Goal: Information Seeking & Learning: Learn about a topic

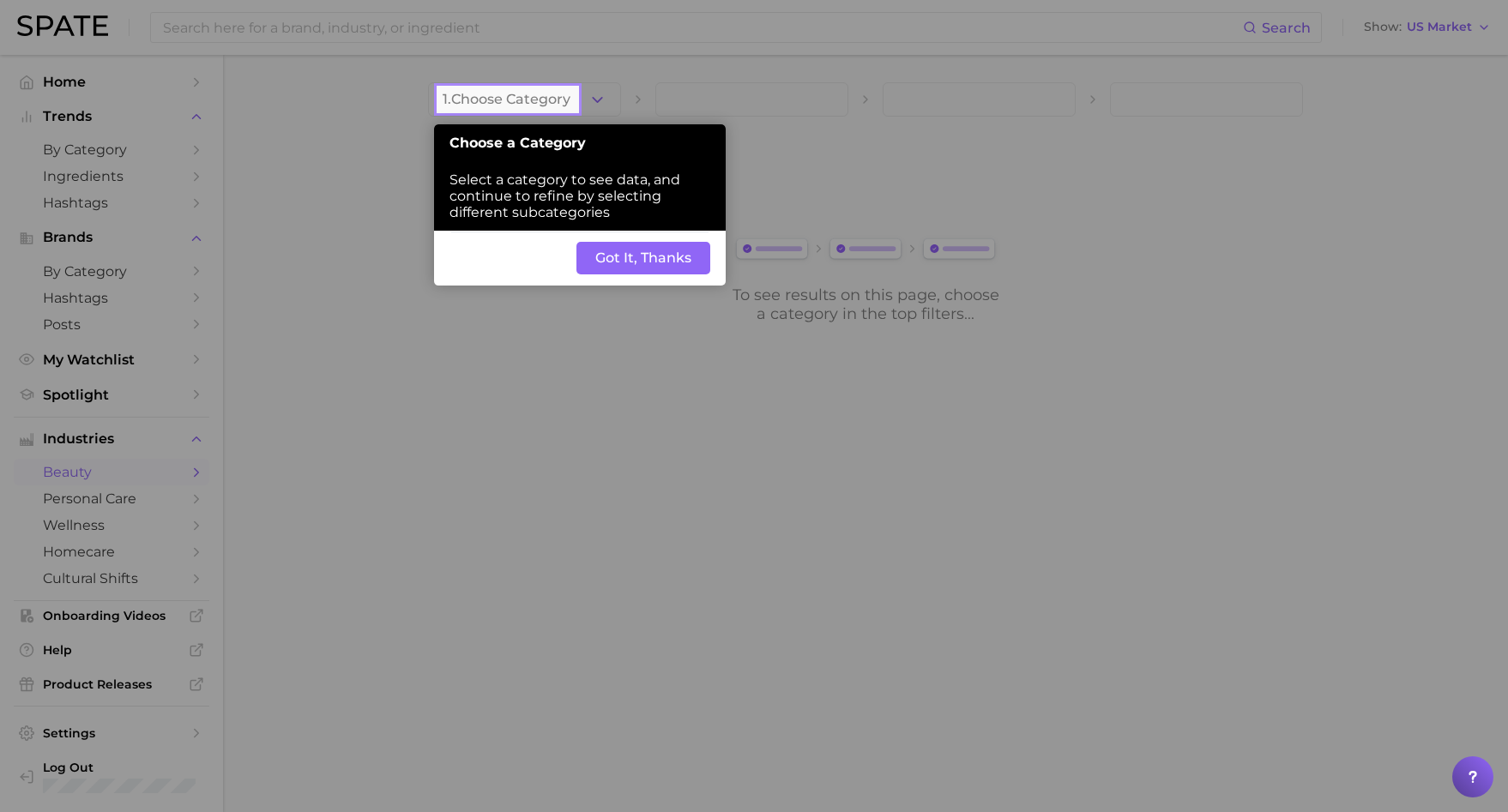
click at [709, 507] on div at bounding box center [1043, 406] width 931 height 812
click at [633, 264] on button "Got It, Thanks" at bounding box center [644, 258] width 134 height 33
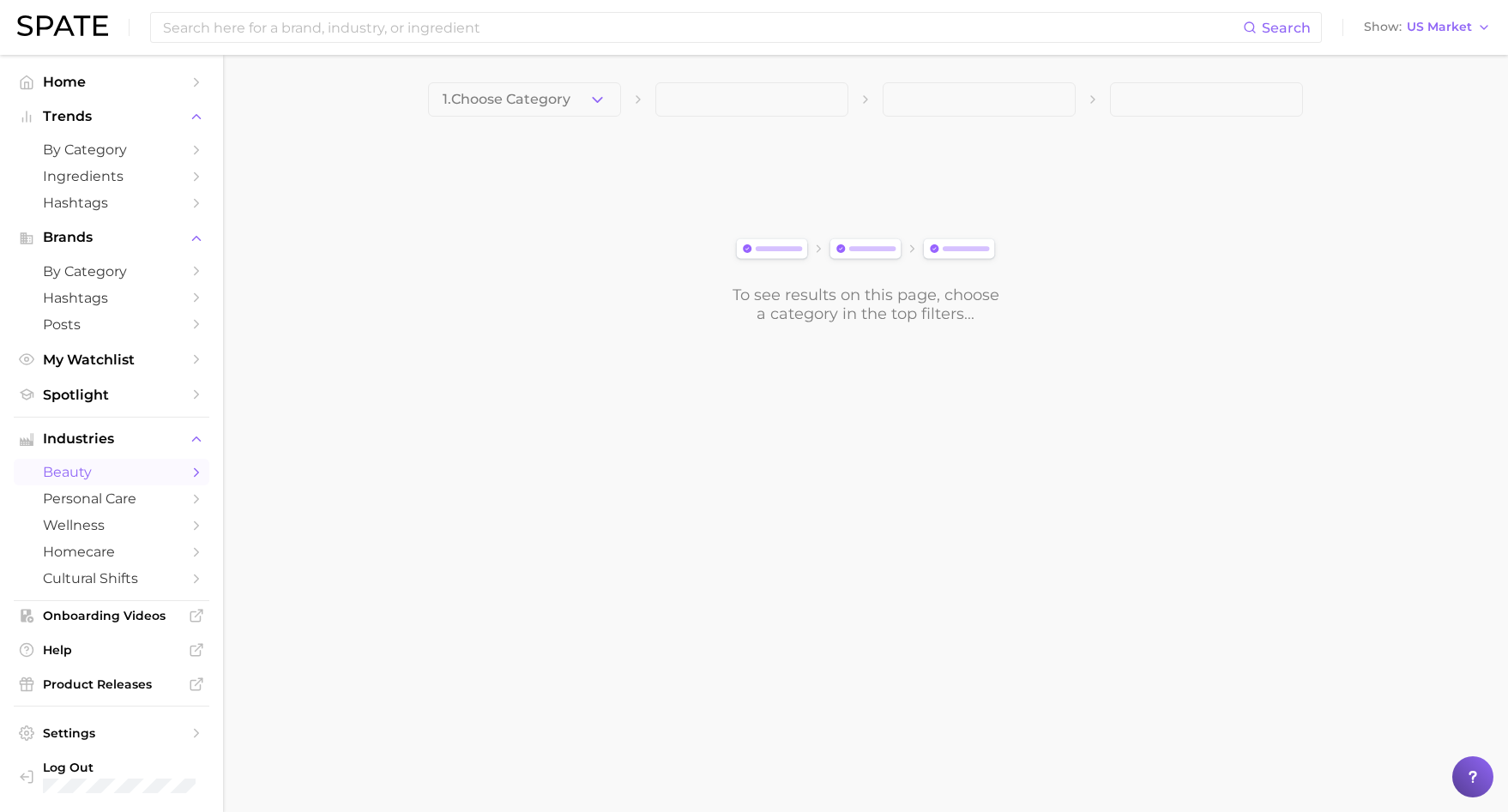
click at [516, 88] on button "1. Choose Category" at bounding box center [524, 99] width 193 height 35
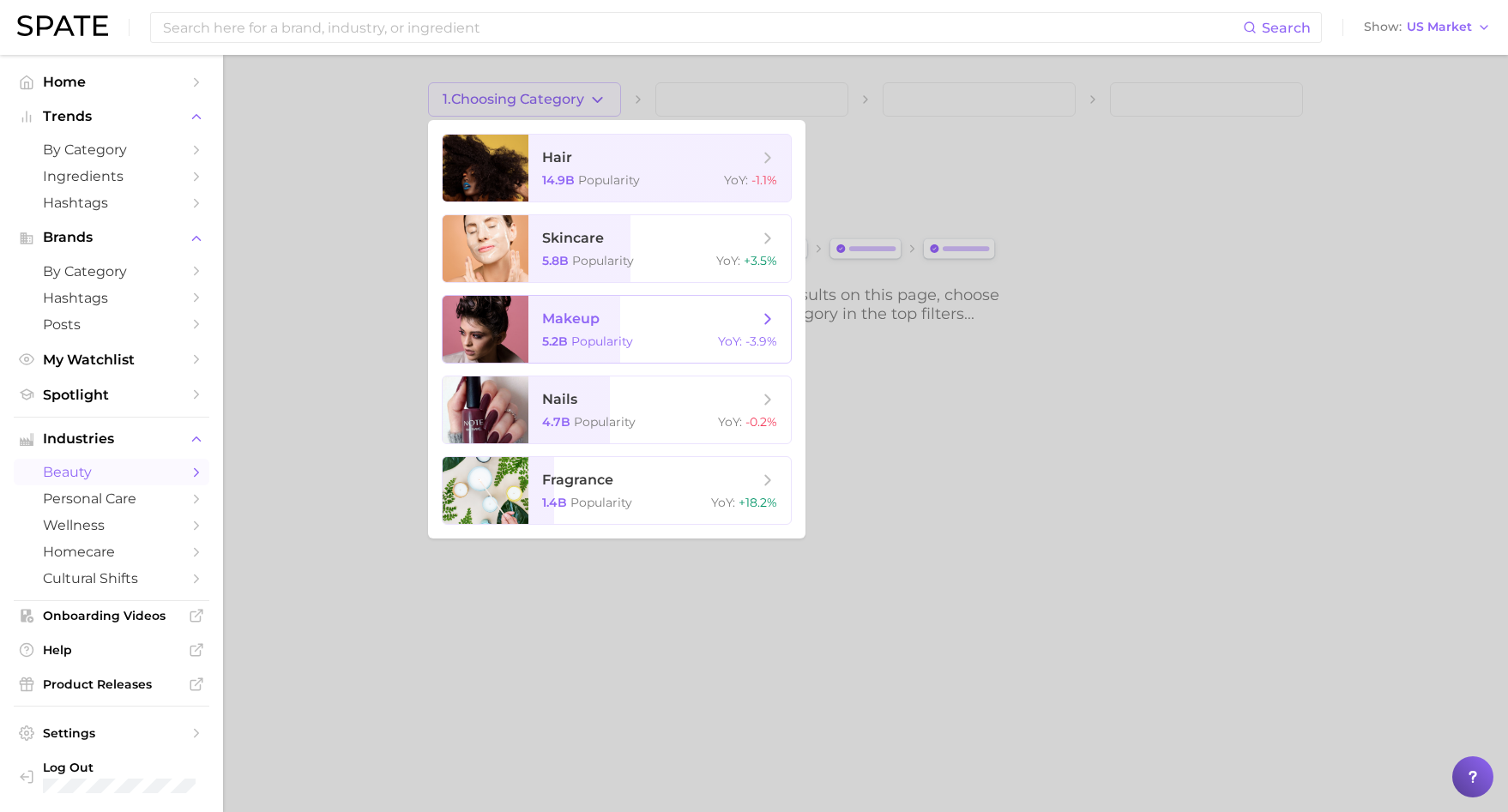
click at [603, 344] on span "Popularity" at bounding box center [602, 341] width 62 height 16
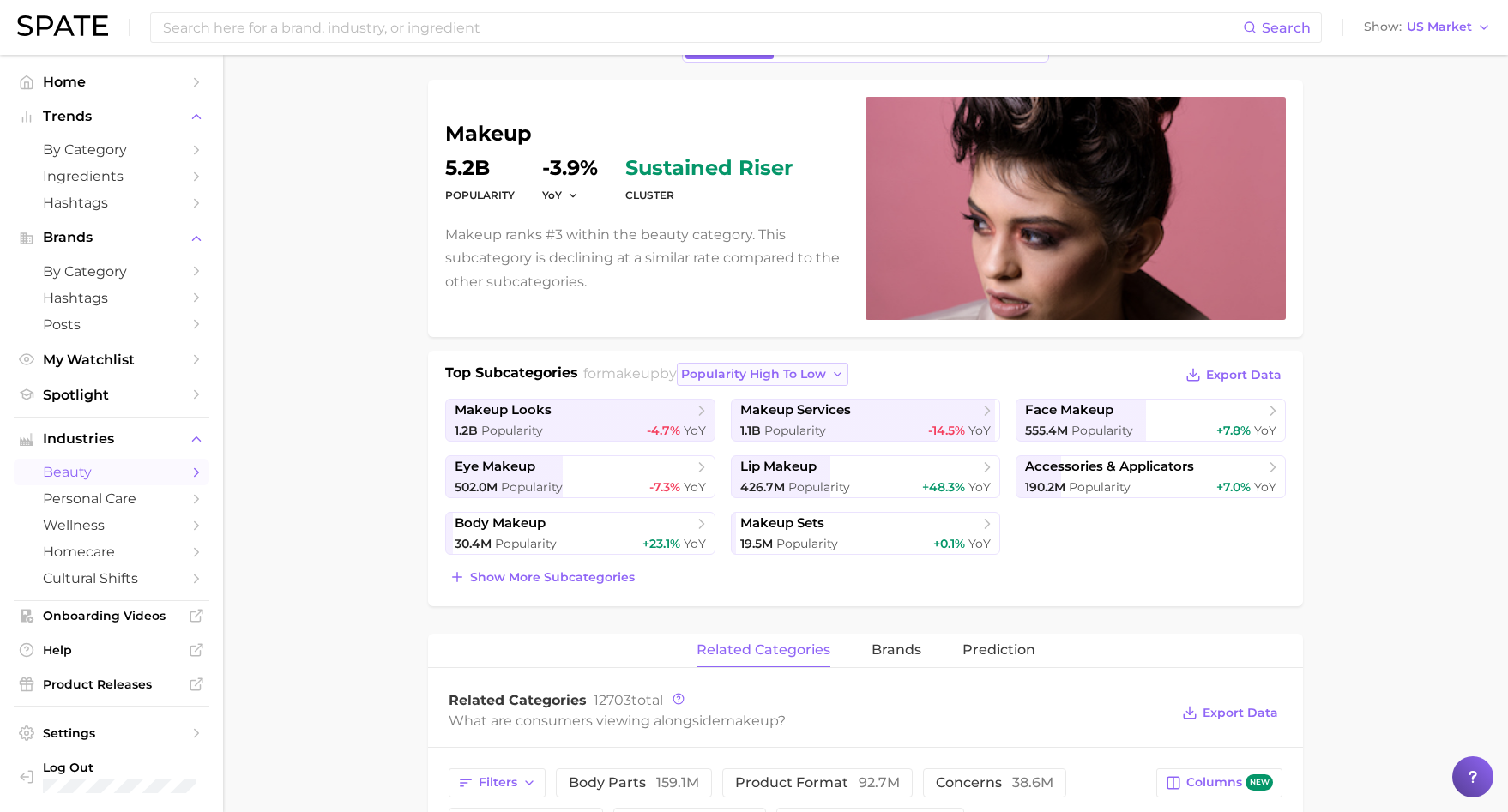
scroll to position [101, 0]
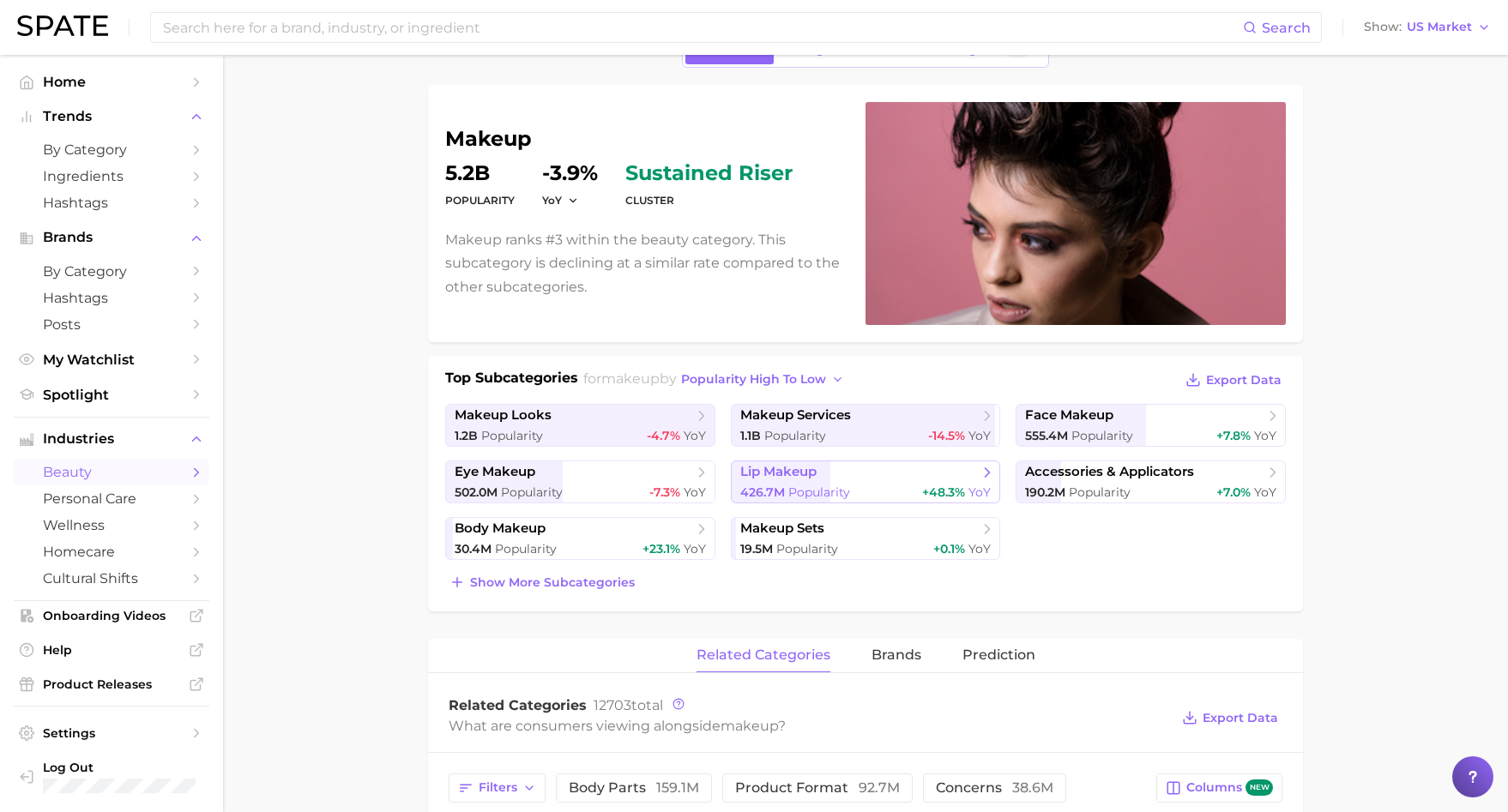
click at [822, 464] on span "lip makeup" at bounding box center [859, 473] width 238 height 17
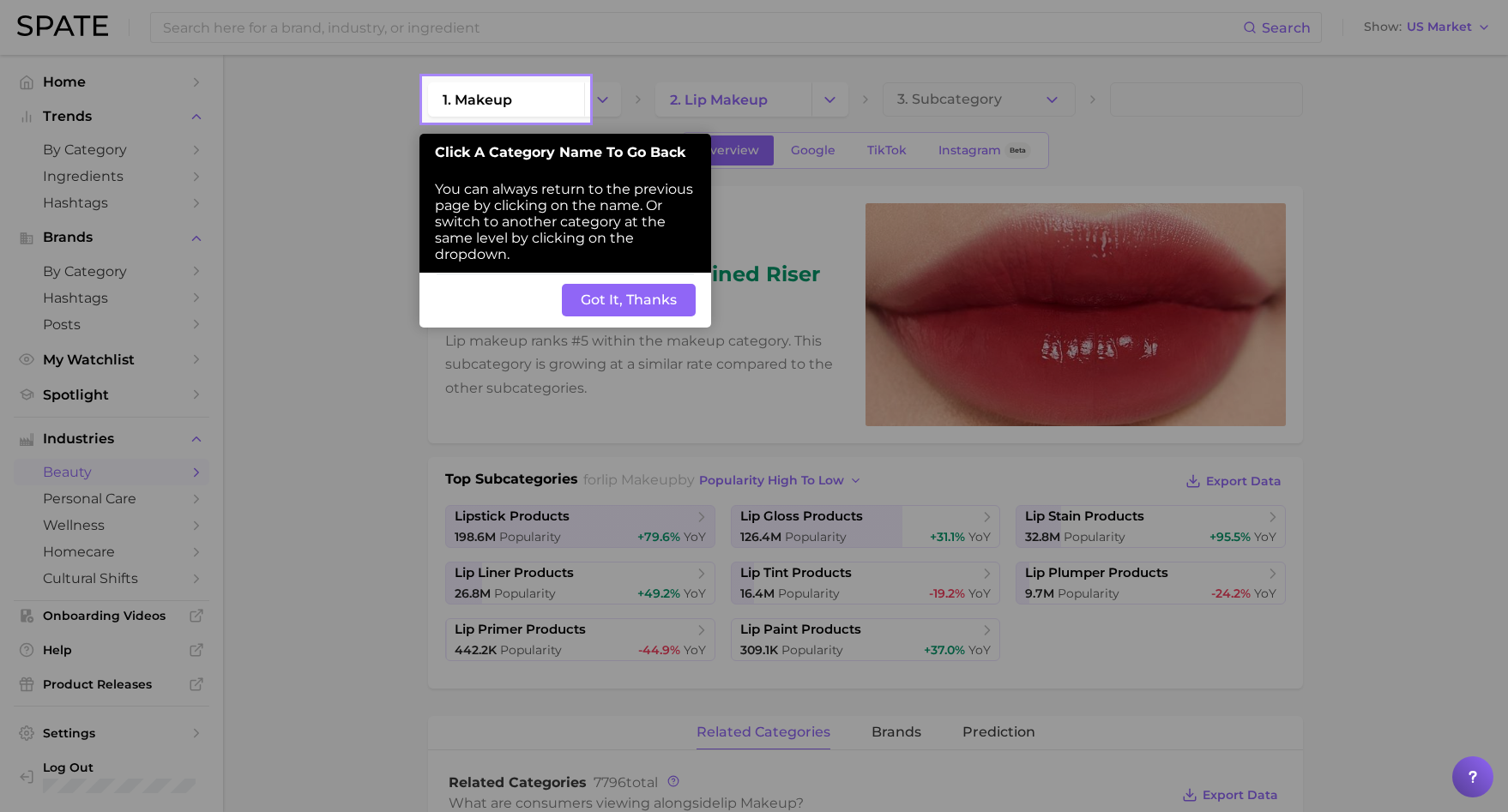
click at [656, 283] on div "Back Got It, Thanks" at bounding box center [566, 300] width 292 height 55
click at [668, 307] on button "Got It, Thanks" at bounding box center [629, 300] width 134 height 33
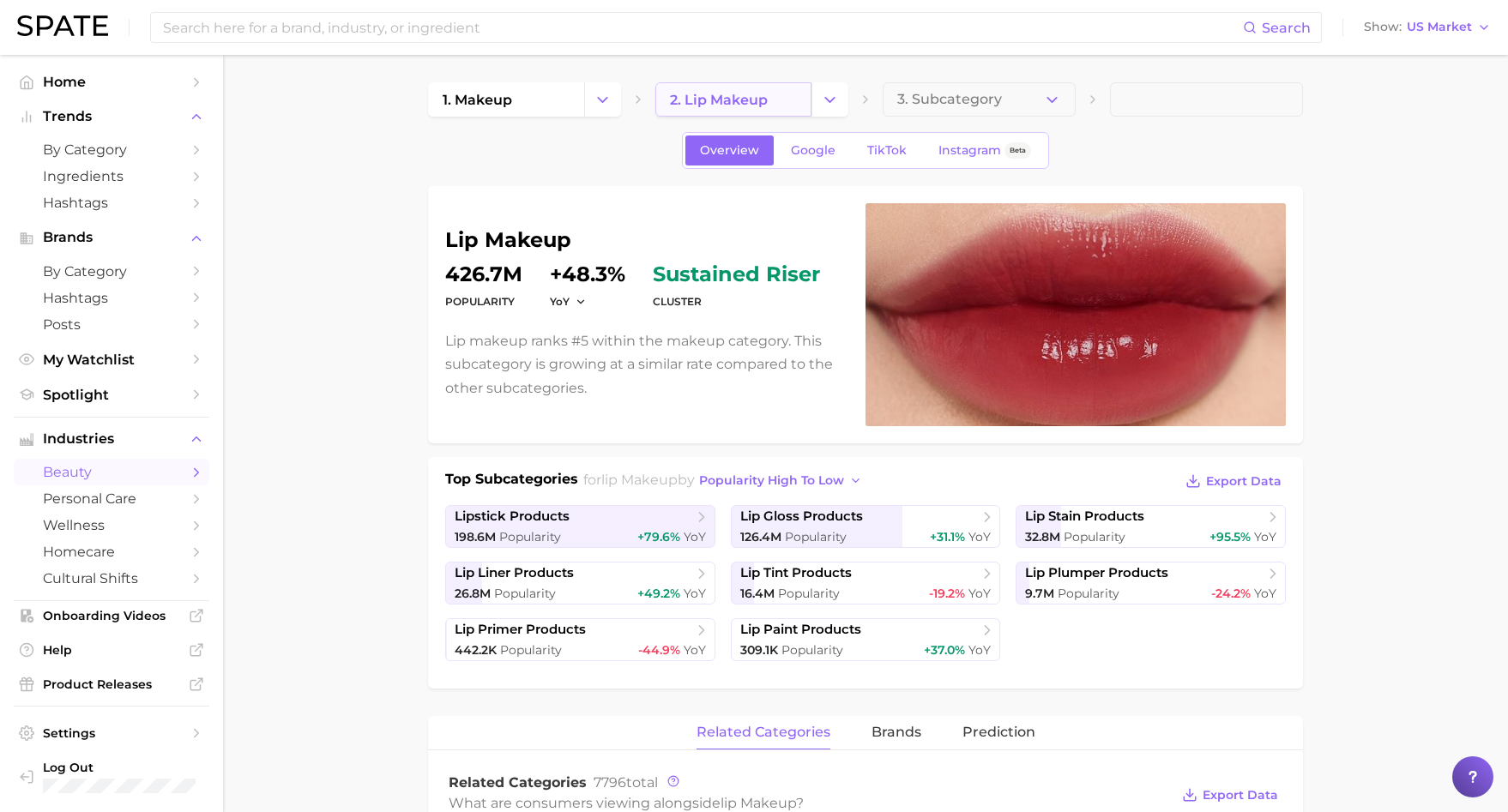
click at [682, 94] on span "2. lip makeup" at bounding box center [718, 100] width 98 height 16
click at [822, 112] on button "Change Category" at bounding box center [830, 99] width 37 height 35
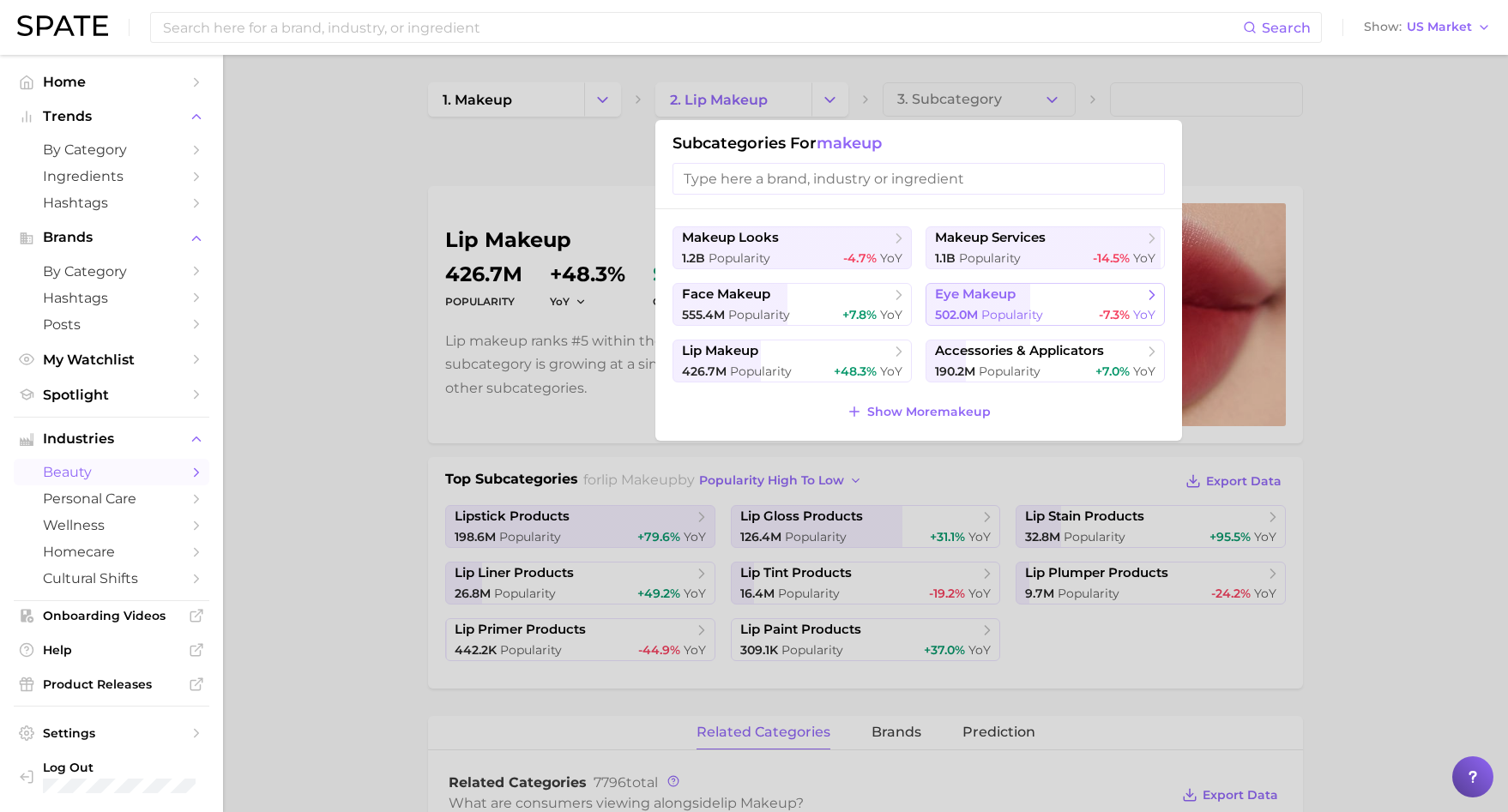
click at [1041, 305] on button "eye makeup 502.0m Popularity -7.3% YoY" at bounding box center [1045, 304] width 239 height 43
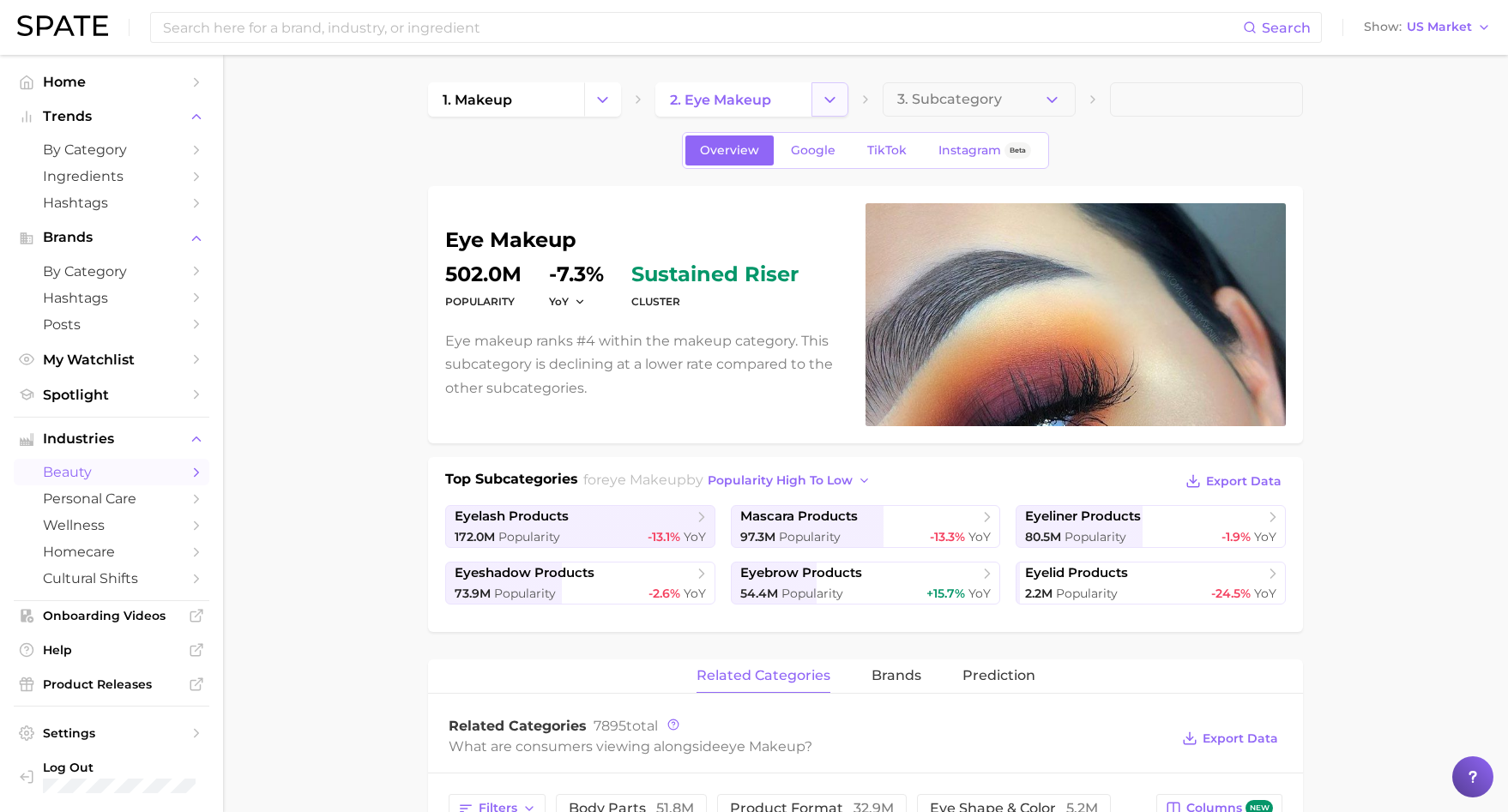
click at [822, 99] on icon "Change Category" at bounding box center [831, 100] width 18 height 18
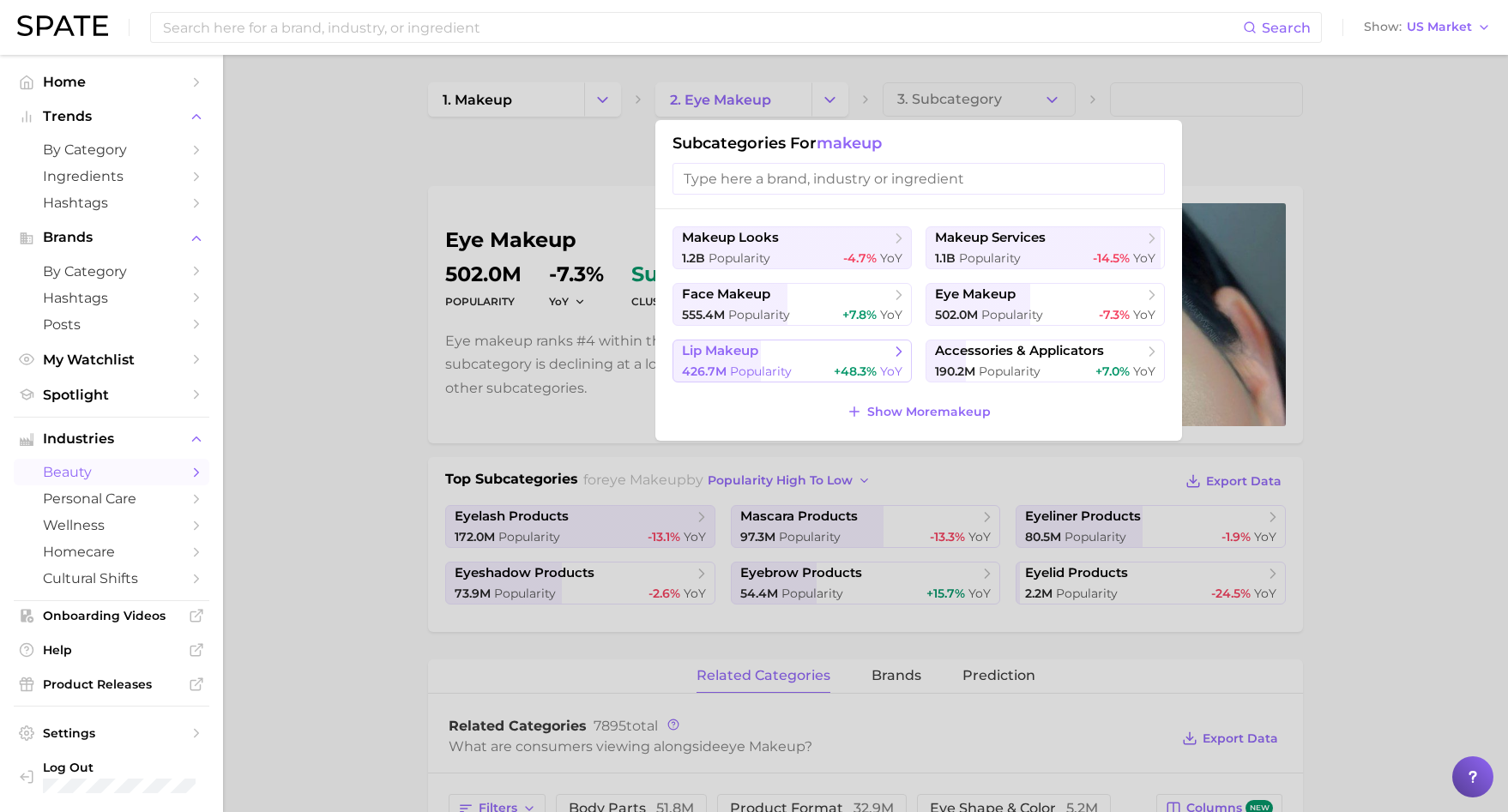
click at [844, 357] on span "lip makeup" at bounding box center [786, 351] width 208 height 17
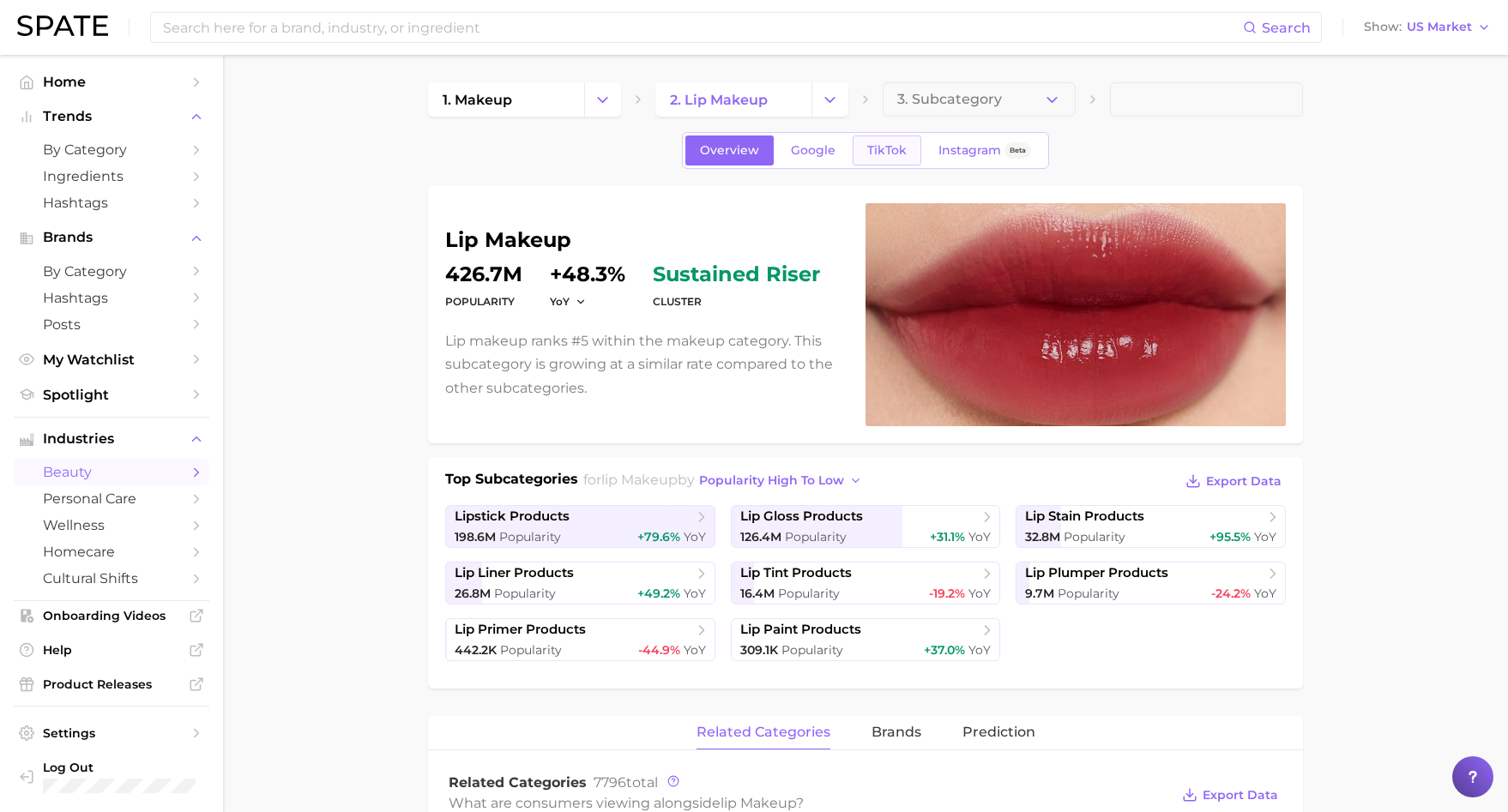
click at [879, 139] on link "TikTok" at bounding box center [886, 151] width 68 height 30
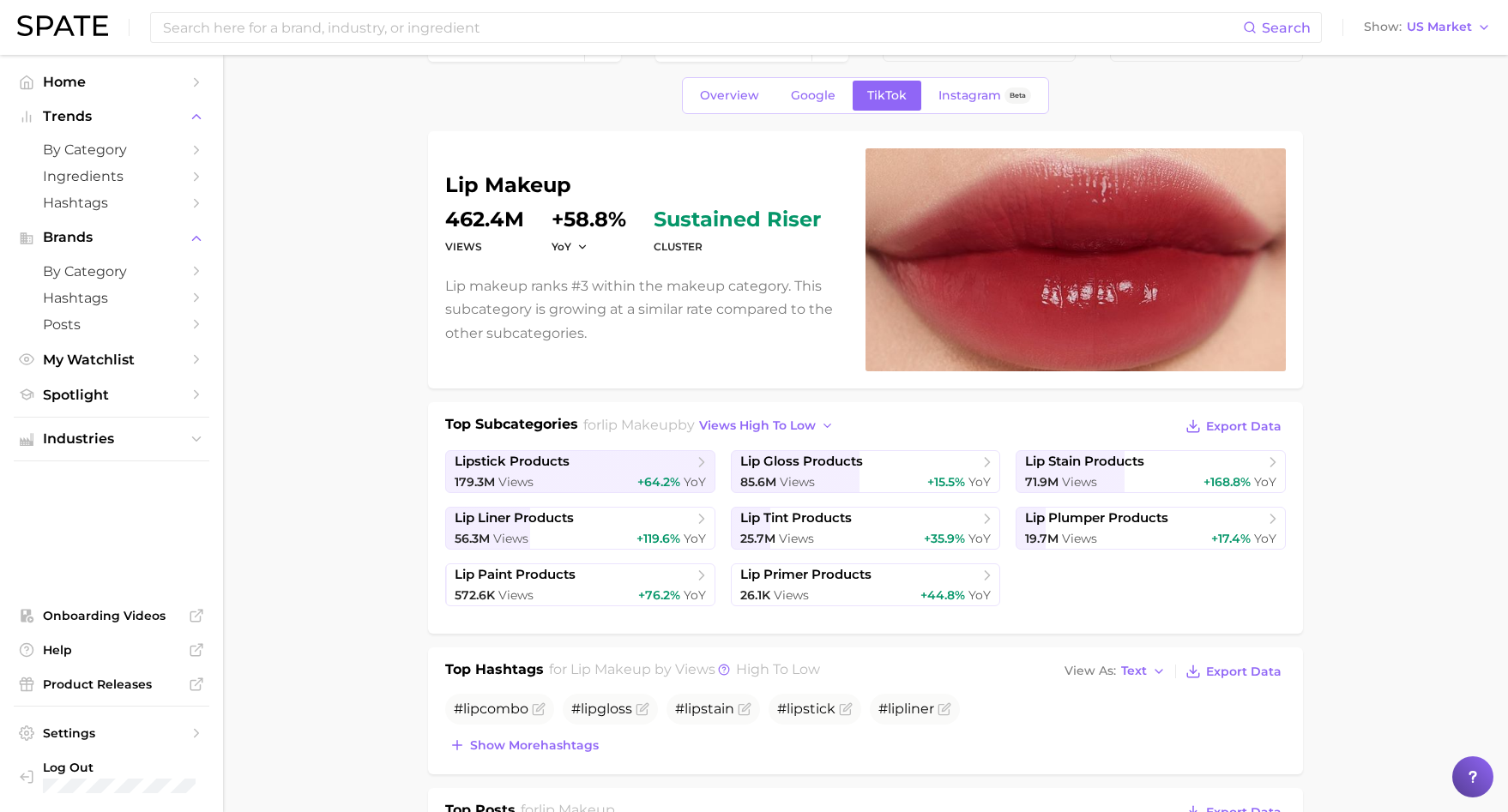
scroll to position [57, 0]
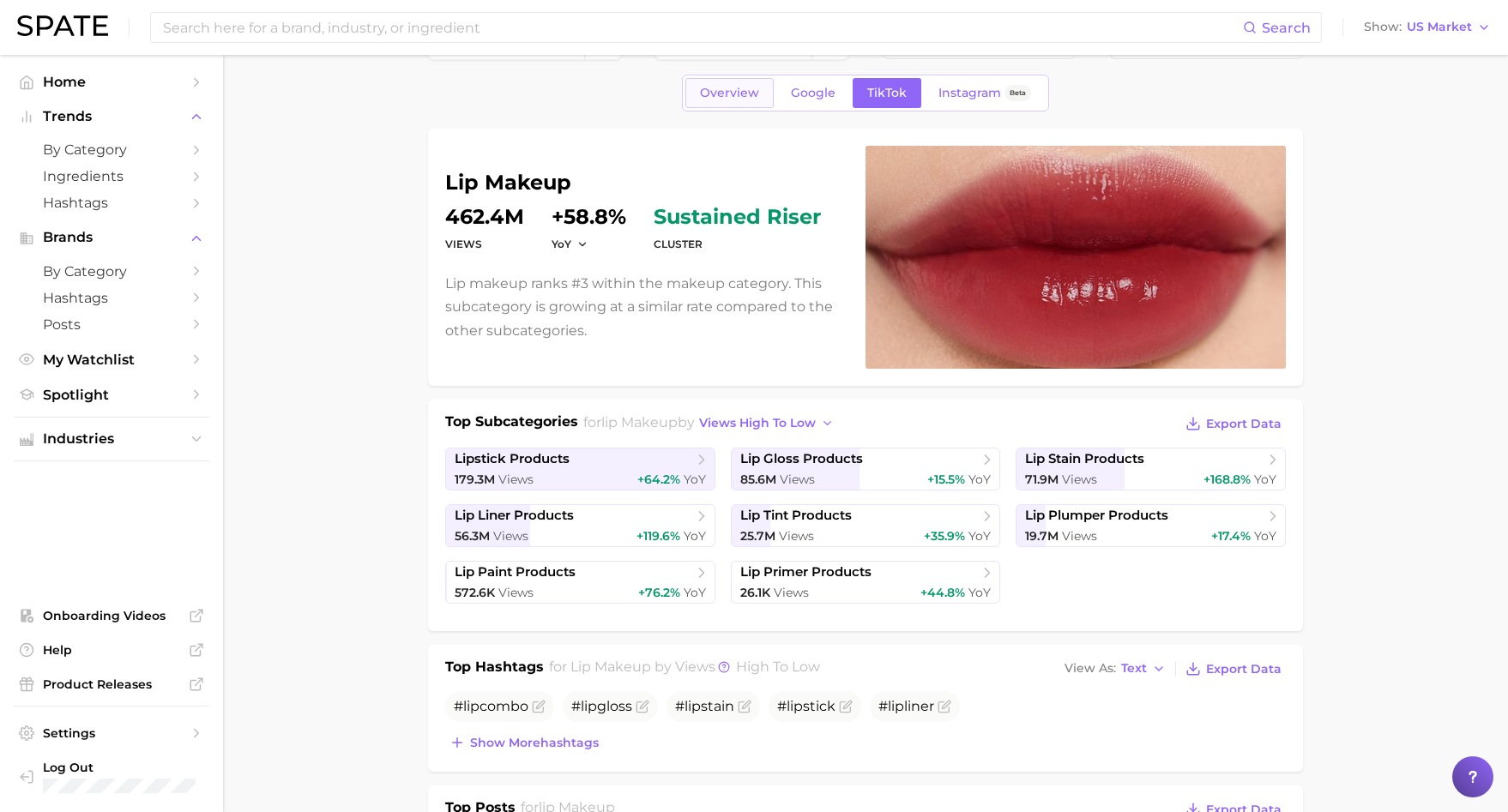
click at [740, 81] on link "Overview" at bounding box center [729, 93] width 89 height 30
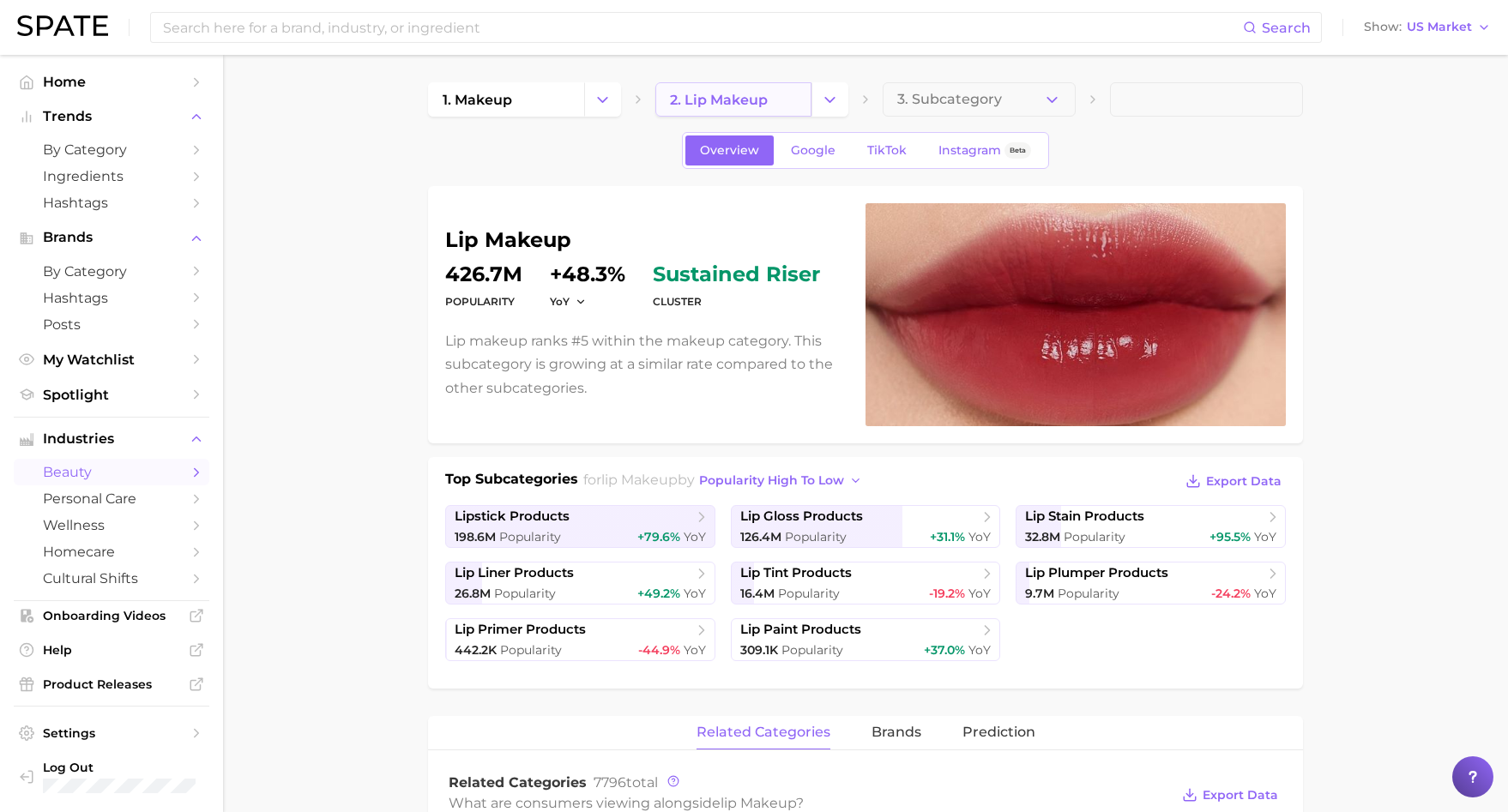
click at [780, 93] on link "2. lip makeup" at bounding box center [733, 99] width 156 height 35
click at [820, 143] on span "Google" at bounding box center [813, 151] width 45 height 15
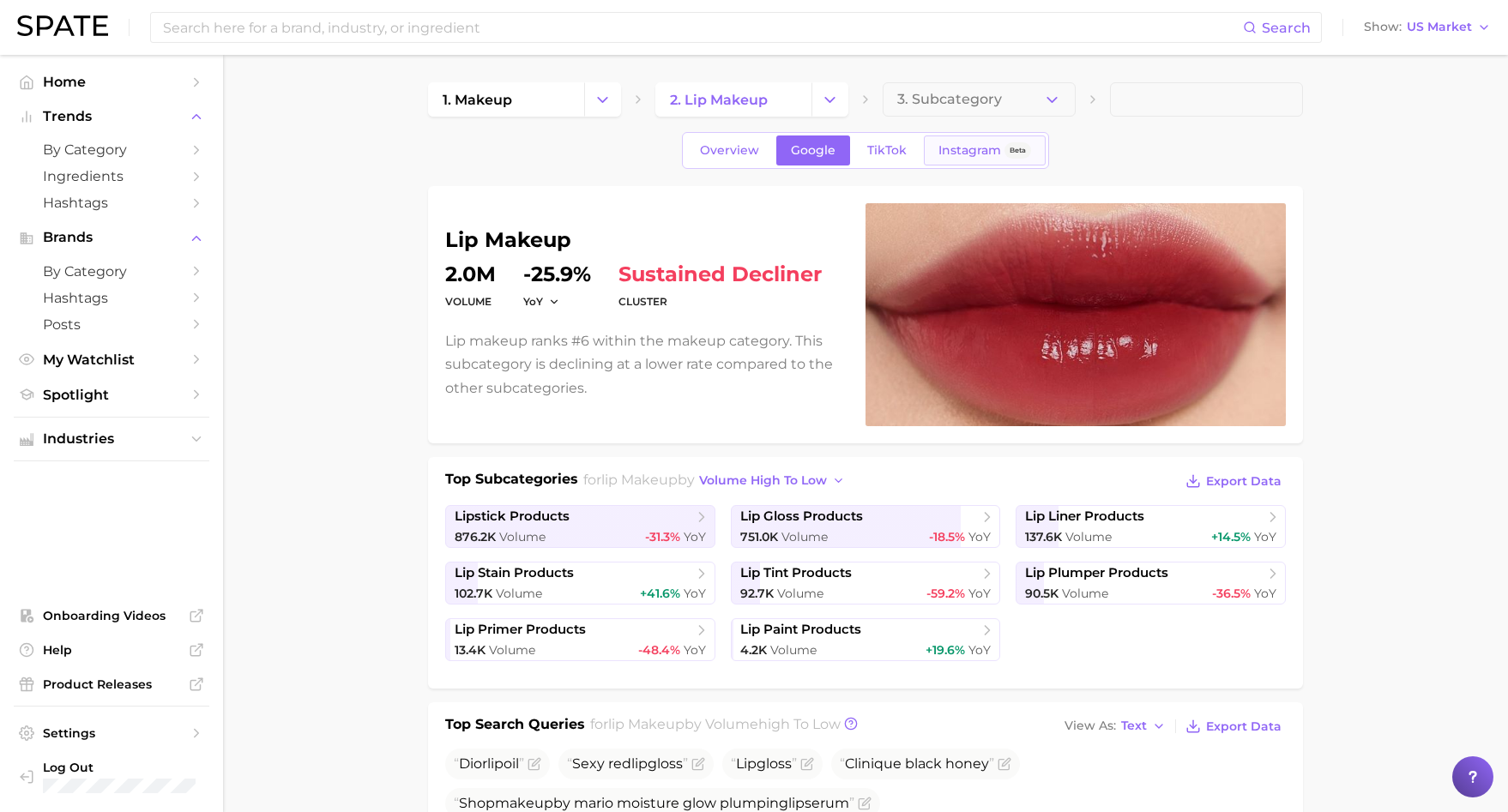
click at [949, 151] on span "Instagram" at bounding box center [969, 151] width 63 height 15
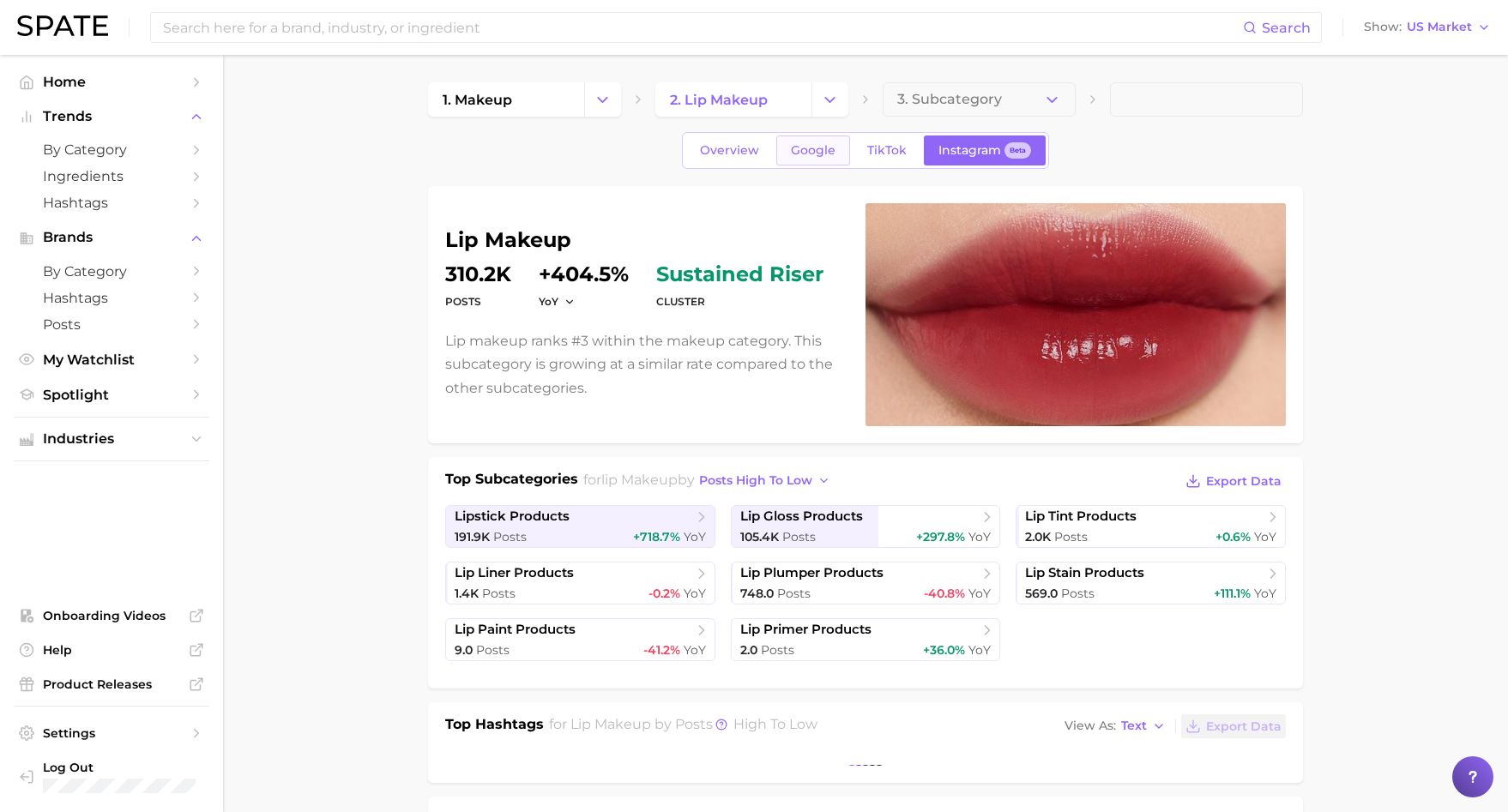
click at [829, 145] on span "Google" at bounding box center [813, 151] width 45 height 15
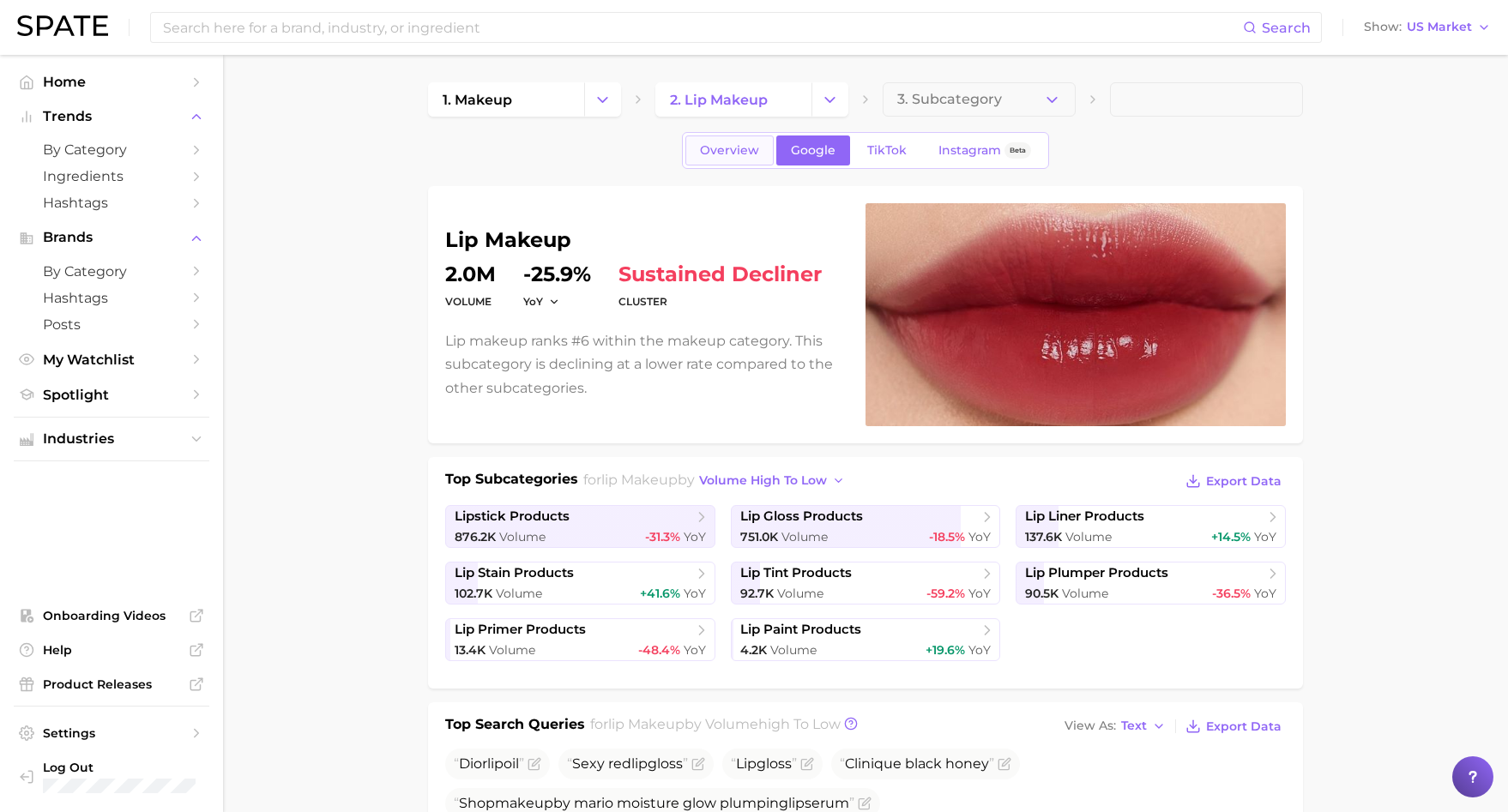
click at [749, 139] on link "Overview" at bounding box center [729, 151] width 89 height 30
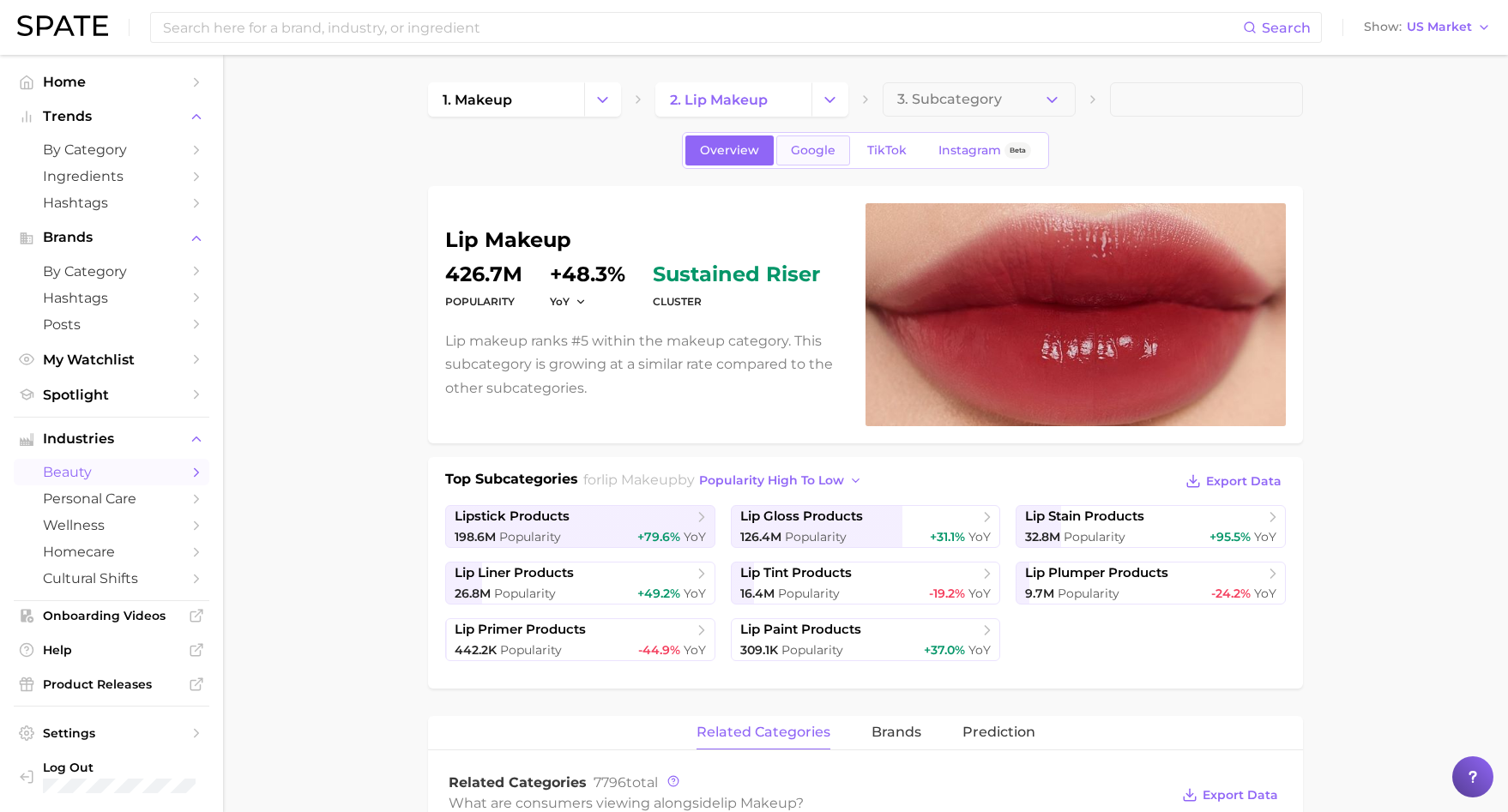
click at [822, 155] on span "Google" at bounding box center [813, 151] width 45 height 15
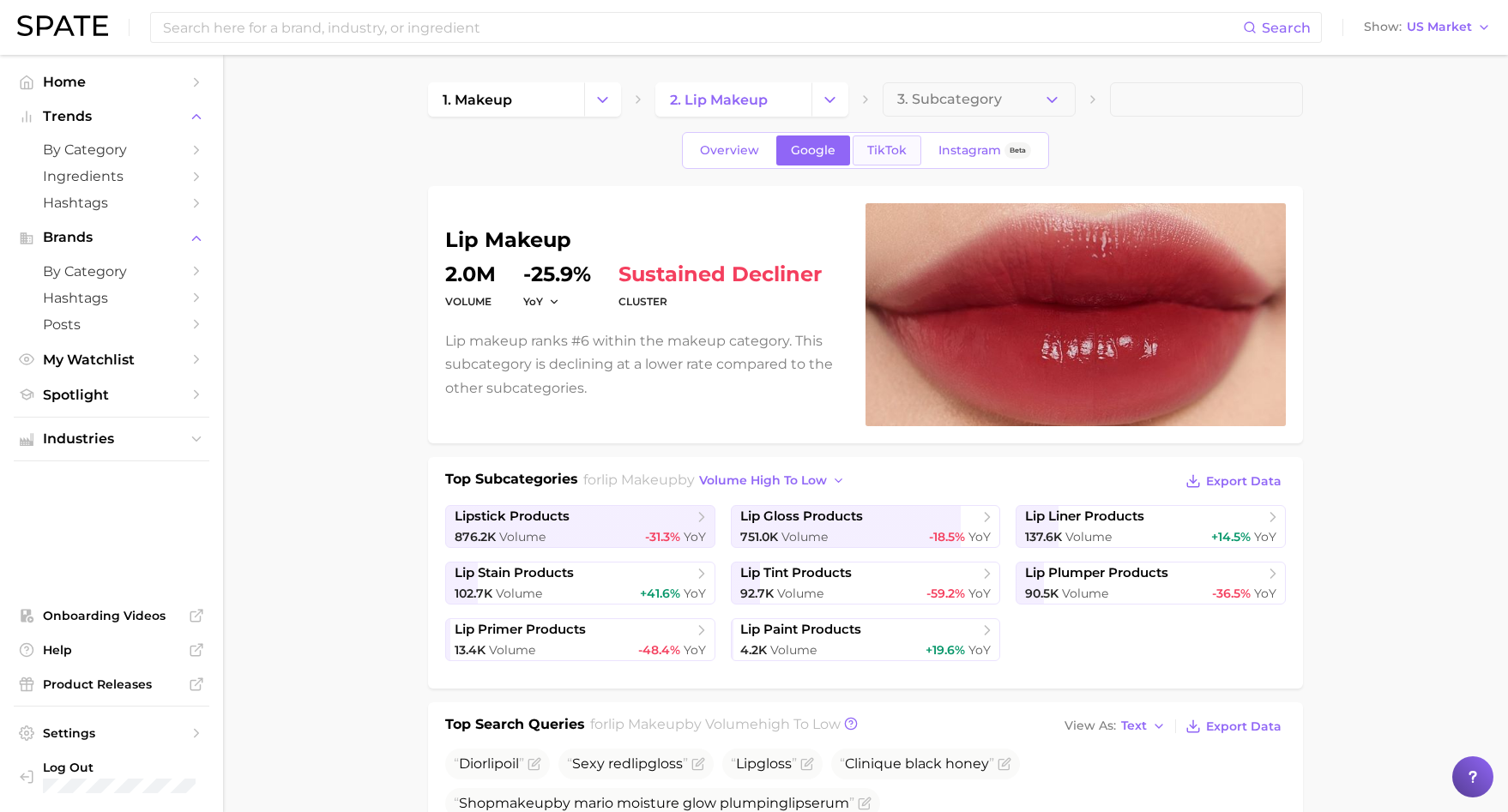
click at [873, 151] on span "TikTok" at bounding box center [886, 151] width 39 height 15
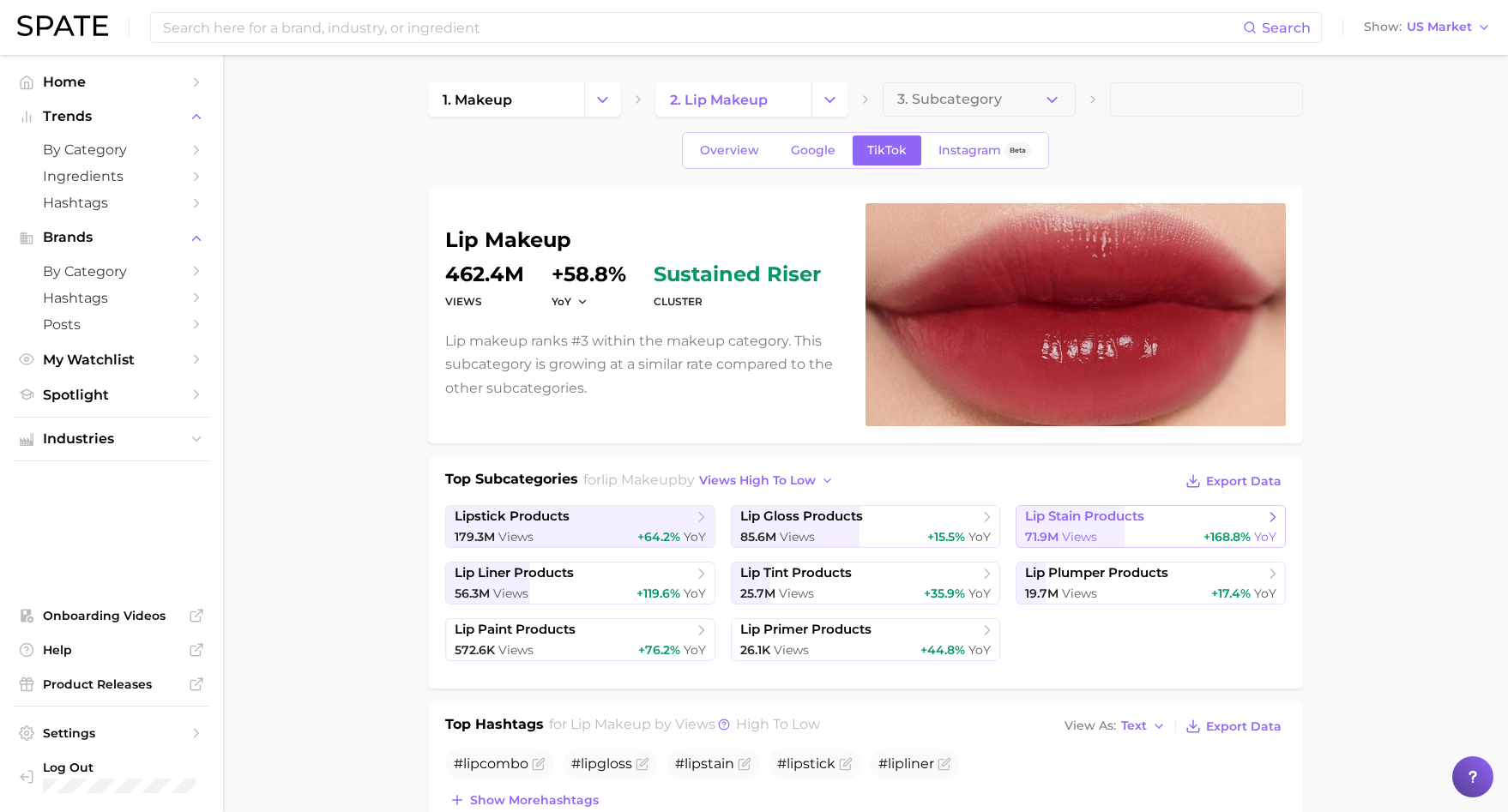
click at [1080, 539] on span "Views" at bounding box center [1080, 536] width 36 height 16
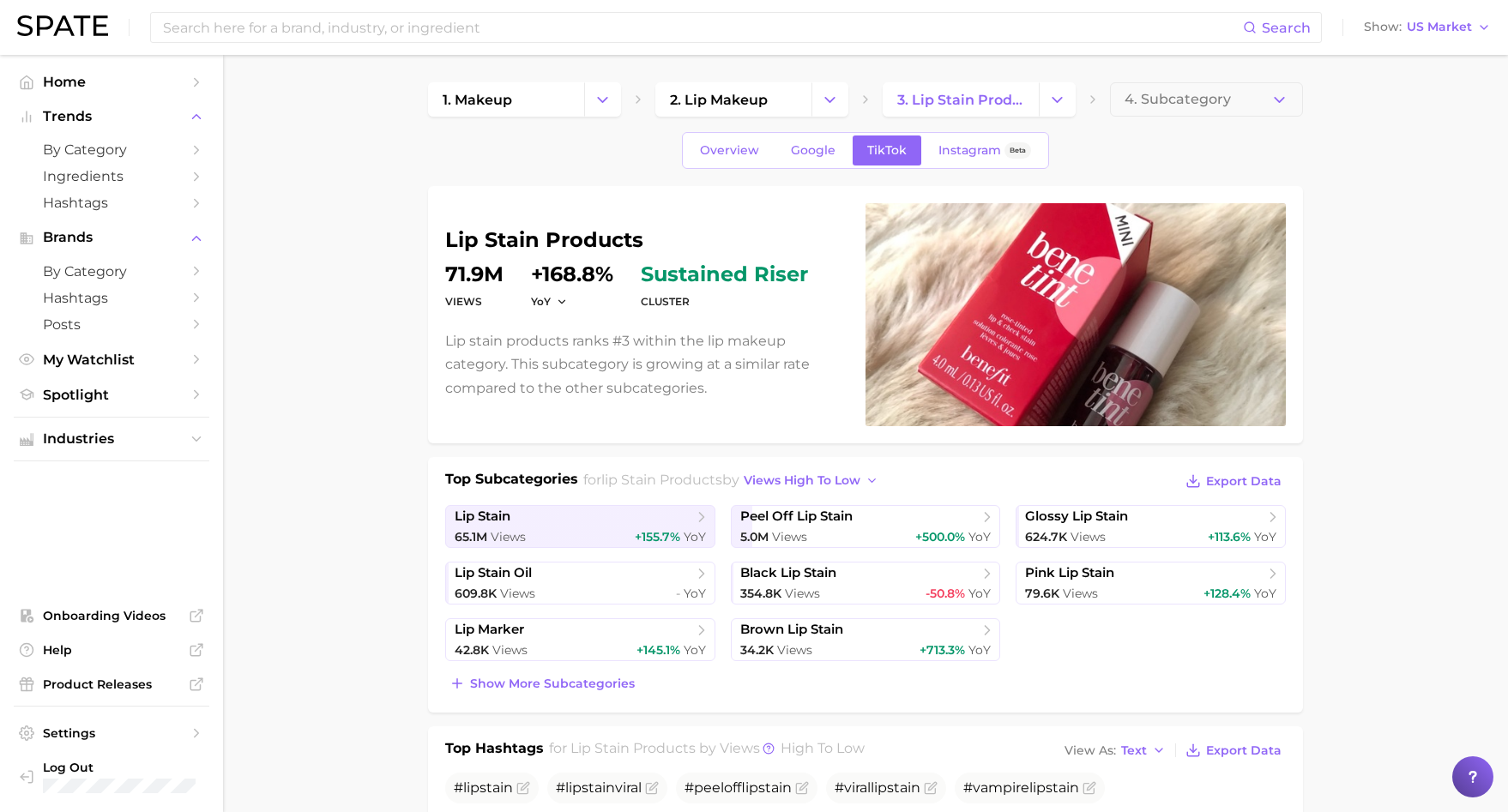
click at [882, 109] on div "1. makeup 2. lip makeup 3. lip stain products 4. Subcategory" at bounding box center [865, 99] width 875 height 35
click at [918, 107] on span "3. lip stain products" at bounding box center [960, 100] width 127 height 16
click at [1054, 99] on polyline "Change Category" at bounding box center [1057, 99] width 9 height 5
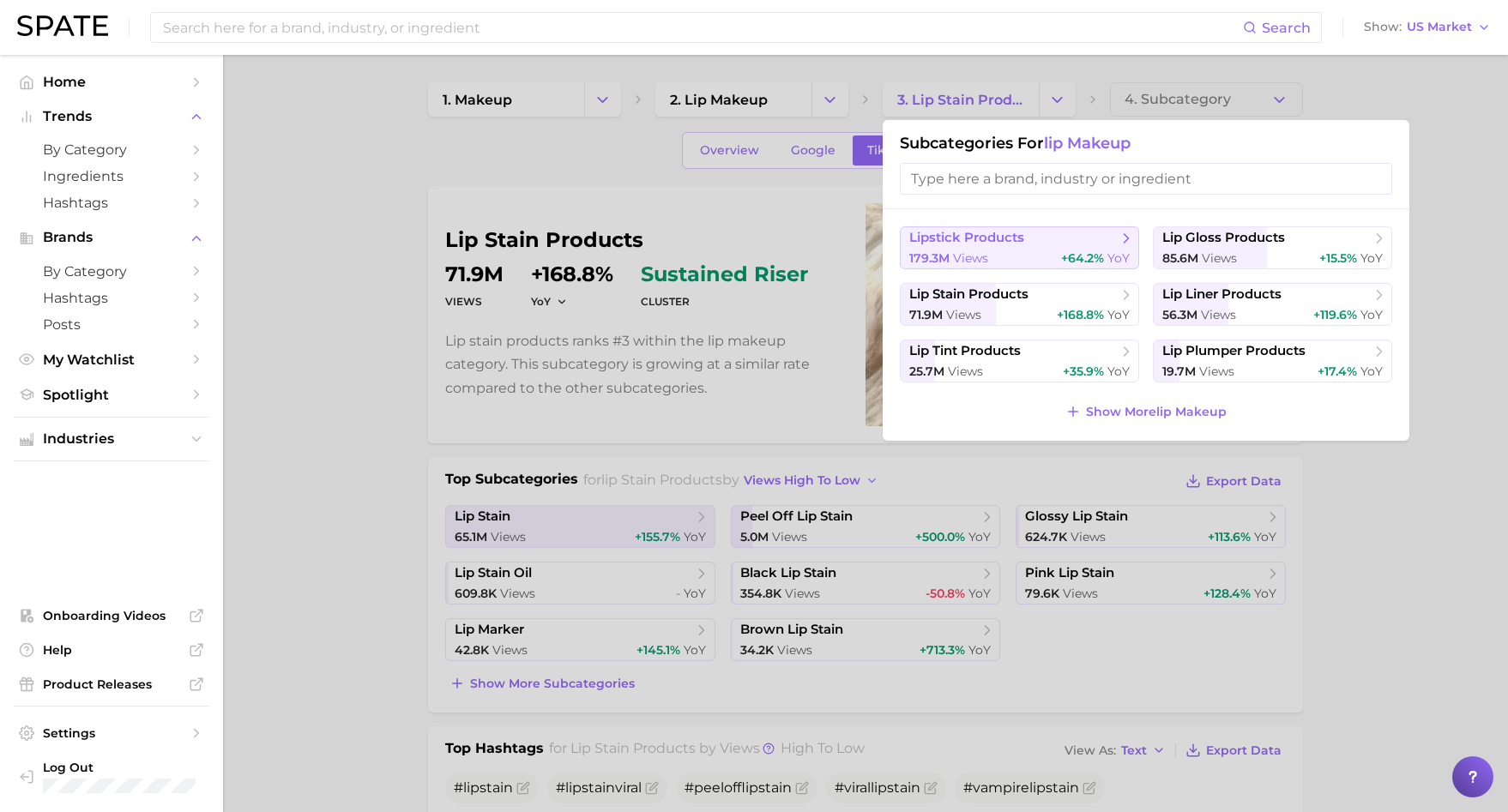
click at [995, 233] on span "lipstick products" at bounding box center [967, 238] width 115 height 16
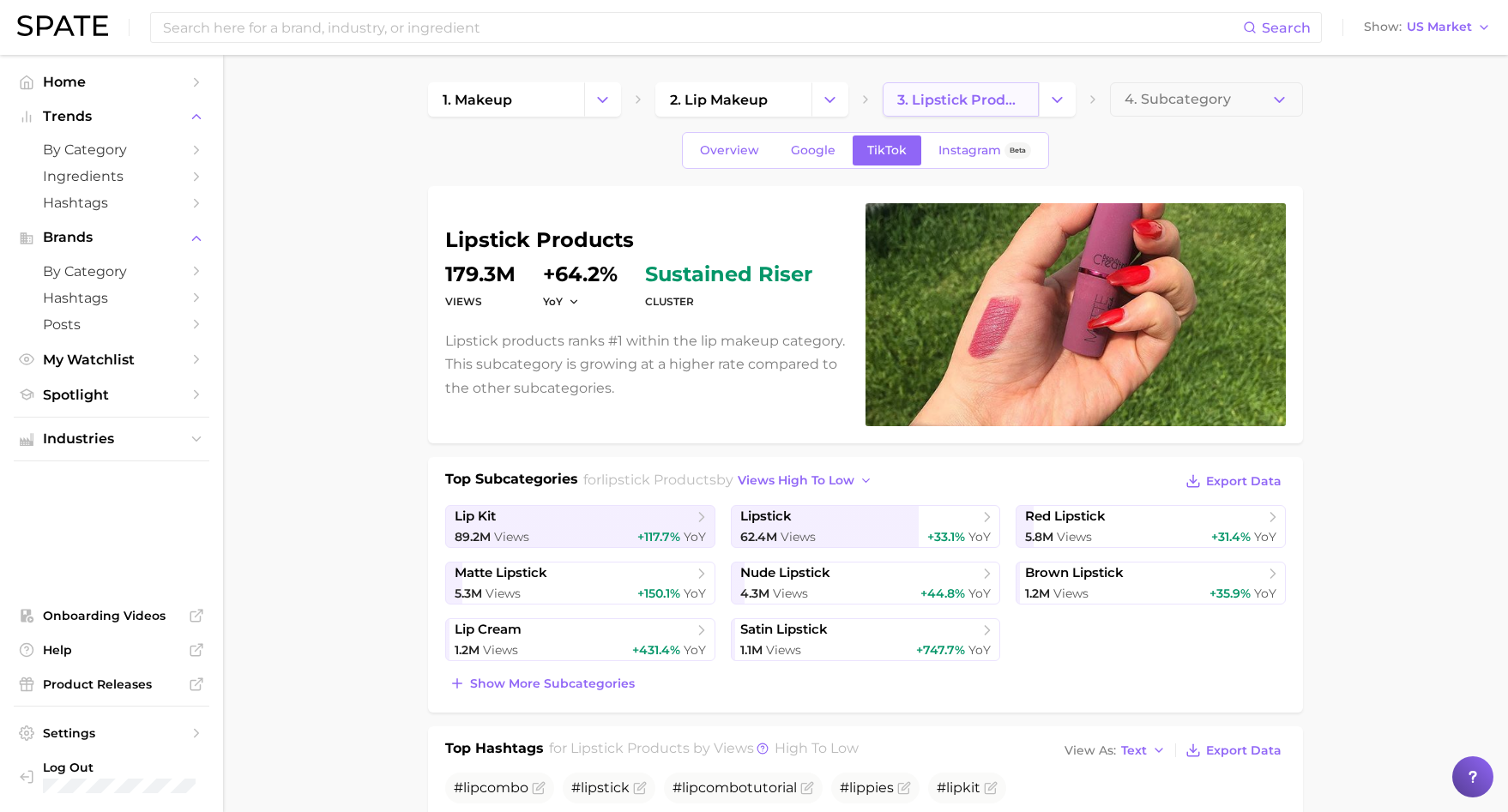
click at [931, 106] on span "3. lipstick products" at bounding box center [960, 100] width 127 height 16
click at [991, 107] on span "3. lipstick products" at bounding box center [960, 100] width 127 height 16
click at [1058, 104] on icon "Change Category" at bounding box center [1058, 100] width 18 height 18
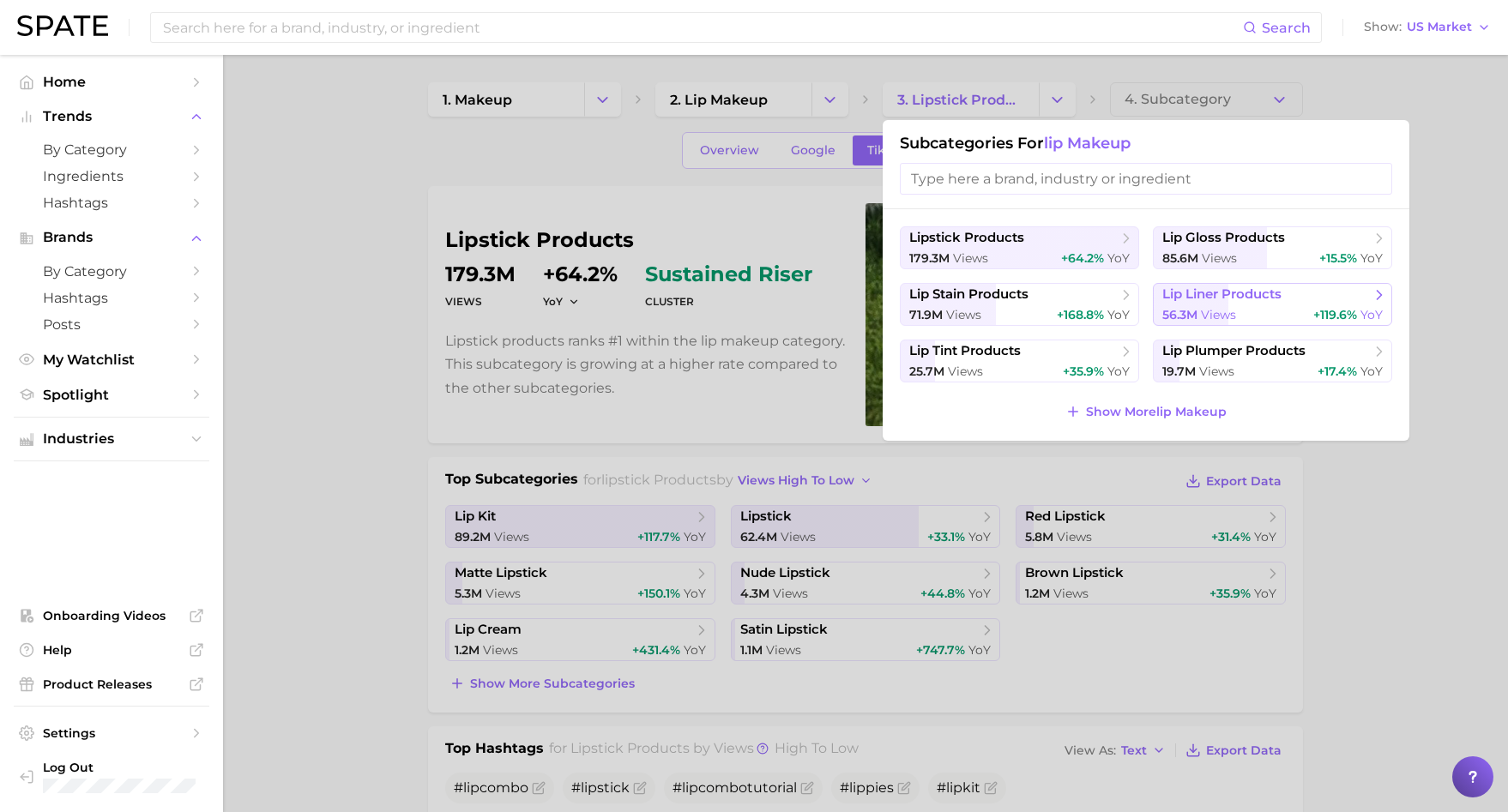
click at [1170, 293] on span "lip liner products" at bounding box center [1222, 295] width 120 height 16
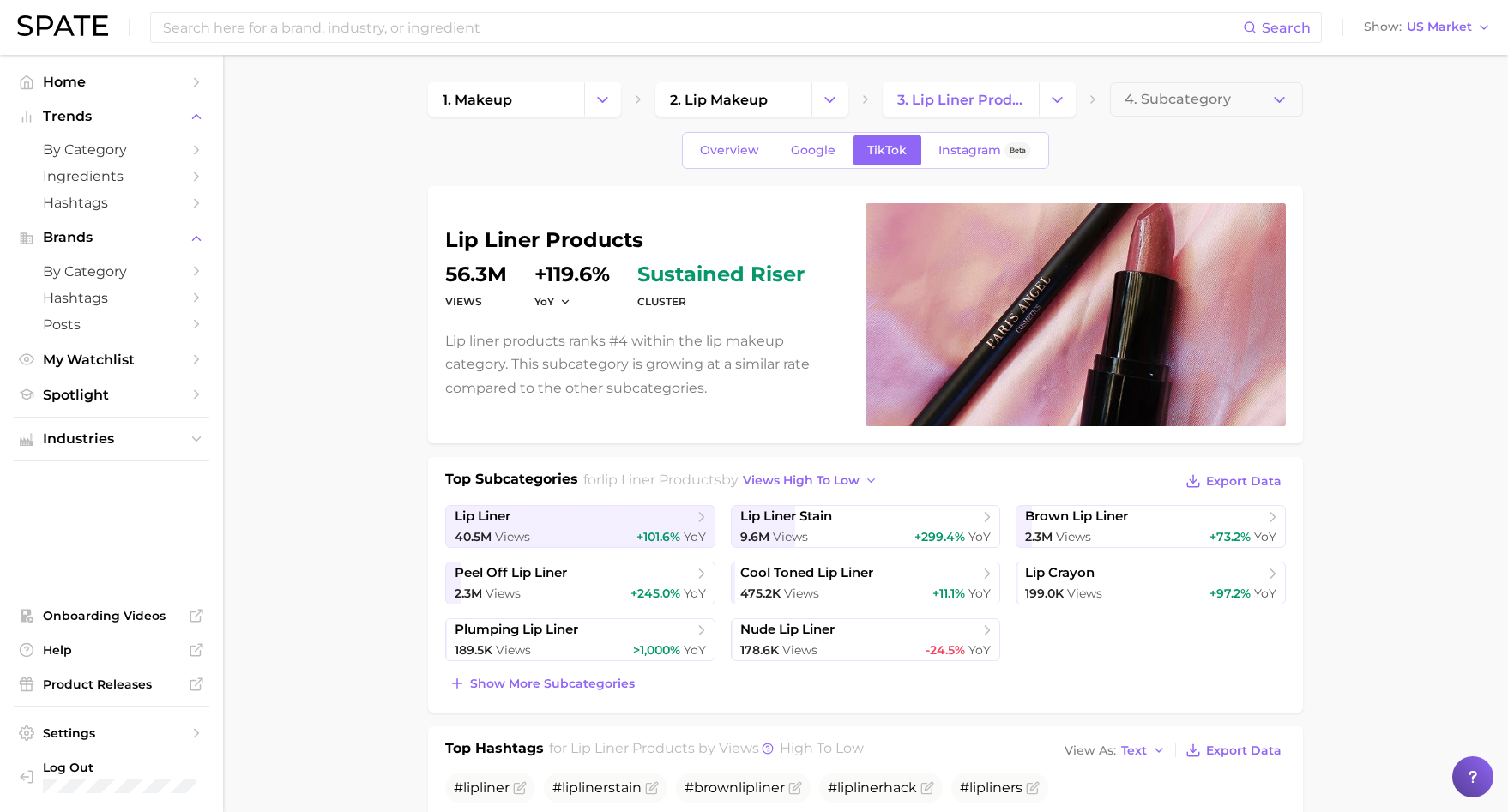
click at [972, 103] on span "3. lip liner products" at bounding box center [960, 100] width 127 height 16
click at [1053, 104] on icon "Change Category" at bounding box center [1058, 100] width 18 height 18
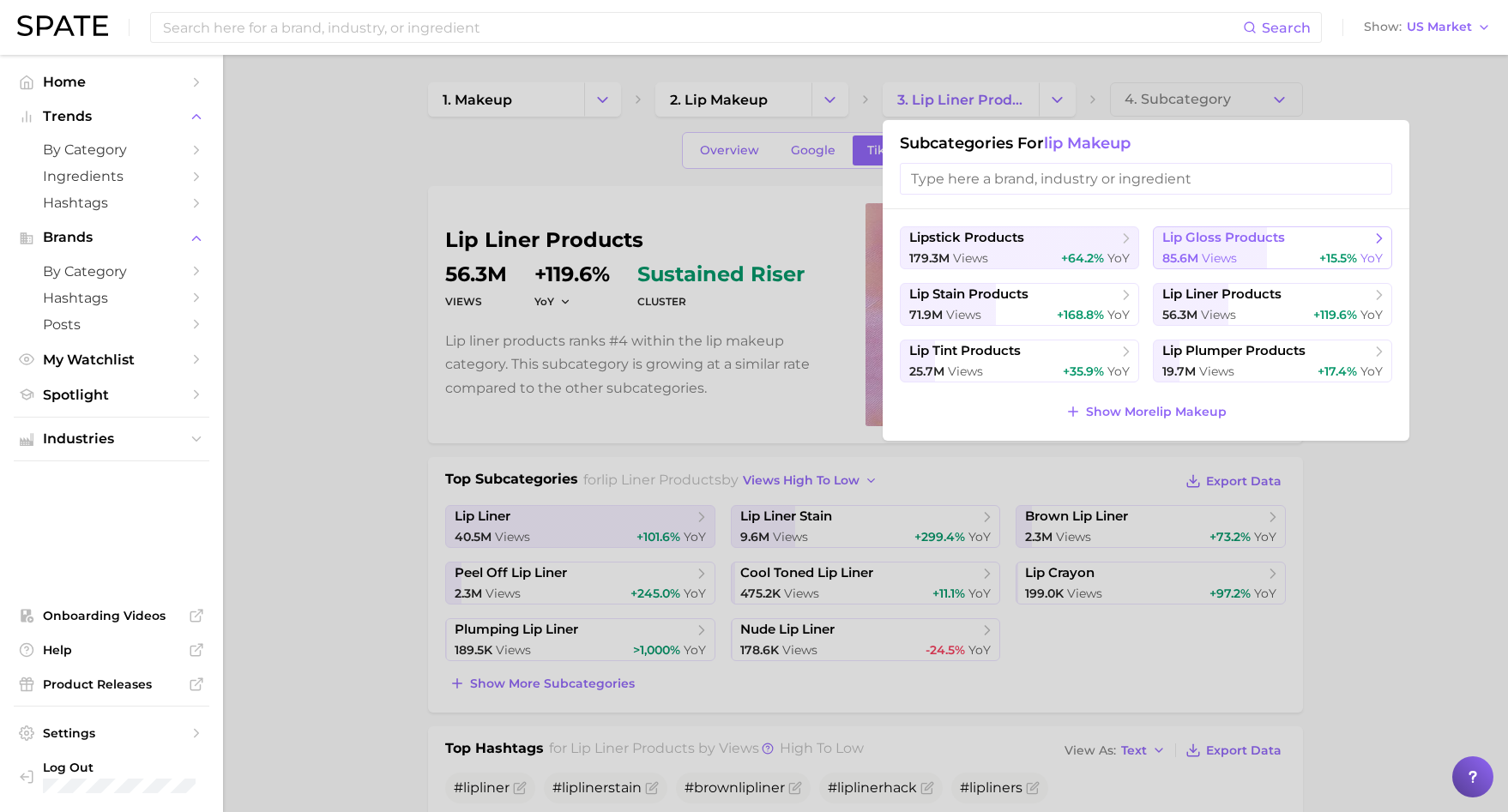
click at [1264, 243] on span "lip gloss products" at bounding box center [1224, 238] width 122 height 16
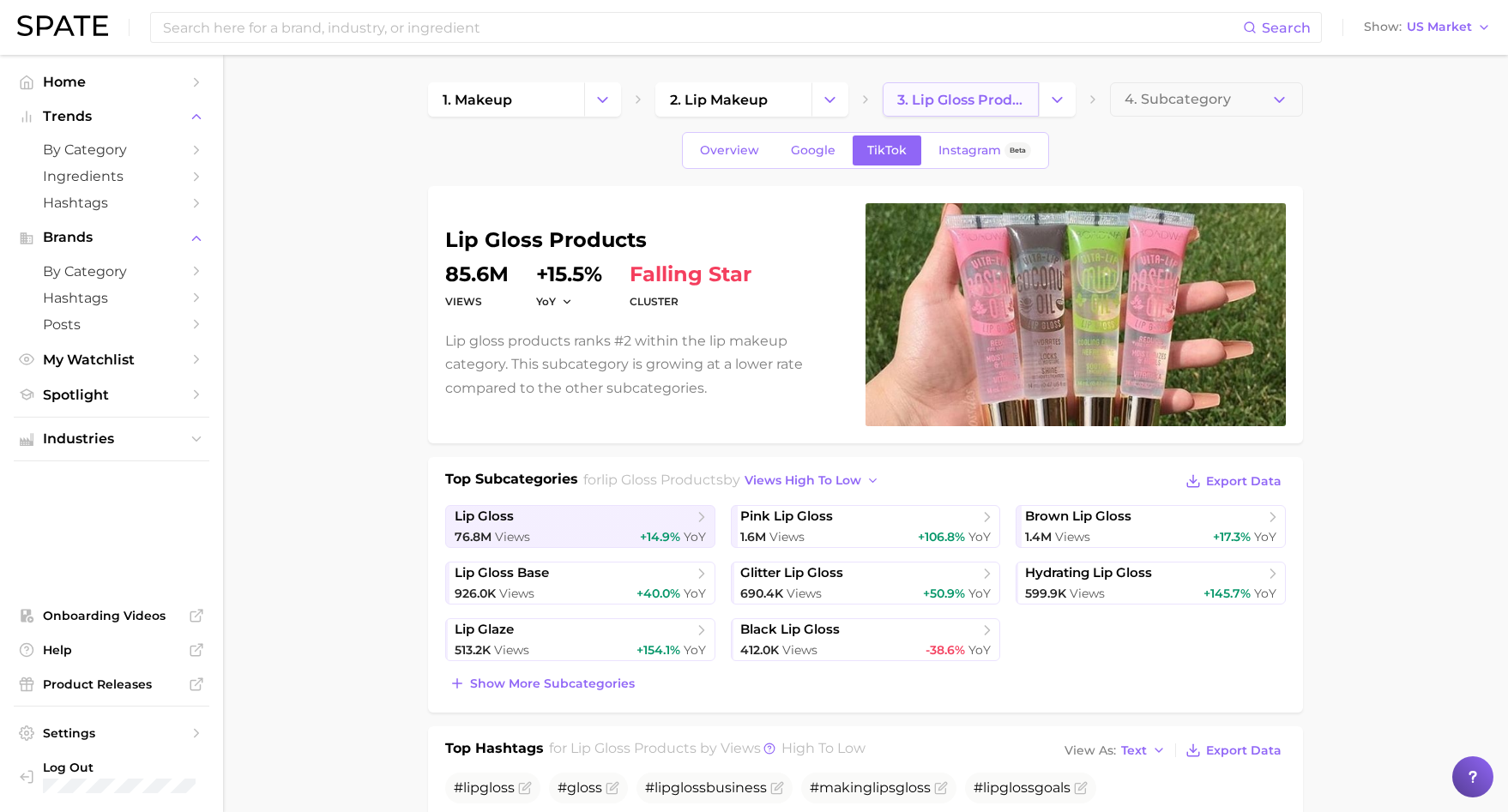
click at [986, 84] on link "3. lip gloss products" at bounding box center [960, 99] width 156 height 35
click at [1015, 100] on span "3. lip gloss products" at bounding box center [960, 100] width 127 height 16
click at [1053, 99] on icon "Change Category" at bounding box center [1058, 100] width 18 height 18
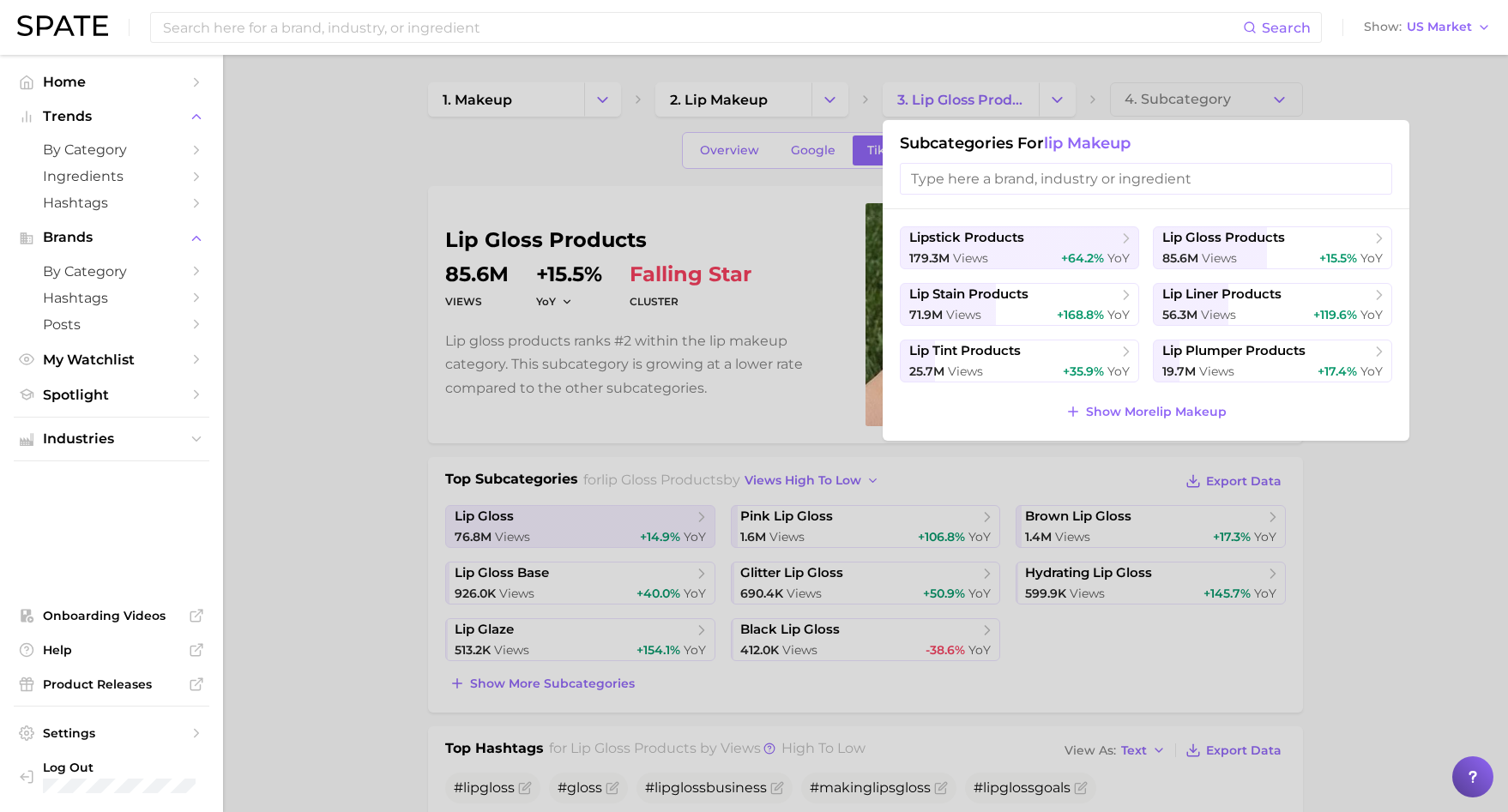
click at [678, 397] on div at bounding box center [754, 406] width 1508 height 812
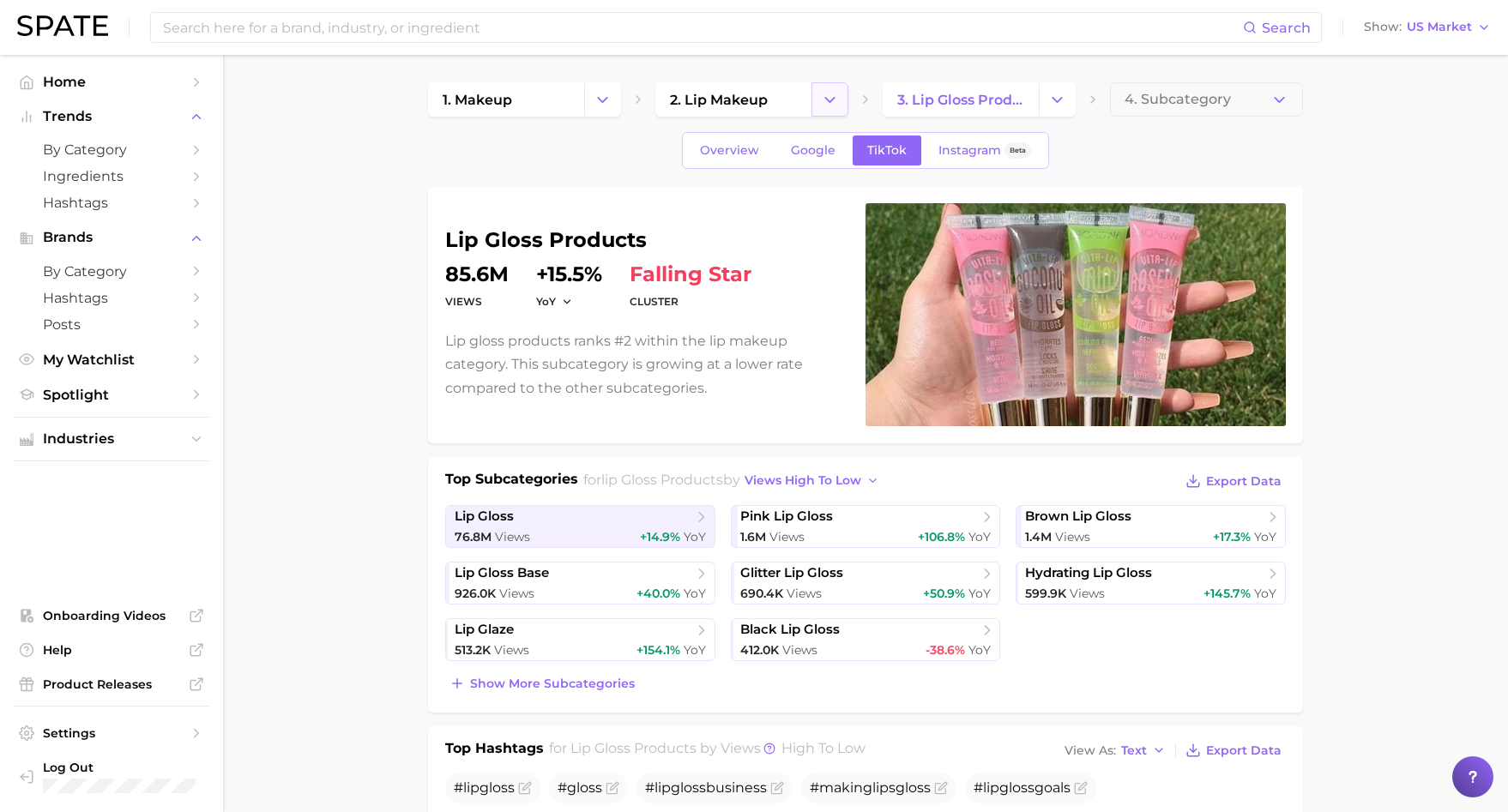
click at [834, 92] on icon "Change Category" at bounding box center [831, 100] width 18 height 18
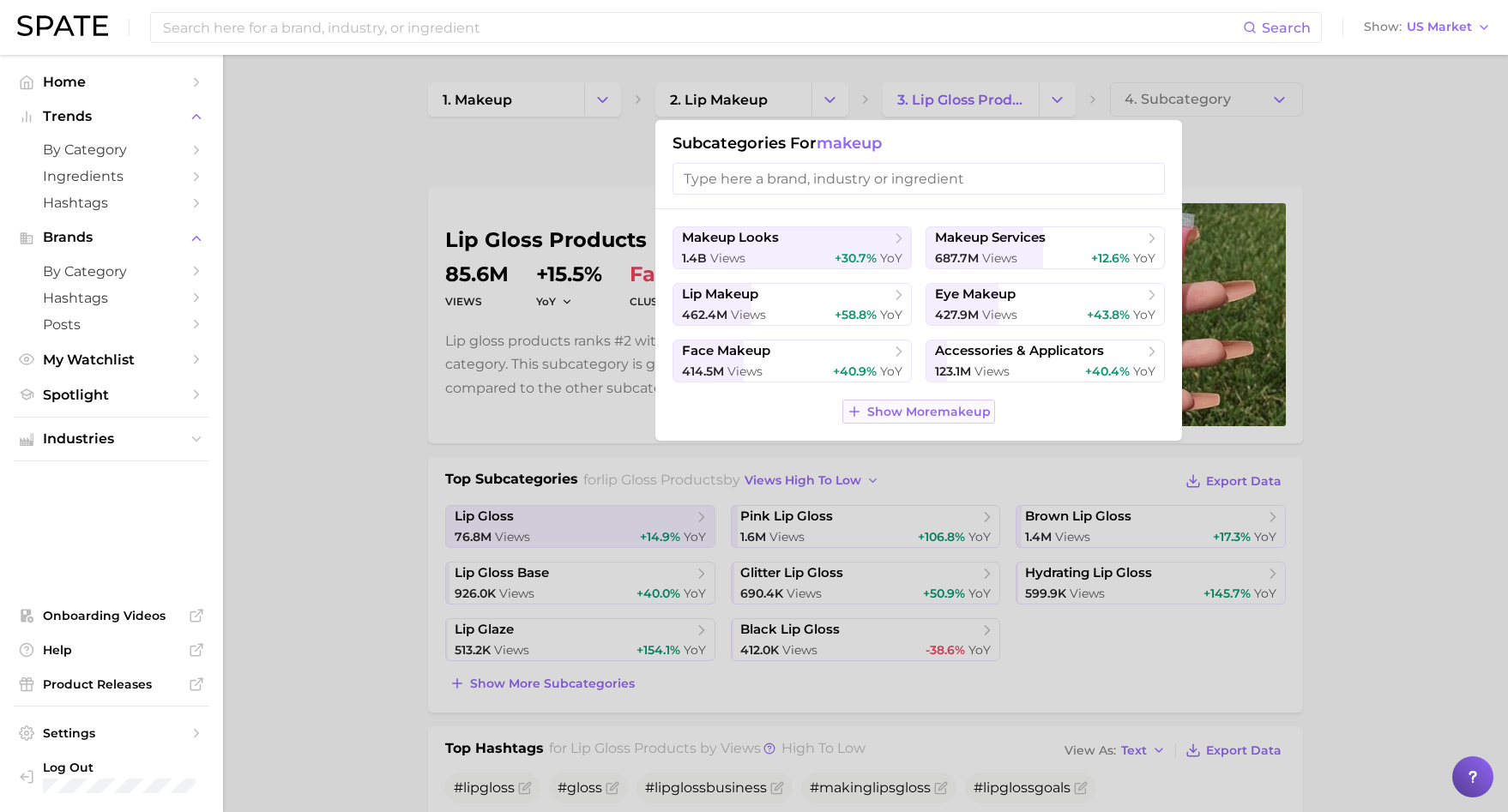
click at [879, 407] on span "Show More makeup" at bounding box center [928, 412] width 123 height 15
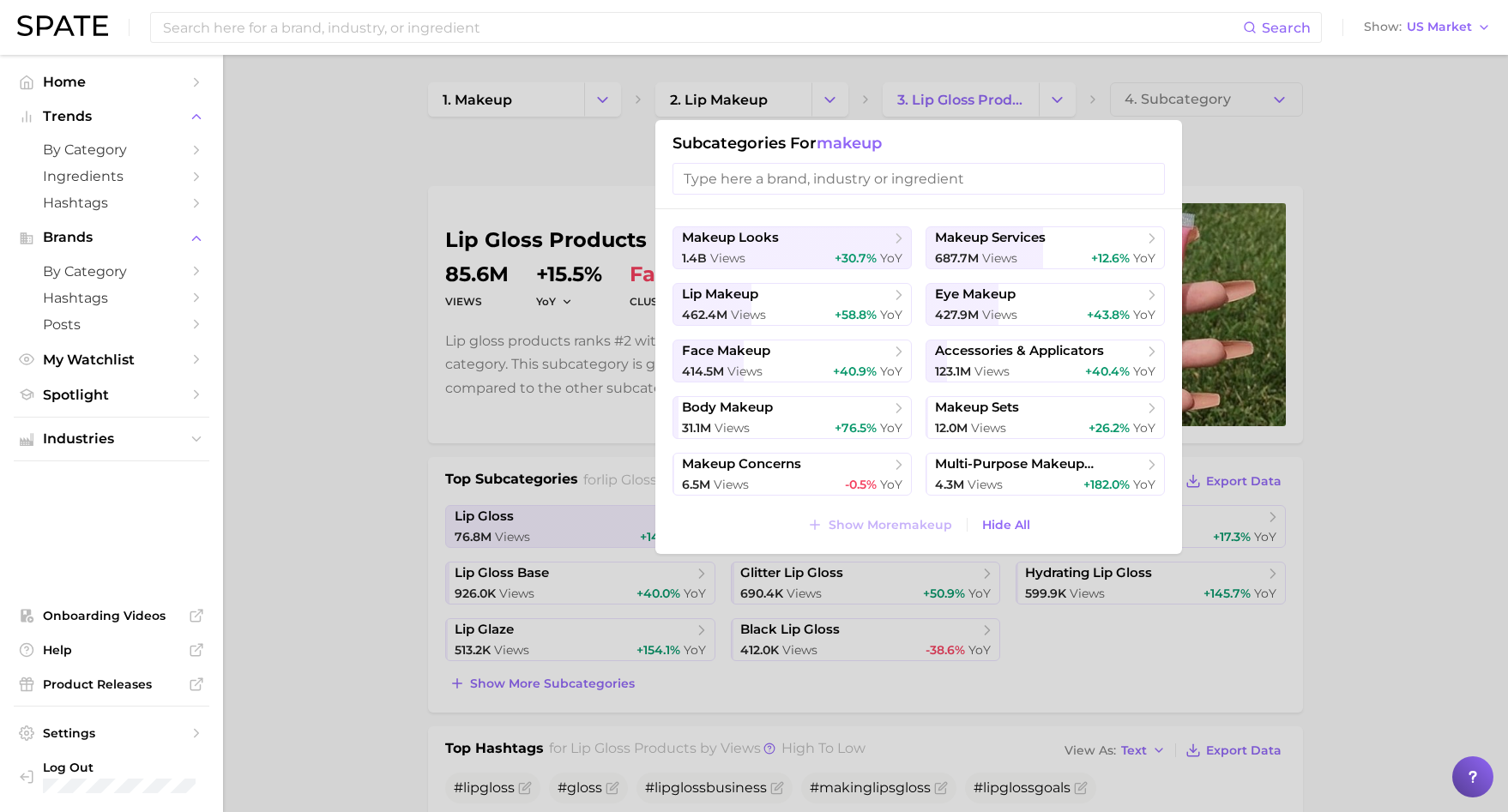
click at [602, 214] on div at bounding box center [754, 406] width 1508 height 812
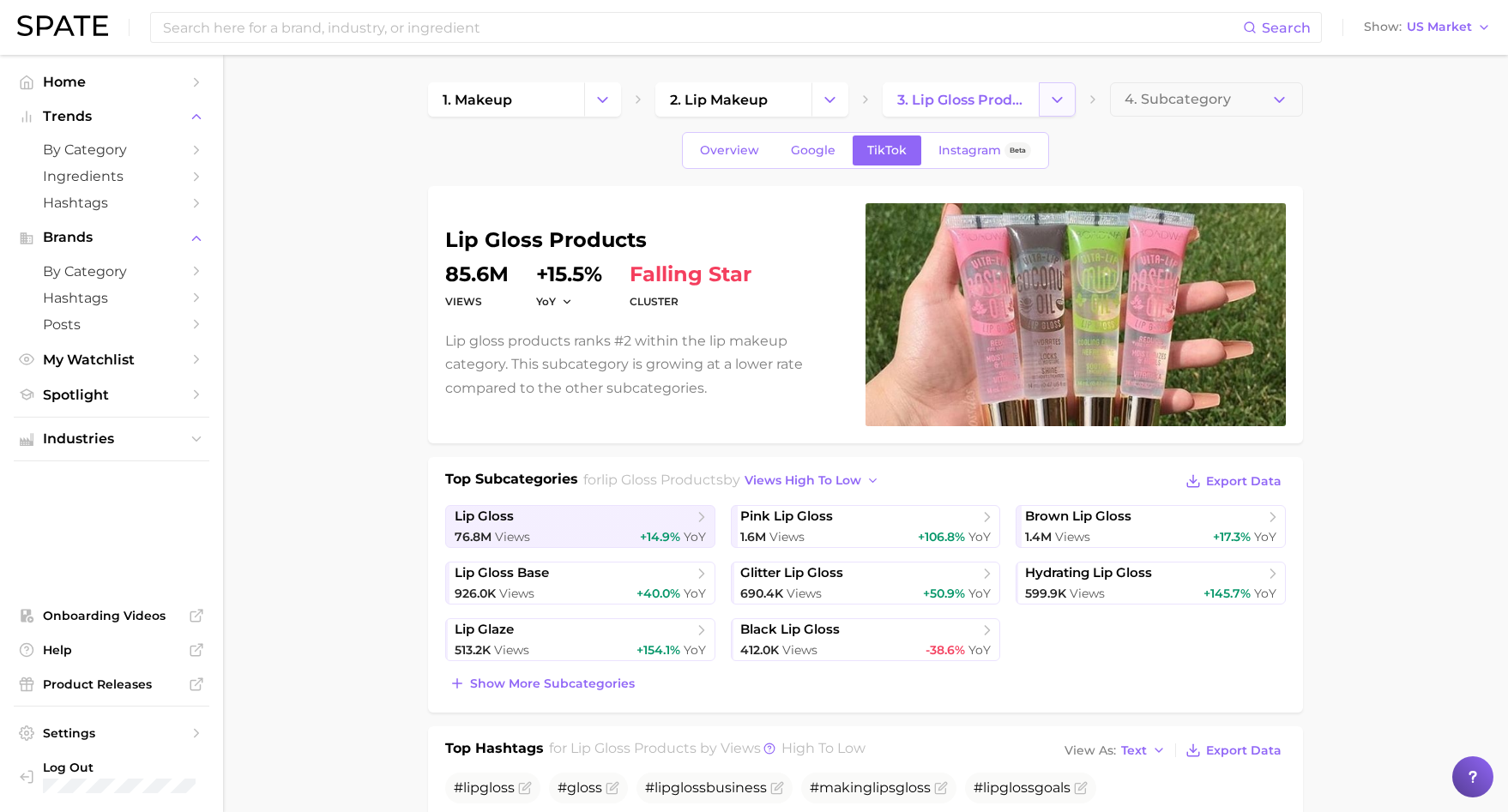
click at [1058, 98] on icon "Change Category" at bounding box center [1058, 100] width 18 height 18
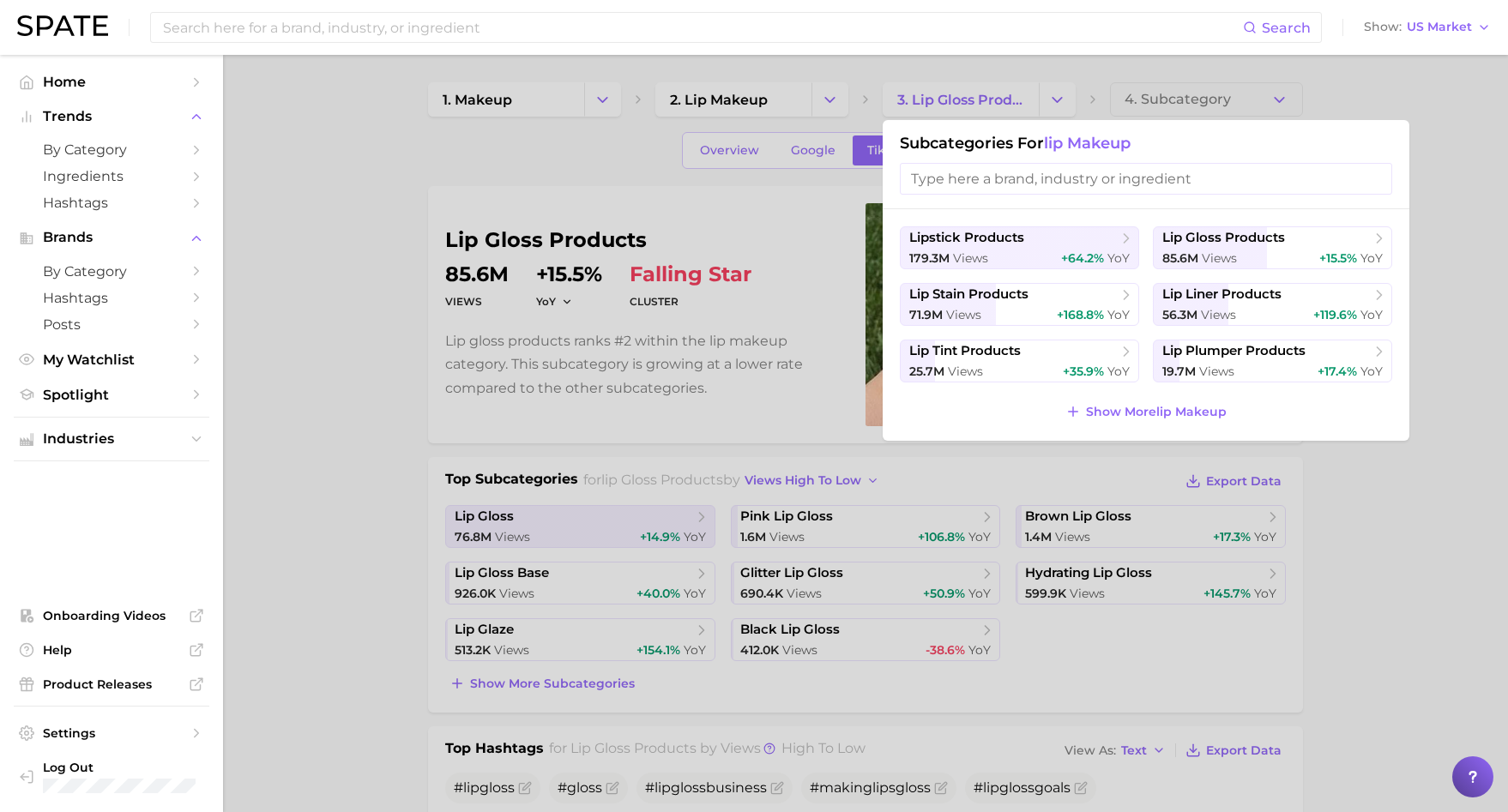
click at [951, 138] on h1 "Subcategories for lip makeup" at bounding box center [1147, 143] width 493 height 19
click at [951, 151] on h1 "Subcategories for lip makeup" at bounding box center [1147, 143] width 493 height 19
click at [822, 158] on div at bounding box center [754, 406] width 1508 height 812
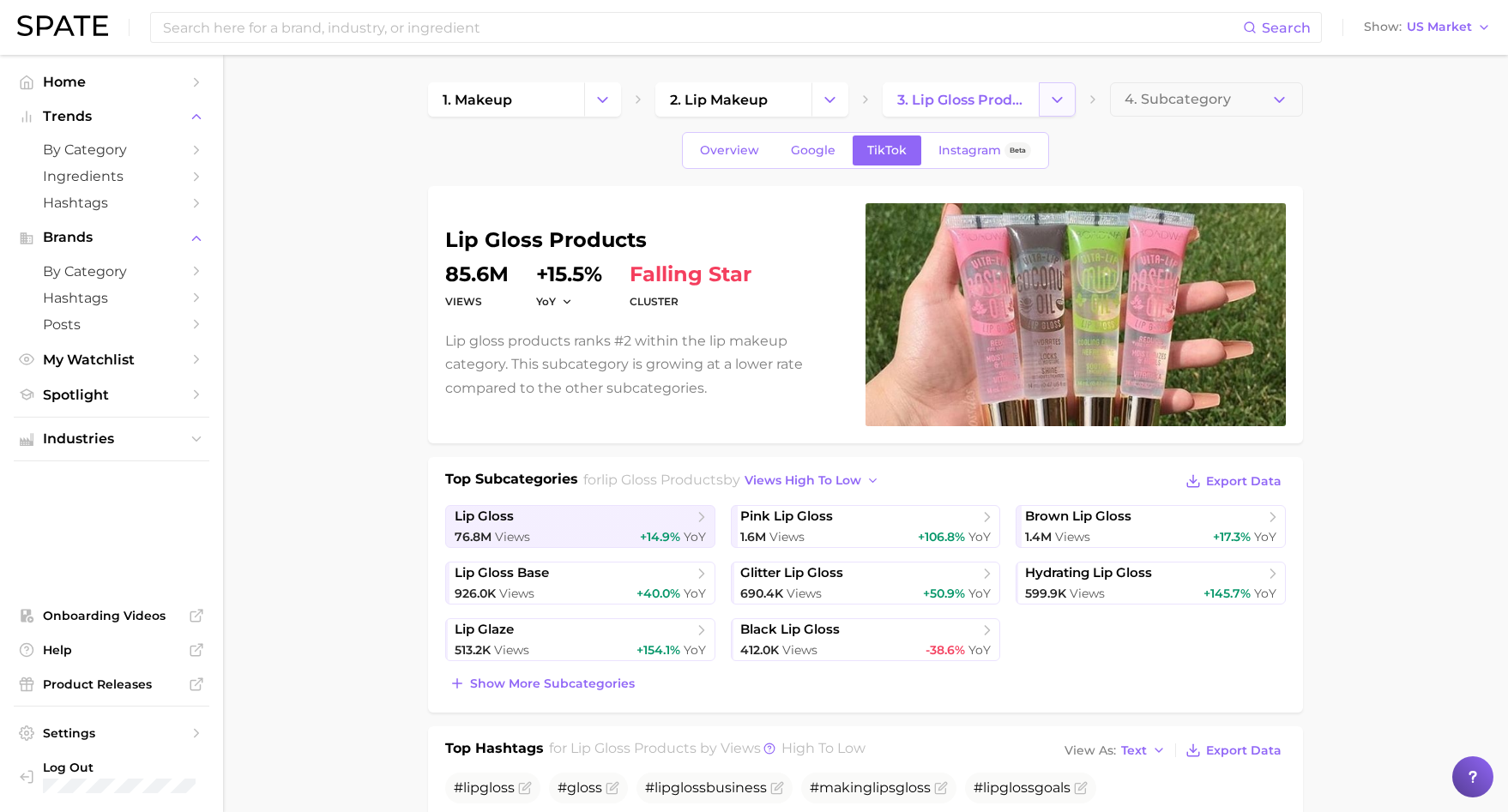
click at [1074, 103] on button "Change Category" at bounding box center [1057, 99] width 37 height 35
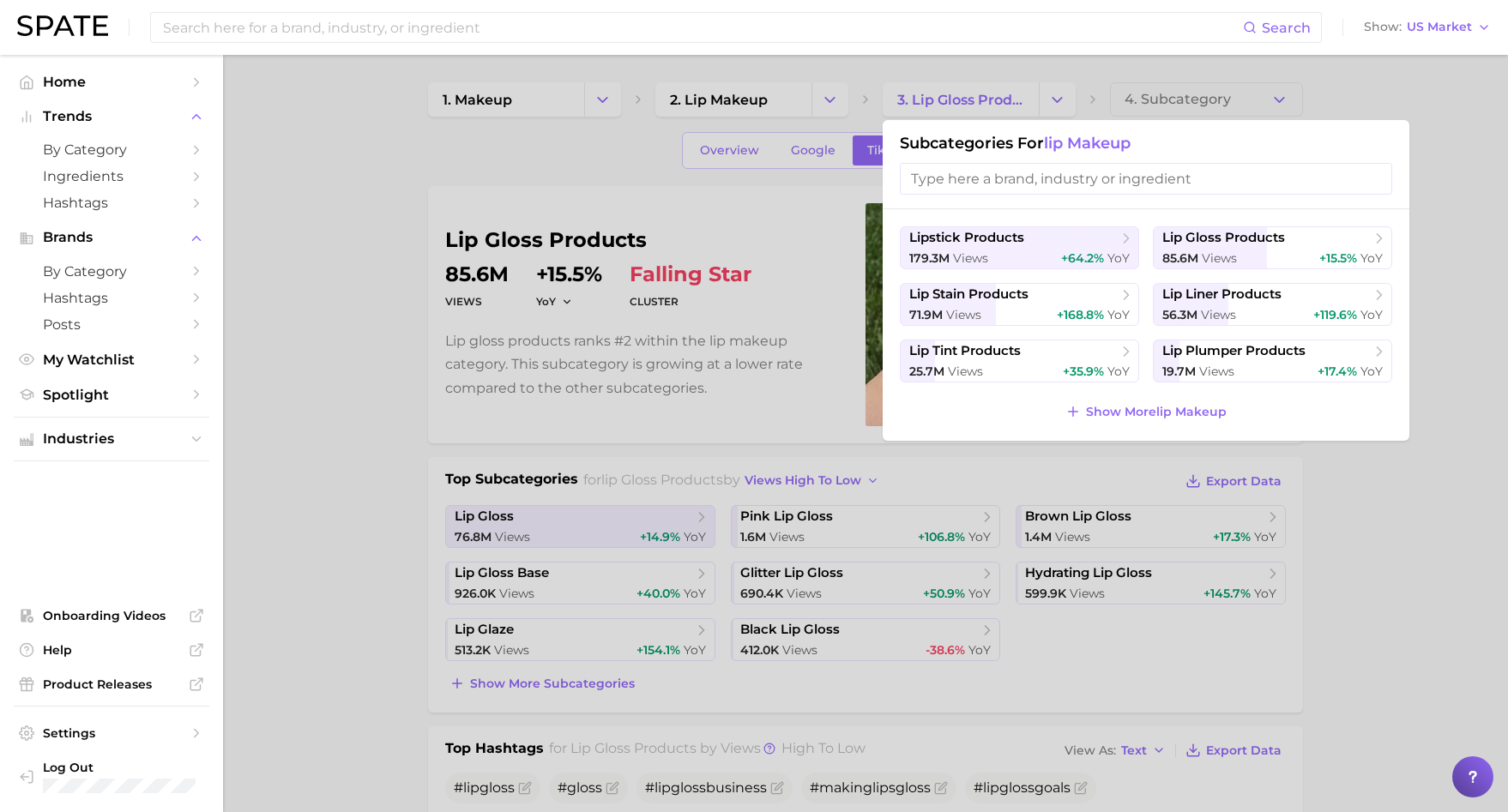
click at [1073, 101] on div at bounding box center [754, 406] width 1508 height 812
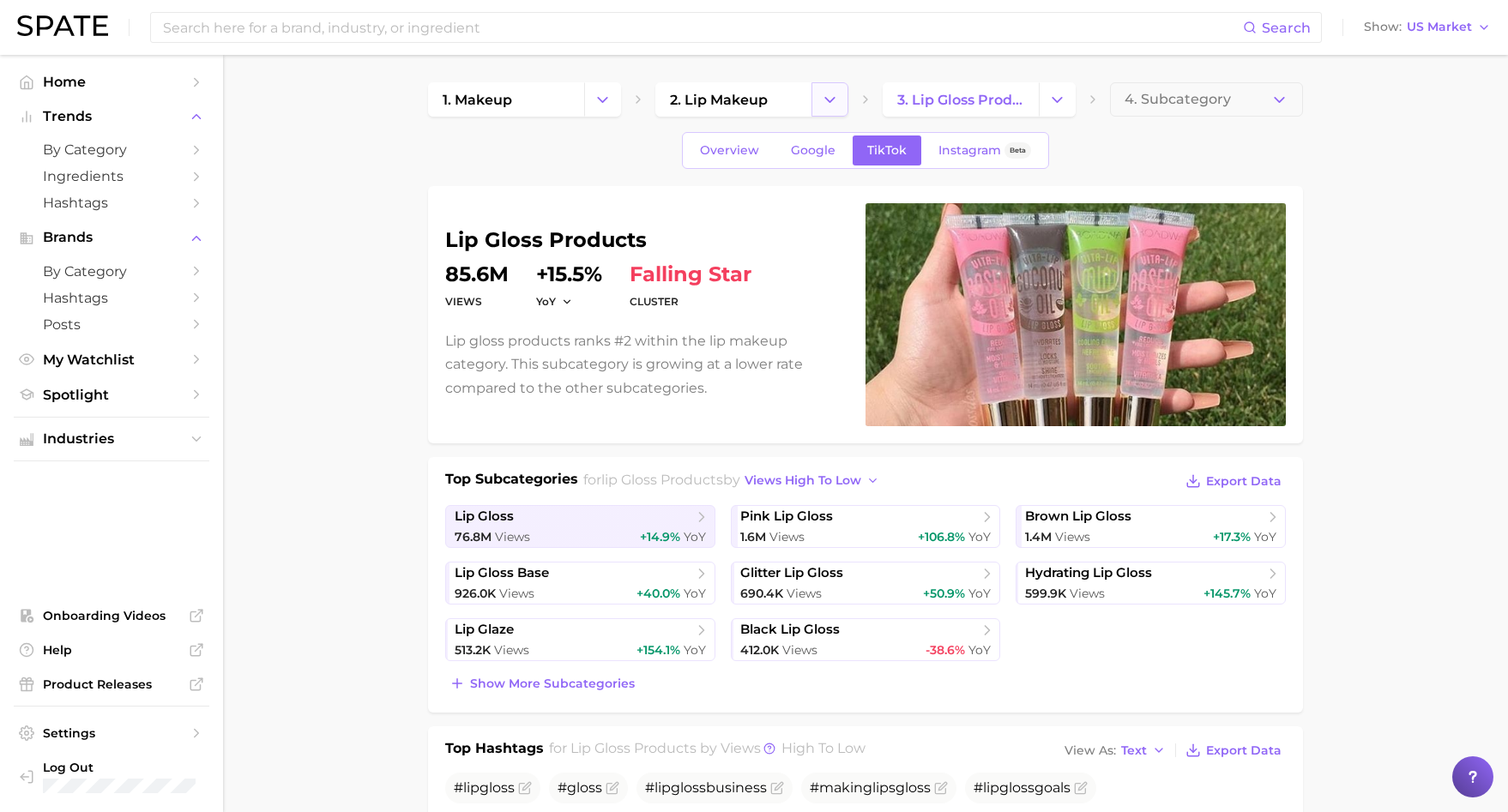
click at [823, 98] on icon "Change Category" at bounding box center [831, 100] width 18 height 18
click at [1051, 98] on icon "Change Category" at bounding box center [1058, 100] width 18 height 18
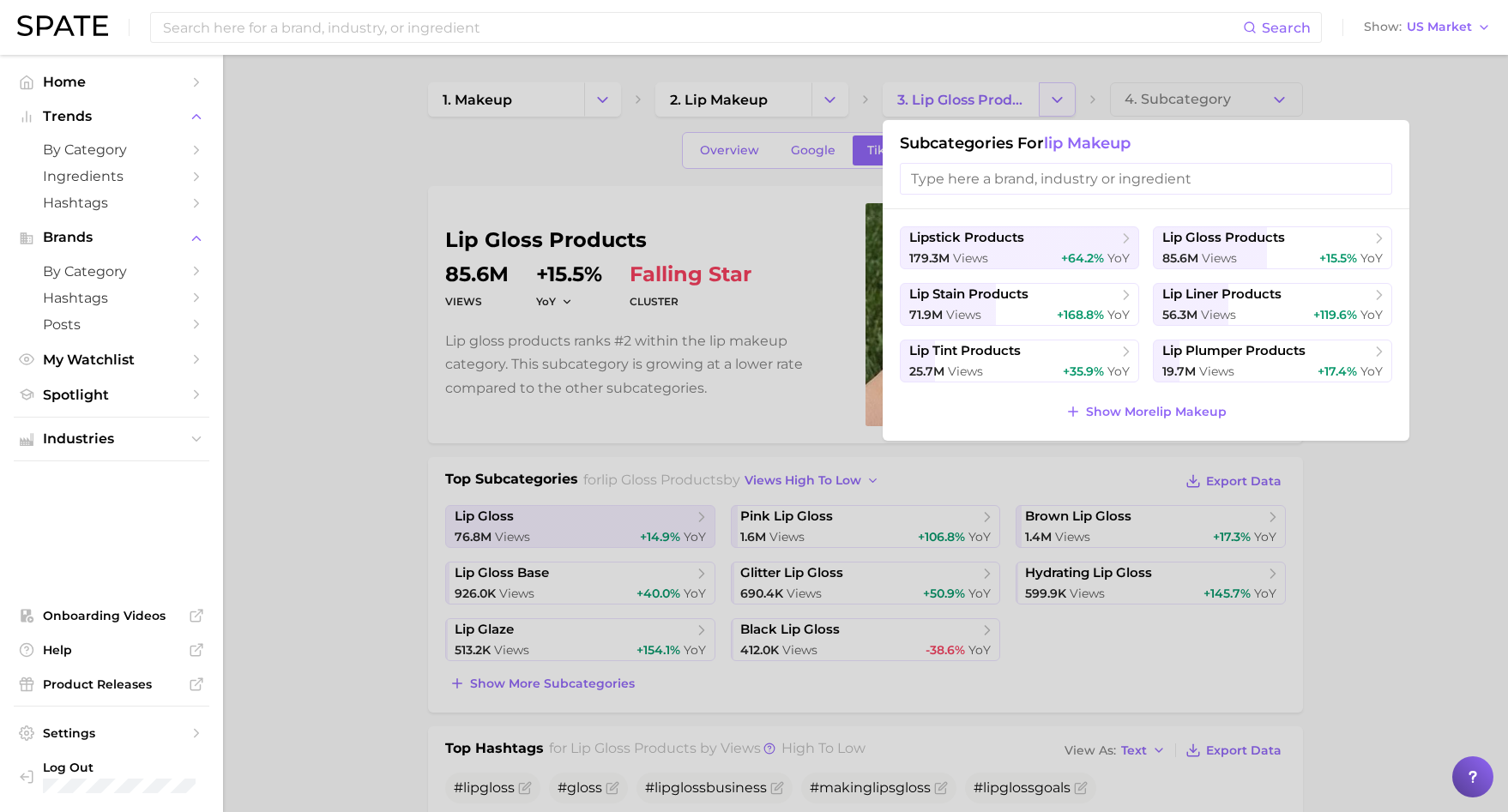
click at [1051, 98] on div at bounding box center [754, 406] width 1508 height 812
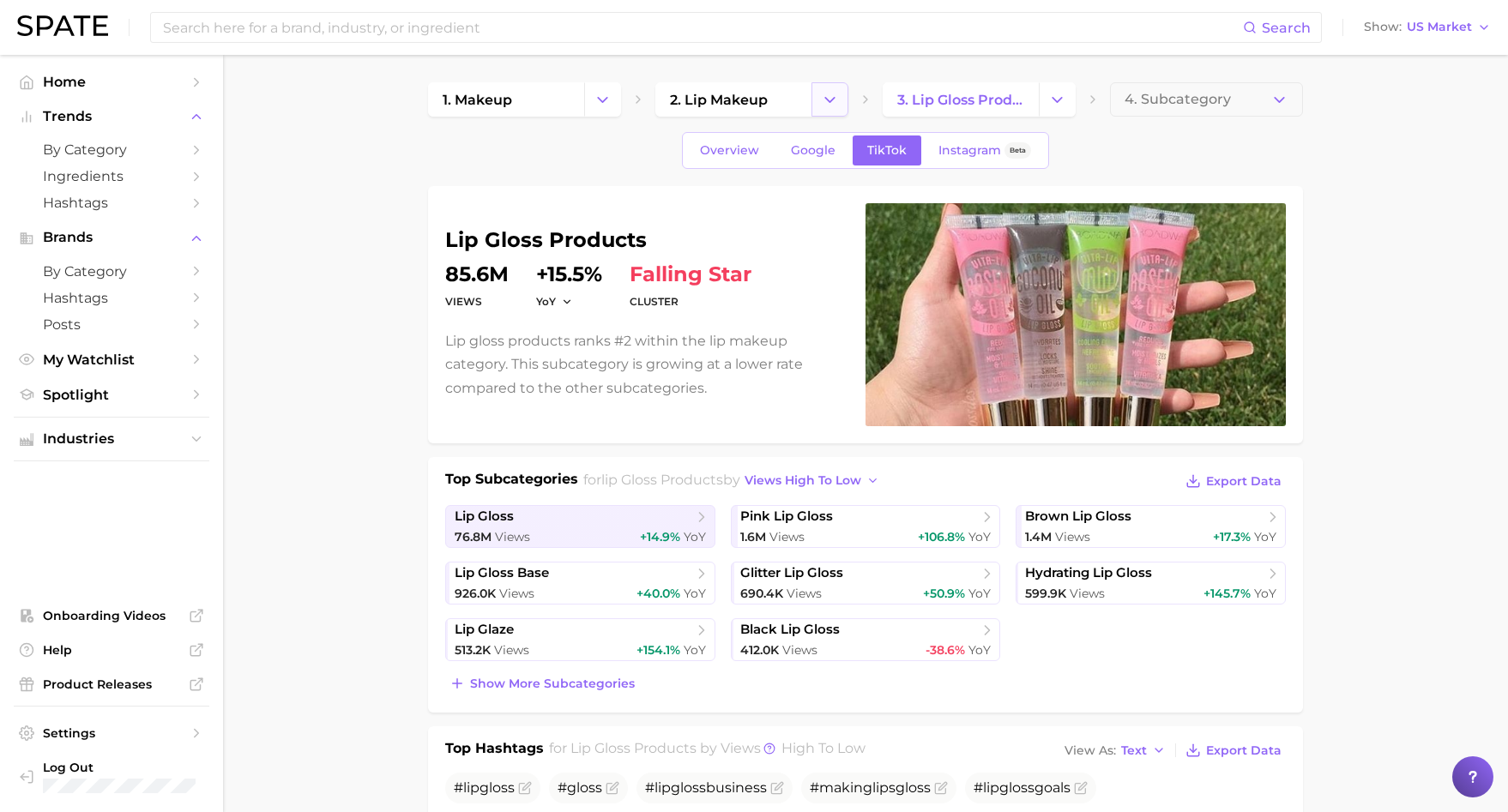
click at [836, 96] on button "Change Category" at bounding box center [830, 99] width 37 height 35
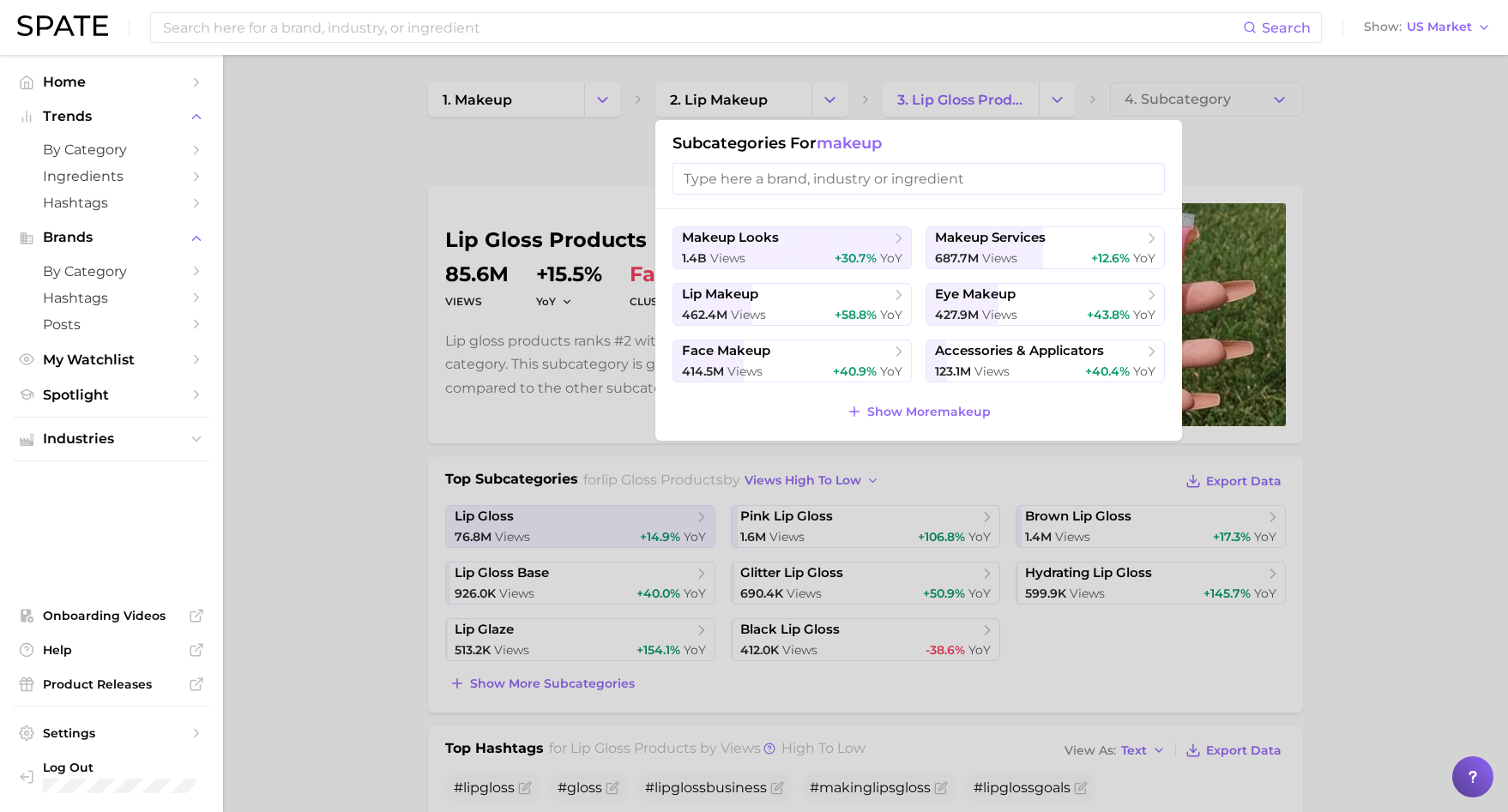
click at [852, 141] on span "makeup" at bounding box center [849, 143] width 65 height 19
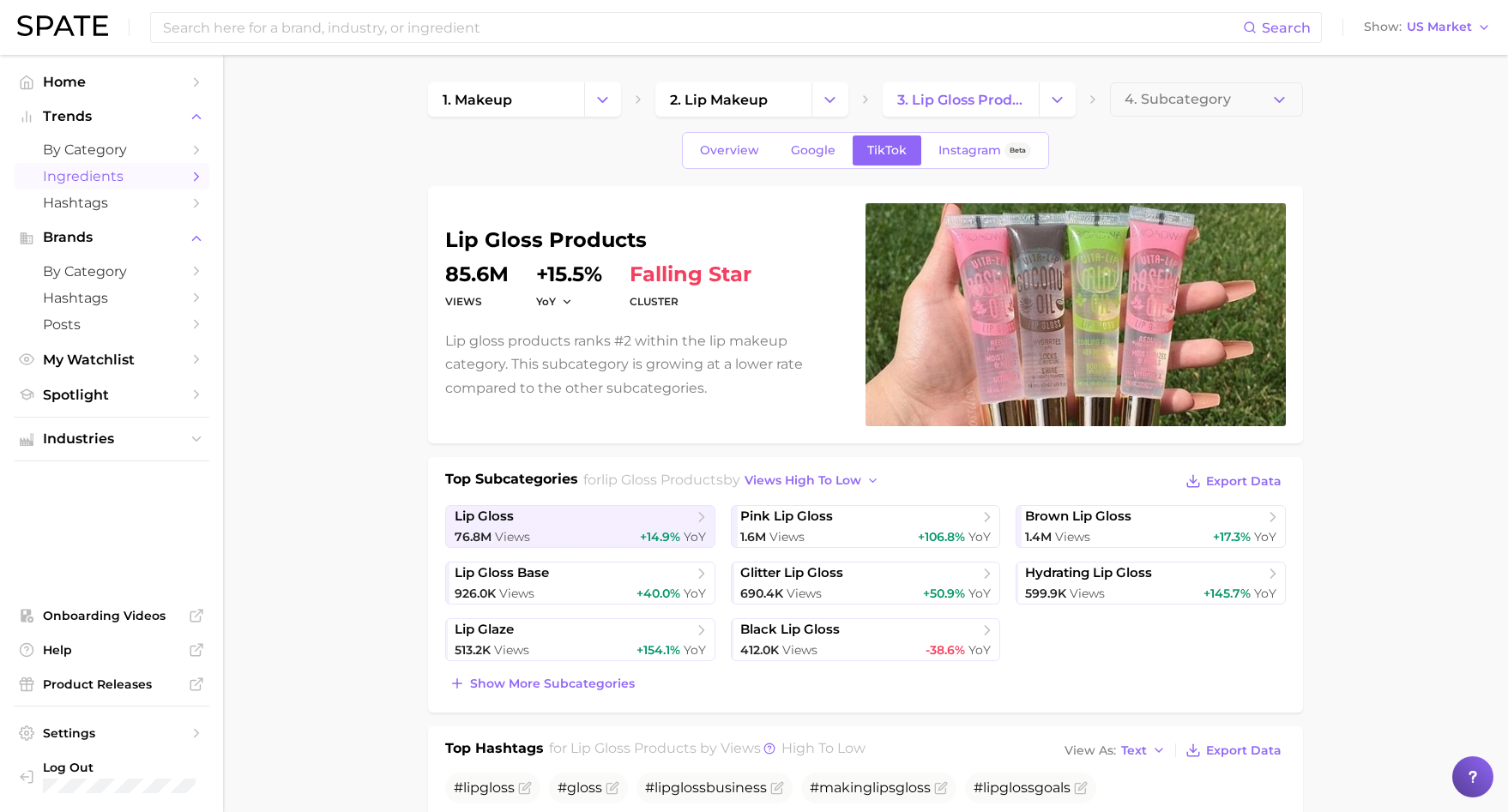
click at [147, 178] on span "Ingredients" at bounding box center [111, 176] width 137 height 16
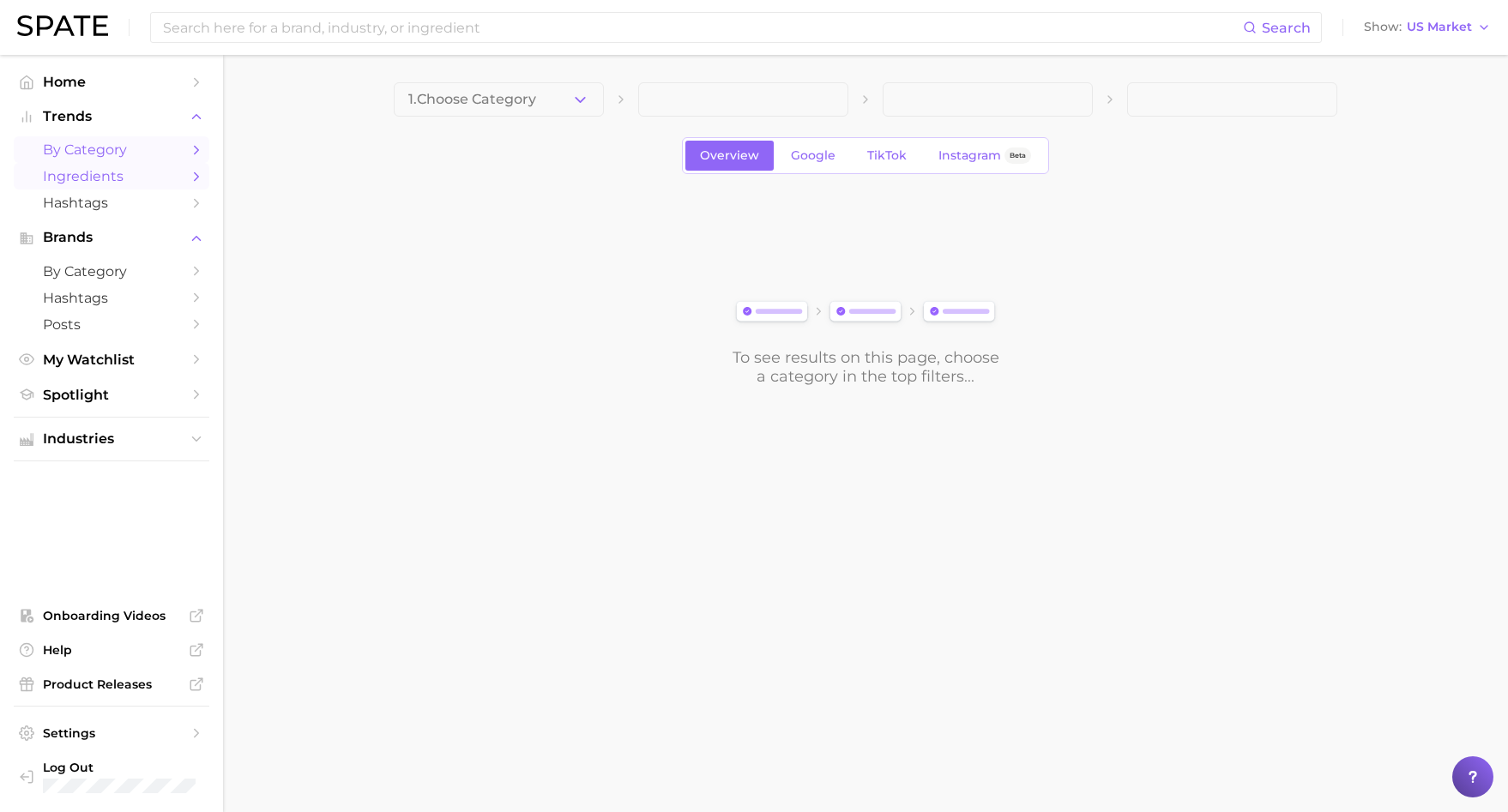
click at [107, 154] on span "by Category" at bounding box center [111, 150] width 137 height 16
click at [560, 92] on button "1. Choose Category" at bounding box center [498, 99] width 210 height 35
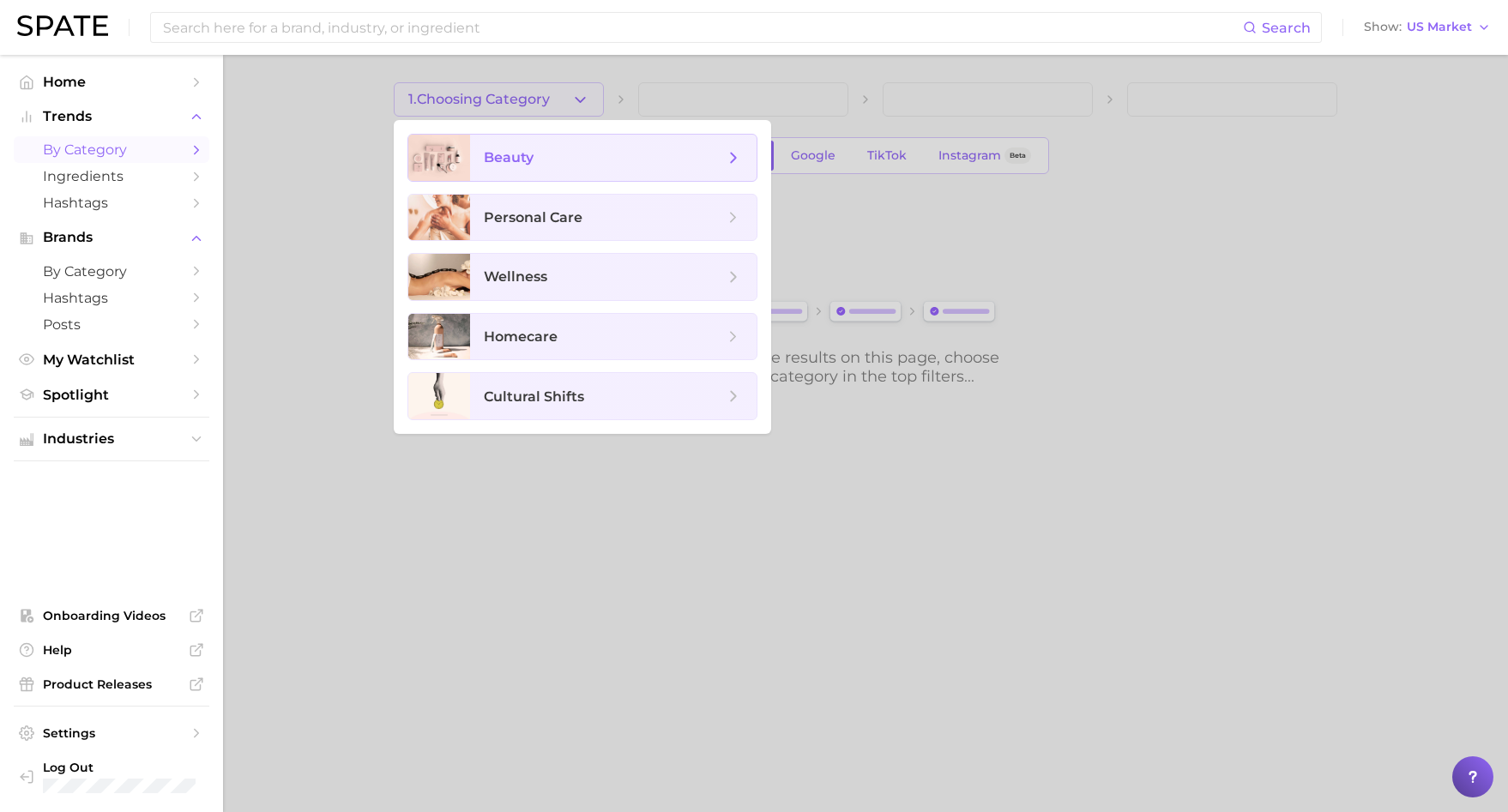
click at [544, 171] on span "beauty" at bounding box center [613, 158] width 287 height 47
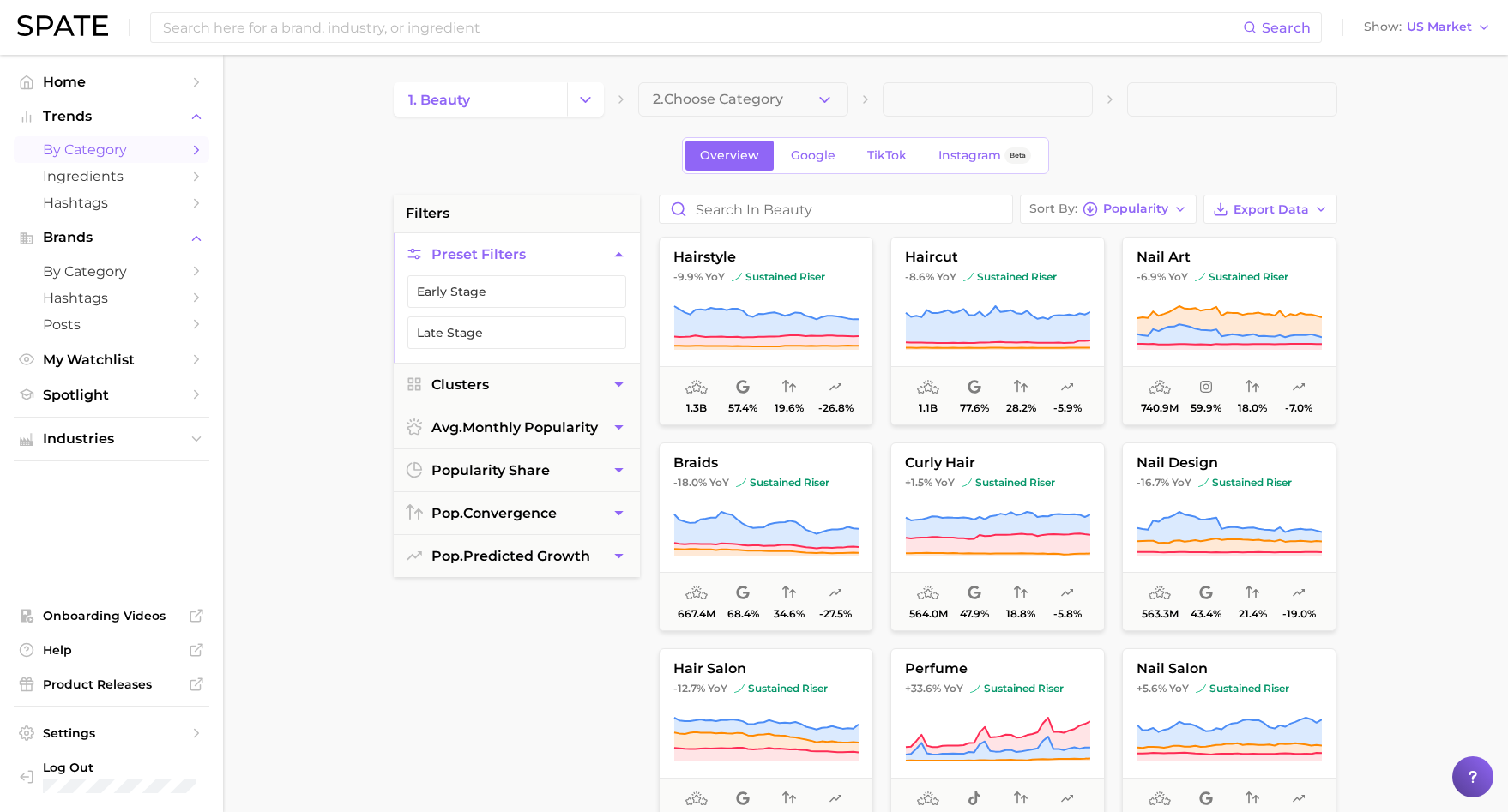
click at [670, 108] on button "2. Choose Category" at bounding box center [743, 99] width 210 height 35
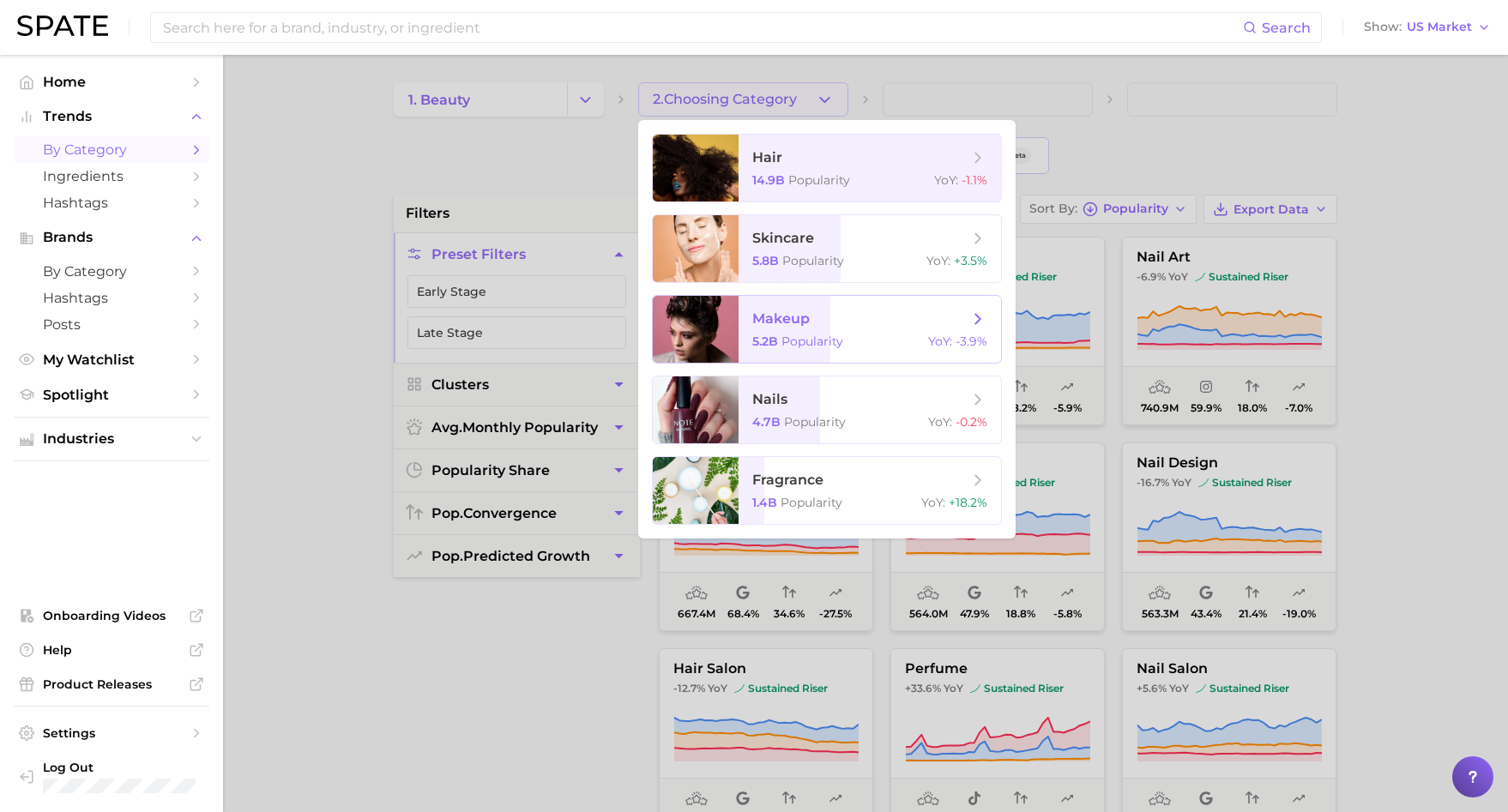
click at [789, 327] on span "makeup" at bounding box center [780, 318] width 58 height 16
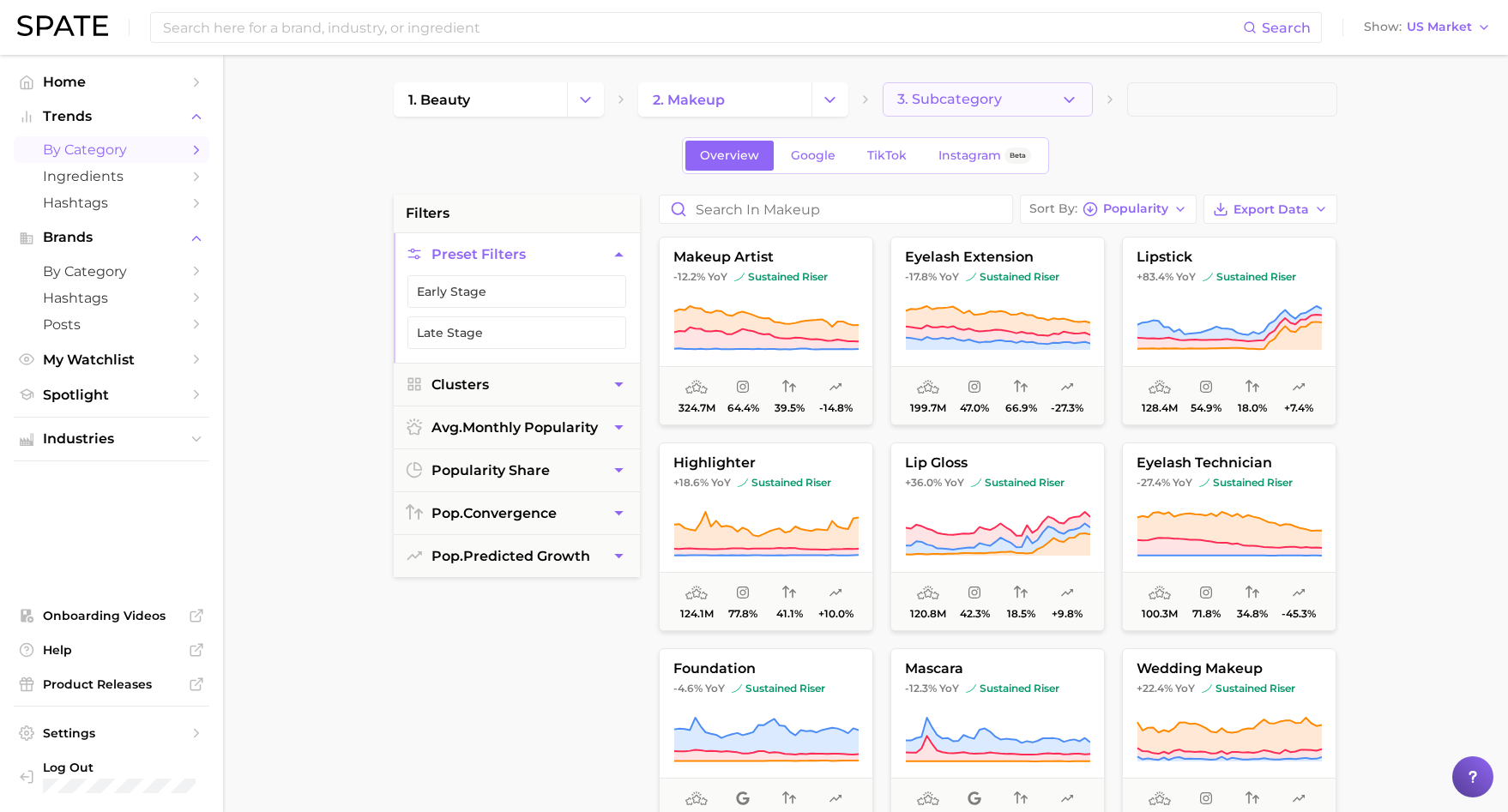
click at [924, 100] on span "3. Subcategory" at bounding box center [949, 99] width 105 height 16
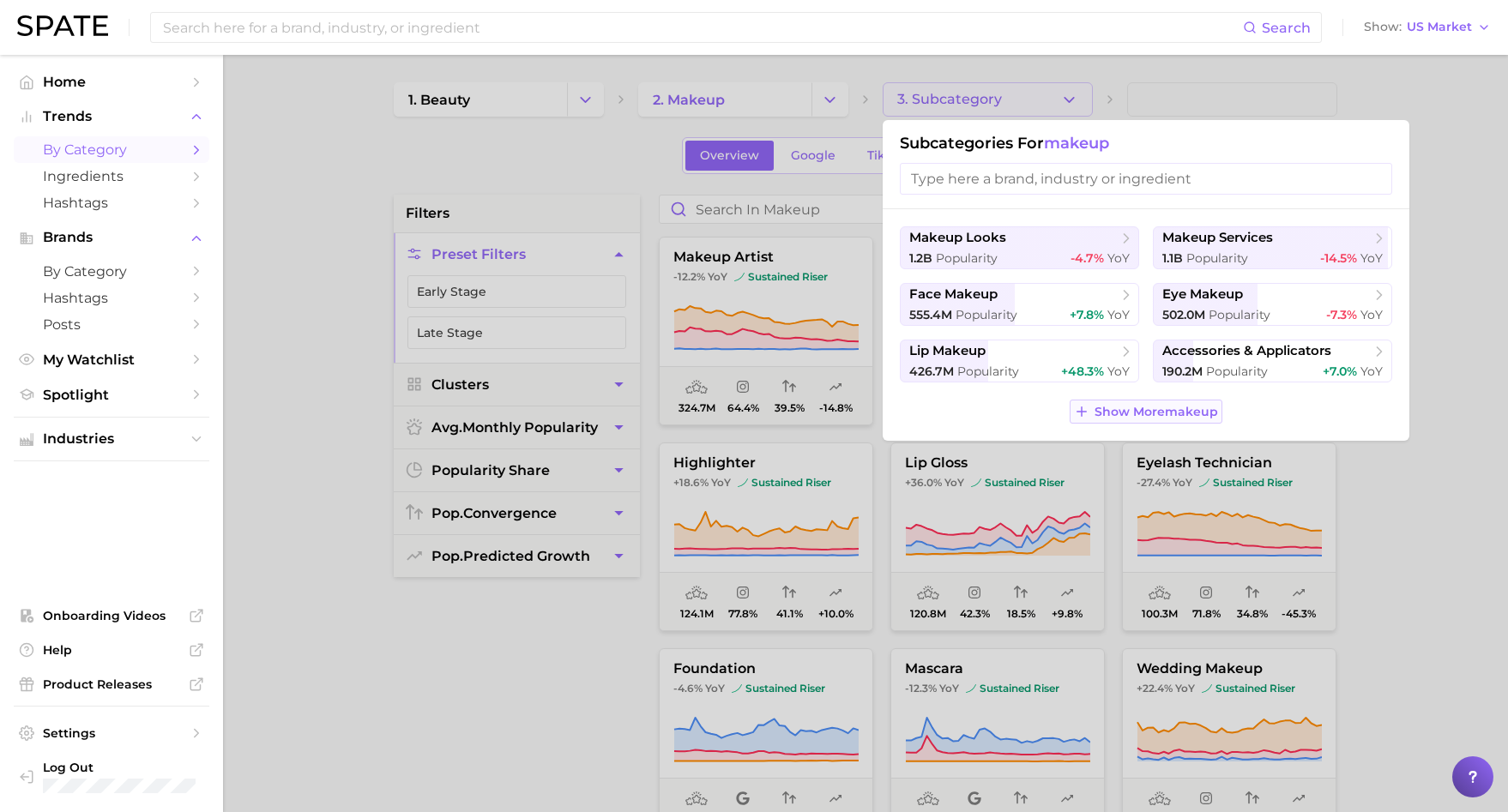
click at [1126, 423] on button "Show More makeup" at bounding box center [1146, 411] width 152 height 24
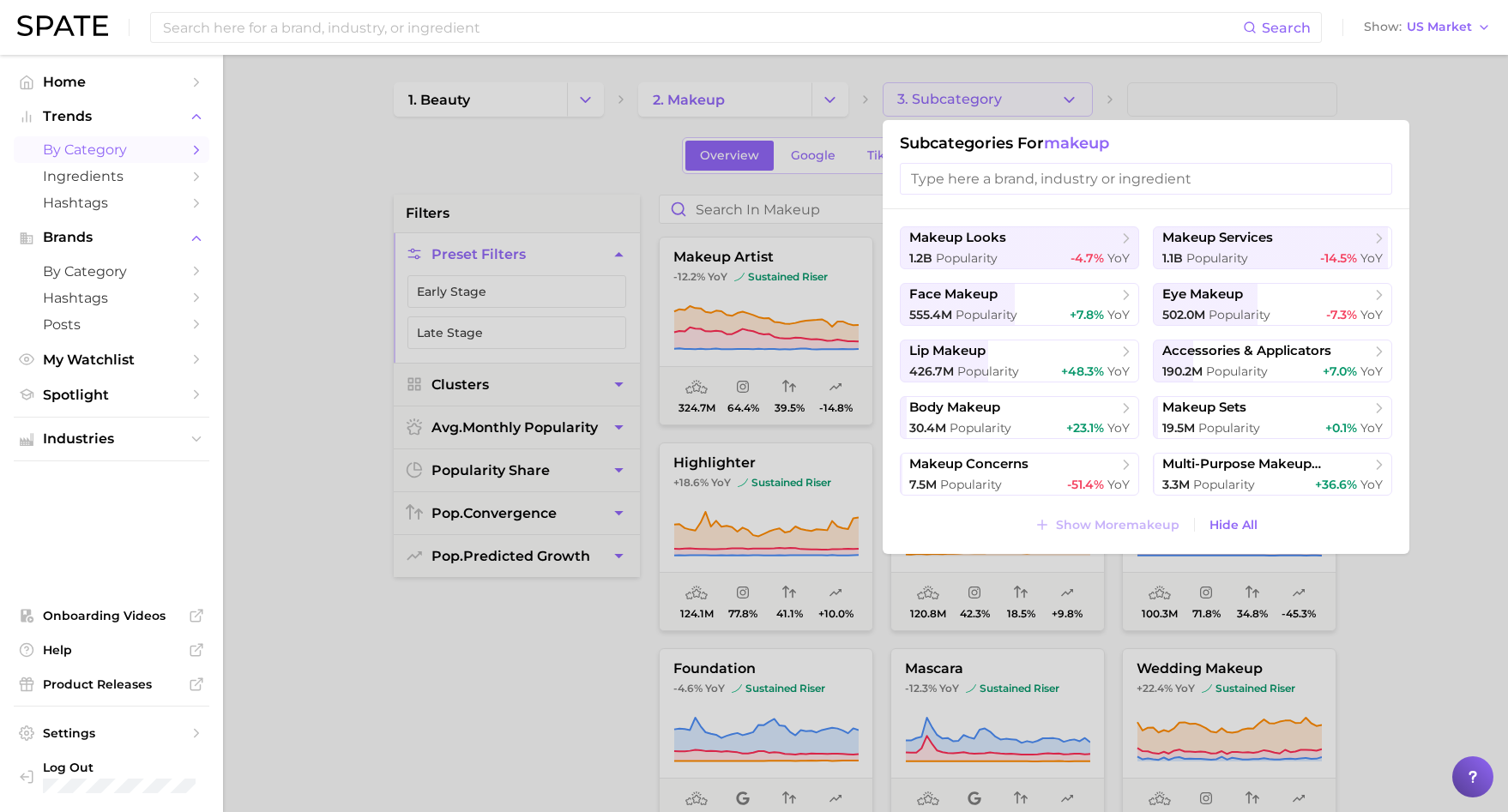
click at [1000, 99] on div at bounding box center [754, 406] width 1508 height 812
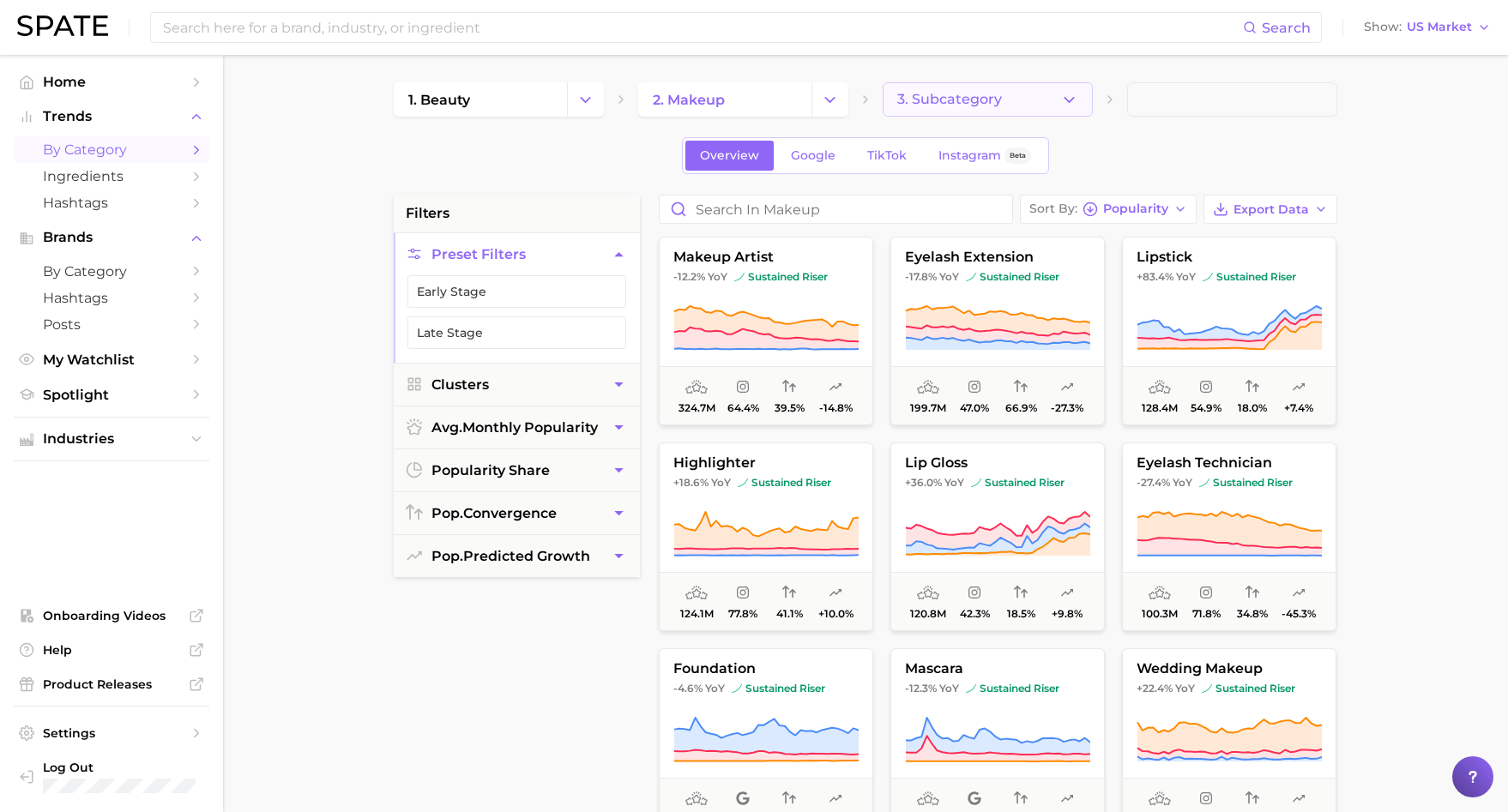
click at [999, 107] on button "3. Subcategory" at bounding box center [988, 99] width 210 height 35
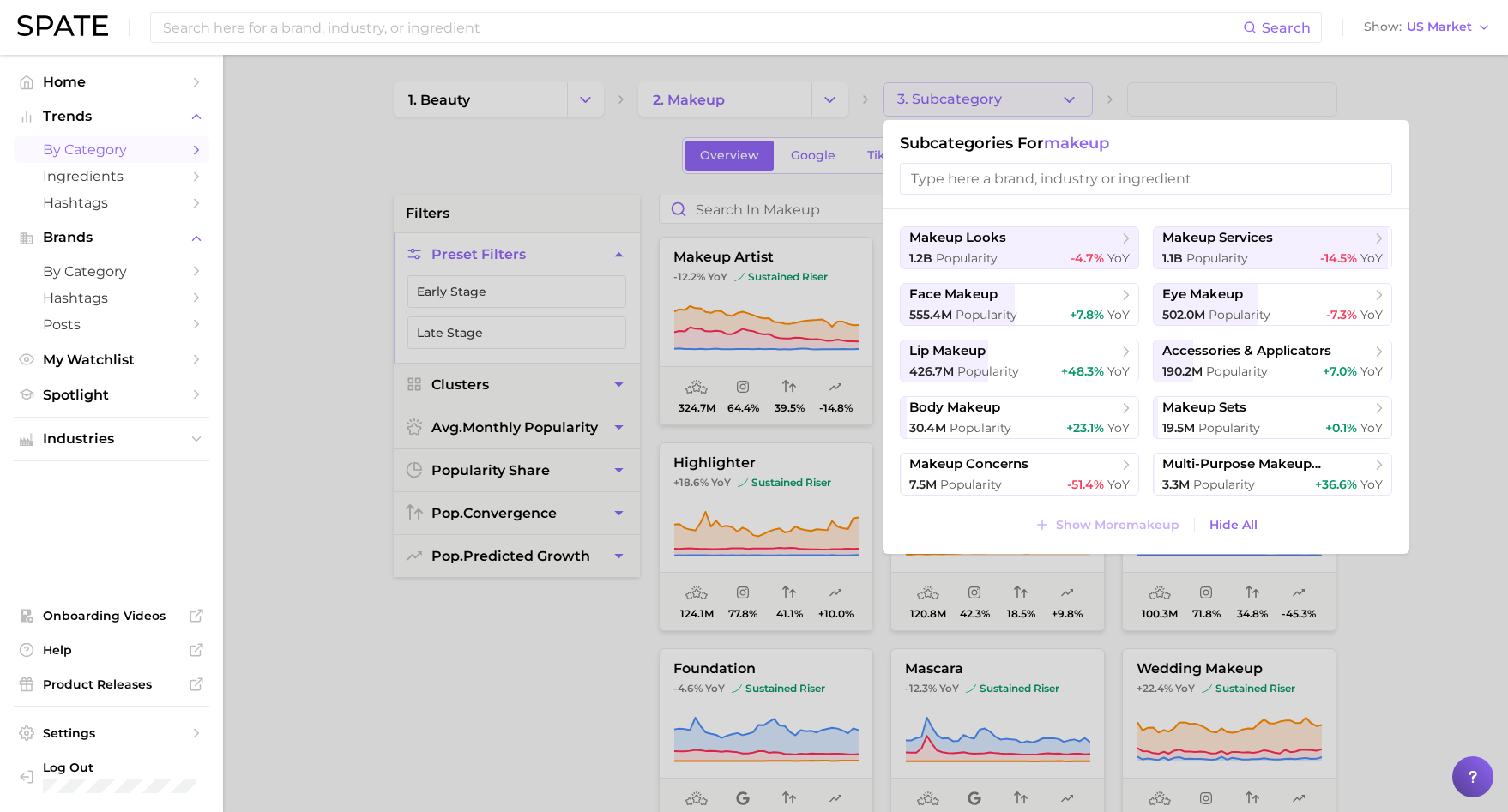
click at [999, 107] on div at bounding box center [754, 406] width 1508 height 812
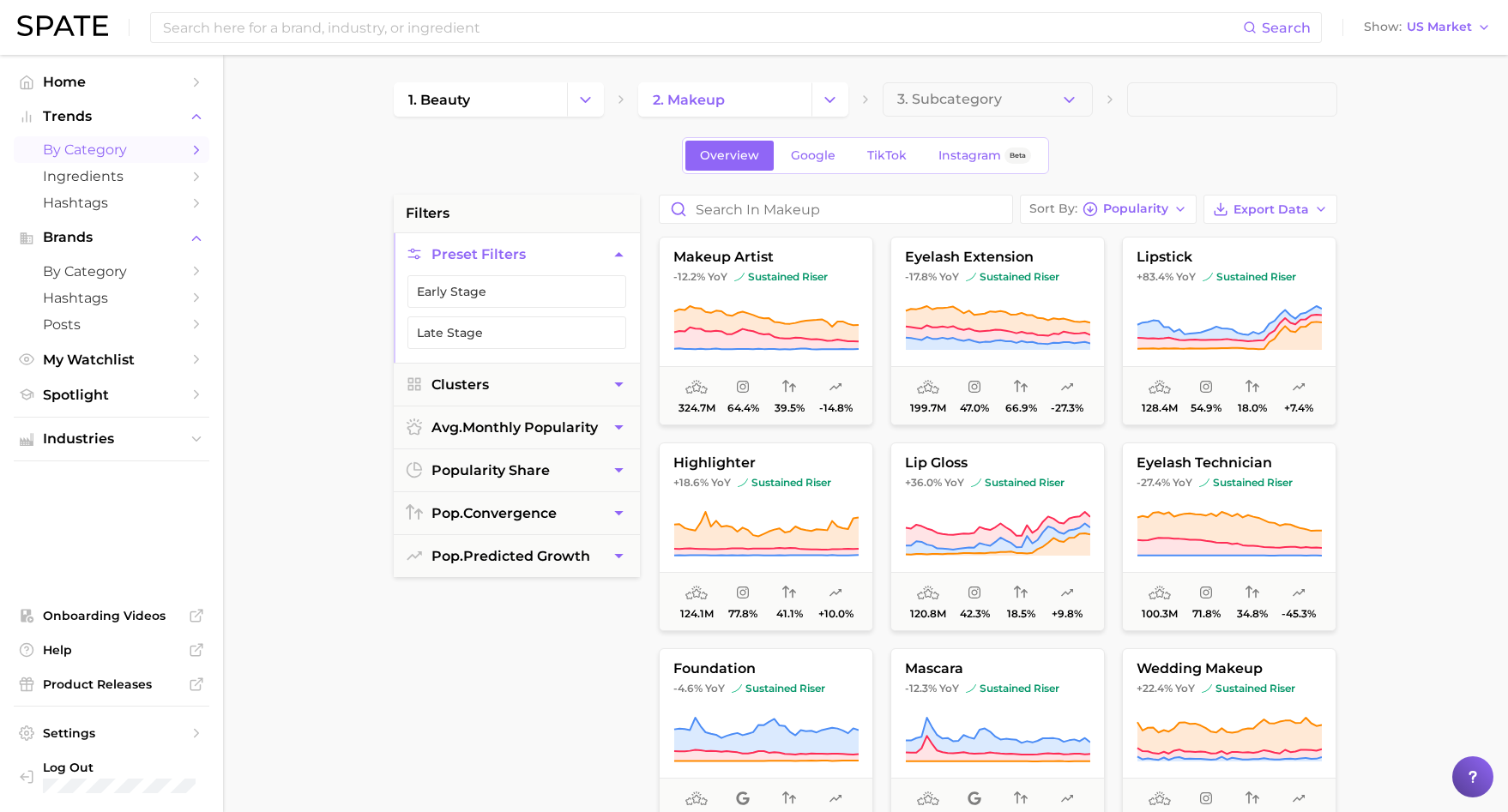
click at [844, 94] on button "Change Category" at bounding box center [830, 99] width 37 height 35
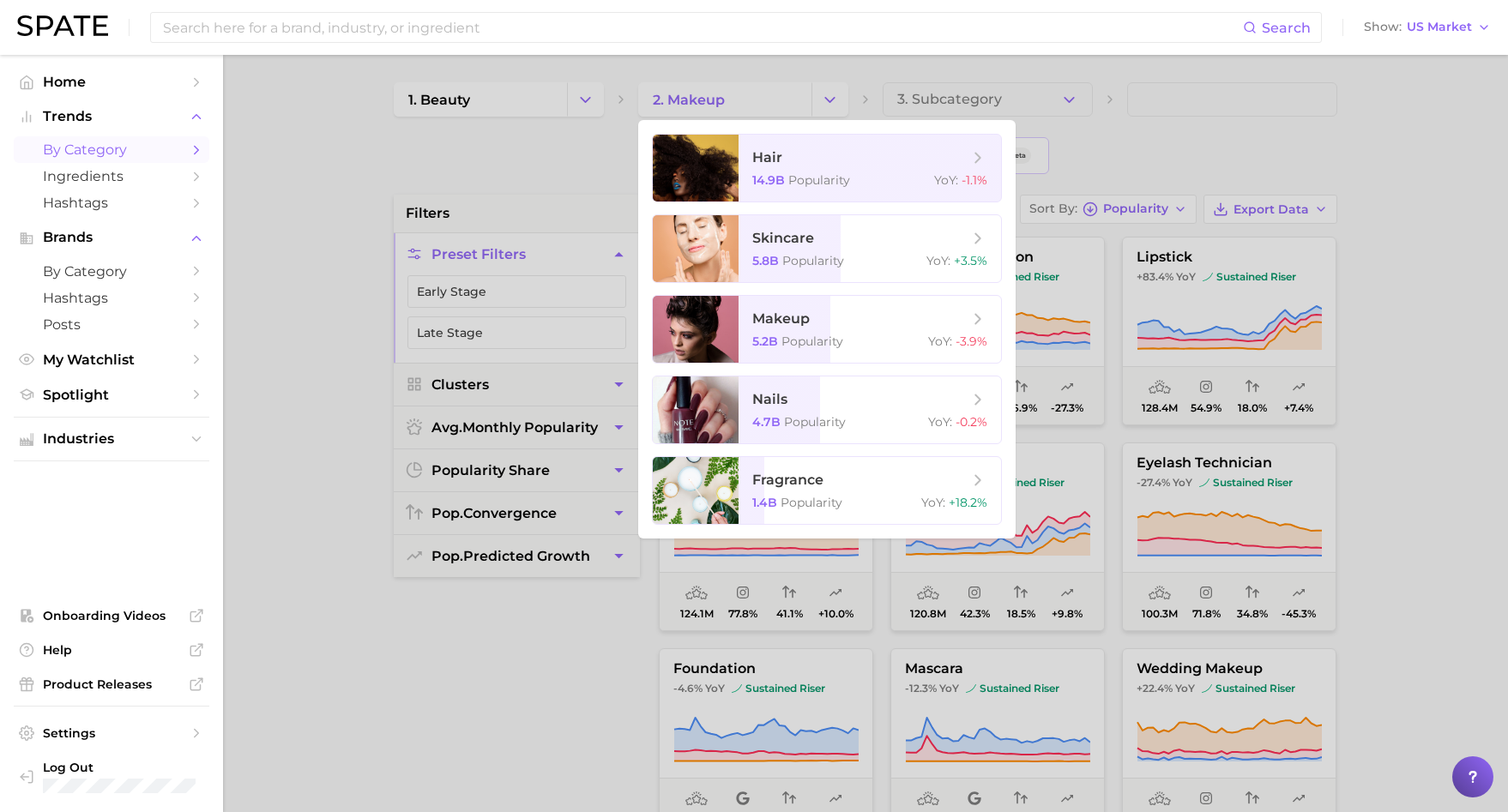
click at [843, 93] on div at bounding box center [754, 406] width 1508 height 812
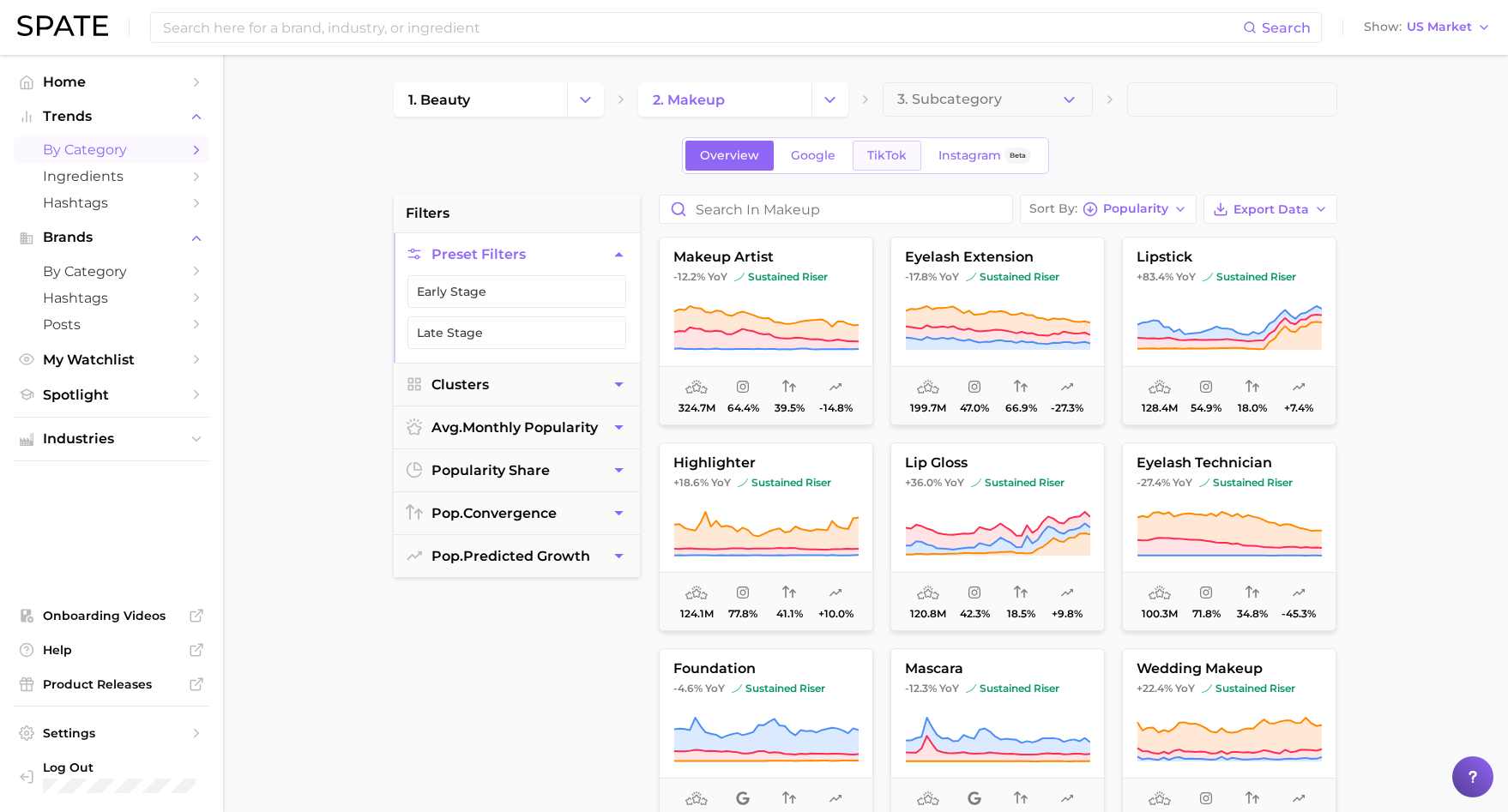
click at [879, 169] on link "TikTok" at bounding box center [886, 155] width 68 height 30
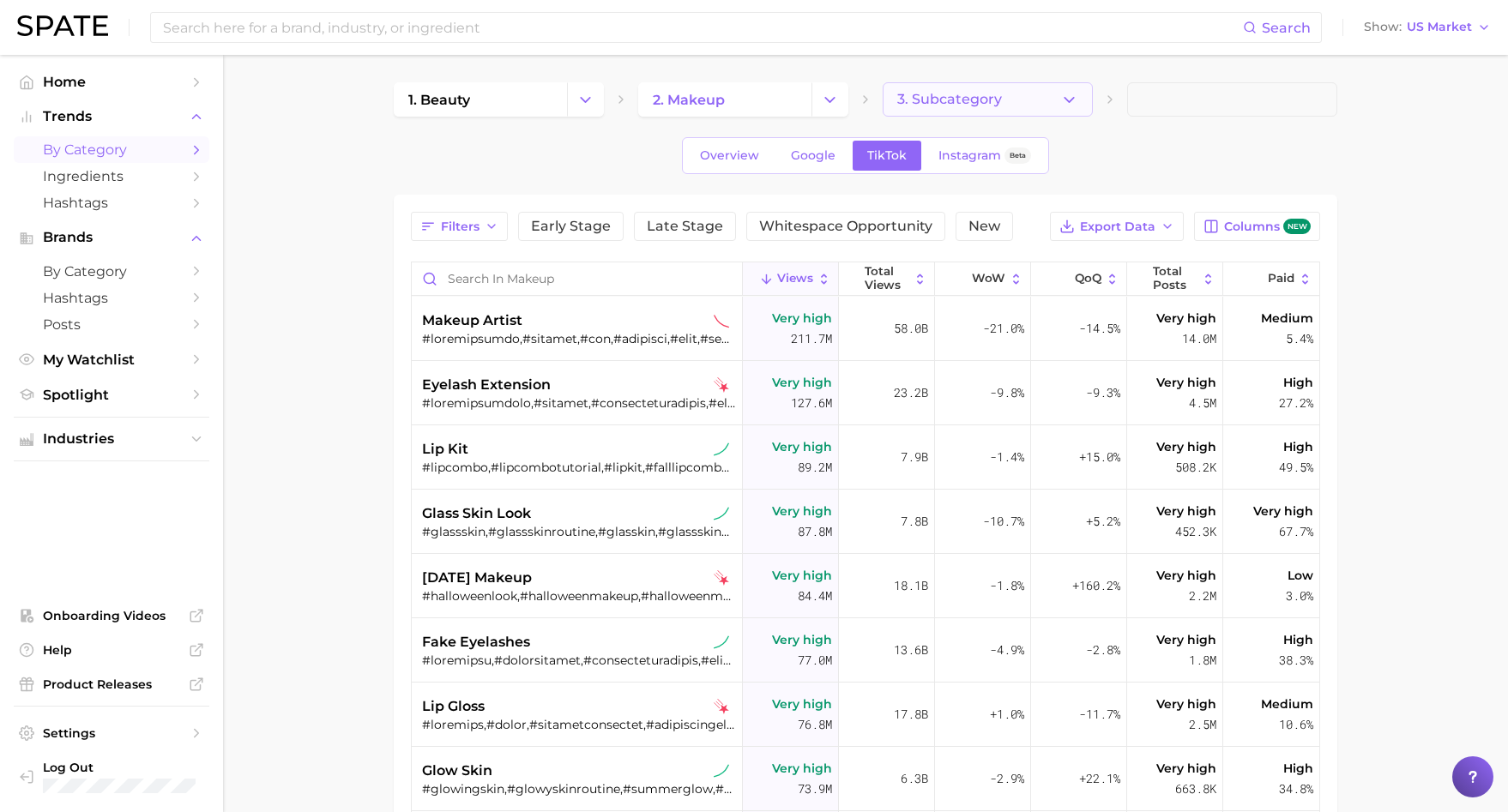
click at [932, 94] on span "3. Subcategory" at bounding box center [949, 99] width 105 height 16
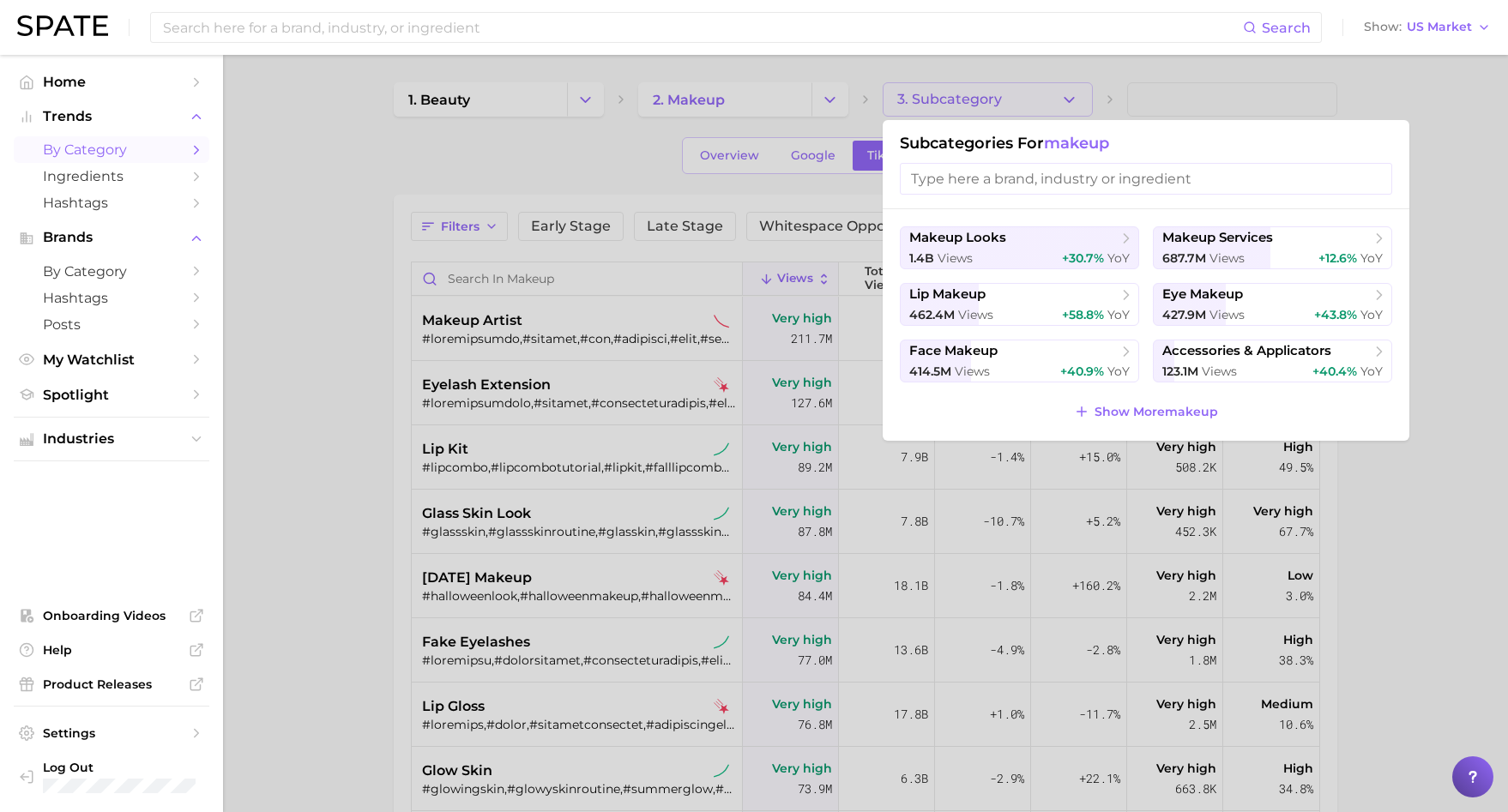
click at [1150, 313] on ul "makeup looks 1.4b views +30.7% YoY makeup services 687.7m views +12.6% YoY lip …" at bounding box center [1147, 304] width 493 height 156
click at [1184, 305] on button "eye makeup 427.9m views +43.8% YoY" at bounding box center [1272, 304] width 239 height 43
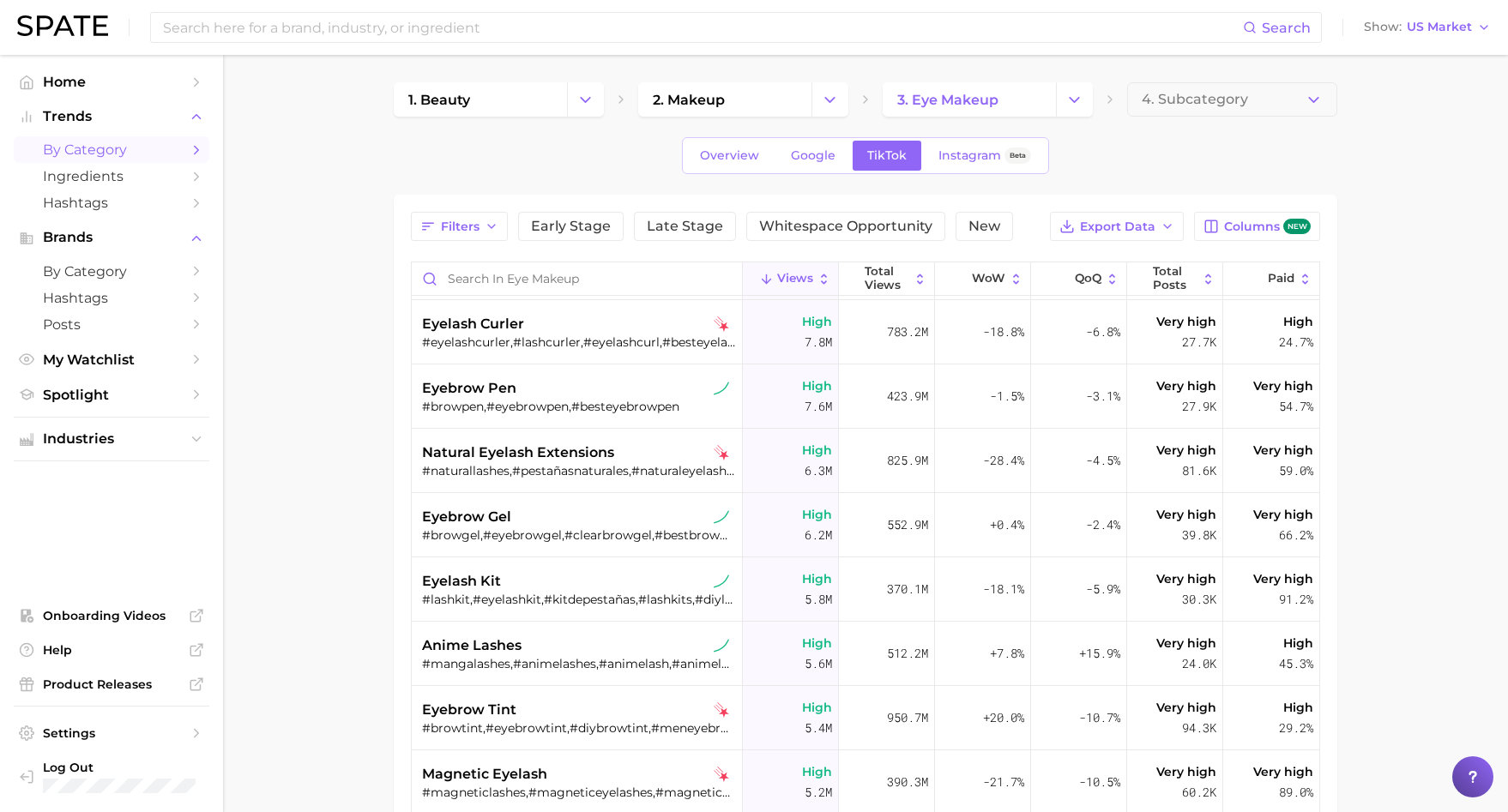
scroll to position [1, 0]
click at [65, 148] on span "by Category" at bounding box center [111, 150] width 137 height 16
click at [79, 120] on span "Trends" at bounding box center [111, 116] width 137 height 16
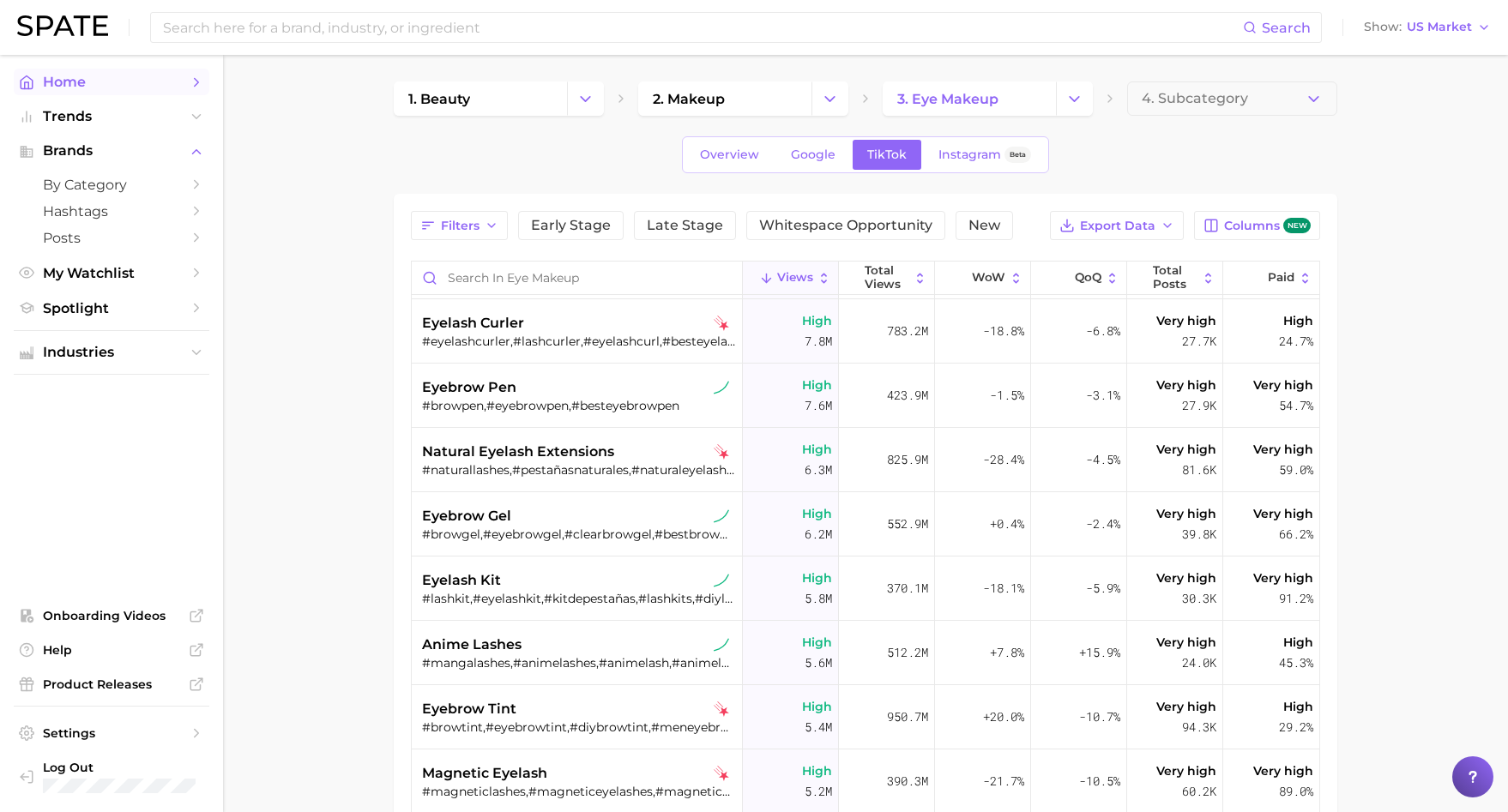
click at [73, 93] on link "Home" at bounding box center [111, 81] width 195 height 26
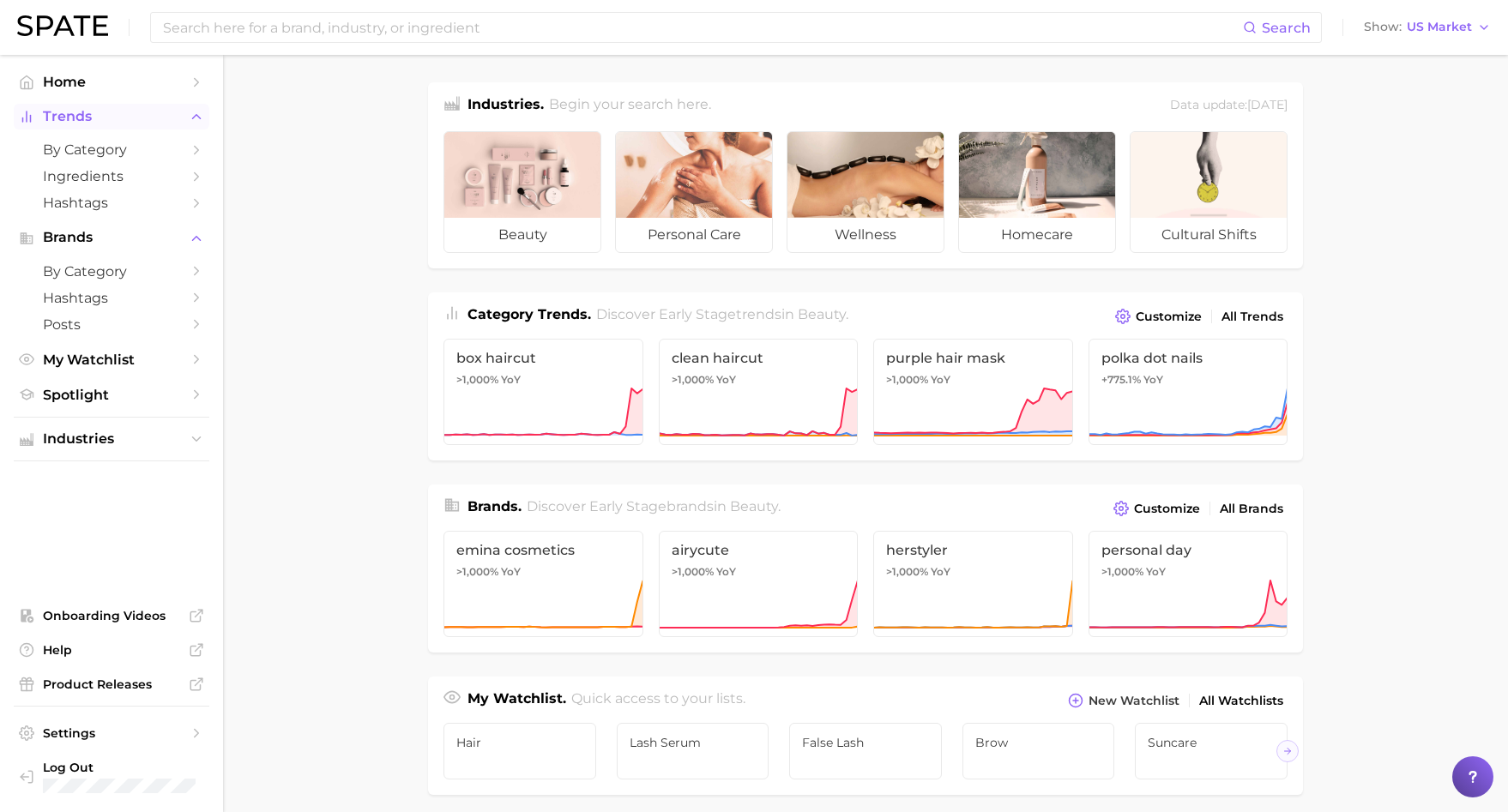
click at [78, 109] on span "Trends" at bounding box center [111, 116] width 137 height 16
click at [83, 142] on span "by Category" at bounding box center [111, 150] width 137 height 16
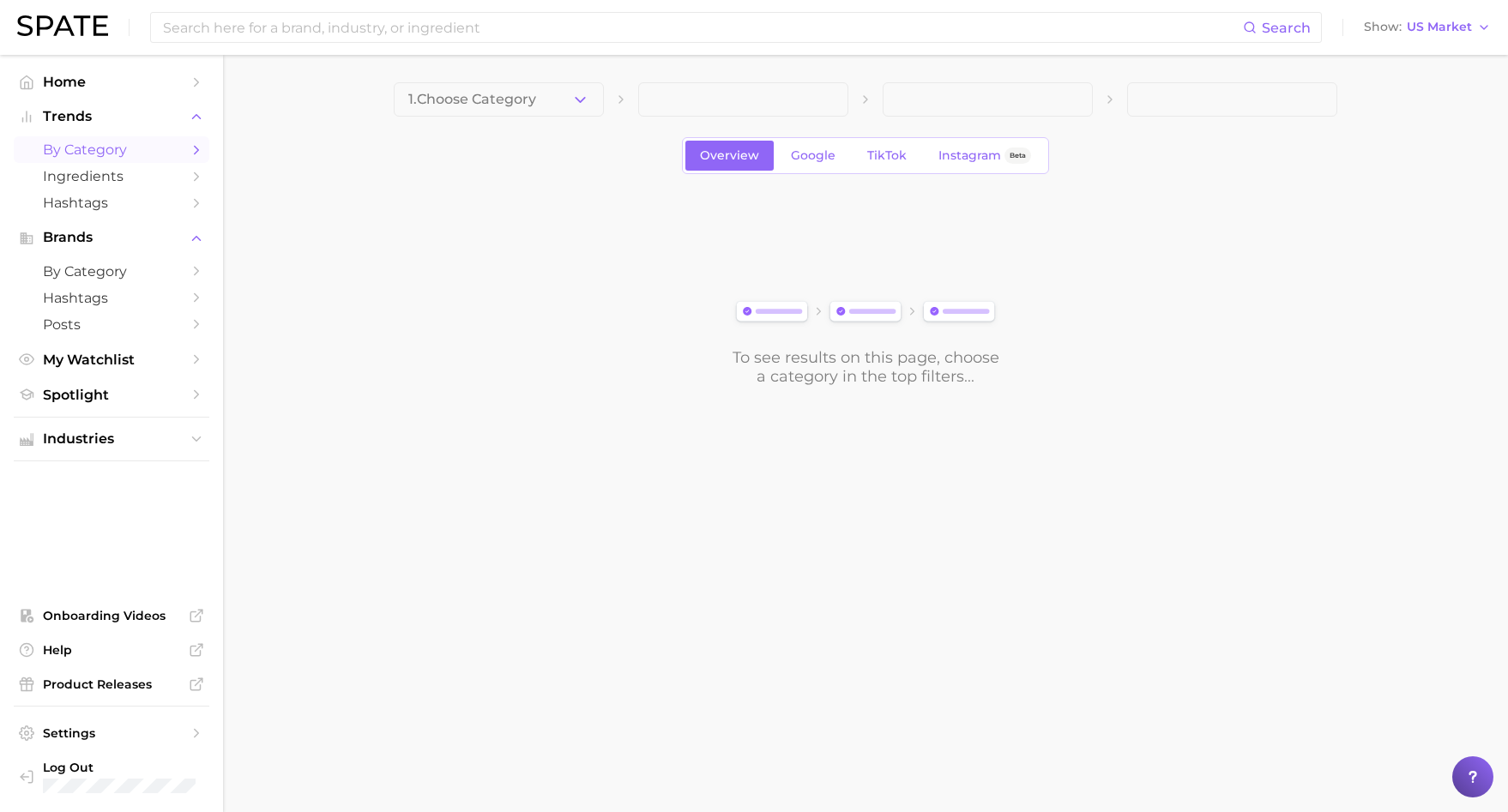
click at [651, 123] on div "1. Choose Category Overview Google TikTok Instagram Beta To see results on this…" at bounding box center [865, 234] width 944 height 304
click at [586, 98] on icon "button" at bounding box center [581, 100] width 18 height 18
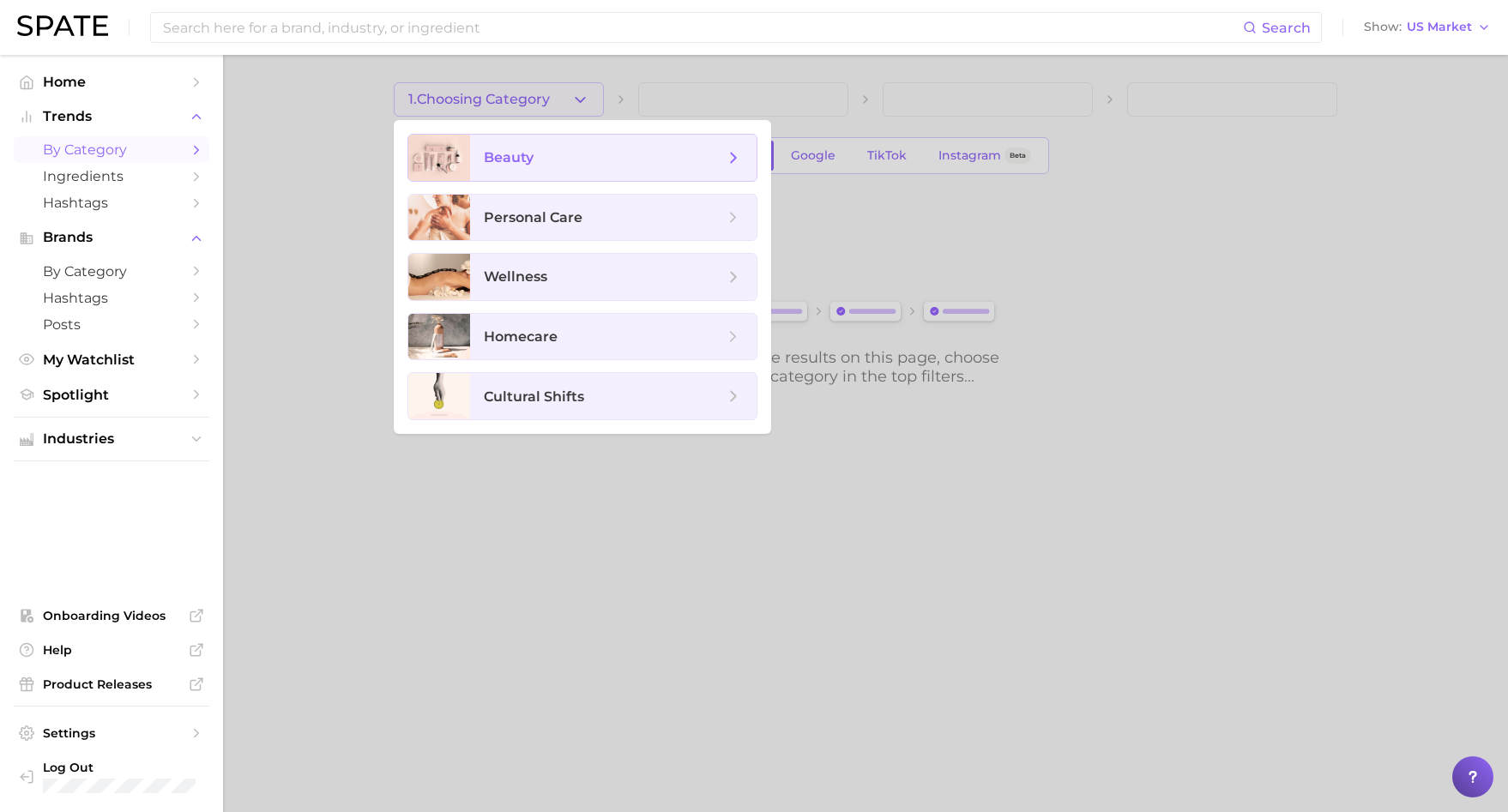
click at [596, 177] on span "beauty" at bounding box center [613, 158] width 287 height 47
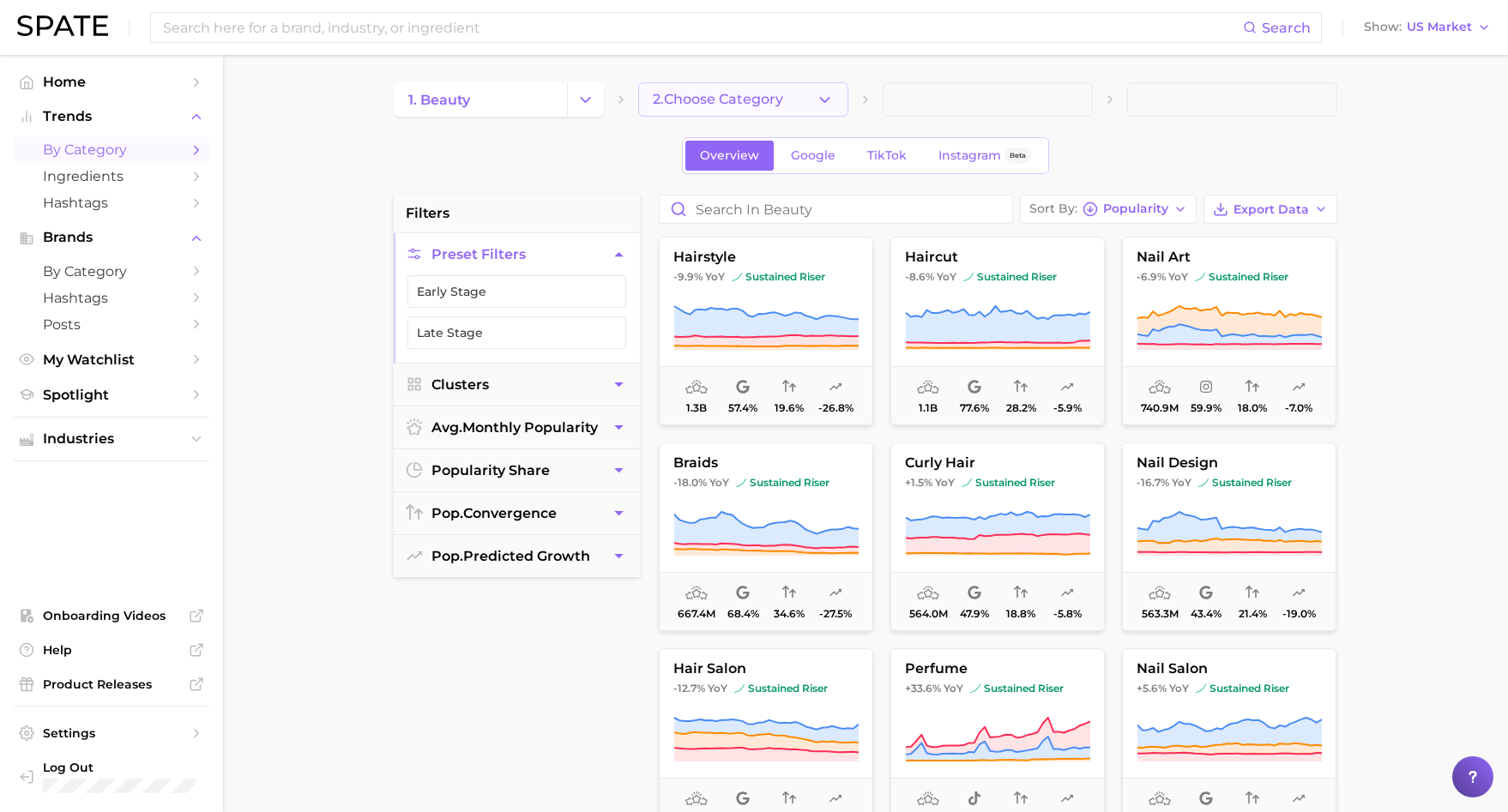
click at [686, 92] on span "2. Choose Category" at bounding box center [717, 99] width 131 height 16
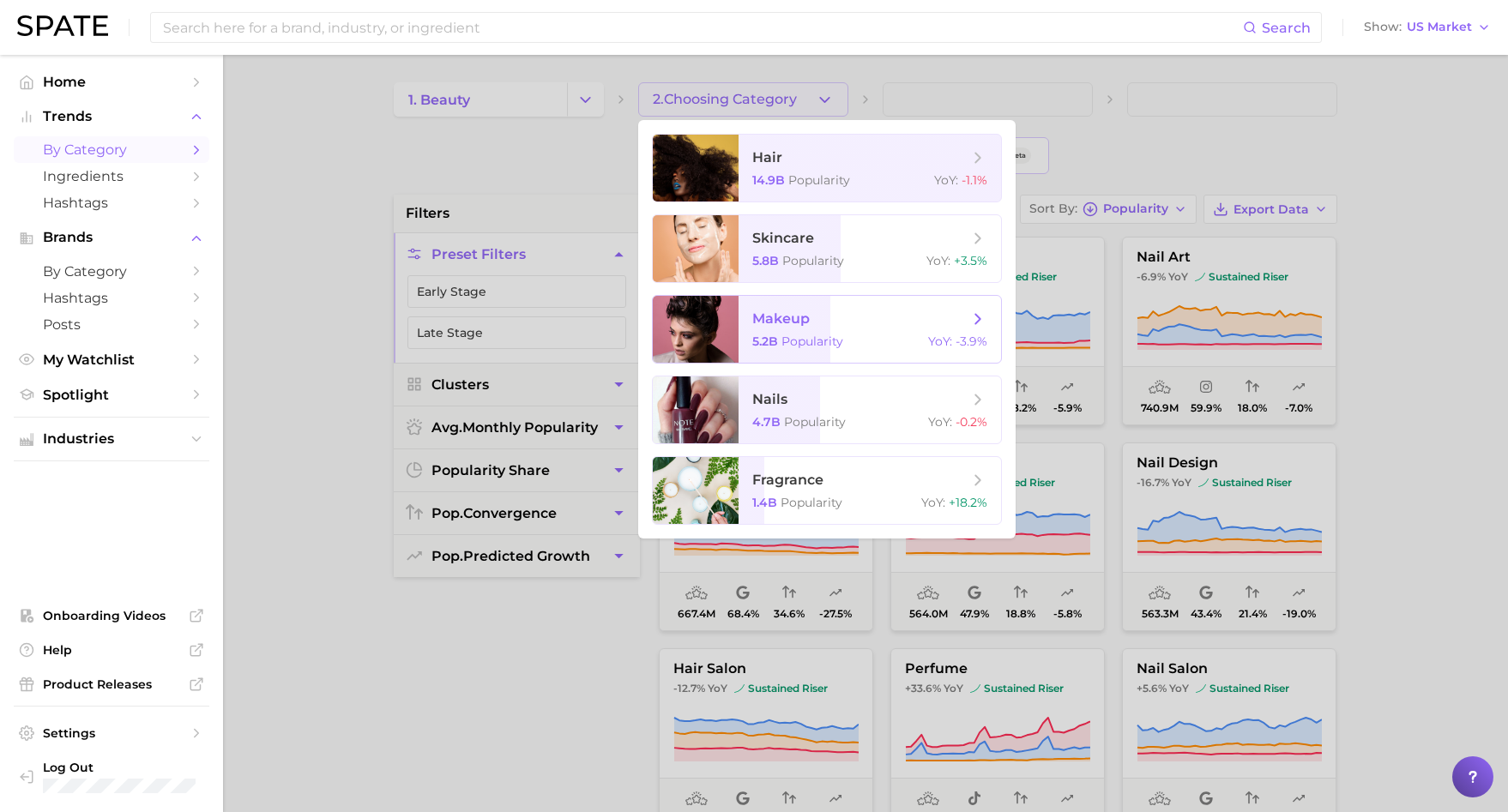
click at [795, 301] on span "makeup 5.2b Popularity YoY : -3.9%" at bounding box center [870, 328] width 263 height 67
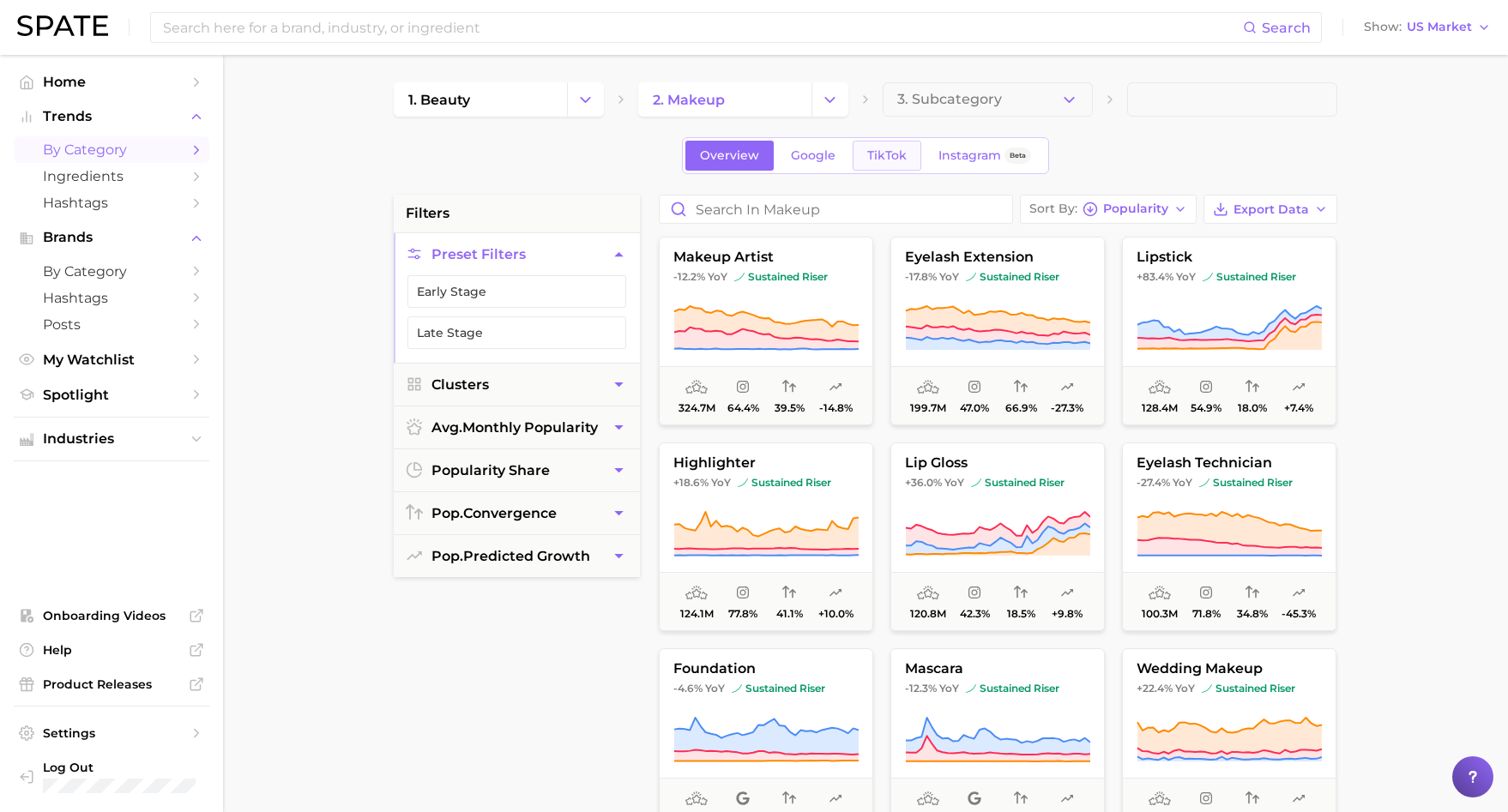
click at [903, 150] on span "TikTok" at bounding box center [886, 156] width 39 height 15
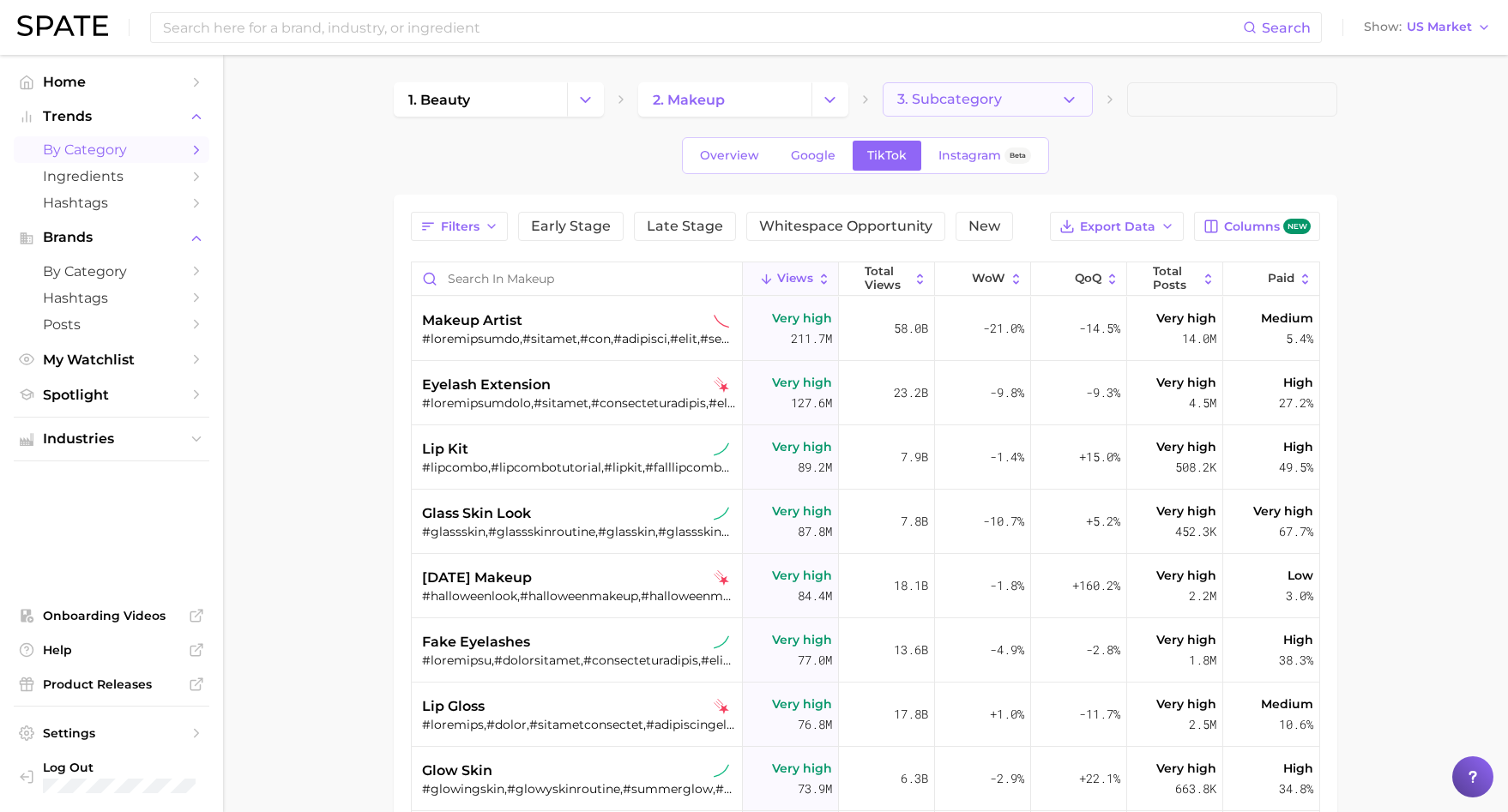
click at [956, 92] on span "3. Subcategory" at bounding box center [949, 99] width 105 height 16
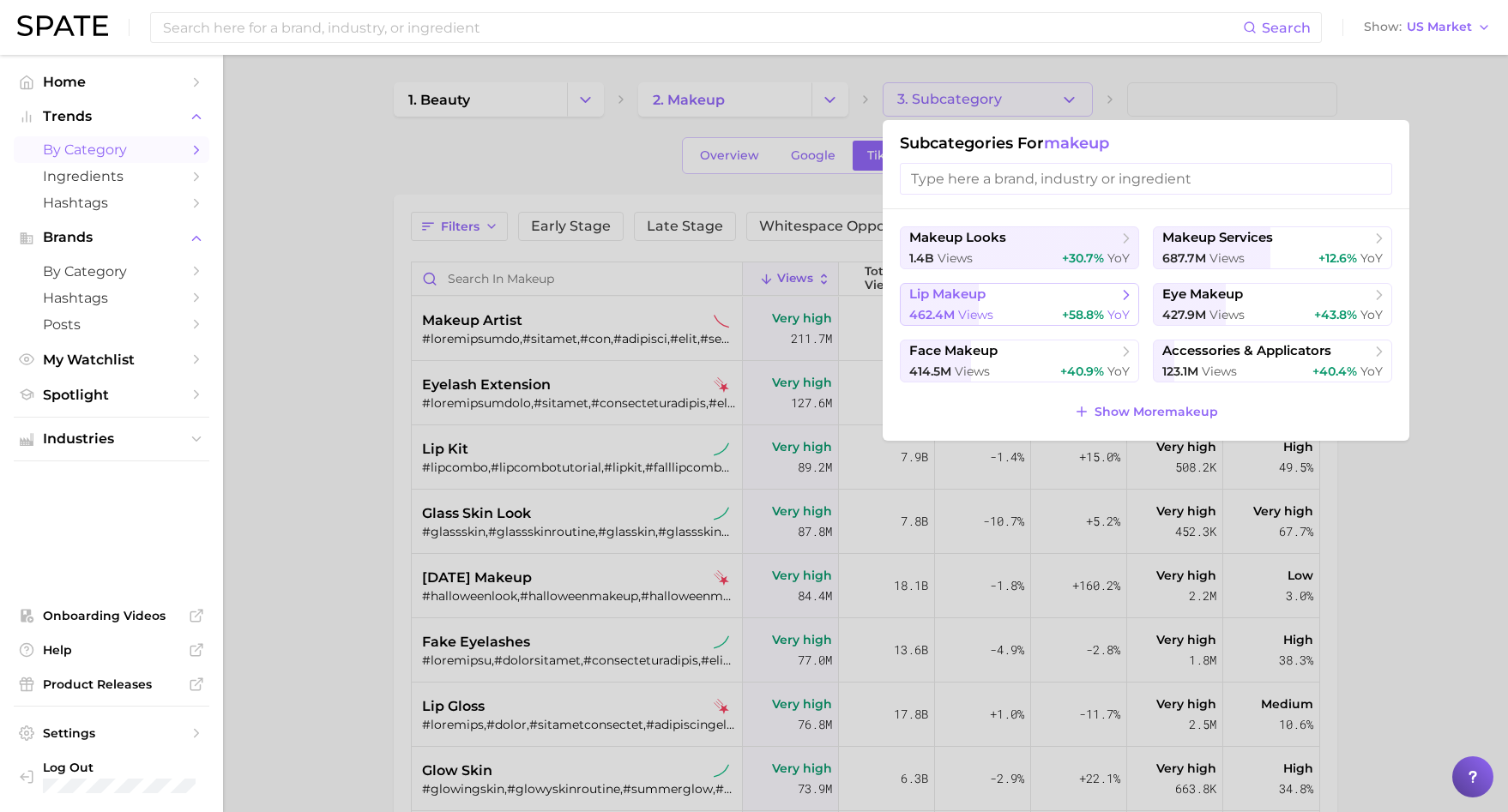
click at [995, 295] on span "lip makeup" at bounding box center [1013, 295] width 208 height 17
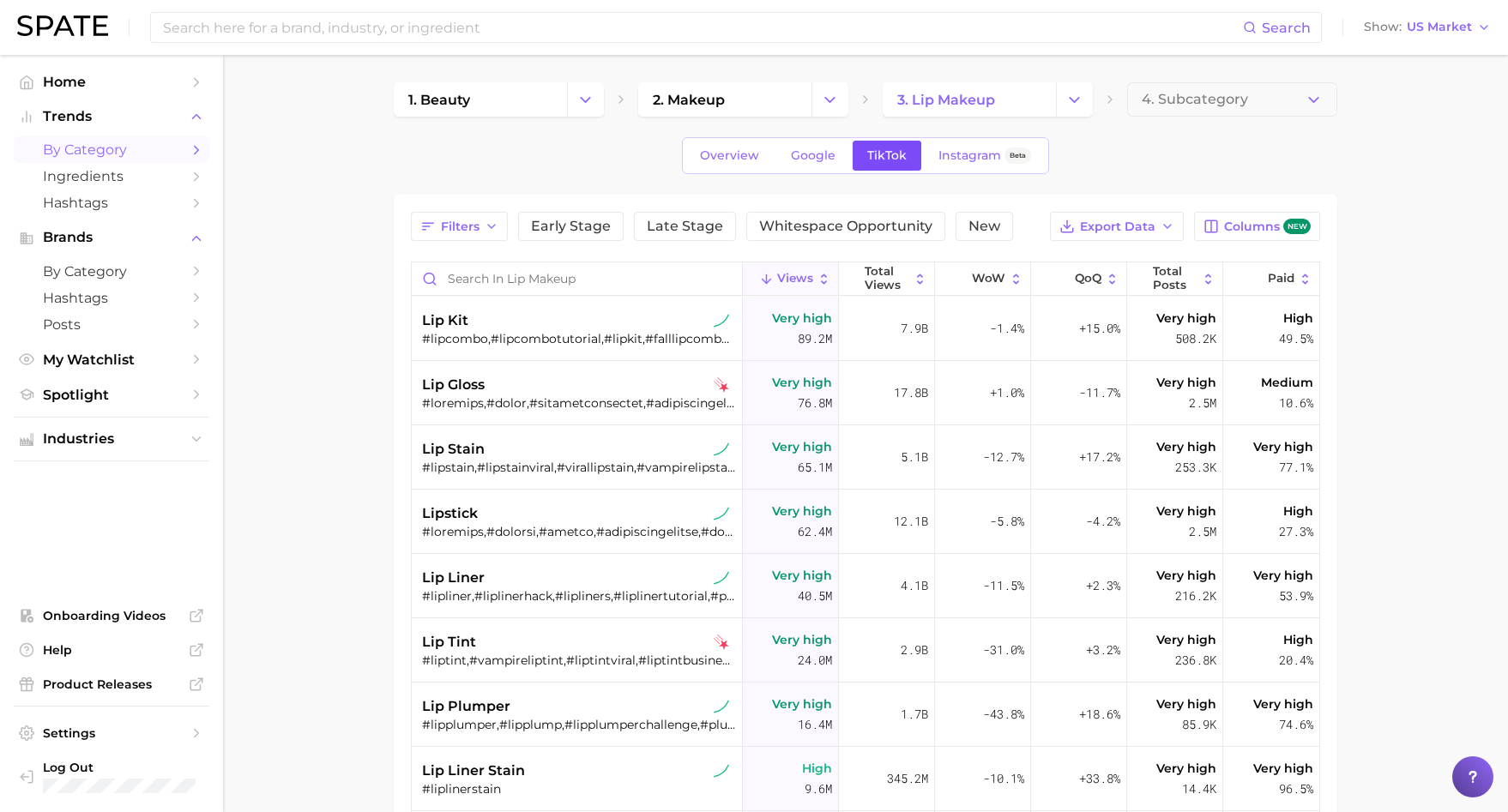
click at [886, 152] on span "TikTok" at bounding box center [886, 156] width 39 height 15
click at [1230, 229] on span "Columns new" at bounding box center [1267, 227] width 87 height 16
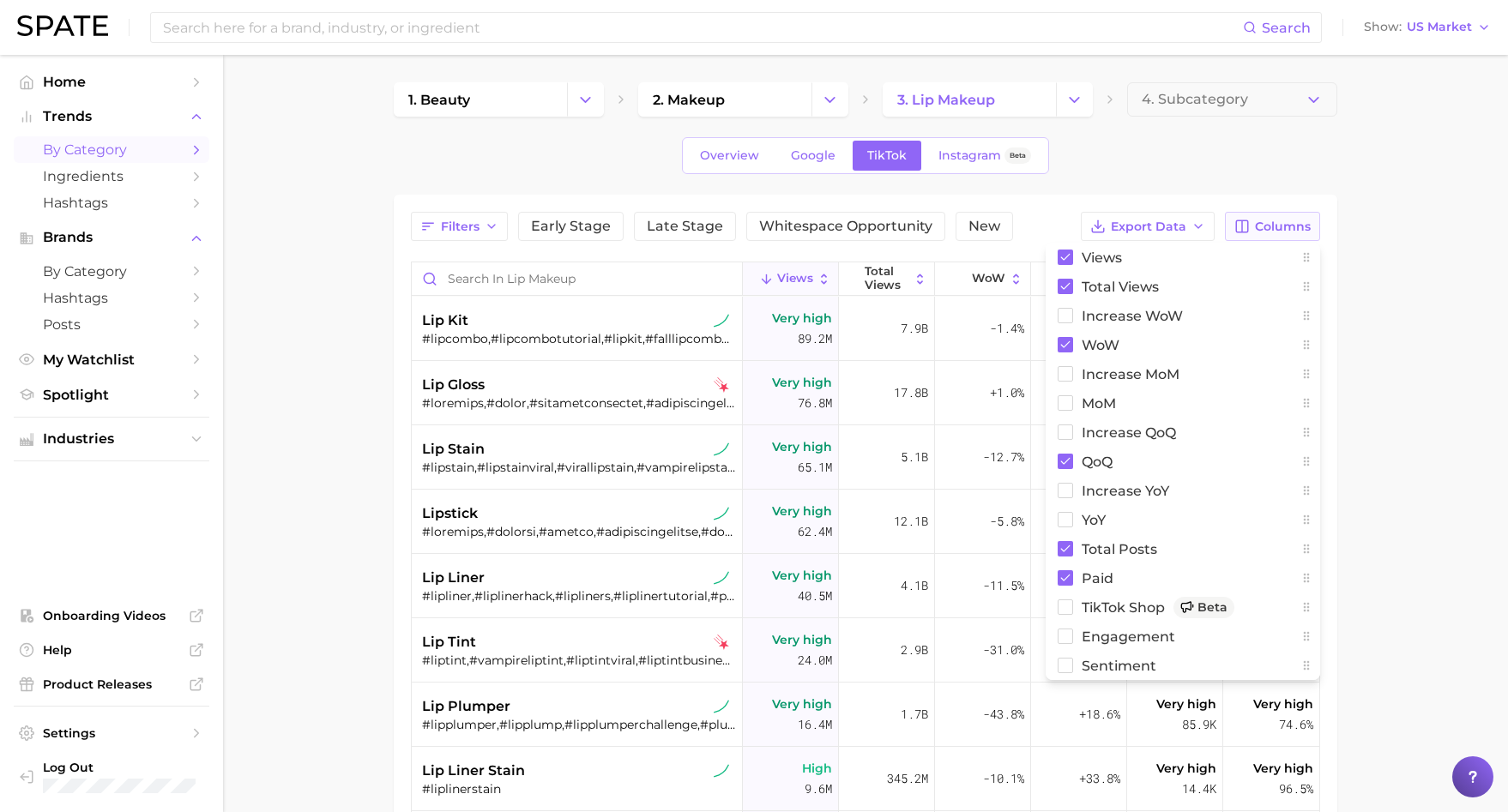
click at [1240, 226] on icon "button" at bounding box center [1242, 226] width 16 height 16
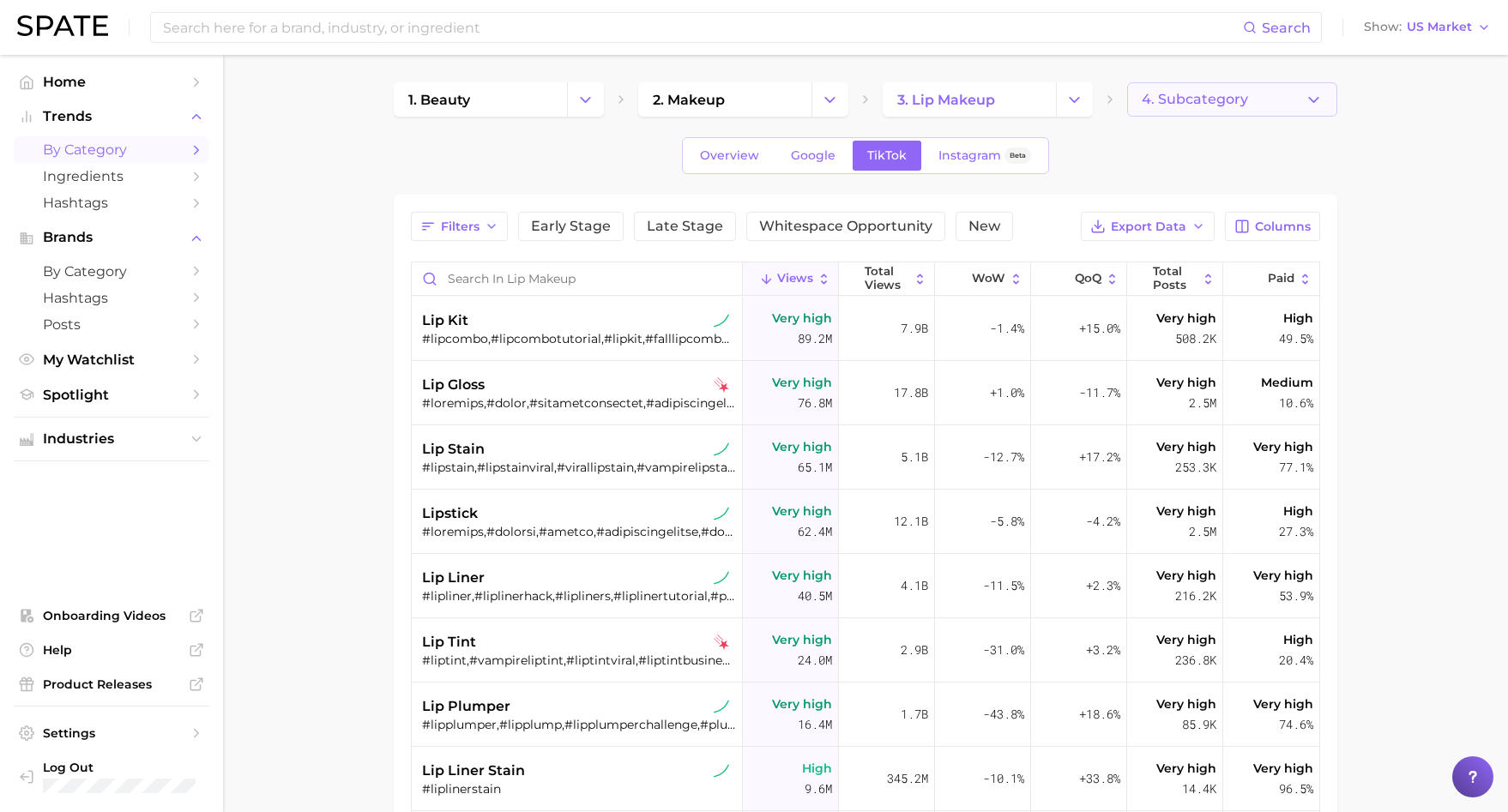
click at [1176, 99] on span "4. Subcategory" at bounding box center [1195, 99] width 107 height 16
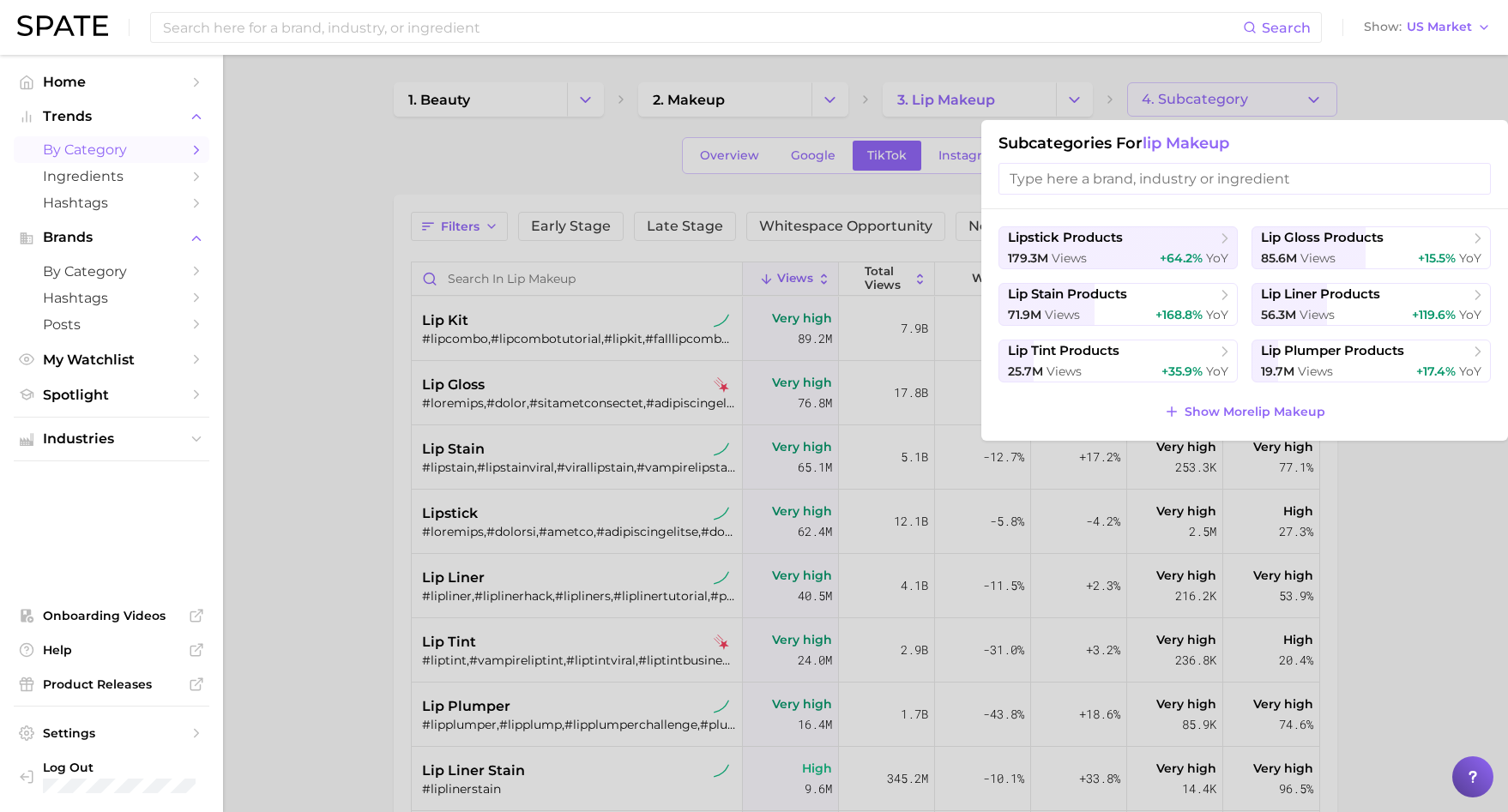
click at [1176, 99] on div at bounding box center [754, 406] width 1508 height 812
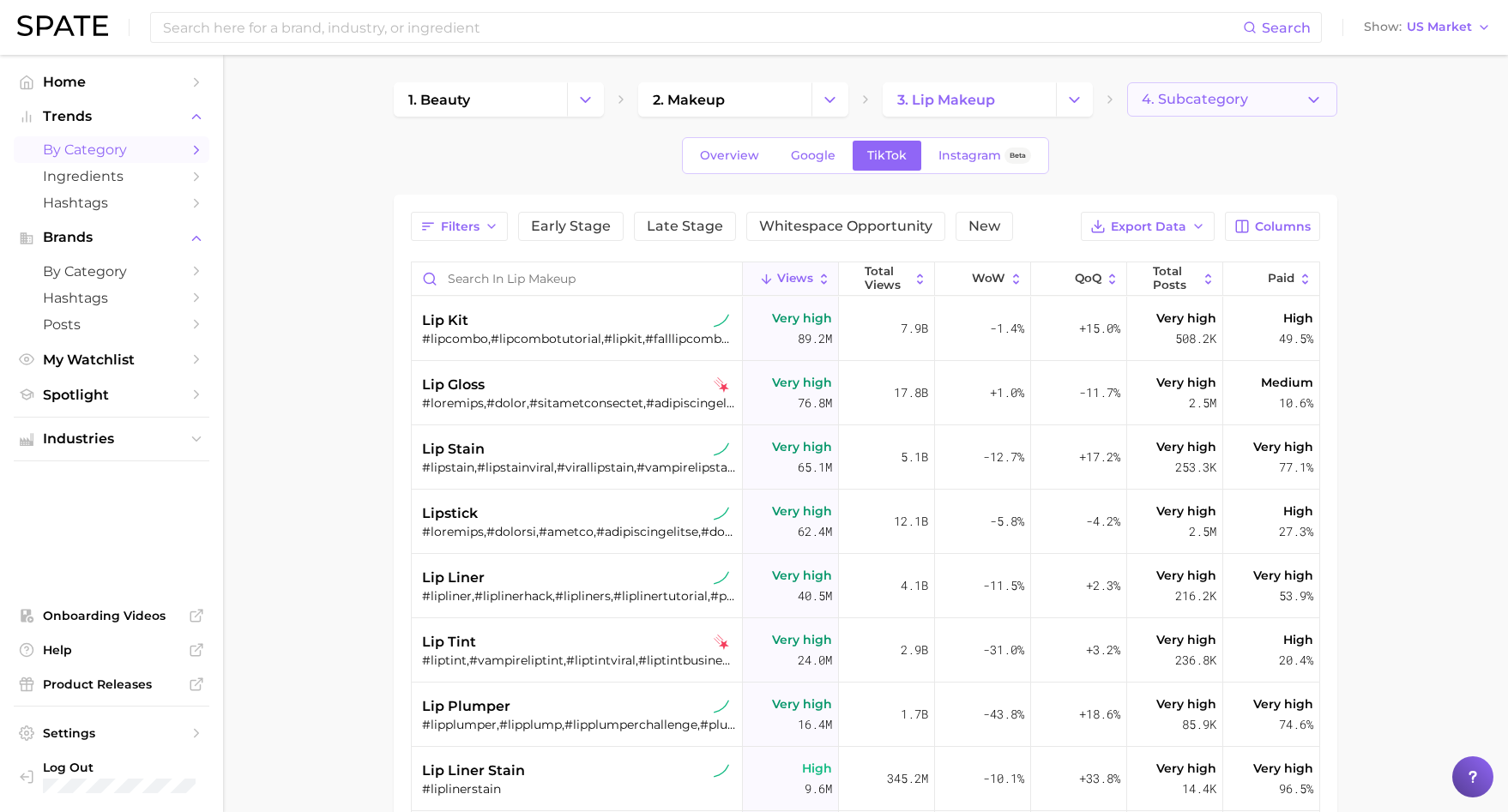
click at [1176, 99] on span "4. Subcategory" at bounding box center [1195, 99] width 107 height 16
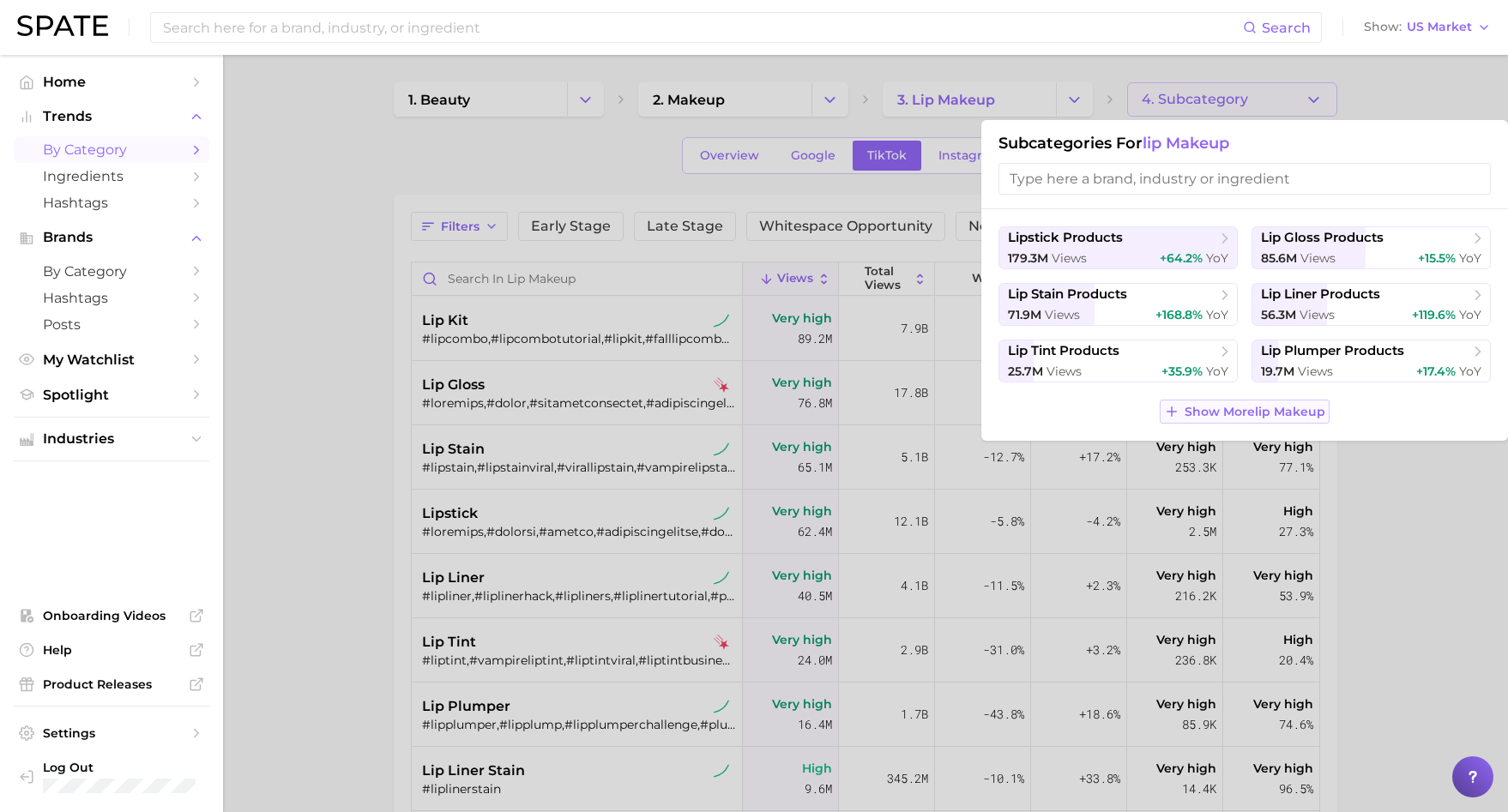
click at [1316, 402] on button "Show More lip makeup" at bounding box center [1245, 411] width 170 height 24
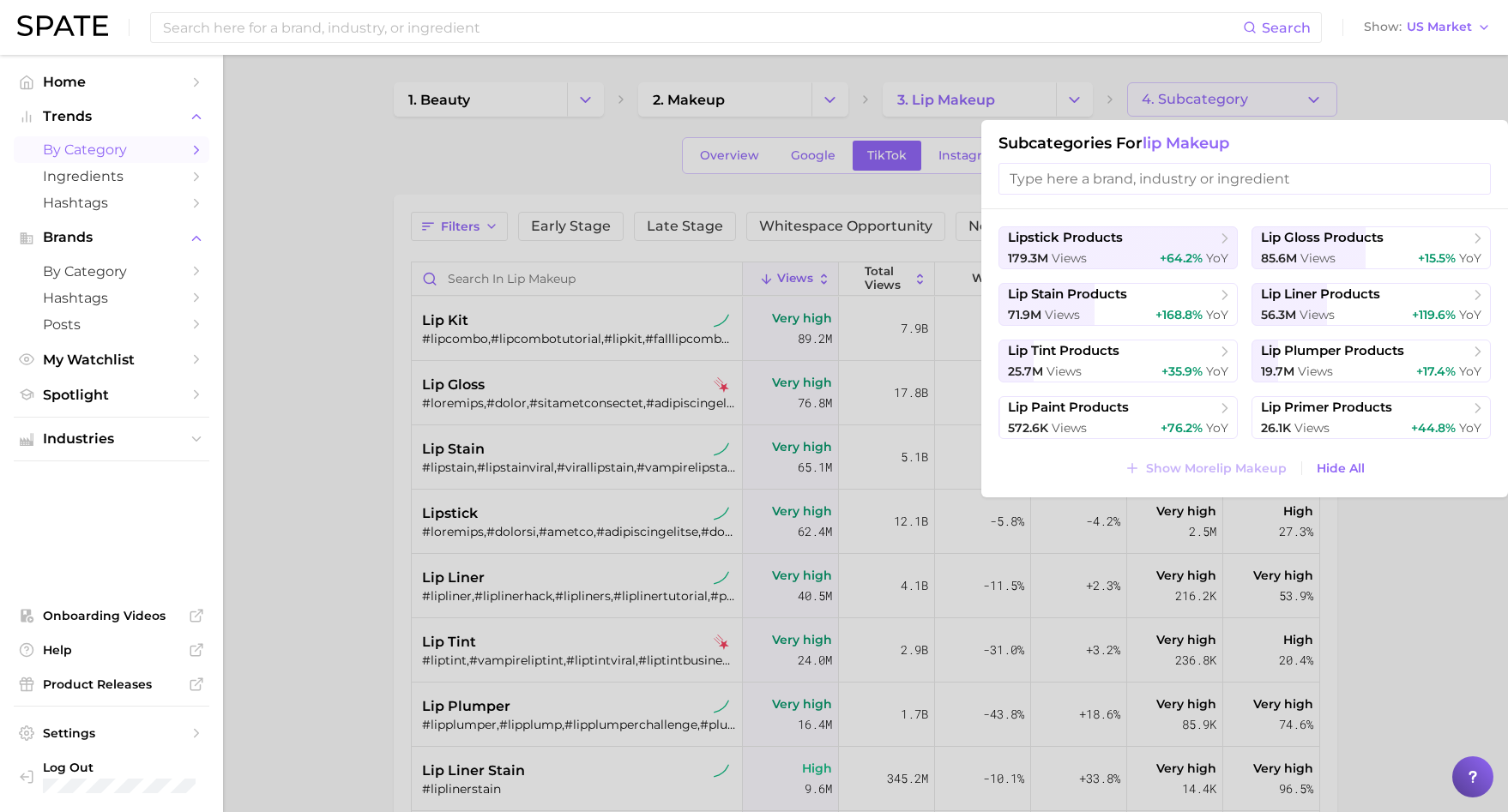
click at [964, 99] on div at bounding box center [754, 406] width 1508 height 812
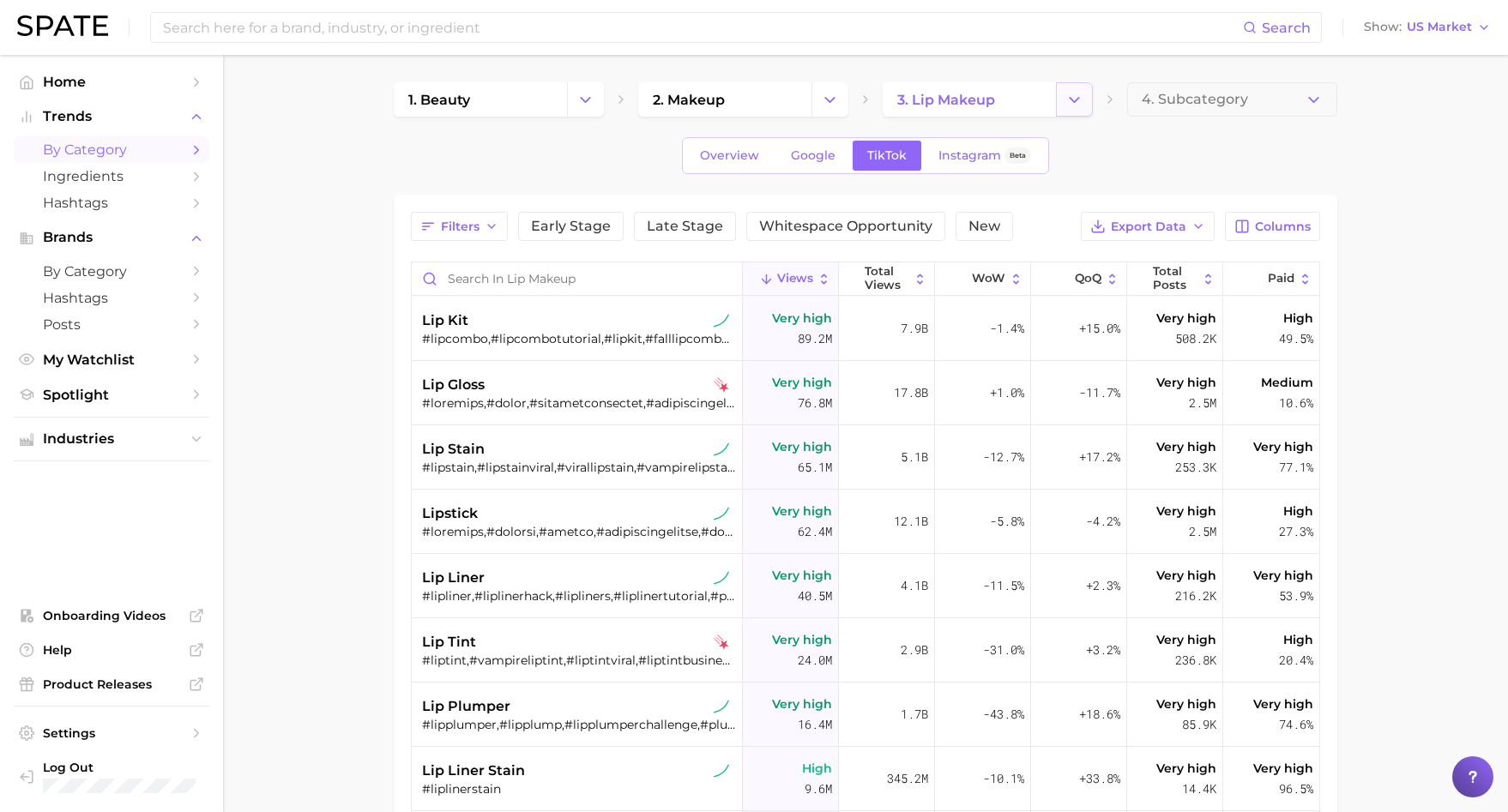
click at [1069, 107] on icon "Change Category" at bounding box center [1074, 100] width 18 height 18
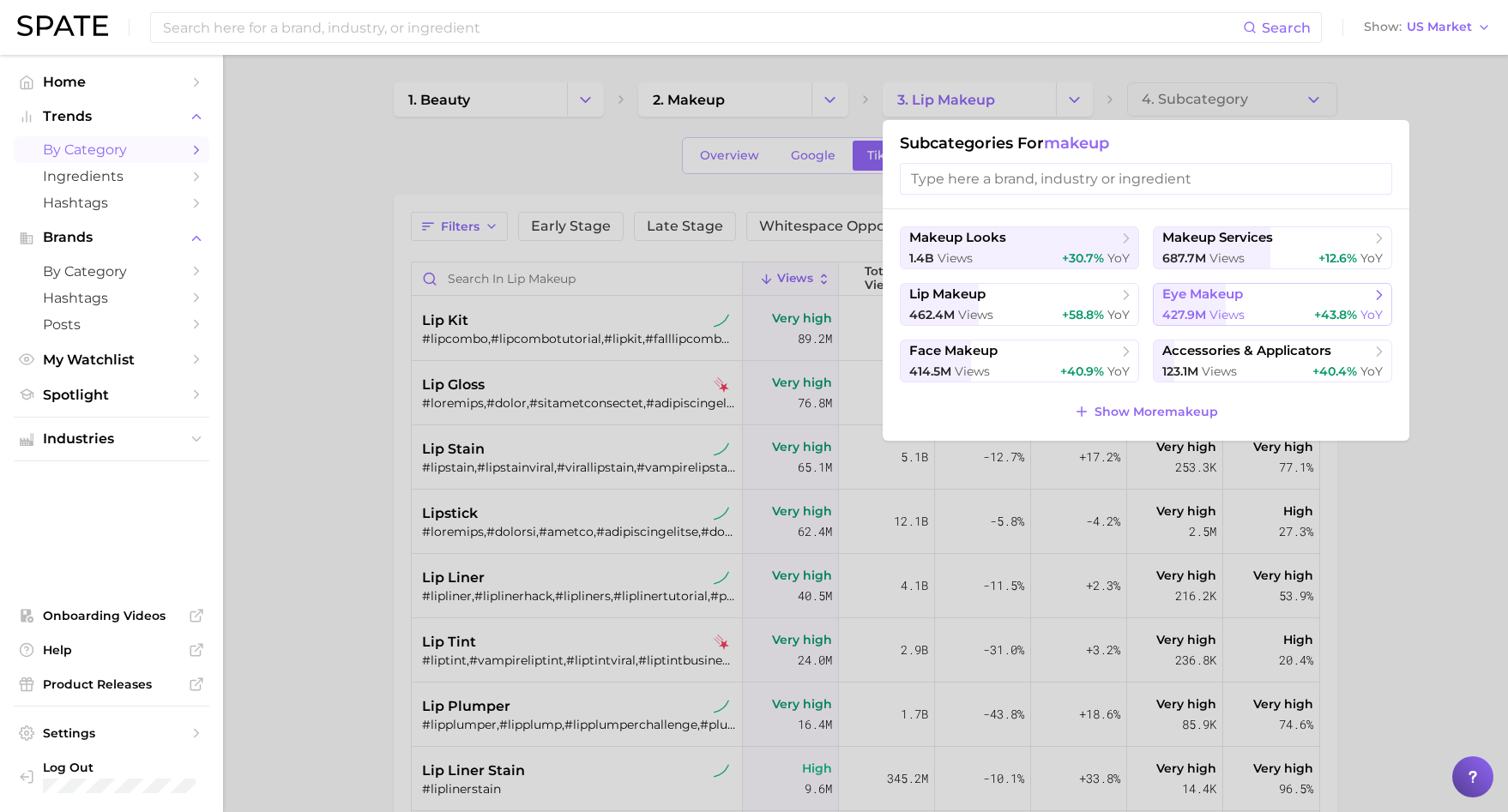
click at [1192, 293] on span "eye makeup" at bounding box center [1203, 295] width 80 height 16
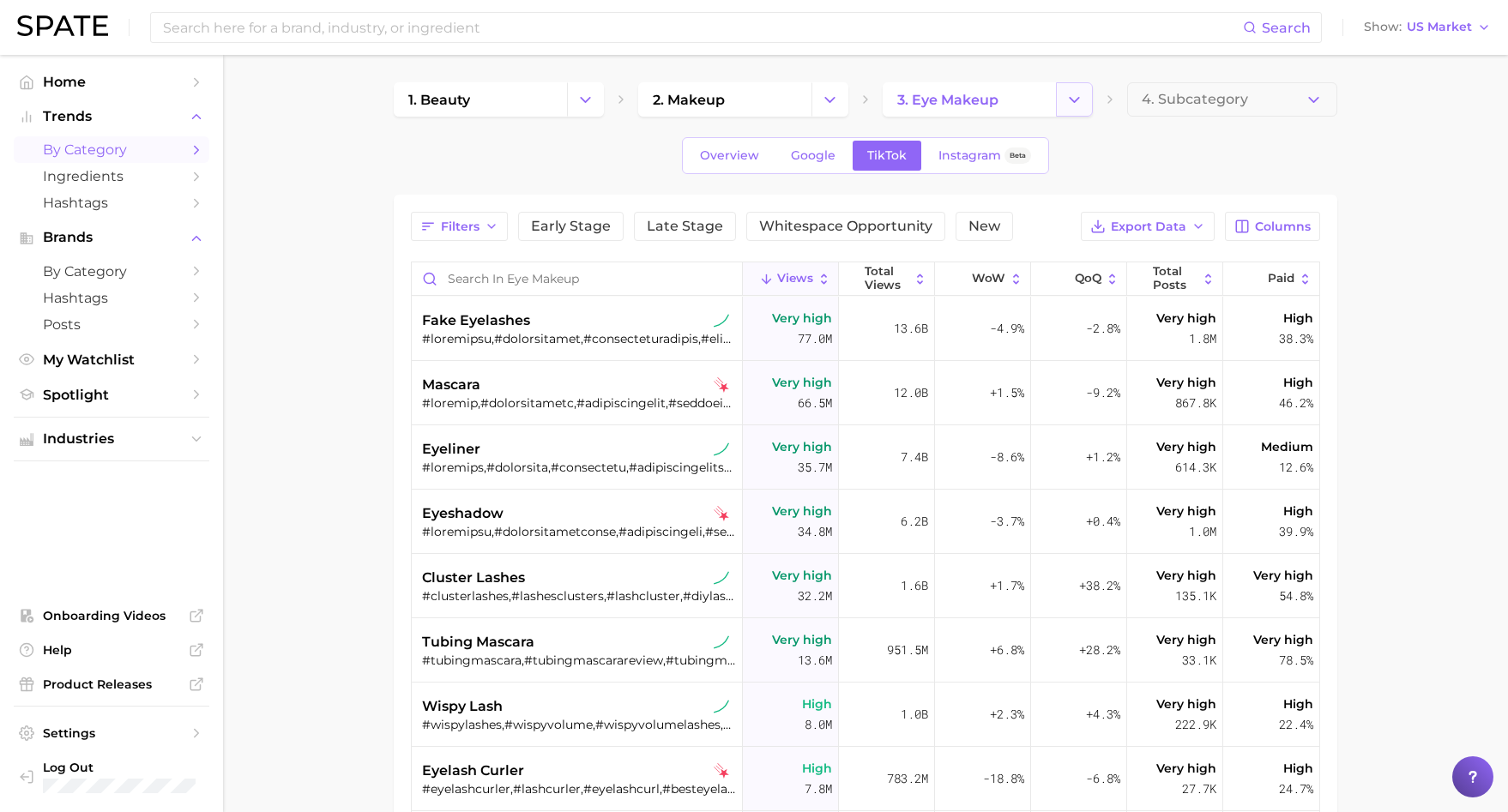
click at [1065, 94] on icon "Change Category" at bounding box center [1074, 100] width 18 height 18
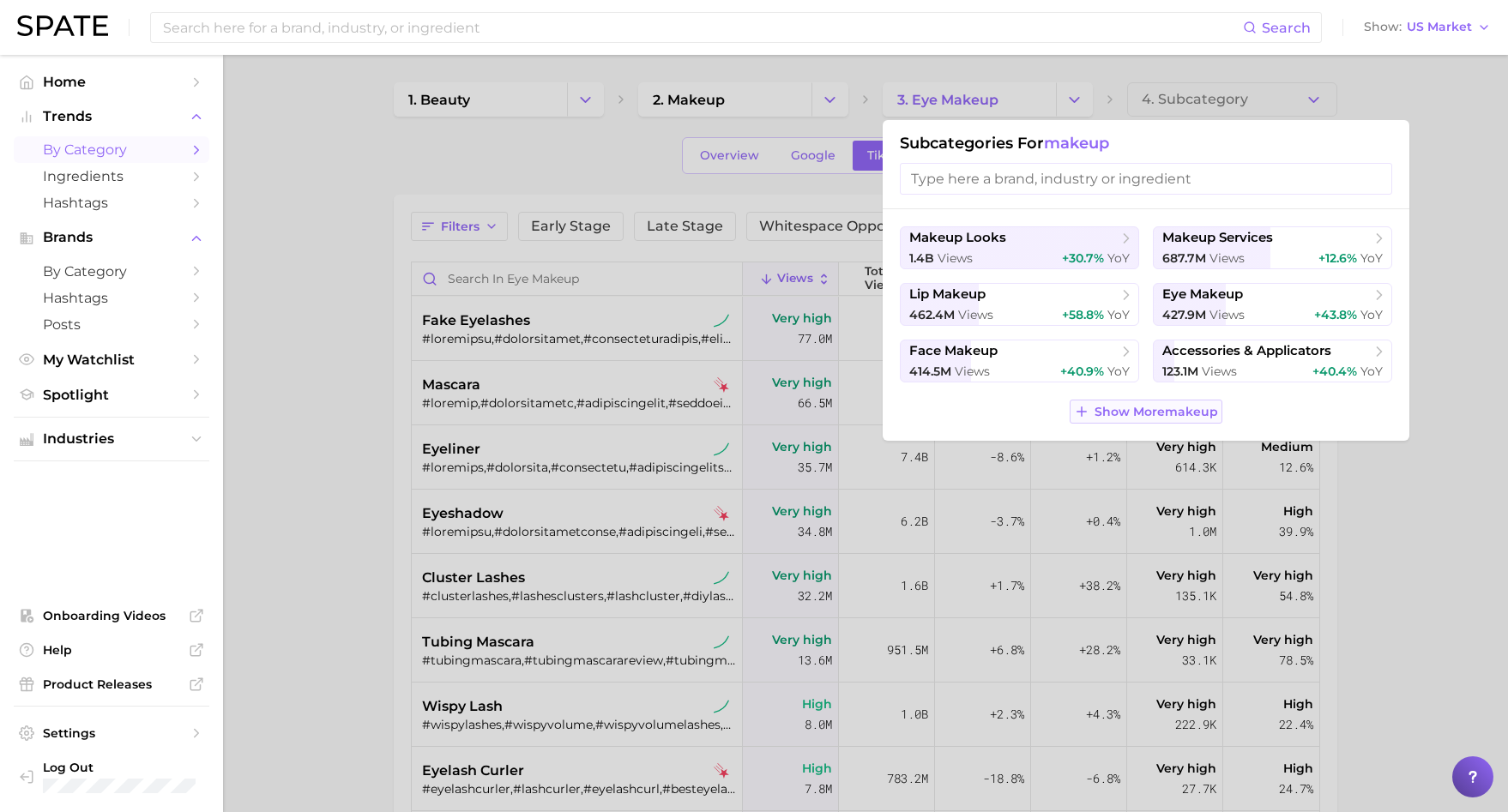
click at [1113, 400] on button "Show More makeup" at bounding box center [1146, 411] width 152 height 24
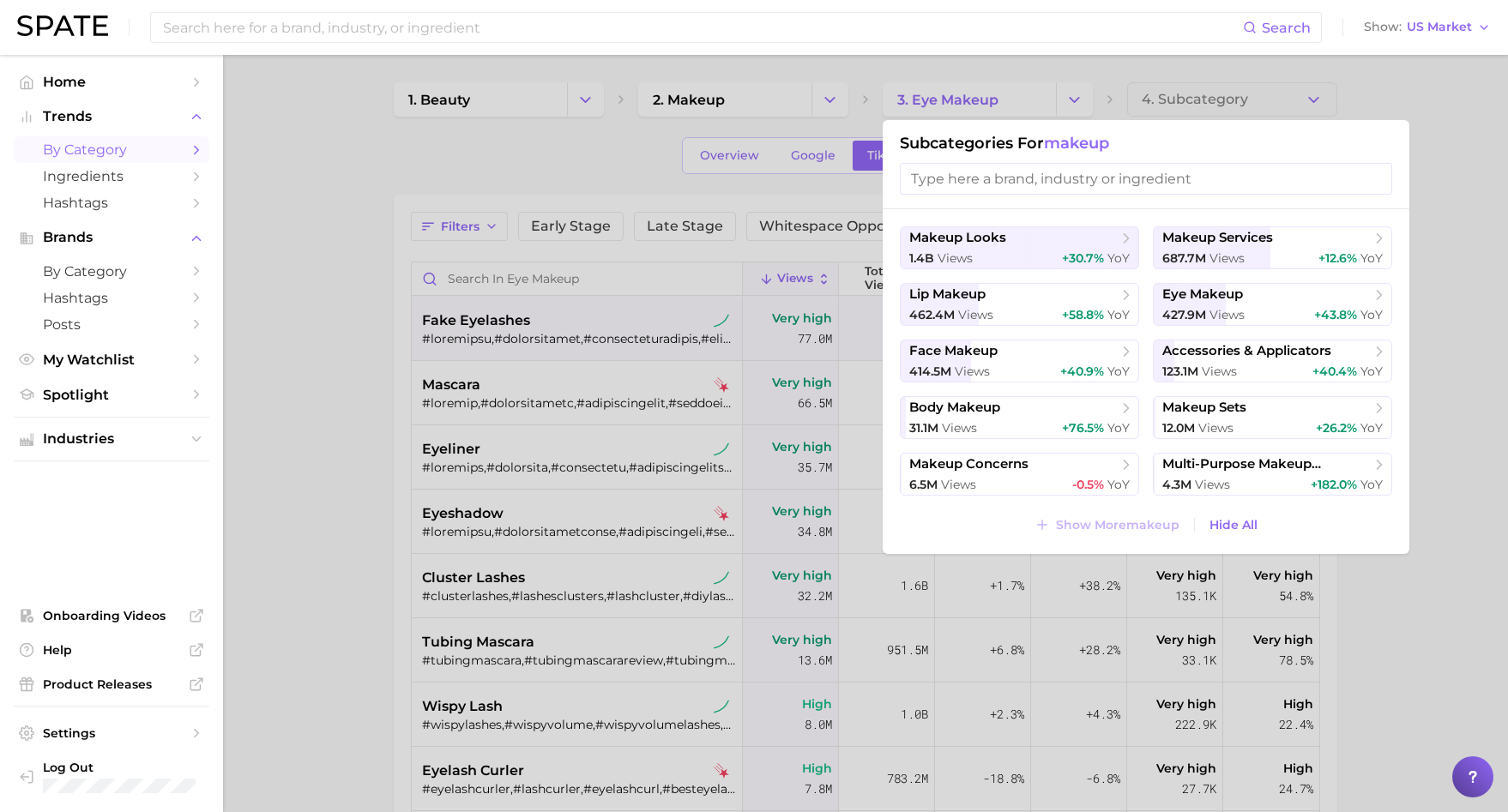
click at [1205, 307] on span "427.9m" at bounding box center [1185, 315] width 44 height 16
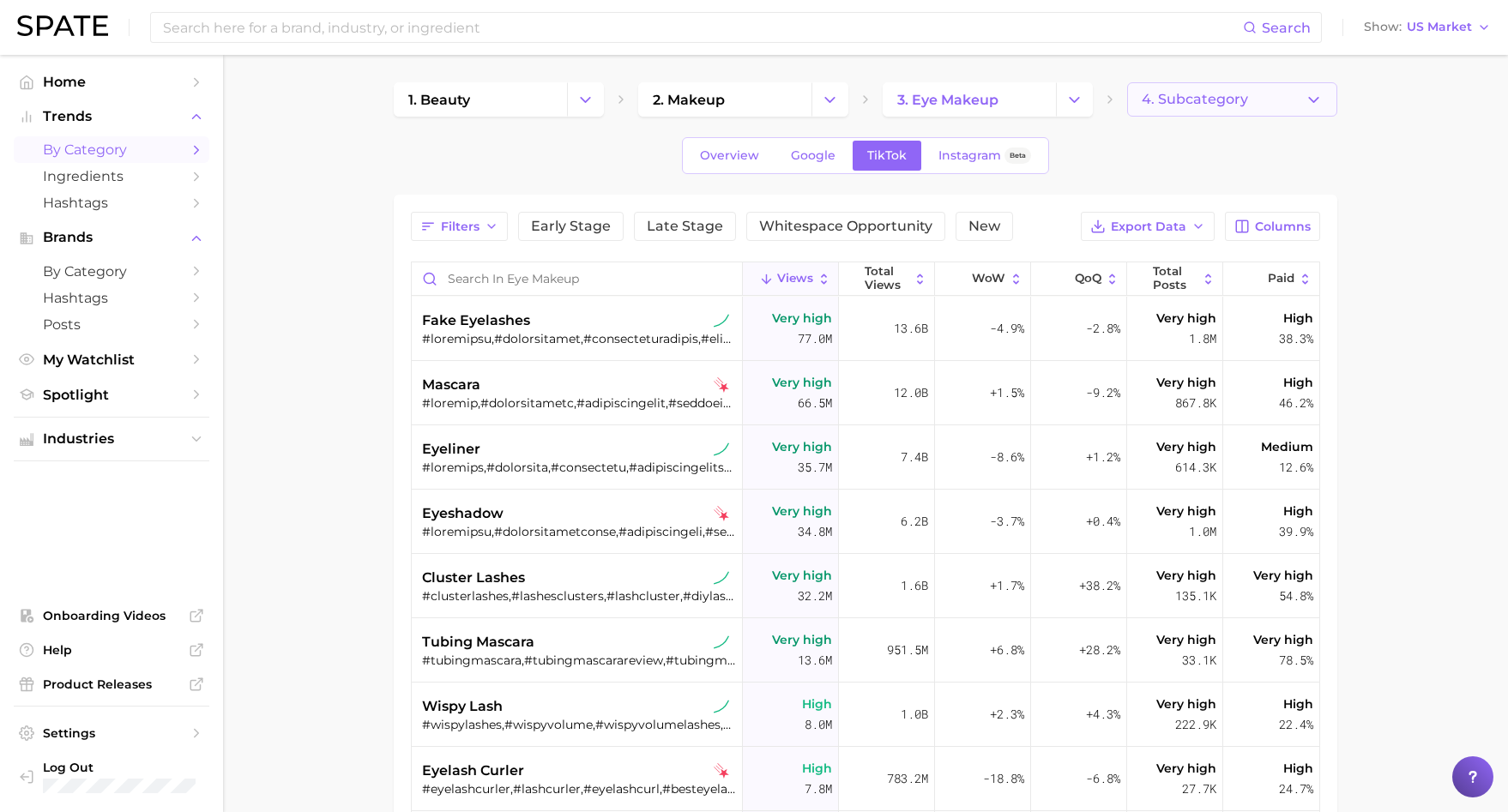
click at [1222, 101] on span "4. Subcategory" at bounding box center [1195, 99] width 107 height 16
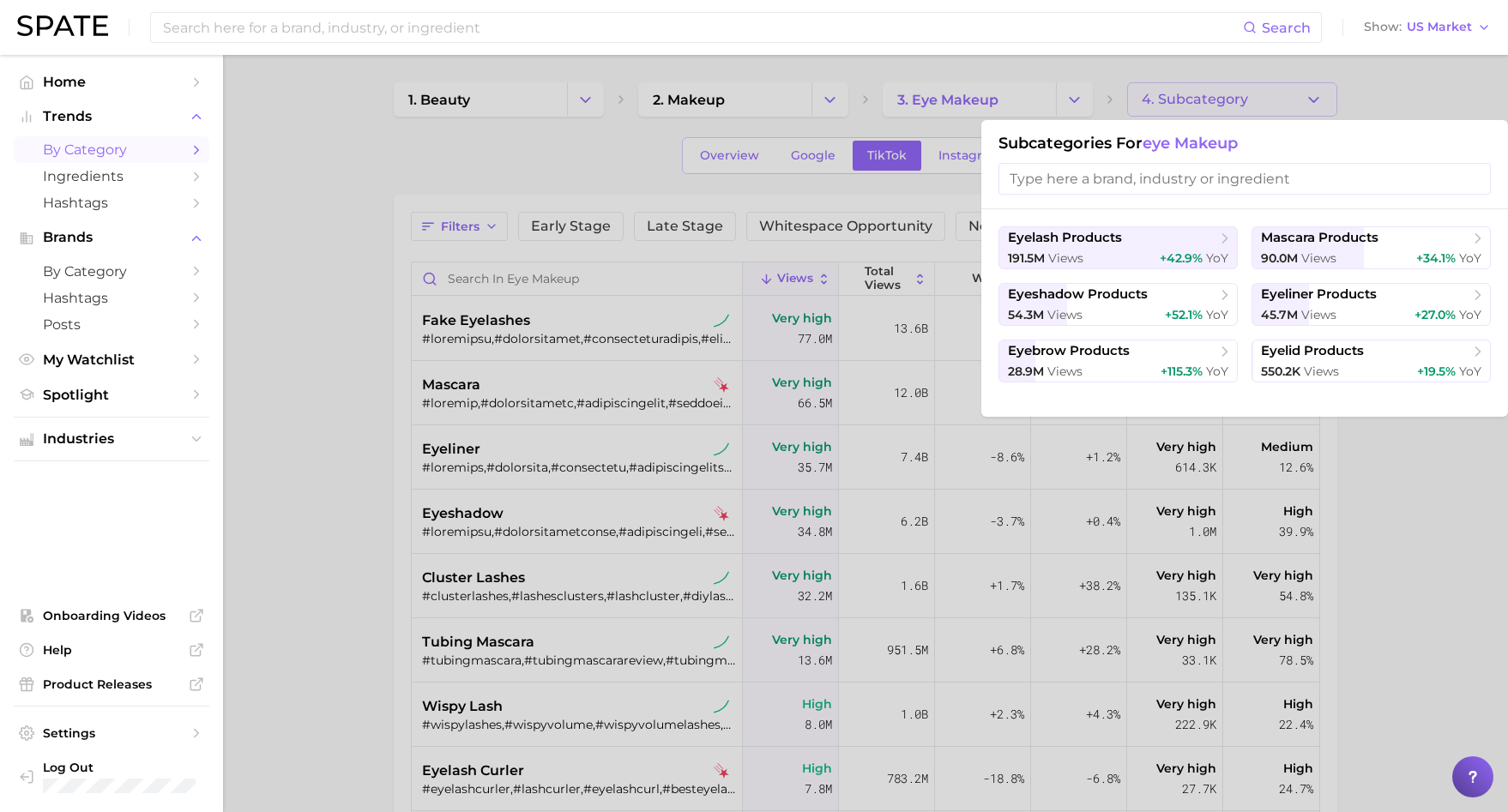
click at [956, 99] on div at bounding box center [754, 406] width 1508 height 812
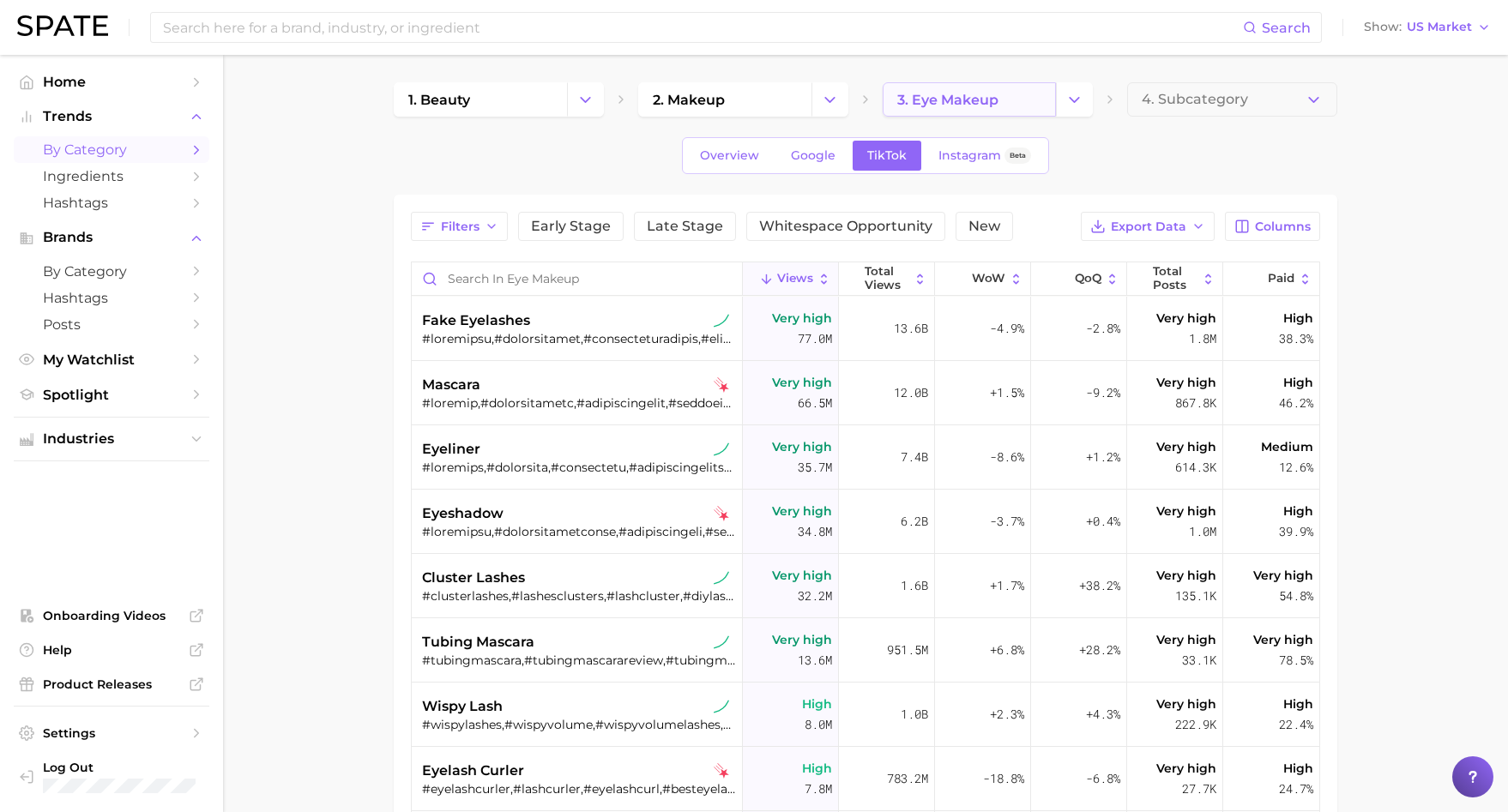
click at [1034, 104] on link "3. eye makeup" at bounding box center [969, 99] width 173 height 35
click at [1069, 101] on icon "Change Category" at bounding box center [1074, 100] width 18 height 18
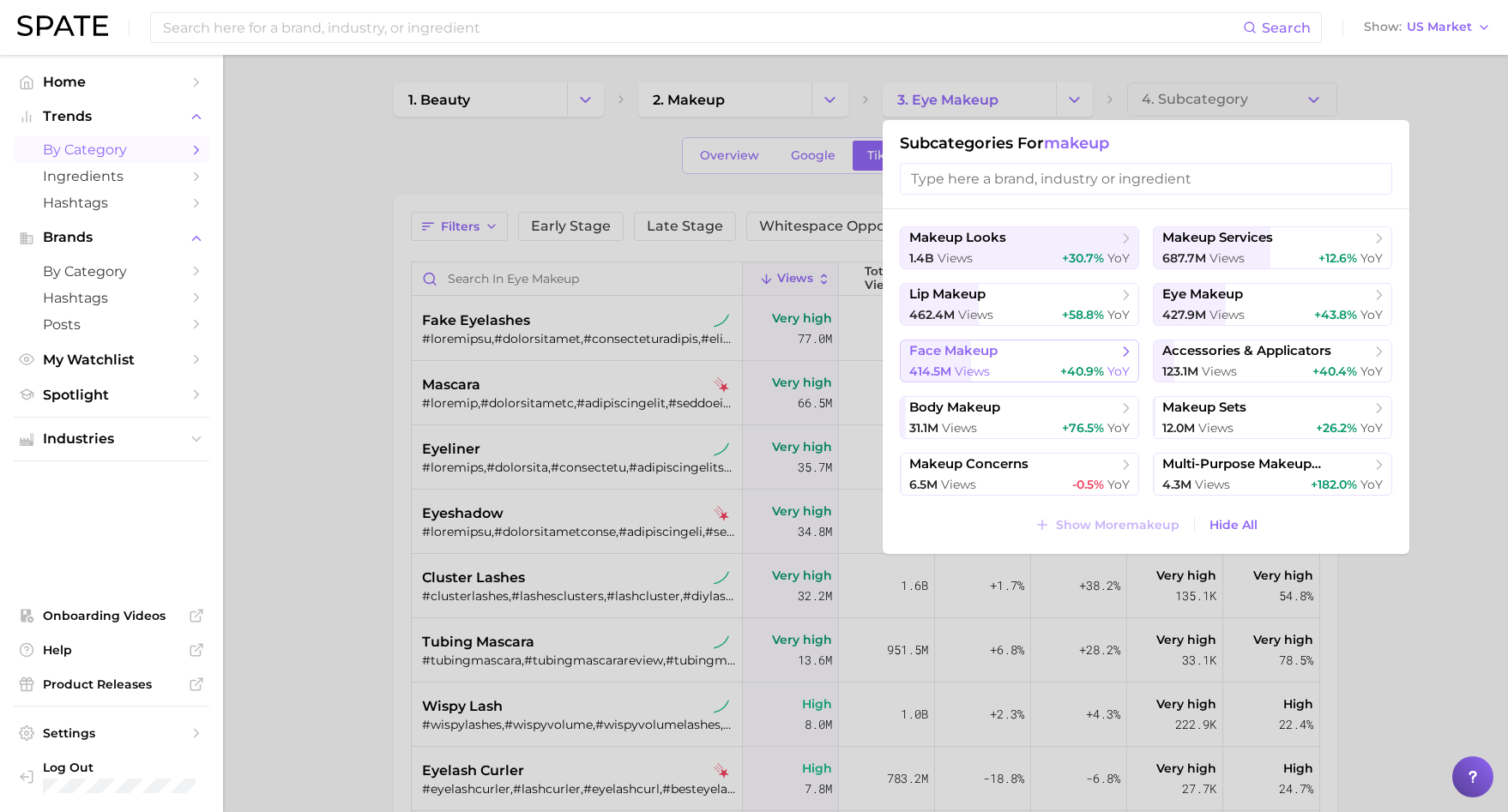
click at [1037, 369] on div "414.5m views +40.9% YoY" at bounding box center [1020, 372] width 221 height 16
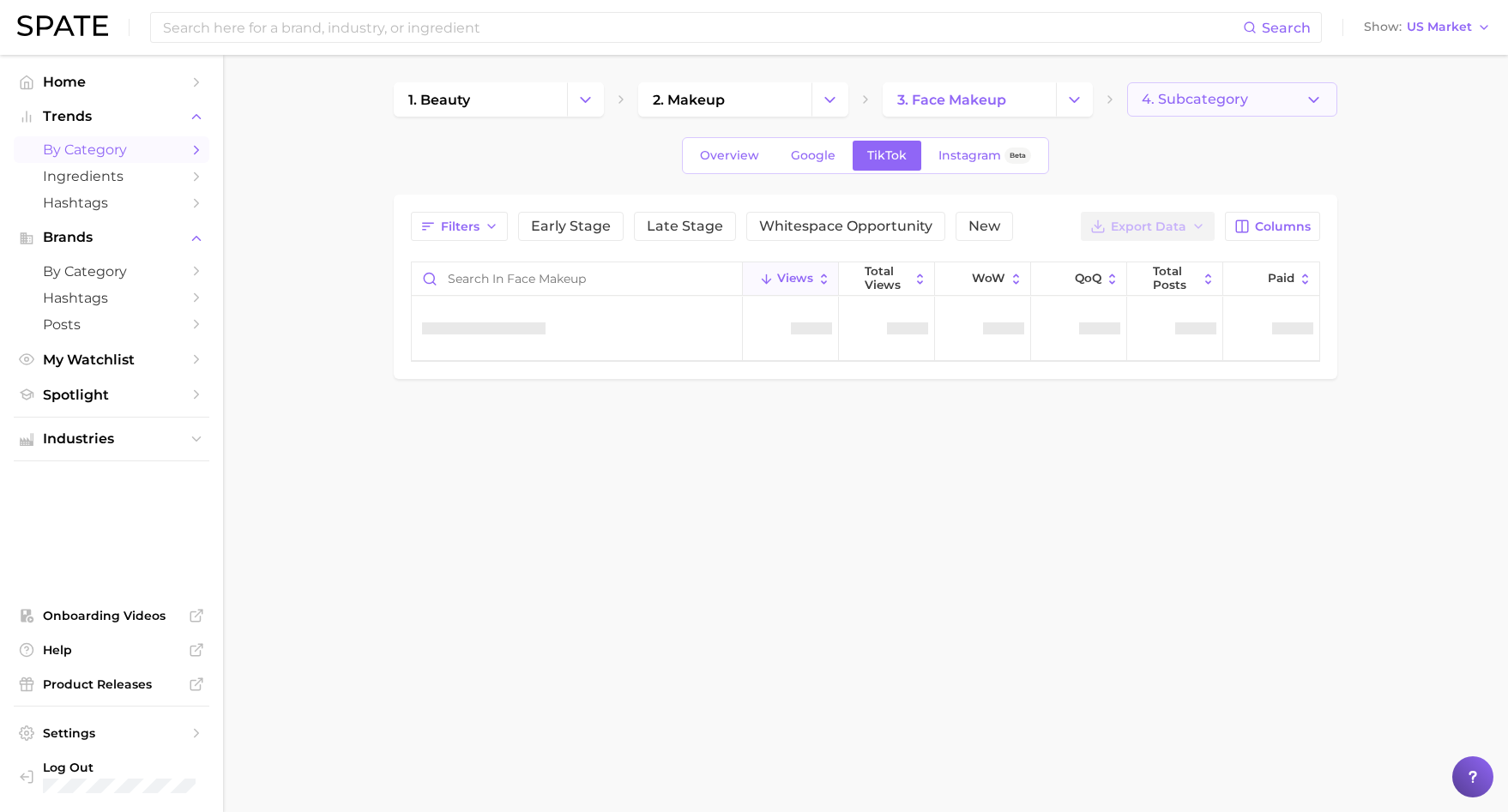
click at [1325, 106] on button "4. Subcategory" at bounding box center [1232, 99] width 210 height 35
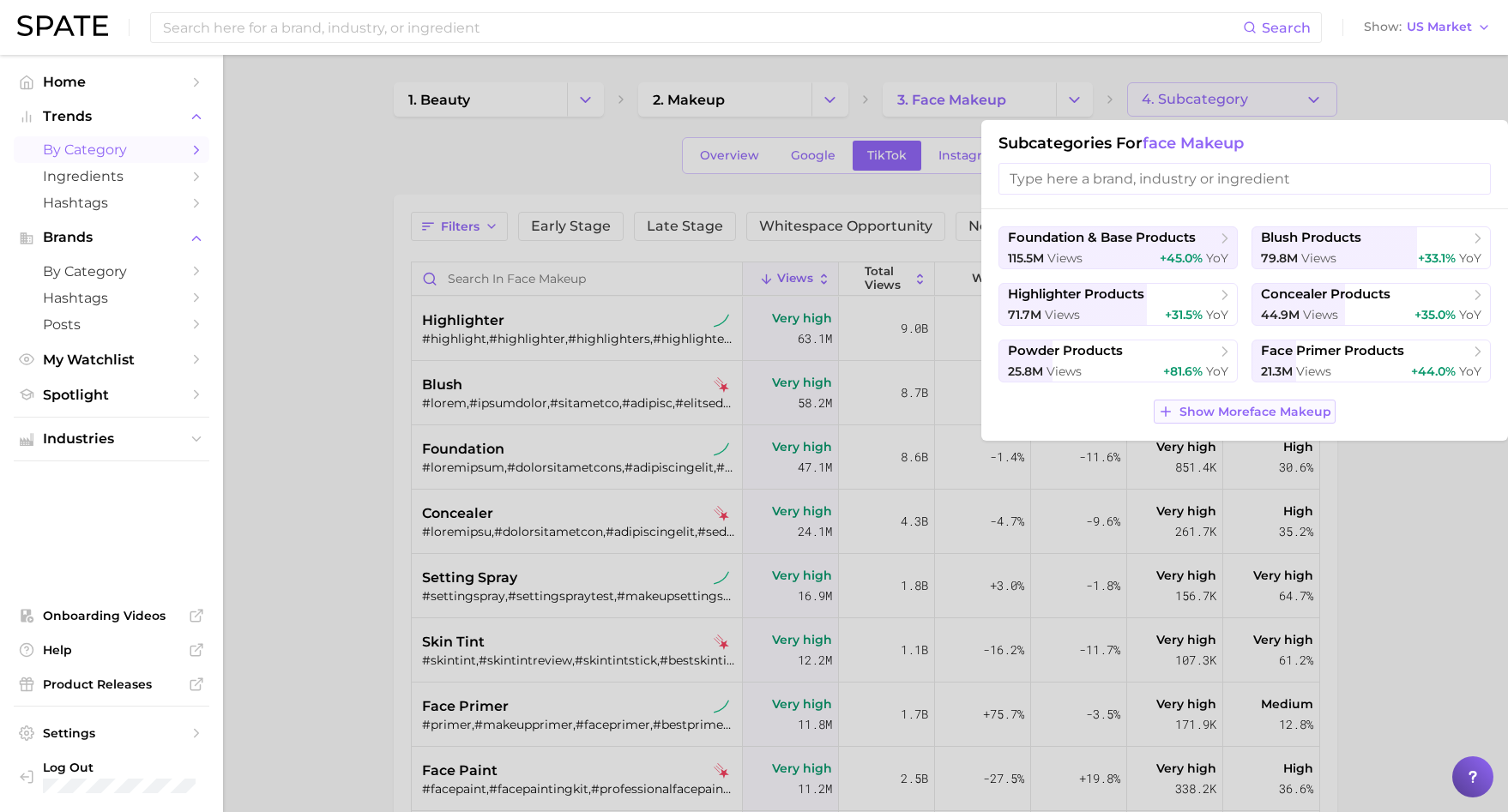
click at [1303, 408] on span "Show More face makeup" at bounding box center [1255, 412] width 152 height 15
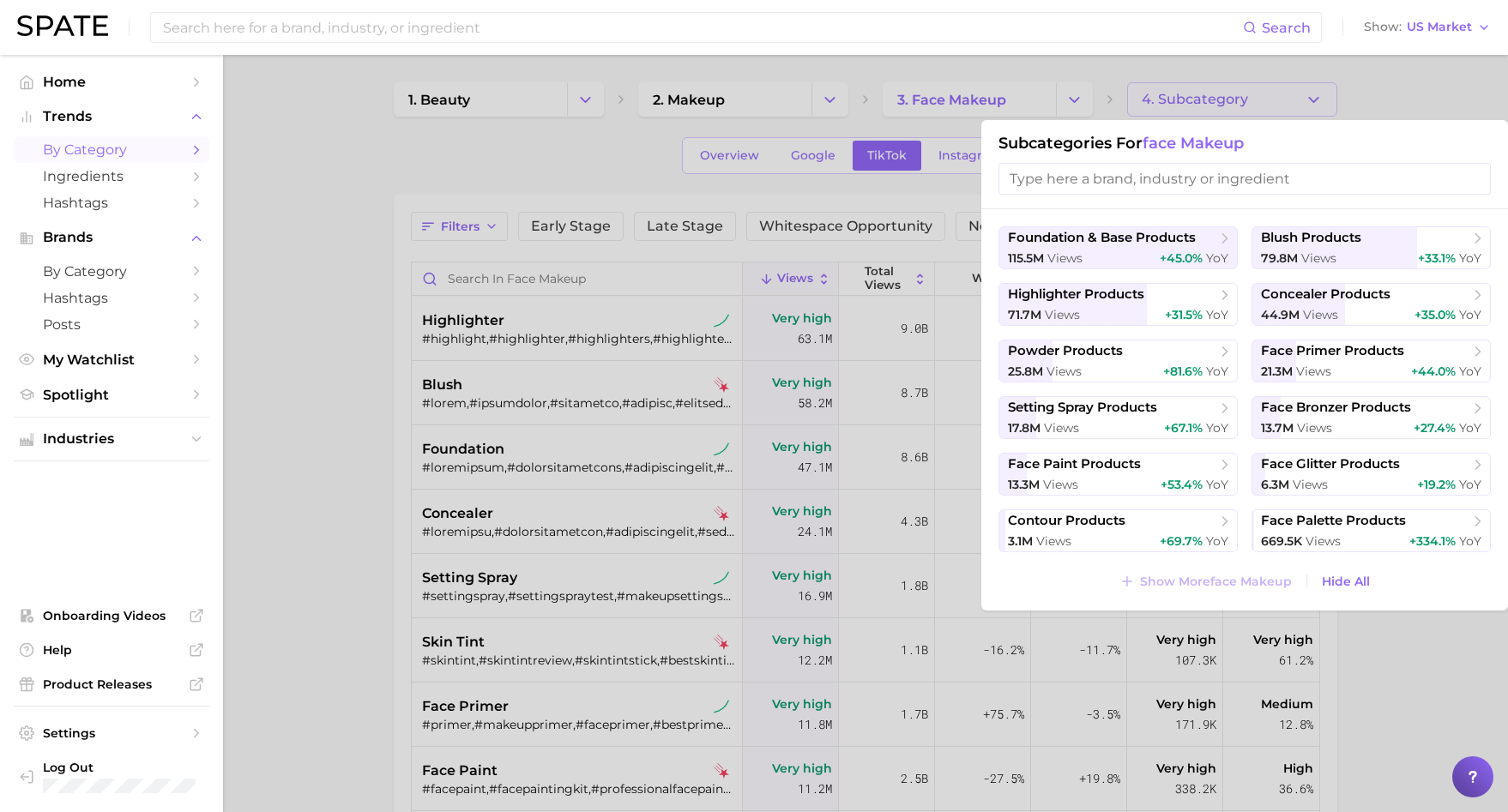
click at [1072, 100] on div at bounding box center [754, 406] width 1508 height 812
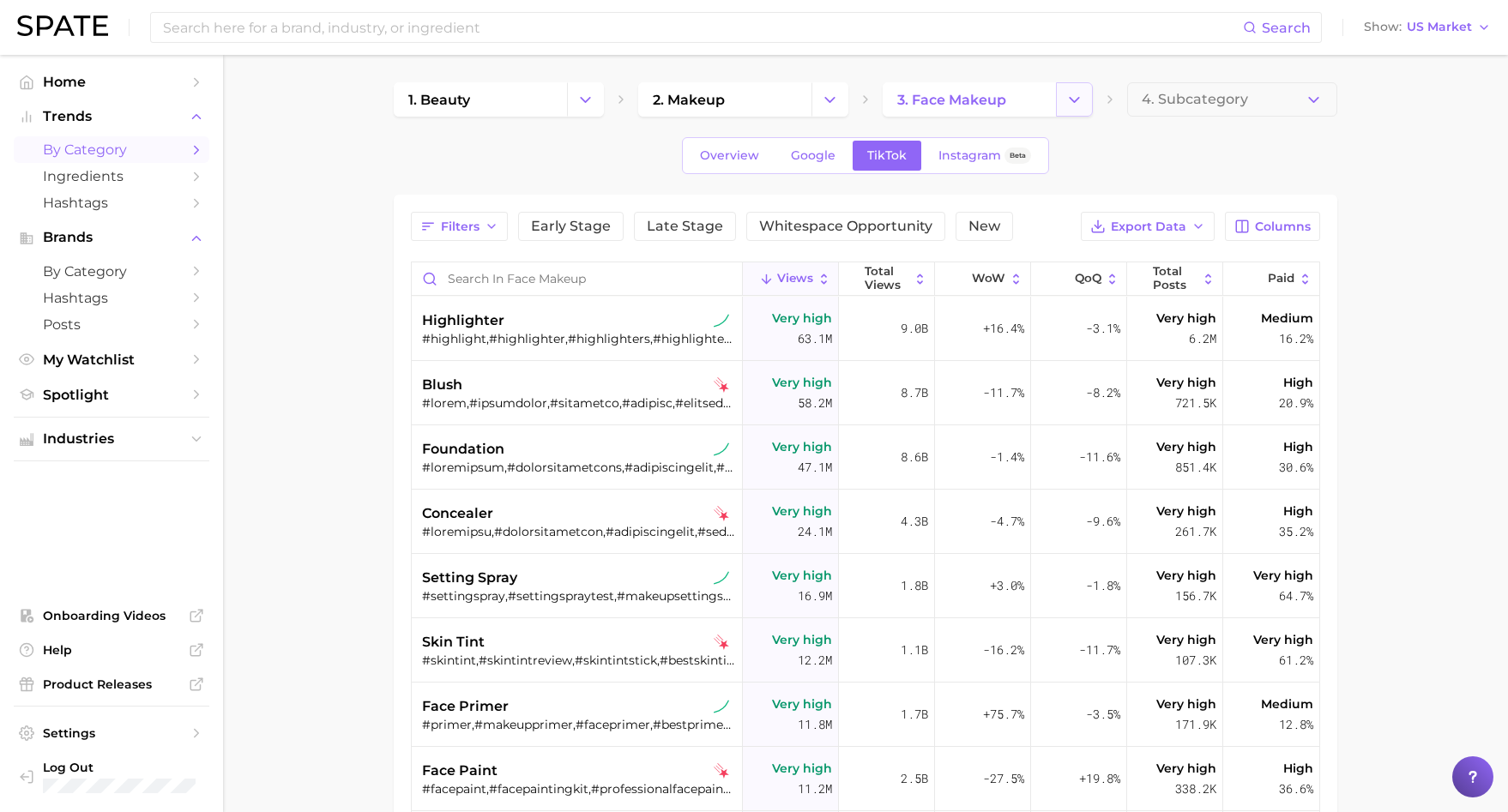
click at [1076, 100] on polyline "Change Category" at bounding box center [1074, 99] width 9 height 5
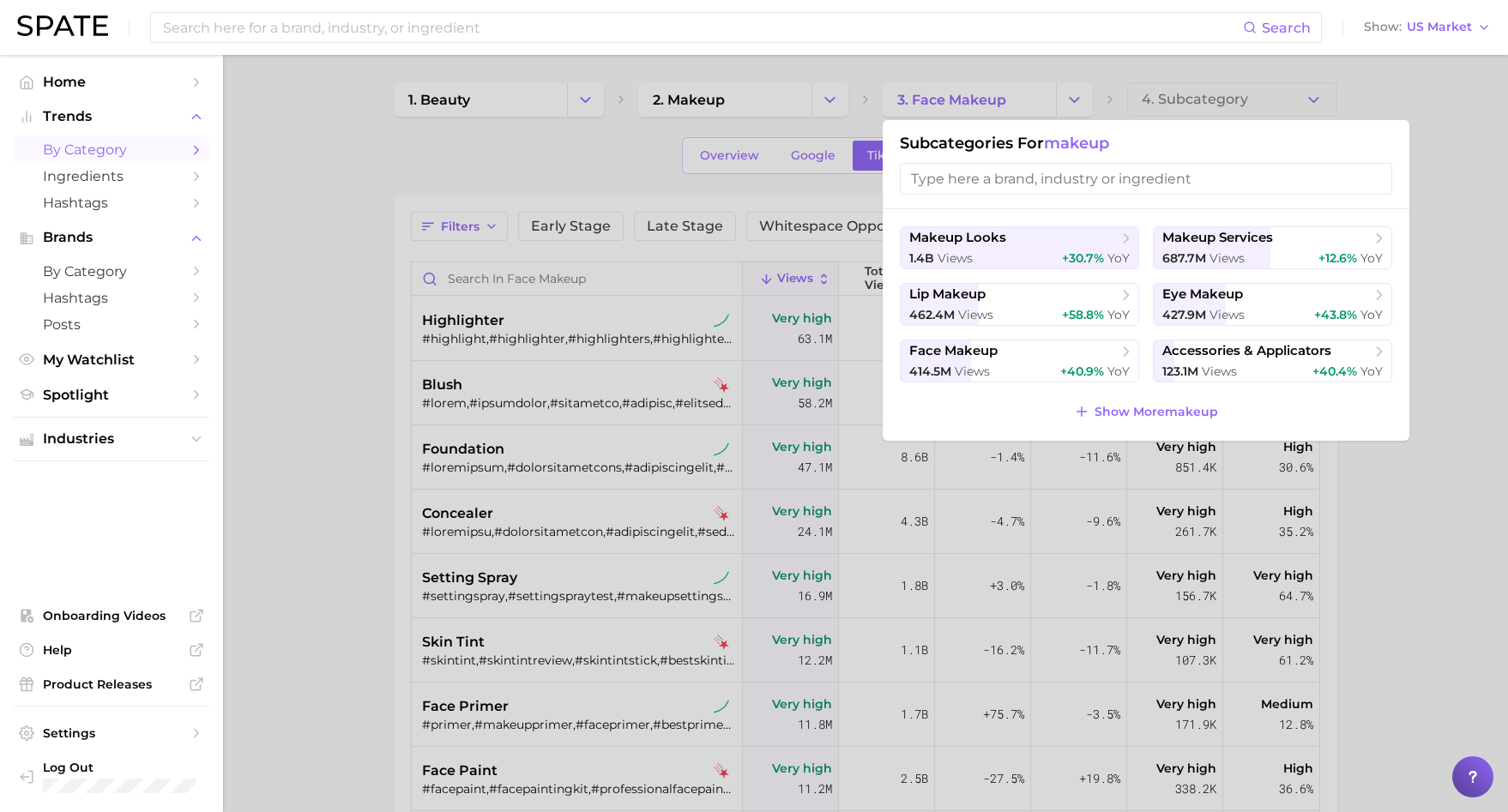
click at [1076, 100] on div at bounding box center [754, 406] width 1508 height 812
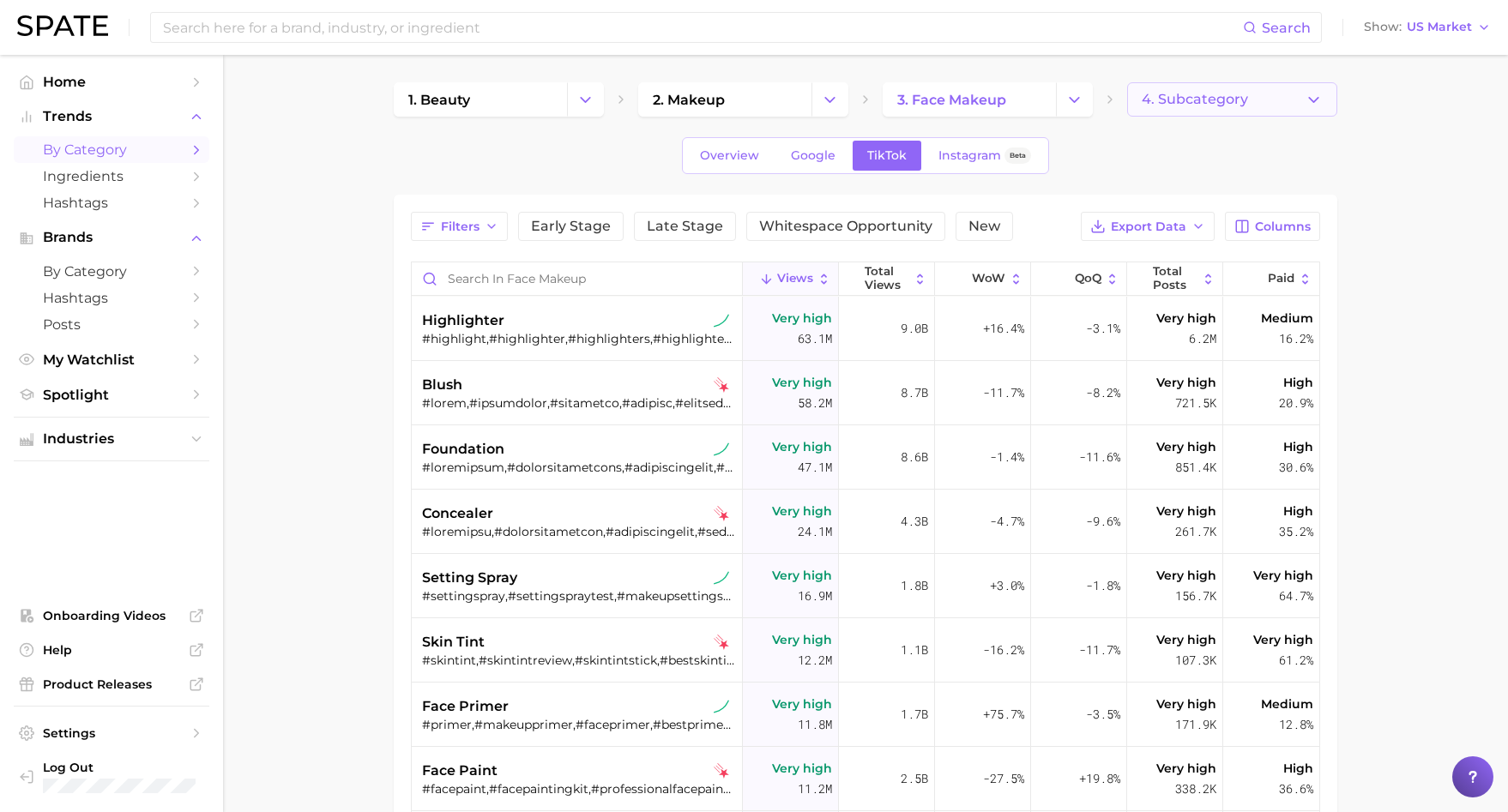
click at [1317, 99] on polyline "button" at bounding box center [1314, 99] width 9 height 5
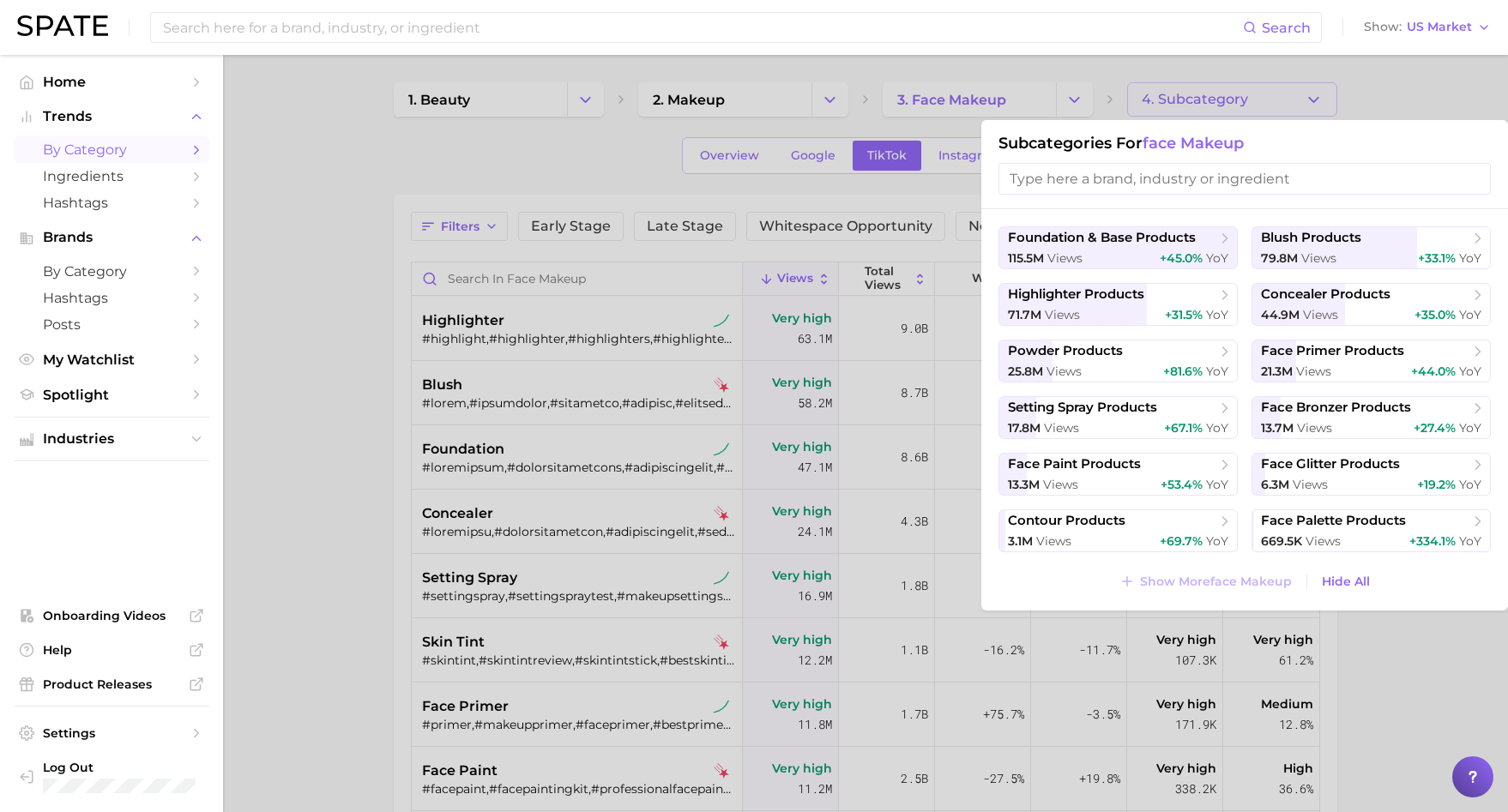
click at [1034, 105] on div at bounding box center [754, 406] width 1508 height 812
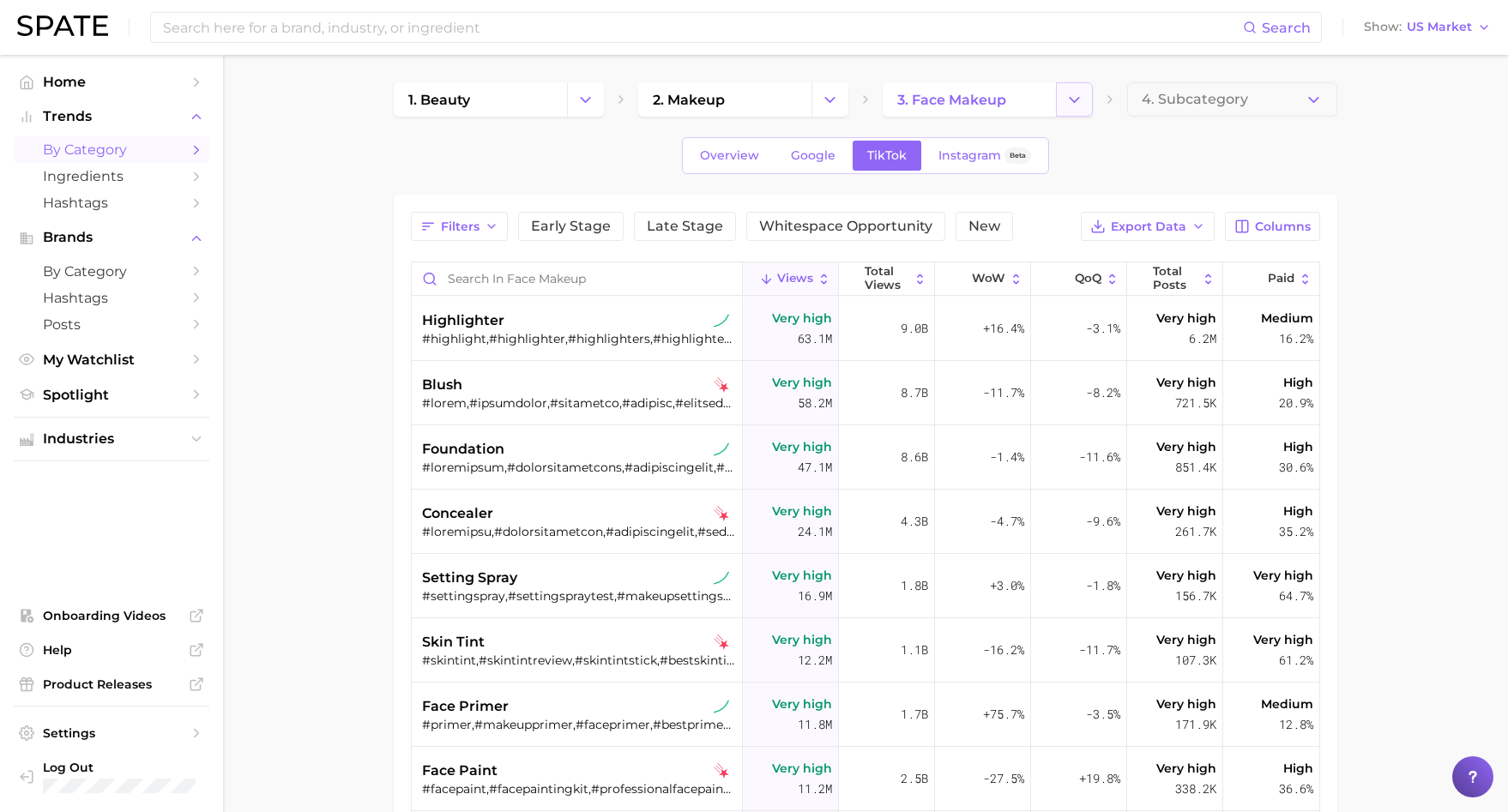
click at [1086, 107] on button "Change Category" at bounding box center [1074, 99] width 37 height 35
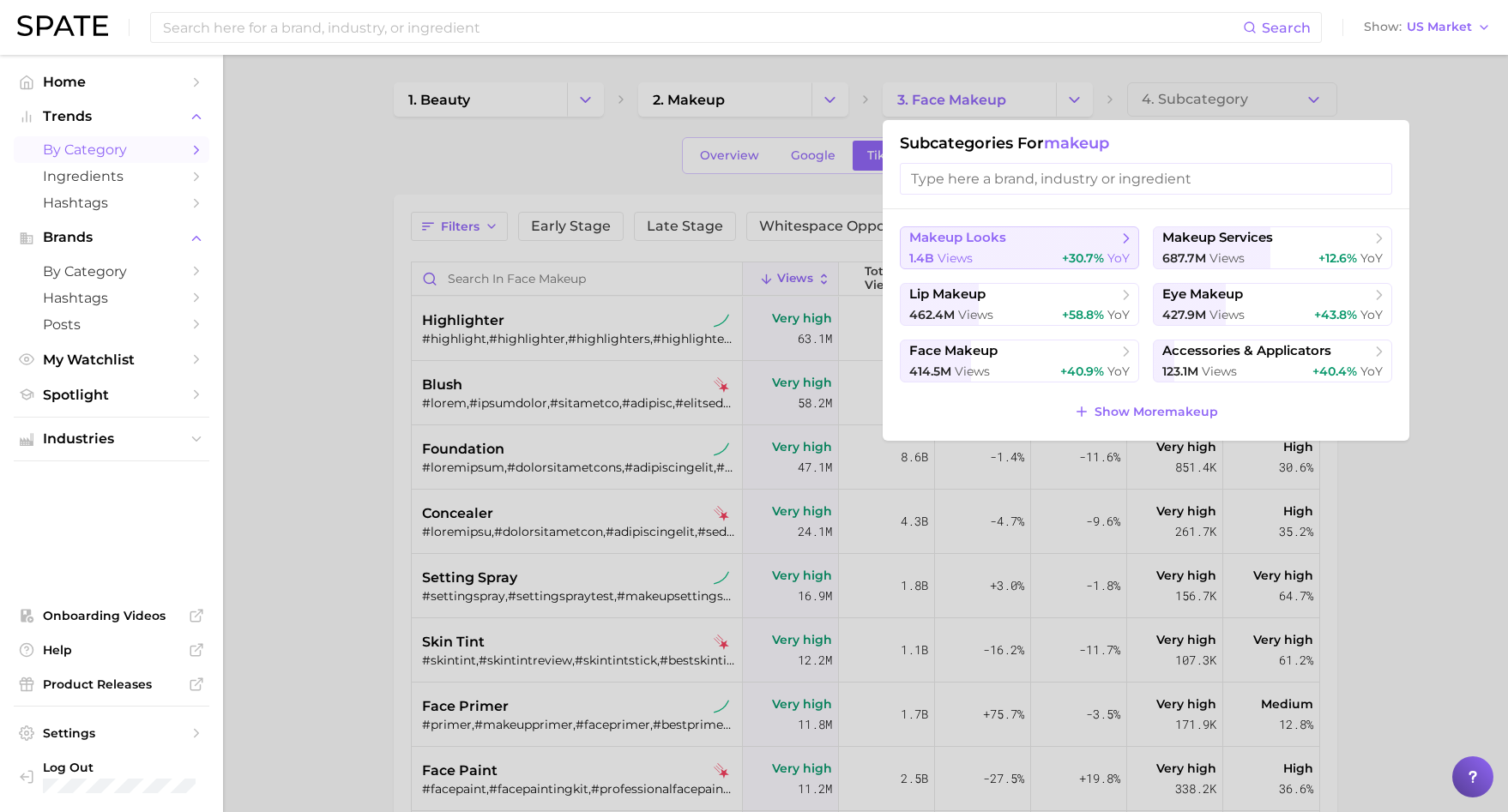
click at [1059, 255] on div "1.4b views +30.7% YoY" at bounding box center [1020, 258] width 221 height 16
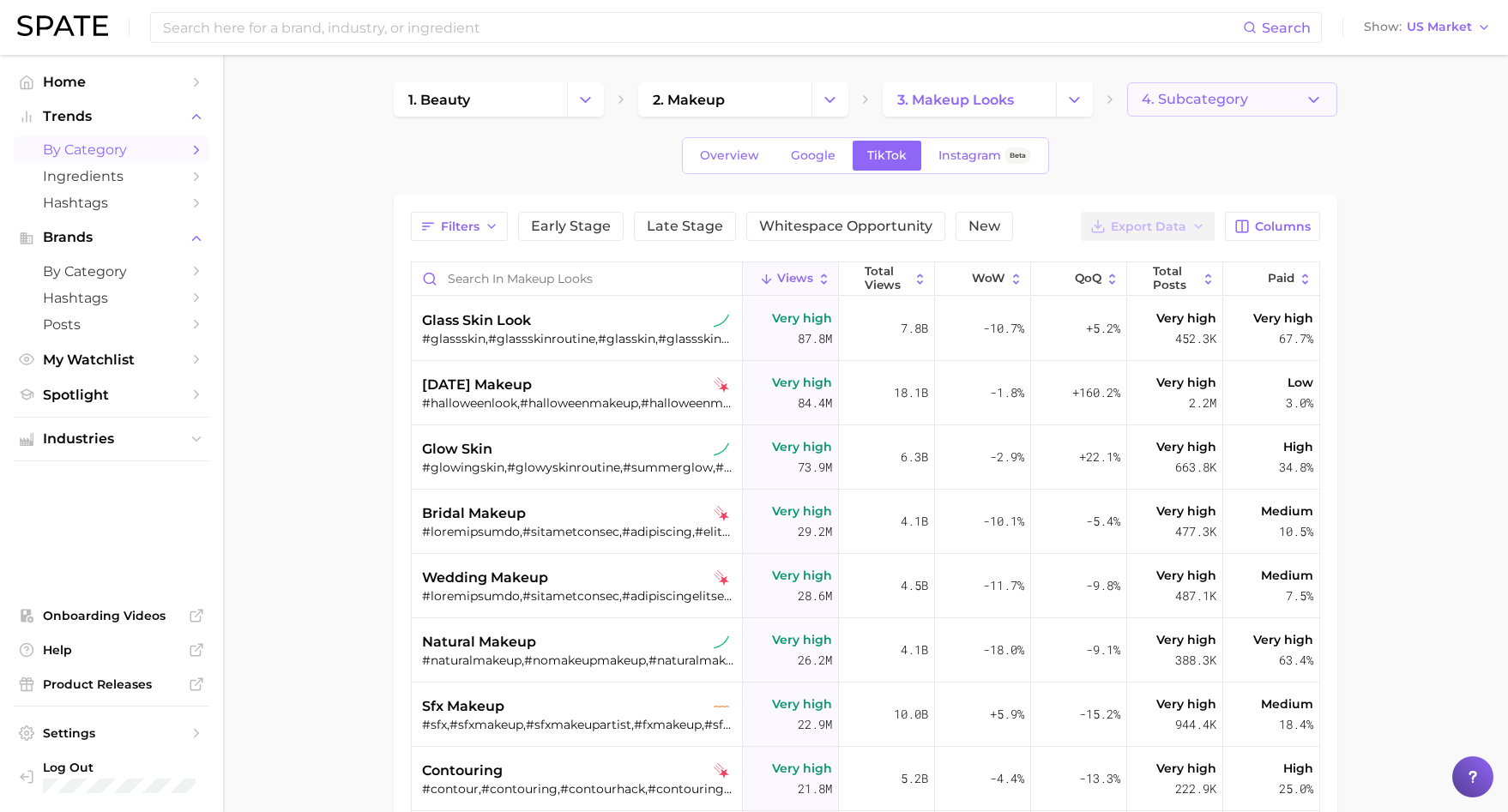
click at [1325, 105] on button "4. Subcategory" at bounding box center [1232, 99] width 210 height 35
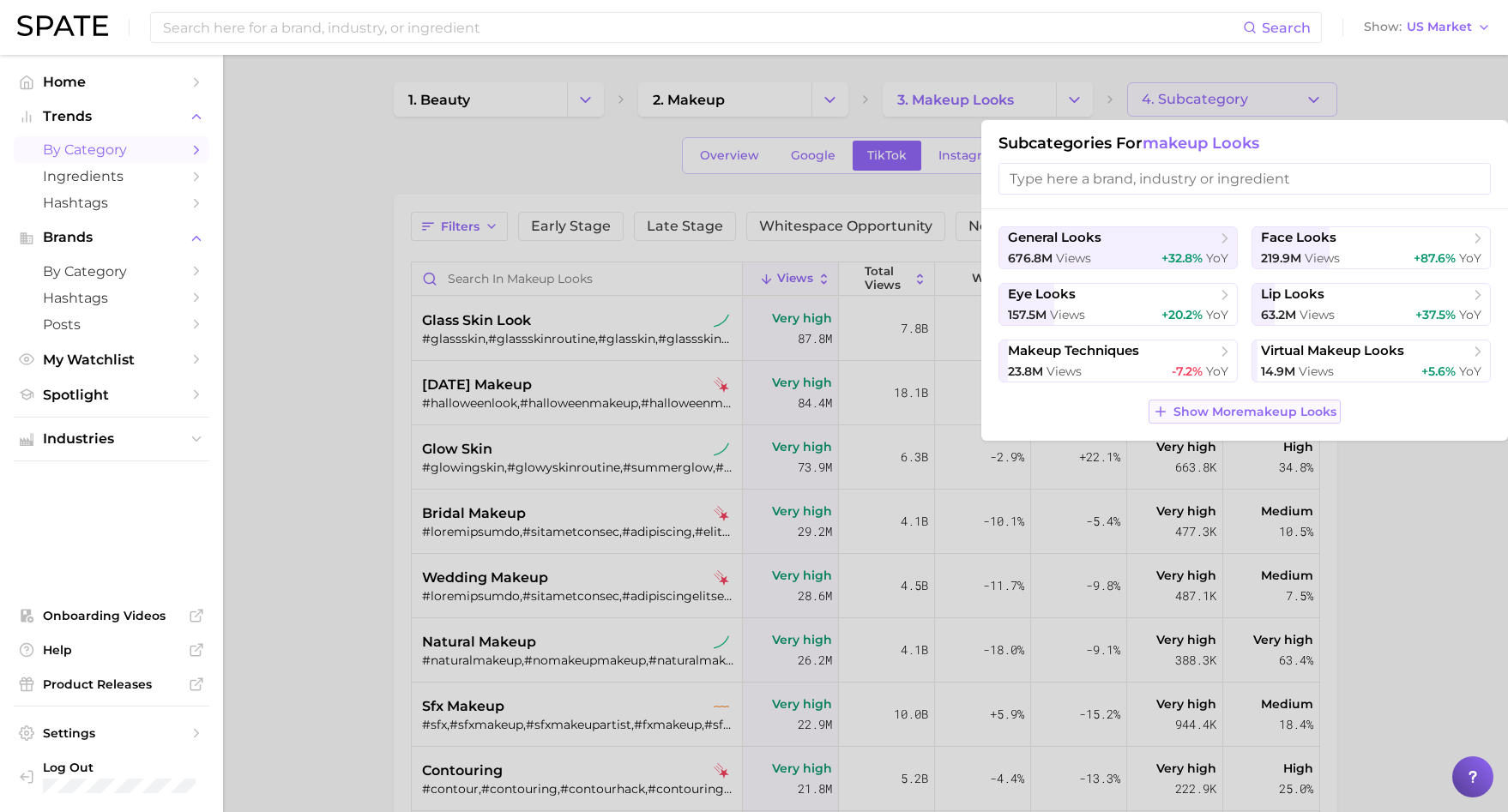
click at [1250, 407] on span "Show More makeup looks" at bounding box center [1255, 412] width 163 height 15
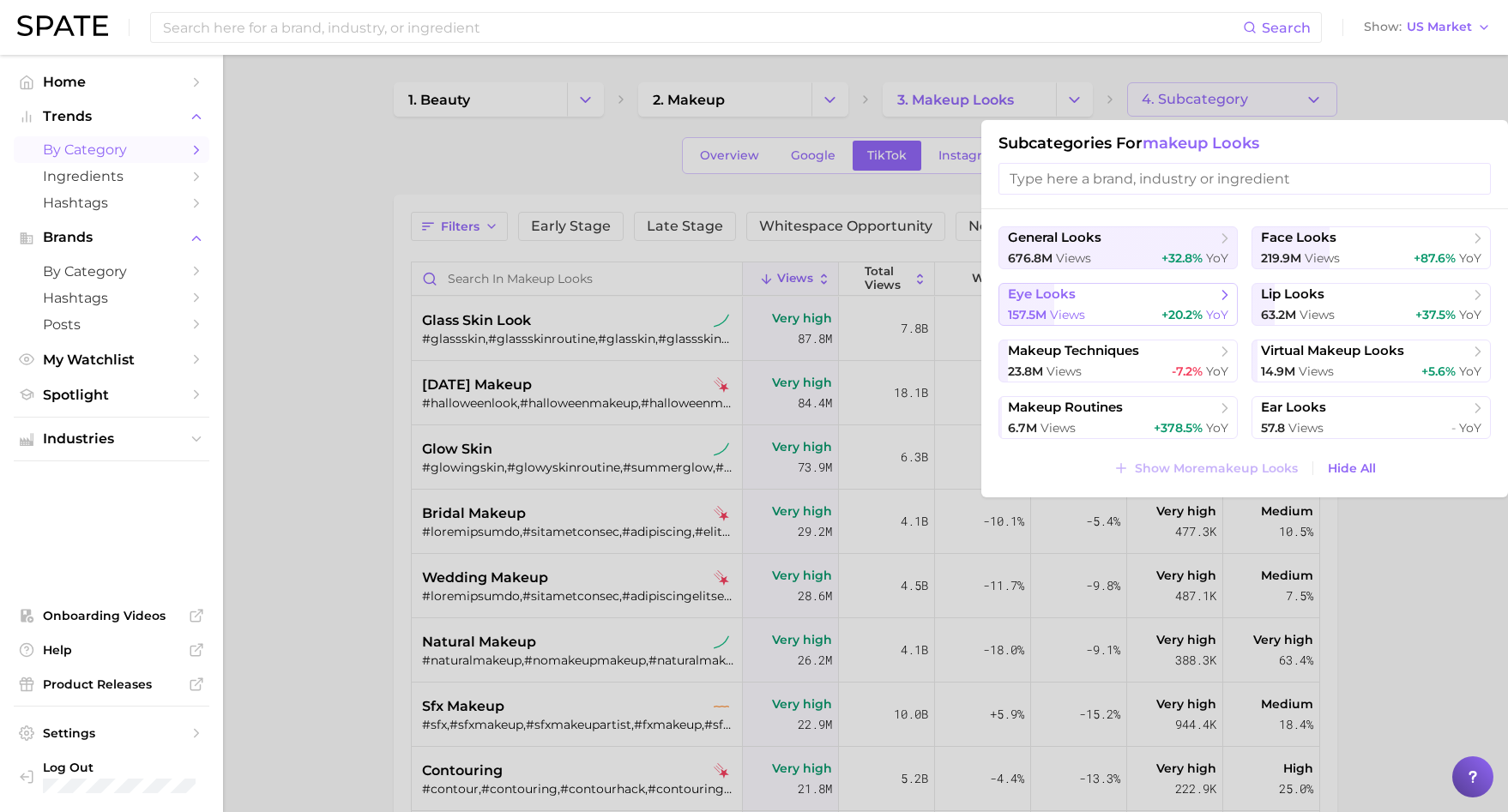
click at [1136, 286] on span "eye looks" at bounding box center [1112, 295] width 208 height 17
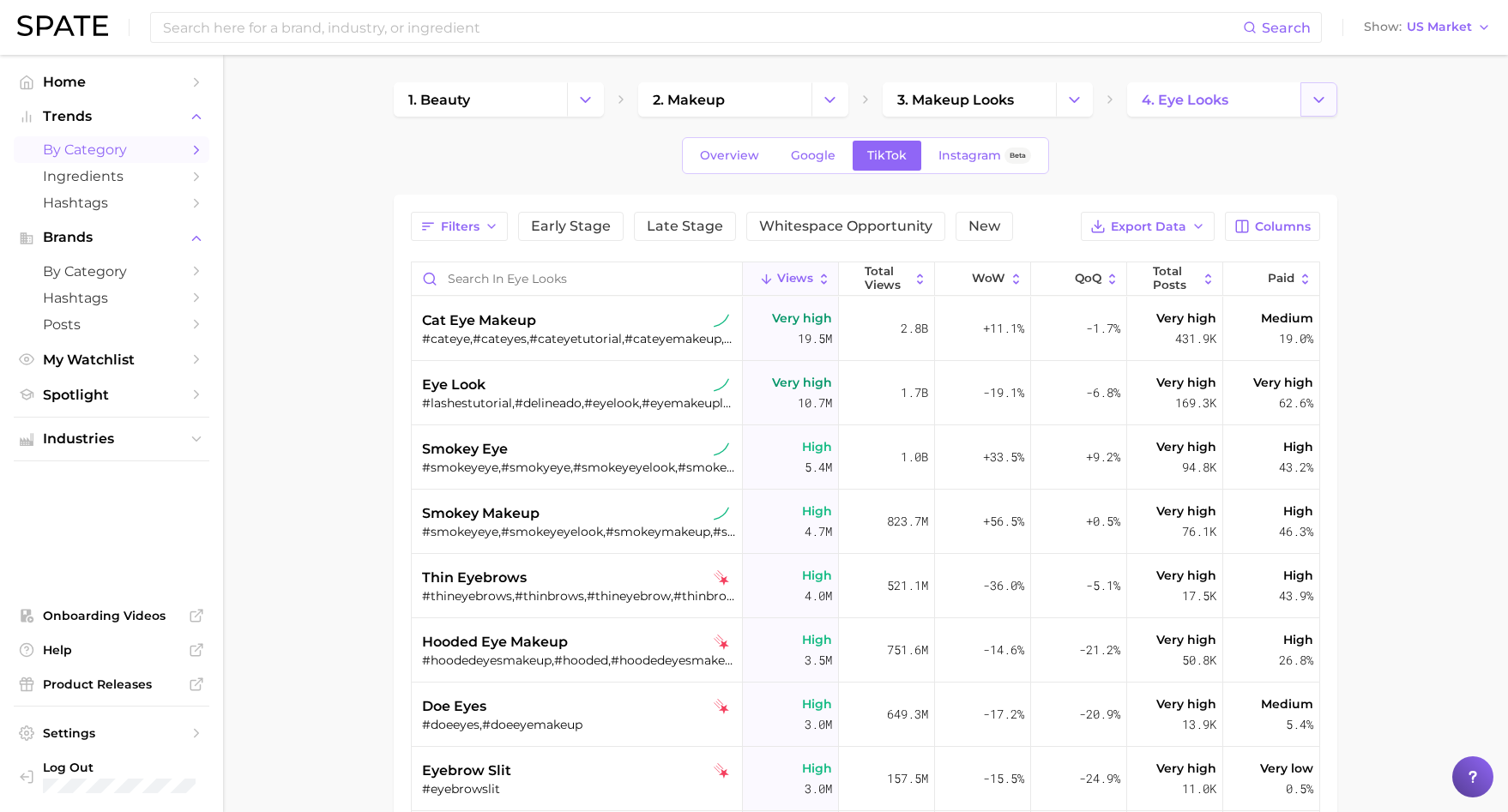
click at [1314, 106] on icon "Change Category" at bounding box center [1319, 100] width 18 height 18
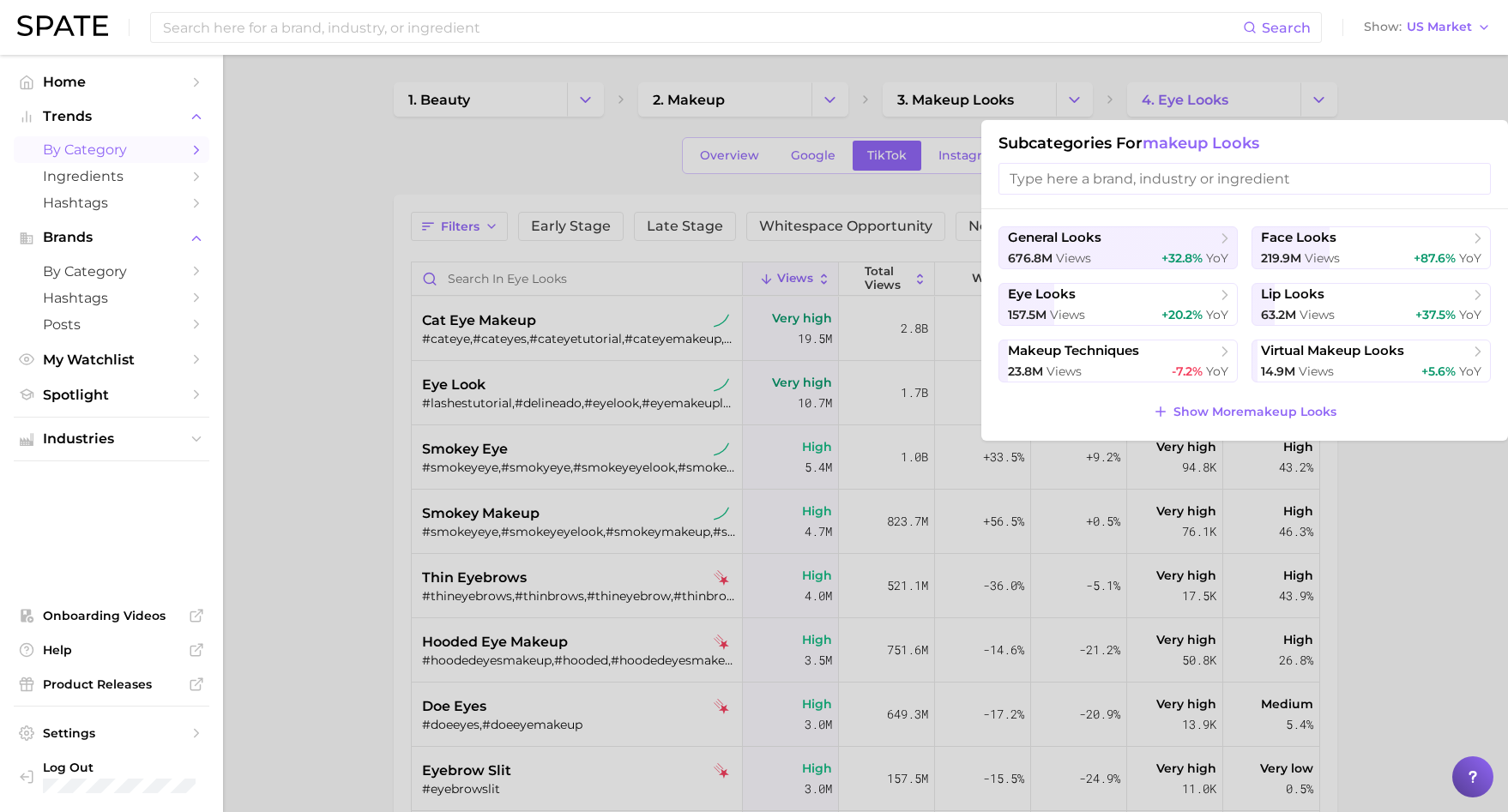
click at [1340, 557] on div at bounding box center [754, 406] width 1508 height 812
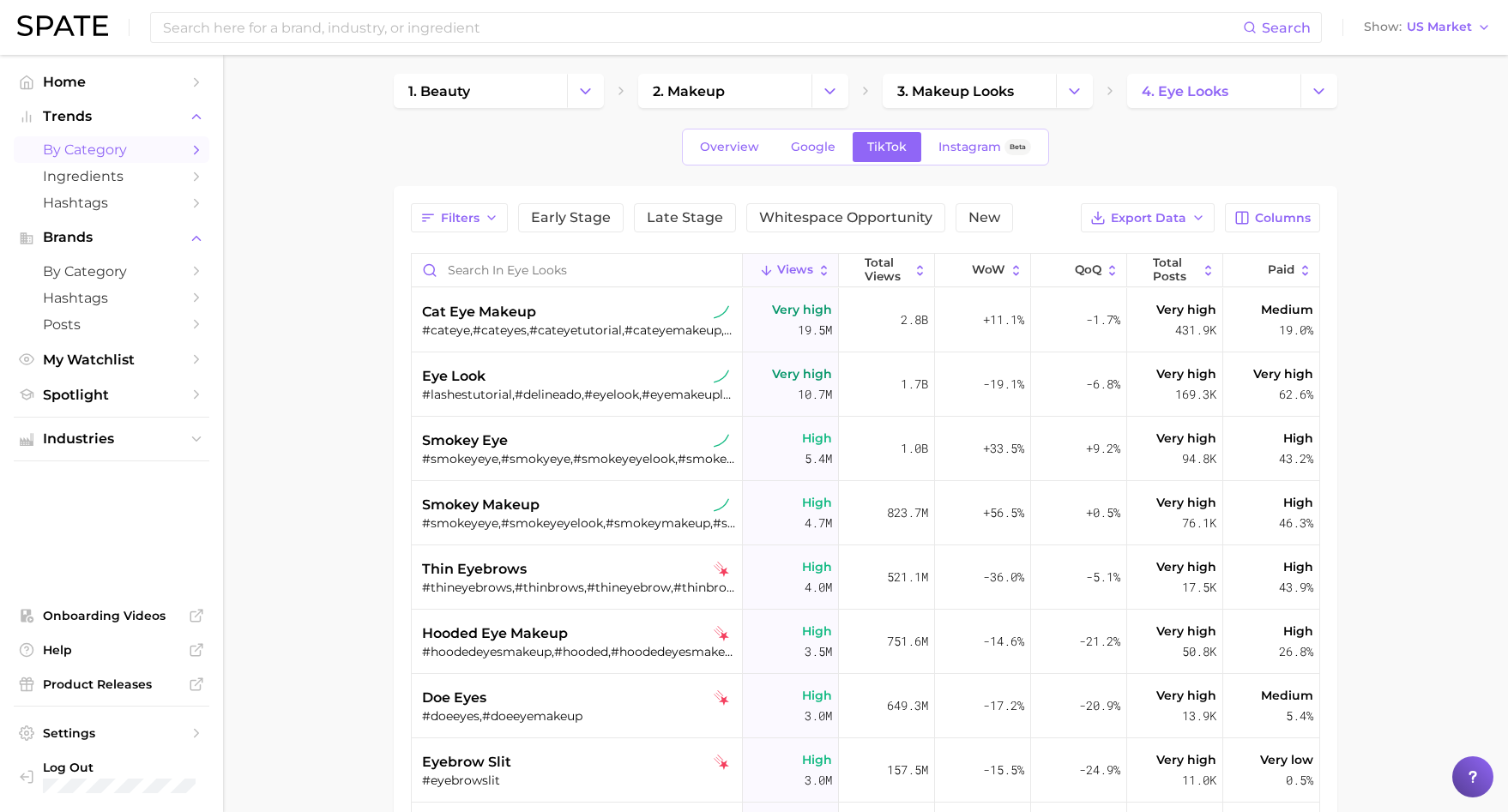
scroll to position [10, 0]
click at [1115, 214] on span "Export Data" at bounding box center [1148, 216] width 76 height 15
click at [1122, 251] on span "Table Data CSV" at bounding box center [1102, 248] width 94 height 15
click at [1008, 199] on div "Filters Early Stage Late Stage Whitespace Opportunity New Export Data Columns V…" at bounding box center [865, 632] width 944 height 896
click at [876, 213] on span "Whitespace Opportunity" at bounding box center [846, 215] width 173 height 14
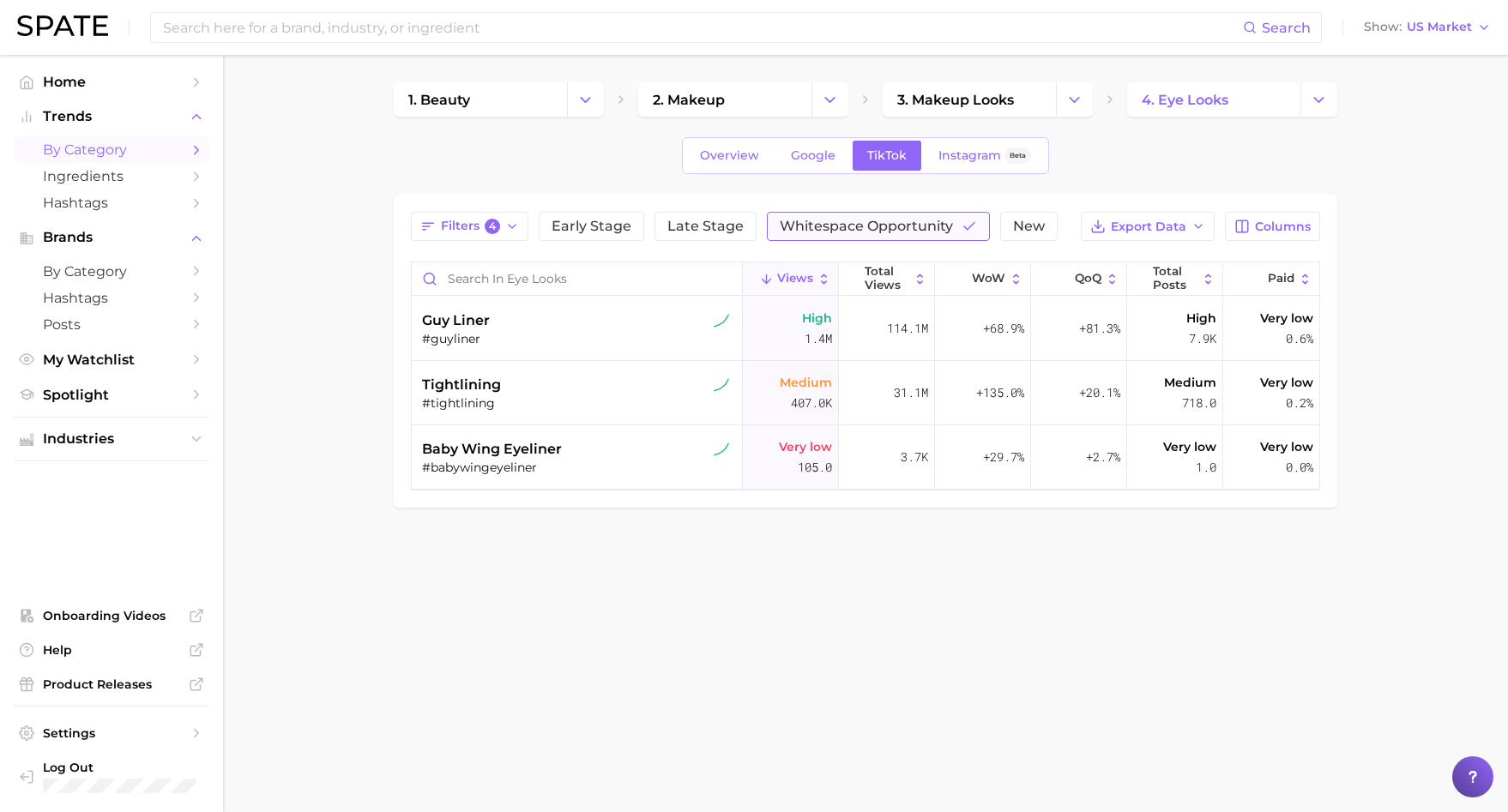
click at [809, 230] on span "Whitespace Opportunity" at bounding box center [866, 226] width 173 height 14
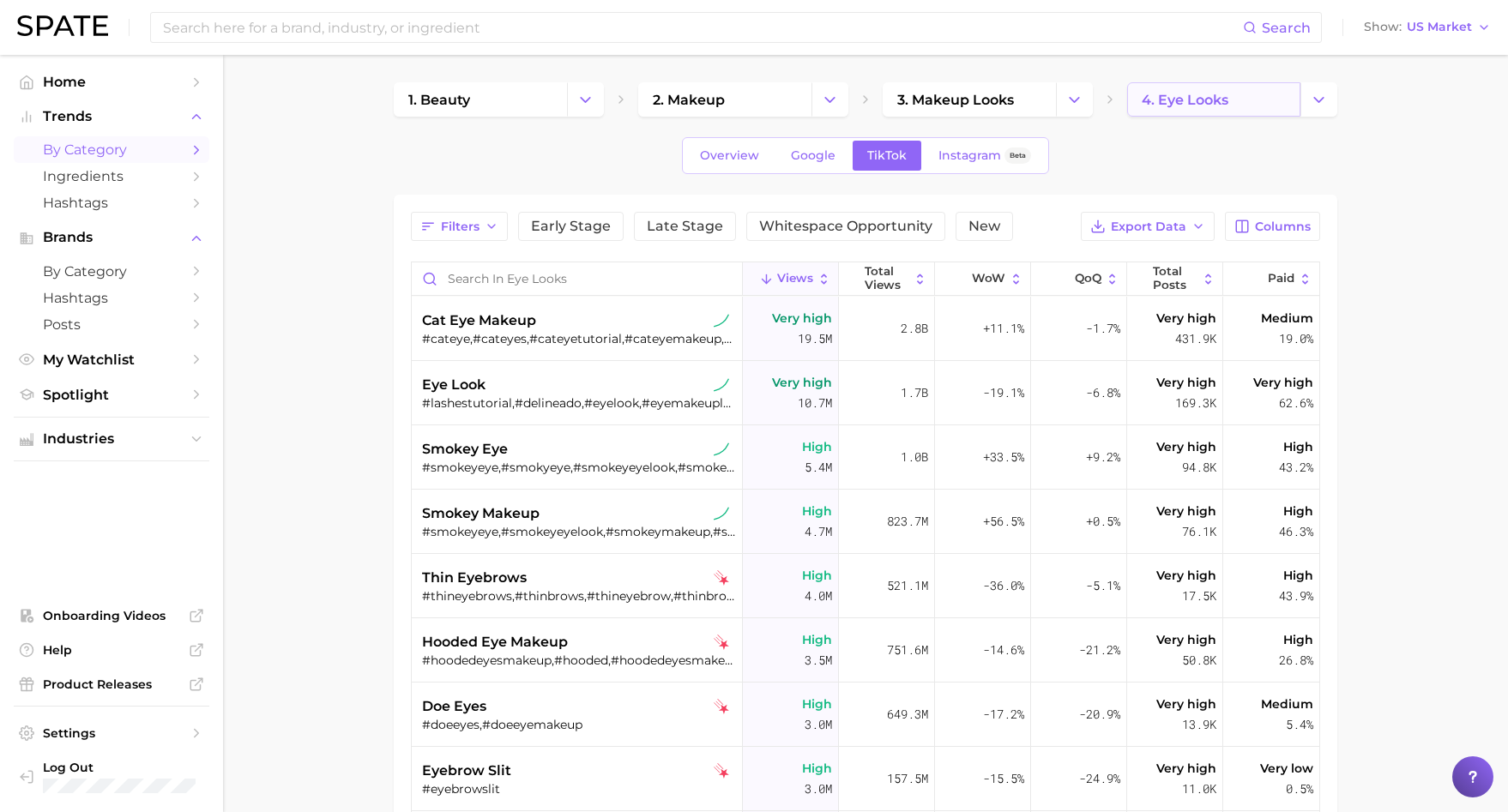
click at [1257, 99] on link "4. eye looks" at bounding box center [1214, 99] width 173 height 35
click at [1330, 102] on button "Change Category" at bounding box center [1319, 99] width 37 height 35
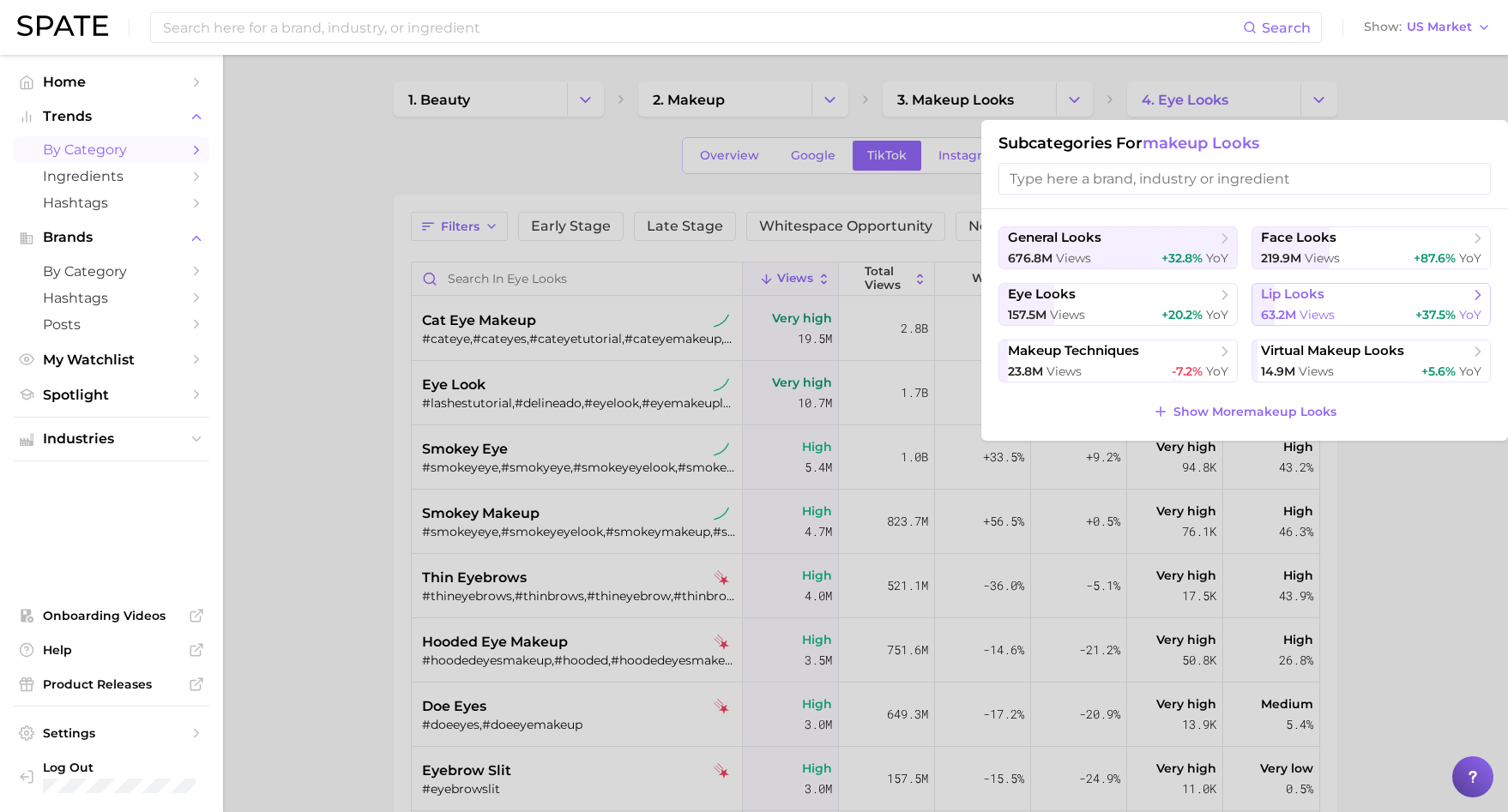
click at [1310, 286] on span "lip looks" at bounding box center [1366, 295] width 208 height 17
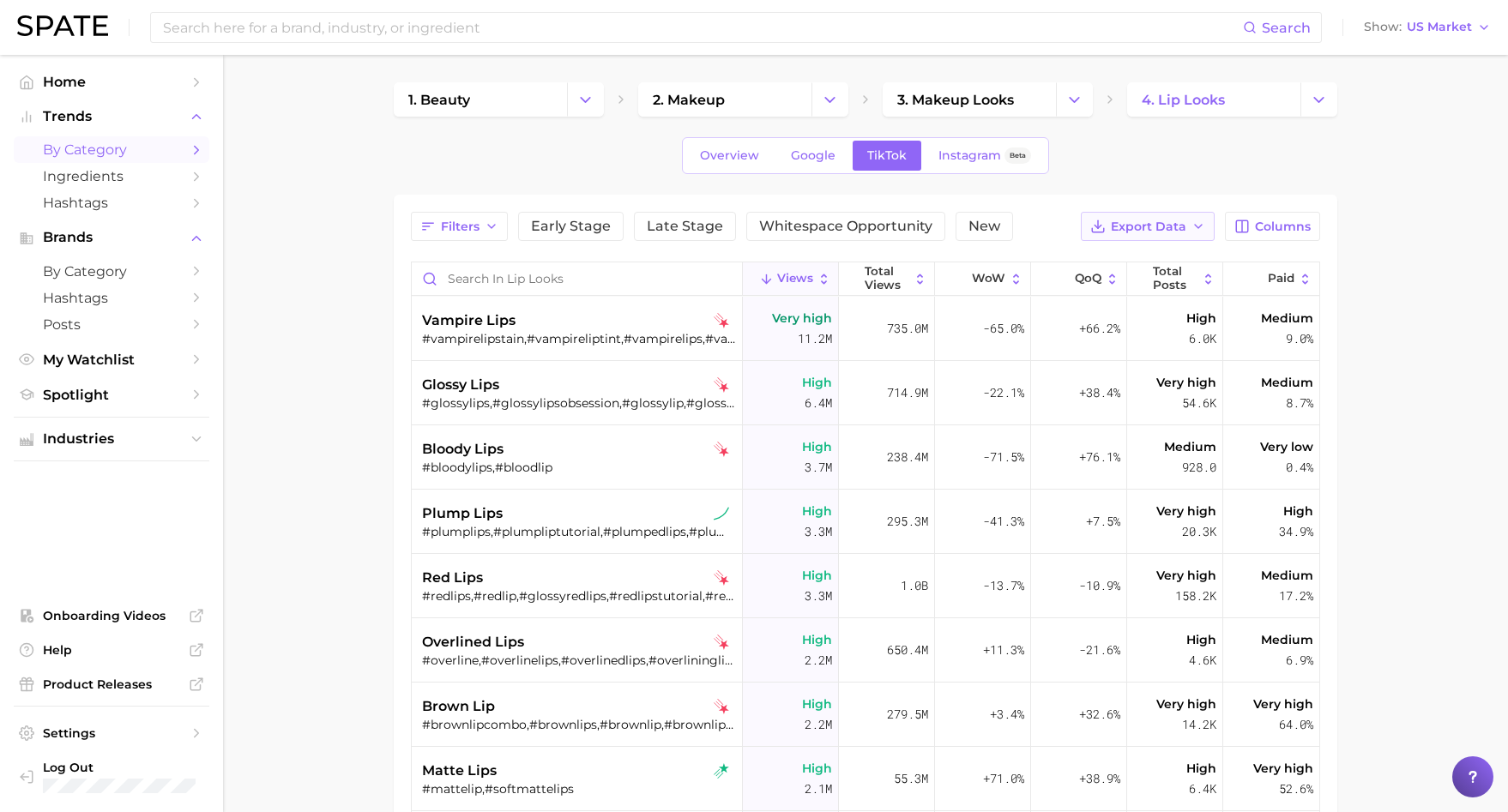
click at [1194, 224] on icon "button" at bounding box center [1199, 226] width 14 height 14
click at [1165, 264] on button "Table Data CSV" at bounding box center [1120, 258] width 189 height 31
click at [1022, 225] on div "Filters Early Stage Late Stage Whitespace Opportunity New Export Data Columns" at bounding box center [865, 226] width 909 height 29
click at [1179, 100] on span "4. lip looks" at bounding box center [1183, 100] width 83 height 16
click at [1326, 92] on button "Change Category" at bounding box center [1319, 99] width 37 height 35
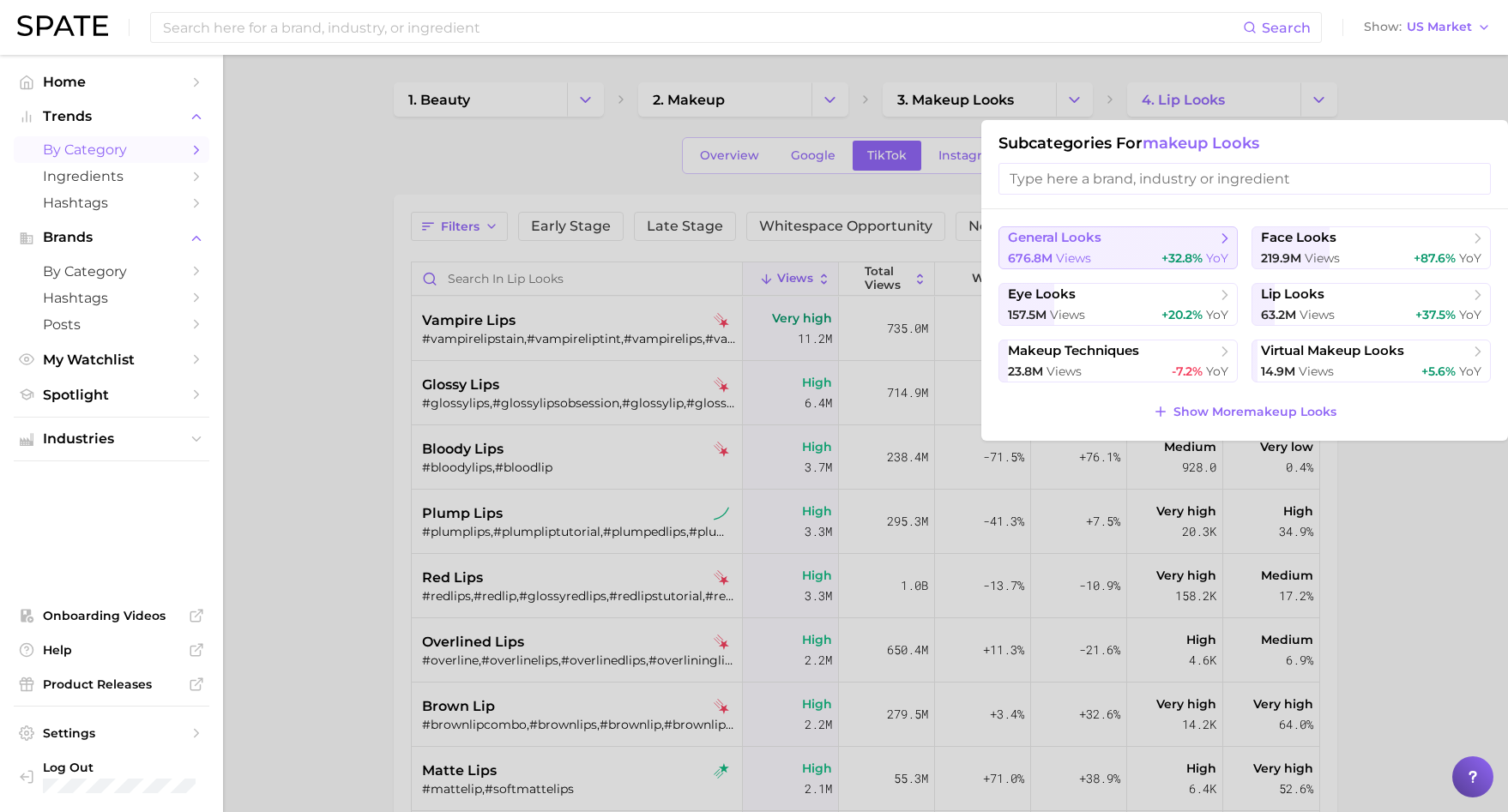
click at [1164, 247] on button "general looks 676.8m views +32.8% YoY" at bounding box center [1118, 247] width 239 height 43
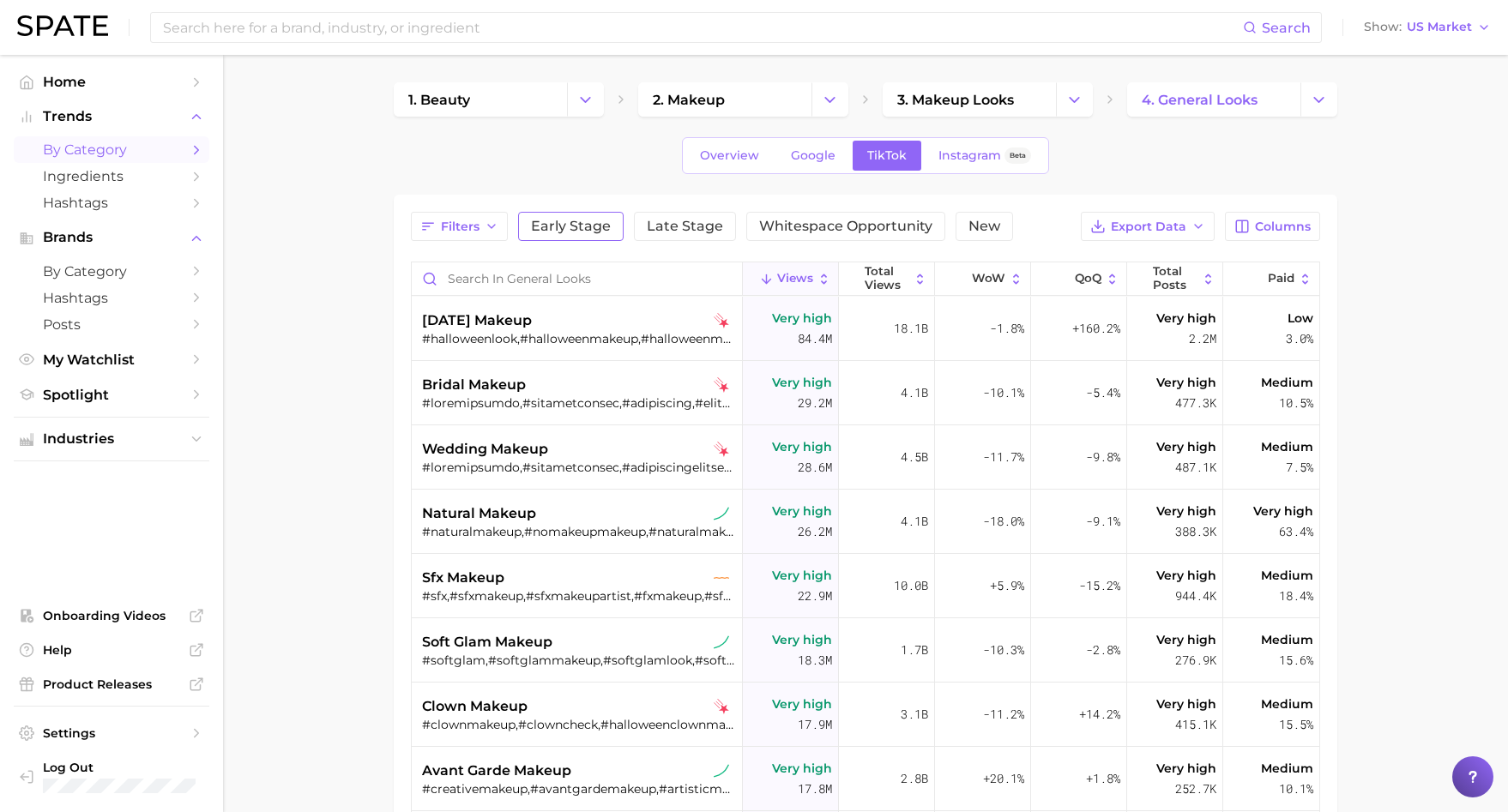
click at [611, 229] on button "Early Stage" at bounding box center [571, 226] width 106 height 29
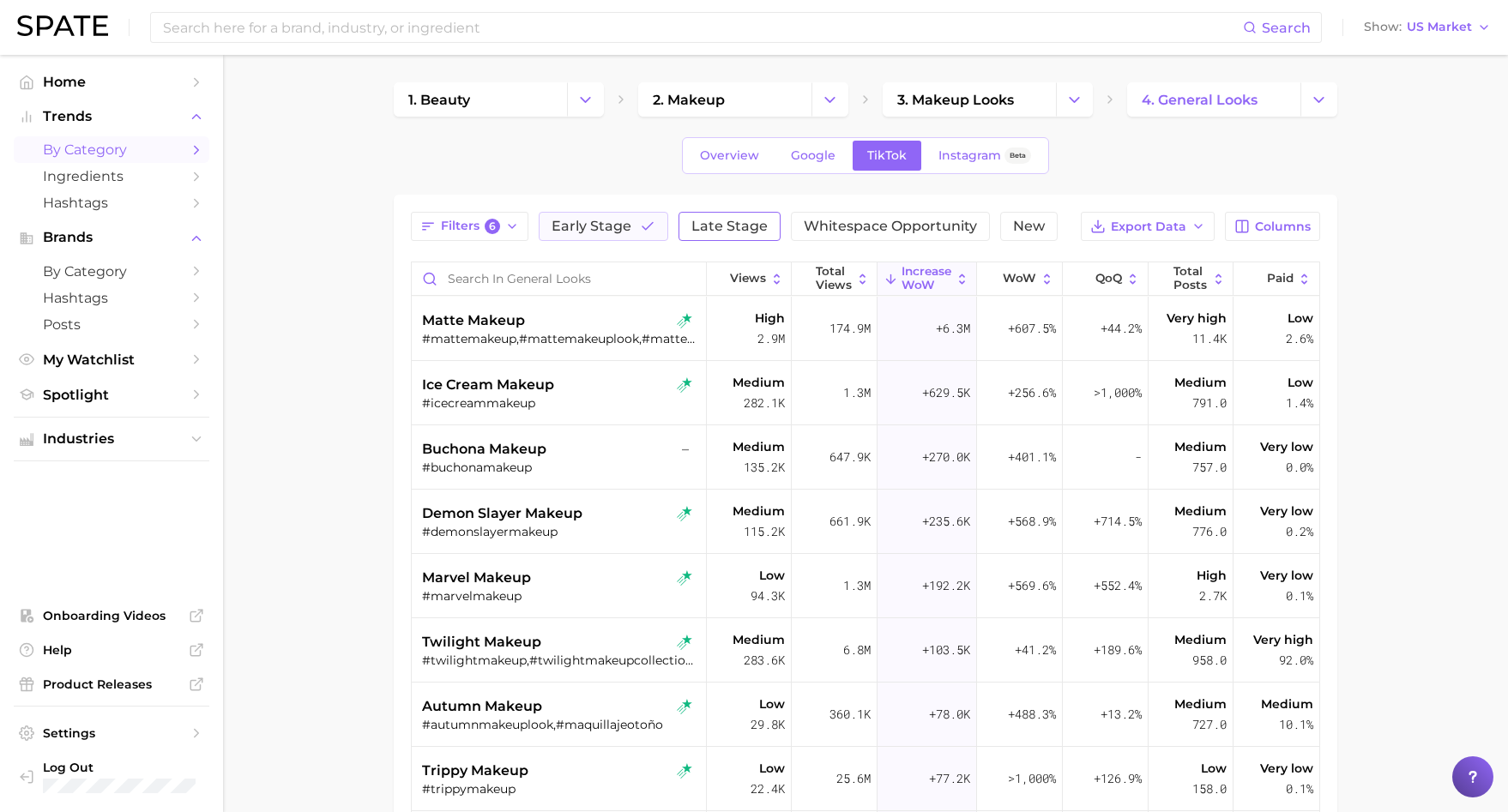
click at [710, 237] on button "Late Stage" at bounding box center [730, 226] width 102 height 29
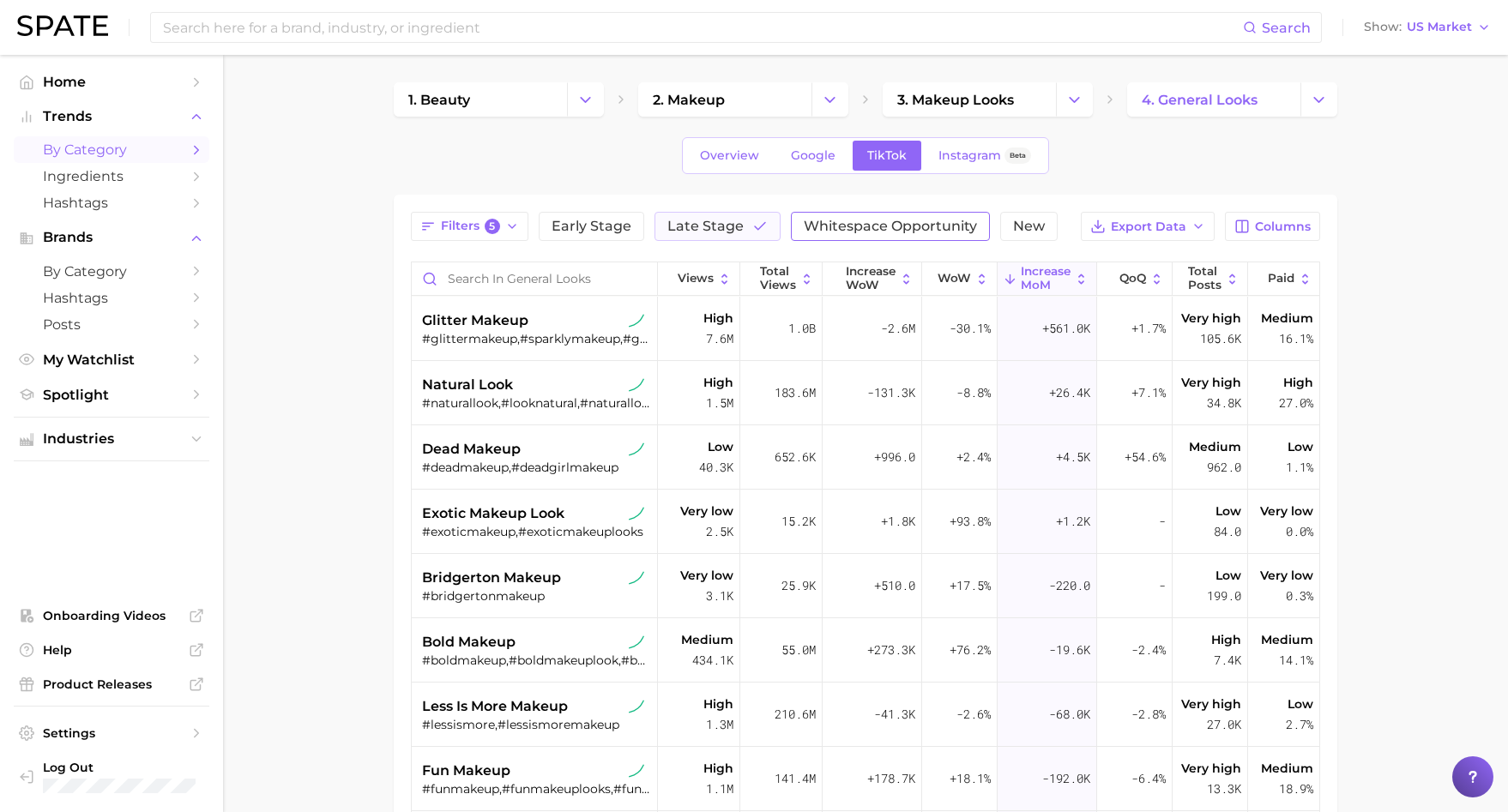
click at [833, 229] on span "Whitespace Opportunity" at bounding box center [891, 226] width 173 height 14
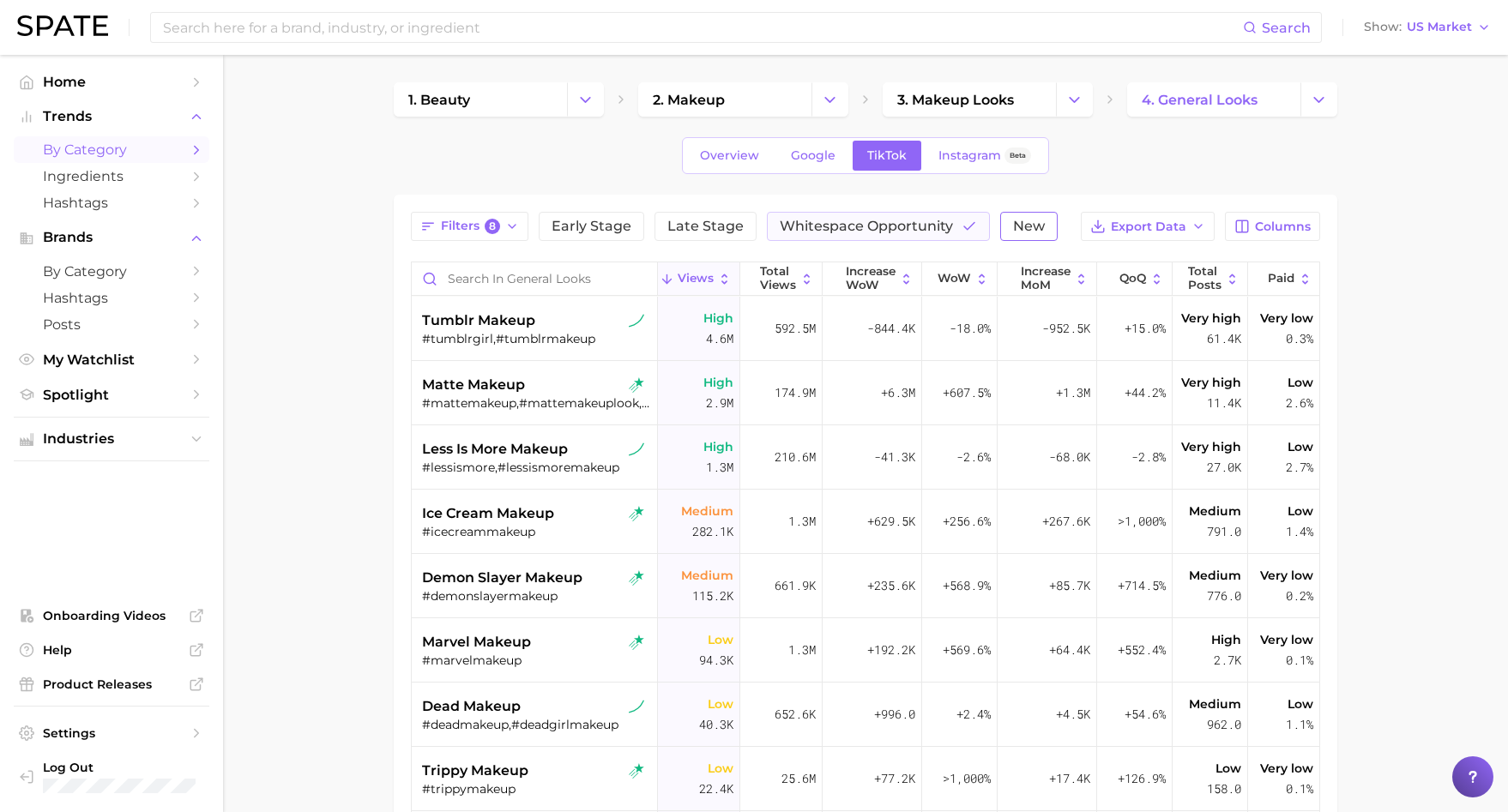
click at [1016, 220] on span "New" at bounding box center [1029, 226] width 32 height 14
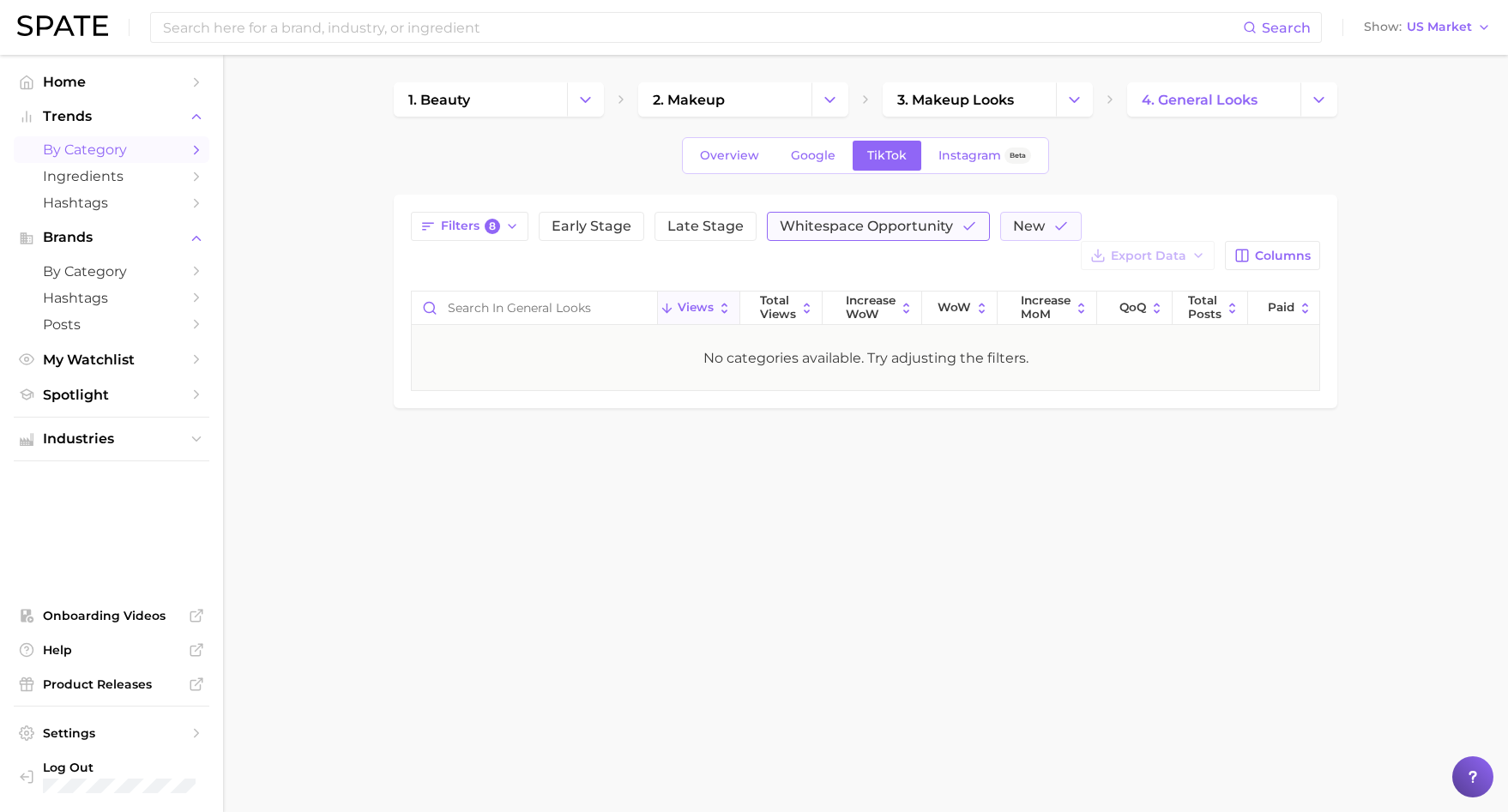
click at [940, 227] on span "Whitespace Opportunity" at bounding box center [866, 226] width 173 height 14
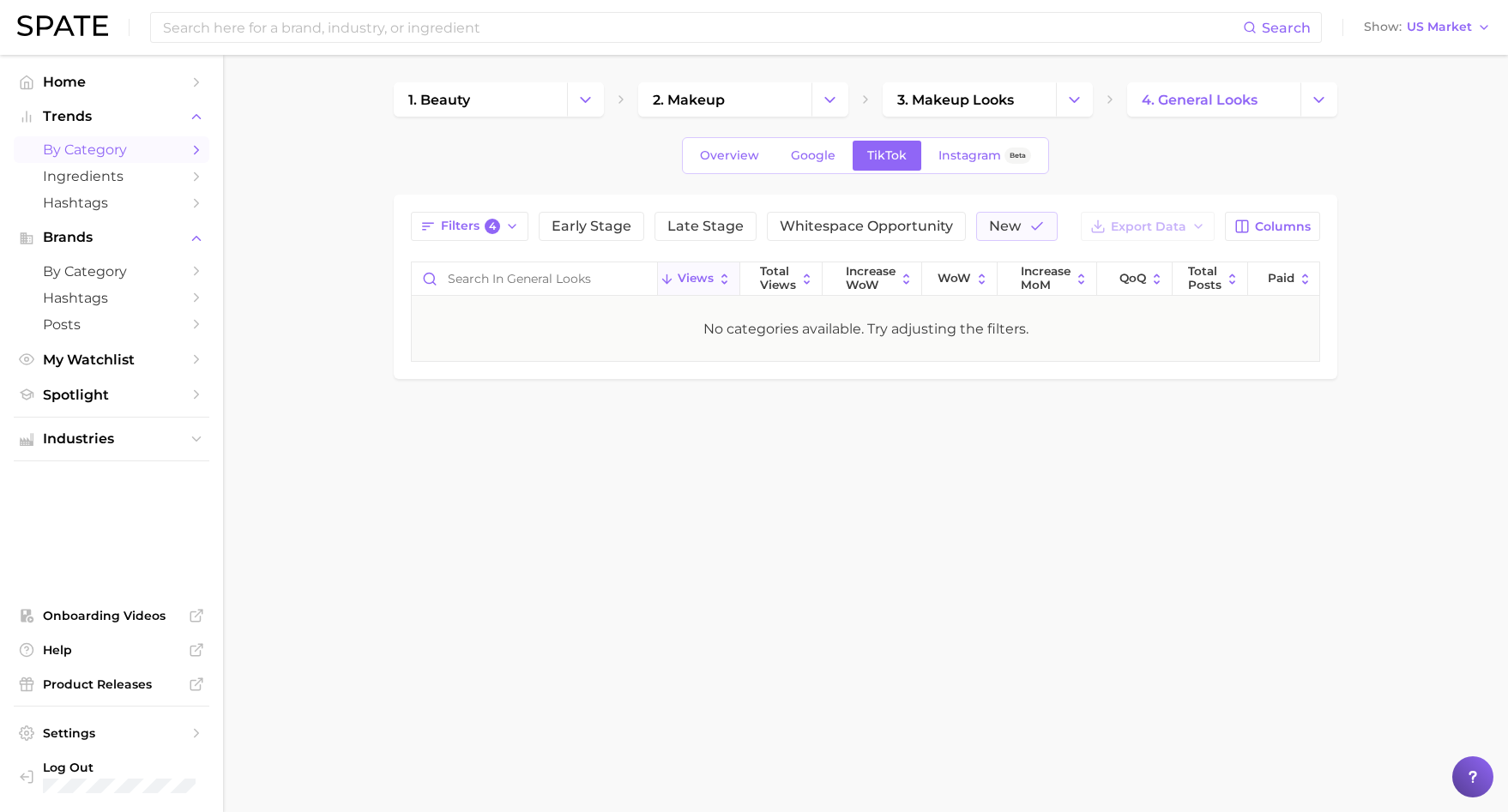
click at [1039, 208] on div "Filters 4 Early Stage Late Stage Whitespace Opportunity New Export Data Columns…" at bounding box center [865, 286] width 944 height 184
click at [1037, 213] on button "New" at bounding box center [1017, 226] width 81 height 29
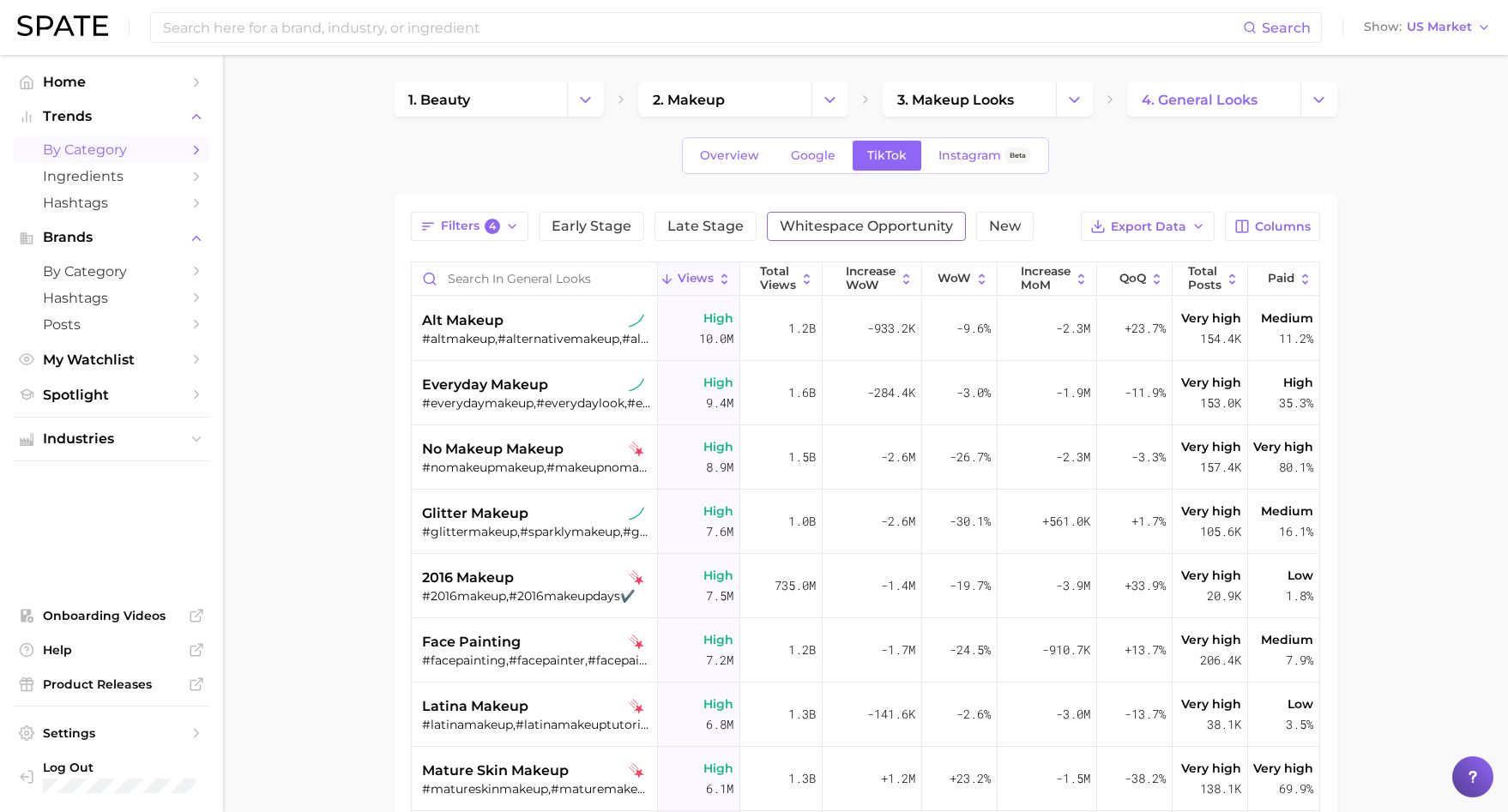
click at [918, 223] on span "Whitespace Opportunity" at bounding box center [866, 226] width 173 height 14
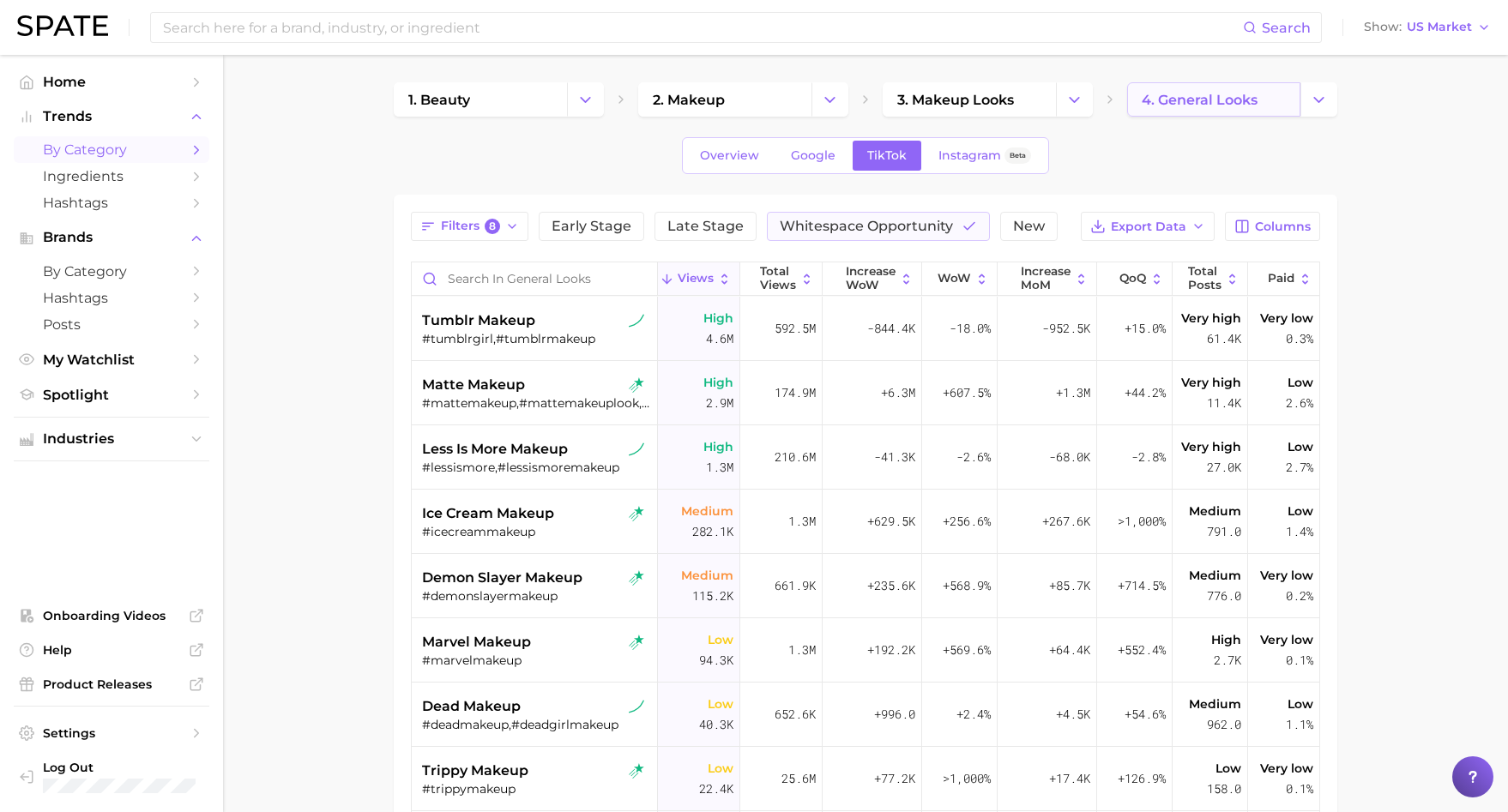
click at [1202, 88] on link "4. general looks" at bounding box center [1214, 99] width 173 height 35
click at [1220, 99] on span "4. general looks" at bounding box center [1199, 100] width 116 height 16
click at [1296, 102] on link "4. general looks" at bounding box center [1214, 99] width 173 height 35
click at [1319, 102] on icon "Change Category" at bounding box center [1319, 100] width 18 height 18
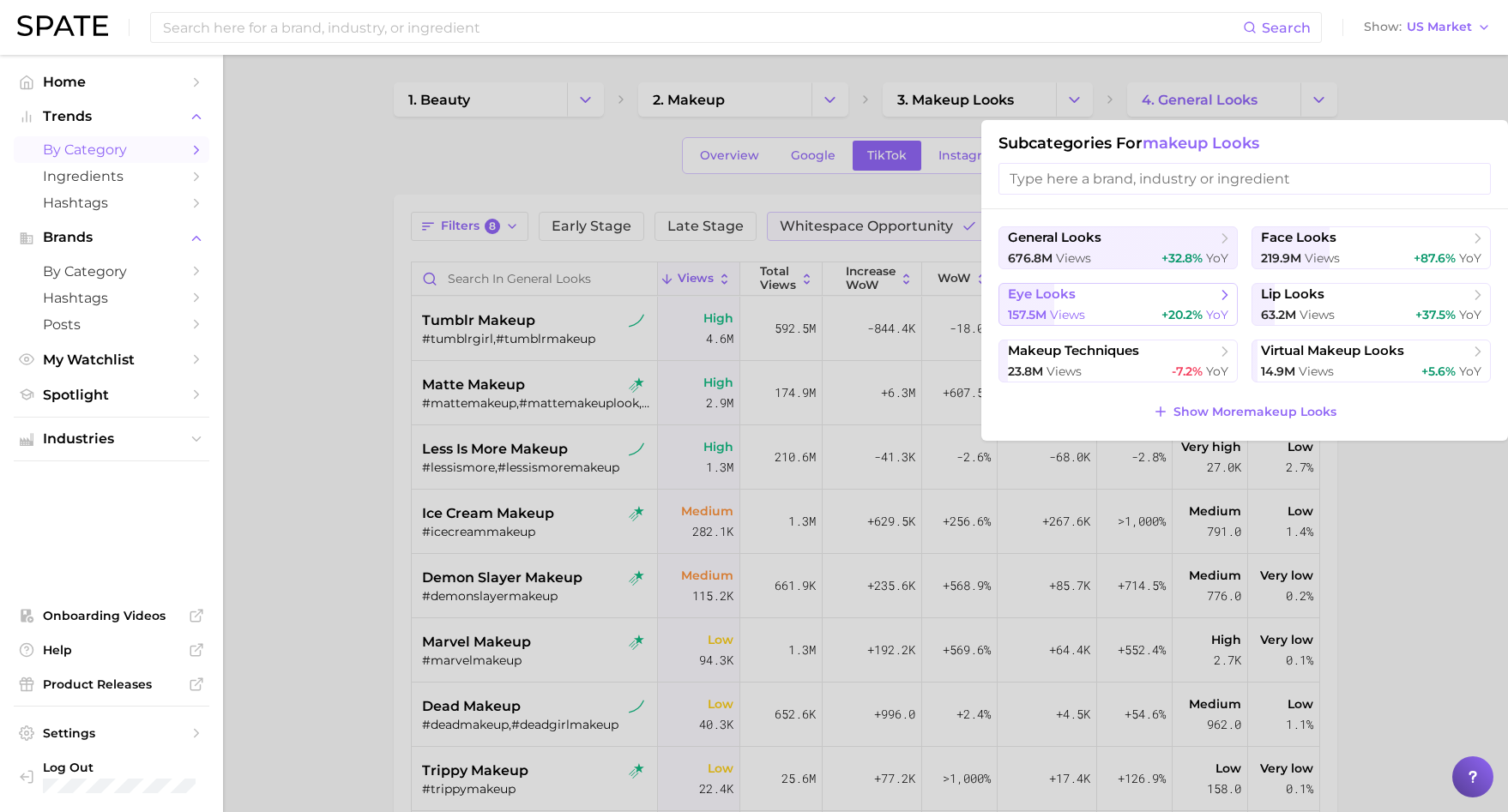
click at [1126, 292] on span "eye looks" at bounding box center [1112, 295] width 208 height 17
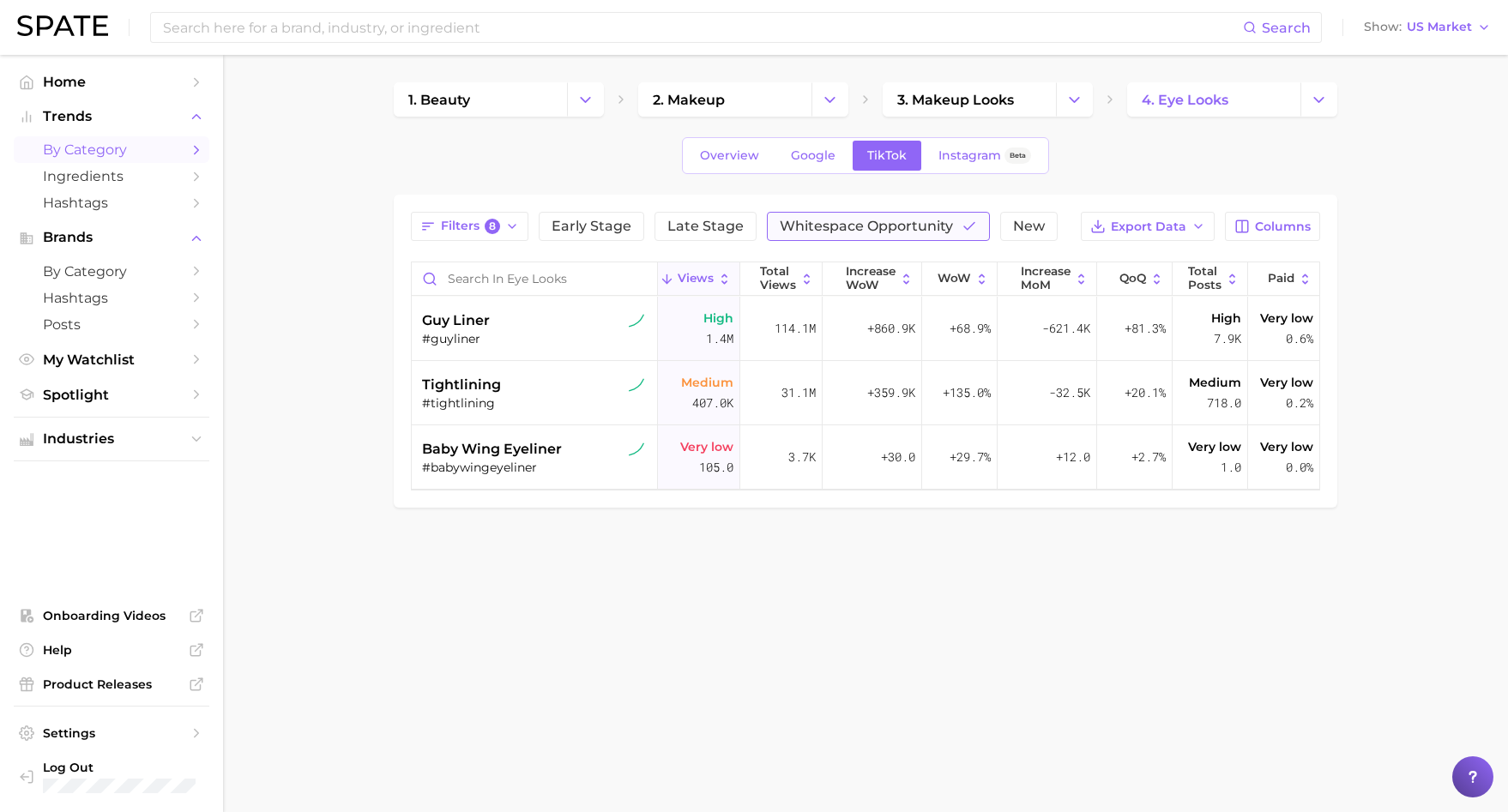
click at [816, 232] on span "Whitespace Opportunity" at bounding box center [866, 226] width 173 height 14
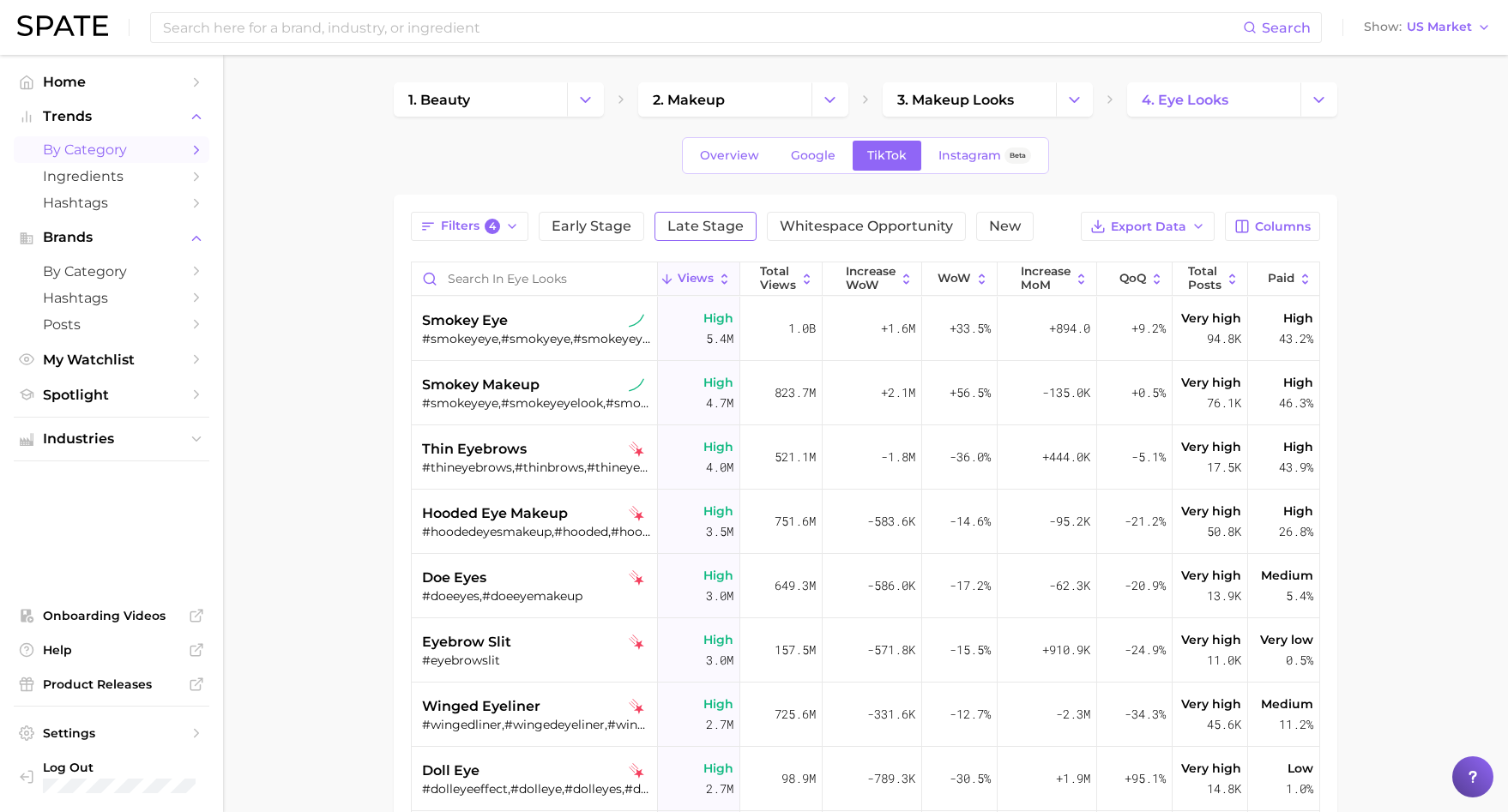
click at [710, 233] on span "Late Stage" at bounding box center [706, 226] width 77 height 14
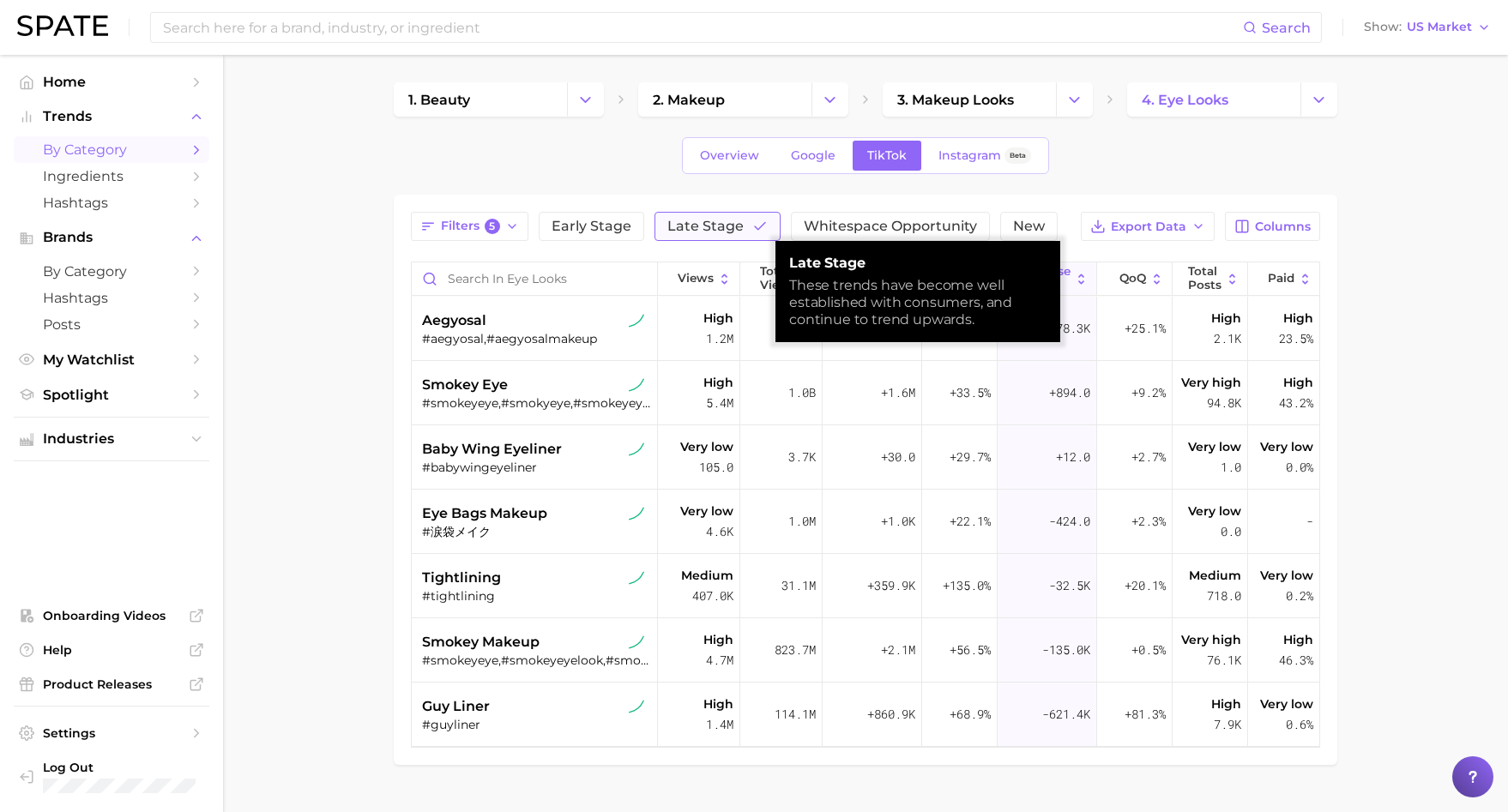
click at [709, 233] on span "Late Stage" at bounding box center [706, 226] width 77 height 14
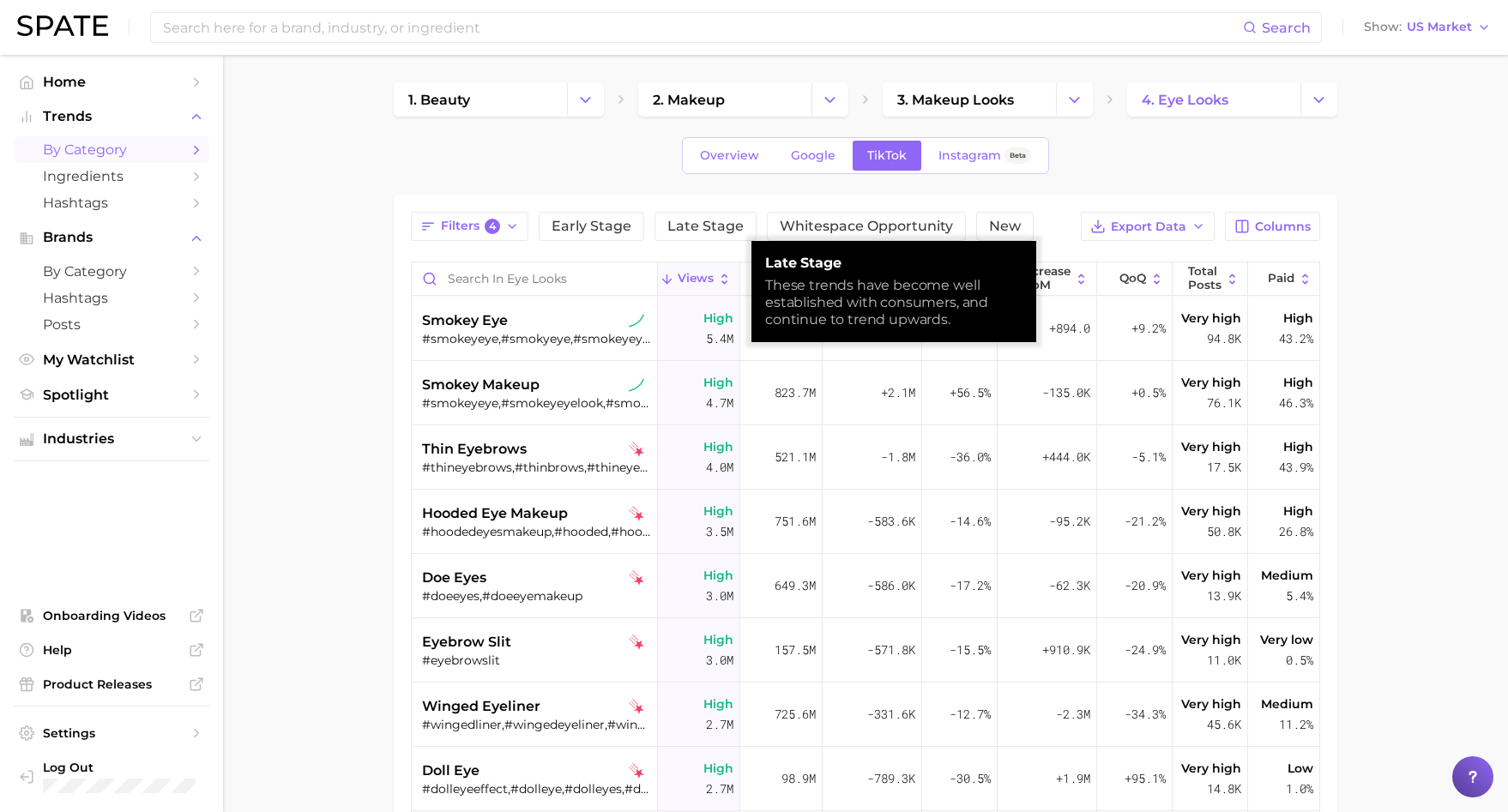
click at [599, 210] on div "Filters 4 Early Stage Late Stage Whitespace Opportunity New Export Data Columns…" at bounding box center [865, 642] width 944 height 896
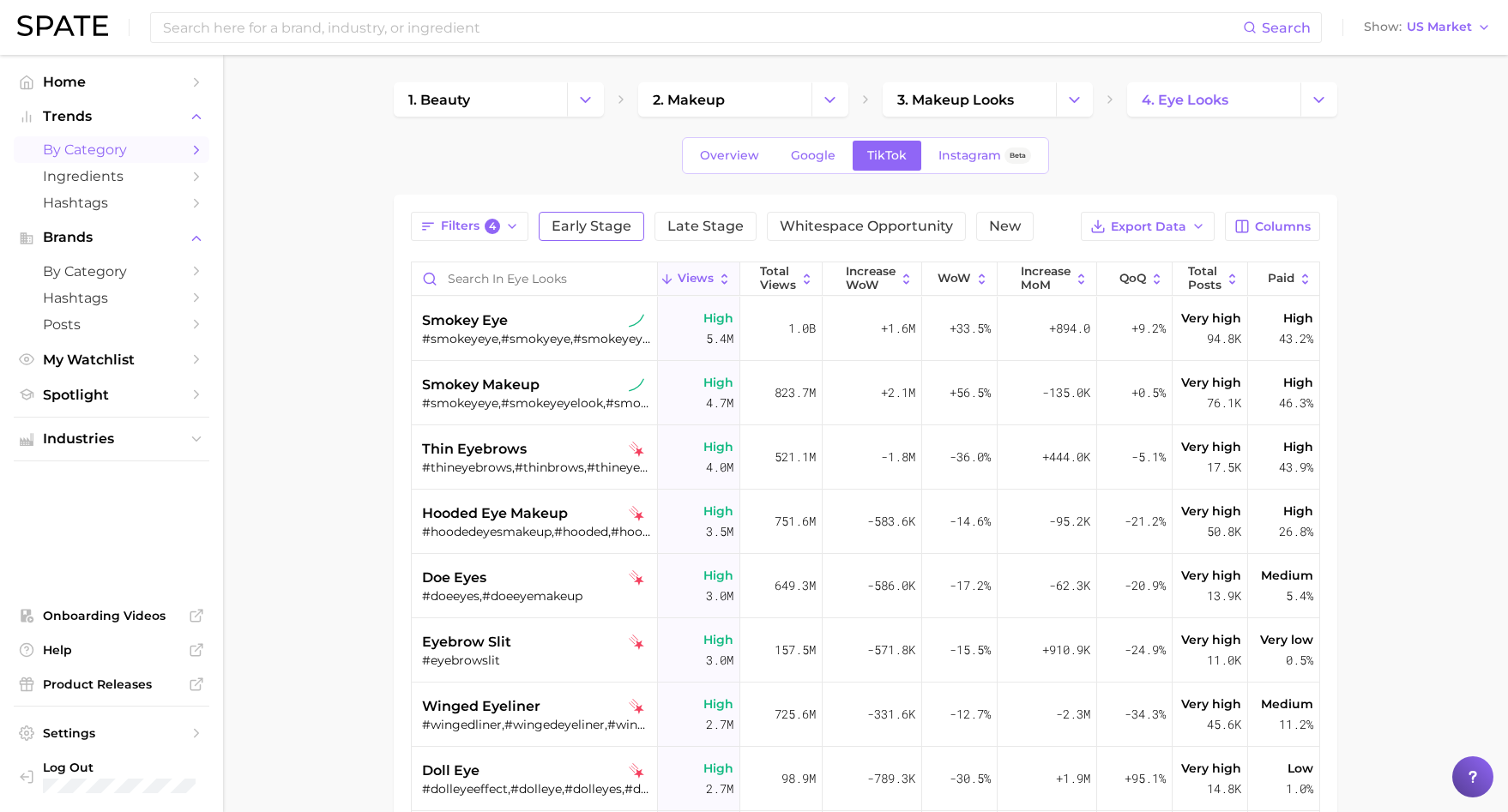
click at [602, 217] on button "Early Stage" at bounding box center [592, 226] width 106 height 29
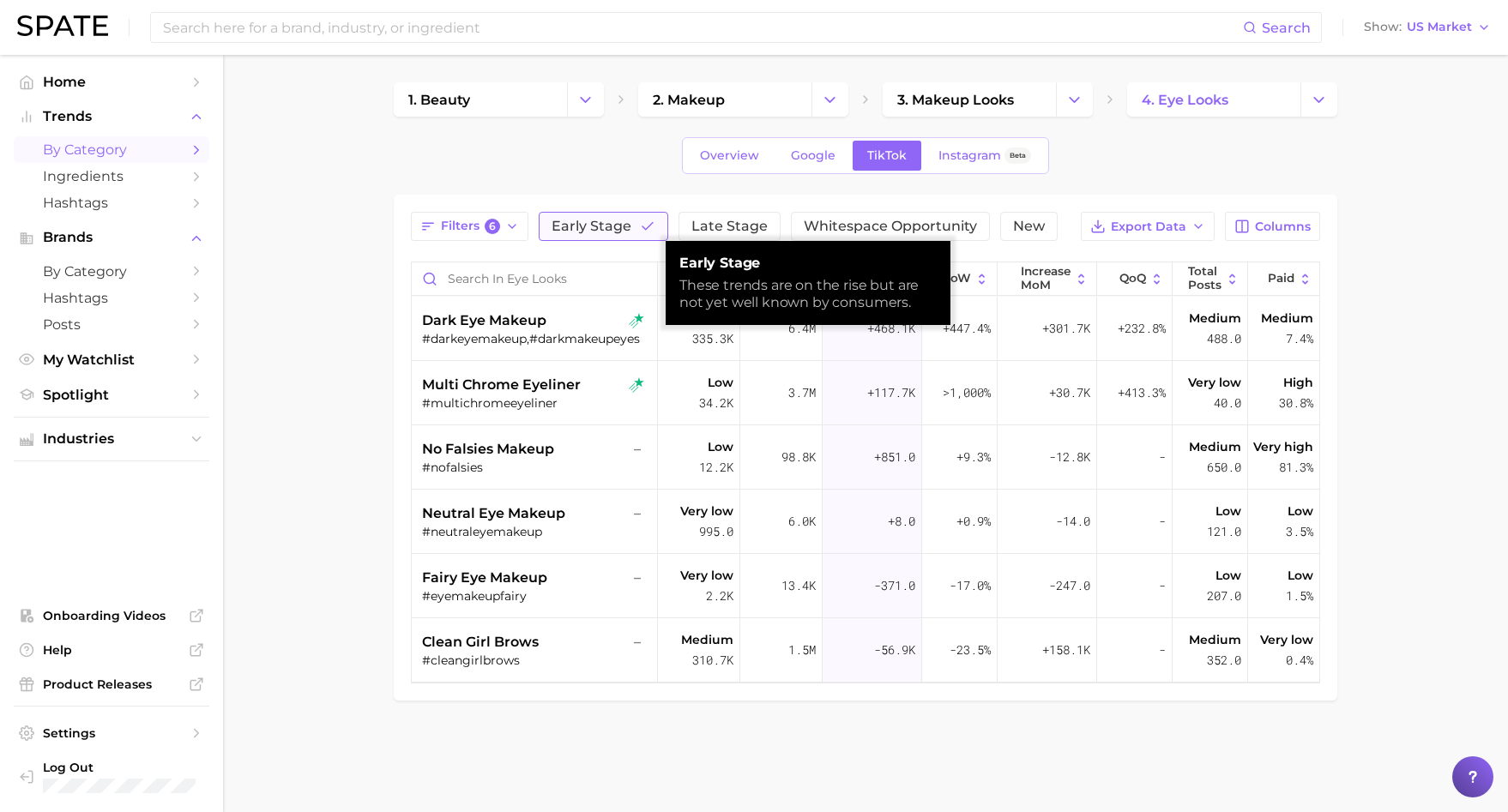
click at [602, 216] on button "Early Stage" at bounding box center [603, 226] width 130 height 29
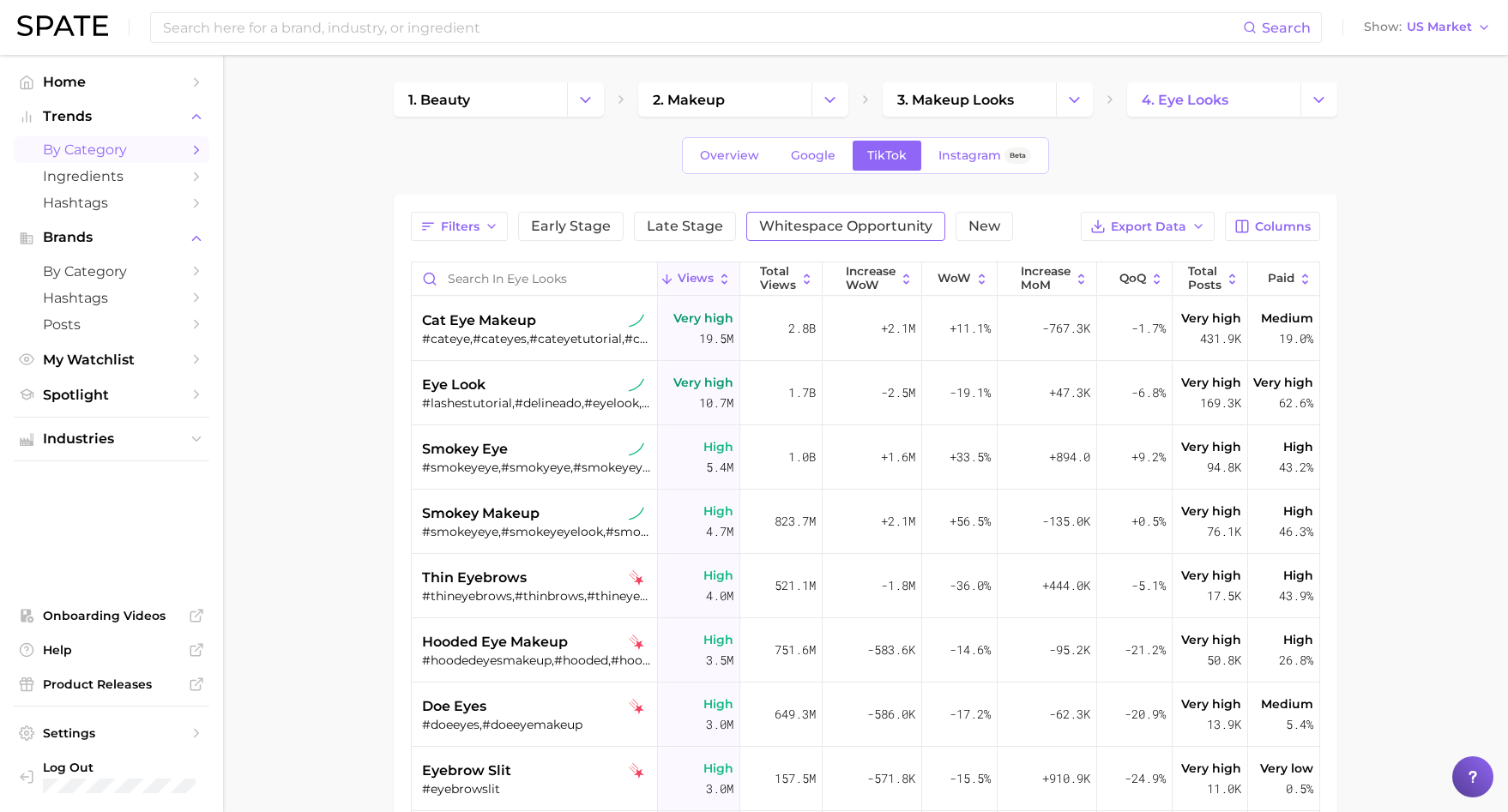
click at [860, 230] on span "Whitespace Opportunity" at bounding box center [846, 226] width 173 height 14
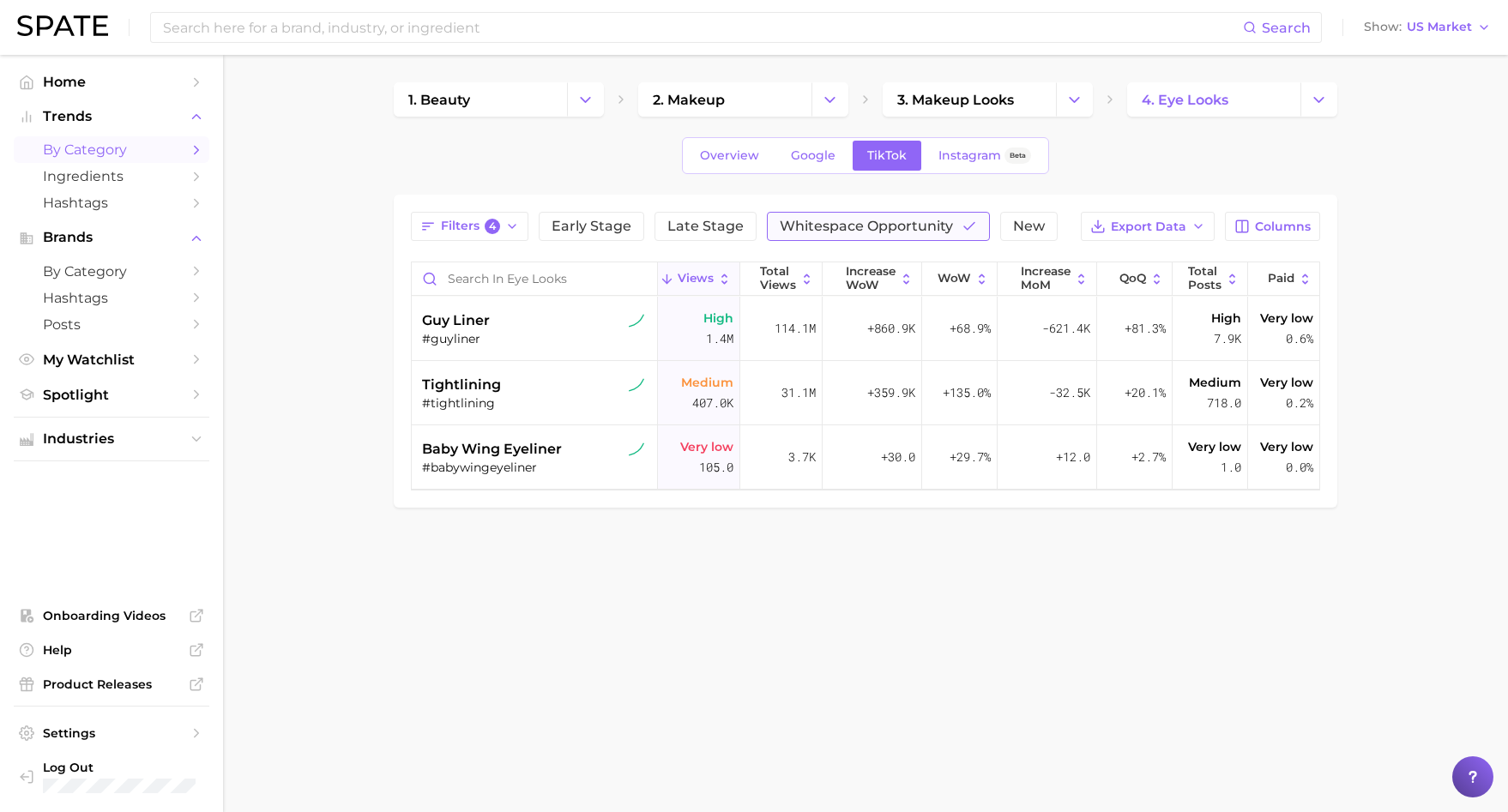
click at [860, 230] on span "Whitespace Opportunity" at bounding box center [866, 226] width 173 height 14
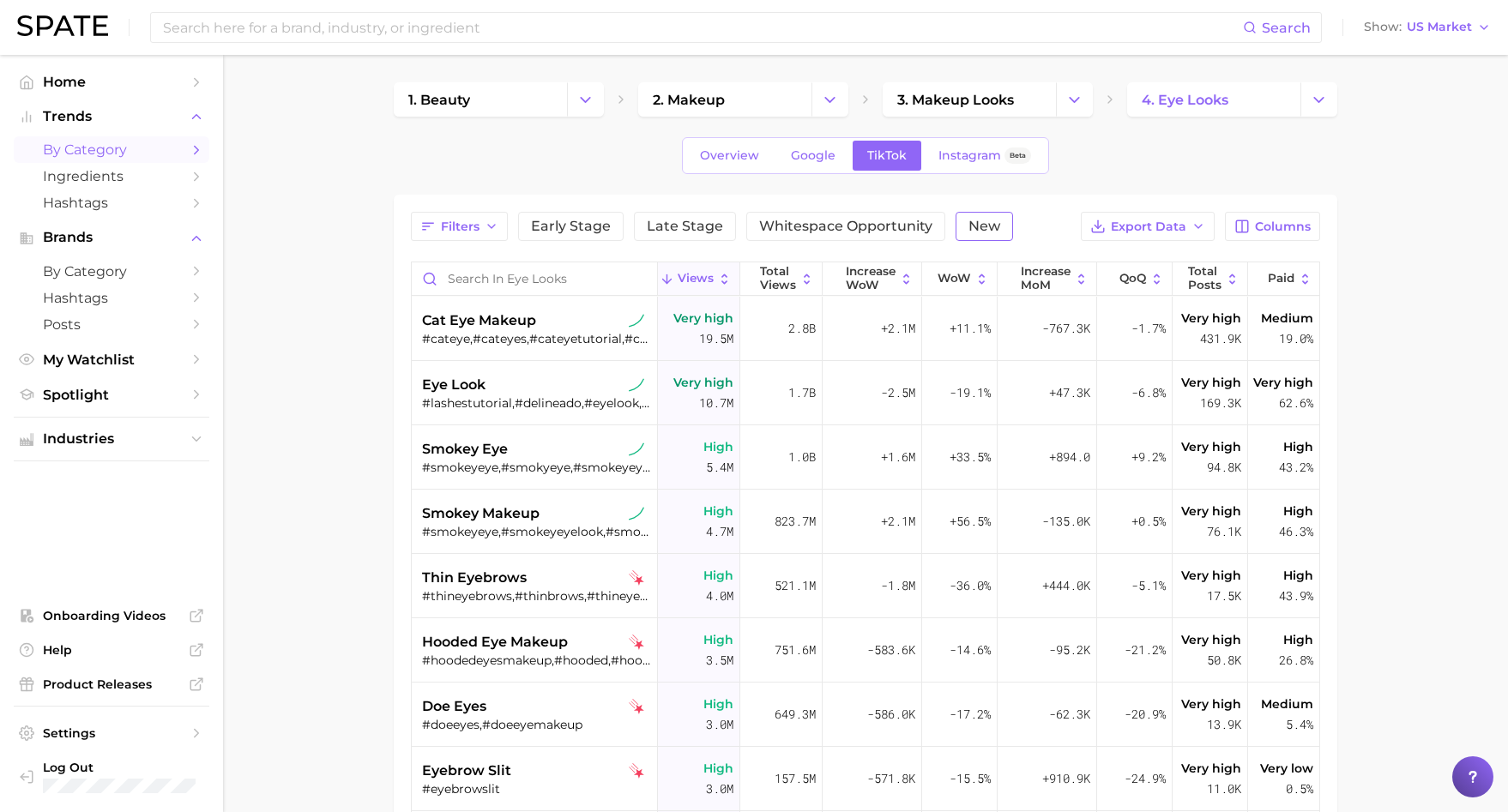
click at [981, 228] on span "New" at bounding box center [984, 226] width 32 height 14
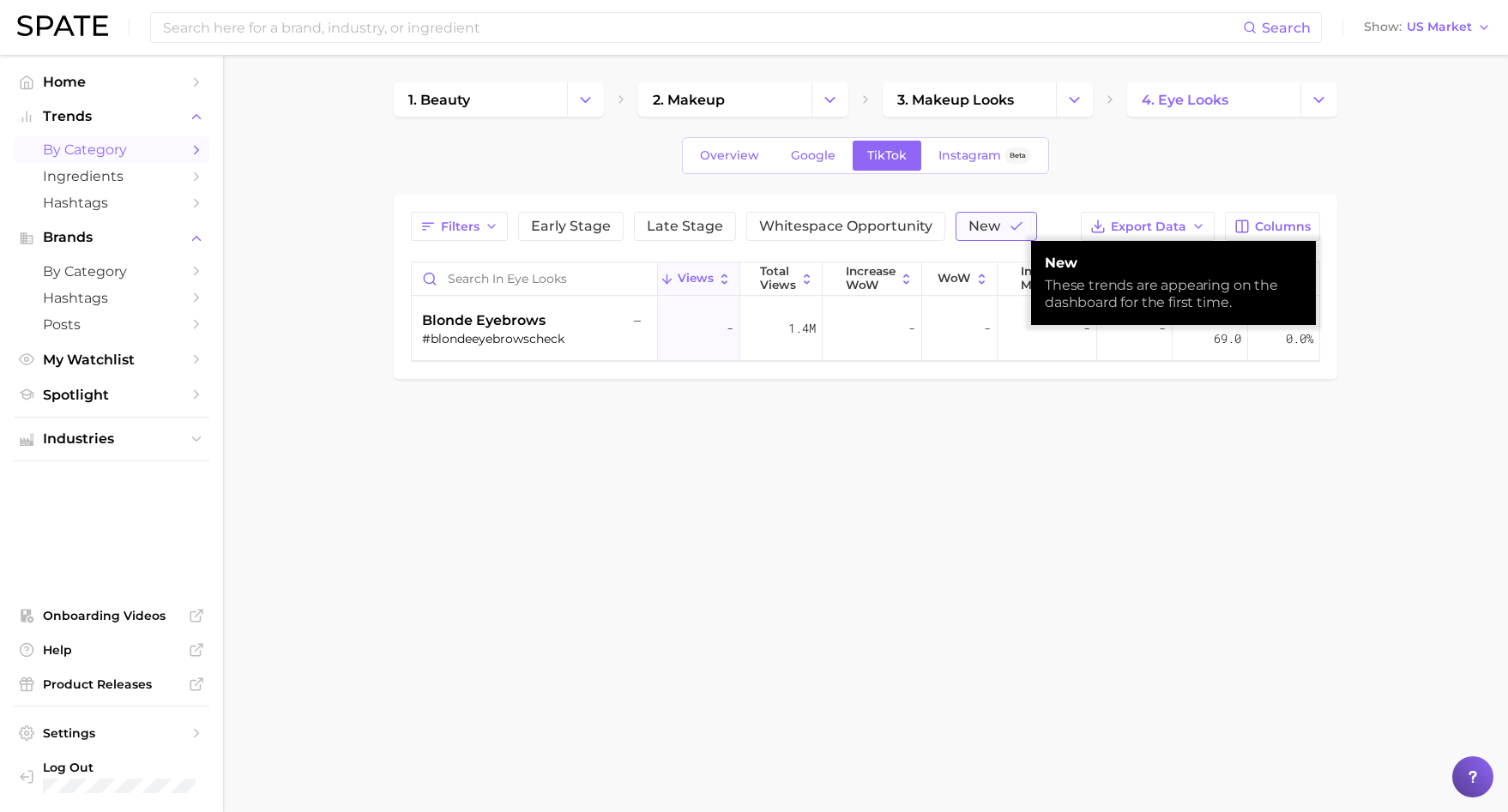
click at [981, 228] on span "New" at bounding box center [984, 226] width 32 height 14
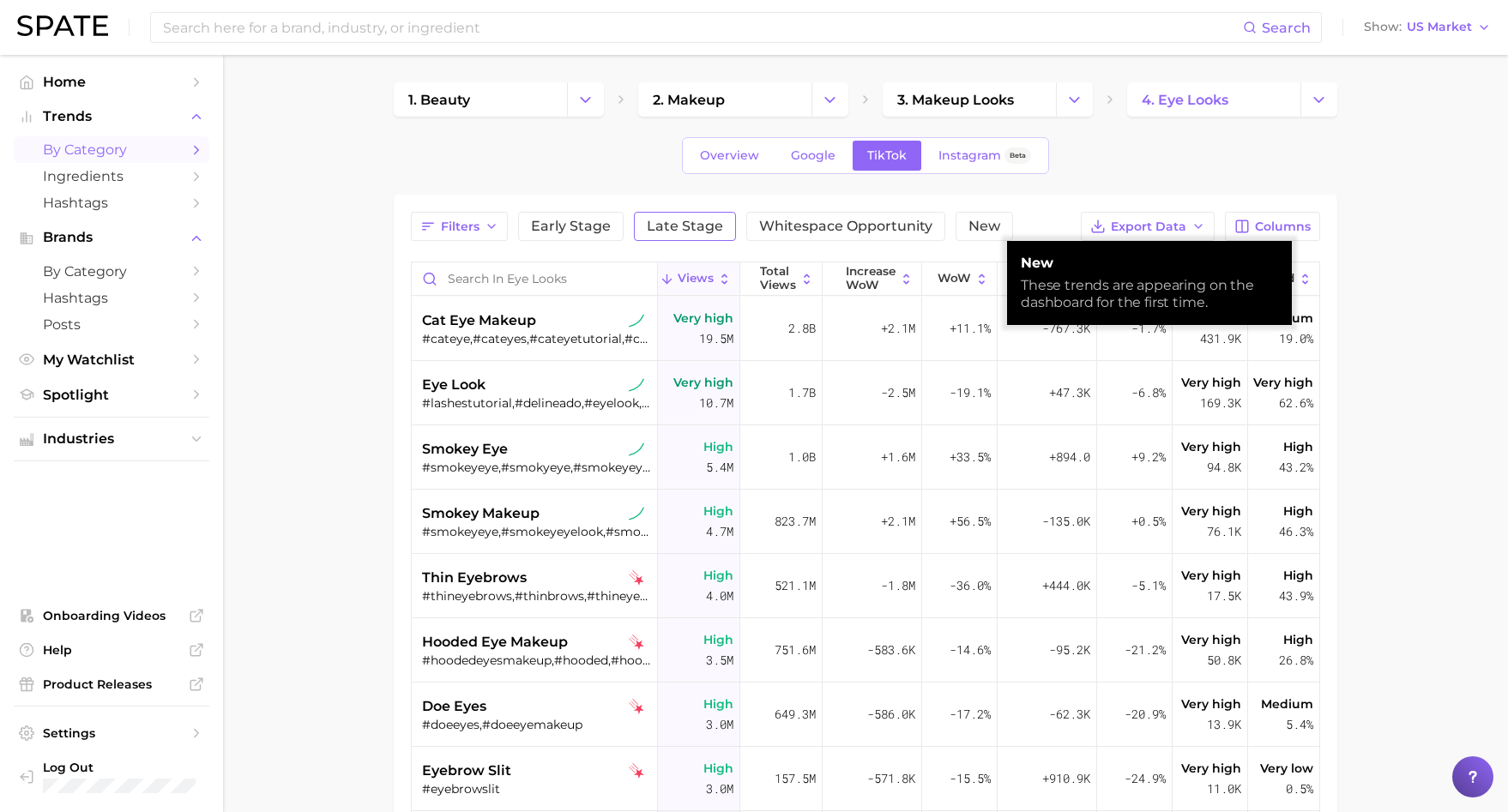
click at [711, 237] on button "Late Stage" at bounding box center [686, 226] width 102 height 29
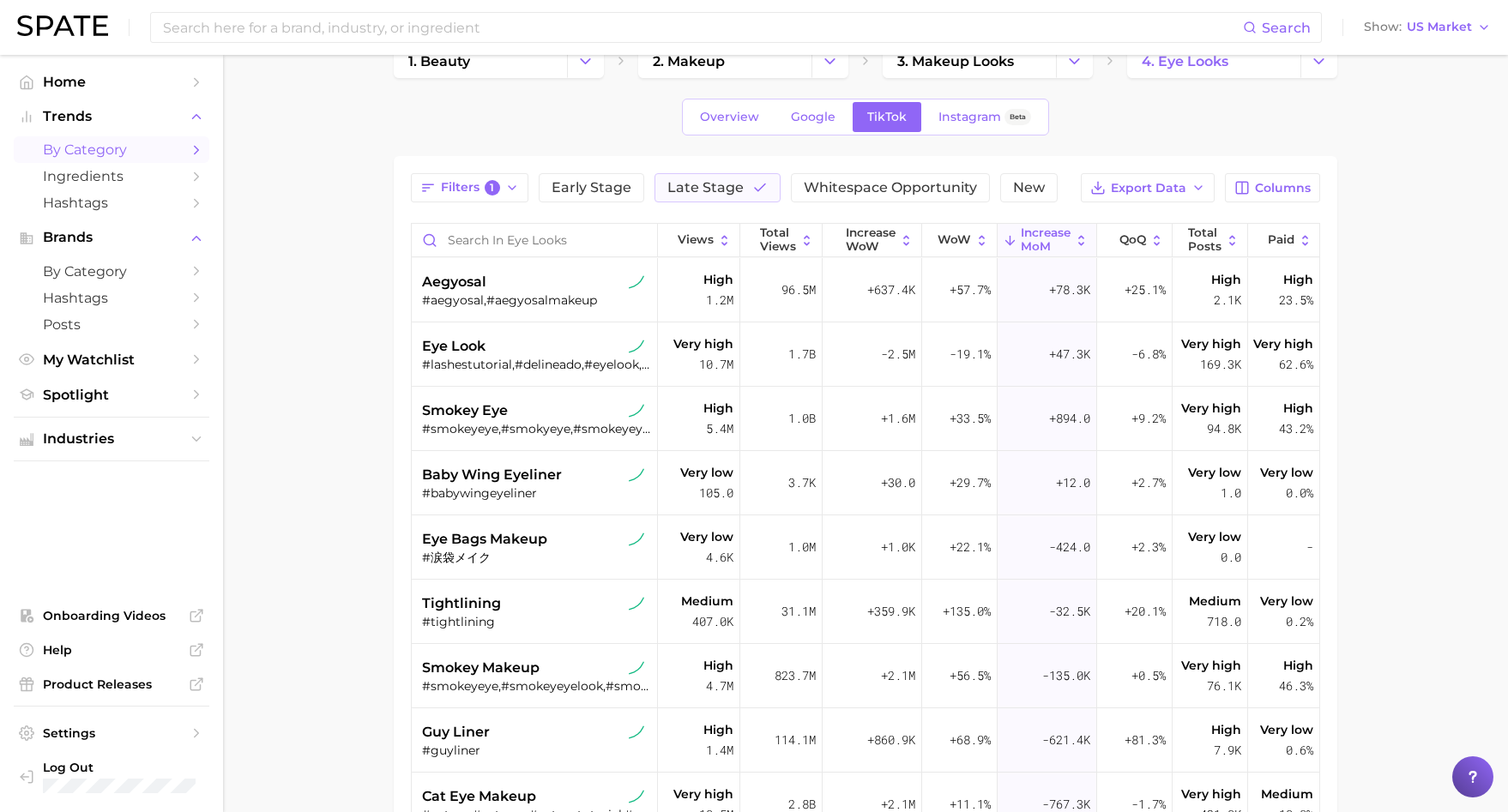
scroll to position [40, 0]
click at [485, 293] on div "#aegyosal,#aegyosalmakeup" at bounding box center [536, 298] width 229 height 16
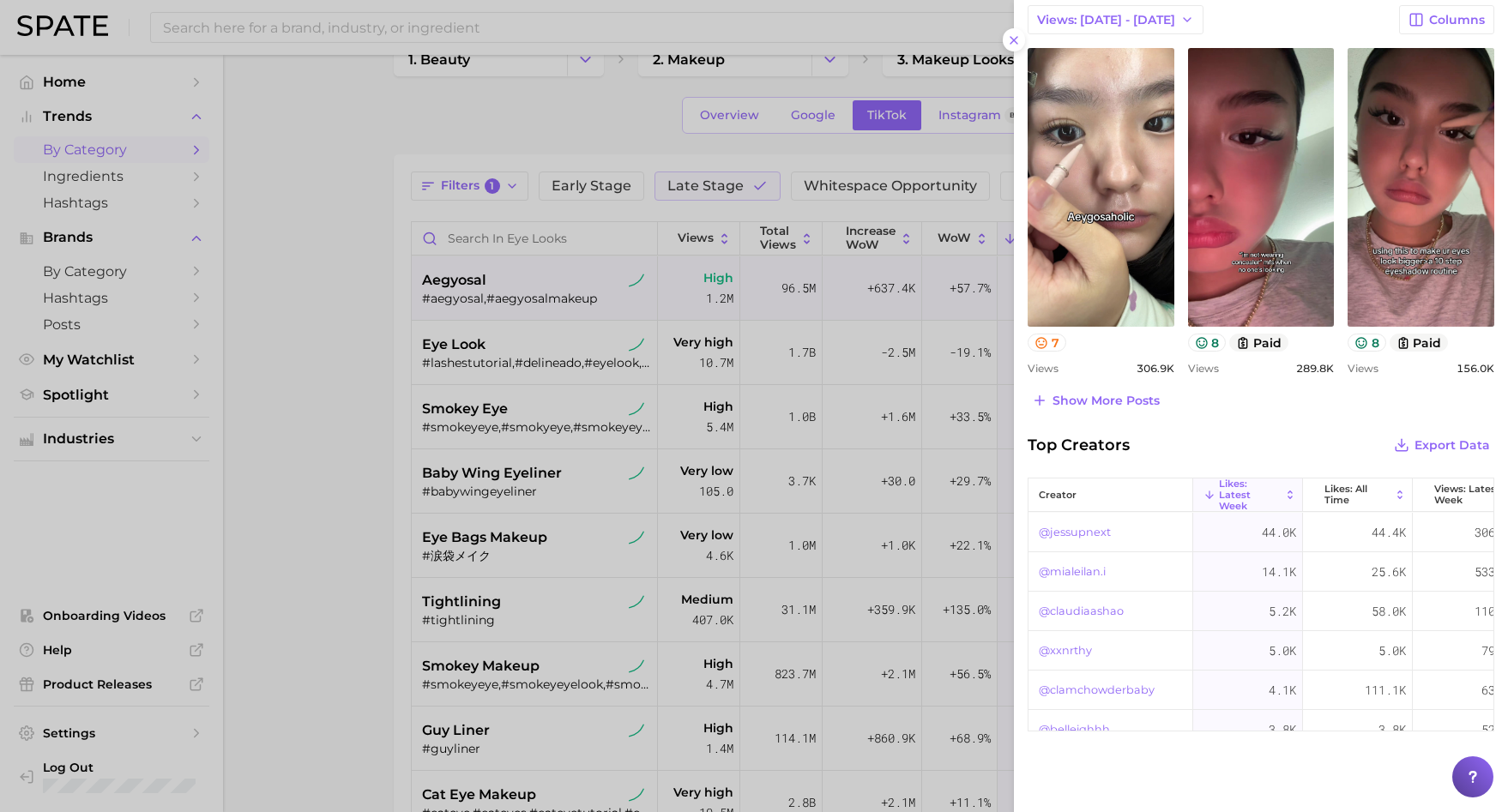
scroll to position [704, 0]
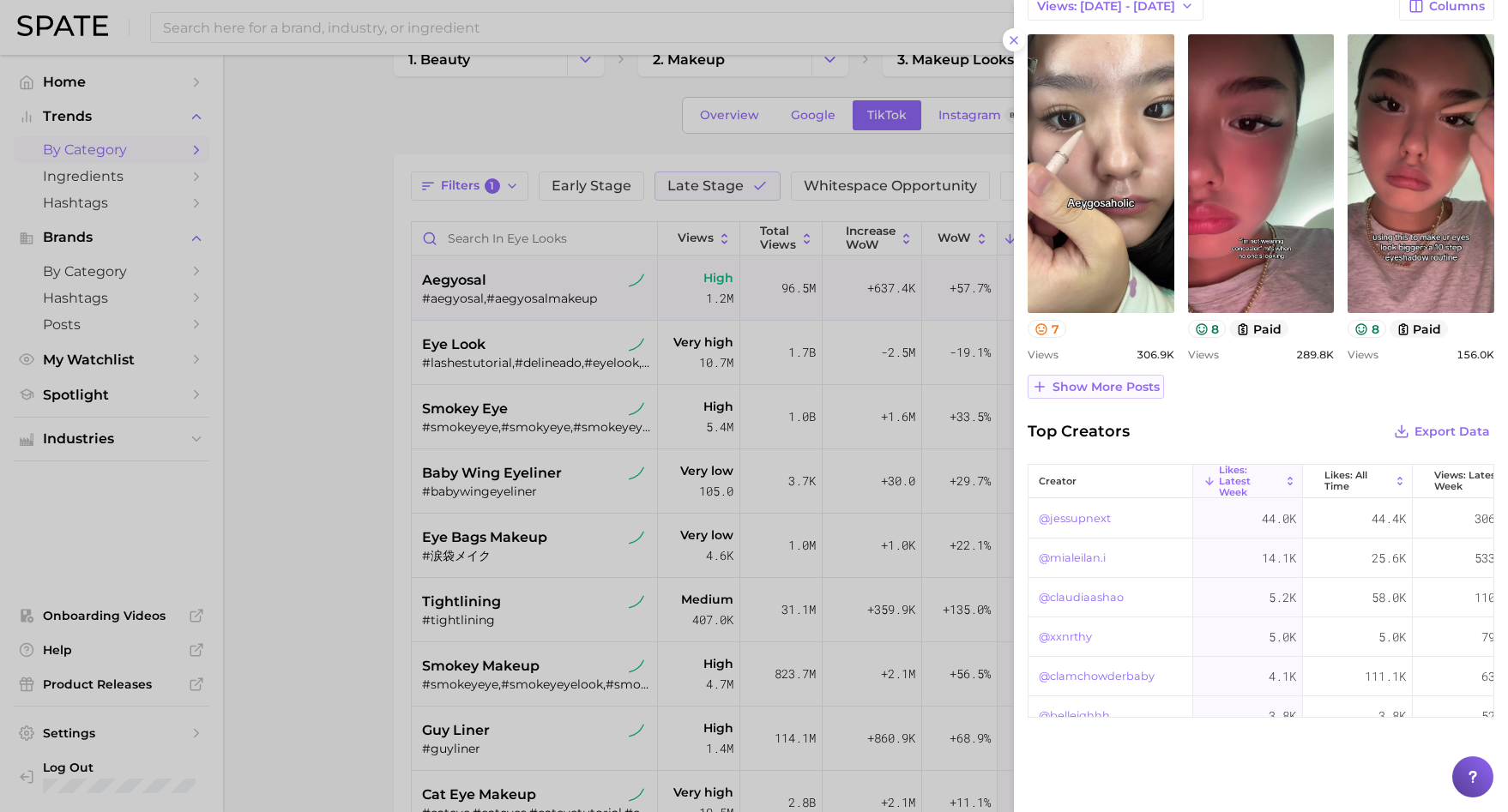
click at [1129, 380] on span "Show more posts" at bounding box center [1105, 387] width 107 height 15
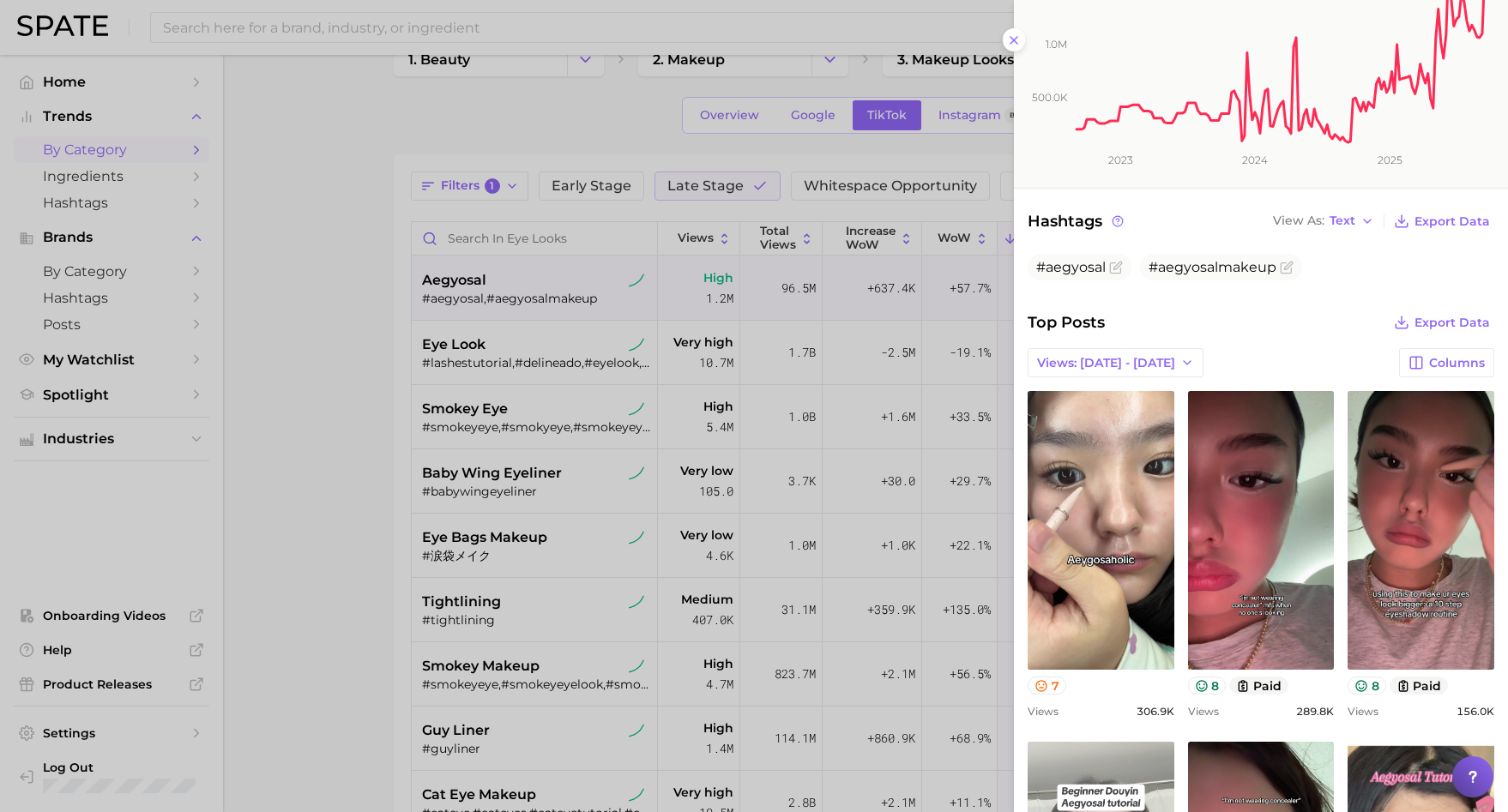
scroll to position [427, 0]
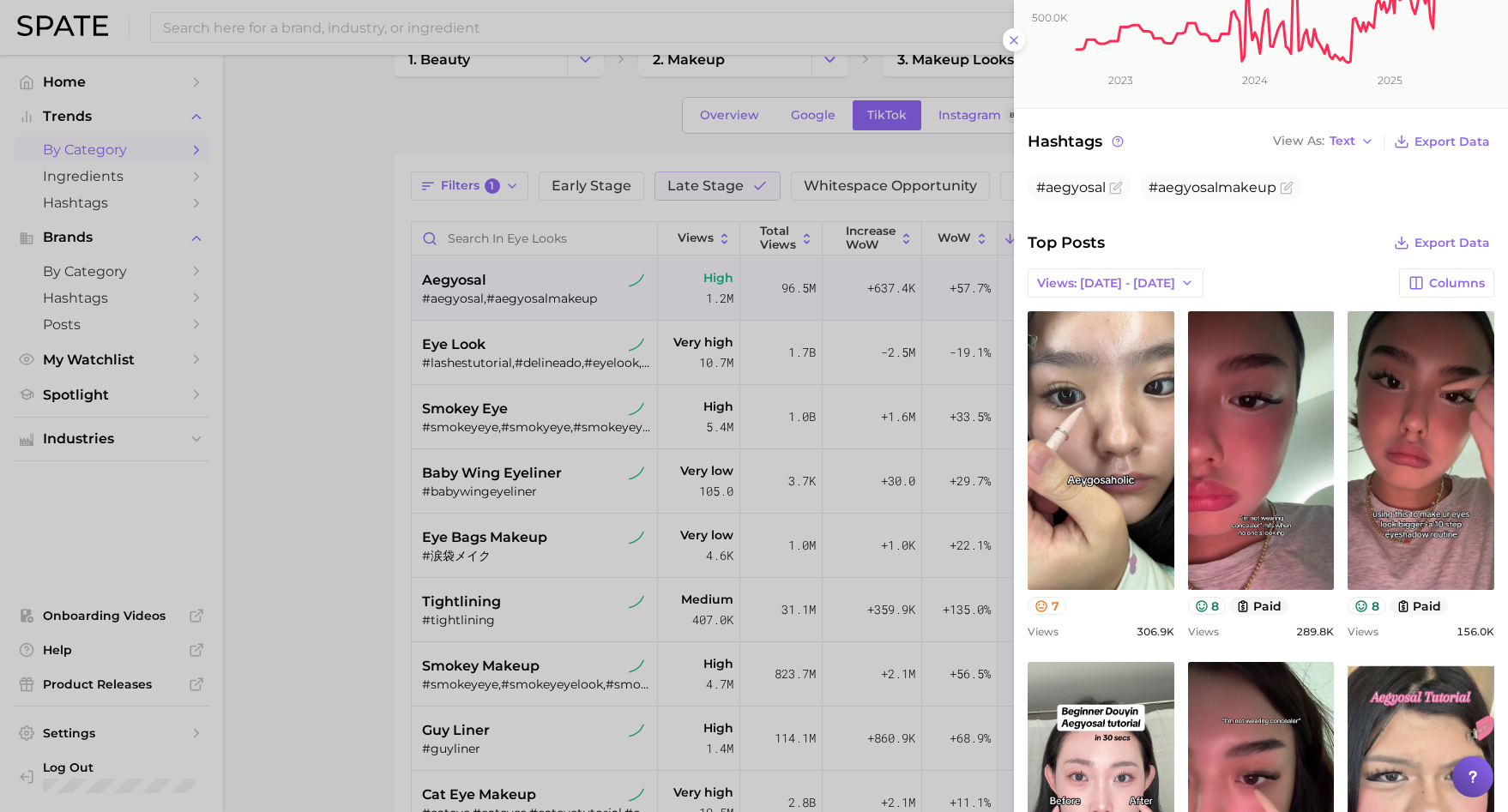
click at [373, 421] on div at bounding box center [754, 406] width 1508 height 812
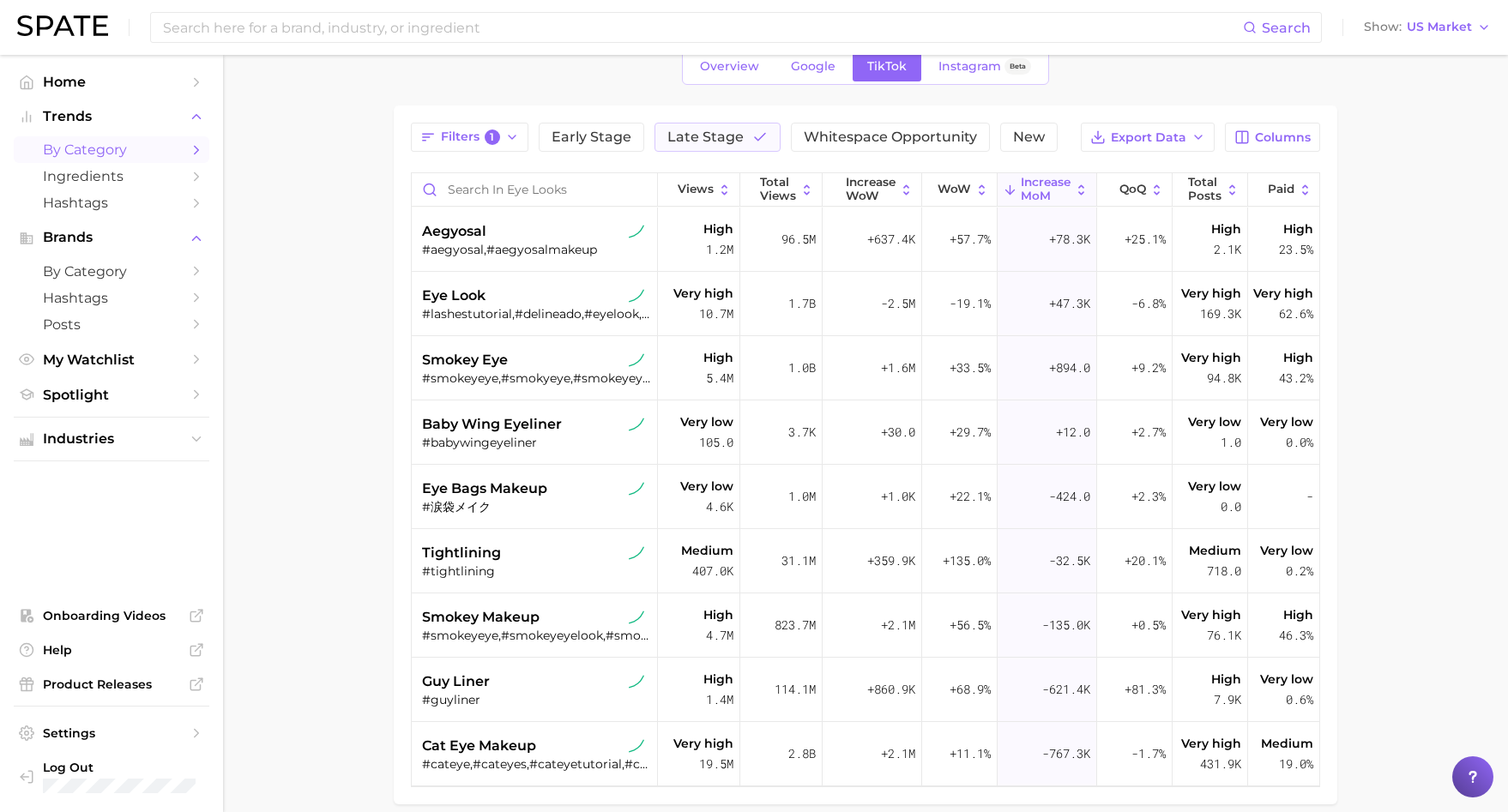
scroll to position [167, 0]
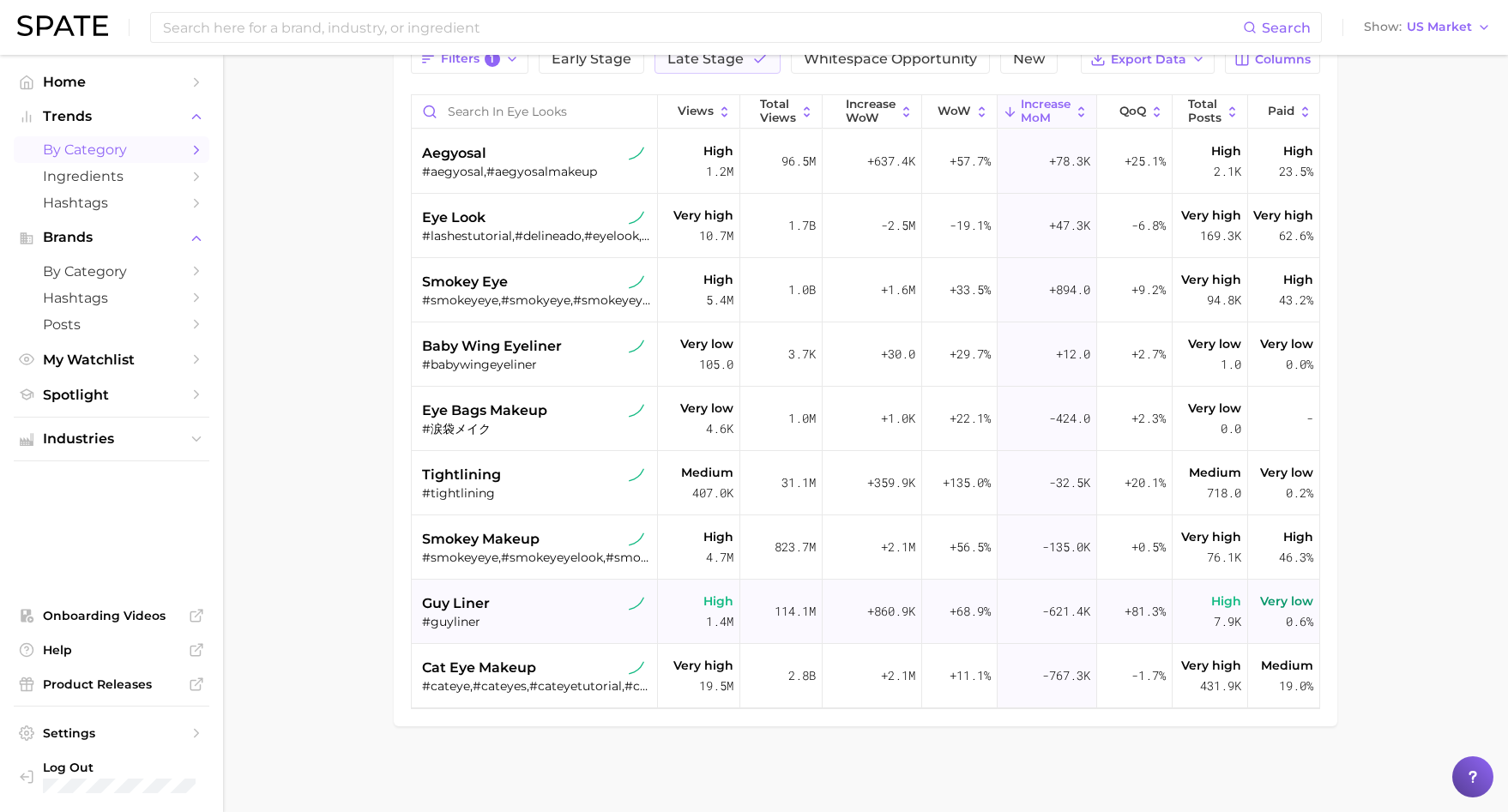
click at [566, 582] on div "guy liner #guyliner" at bounding box center [536, 611] width 229 height 64
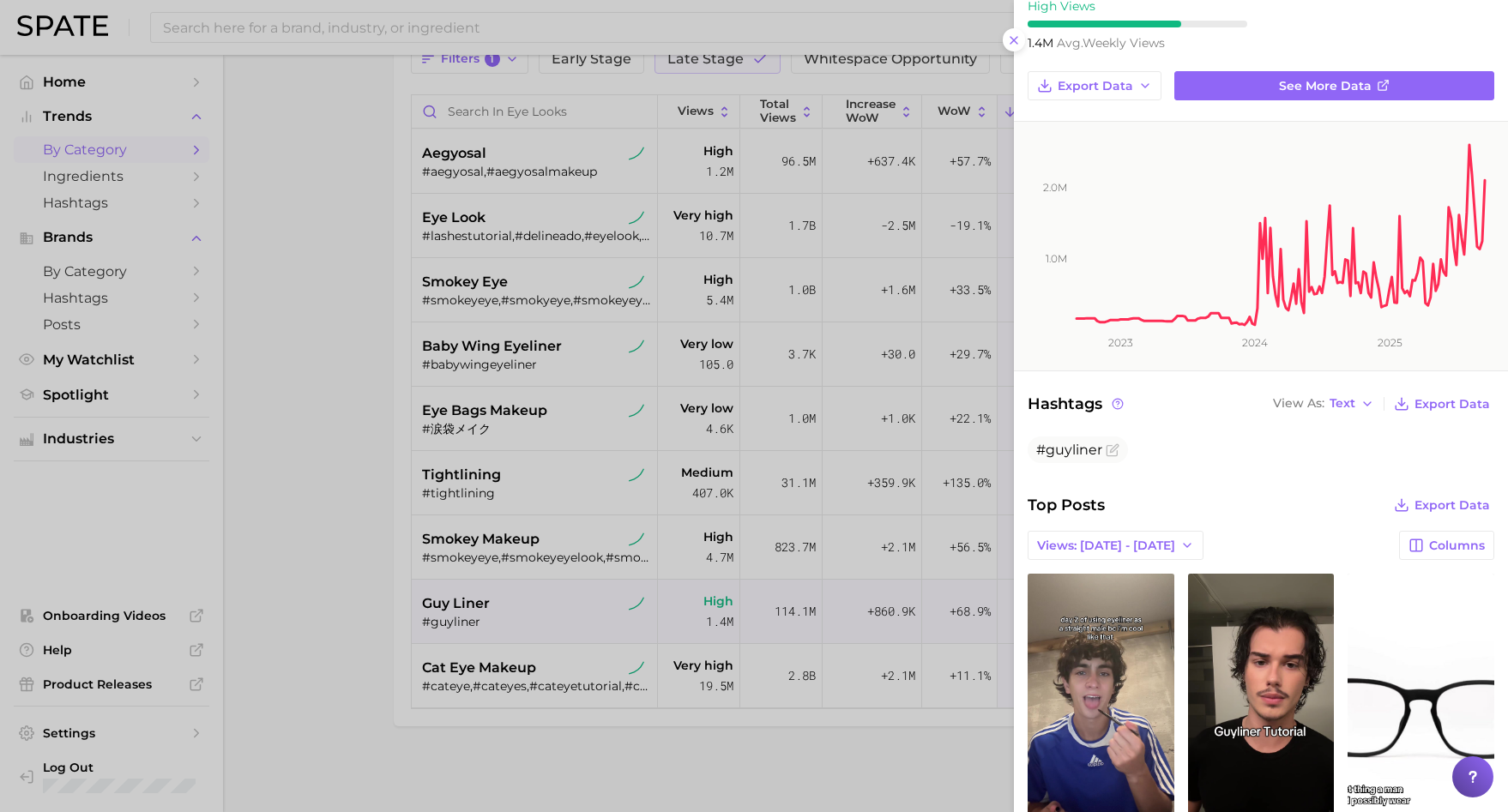
scroll to position [0, 0]
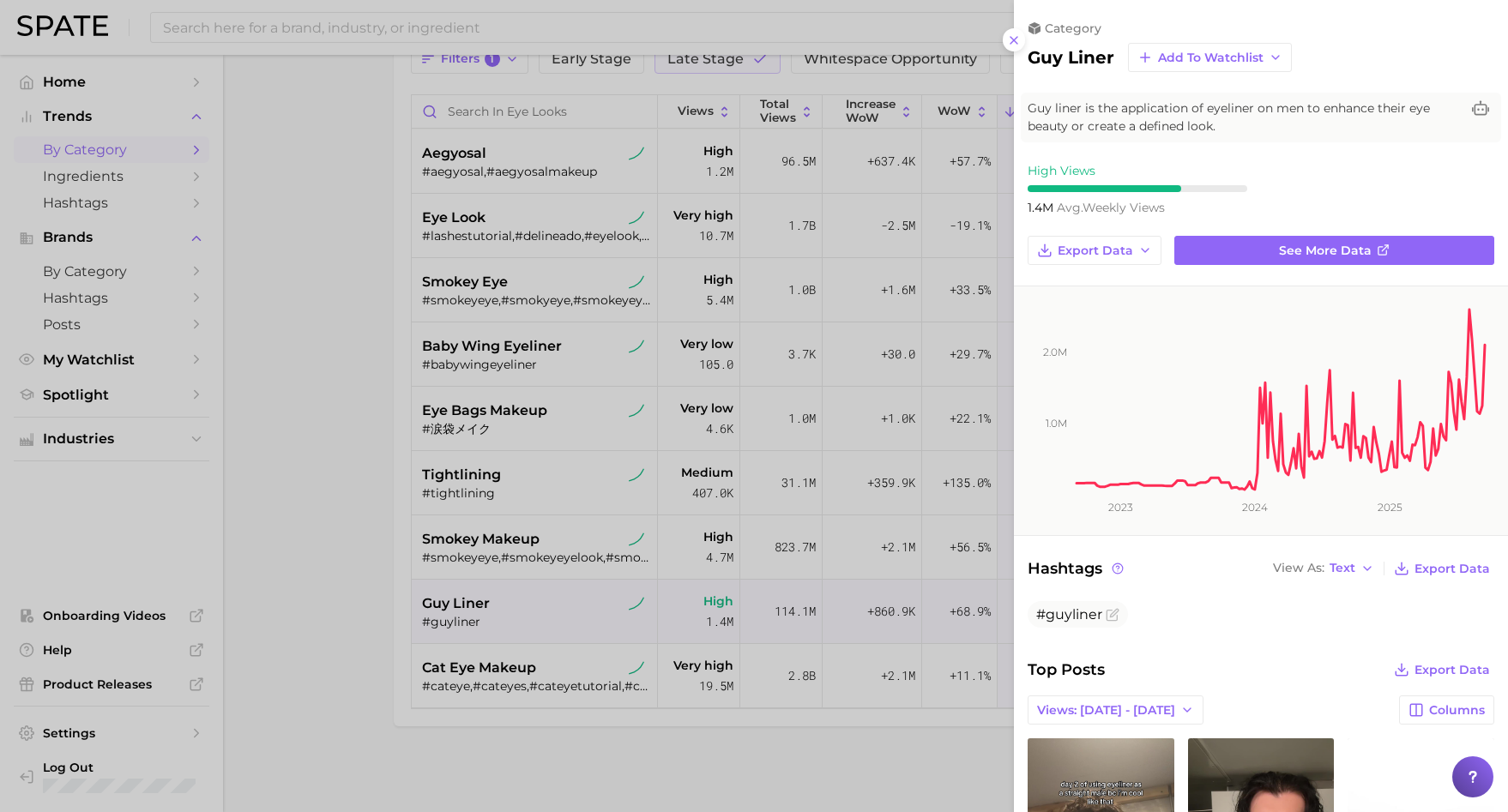
click at [916, 705] on div at bounding box center [754, 406] width 1508 height 812
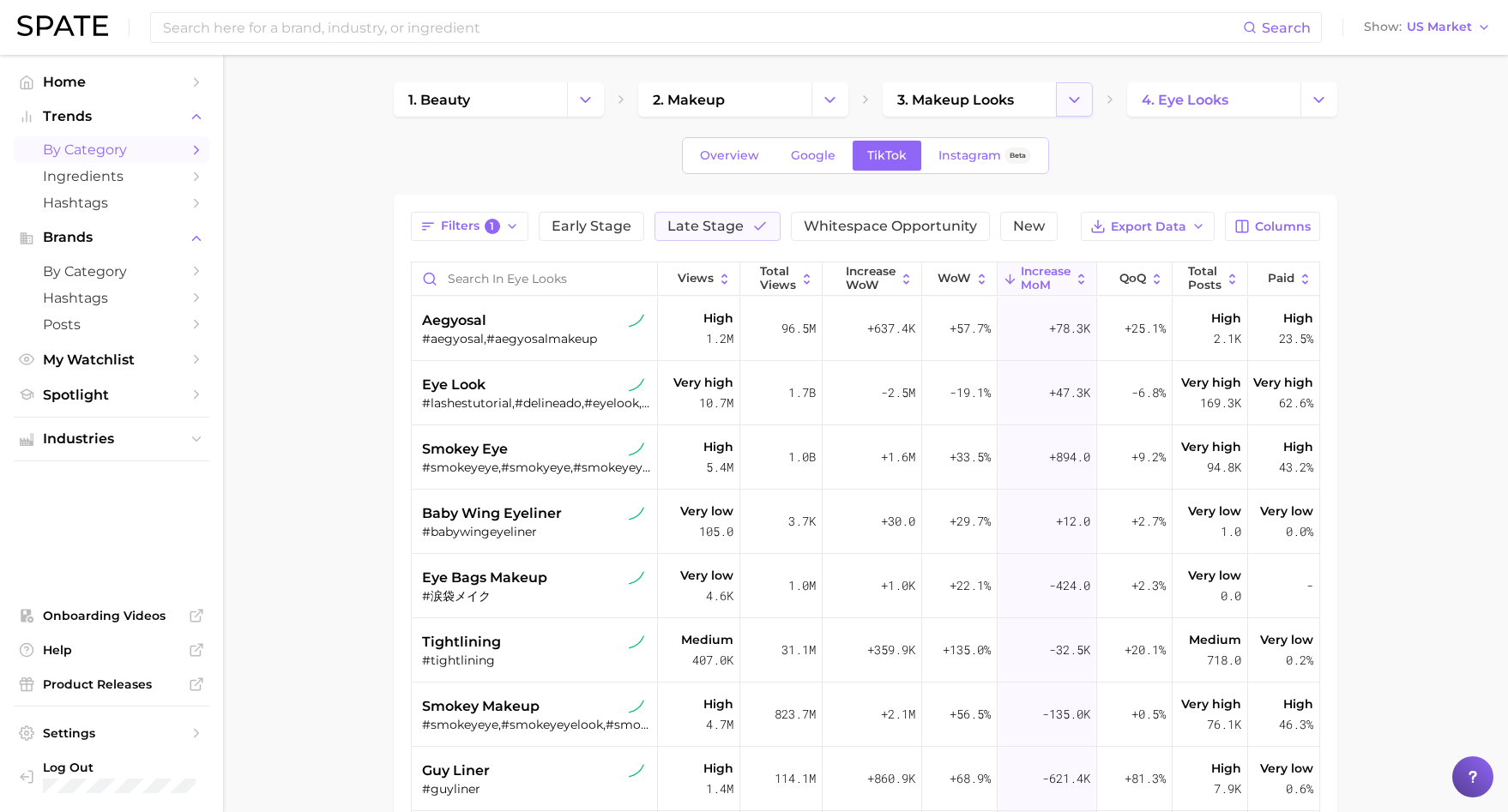
click at [1089, 103] on button "Change Category" at bounding box center [1074, 99] width 37 height 35
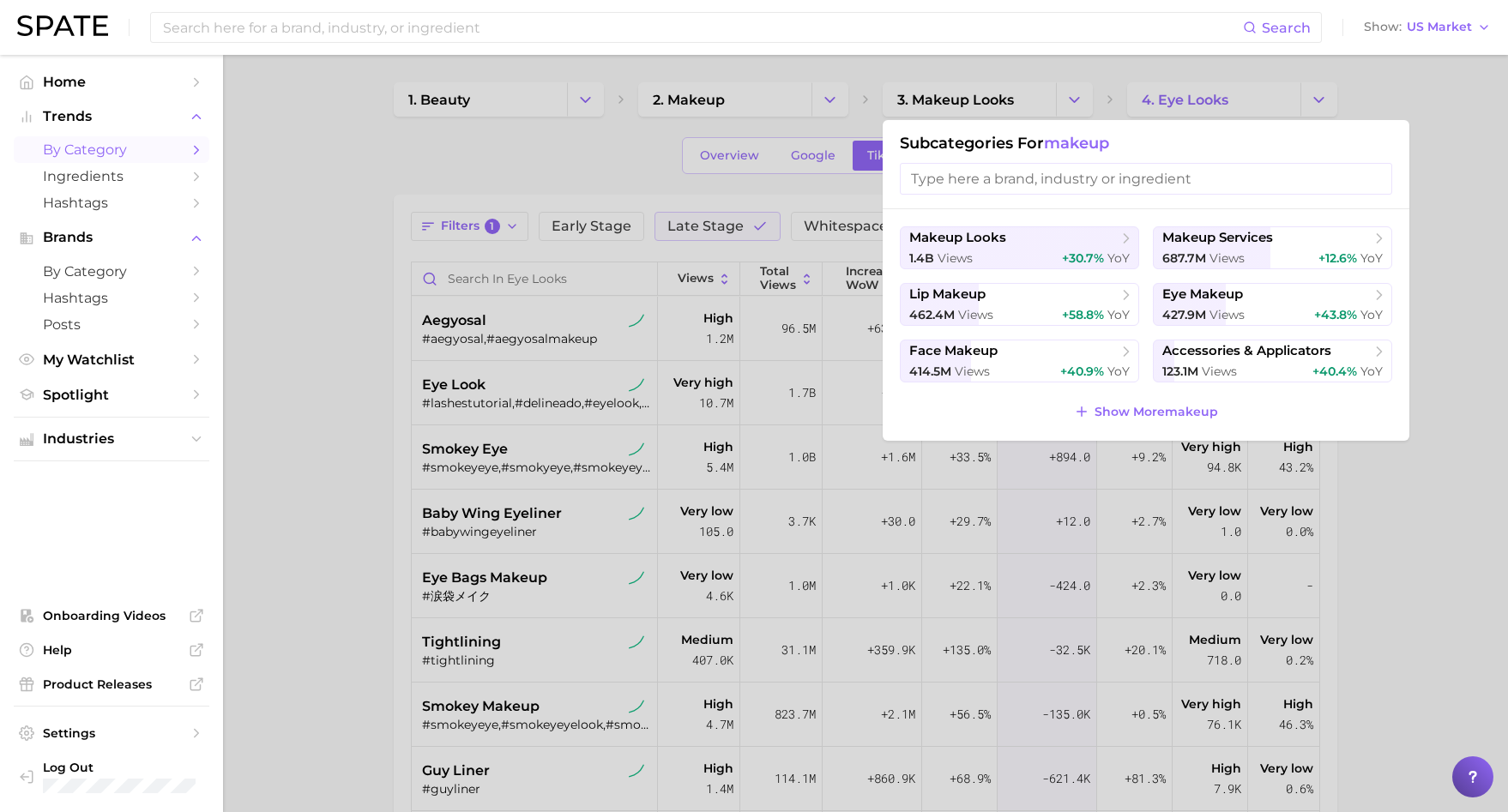
click at [1081, 103] on div at bounding box center [754, 406] width 1508 height 812
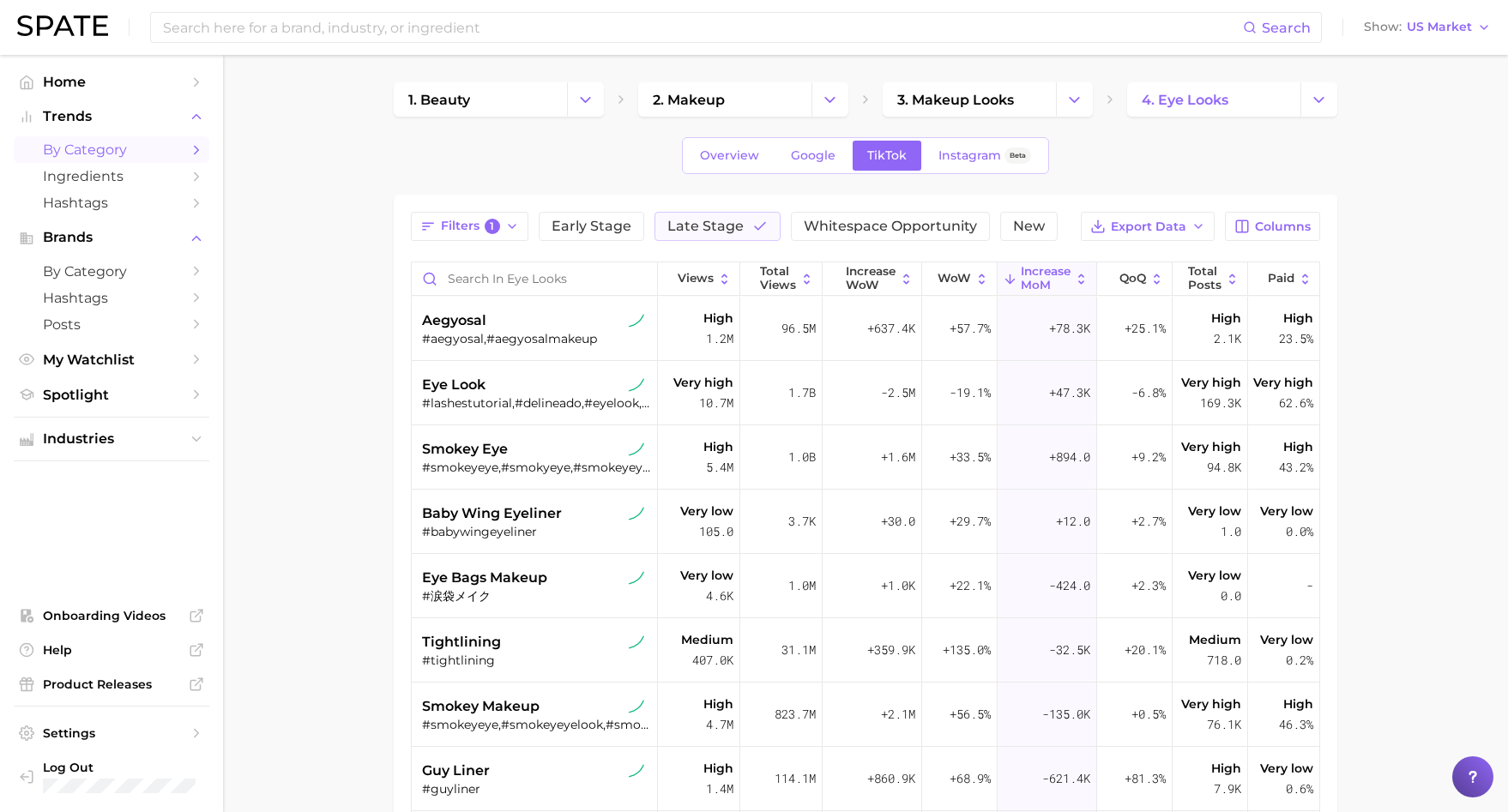
click at [1081, 103] on icon "Change Category" at bounding box center [1074, 100] width 18 height 18
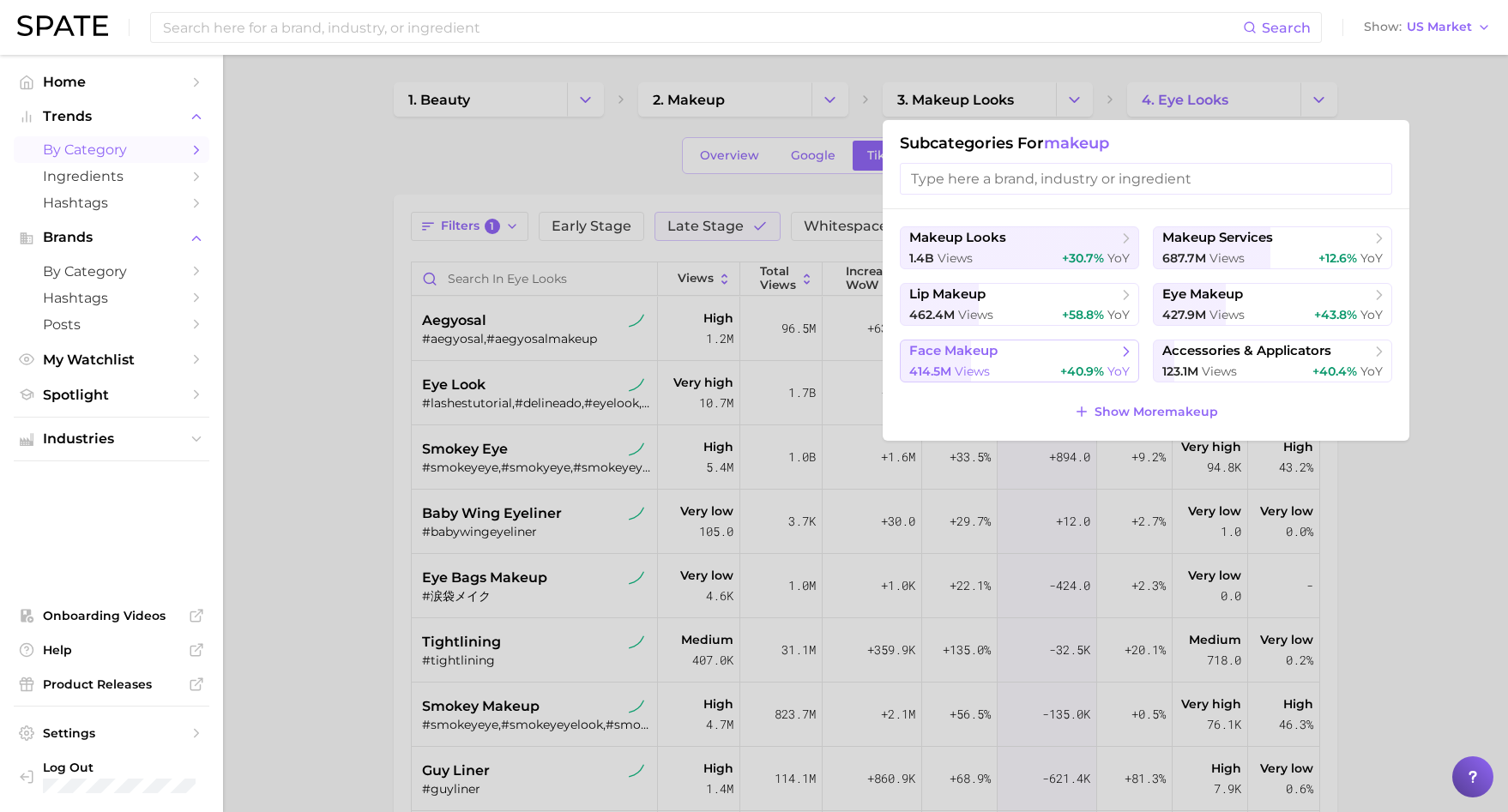
click at [1032, 370] on div "414.5m views +40.9% YoY" at bounding box center [1020, 372] width 221 height 16
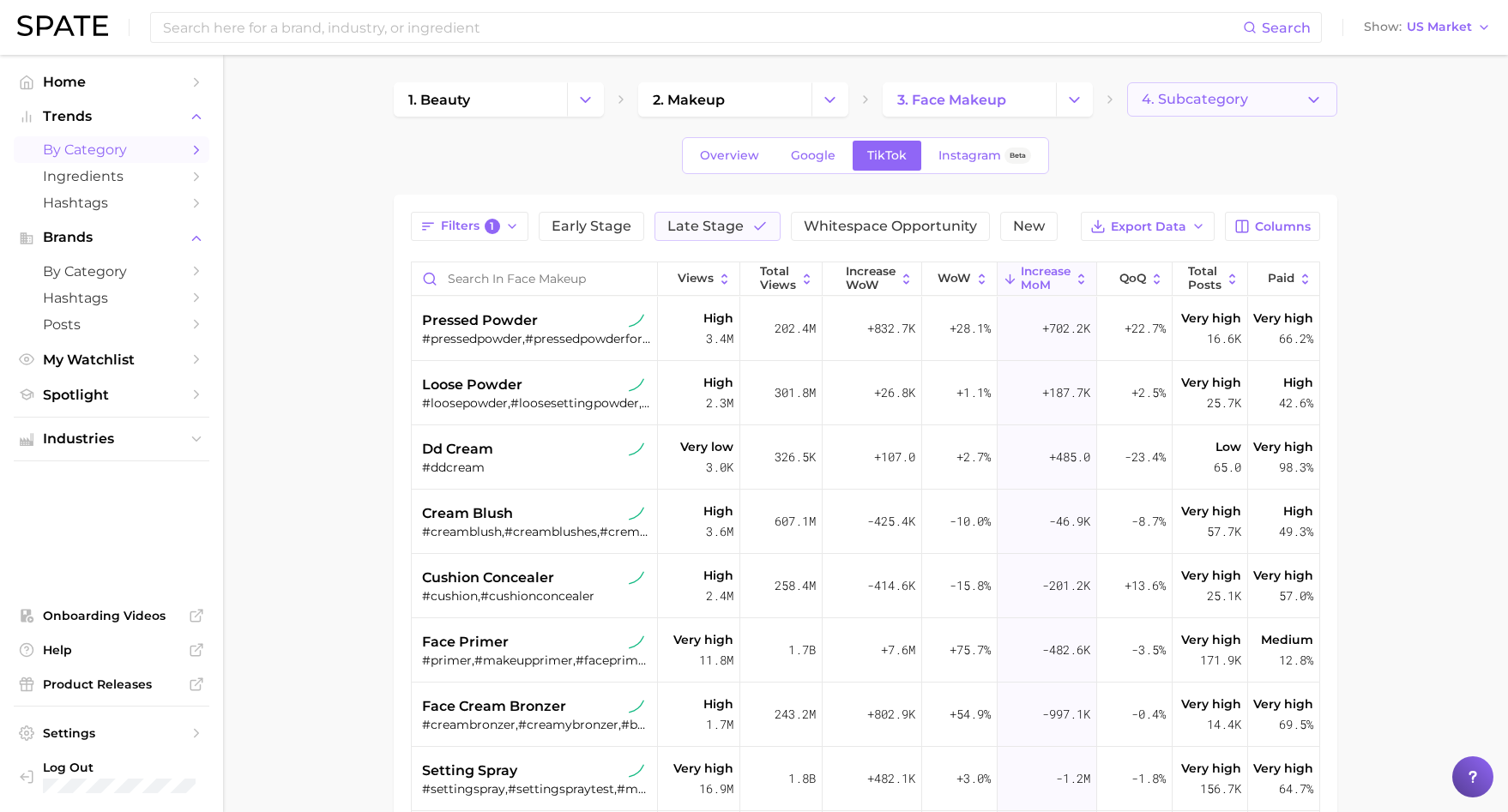
click at [1336, 102] on button "4. Subcategory" at bounding box center [1232, 99] width 210 height 35
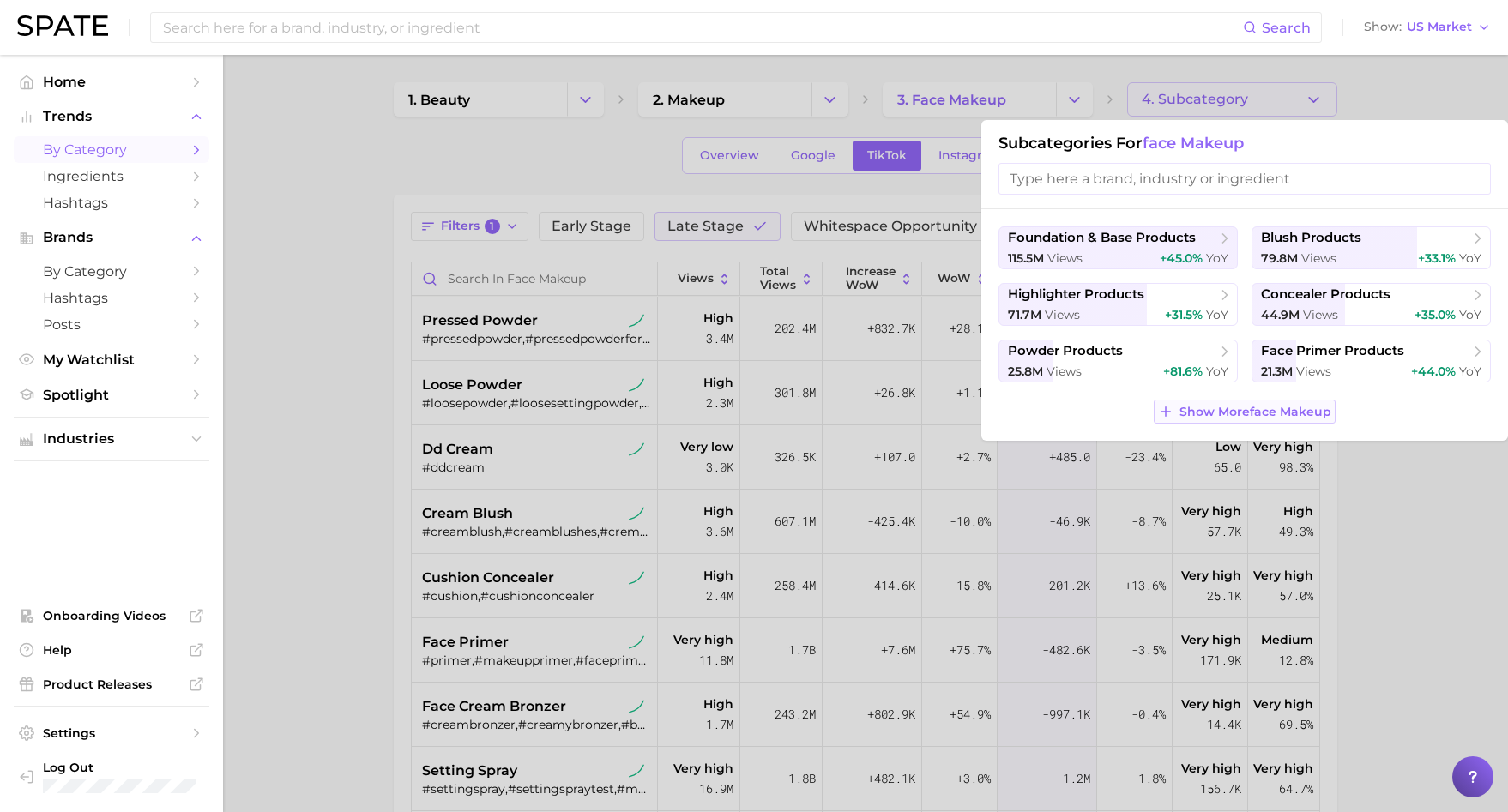
click at [1236, 418] on span "Show More face makeup" at bounding box center [1255, 412] width 152 height 15
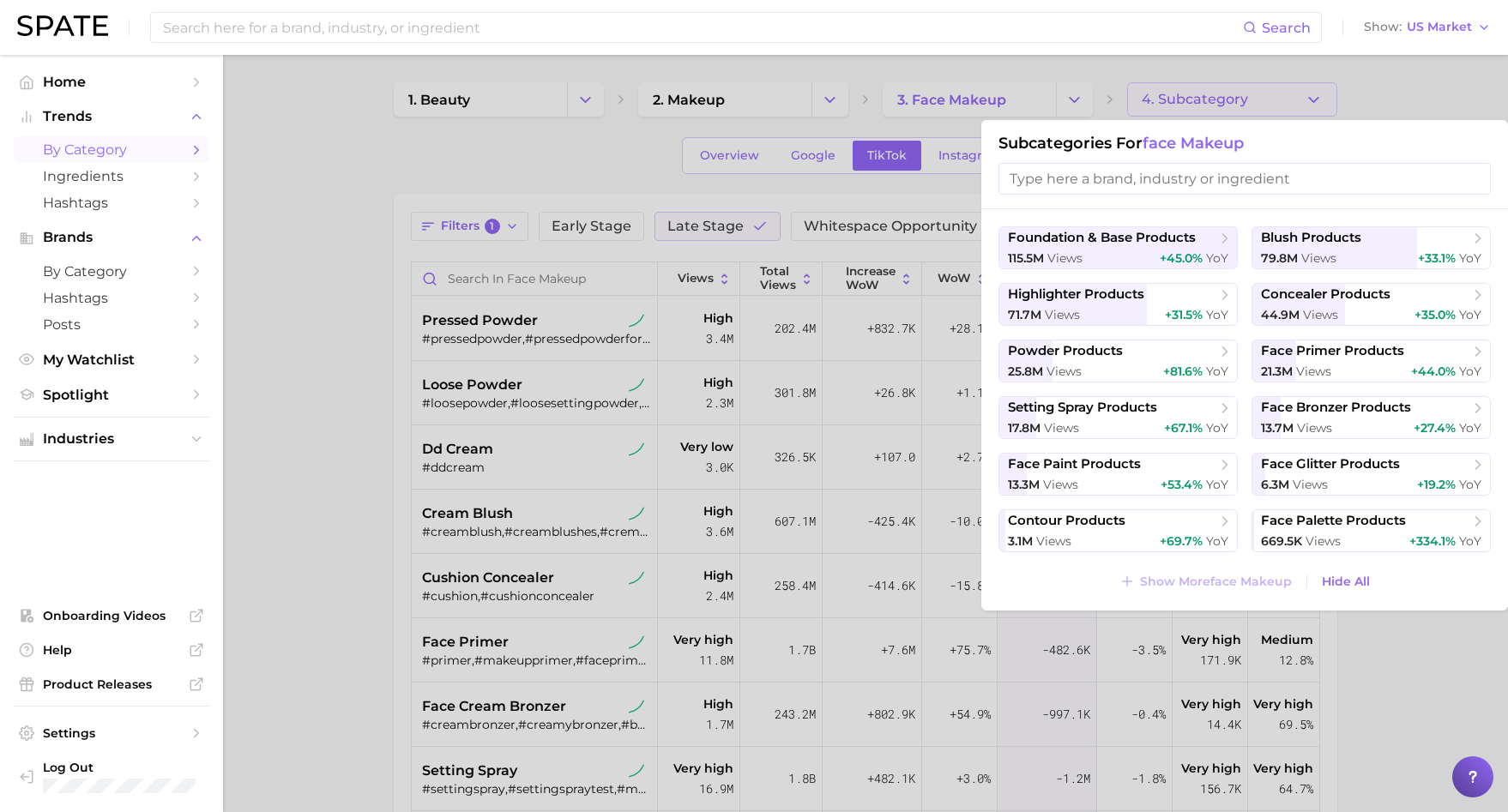
click at [1101, 102] on div at bounding box center [754, 406] width 1508 height 812
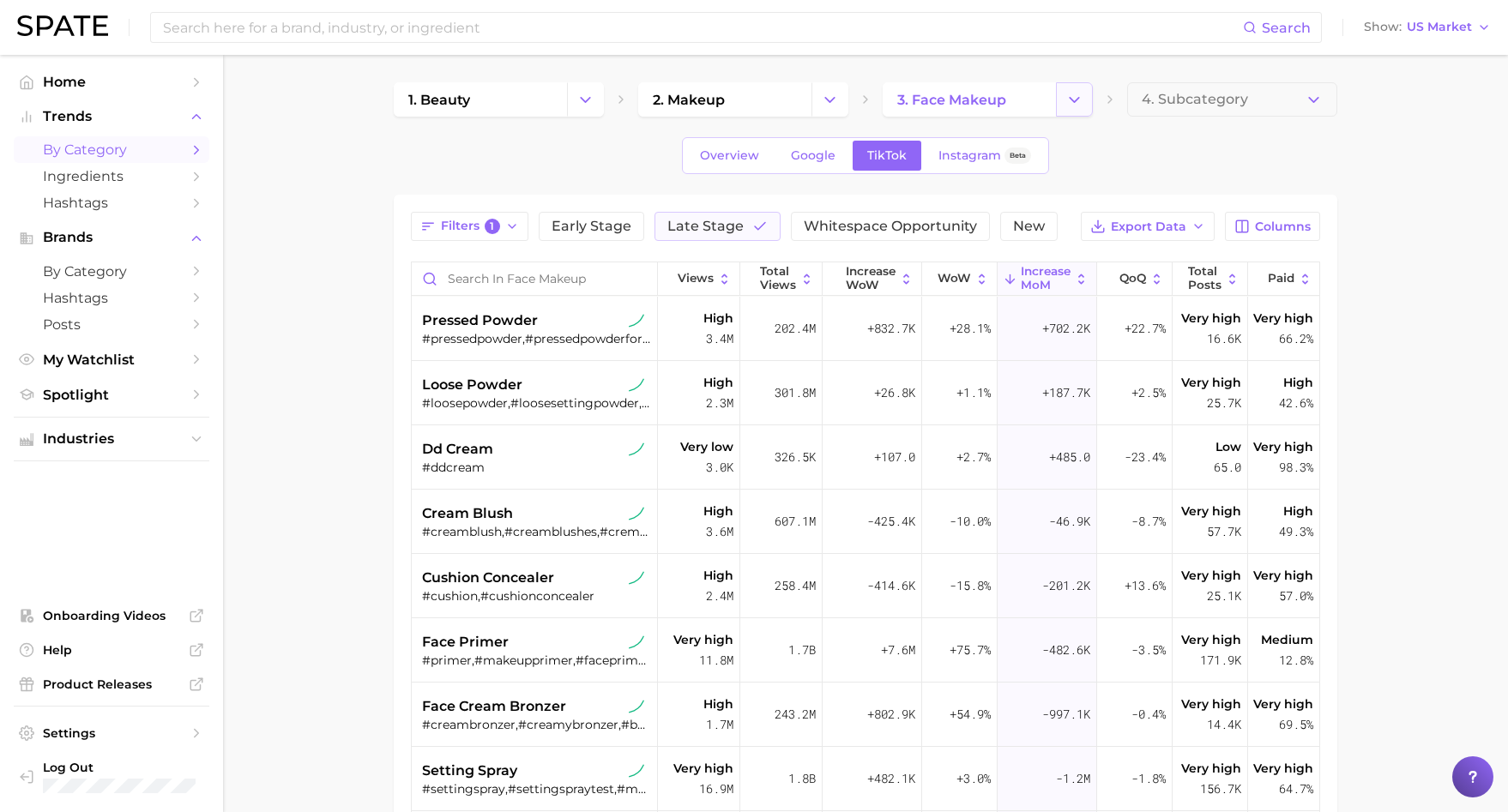
click at [1087, 102] on button "Change Category" at bounding box center [1074, 99] width 37 height 35
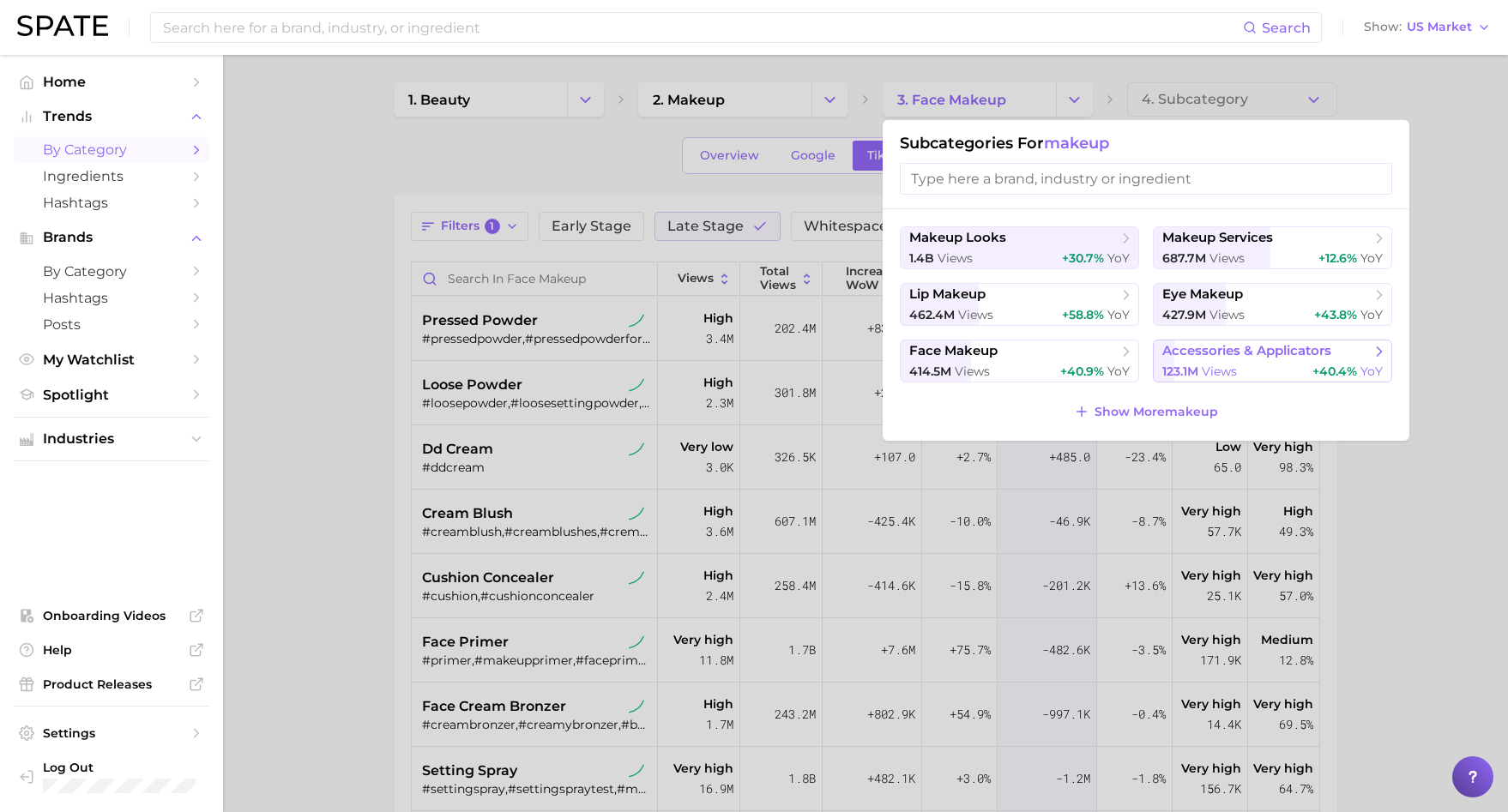
click at [1239, 370] on div "123.1m views +40.4% YoY" at bounding box center [1273, 372] width 221 height 16
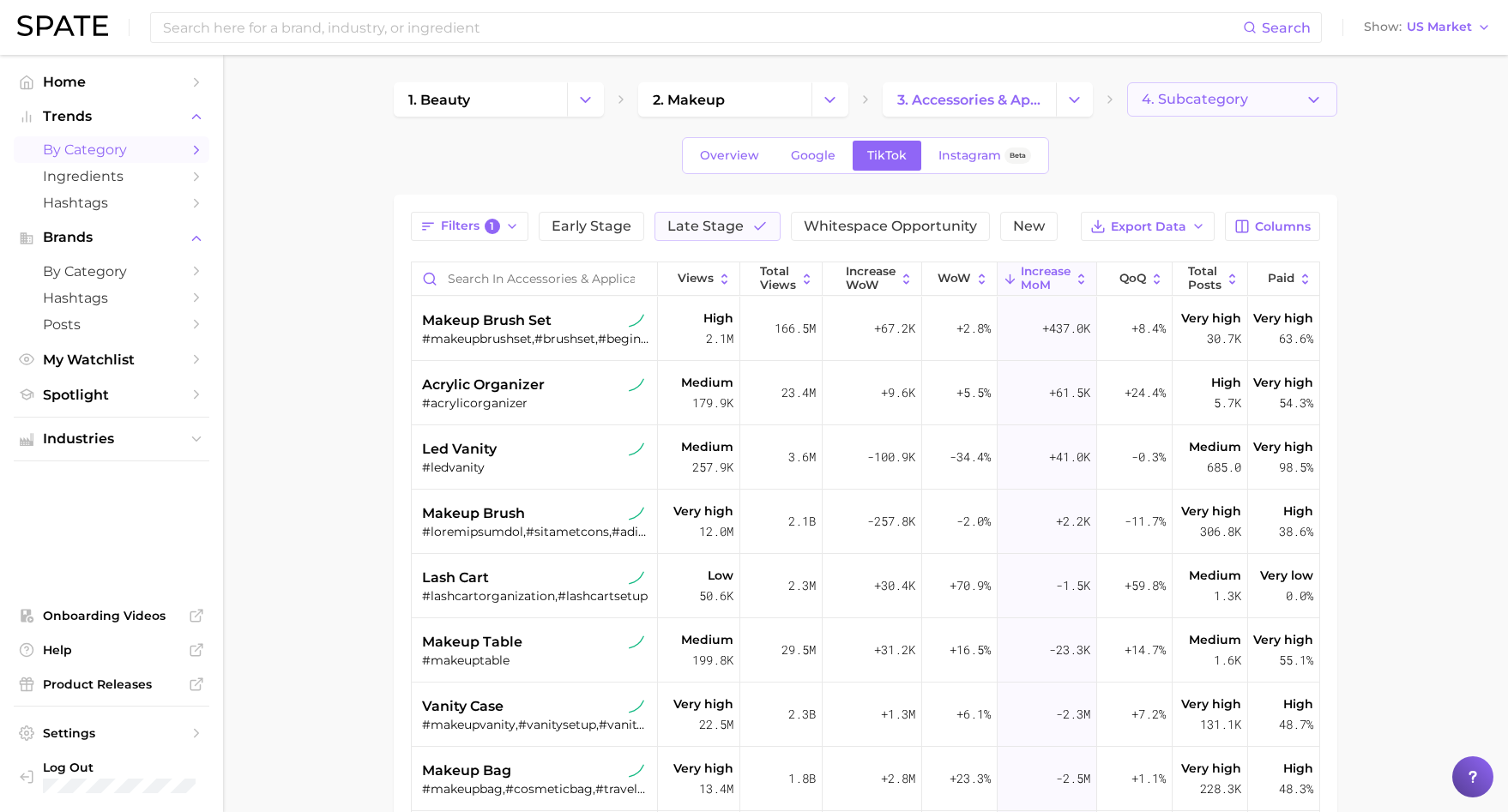
click at [1314, 110] on button "4. Subcategory" at bounding box center [1232, 99] width 210 height 35
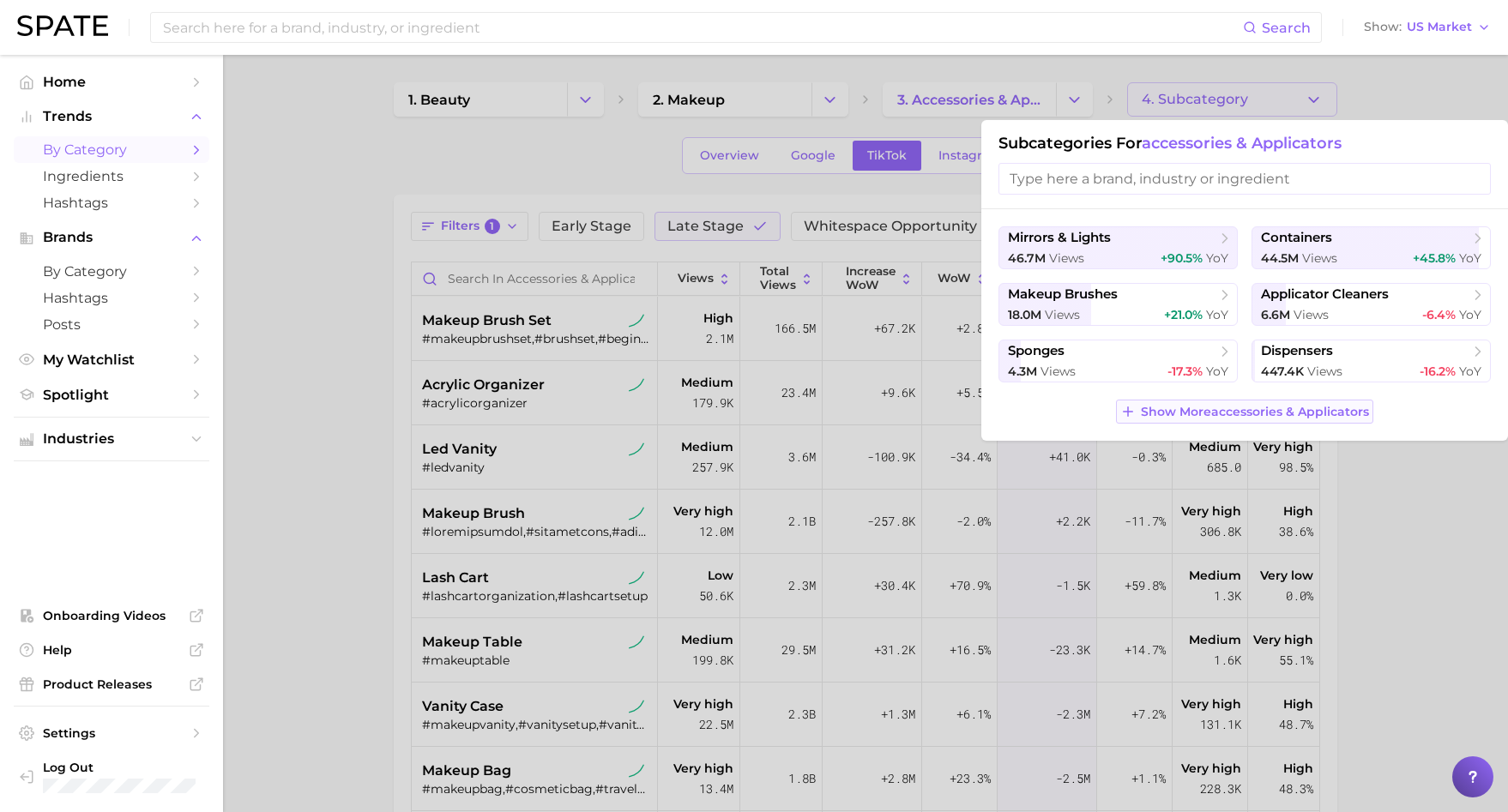
click at [1259, 408] on span "Show More accessories & applicators" at bounding box center [1255, 412] width 228 height 15
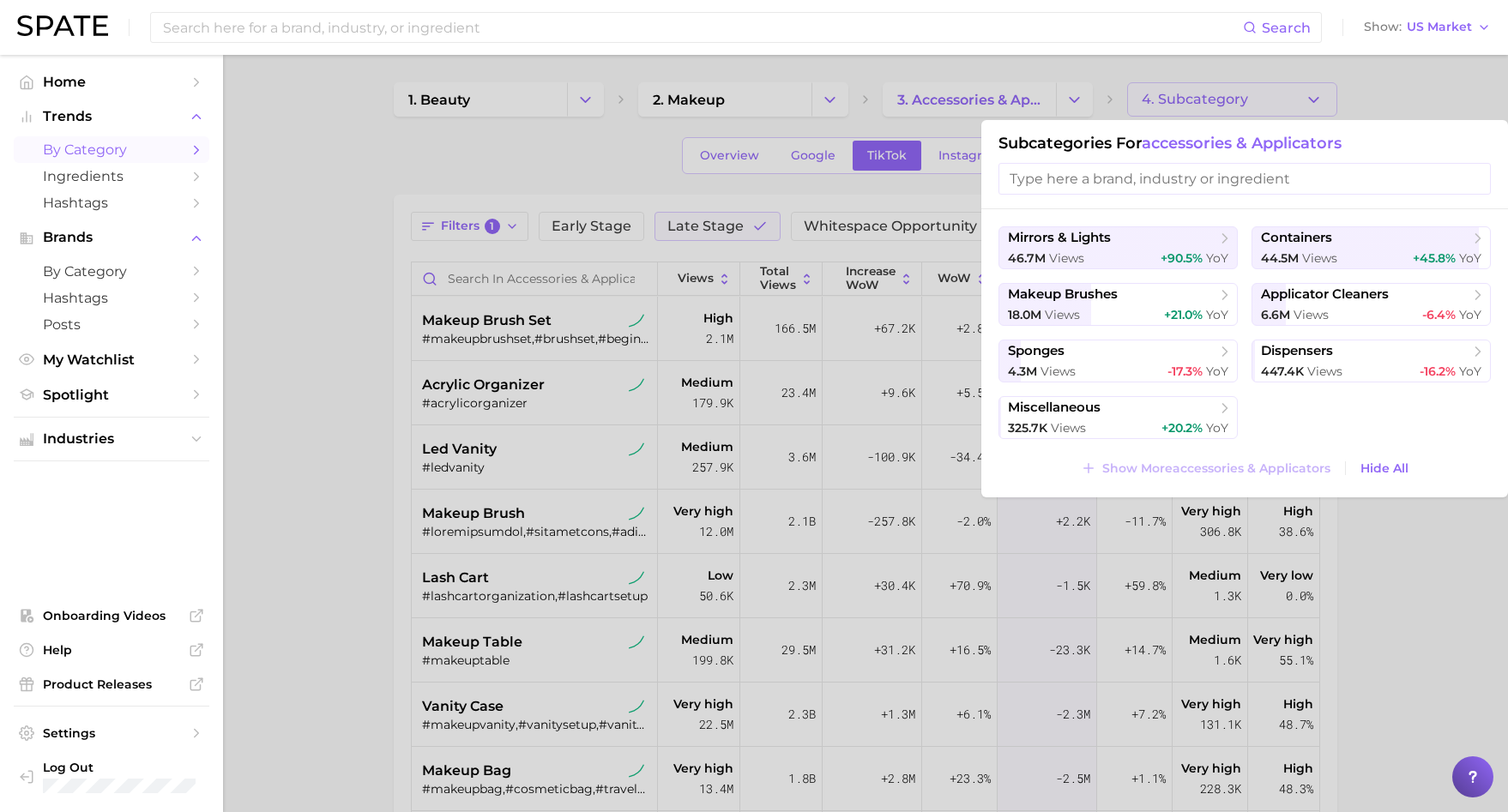
click at [1476, 665] on div at bounding box center [754, 406] width 1508 height 812
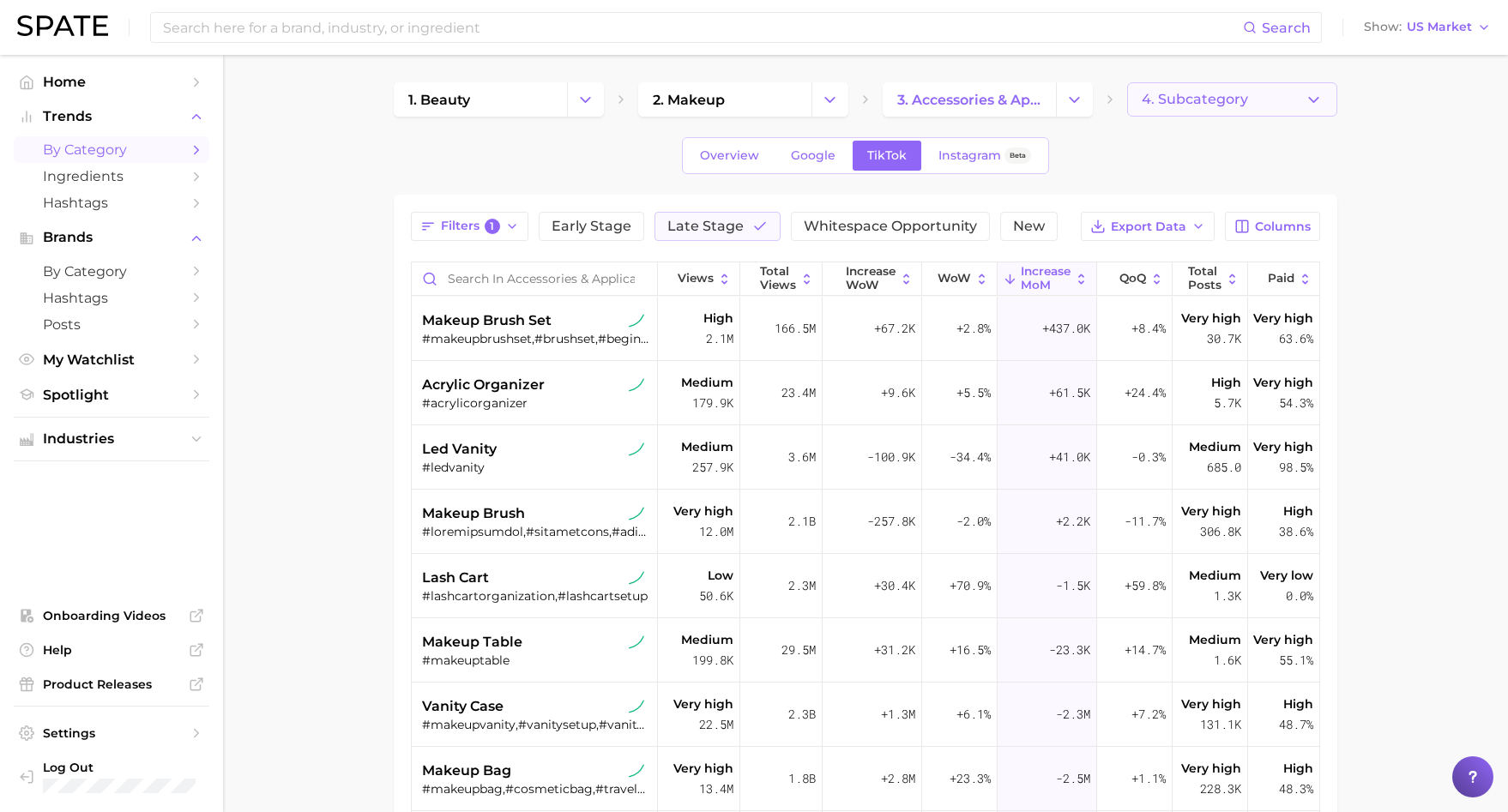
click at [1203, 88] on button "4. Subcategory" at bounding box center [1232, 99] width 210 height 35
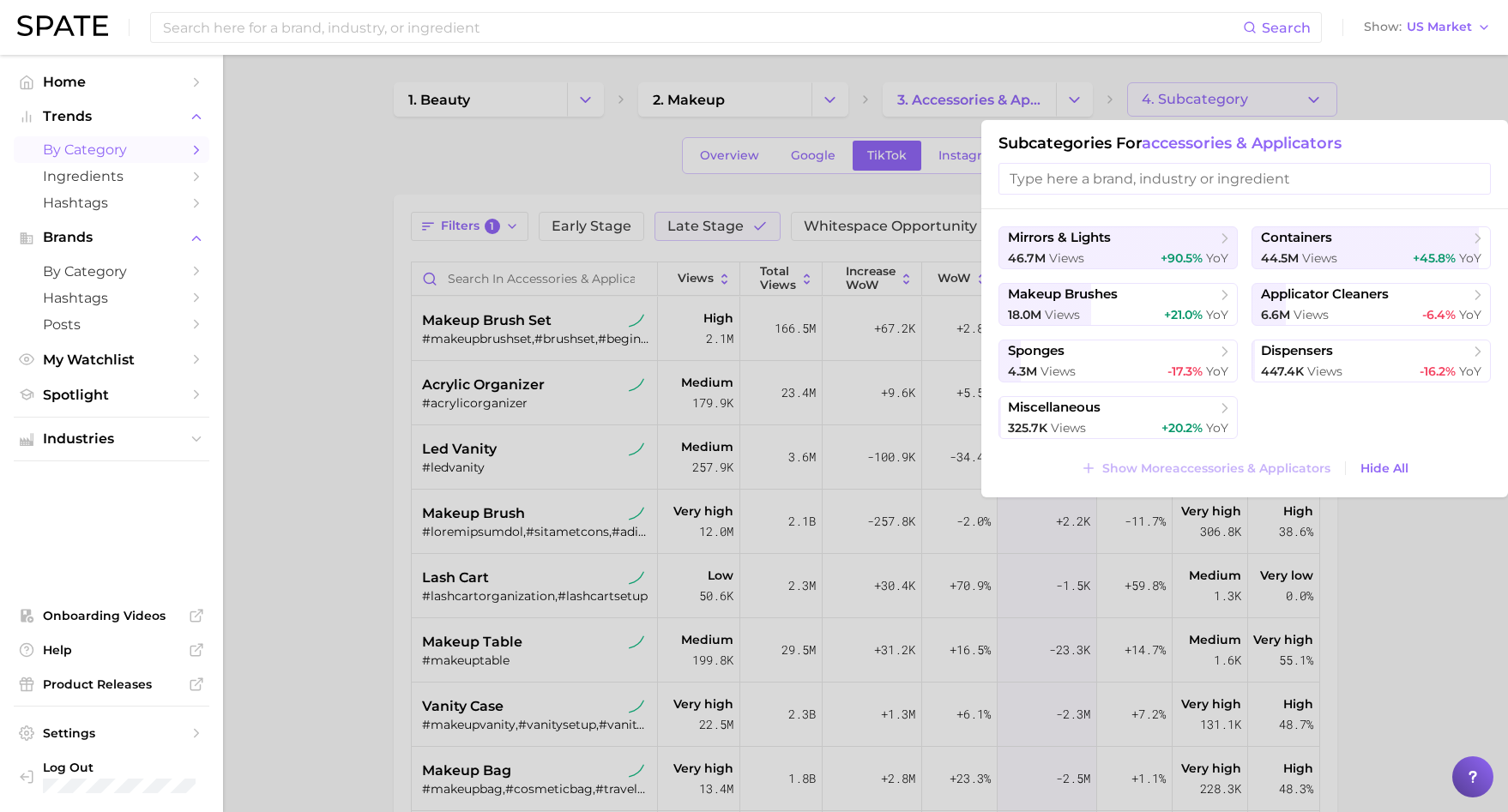
click at [1203, 89] on div at bounding box center [754, 406] width 1508 height 812
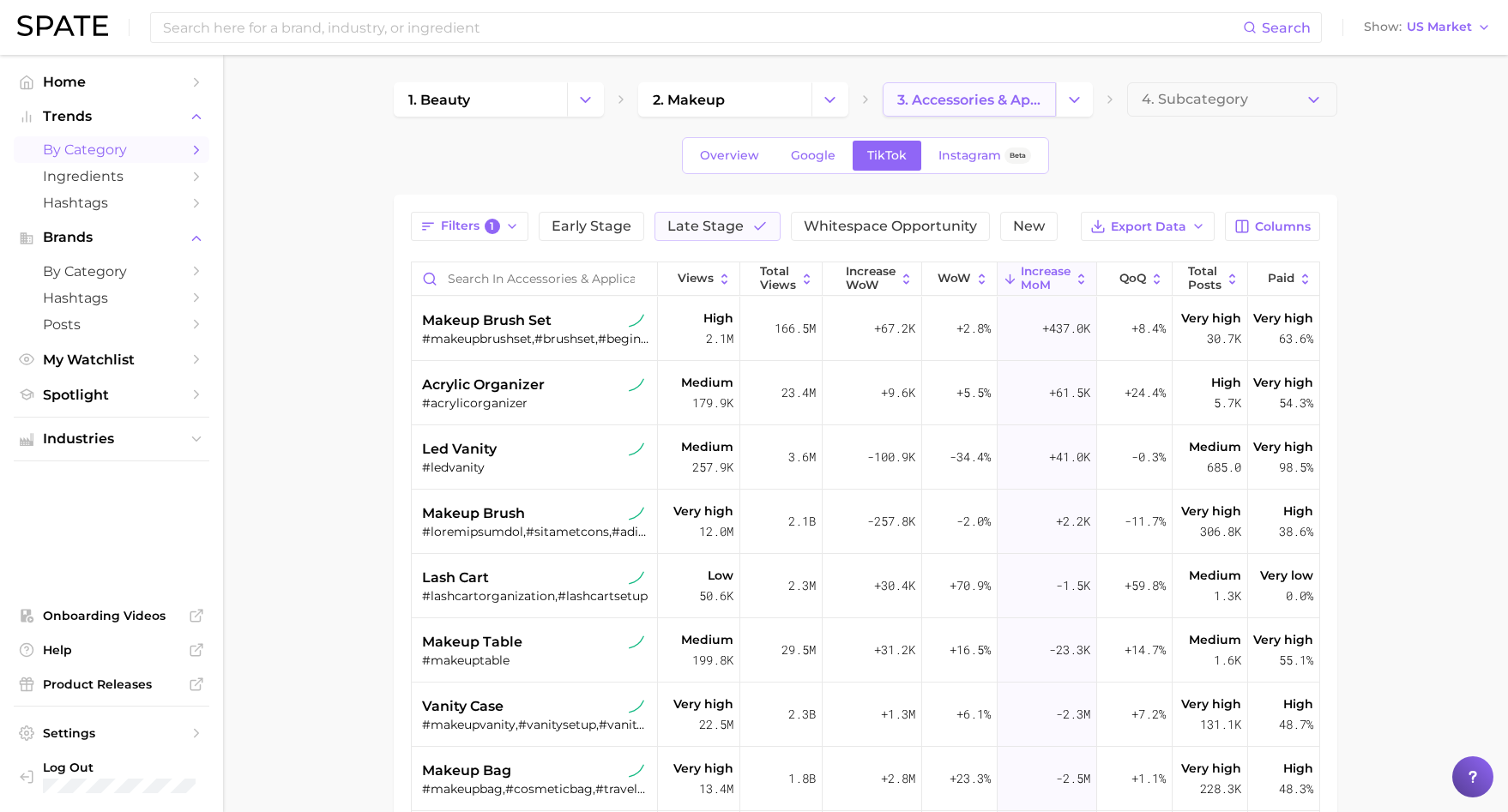
click at [1048, 91] on link "3. accessories & applicators" at bounding box center [969, 99] width 173 height 35
click at [1070, 99] on icon "Change Category" at bounding box center [1074, 100] width 18 height 18
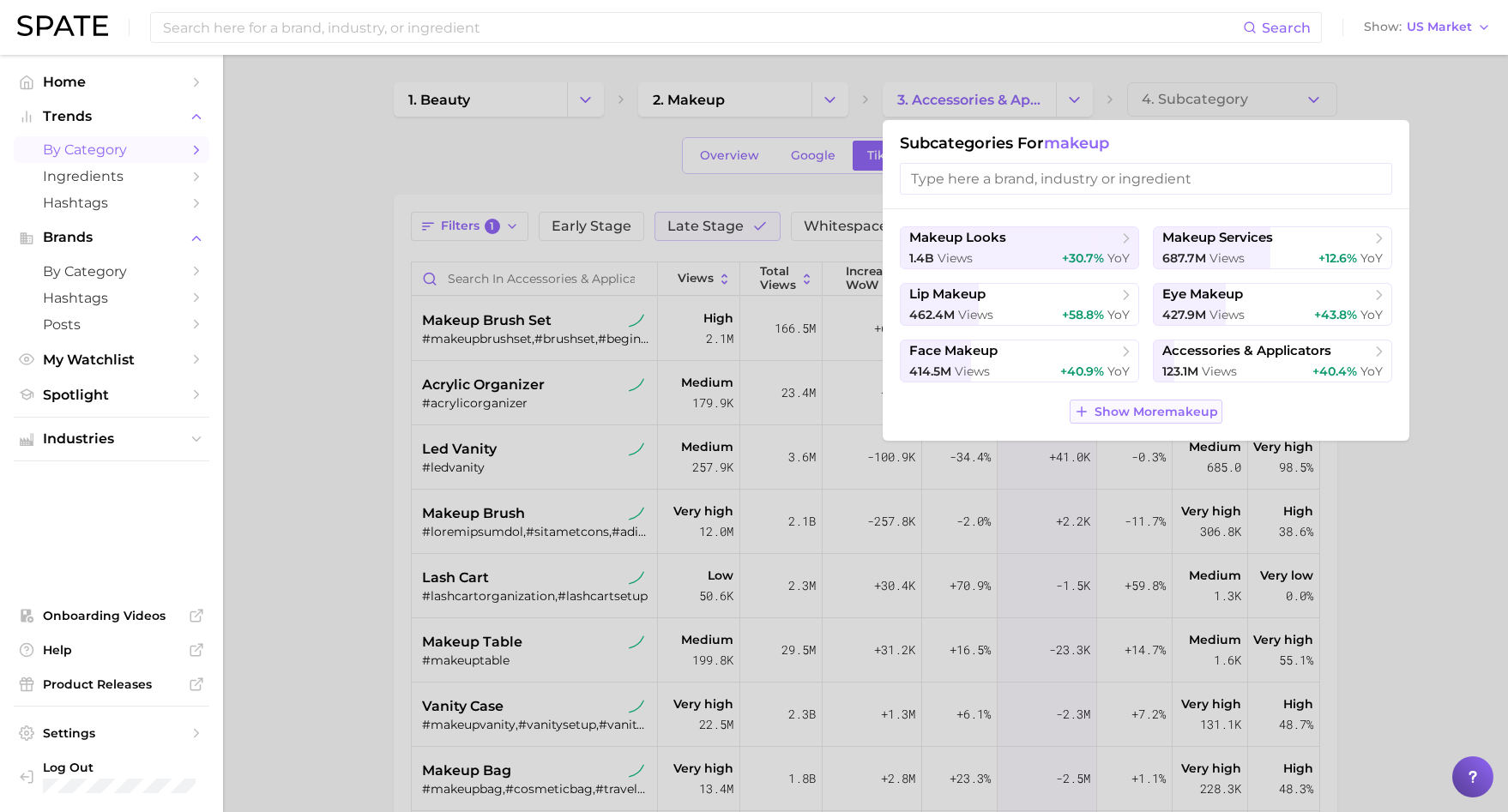
click at [1166, 421] on button "Show More makeup" at bounding box center [1146, 411] width 152 height 24
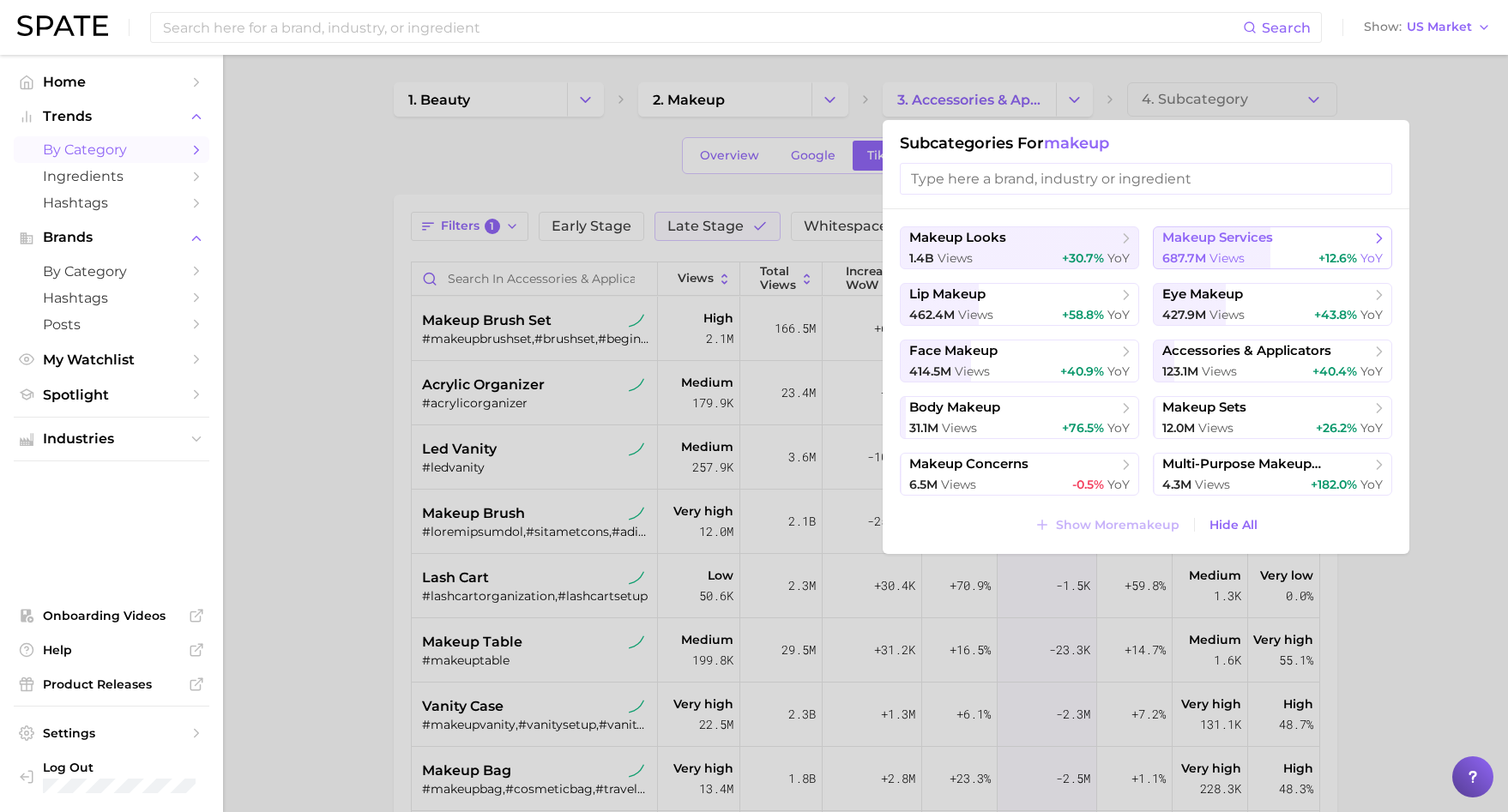
click at [1238, 243] on span "makeup services" at bounding box center [1218, 238] width 110 height 16
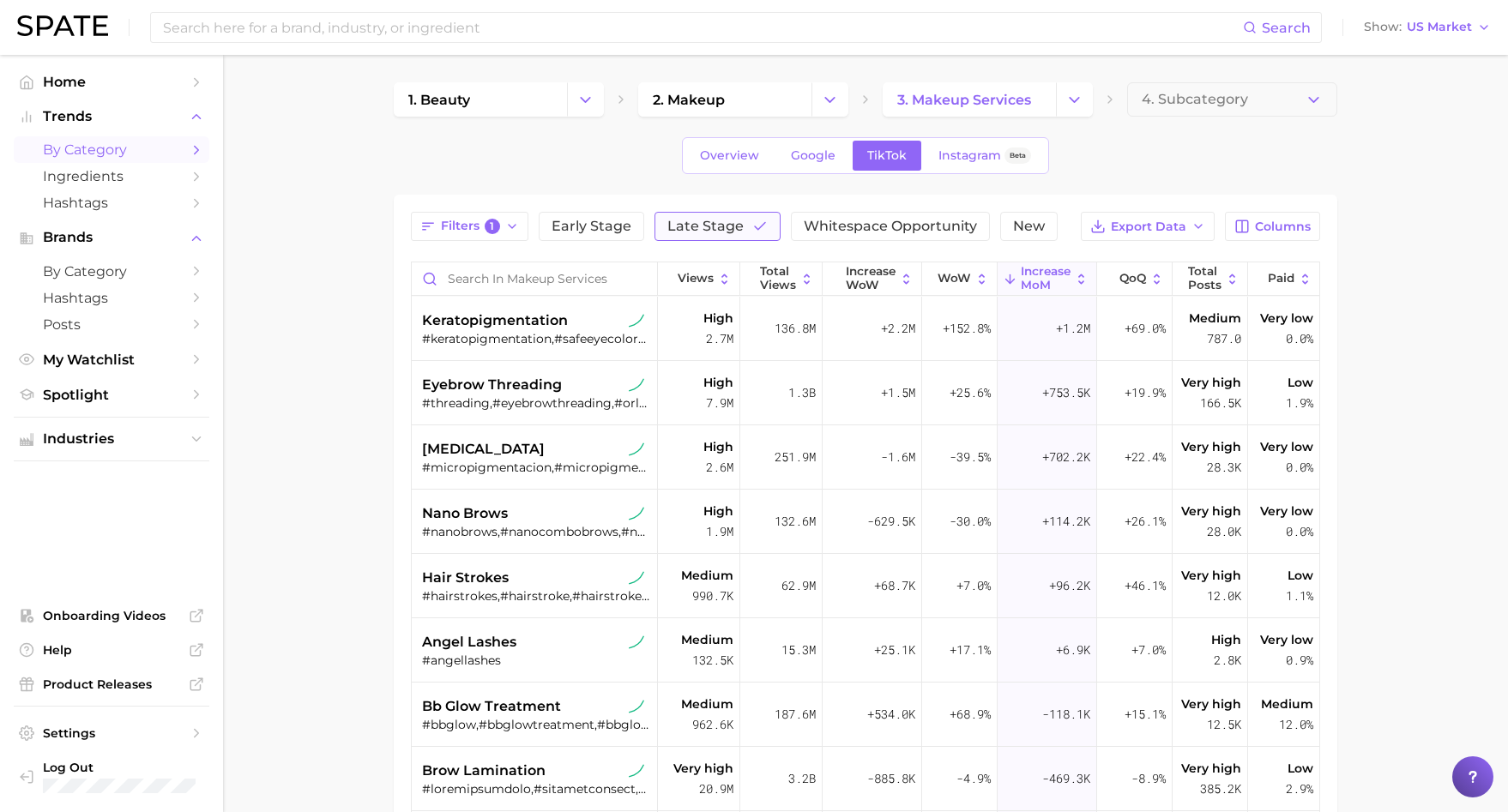
click at [730, 229] on span "Late Stage" at bounding box center [706, 226] width 77 height 14
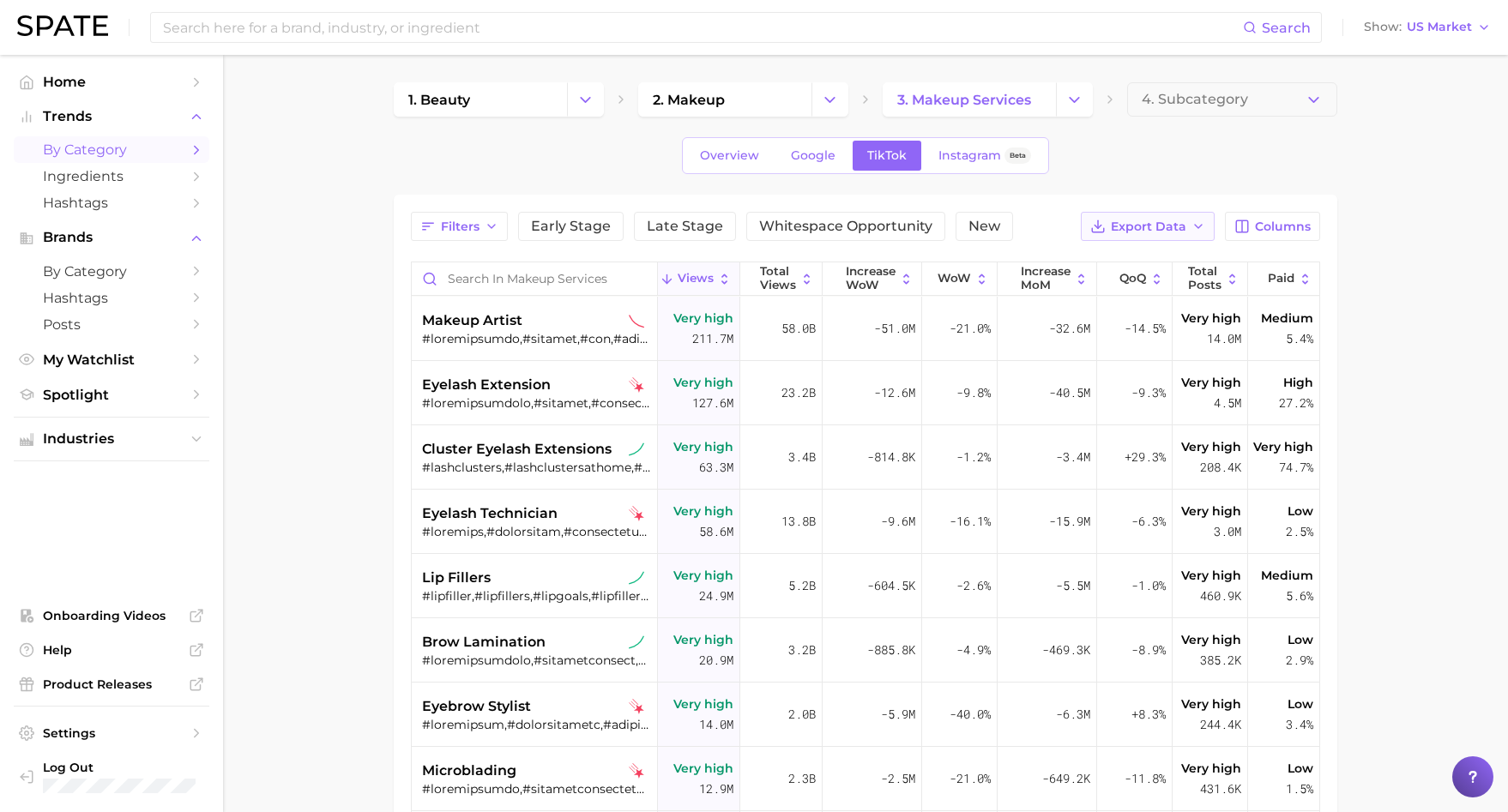
click at [1173, 229] on span "Export Data" at bounding box center [1148, 227] width 76 height 15
click at [1169, 264] on button "Table Data CSV" at bounding box center [1120, 258] width 189 height 31
click at [1062, 215] on div "Filters Early Stage Late Stage Whitespace Opportunity New Export Data Columns" at bounding box center [865, 226] width 909 height 29
click at [1073, 87] on button "Change Category" at bounding box center [1074, 99] width 37 height 35
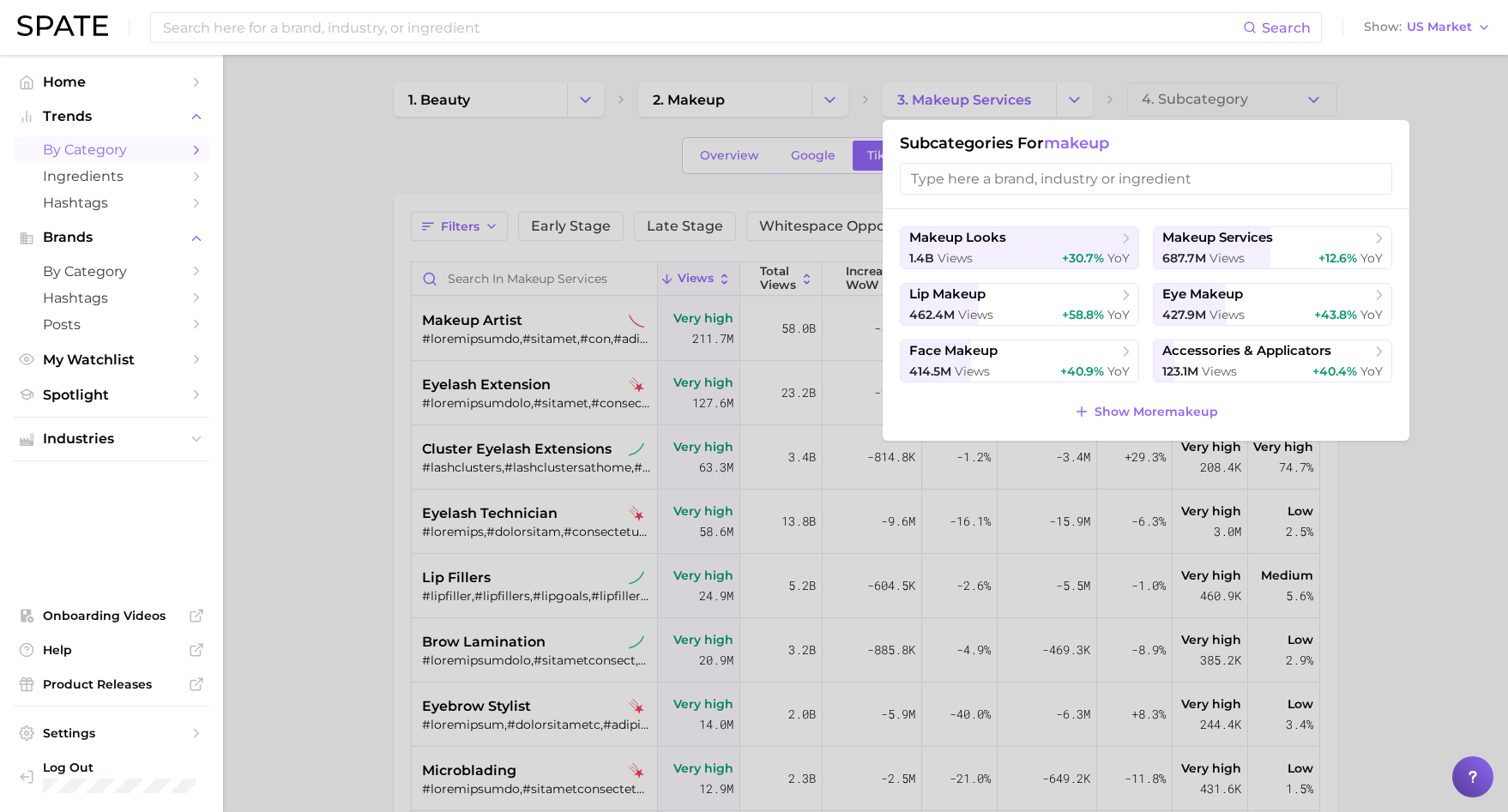
click at [1440, 187] on div at bounding box center [754, 406] width 1508 height 812
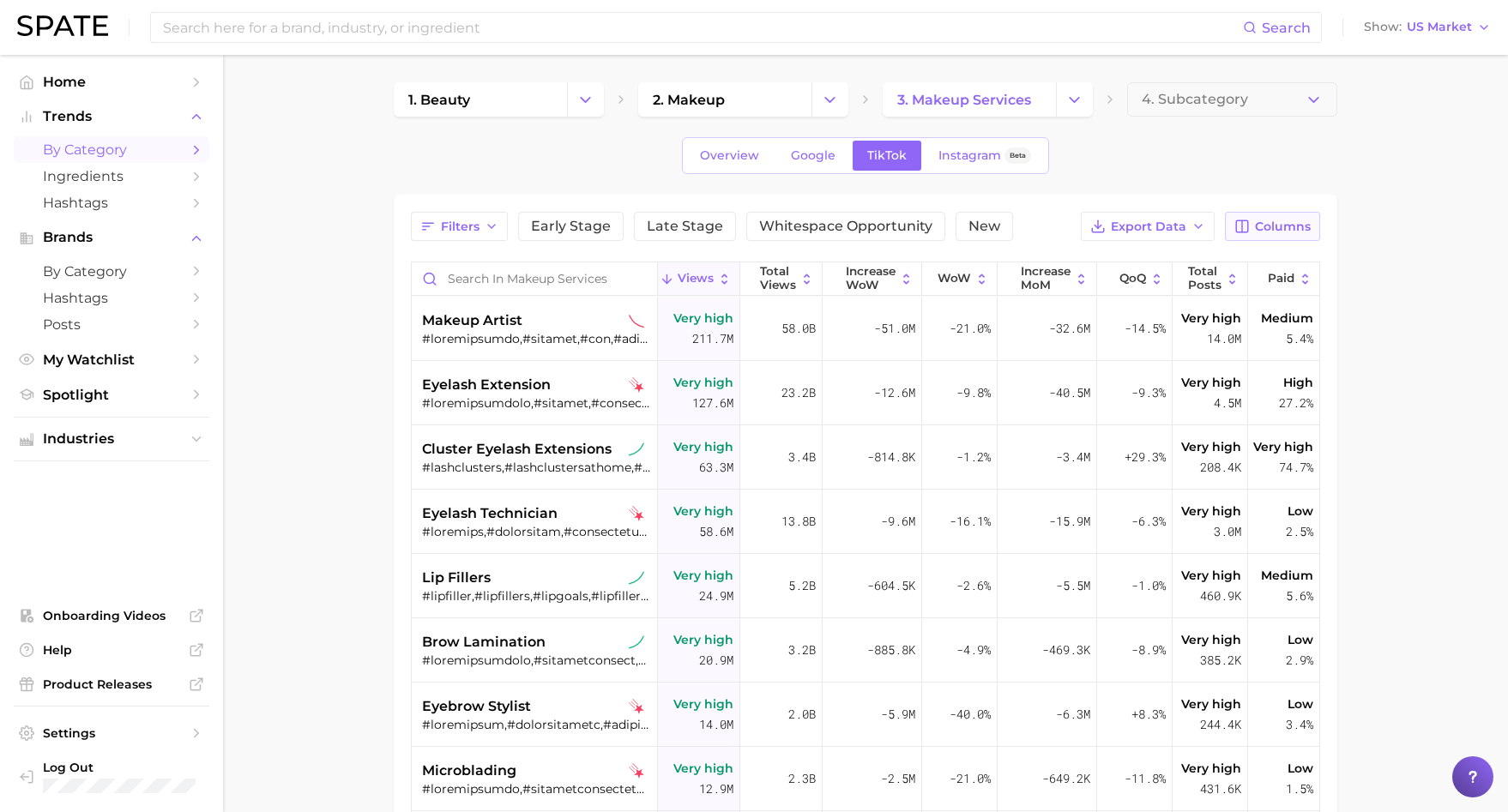
click at [1292, 220] on span "Columns" at bounding box center [1283, 227] width 56 height 15
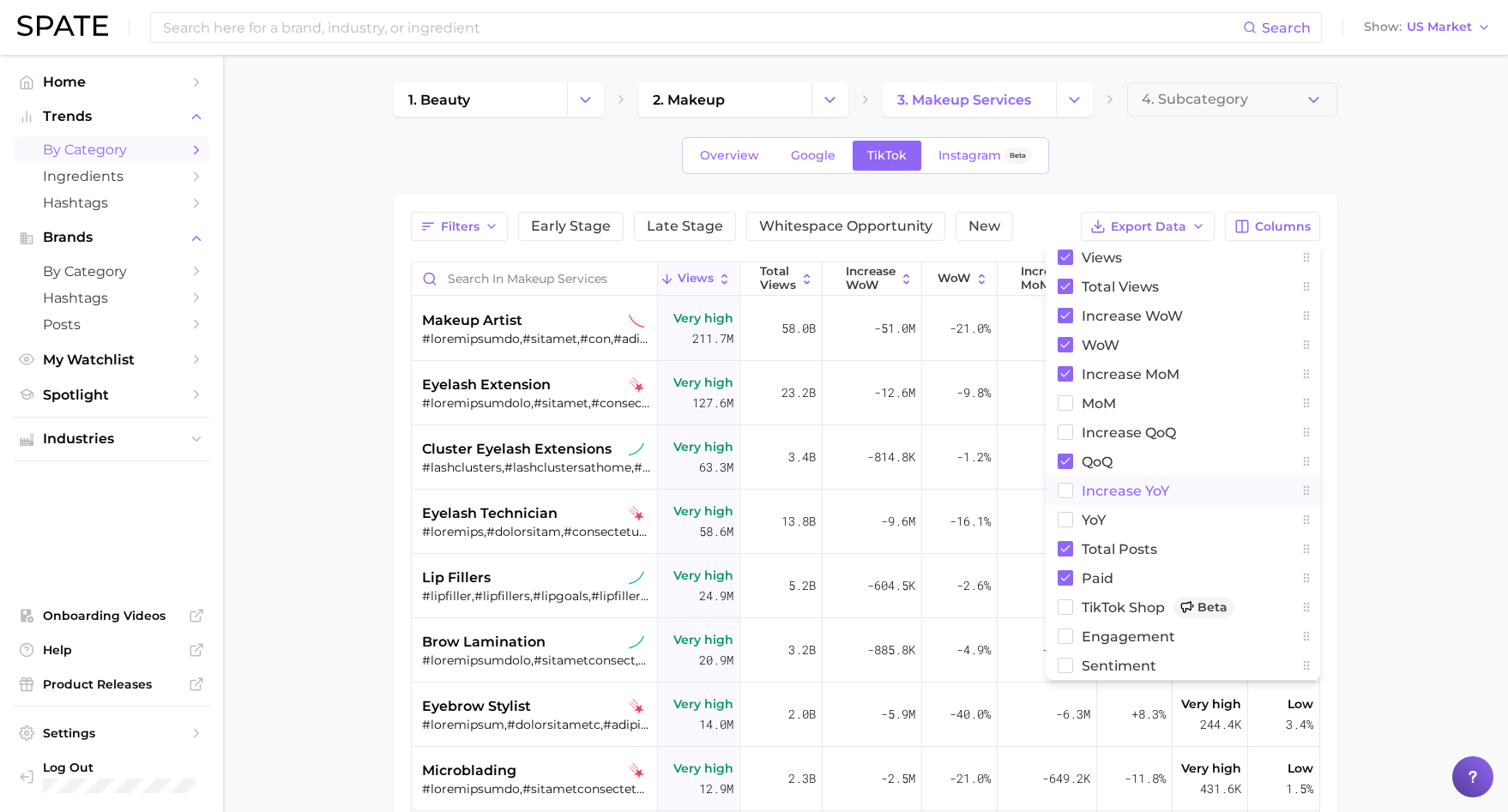
click at [1089, 494] on span "increase YoY" at bounding box center [1126, 491] width 88 height 15
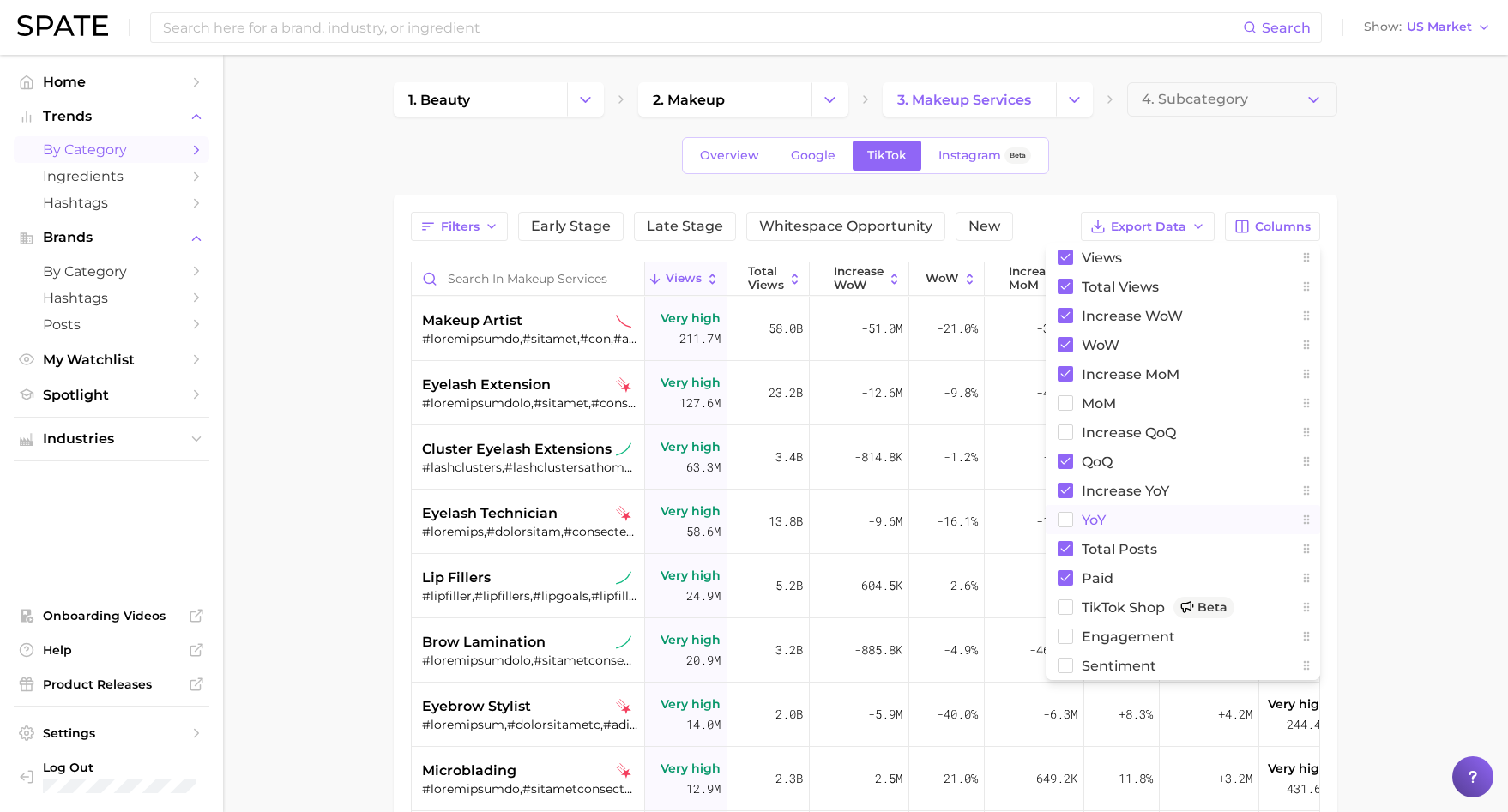
click at [1083, 516] on span "YoY" at bounding box center [1094, 520] width 24 height 15
click at [1073, 543] on button "Total Posts" at bounding box center [1183, 549] width 275 height 29
click at [1073, 547] on rect at bounding box center [1066, 549] width 15 height 15
click at [1073, 562] on button "Total Posts" at bounding box center [1183, 549] width 275 height 29
click at [1069, 578] on rect at bounding box center [1065, 578] width 16 height 16
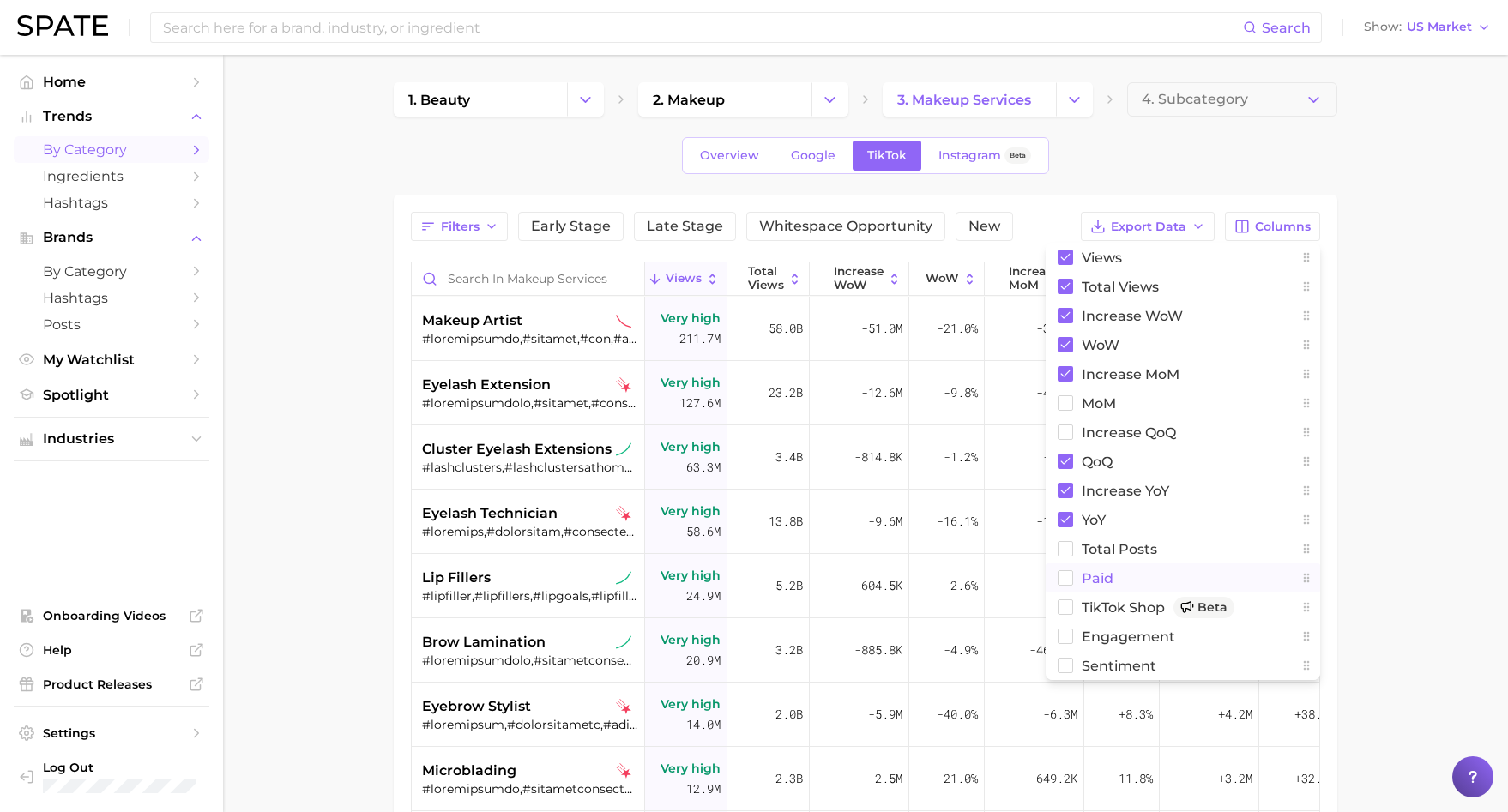
click at [1390, 327] on main "1. beauty 2. makeup 3. makeup services 4. Subcategory Overview Google TikTok In…" at bounding box center [865, 615] width 1285 height 1121
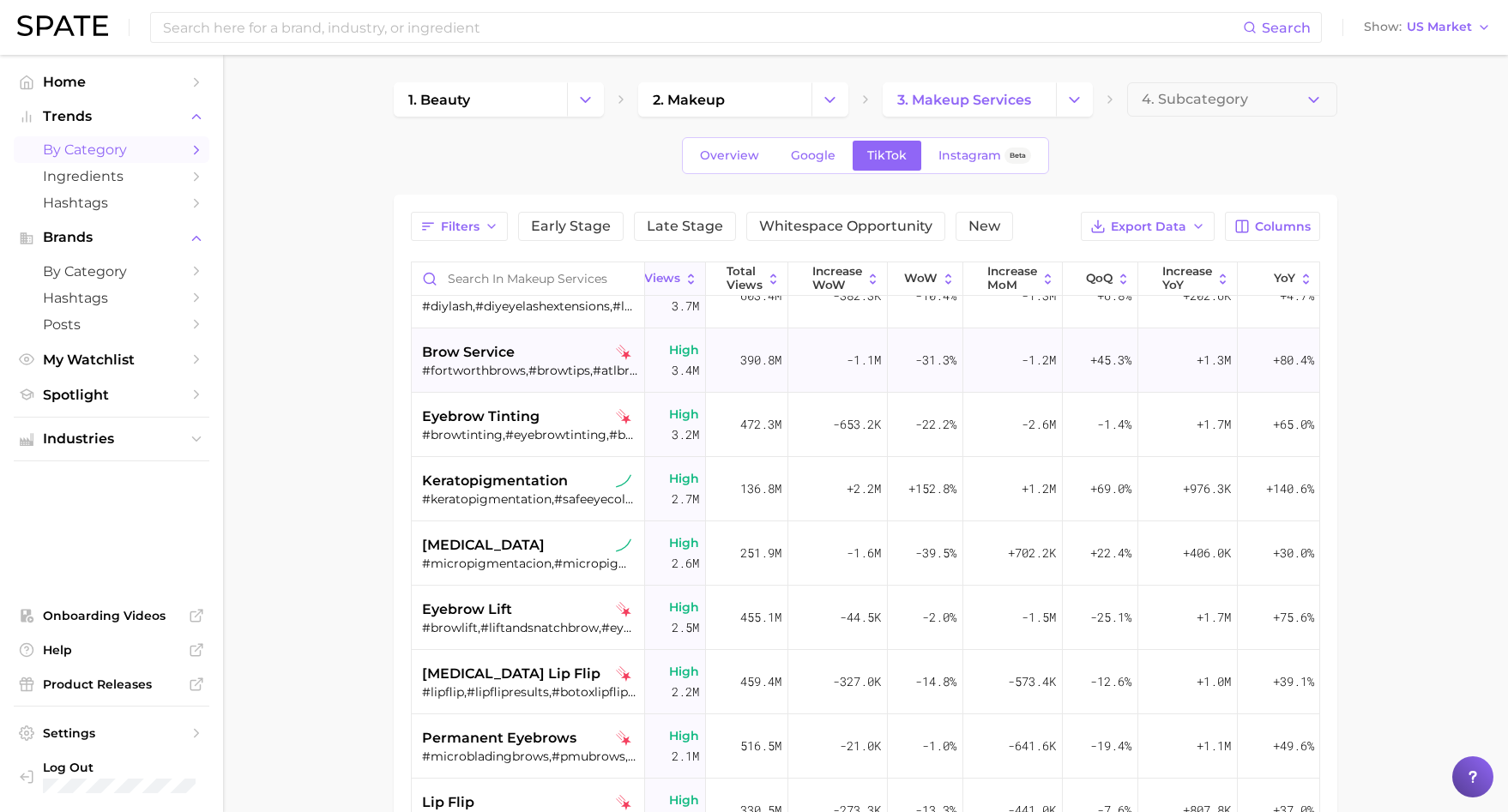
scroll to position [1130, 21]
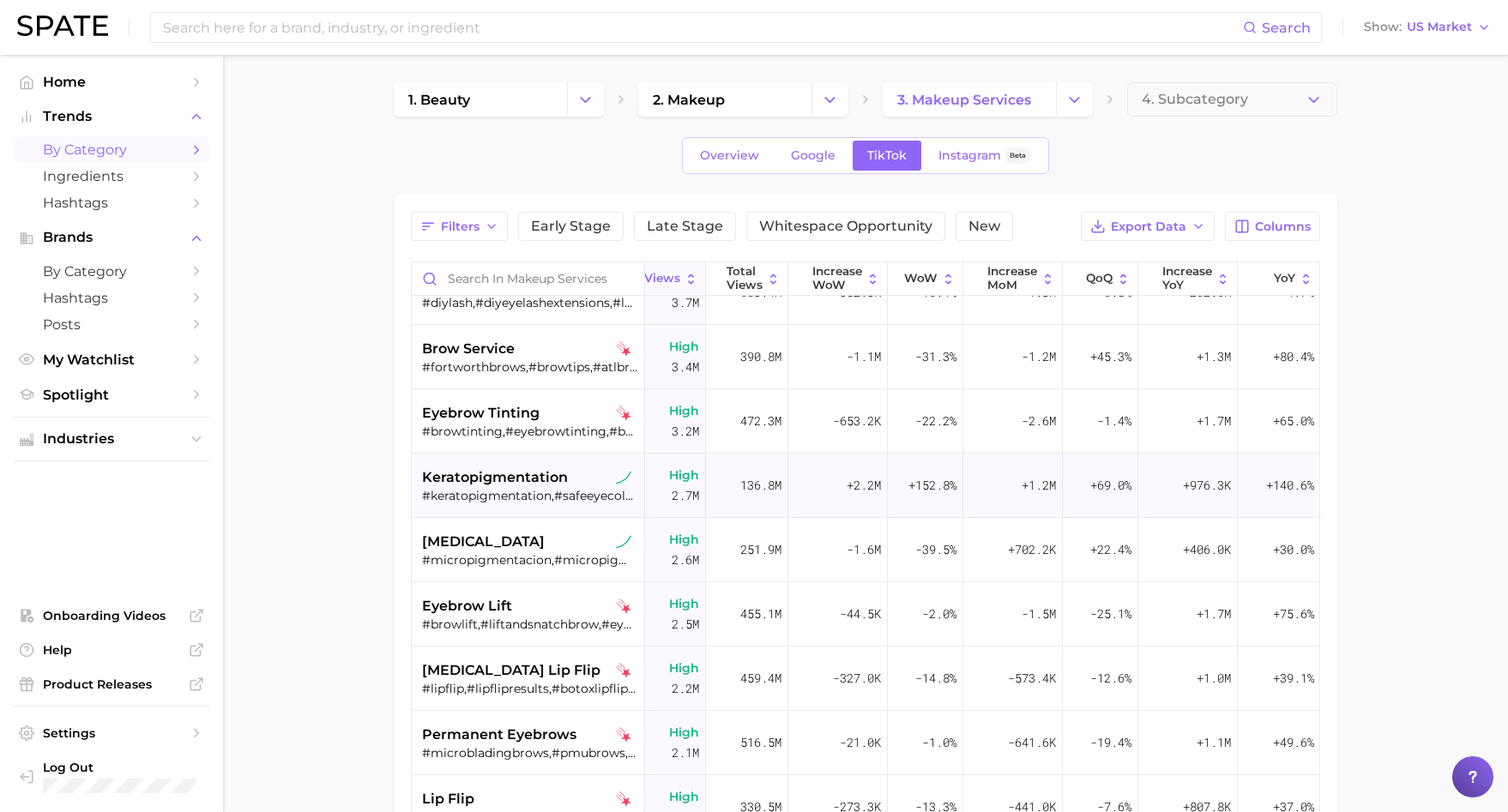
click at [580, 504] on div "keratopigmentation #keratopigmentation,#safeeyecolorchange" at bounding box center [529, 485] width 216 height 64
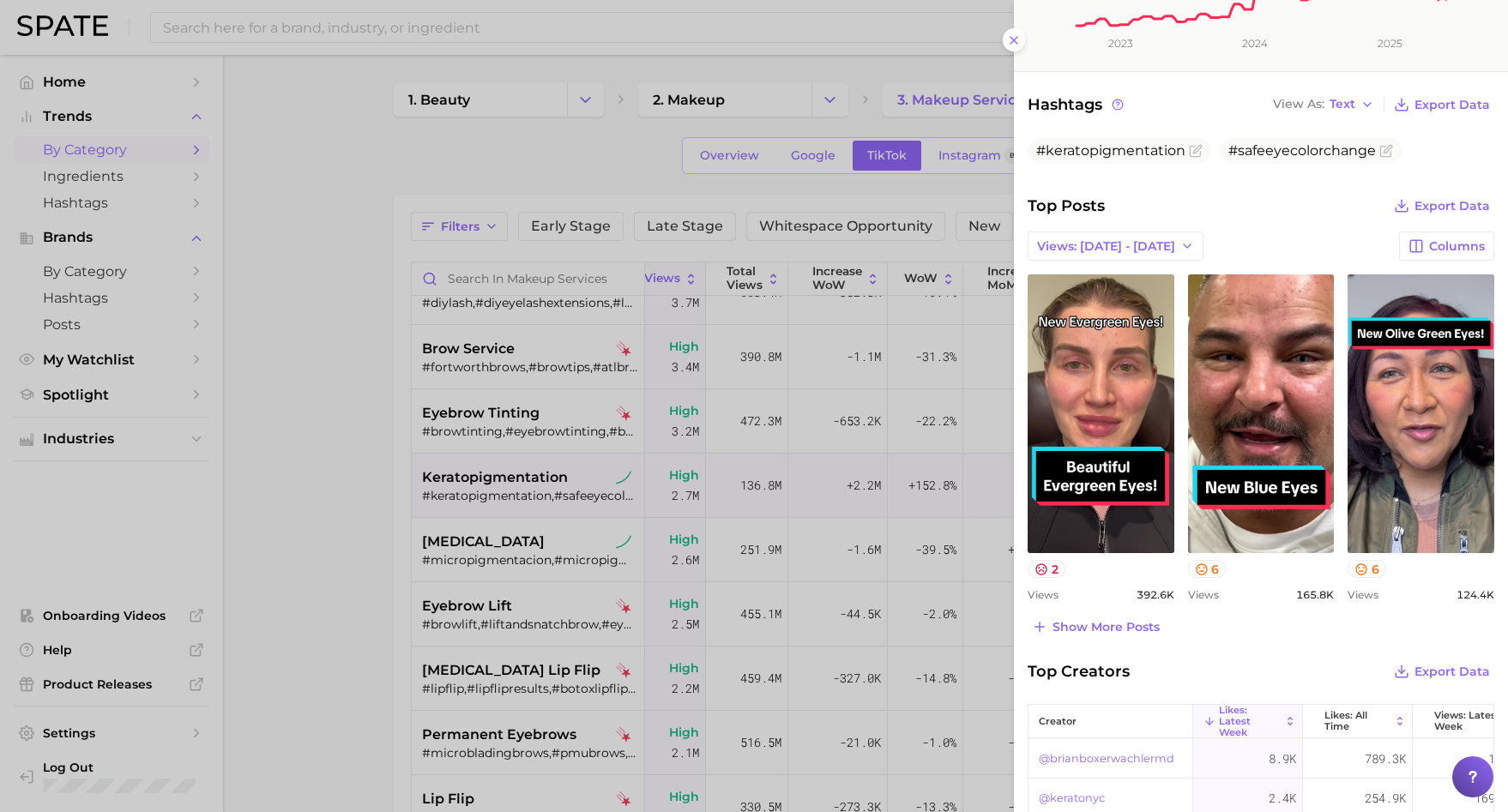
scroll to position [703, 0]
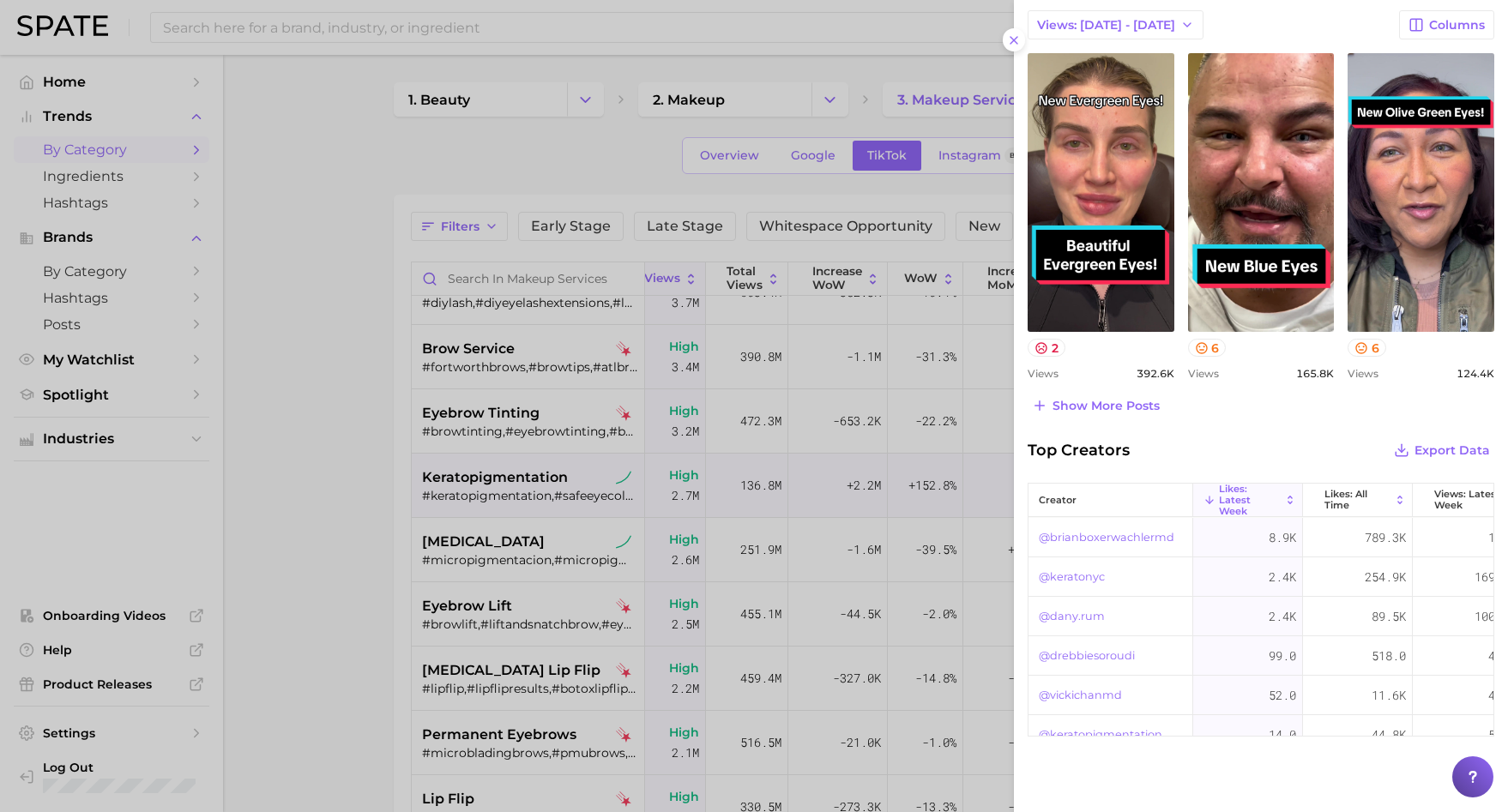
click at [345, 573] on div at bounding box center [754, 406] width 1508 height 812
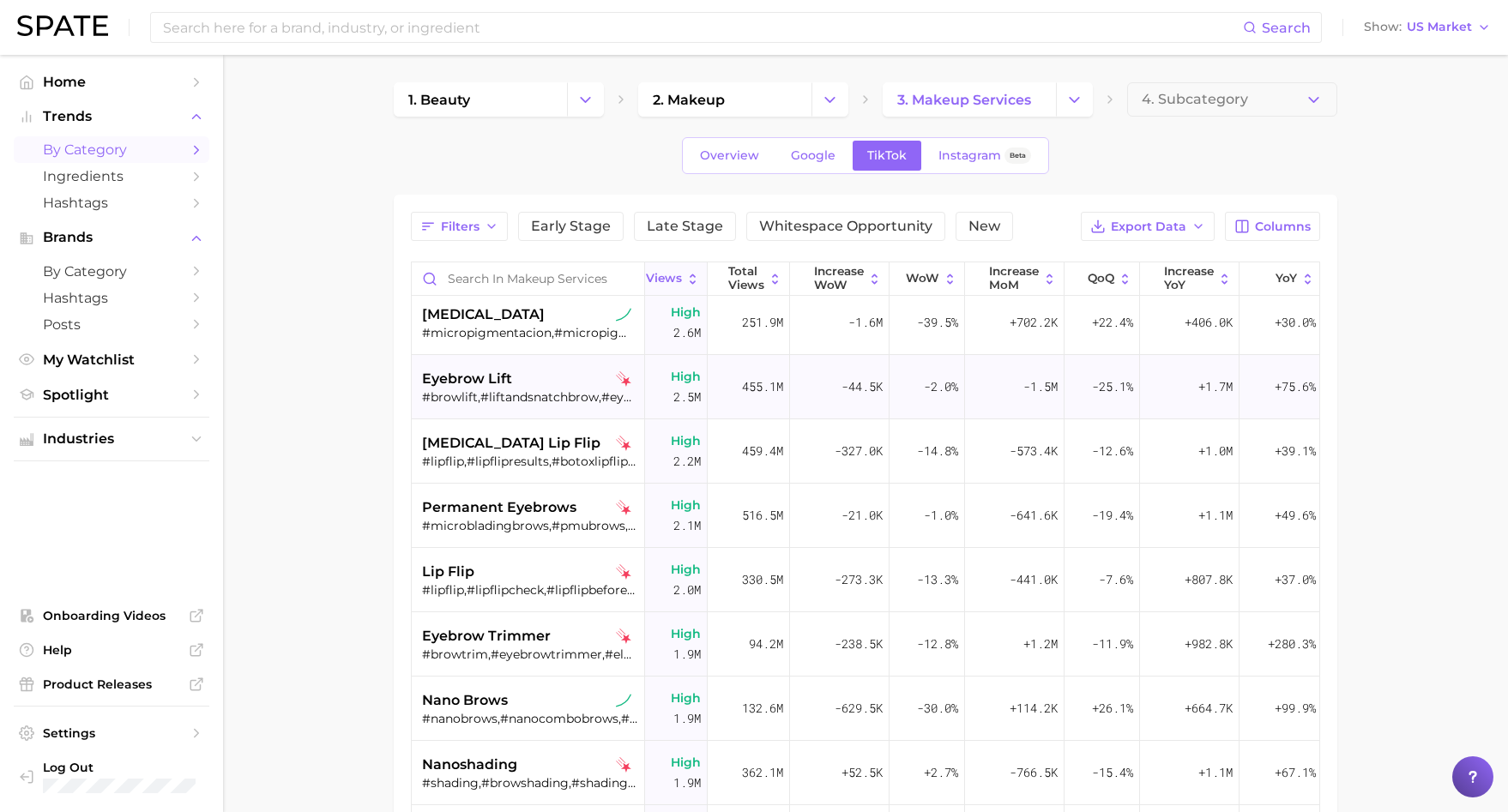
scroll to position [1358, 20]
click at [515, 307] on span "[MEDICAL_DATA]" at bounding box center [483, 314] width 122 height 21
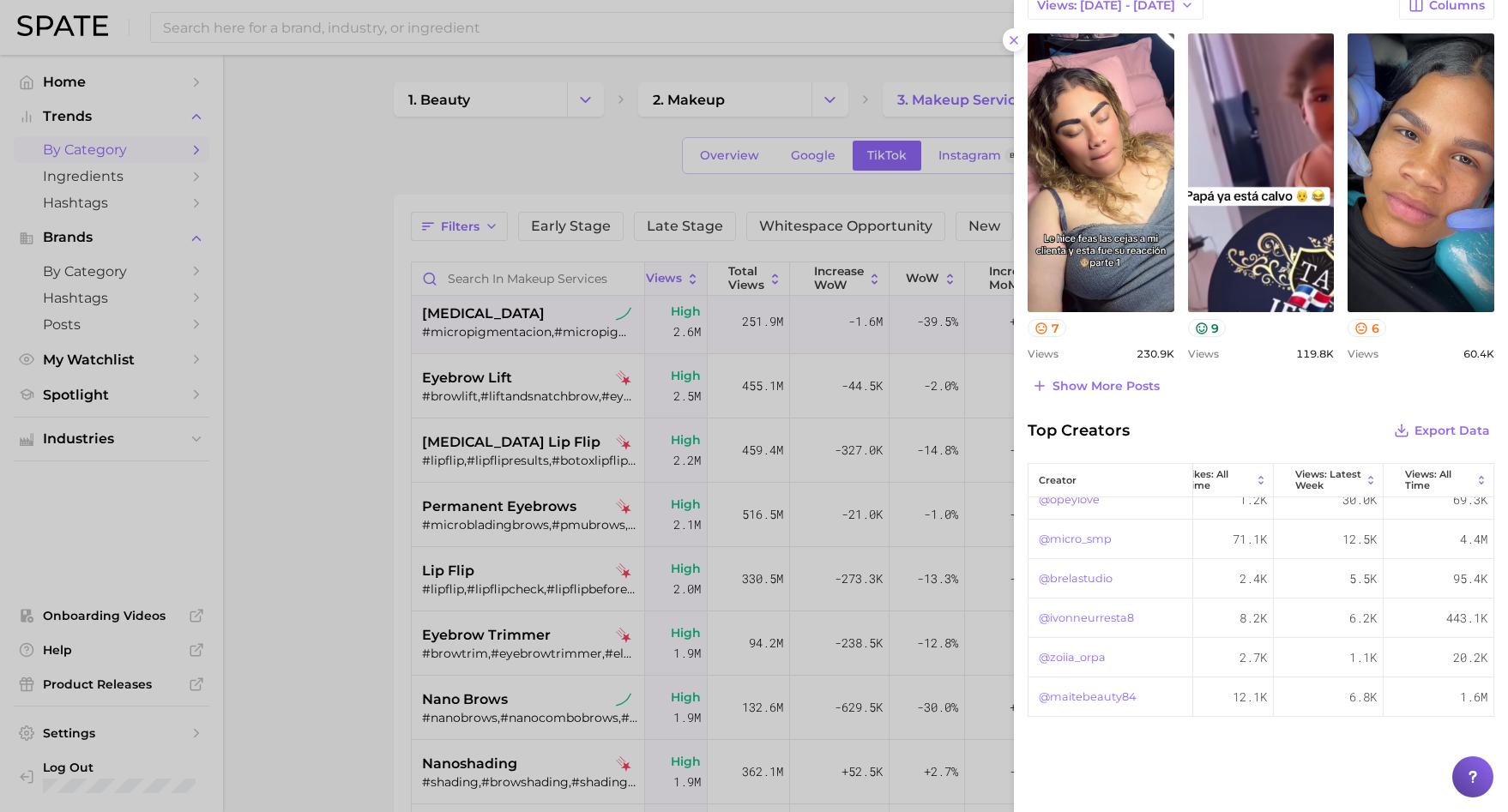
scroll to position [419, 139]
click at [1090, 578] on link "@micro_smp" at bounding box center [1075, 573] width 73 height 21
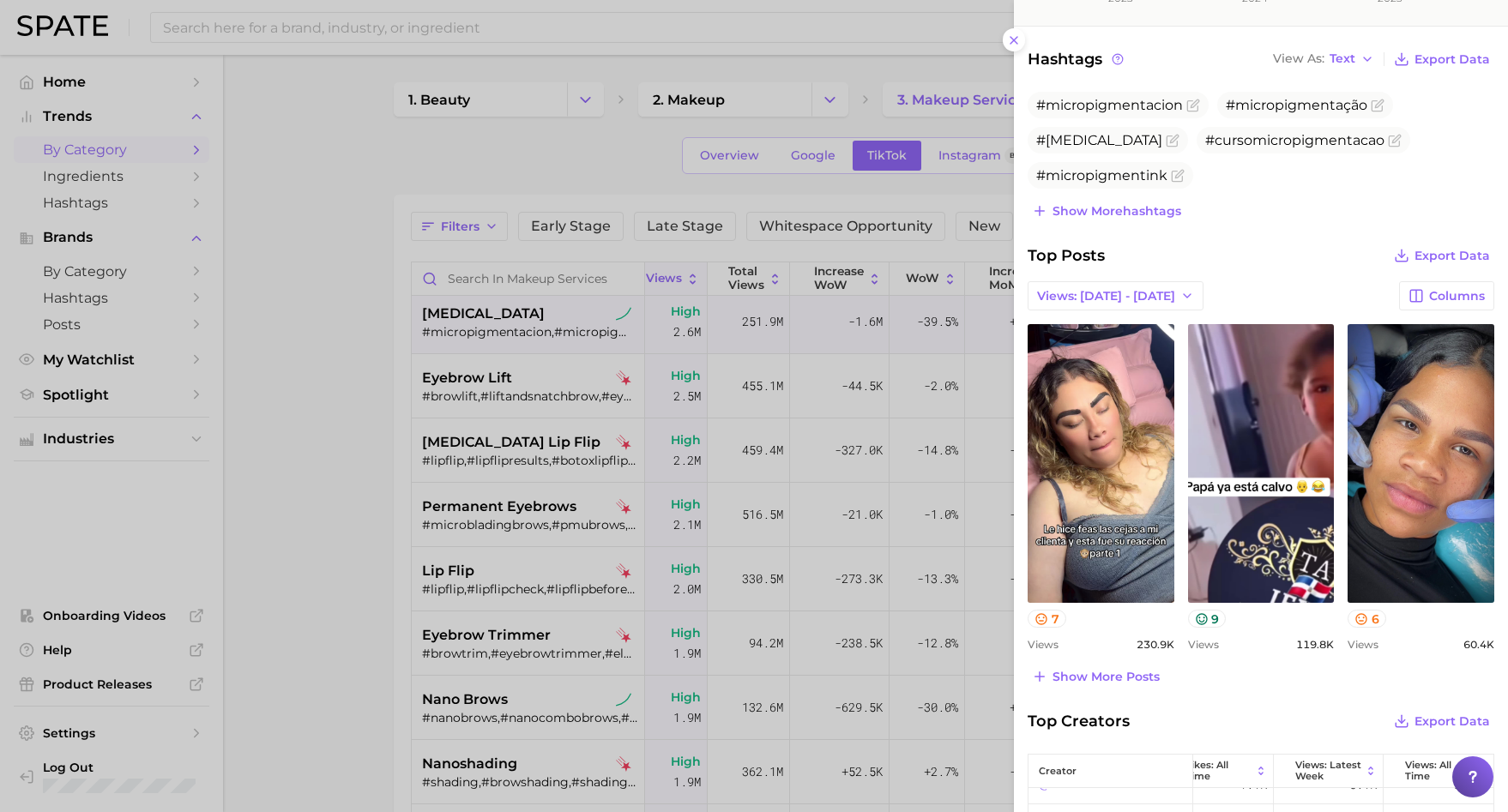
scroll to position [307, 0]
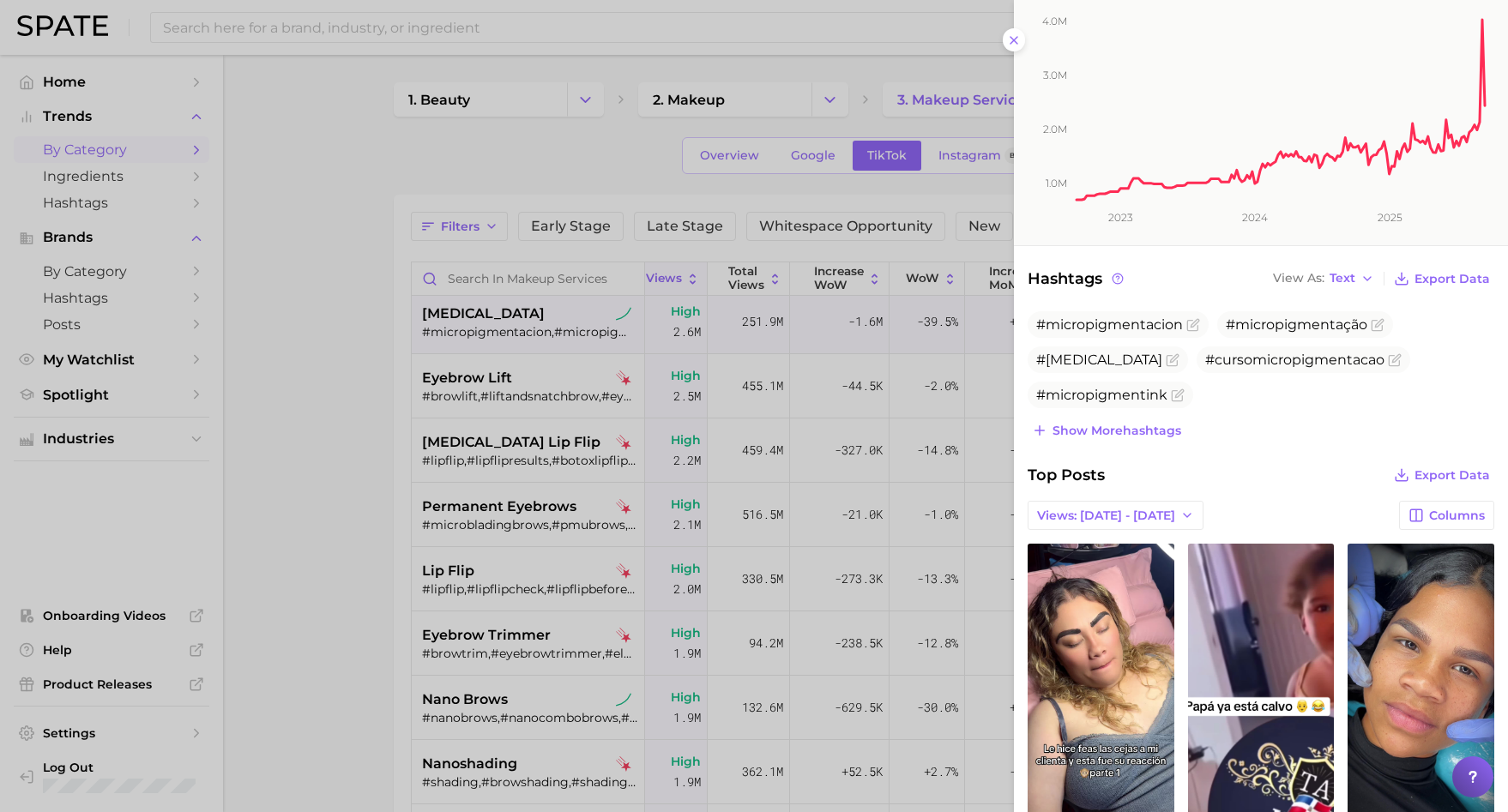
click at [798, 362] on div at bounding box center [754, 406] width 1508 height 812
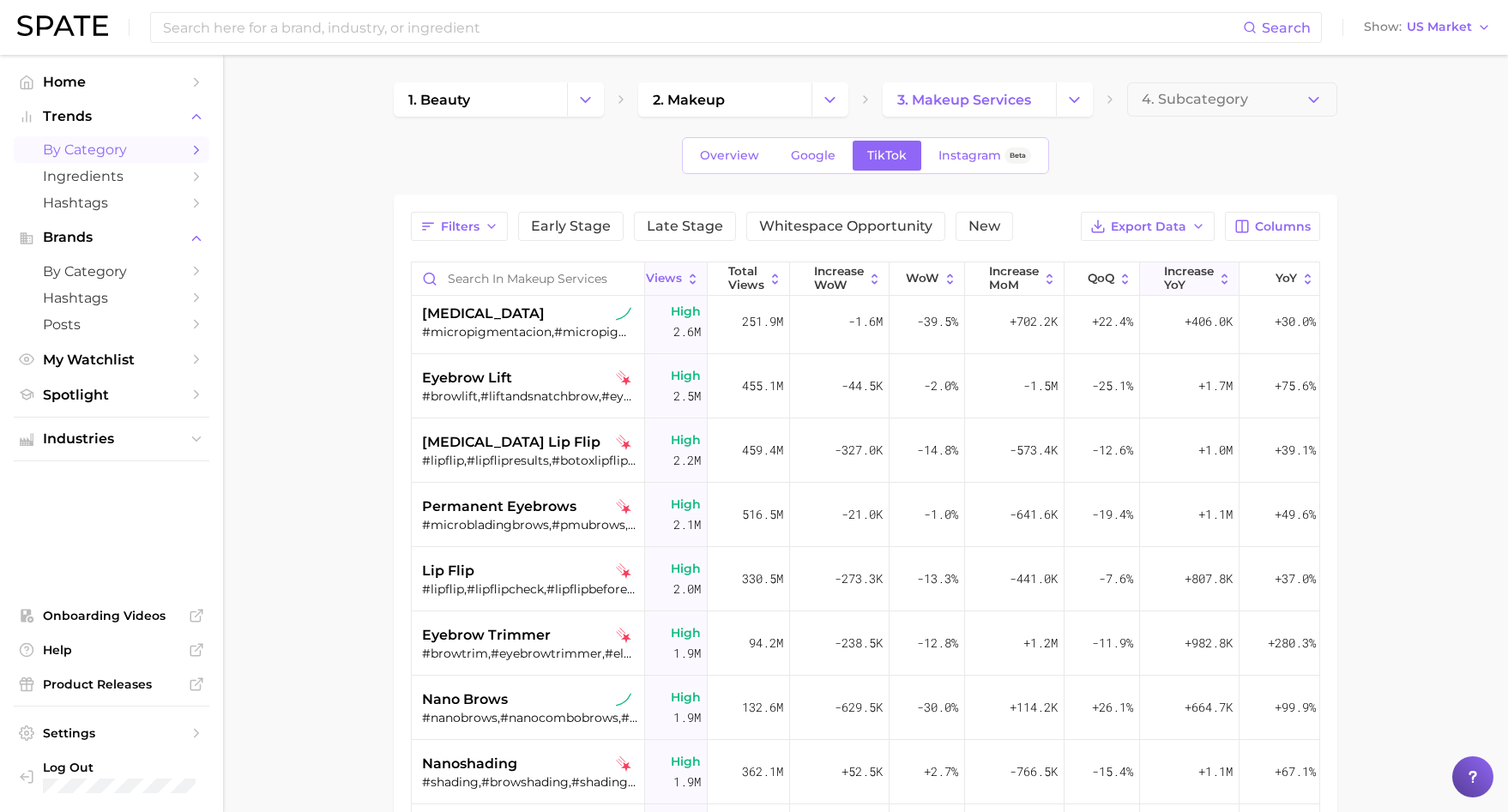
click at [1178, 293] on button "increase YoY" at bounding box center [1189, 279] width 99 height 34
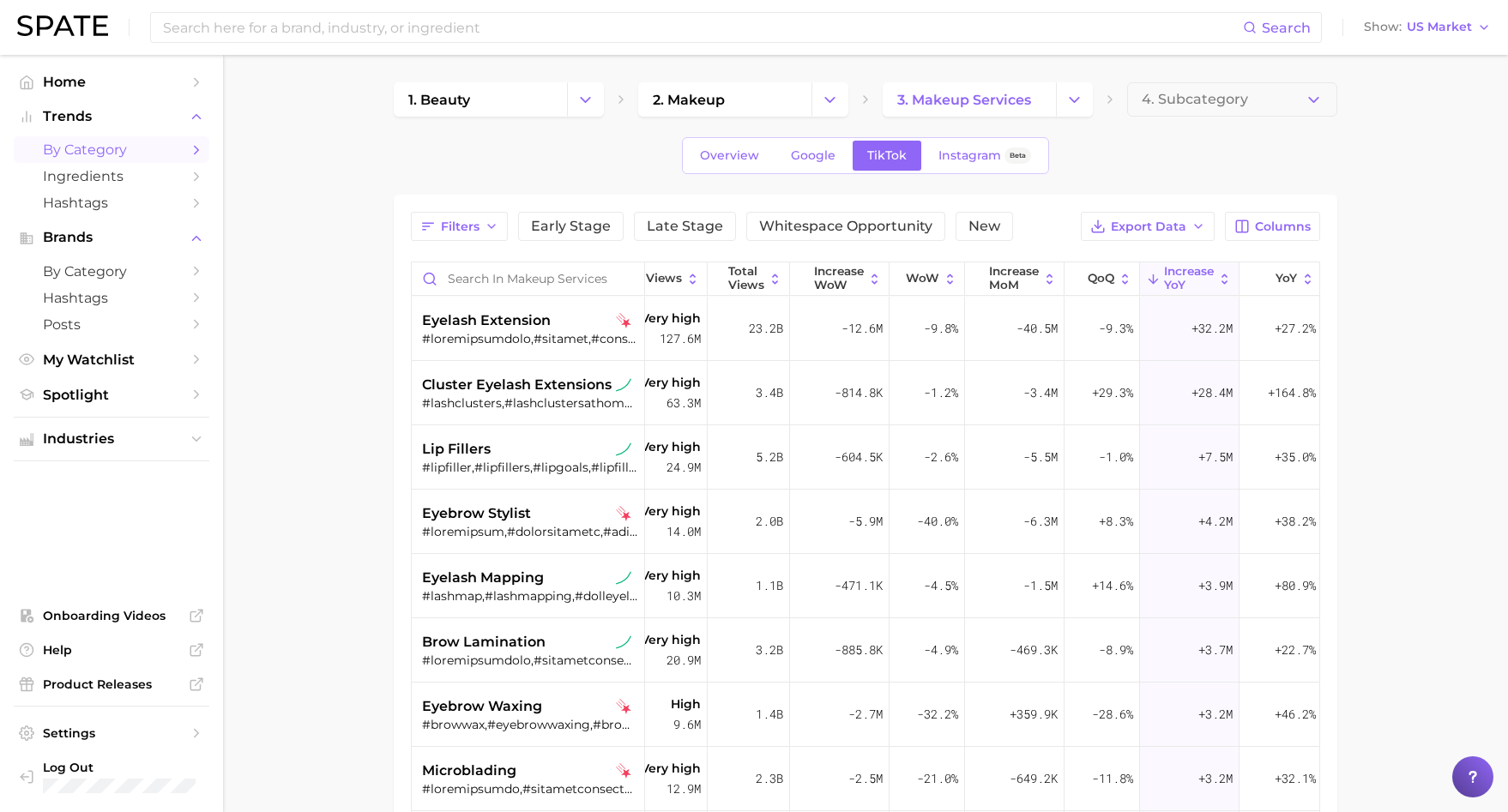
click at [1179, 272] on span "increase YoY" at bounding box center [1189, 277] width 50 height 26
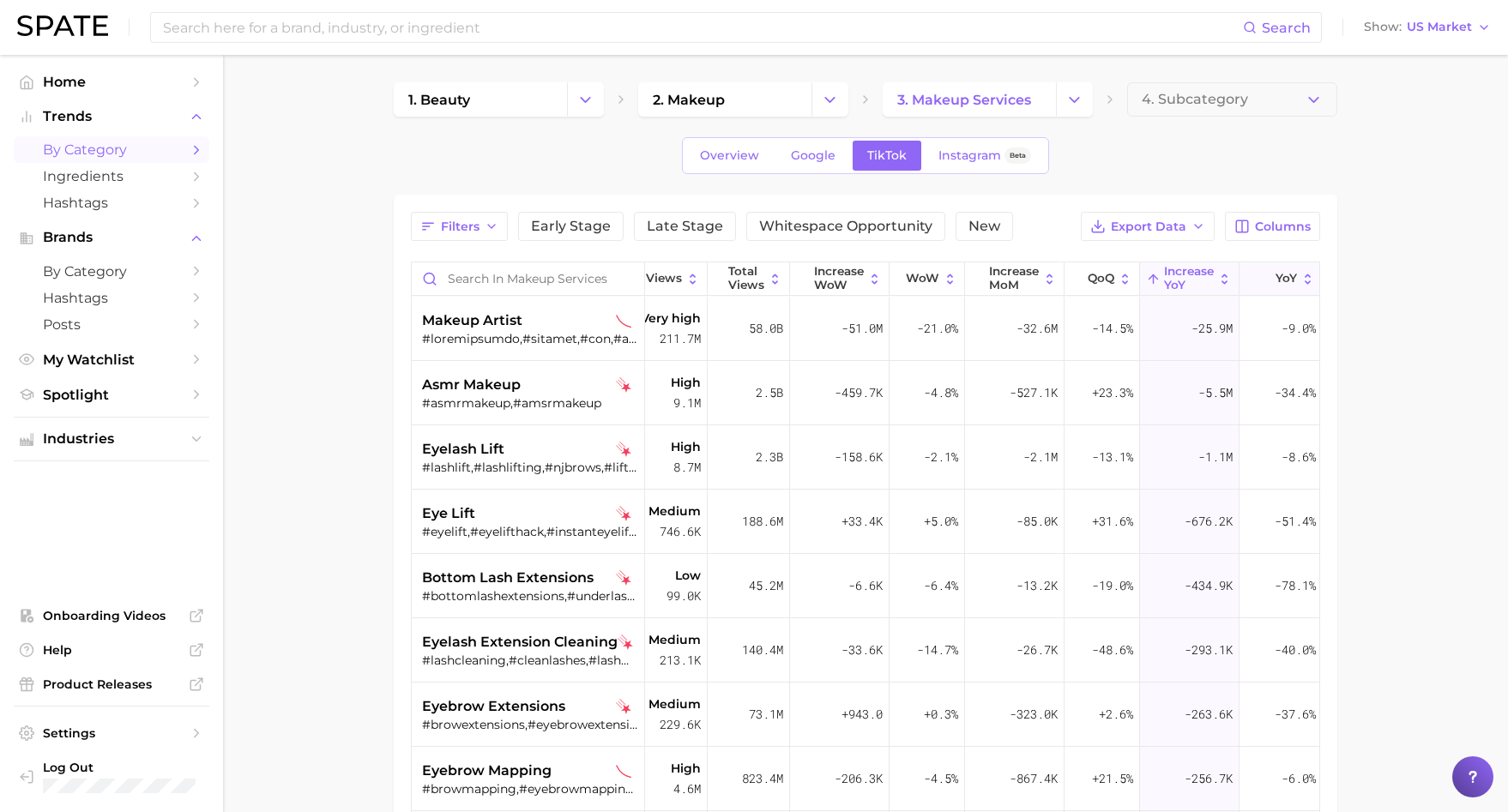
click at [1283, 270] on button "YoY" at bounding box center [1281, 279] width 82 height 34
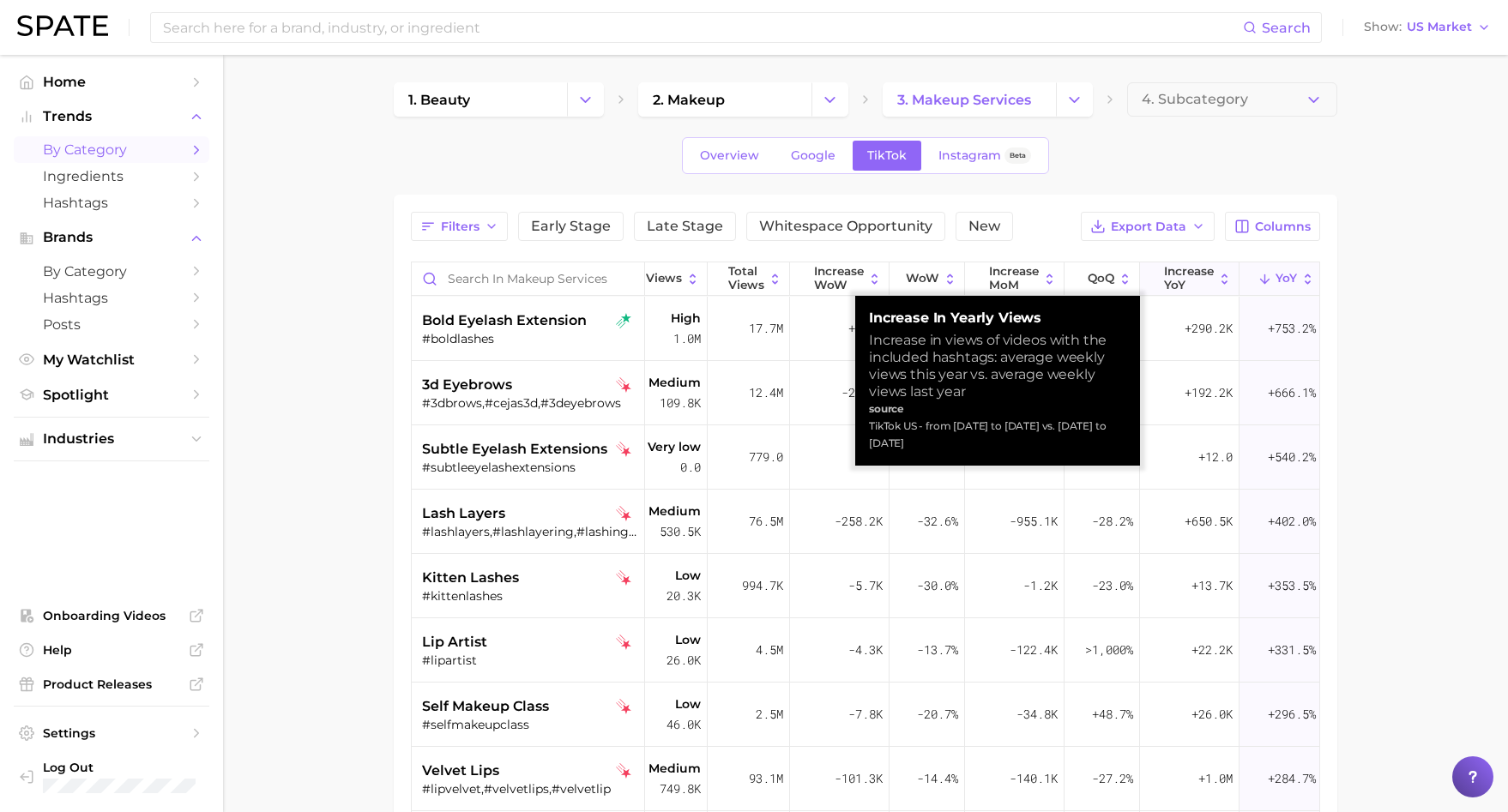
click at [1184, 285] on span "increase YoY" at bounding box center [1189, 277] width 50 height 26
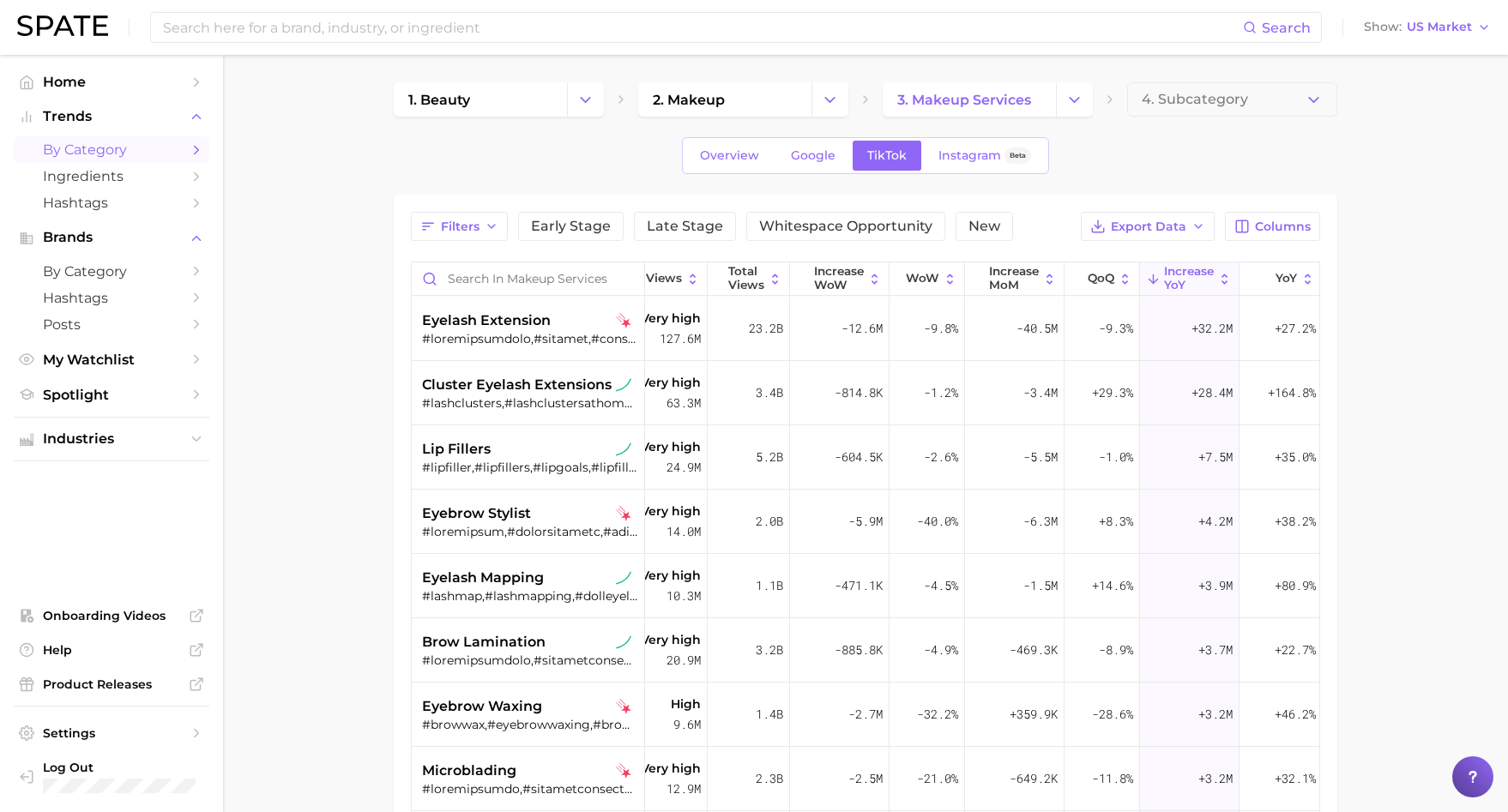
click at [735, 80] on main "1. beauty 2. makeup 3. makeup services 4. Subcategory Overview Google TikTok In…" at bounding box center [865, 615] width 1285 height 1121
click at [734, 101] on link "2. makeup" at bounding box center [725, 99] width 173 height 35
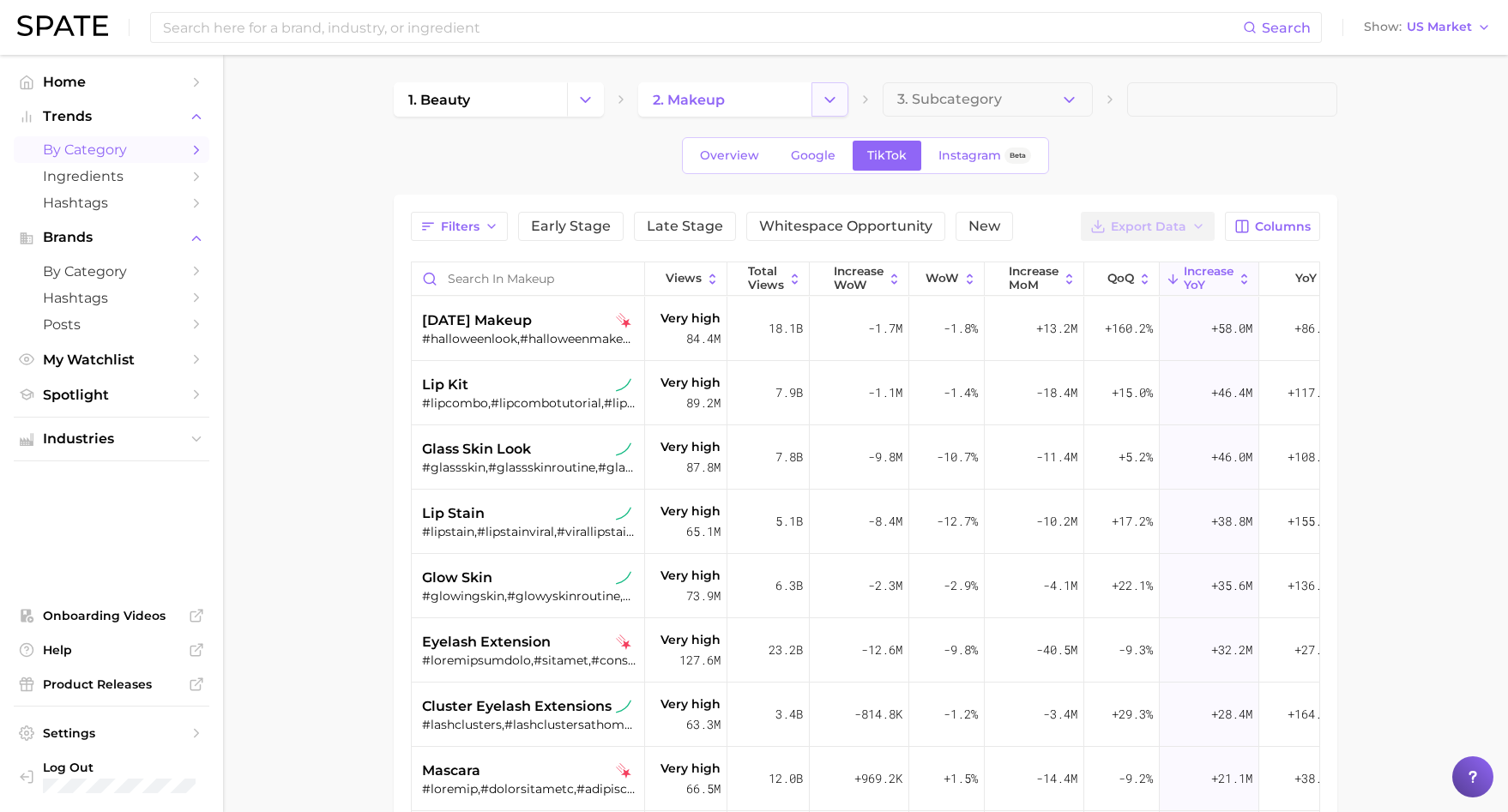
click at [822, 105] on icon "Change Category" at bounding box center [831, 100] width 18 height 18
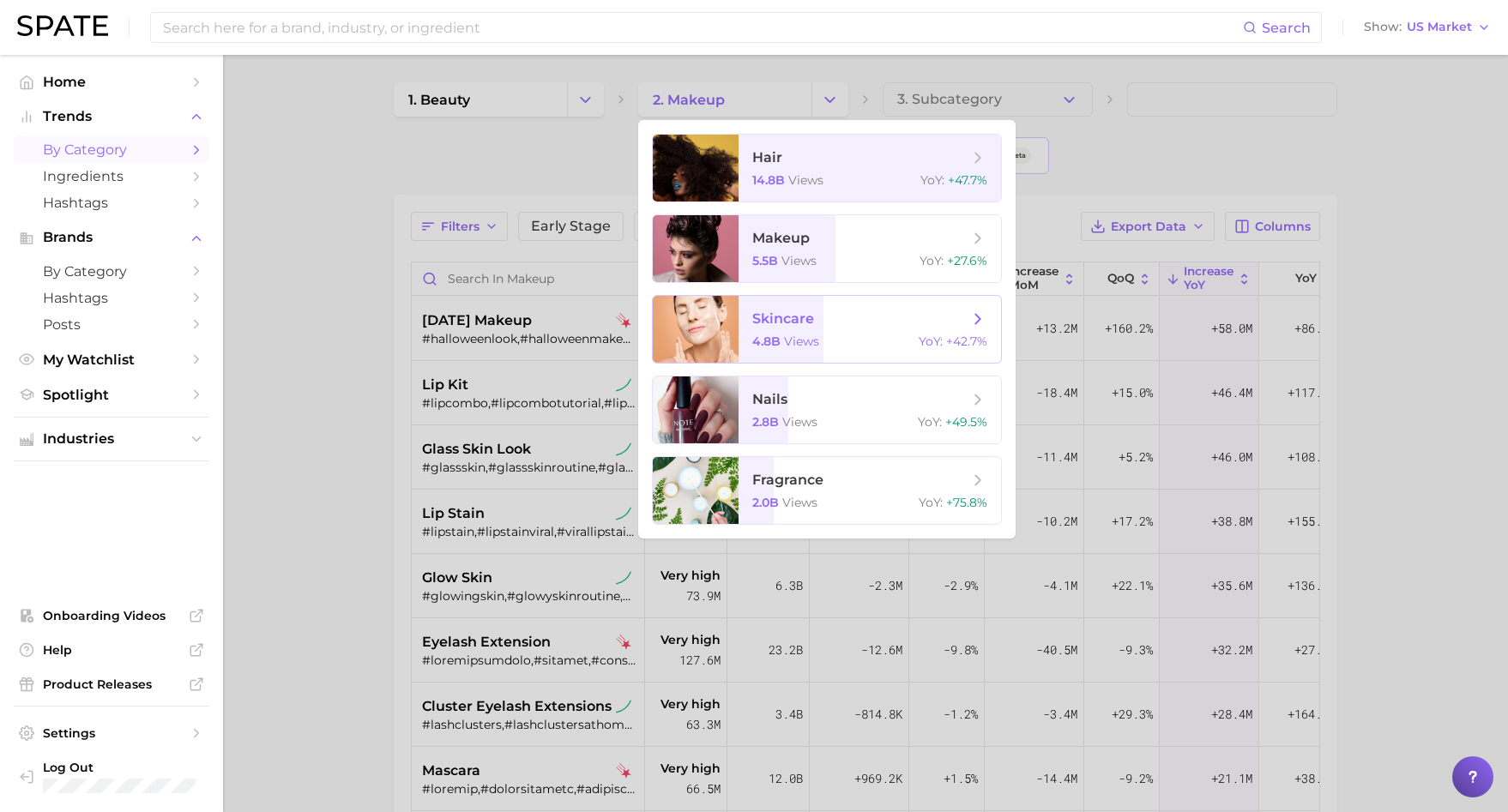
click at [755, 316] on span "skincare" at bounding box center [783, 318] width 62 height 16
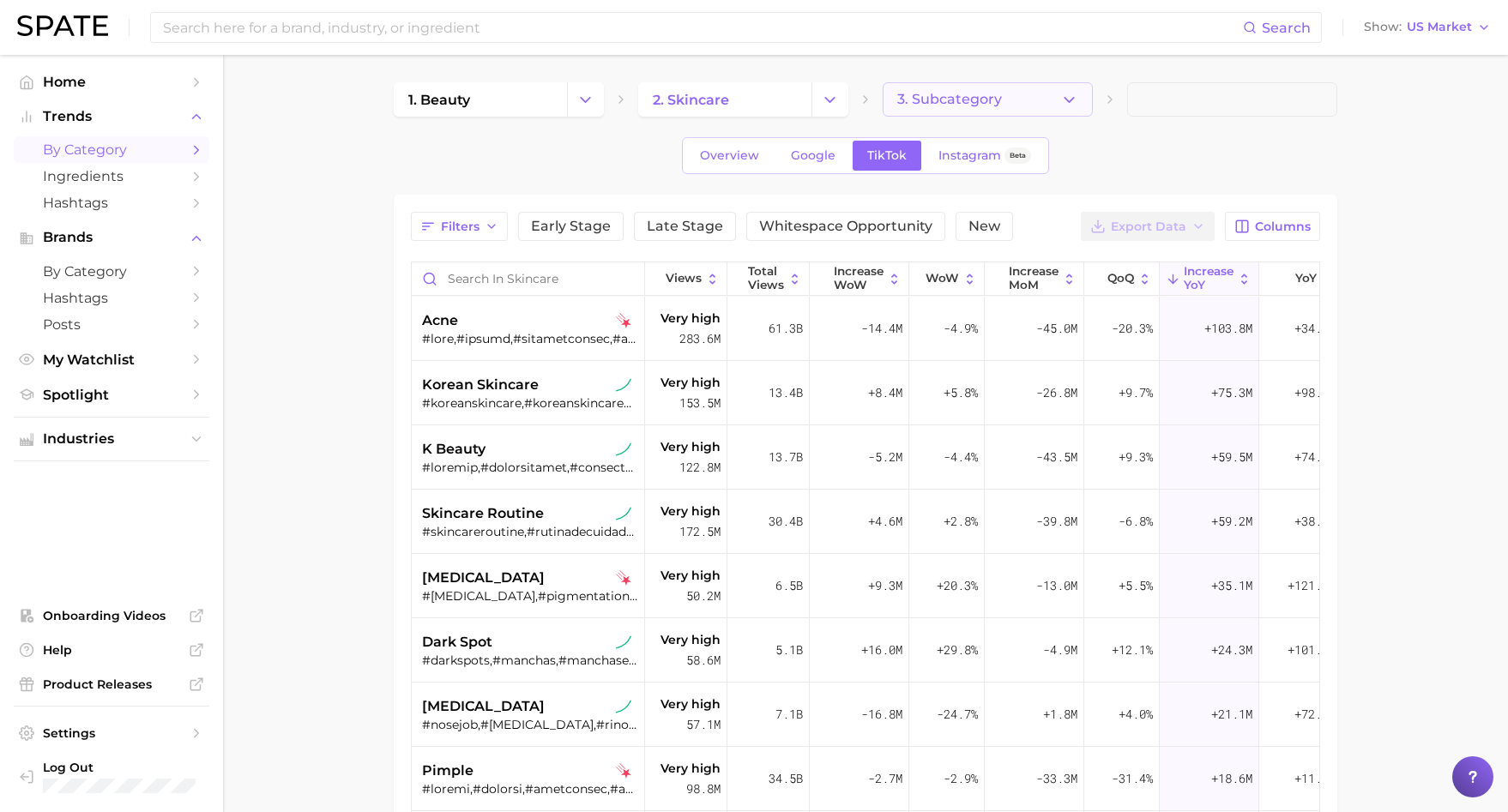
click at [1083, 92] on button "3. Subcategory" at bounding box center [988, 99] width 210 height 35
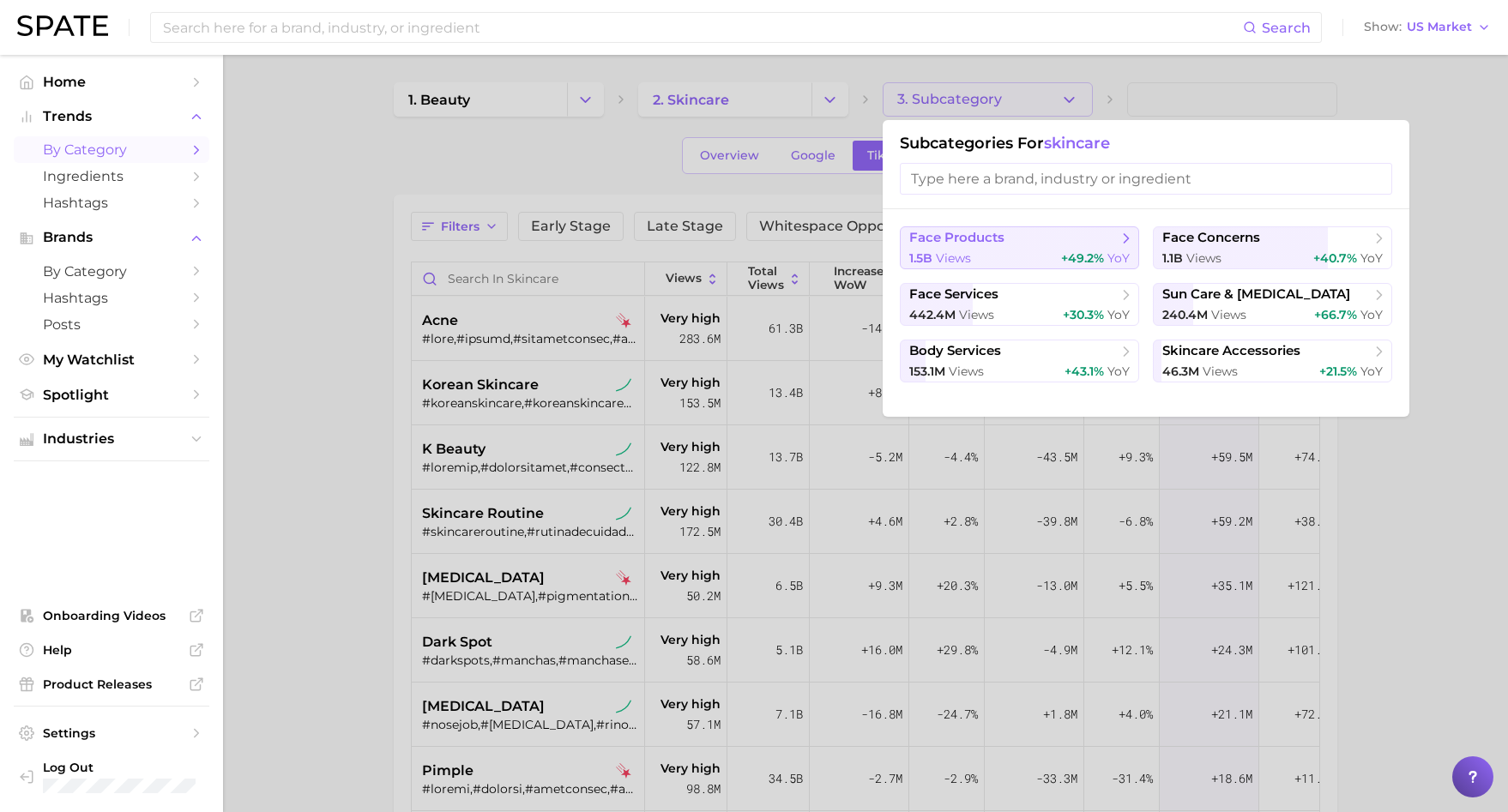
click at [1039, 232] on span "face products" at bounding box center [1013, 238] width 208 height 17
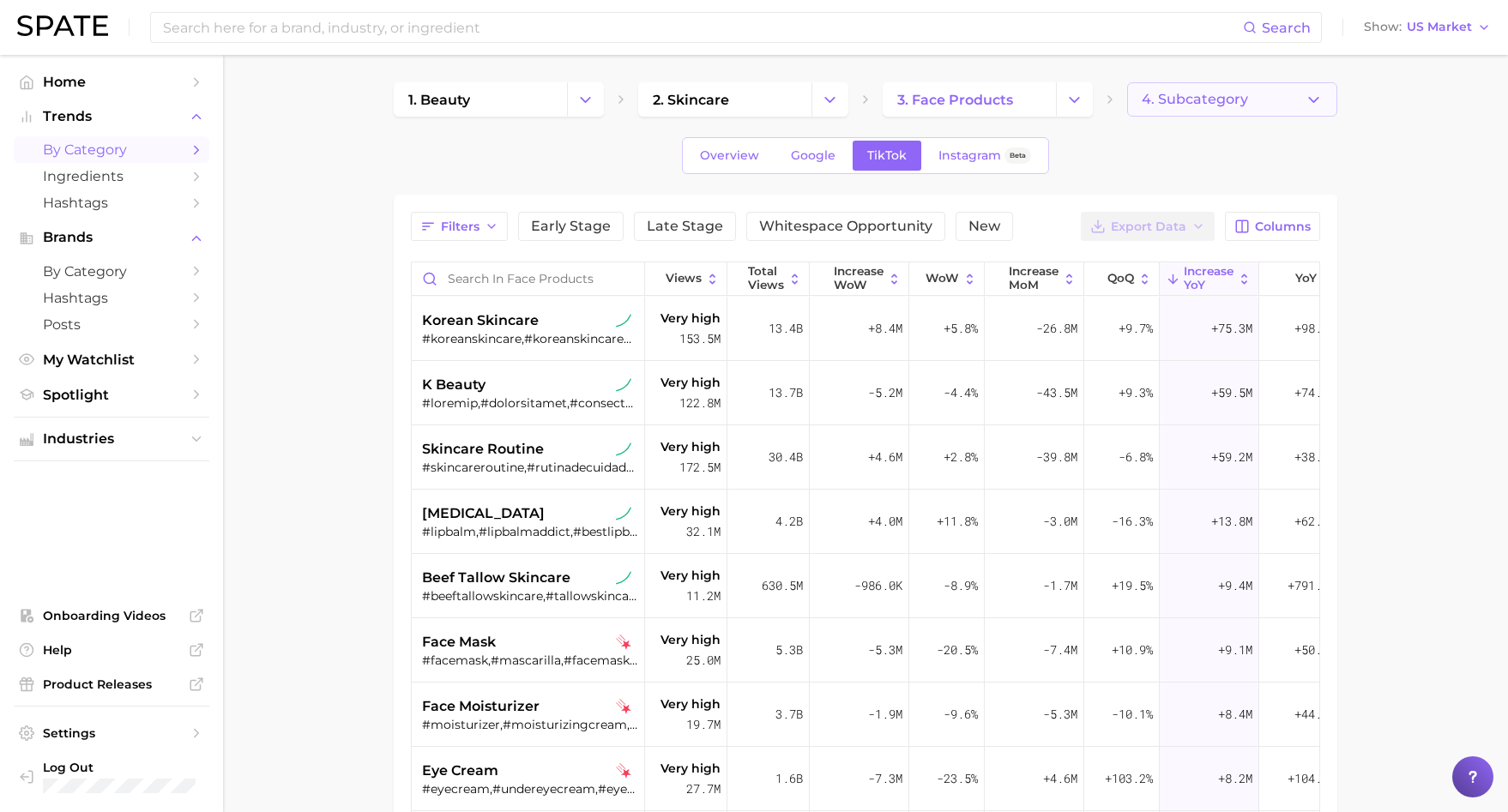
click at [1328, 99] on button "4. Subcategory" at bounding box center [1232, 99] width 210 height 35
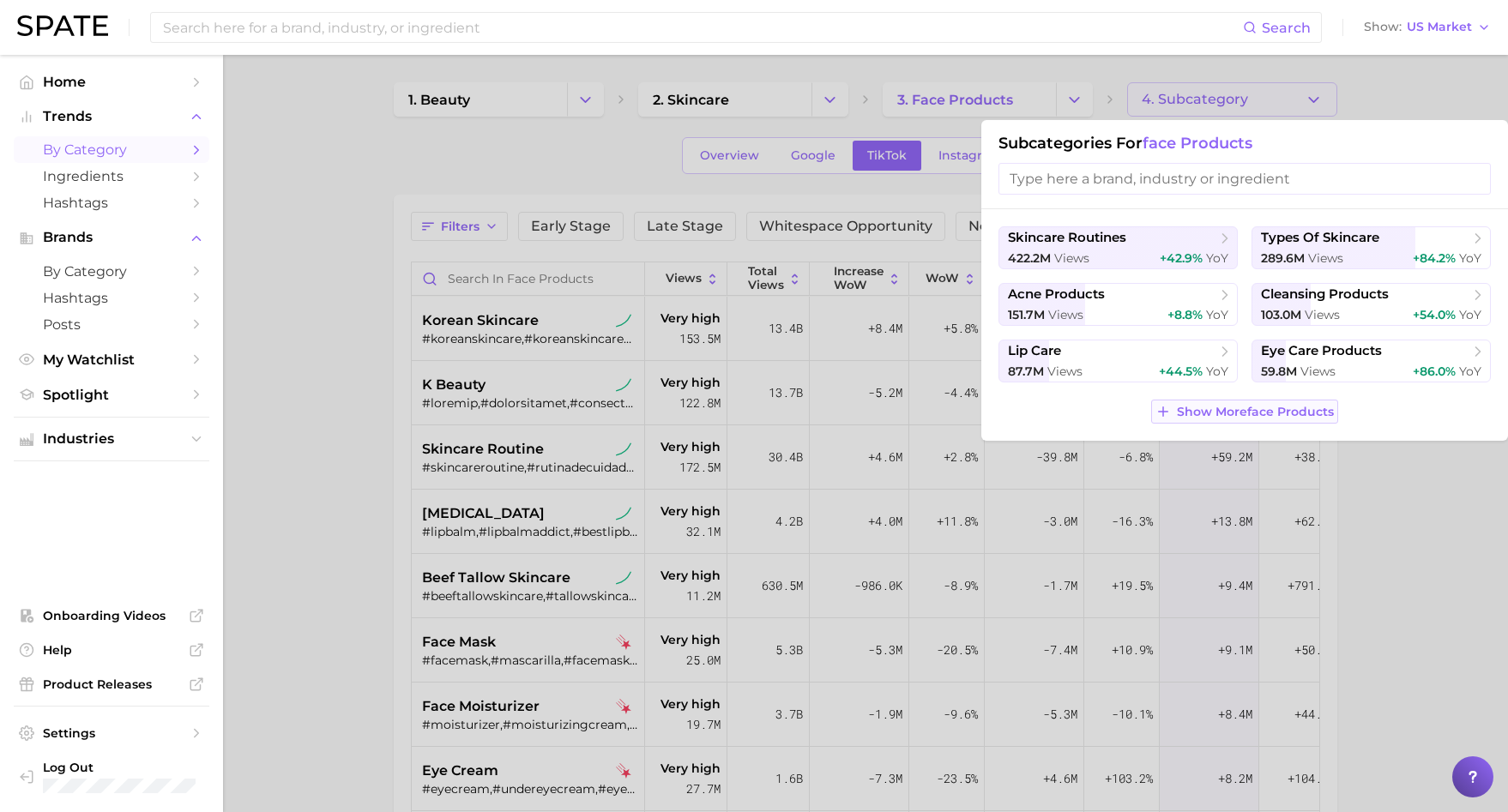
click at [1262, 411] on span "Show More face products" at bounding box center [1256, 412] width 157 height 15
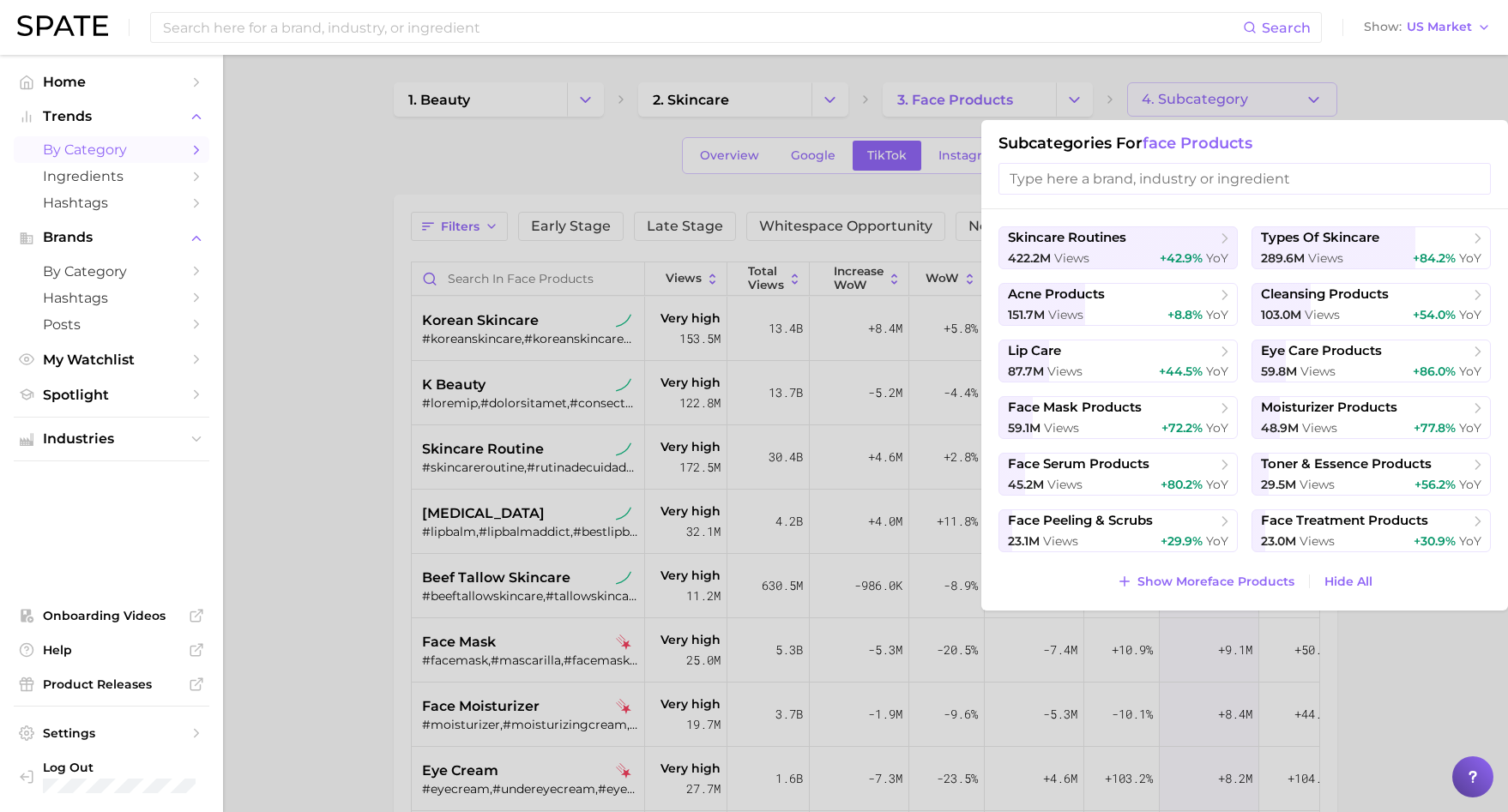
click at [1172, 62] on div at bounding box center [754, 406] width 1508 height 812
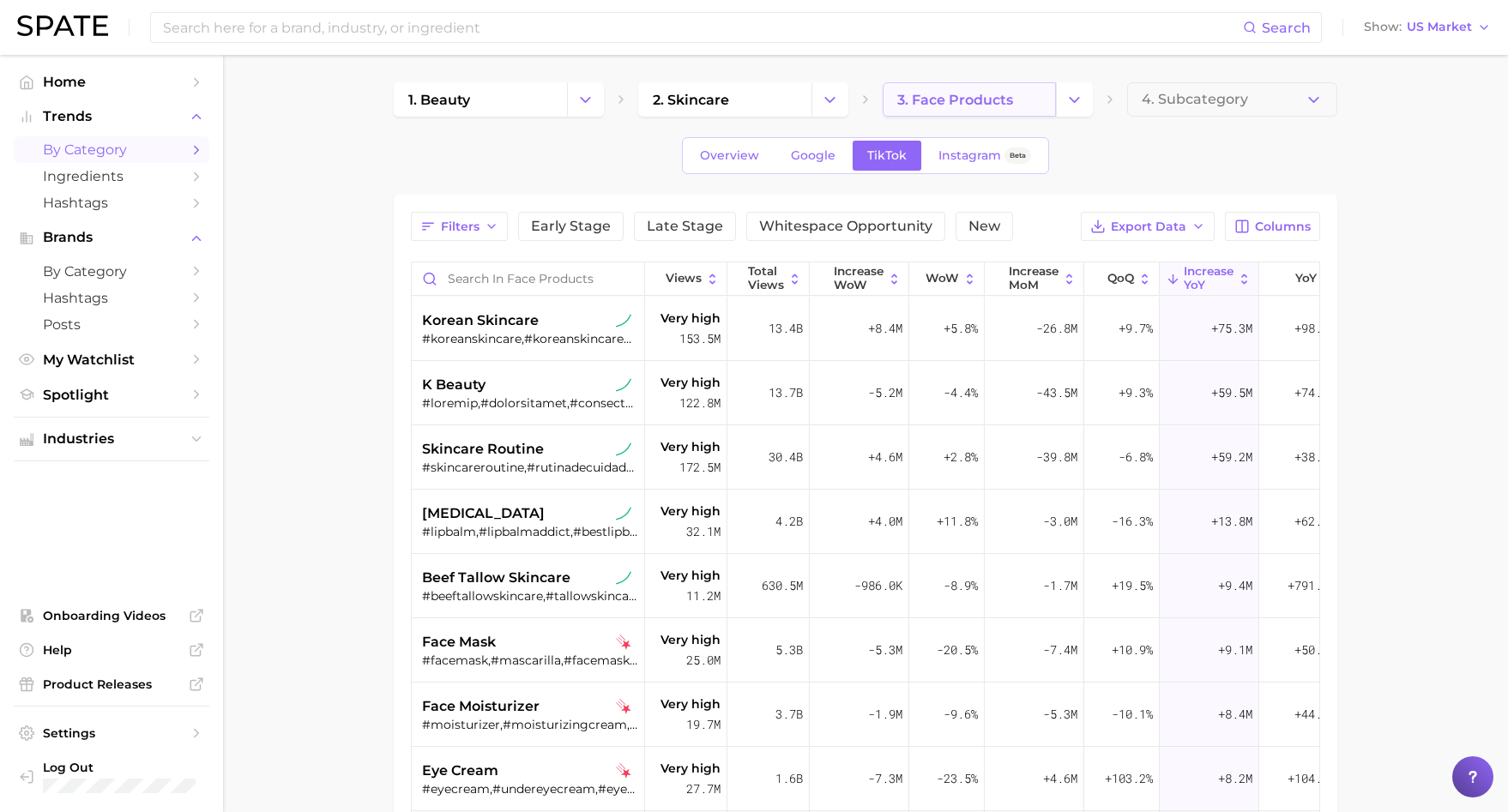
click at [1038, 91] on link "3. face products" at bounding box center [969, 99] width 173 height 35
click at [1060, 96] on button "Change Category" at bounding box center [1074, 99] width 37 height 35
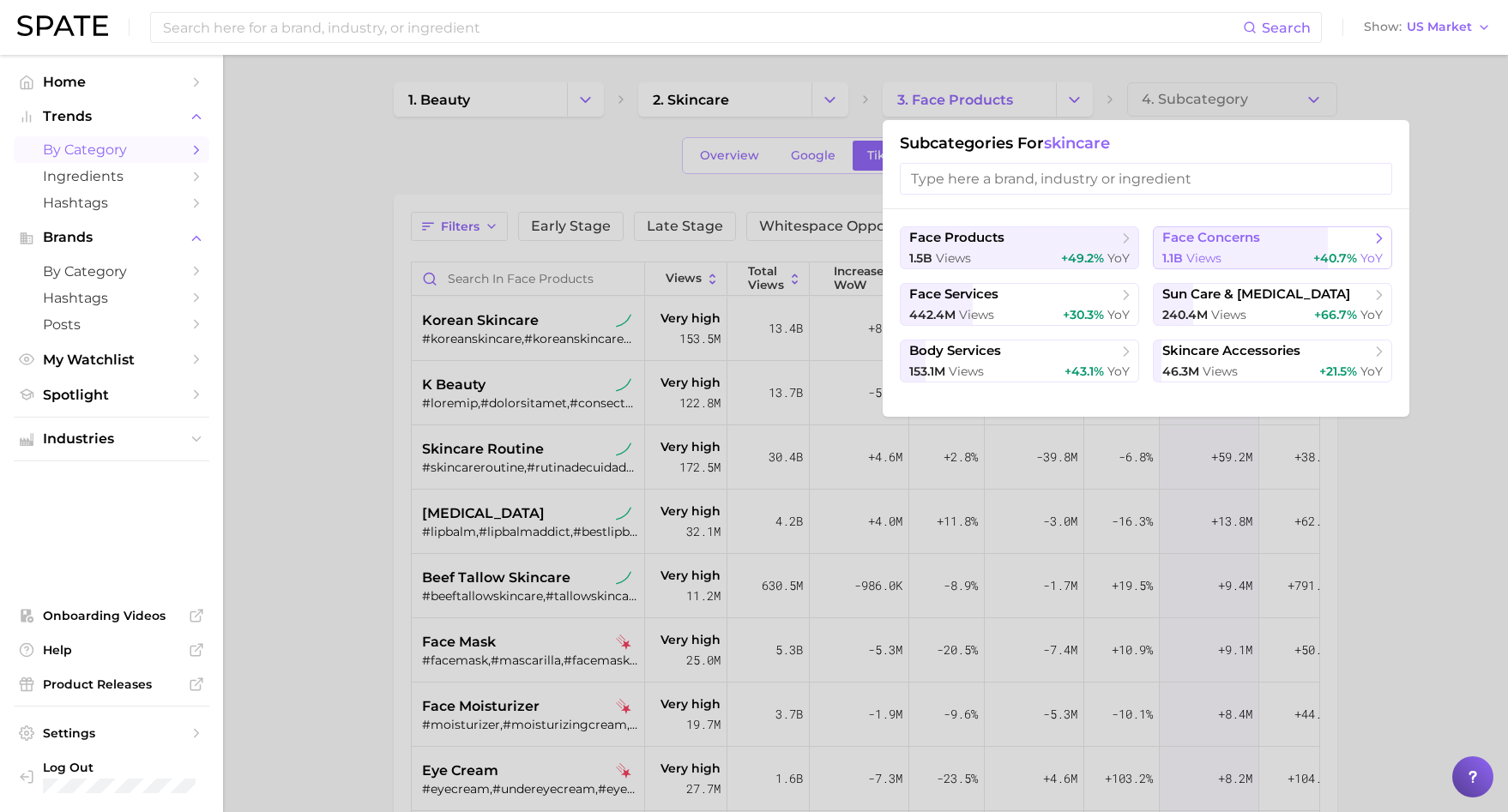
click at [1194, 245] on span "face concerns" at bounding box center [1211, 238] width 98 height 16
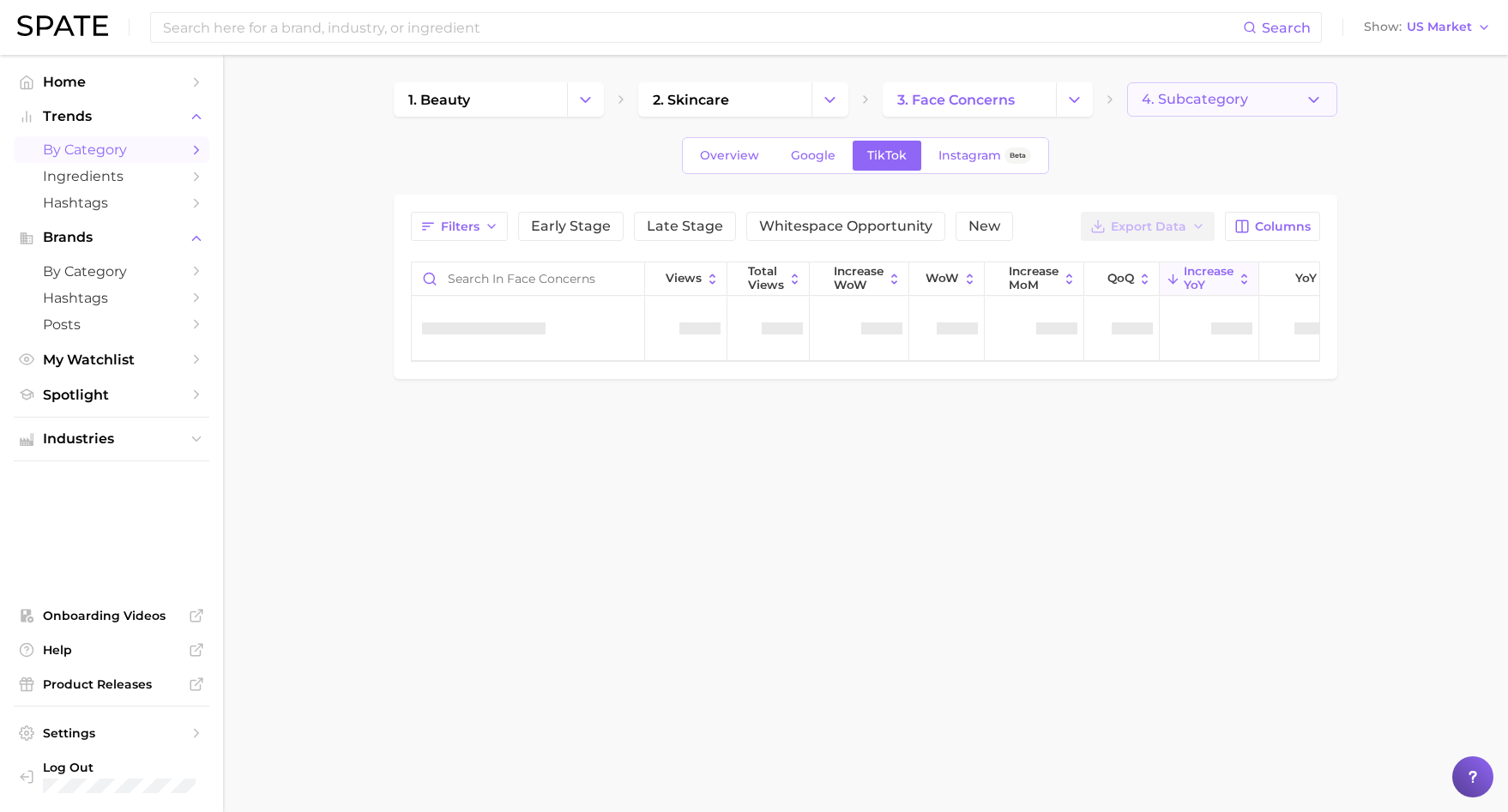
click at [1331, 99] on button "4. Subcategory" at bounding box center [1232, 99] width 210 height 35
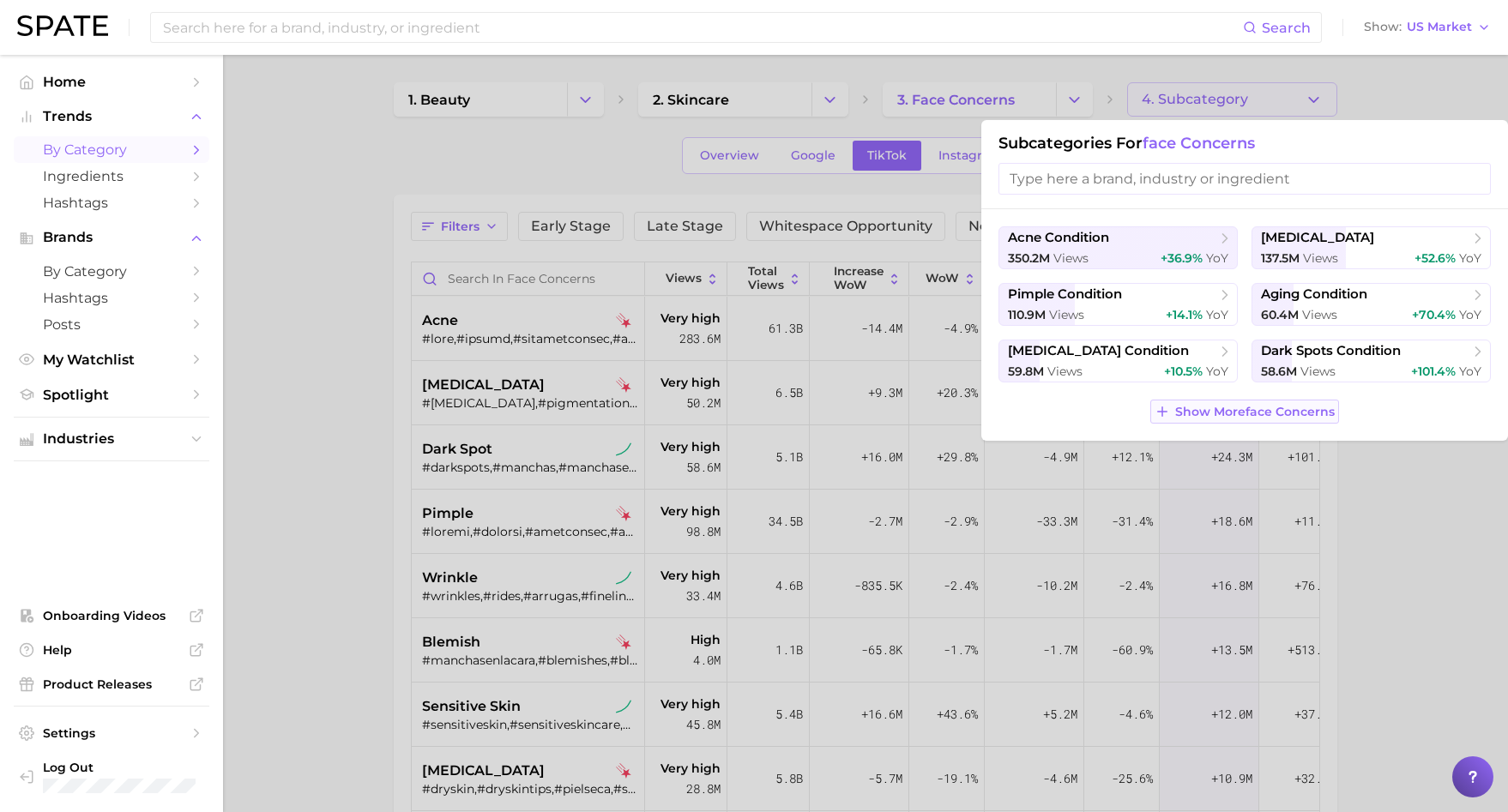
click at [1244, 416] on span "Show More face concerns" at bounding box center [1255, 412] width 160 height 15
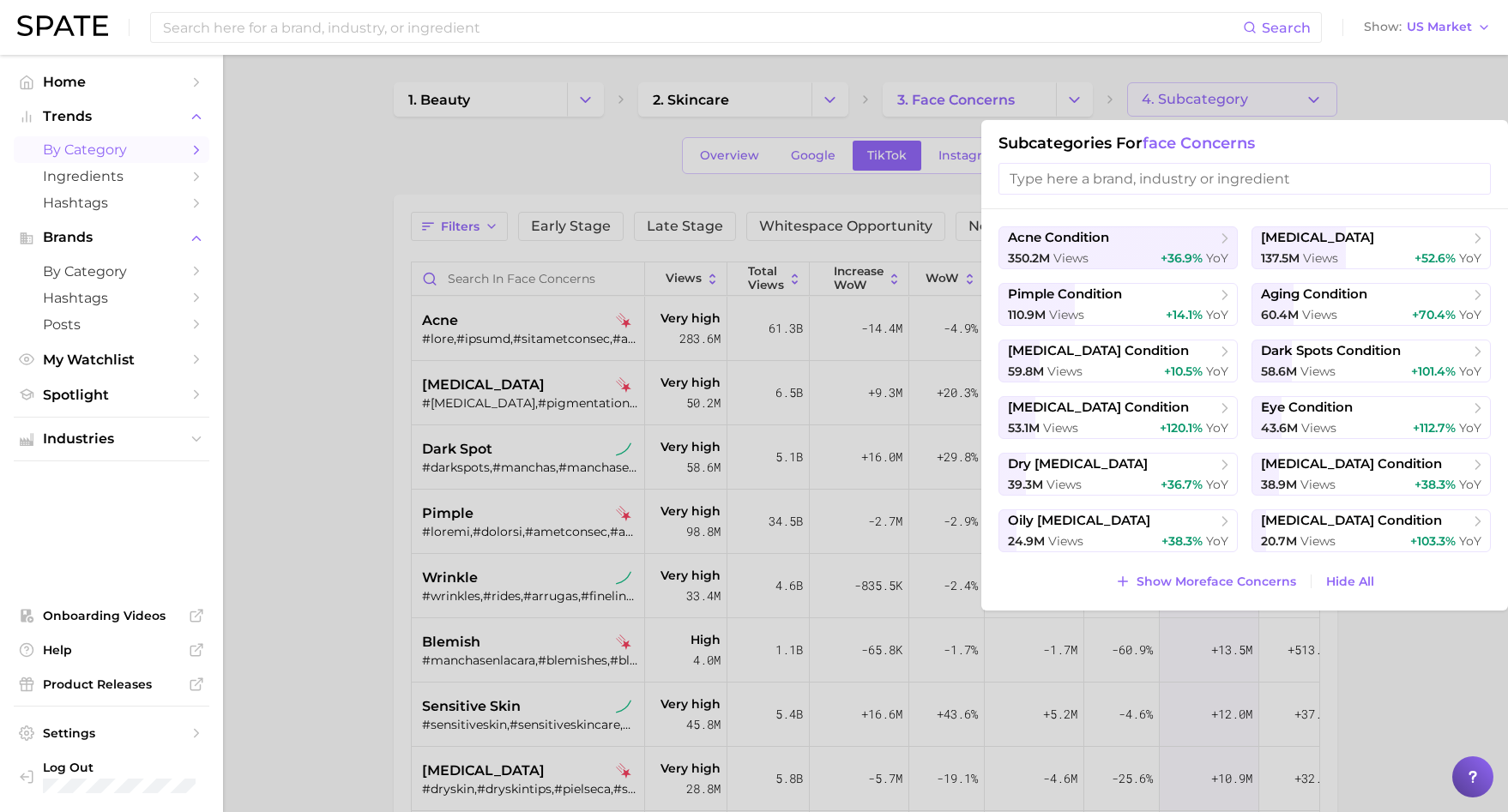
click at [1108, 76] on div at bounding box center [754, 406] width 1508 height 812
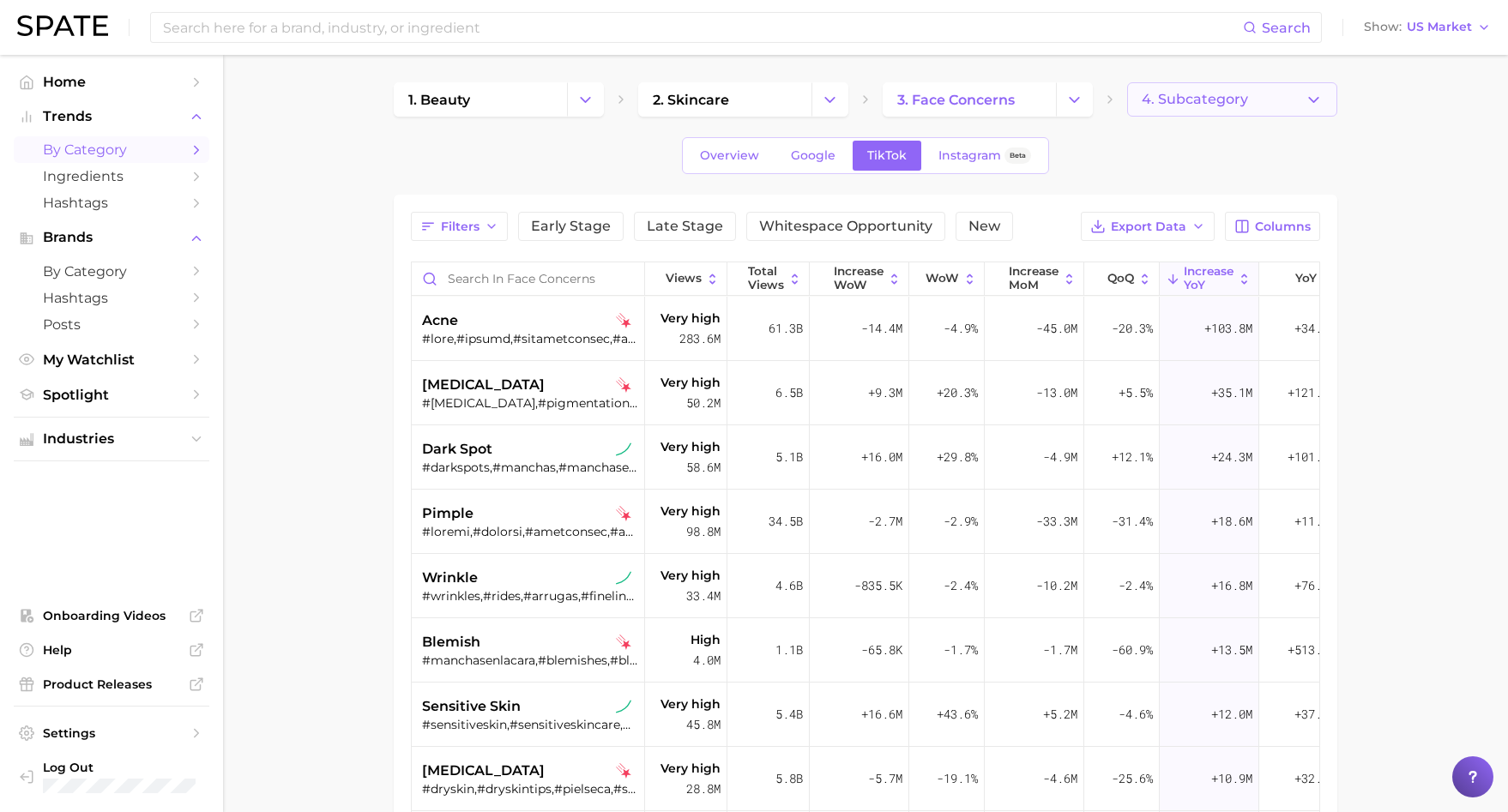
click at [1248, 115] on button "4. Subcategory" at bounding box center [1232, 99] width 210 height 35
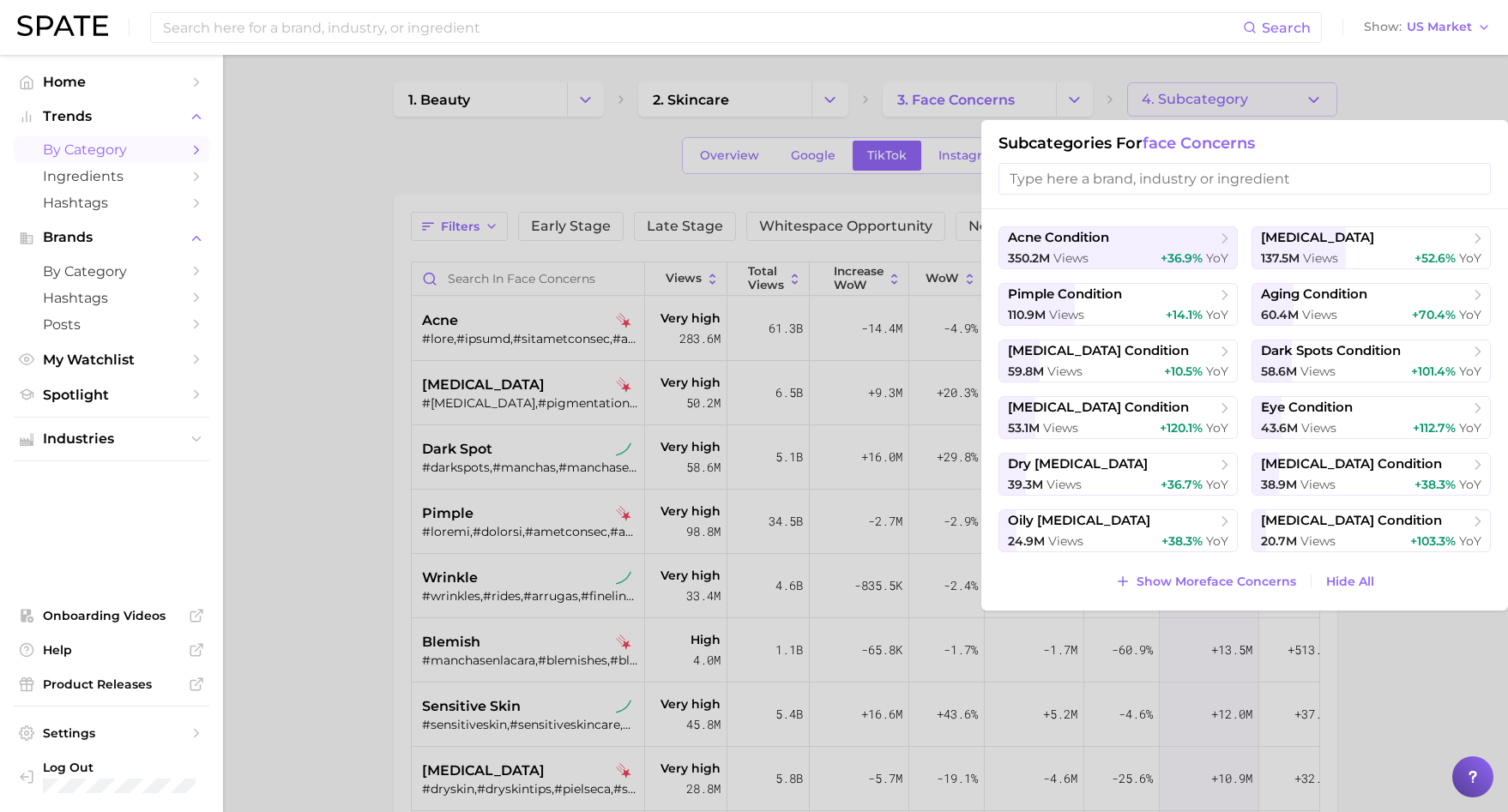
click at [1247, 115] on div at bounding box center [754, 406] width 1508 height 812
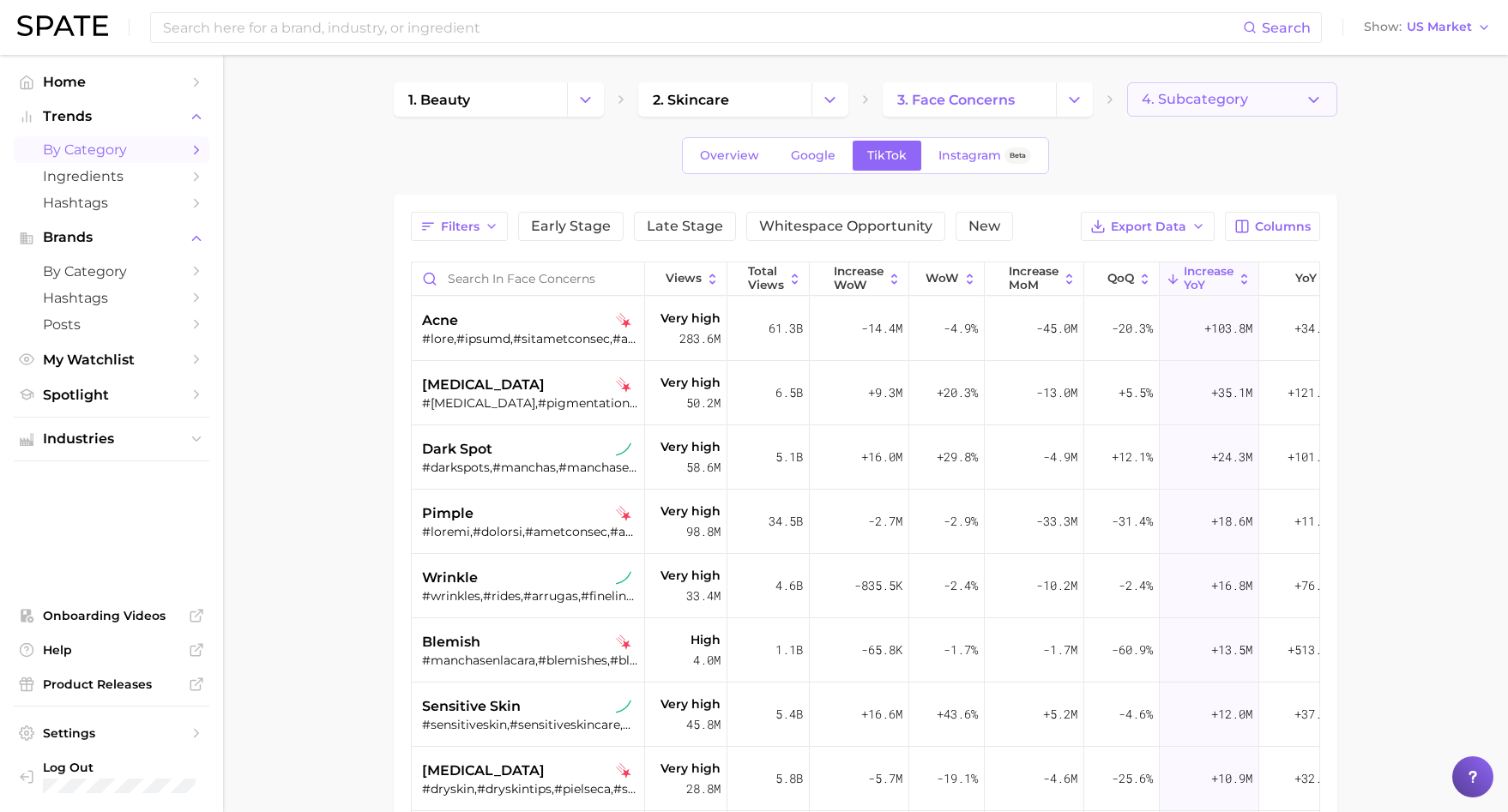
click at [1215, 116] on button "4. Subcategory" at bounding box center [1232, 99] width 210 height 35
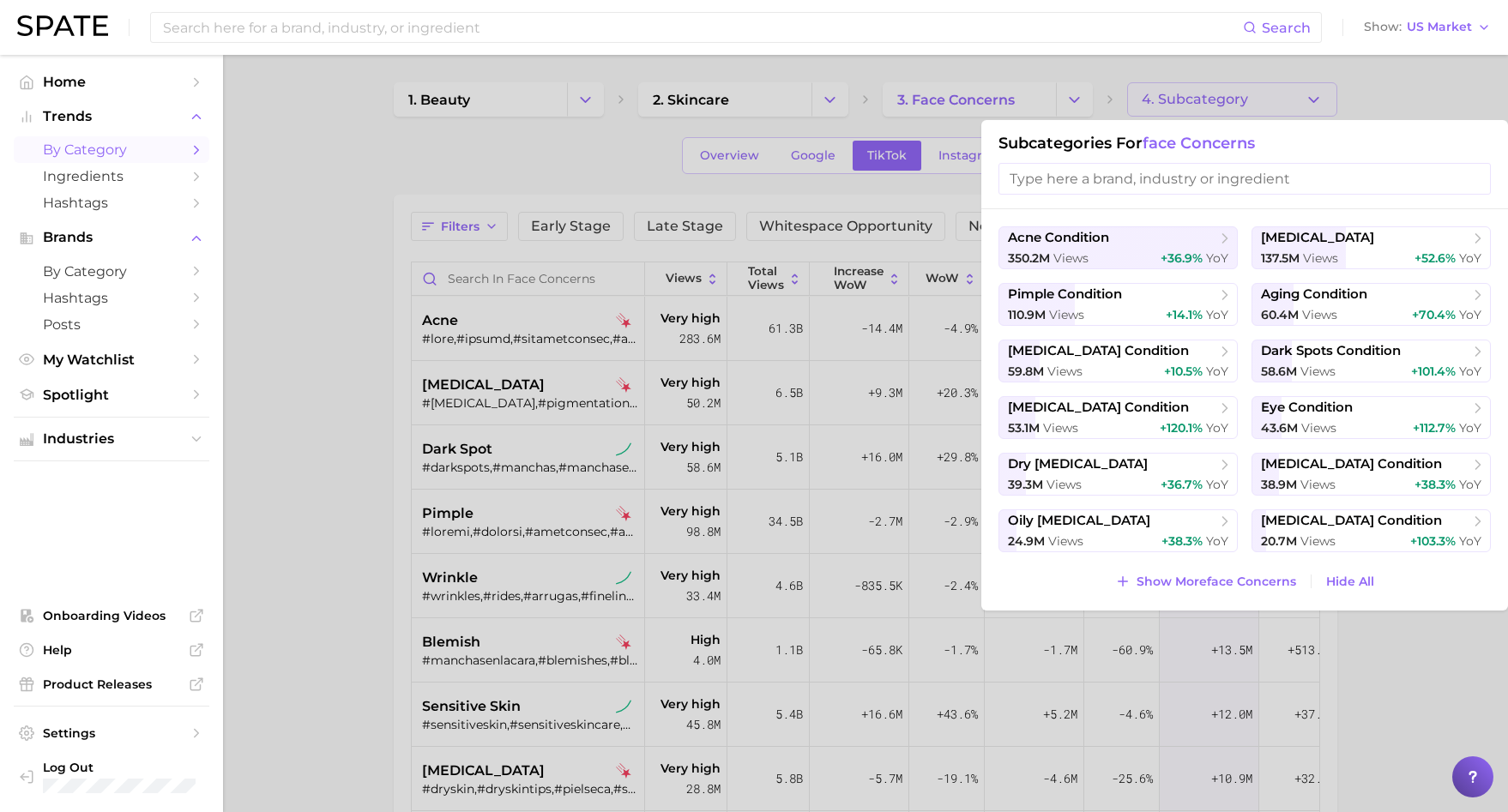
click at [1201, 104] on div at bounding box center [754, 406] width 1508 height 812
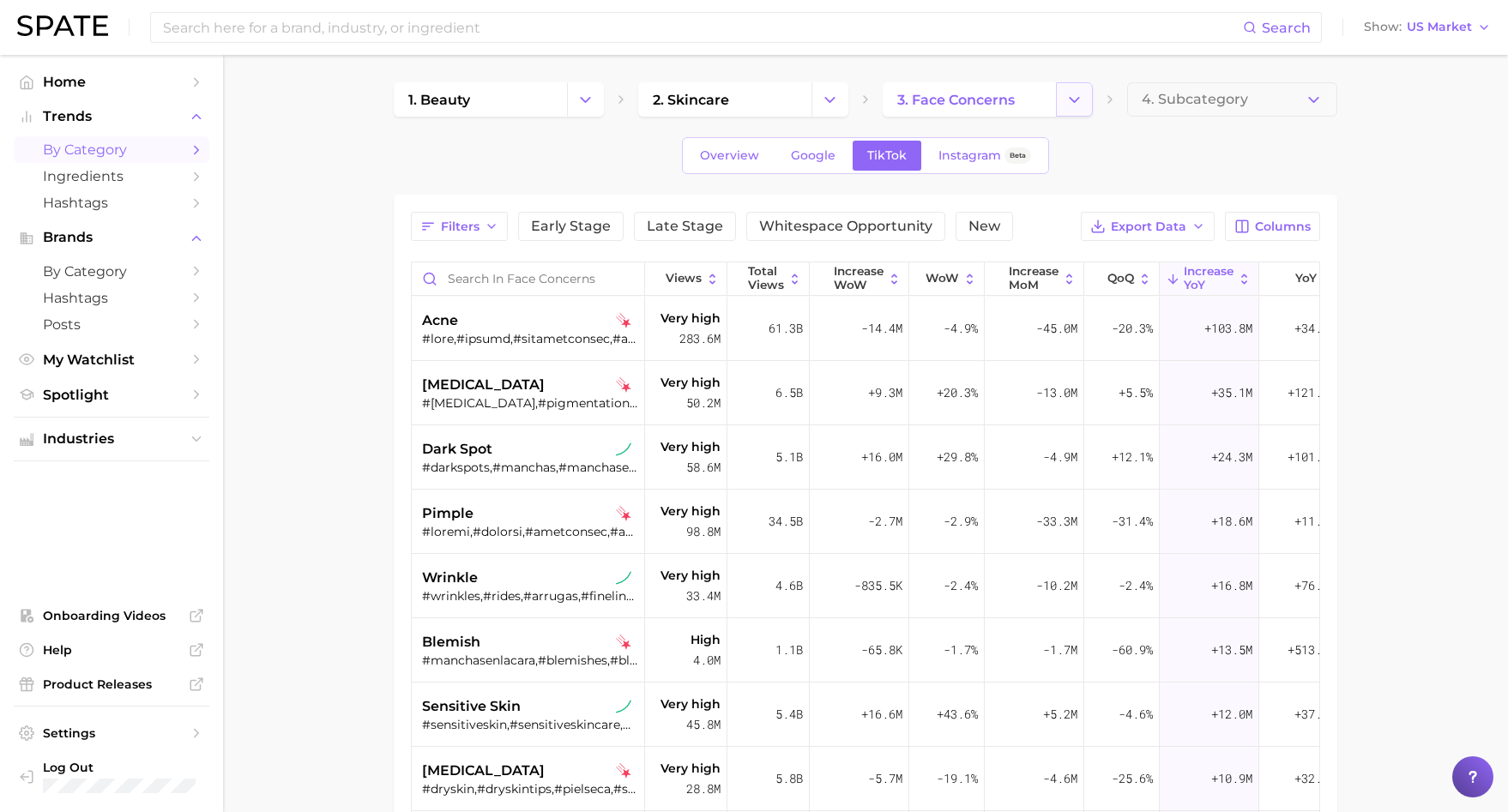
click at [1059, 92] on button "Change Category" at bounding box center [1074, 99] width 37 height 35
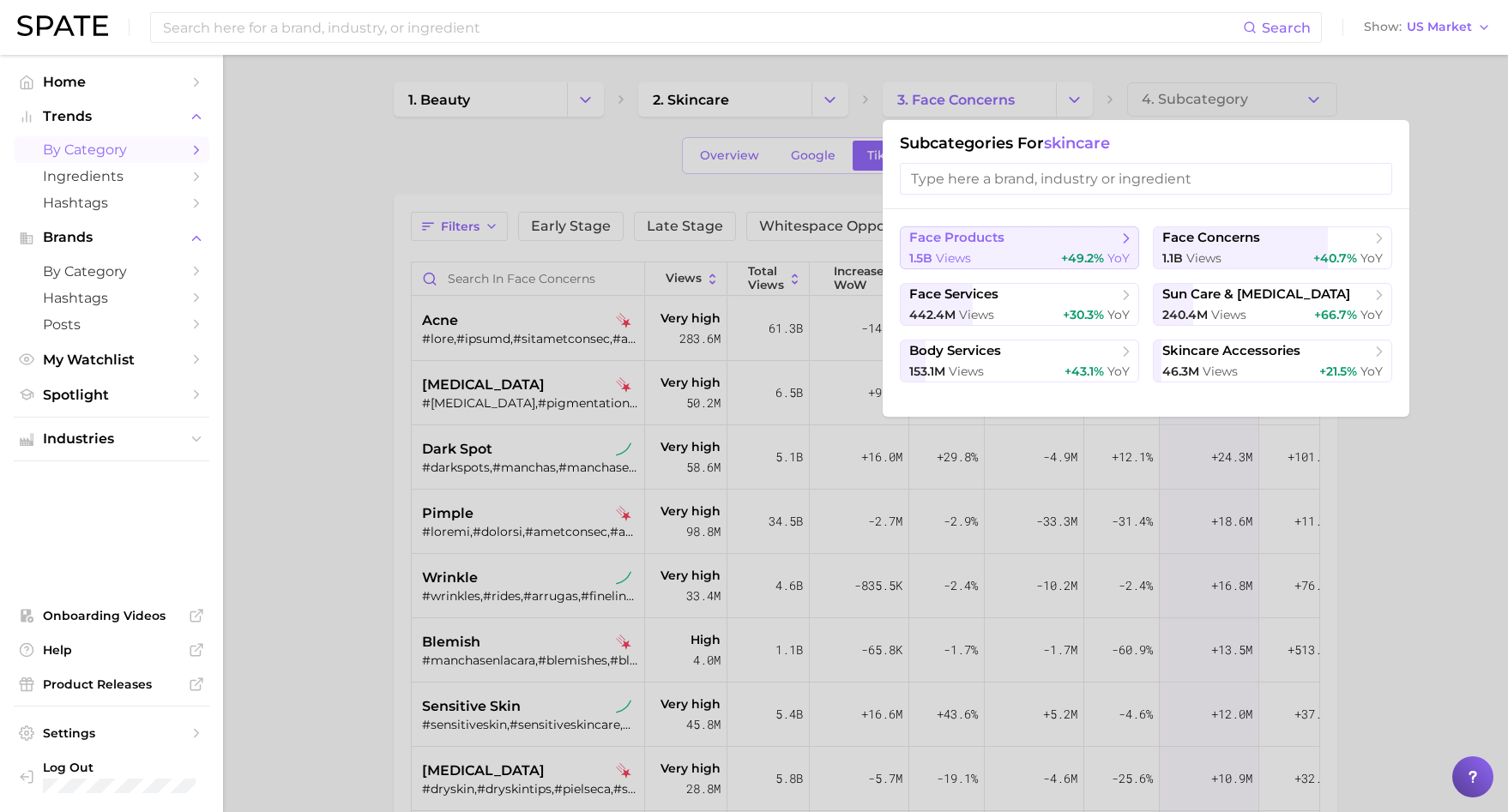
click at [1049, 250] on div "1.5b views +49.2% YoY" at bounding box center [1020, 258] width 221 height 16
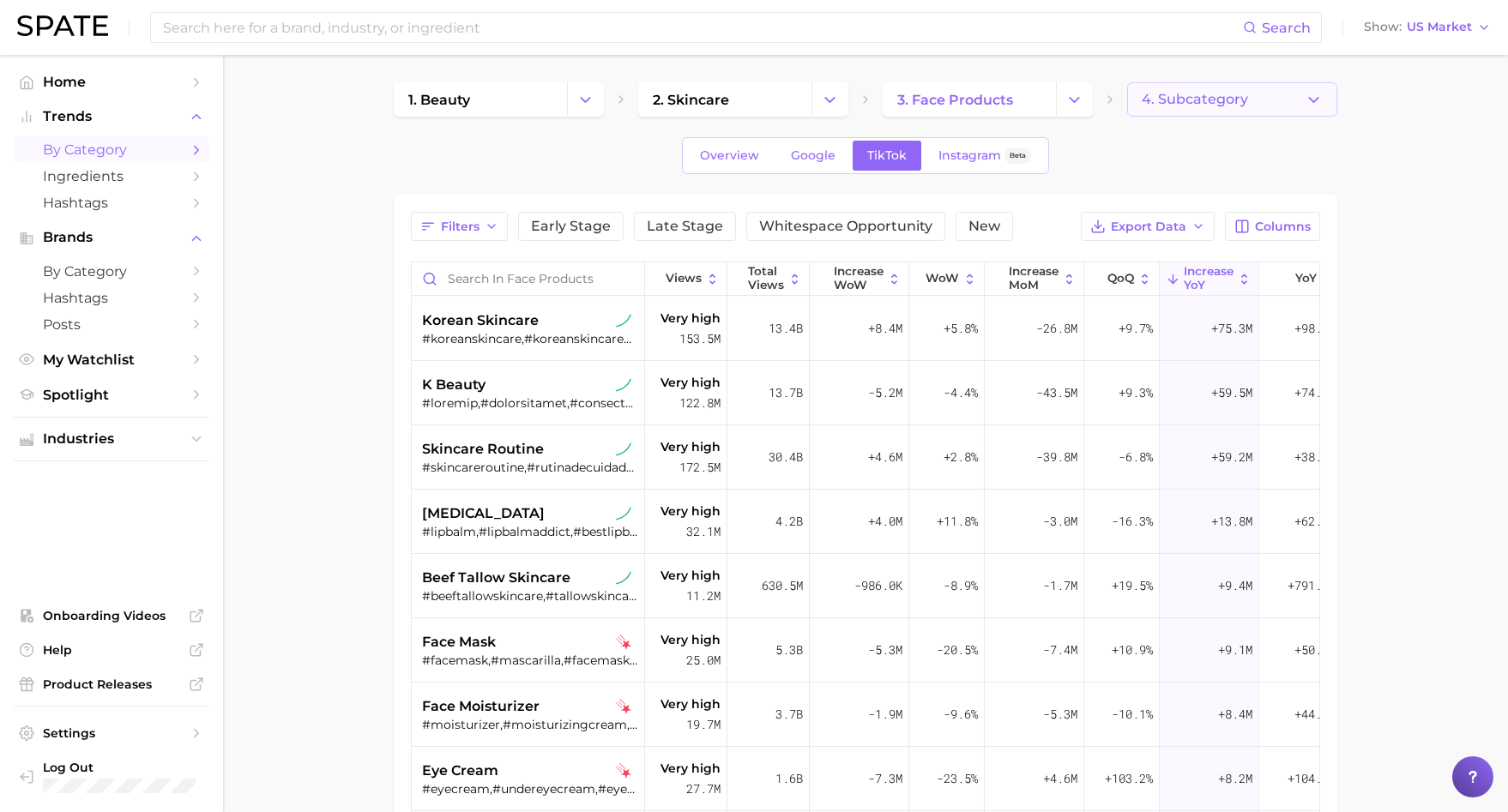
click at [1230, 85] on button "4. Subcategory" at bounding box center [1232, 99] width 210 height 35
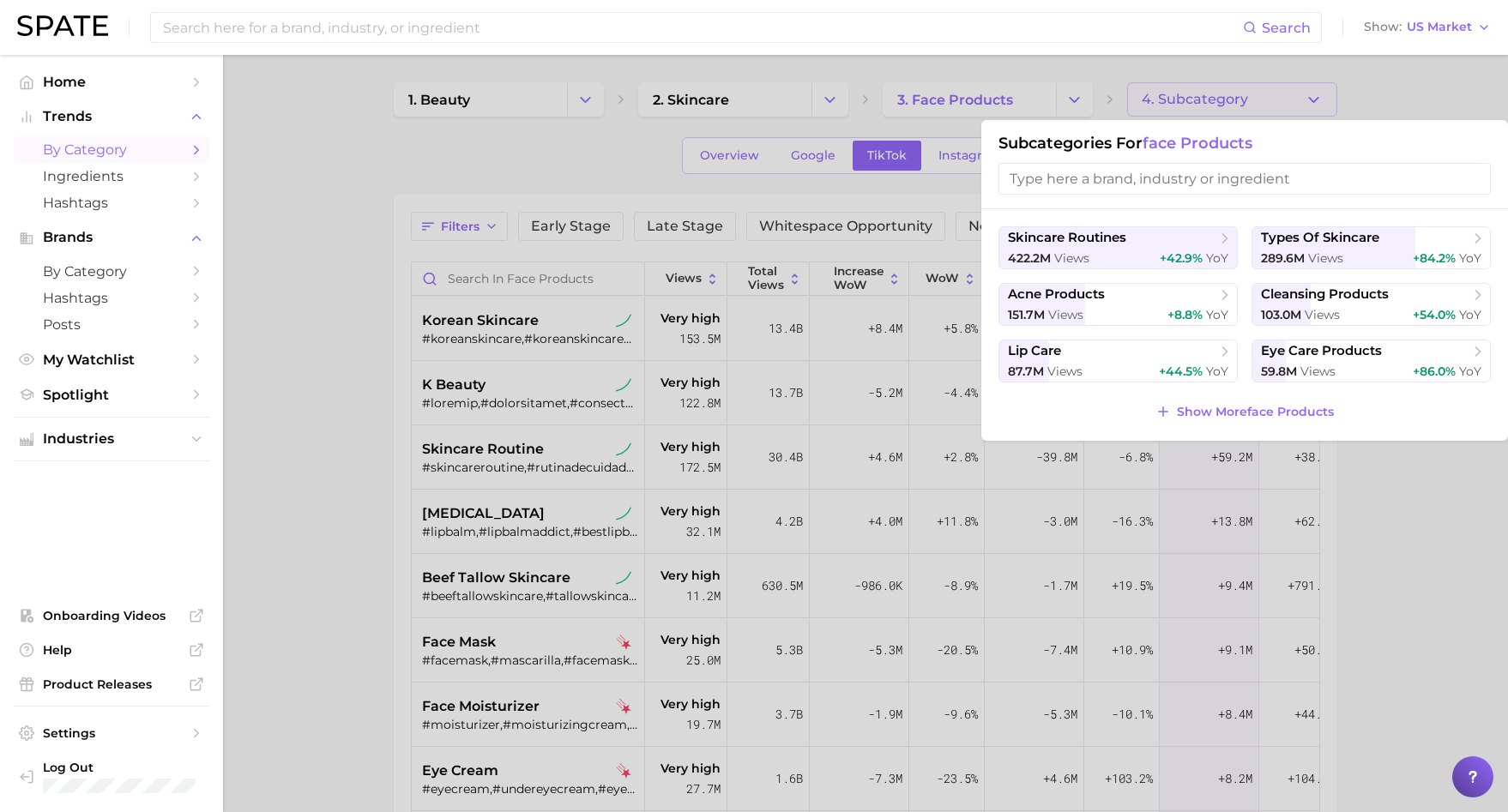
click at [1232, 425] on div "skincare routines 422.2m views +42.9% YoY types of skincare 289.6m views +84.2%…" at bounding box center [1244, 325] width 527 height 232
click at [1225, 414] on span "Show More face products" at bounding box center [1256, 412] width 157 height 15
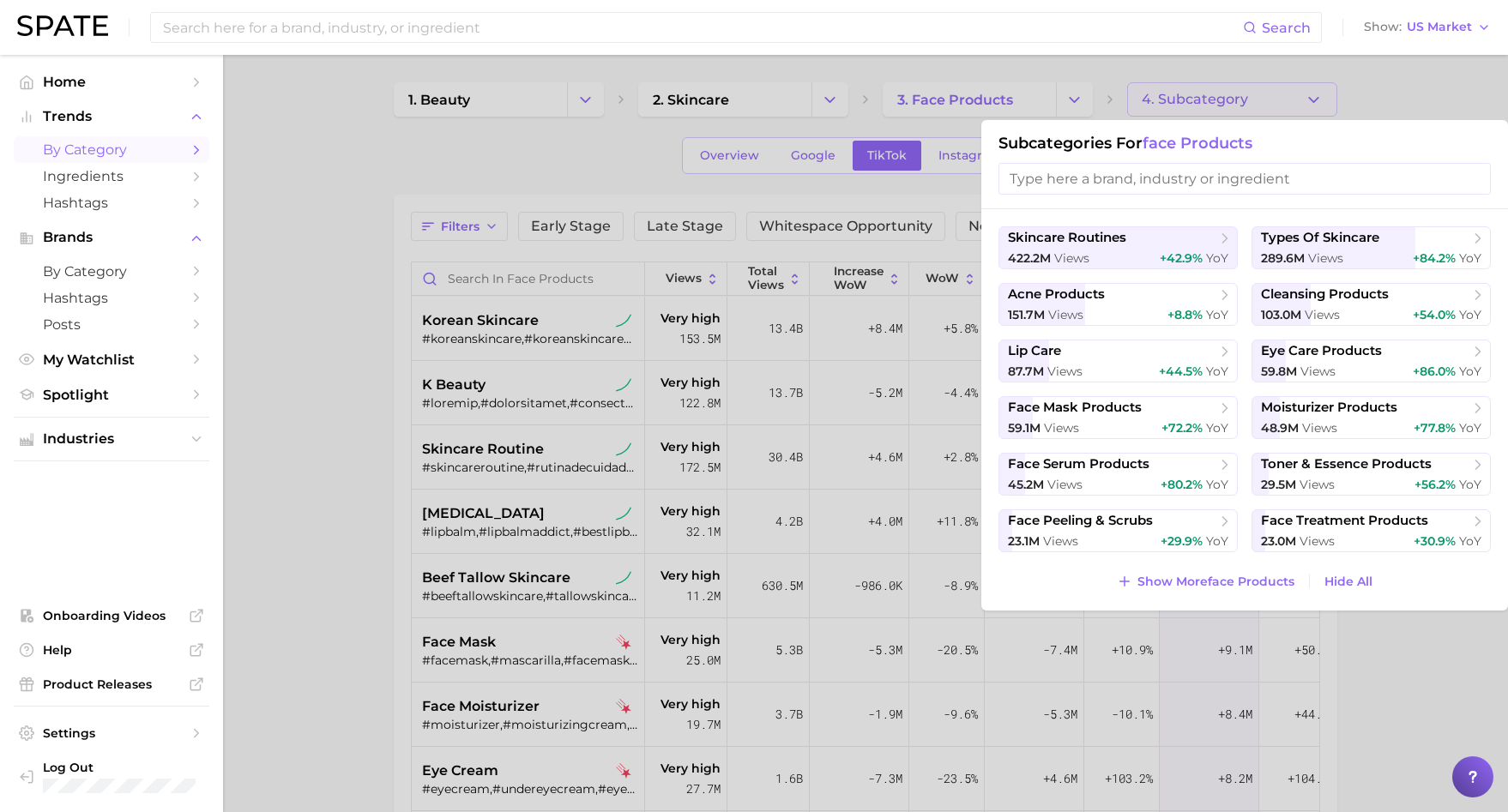
click at [1189, 88] on div at bounding box center [754, 406] width 1508 height 812
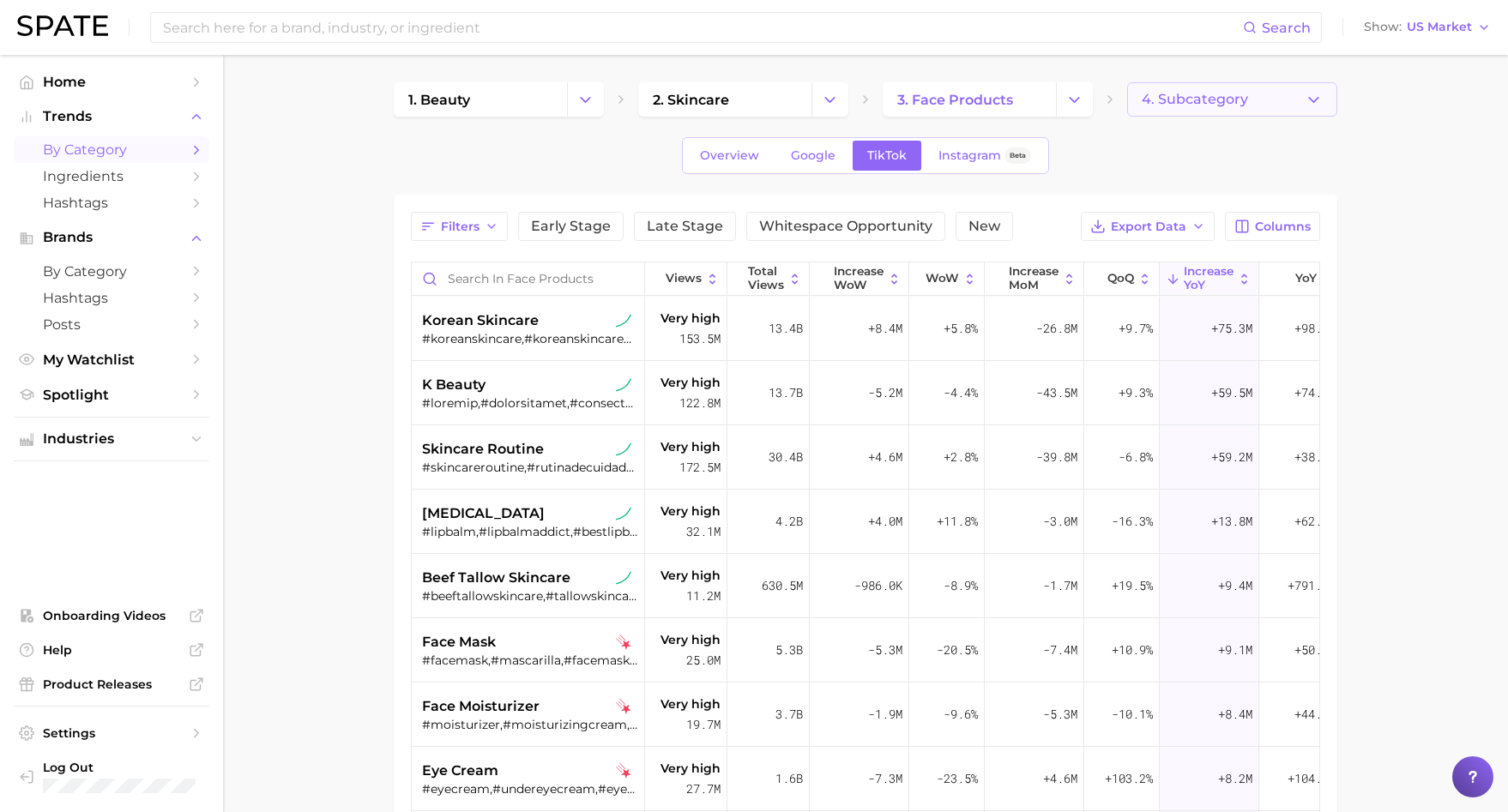
click at [1215, 94] on span "4. Subcategory" at bounding box center [1195, 99] width 107 height 16
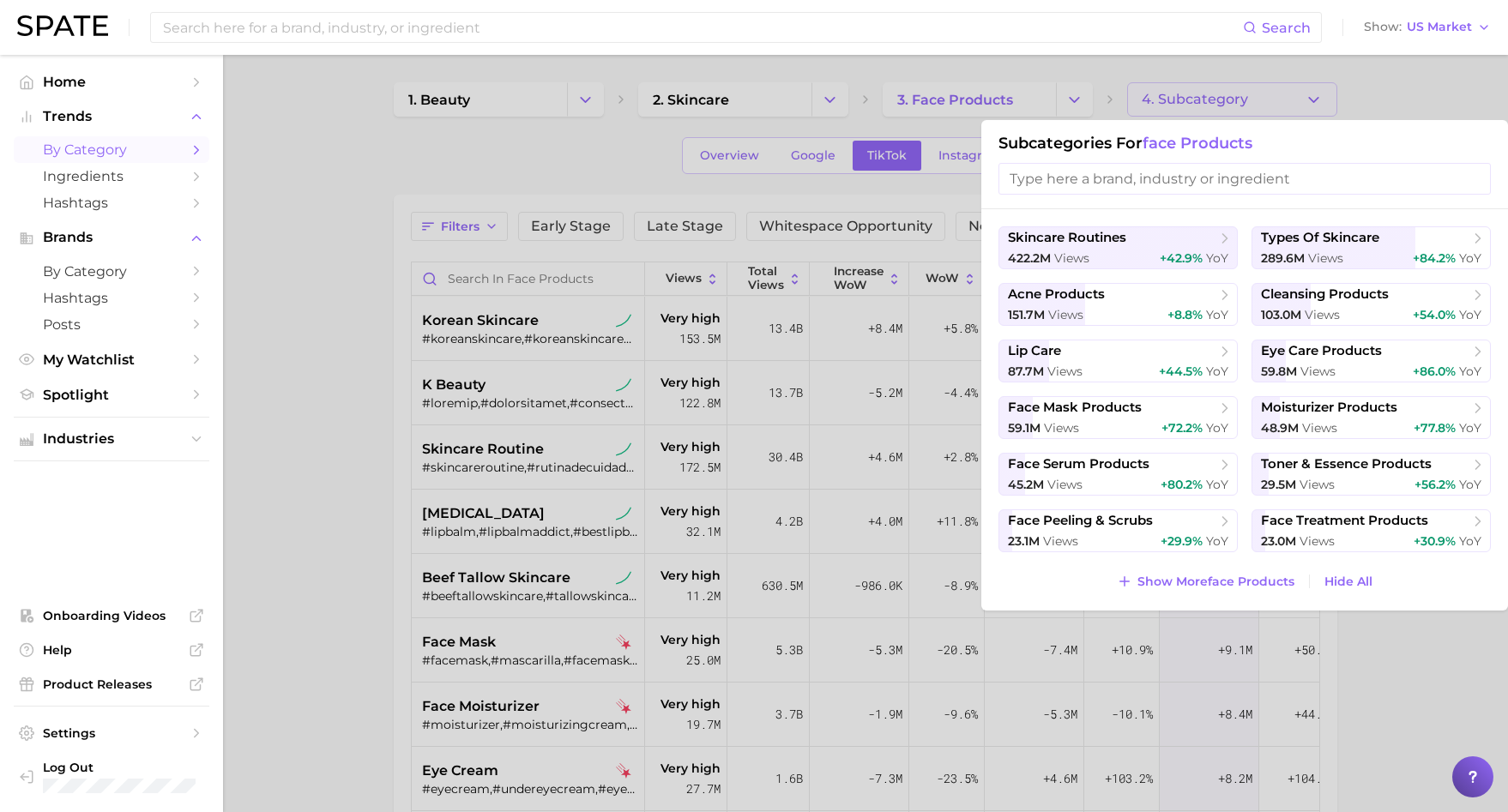
click at [1215, 94] on div at bounding box center [754, 406] width 1508 height 812
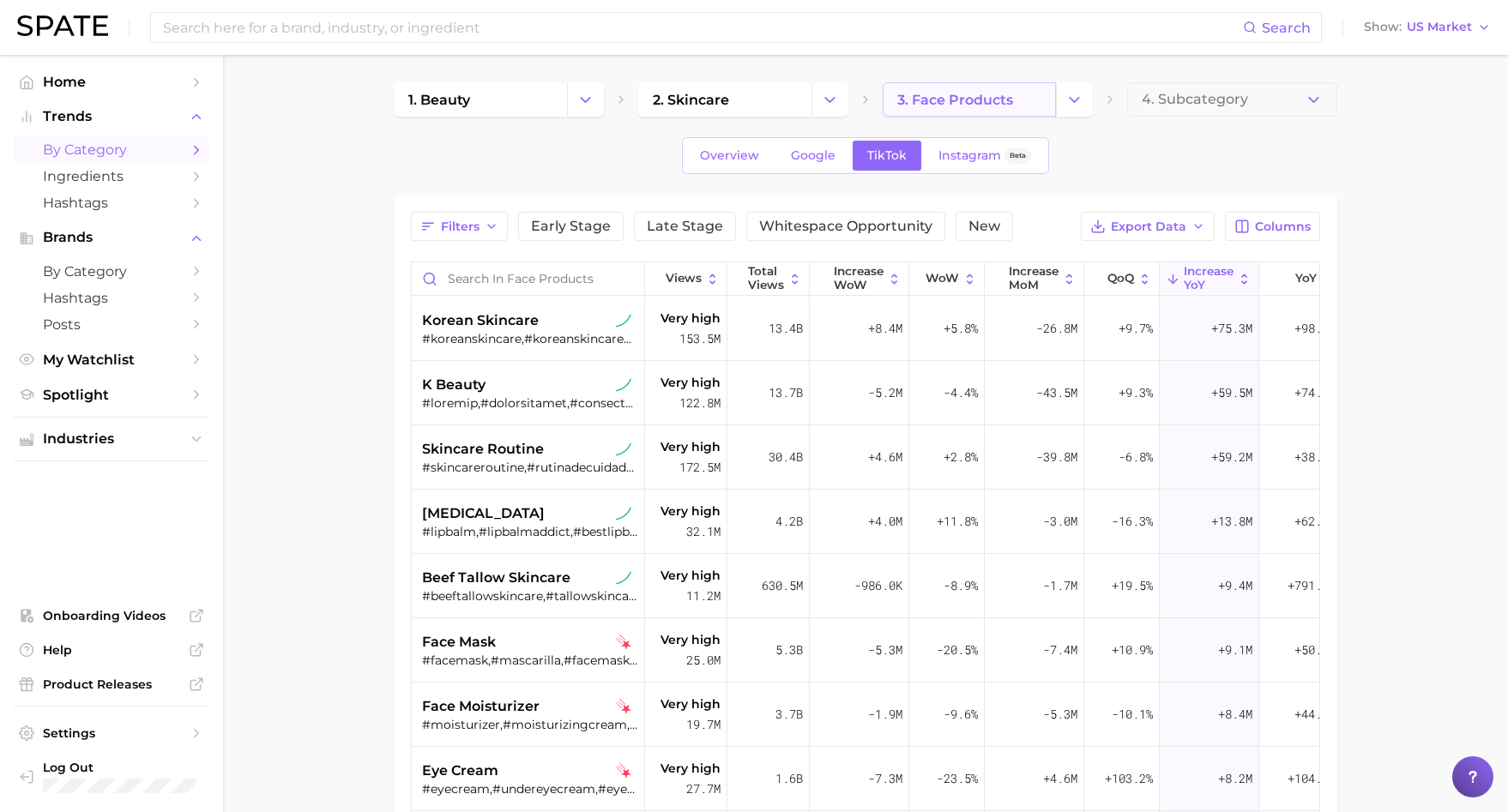
click at [1041, 89] on link "3. face products" at bounding box center [969, 99] width 173 height 35
click at [1182, 109] on button "4. Subcategory" at bounding box center [1232, 99] width 210 height 35
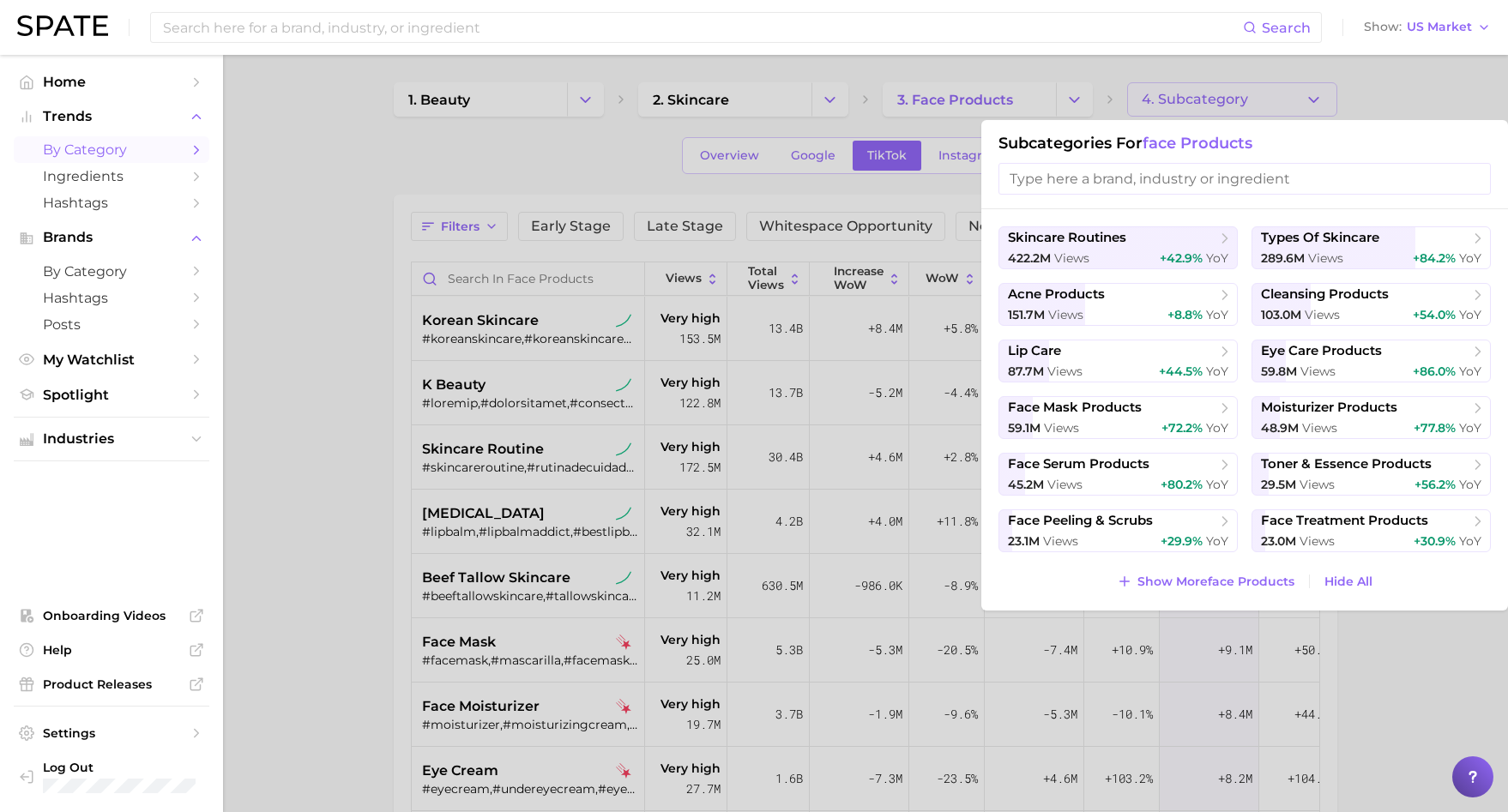
click at [980, 96] on div at bounding box center [754, 406] width 1508 height 812
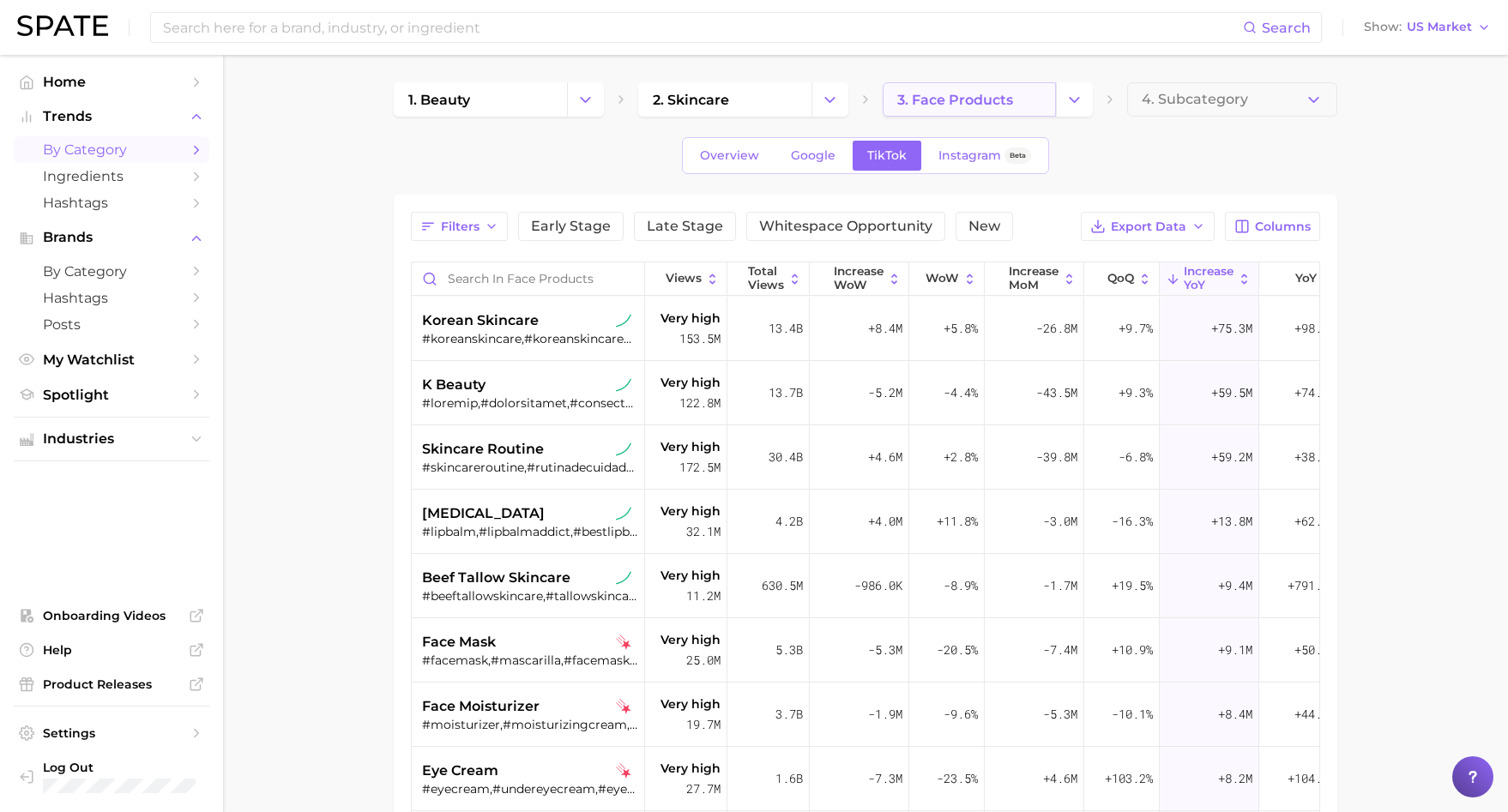
click at [1051, 98] on link "3. face products" at bounding box center [969, 99] width 173 height 35
click at [1083, 101] on icon "Change Category" at bounding box center [1074, 100] width 18 height 18
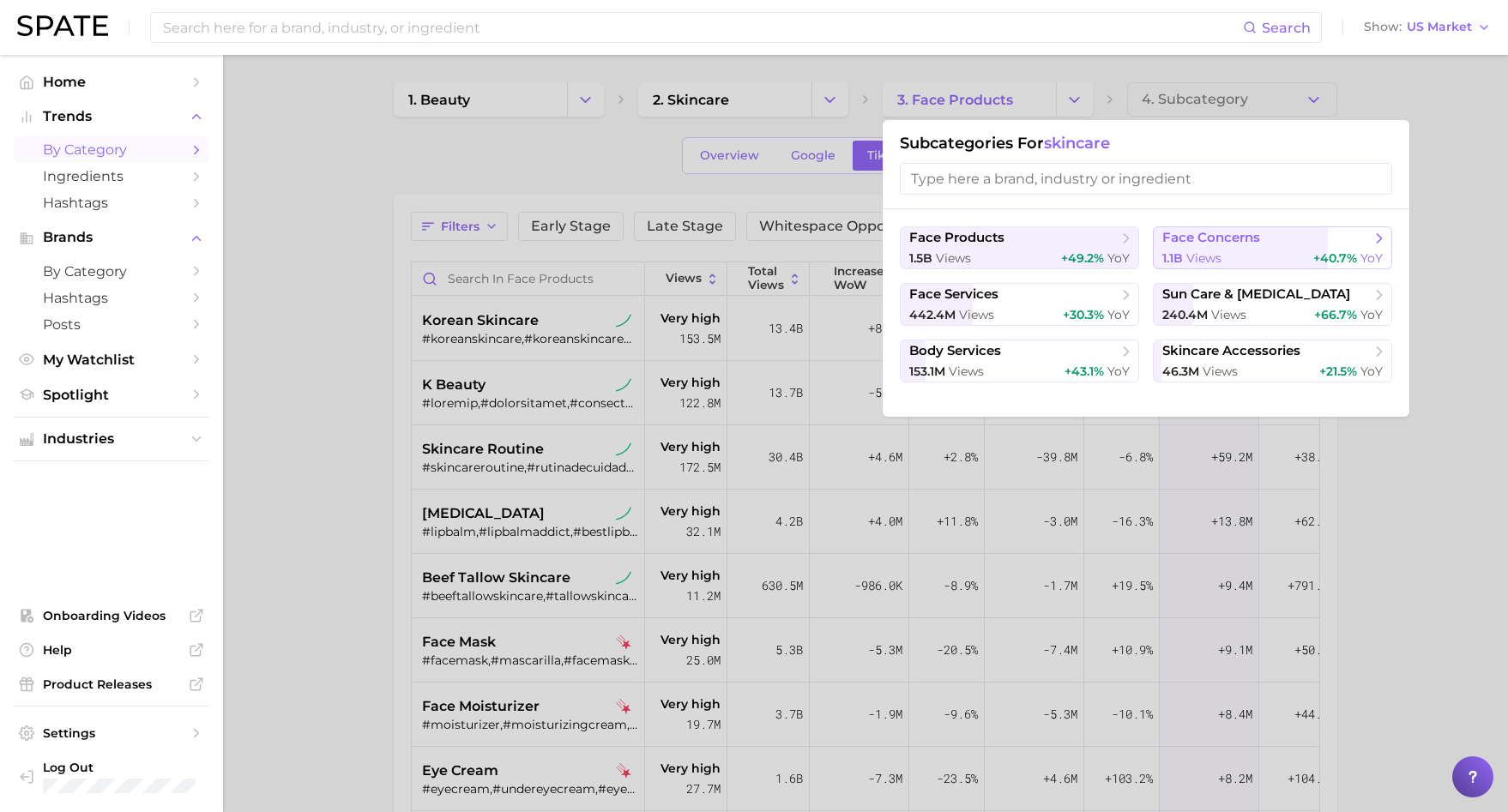
click at [1220, 240] on span "face concerns" at bounding box center [1211, 238] width 98 height 16
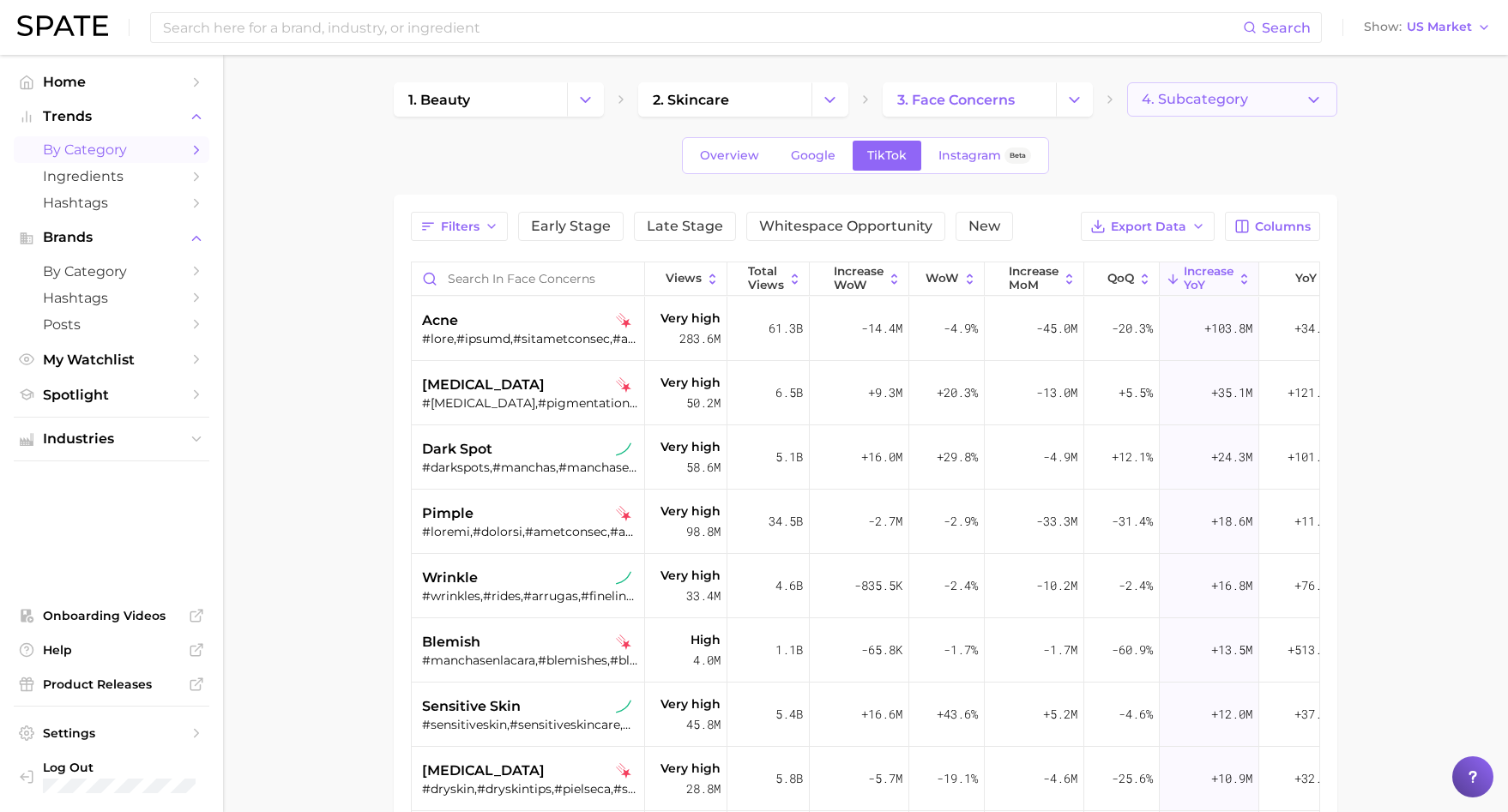
click at [1314, 103] on icon "button" at bounding box center [1314, 100] width 18 height 18
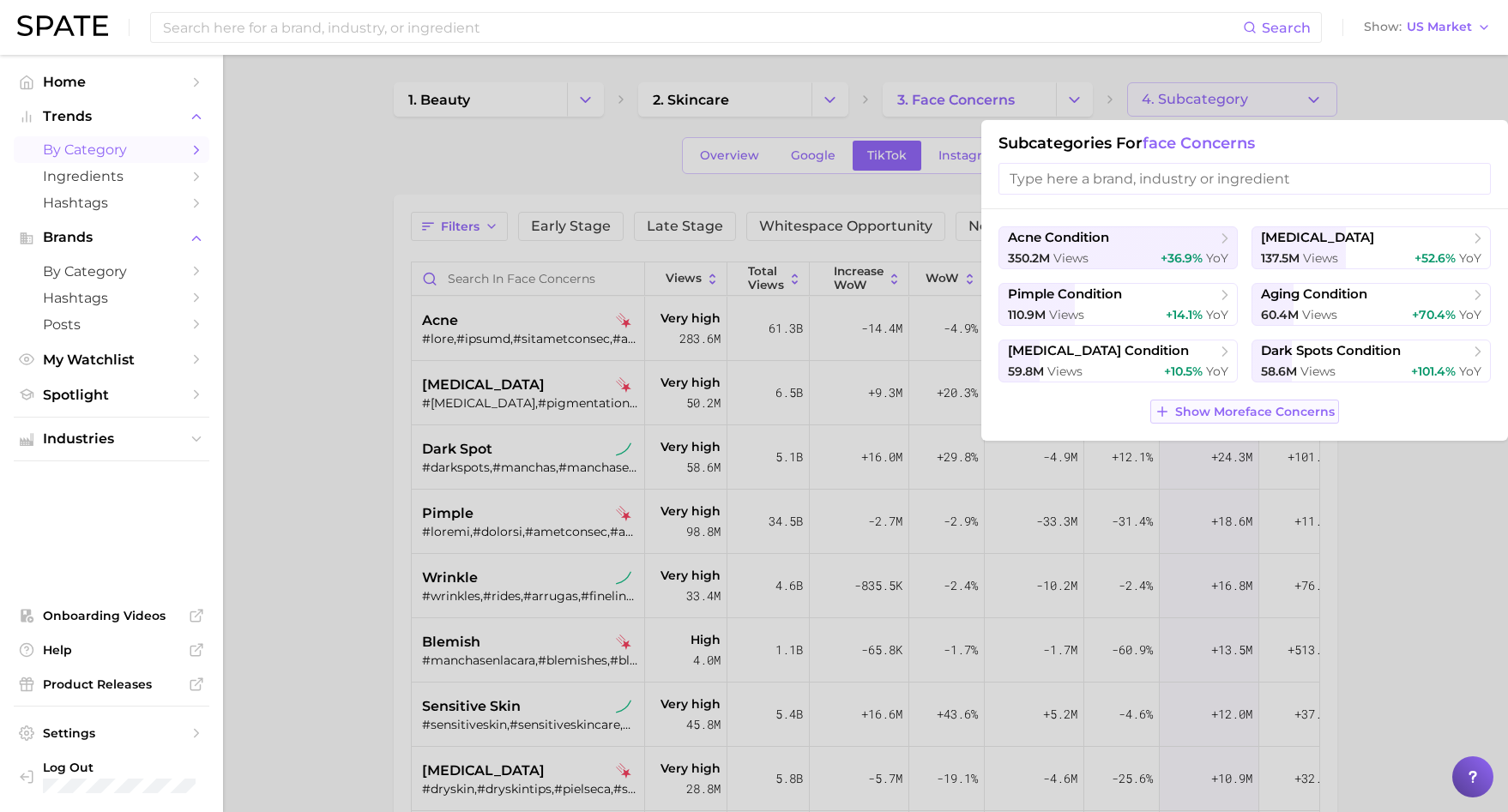
click at [1232, 406] on span "Show More face concerns" at bounding box center [1255, 412] width 160 height 15
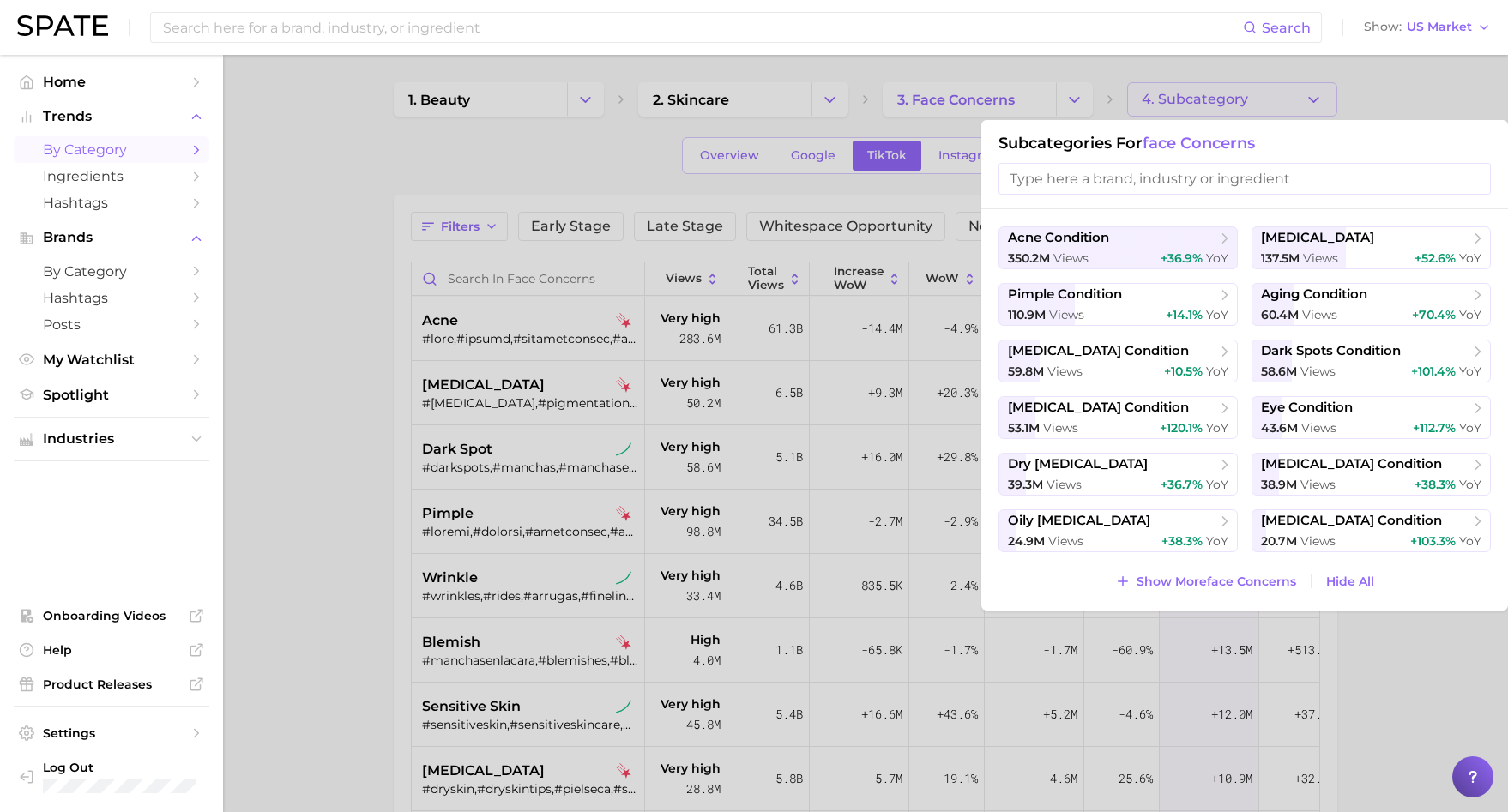
click at [1285, 112] on div at bounding box center [754, 406] width 1508 height 812
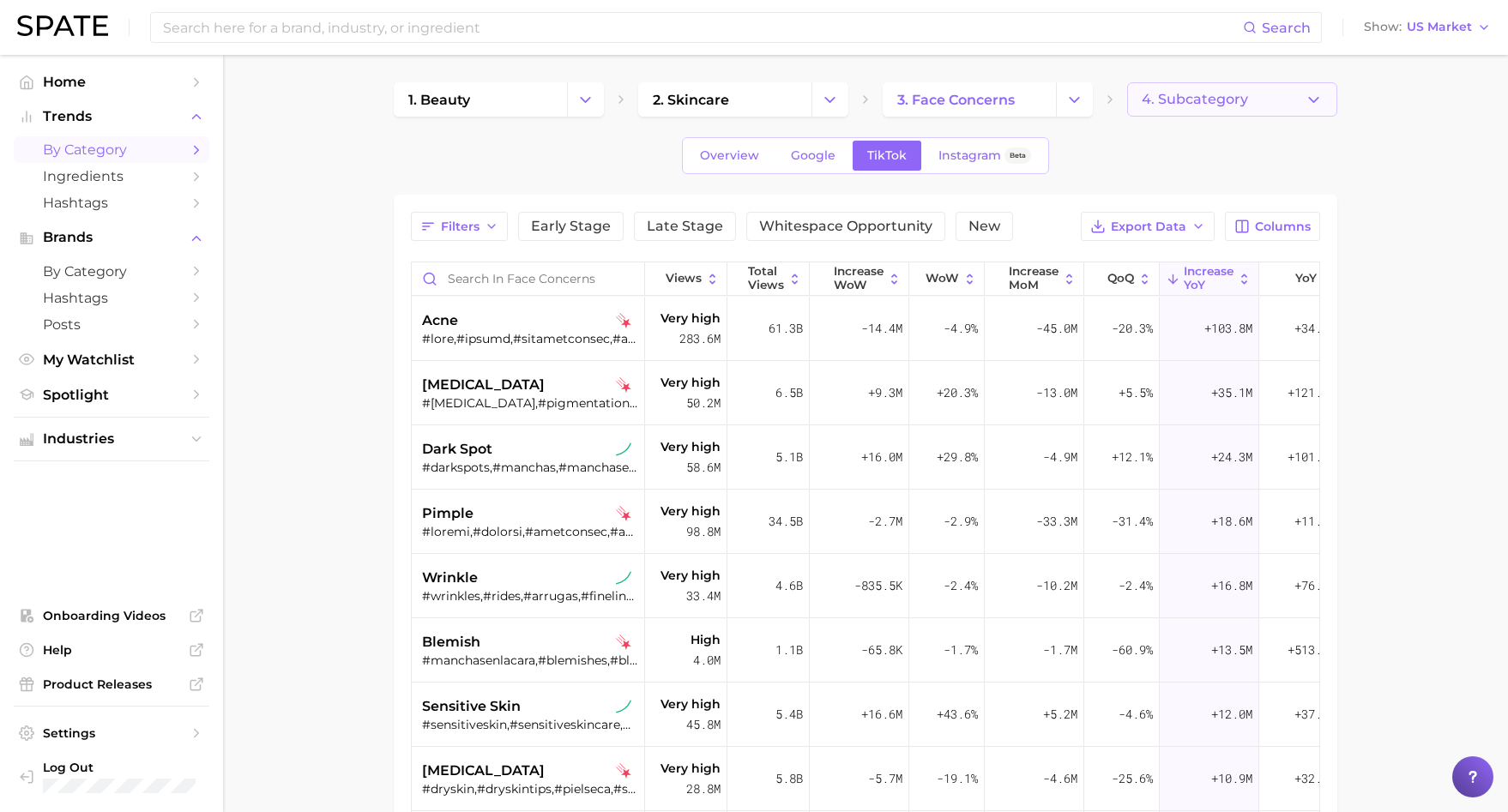
click at [1311, 109] on button "4. Subcategory" at bounding box center [1232, 99] width 210 height 35
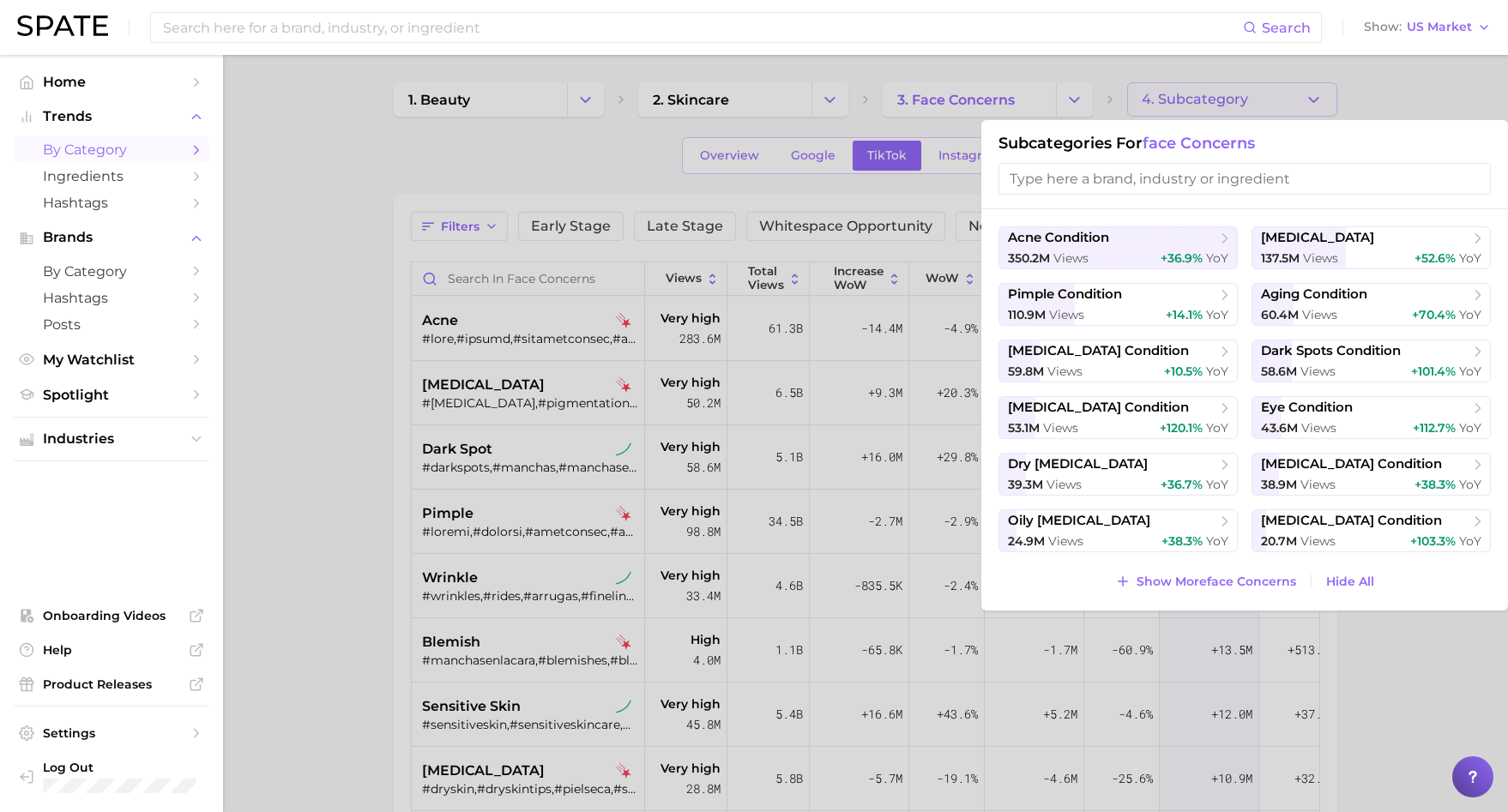
click at [1055, 80] on div at bounding box center [754, 406] width 1508 height 812
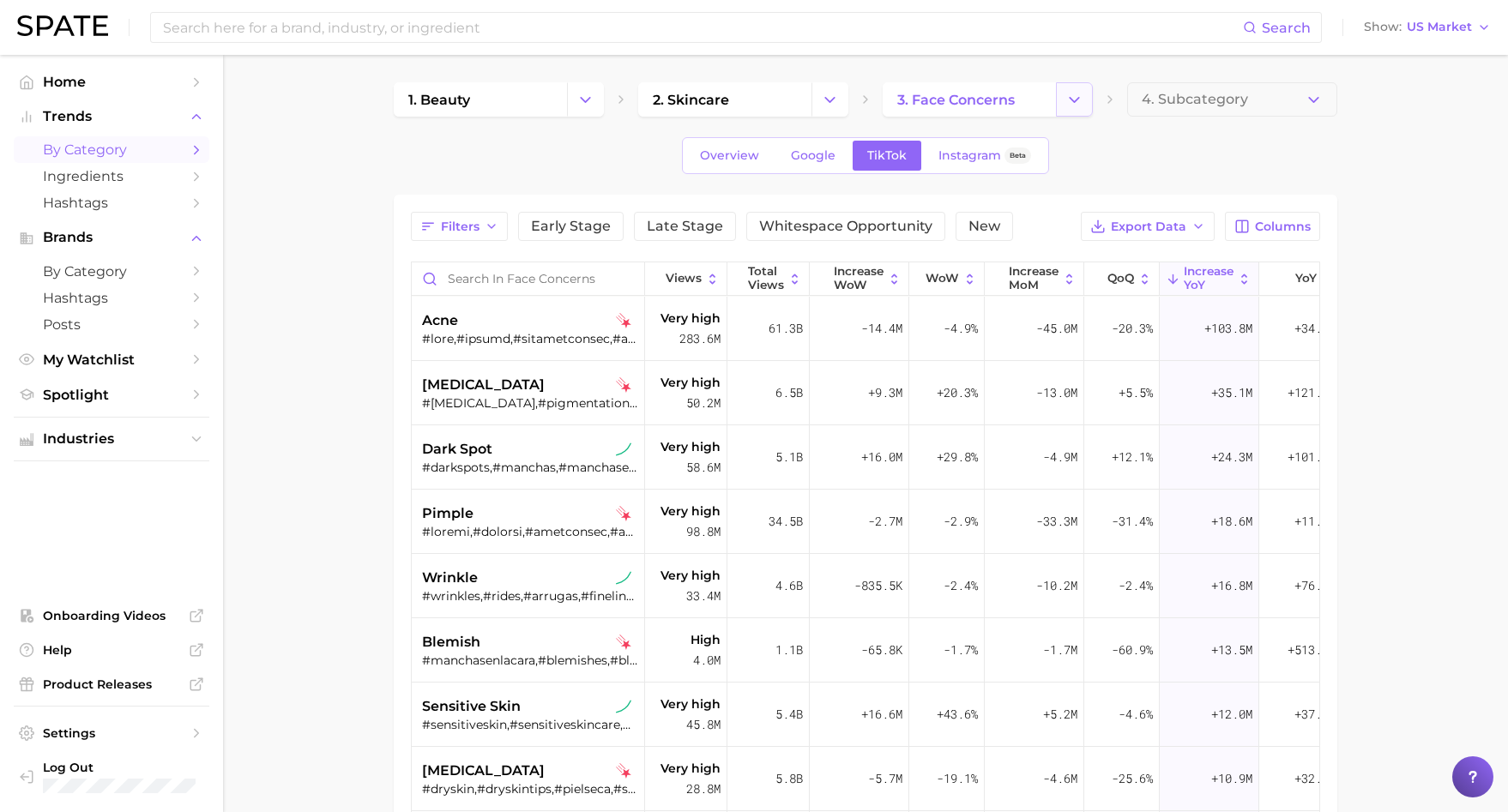
click at [1080, 101] on icon "Change Category" at bounding box center [1074, 100] width 18 height 18
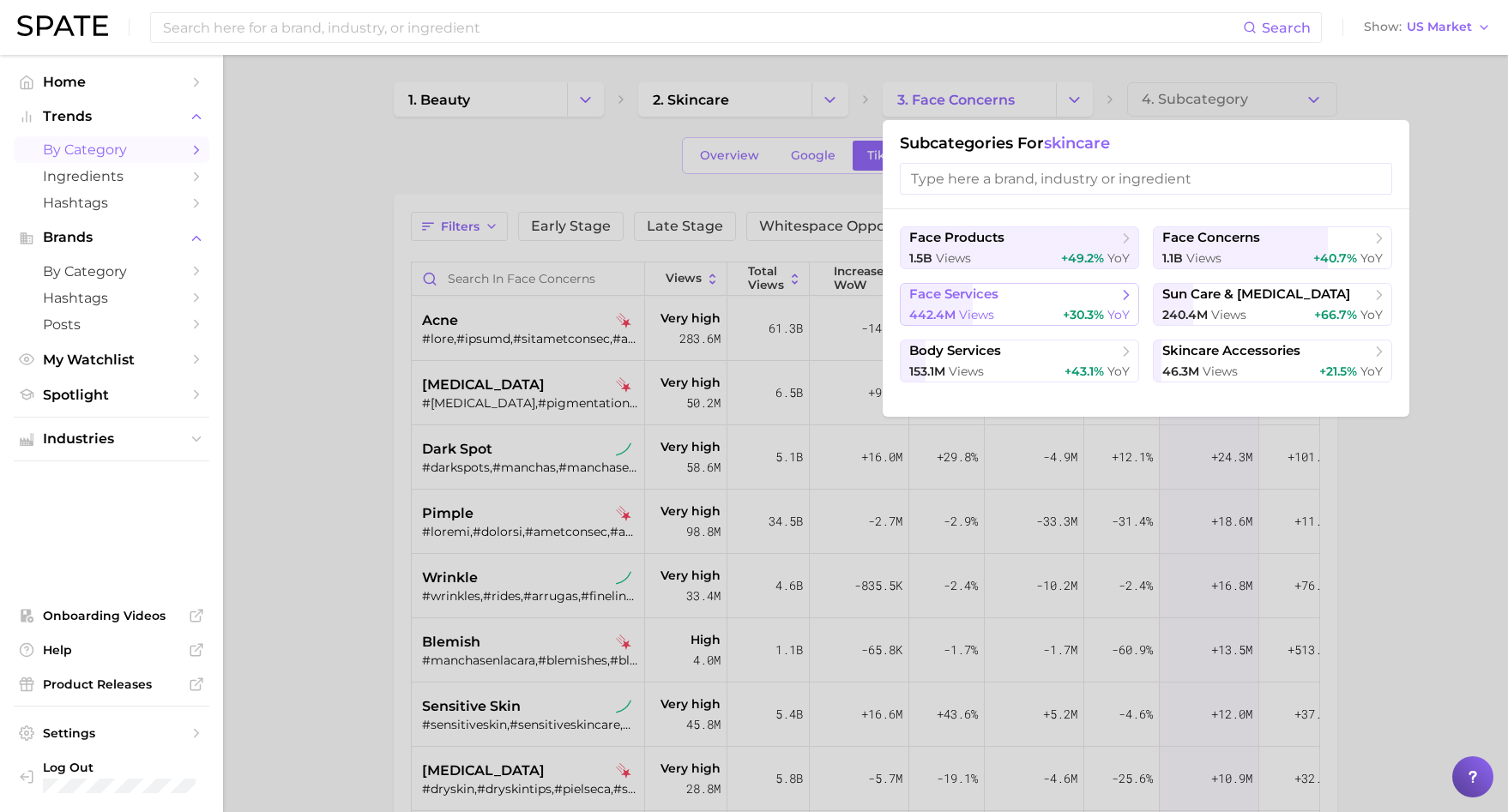
click at [1036, 286] on span "face services" at bounding box center [1013, 295] width 208 height 17
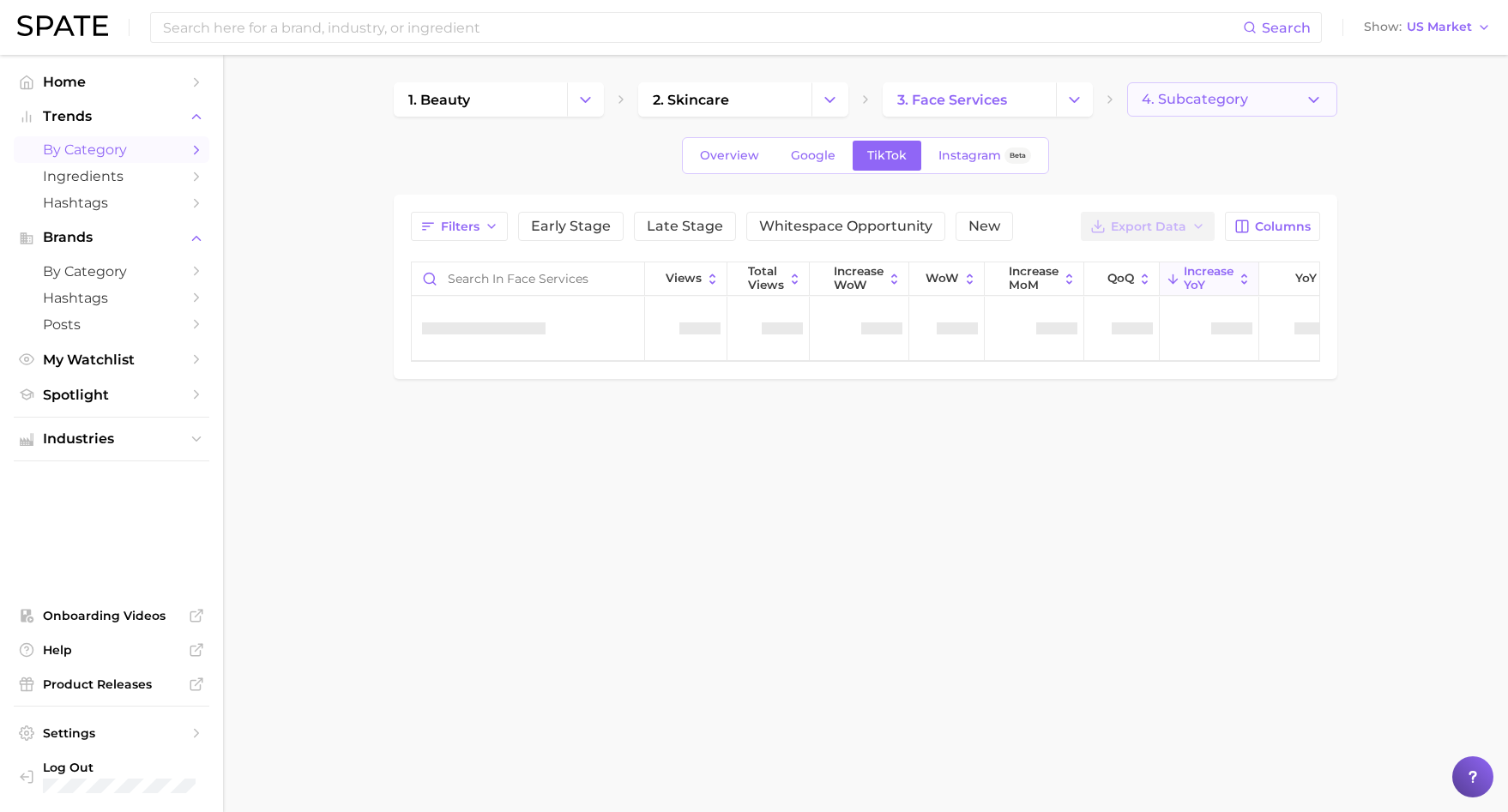
click at [1325, 94] on button "4. Subcategory" at bounding box center [1232, 99] width 210 height 35
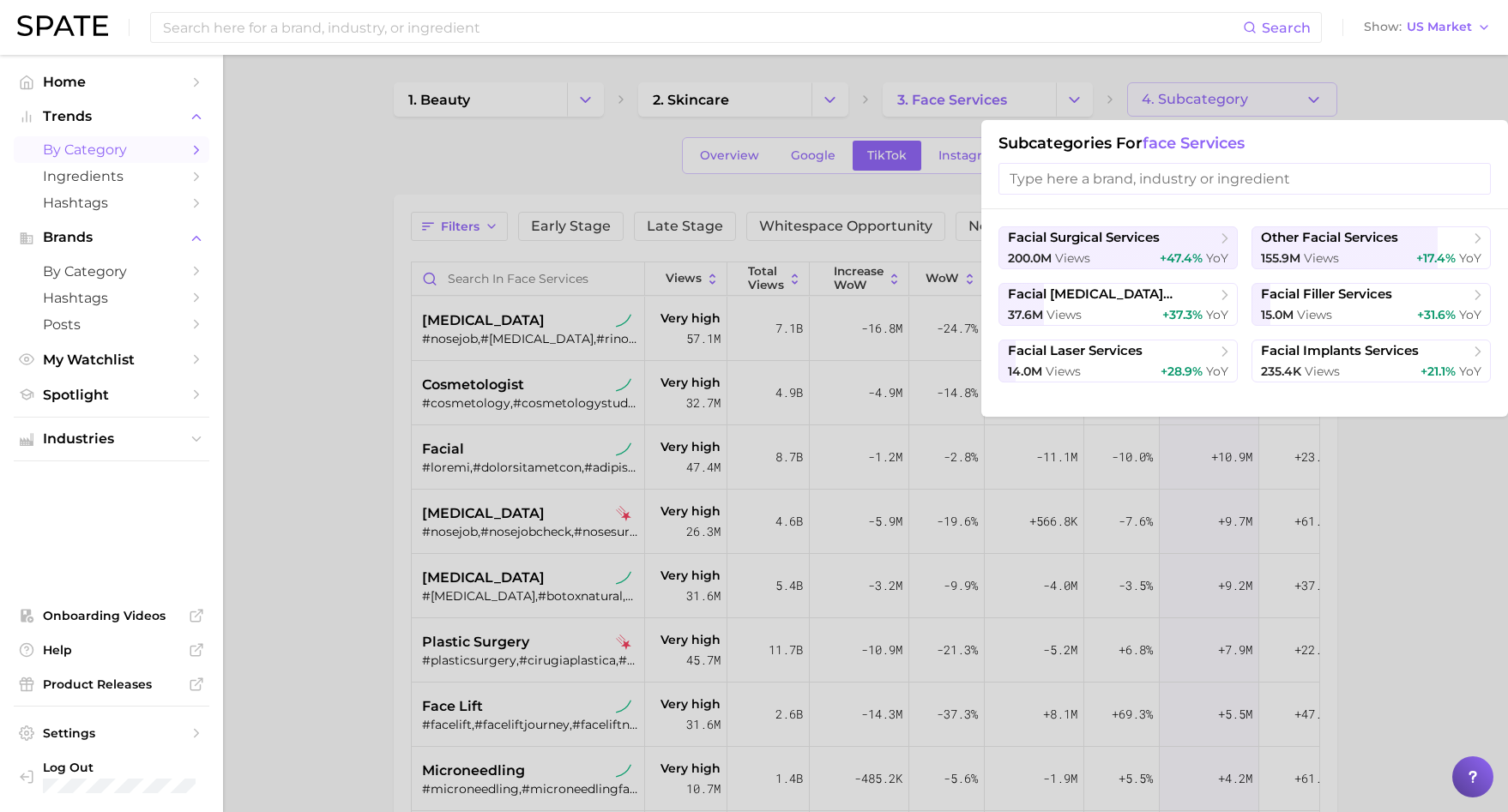
click at [1054, 92] on div at bounding box center [754, 406] width 1508 height 812
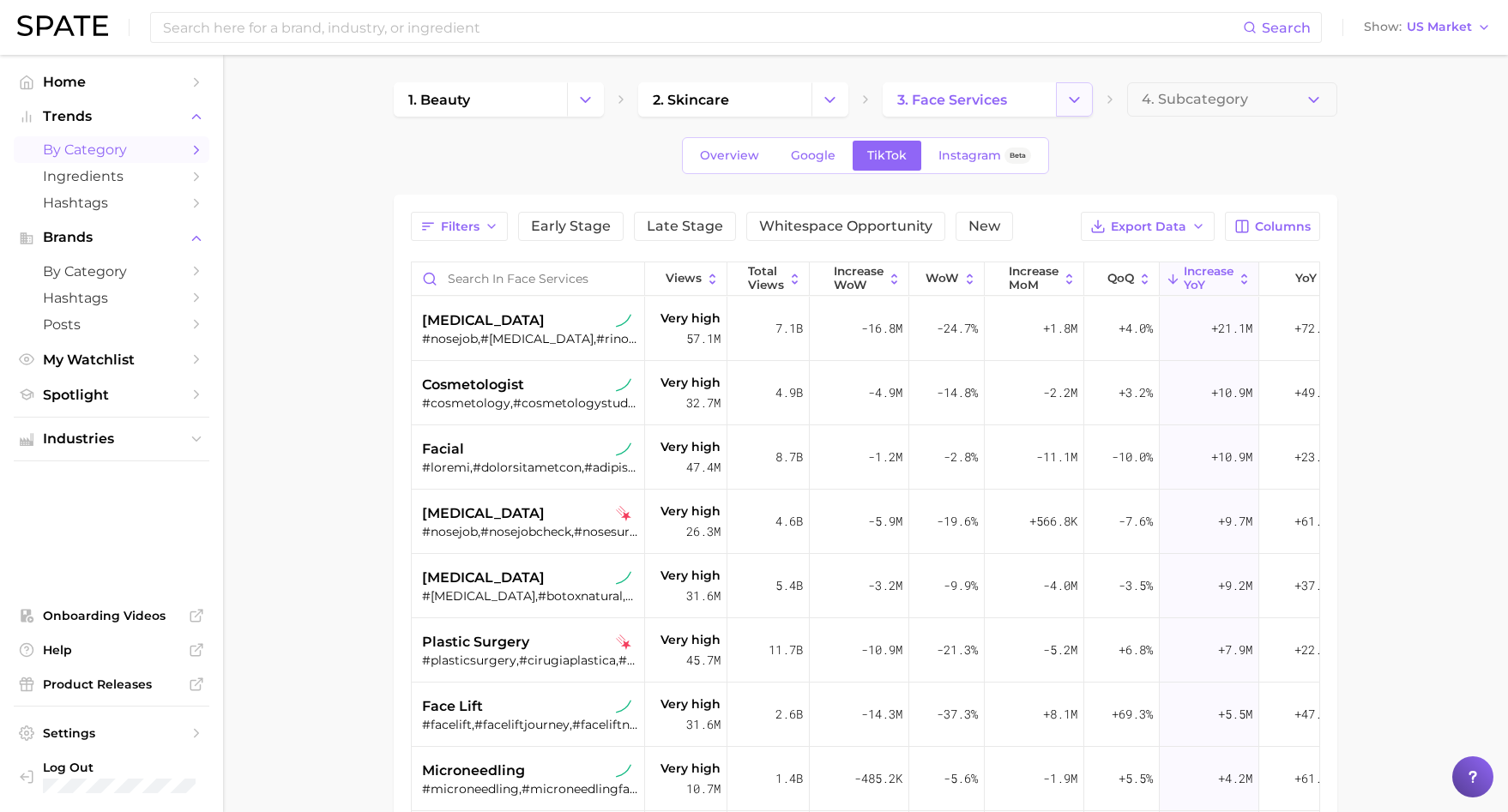
click at [1083, 97] on icon "Change Category" at bounding box center [1074, 100] width 18 height 18
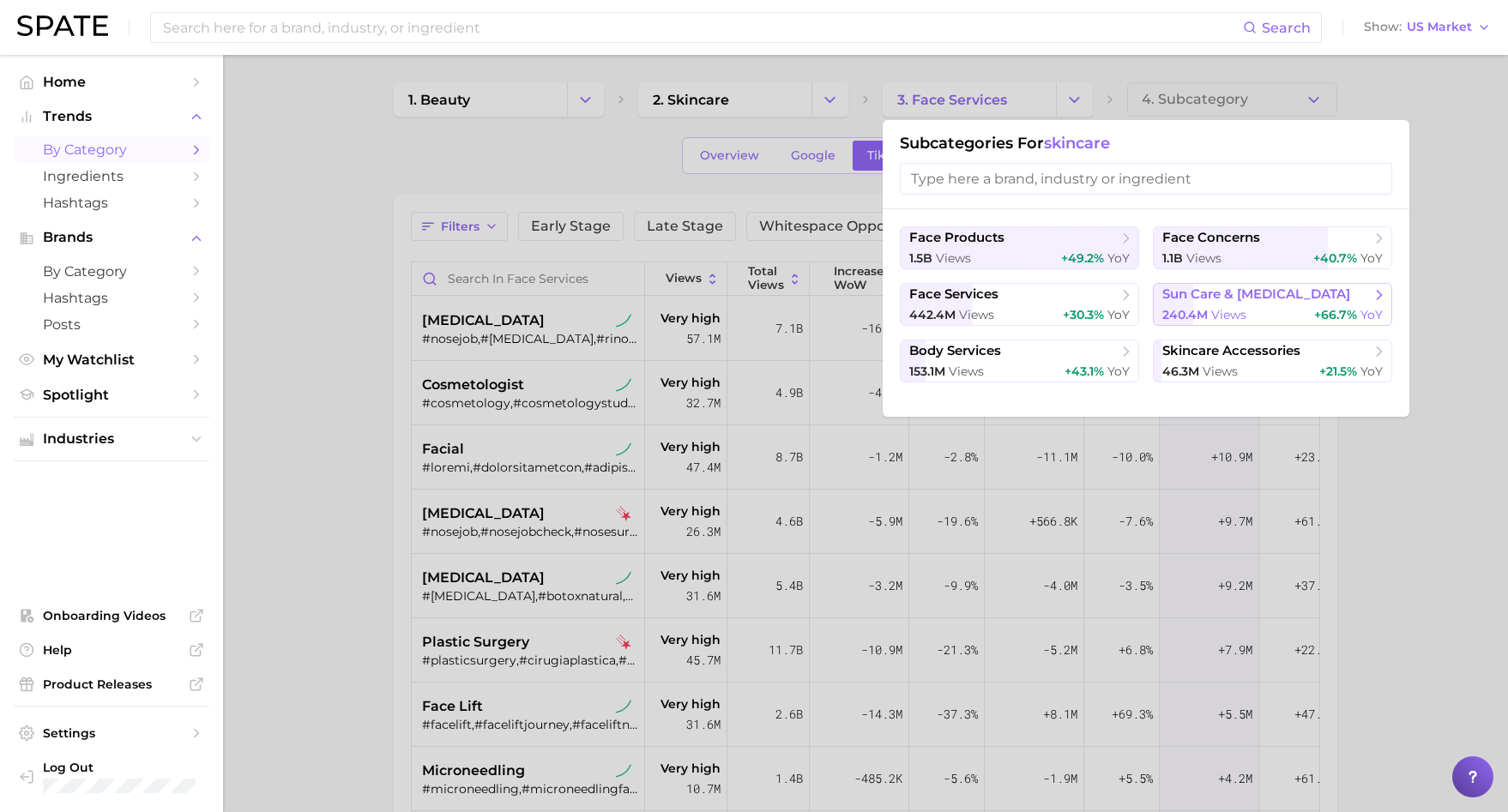
click at [1292, 287] on span "sun care & [MEDICAL_DATA]" at bounding box center [1257, 295] width 188 height 16
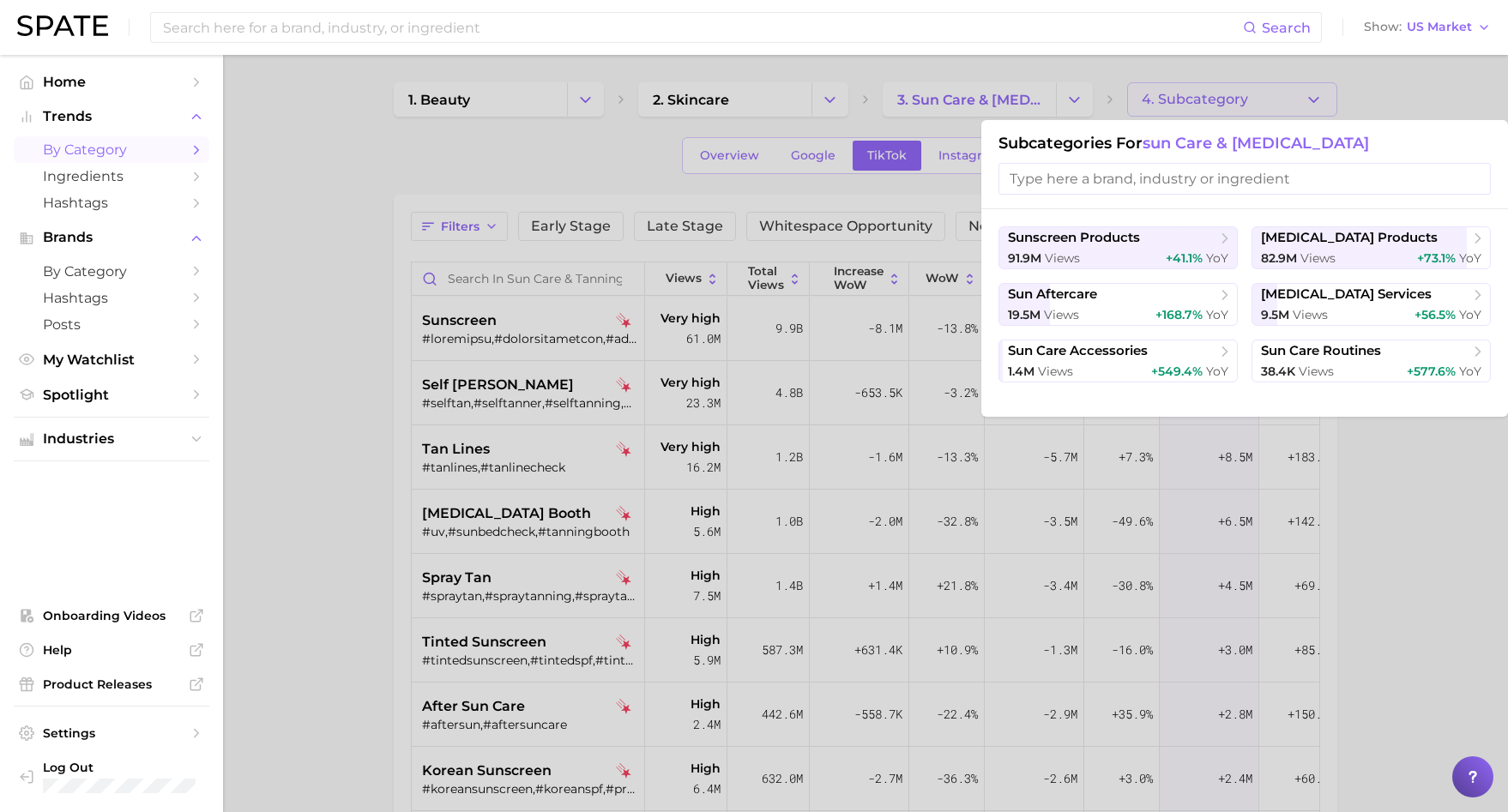
click at [1227, 127] on div "Subcategories for sun care & [MEDICAL_DATA]" at bounding box center [1244, 165] width 527 height 89
click at [1210, 102] on div at bounding box center [754, 406] width 1508 height 812
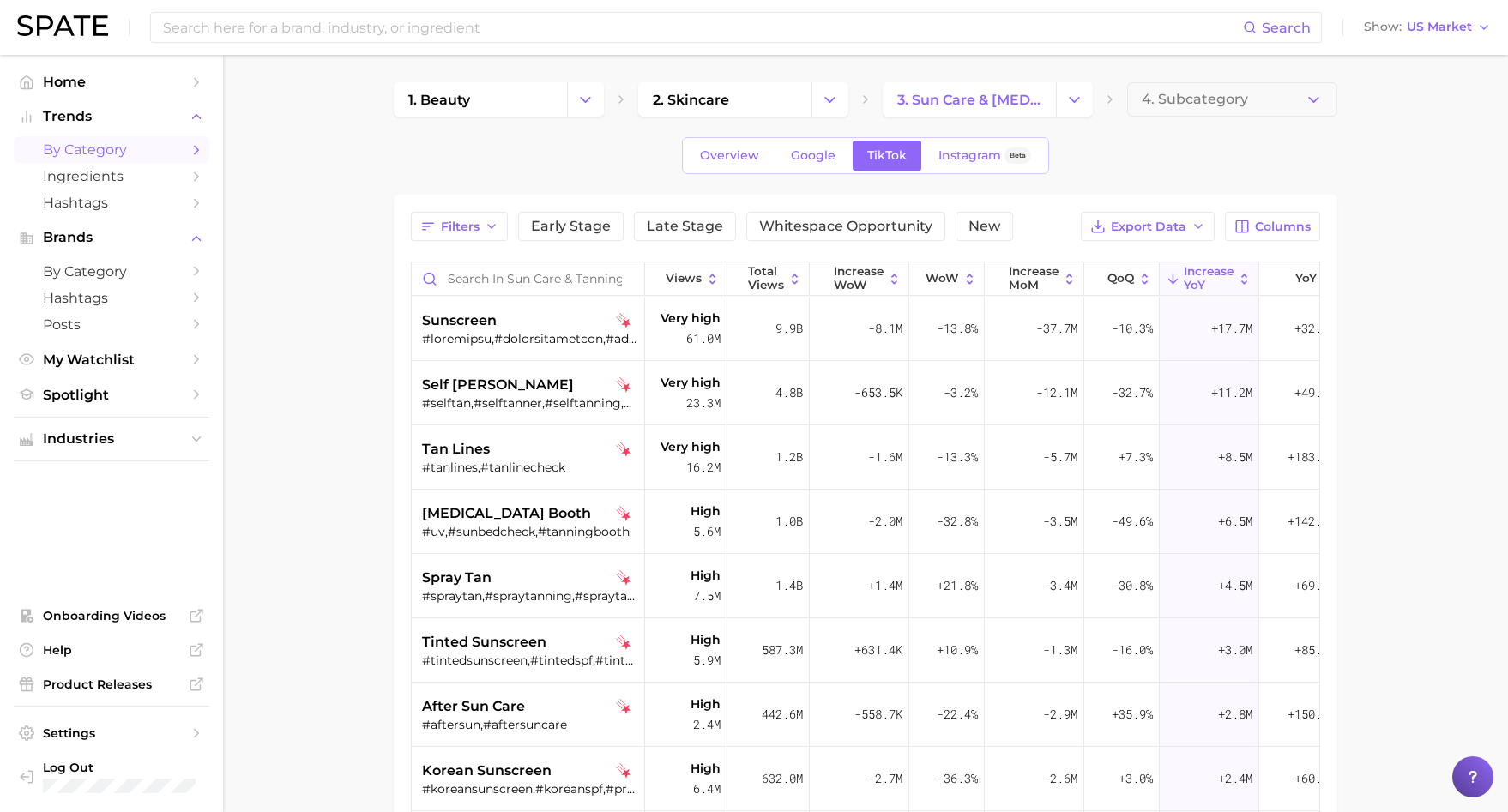
click at [1210, 102] on span "4. Subcategory" at bounding box center [1195, 99] width 107 height 16
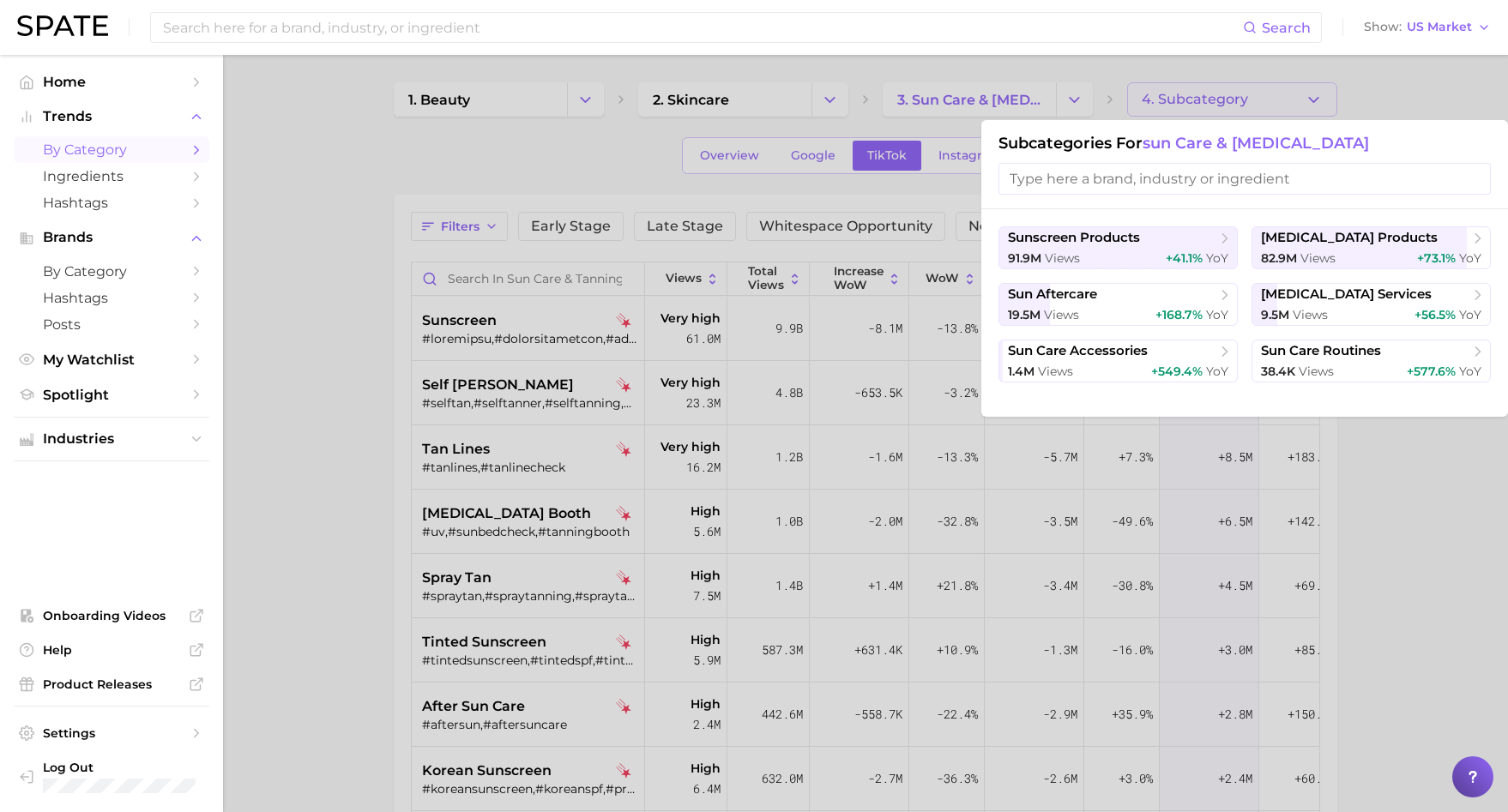
click at [1210, 102] on div at bounding box center [754, 406] width 1508 height 812
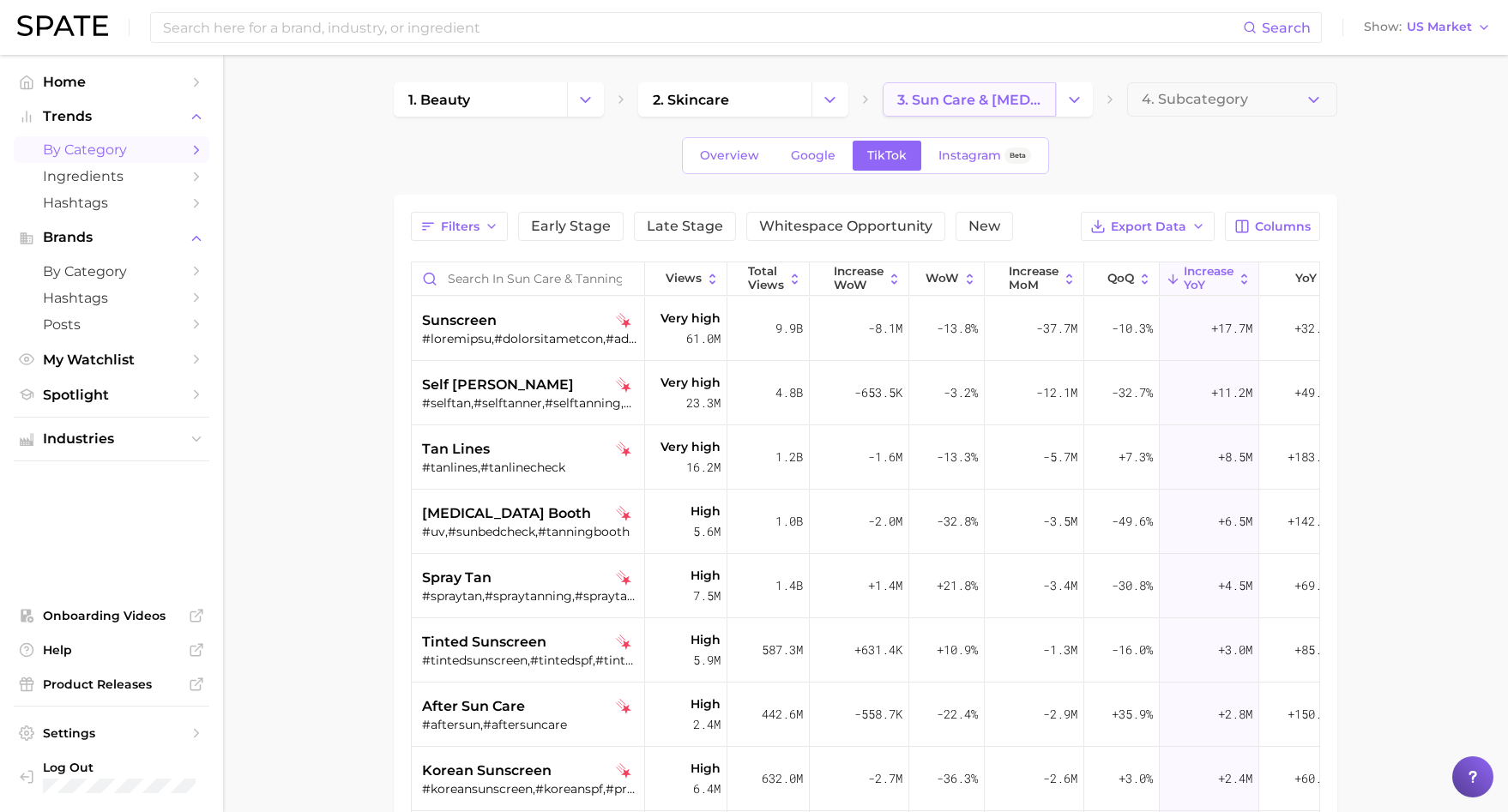
click at [1022, 98] on span "3. sun care & [MEDICAL_DATA]" at bounding box center [969, 100] width 144 height 16
click at [1053, 120] on div "1. beauty 2. skincare 3. sun care & [MEDICAL_DATA] 4. Subcategory Overview Goog…" at bounding box center [865, 586] width 944 height 1008
click at [1066, 102] on icon "Change Category" at bounding box center [1074, 100] width 18 height 18
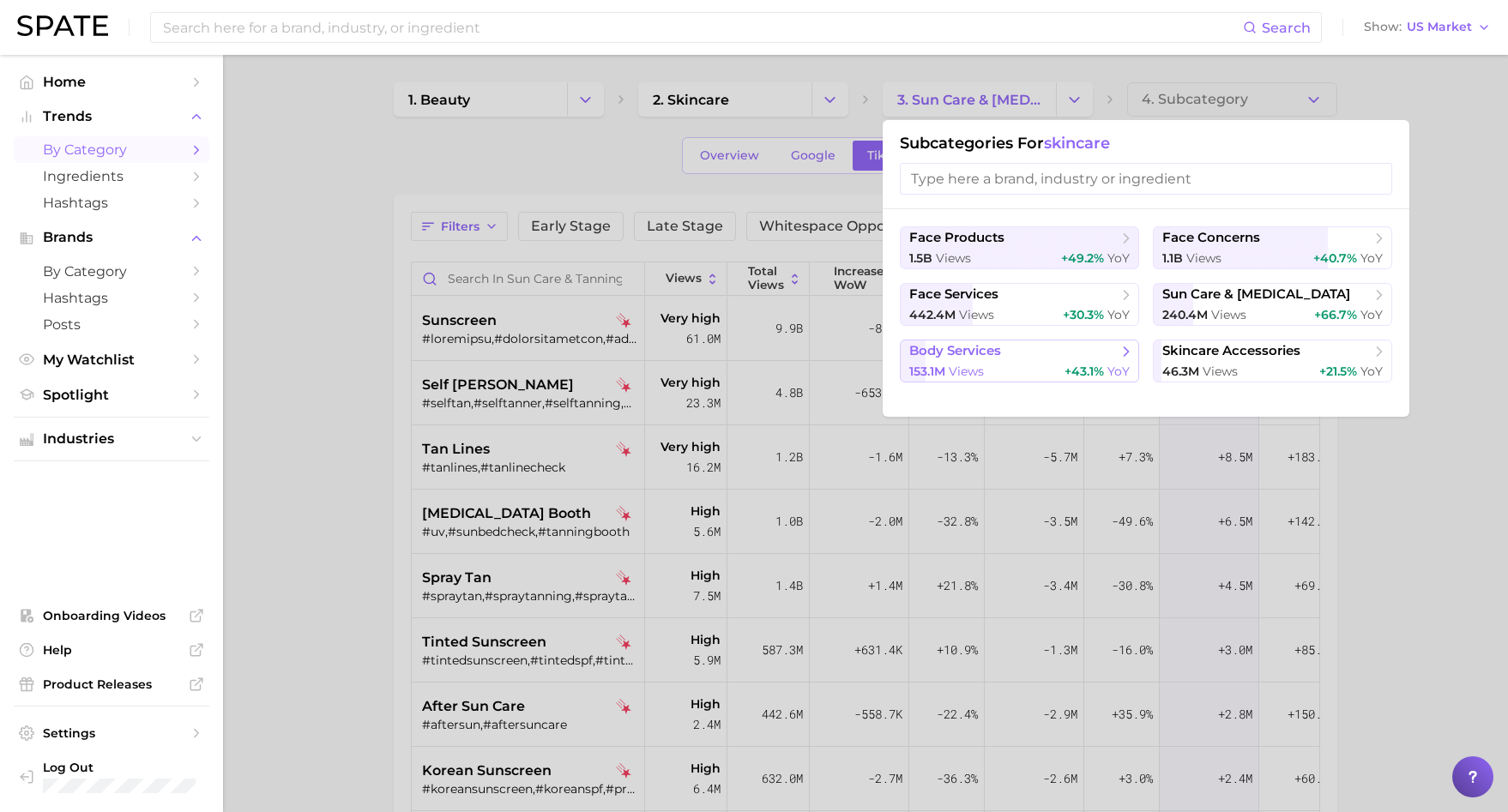
click at [1066, 365] on span "+43.1%" at bounding box center [1084, 371] width 39 height 16
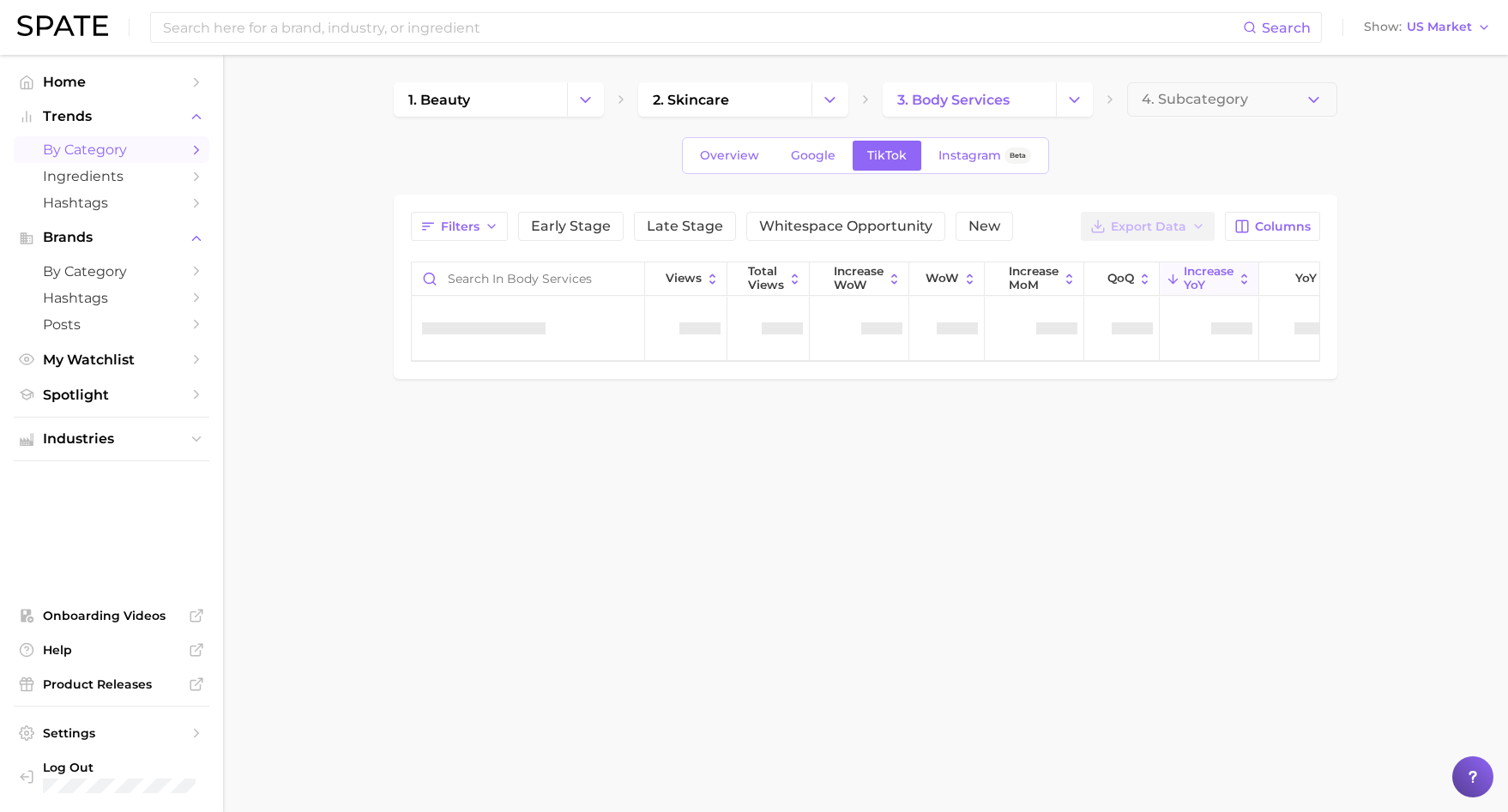
click at [1337, 96] on main "1. beauty 2. skincare 3. body services 4. Subcategory Overview Google TikTok In…" at bounding box center [865, 259] width 1285 height 410
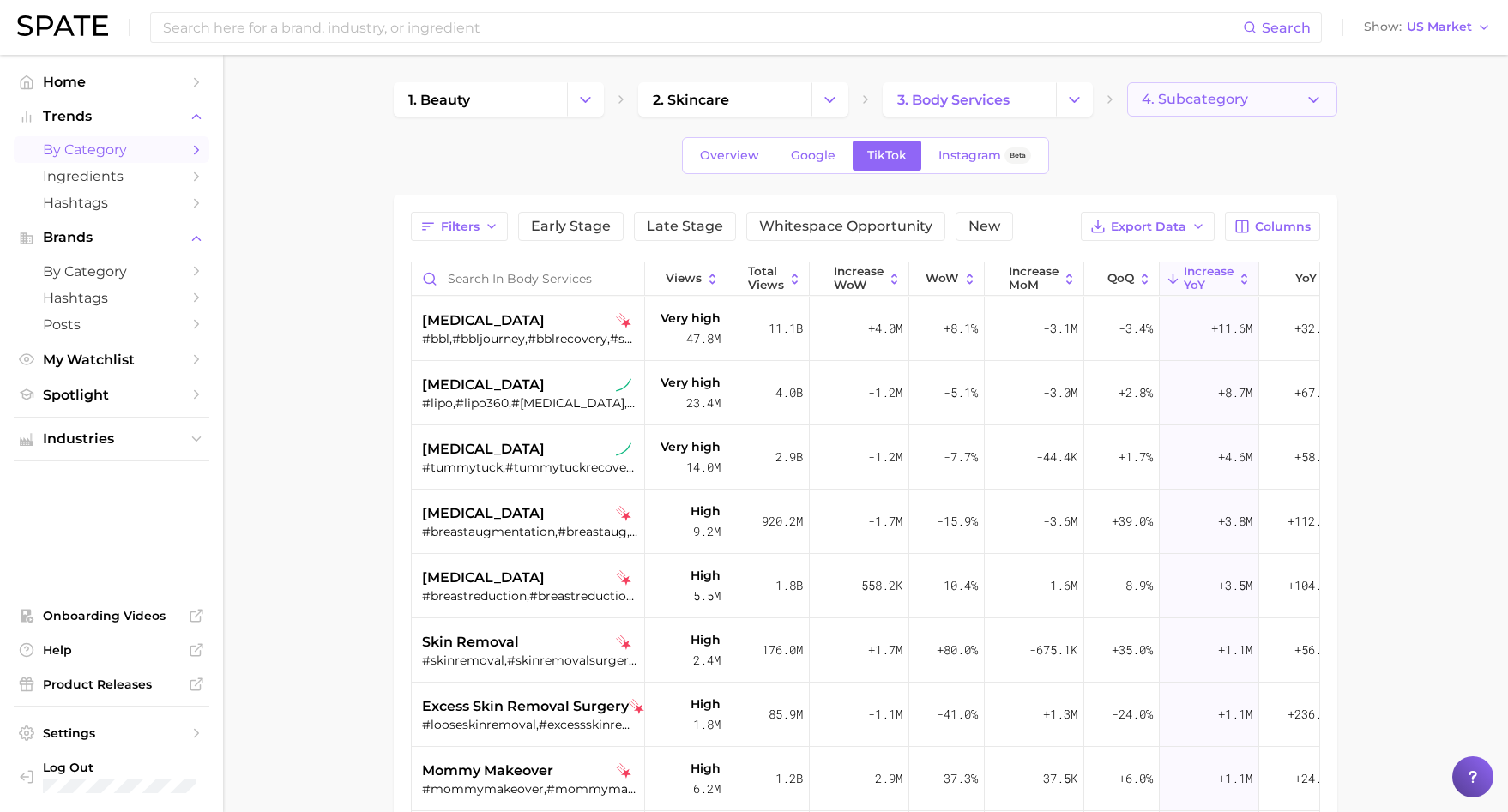
click at [1315, 100] on polyline "button" at bounding box center [1314, 99] width 9 height 5
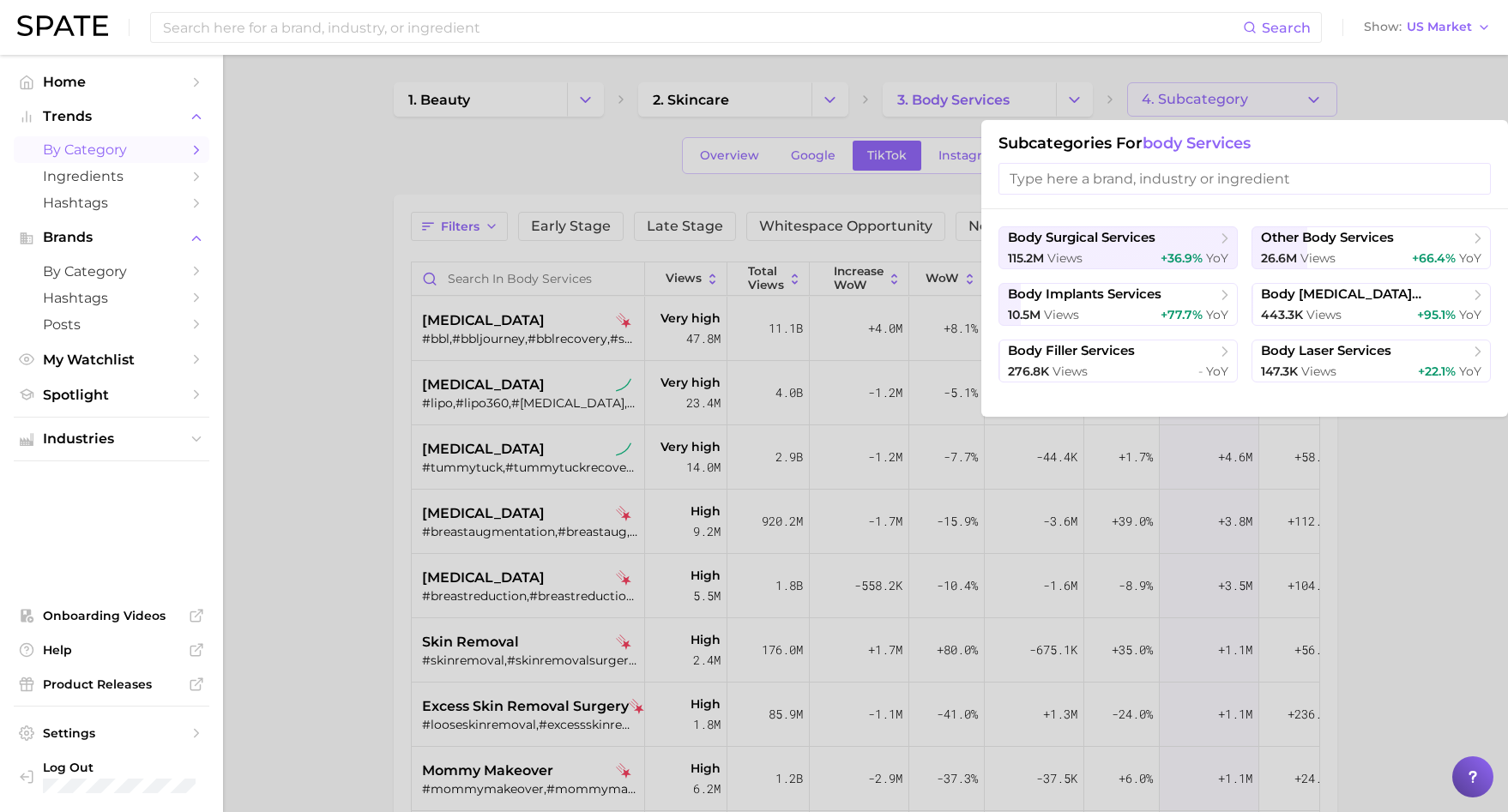
click at [1315, 100] on div at bounding box center [754, 406] width 1508 height 812
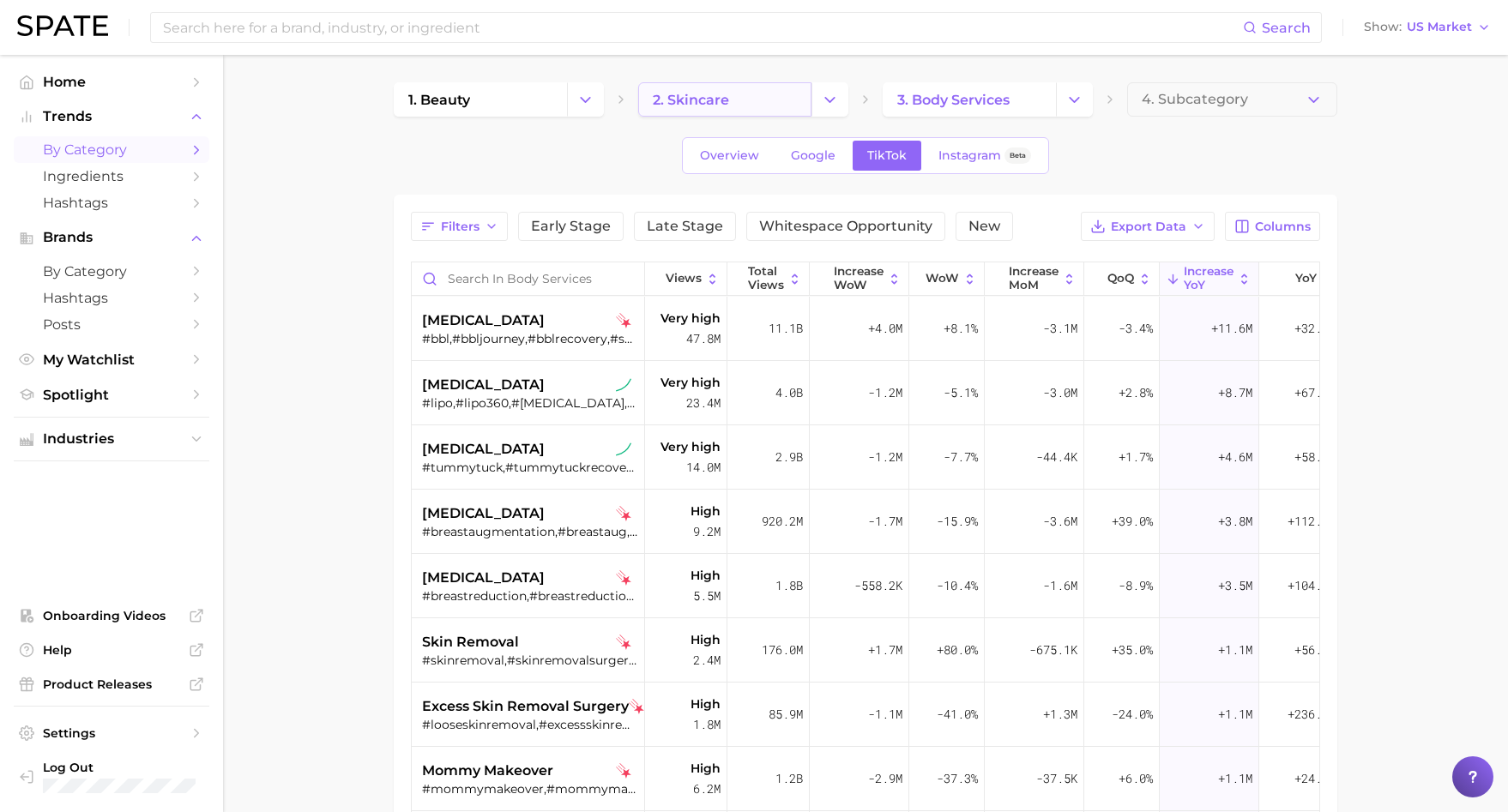
click at [780, 84] on link "2. skincare" at bounding box center [725, 99] width 173 height 35
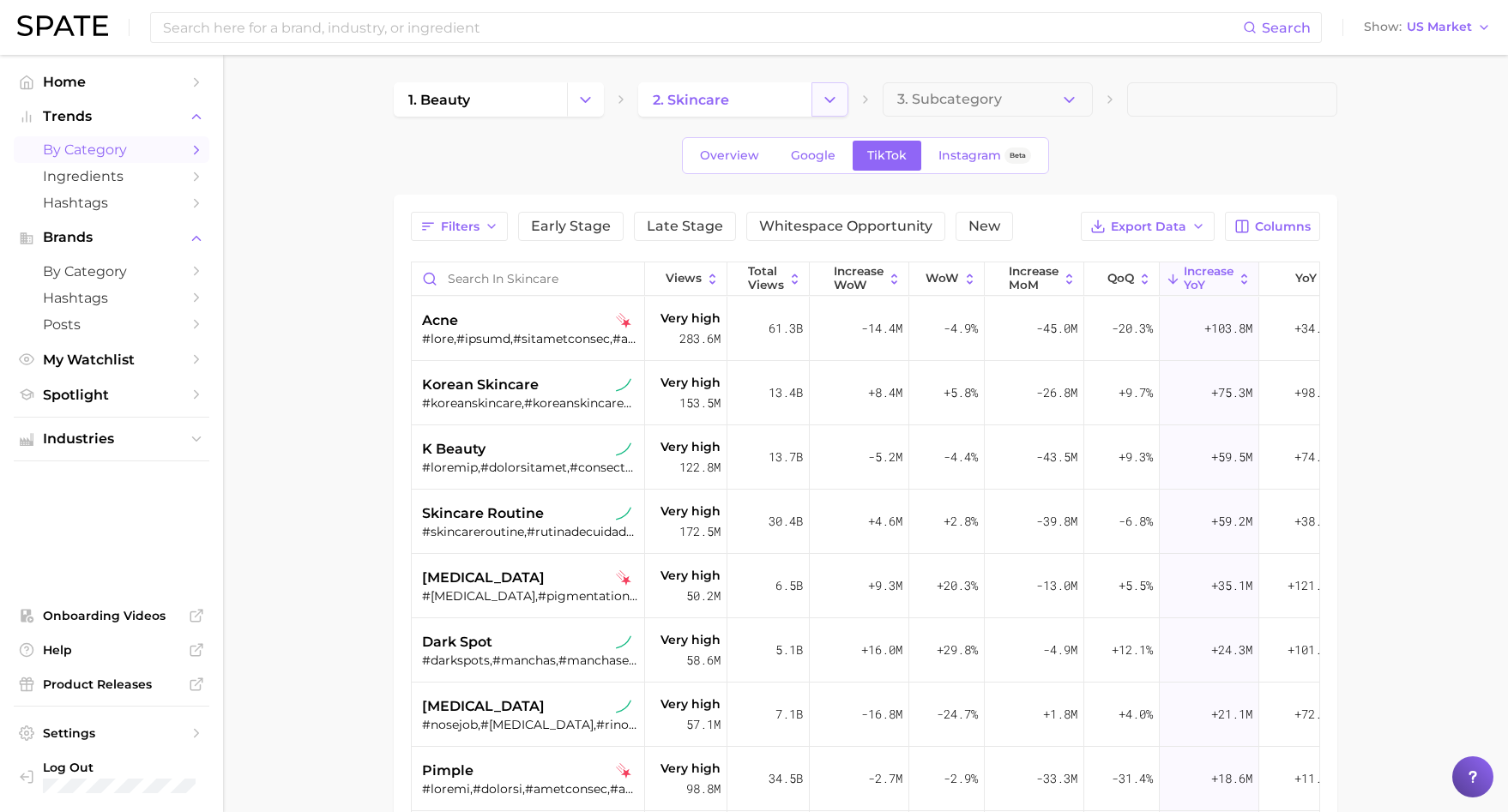
click at [828, 107] on icon "Change Category" at bounding box center [831, 100] width 18 height 18
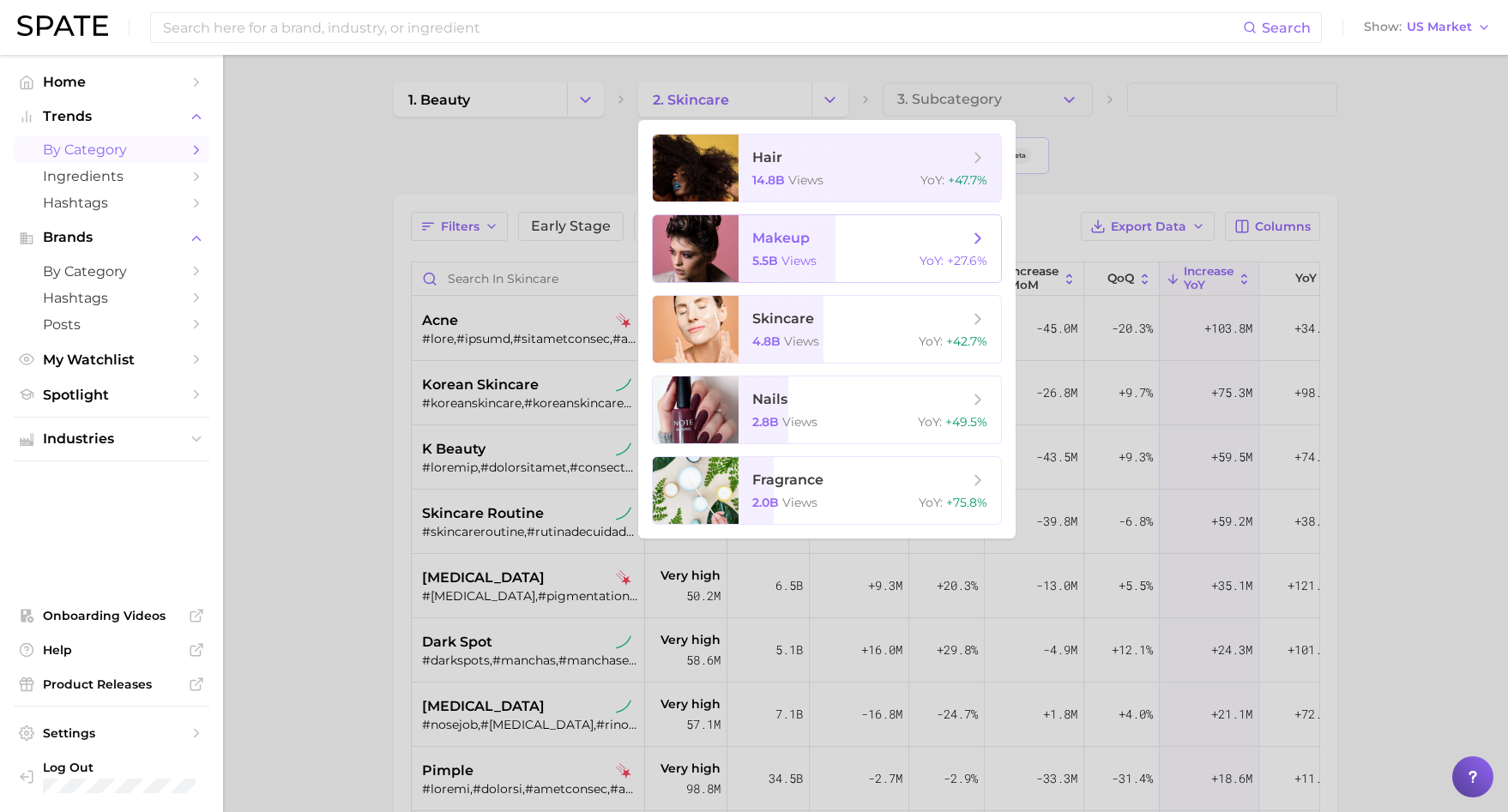
click at [753, 248] on span "makeup 5.5b views YoY : +27.6%" at bounding box center [870, 248] width 263 height 67
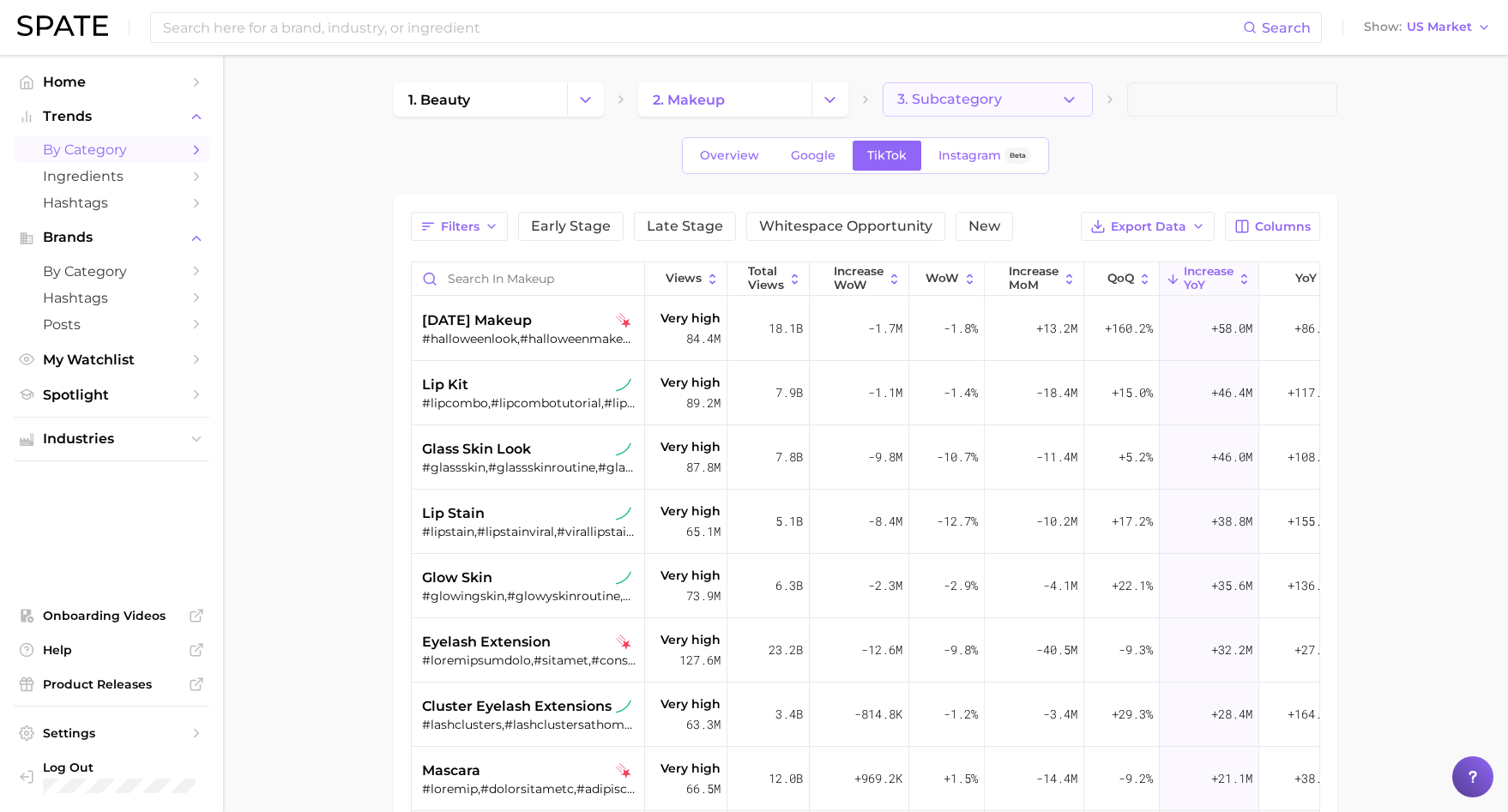
click at [1078, 97] on icon "button" at bounding box center [1070, 100] width 18 height 18
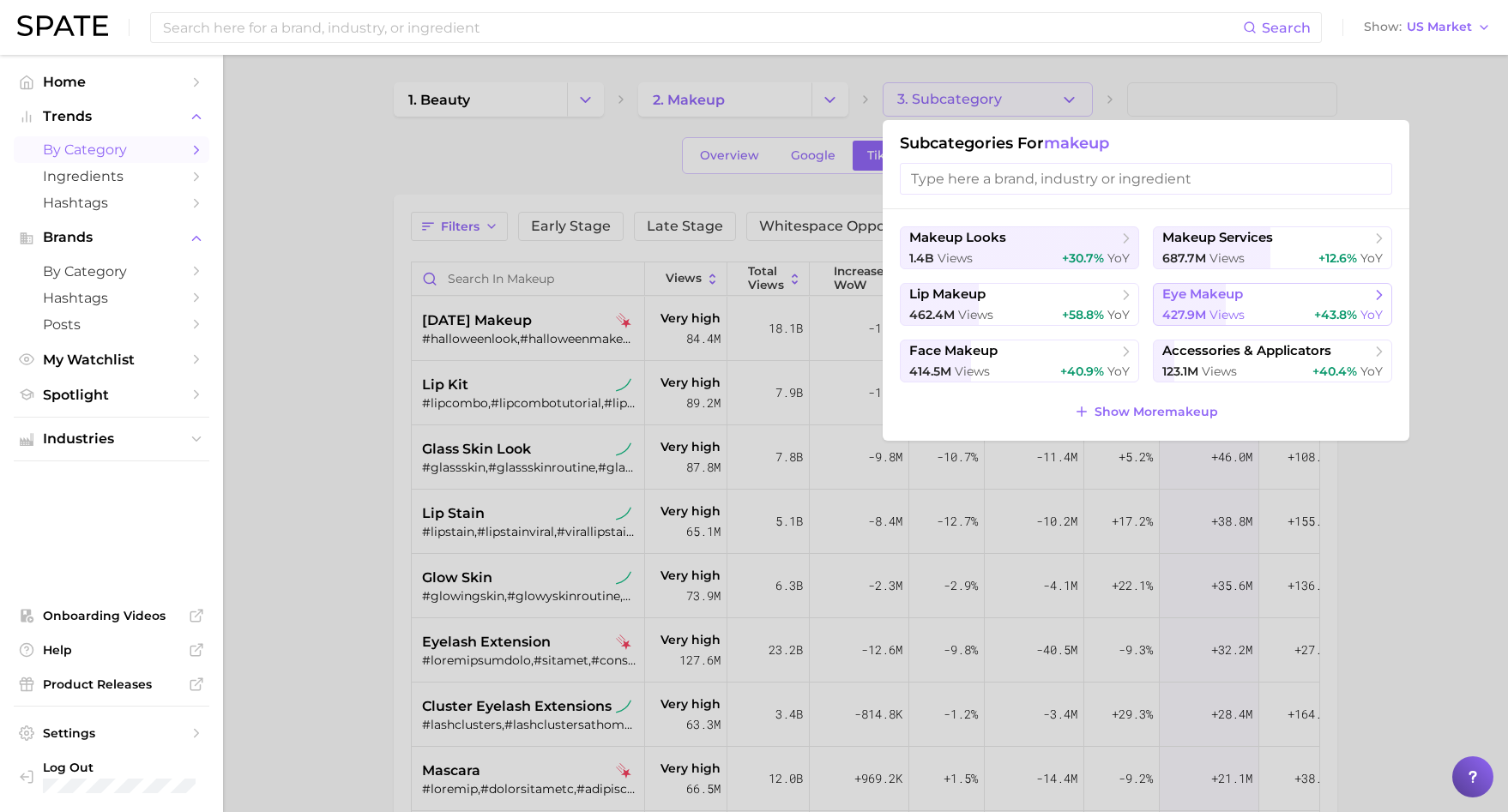
click at [1161, 286] on button "eye makeup 427.9m views +43.8% YoY" at bounding box center [1272, 304] width 239 height 43
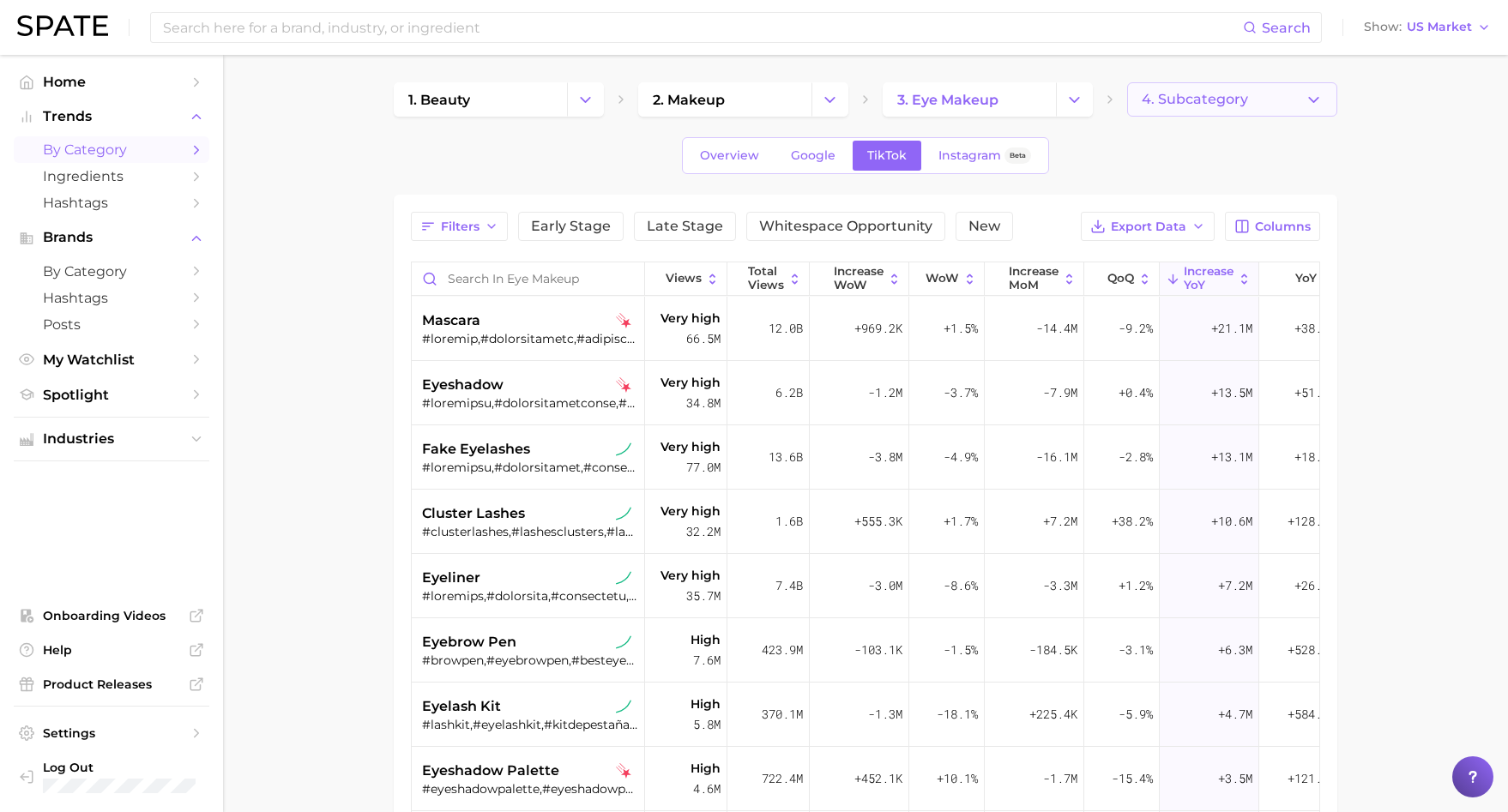
click at [1299, 89] on button "4. Subcategory" at bounding box center [1232, 99] width 210 height 35
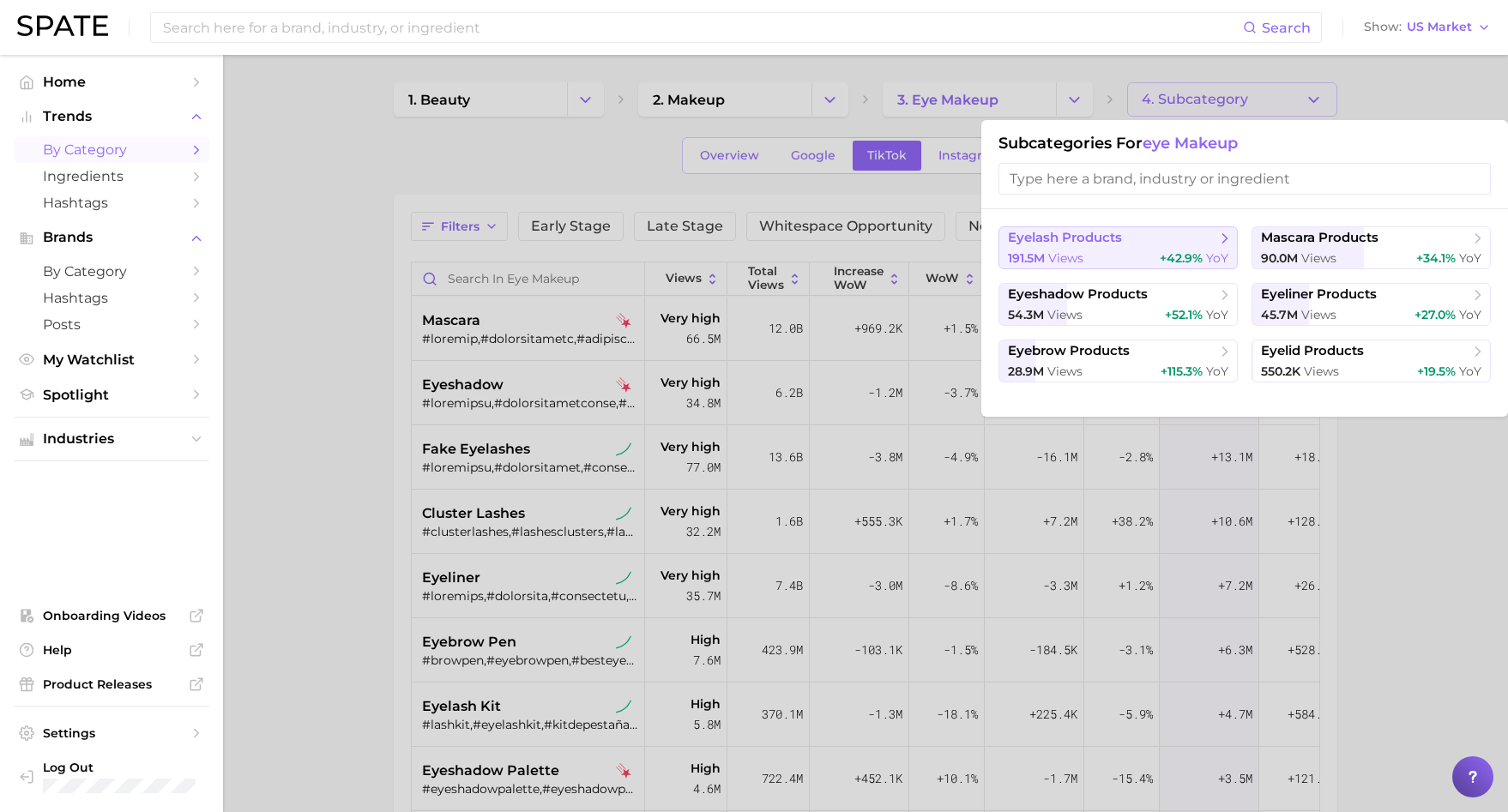
click at [1115, 253] on div "191.5m views +42.9% YoY" at bounding box center [1118, 258] width 221 height 16
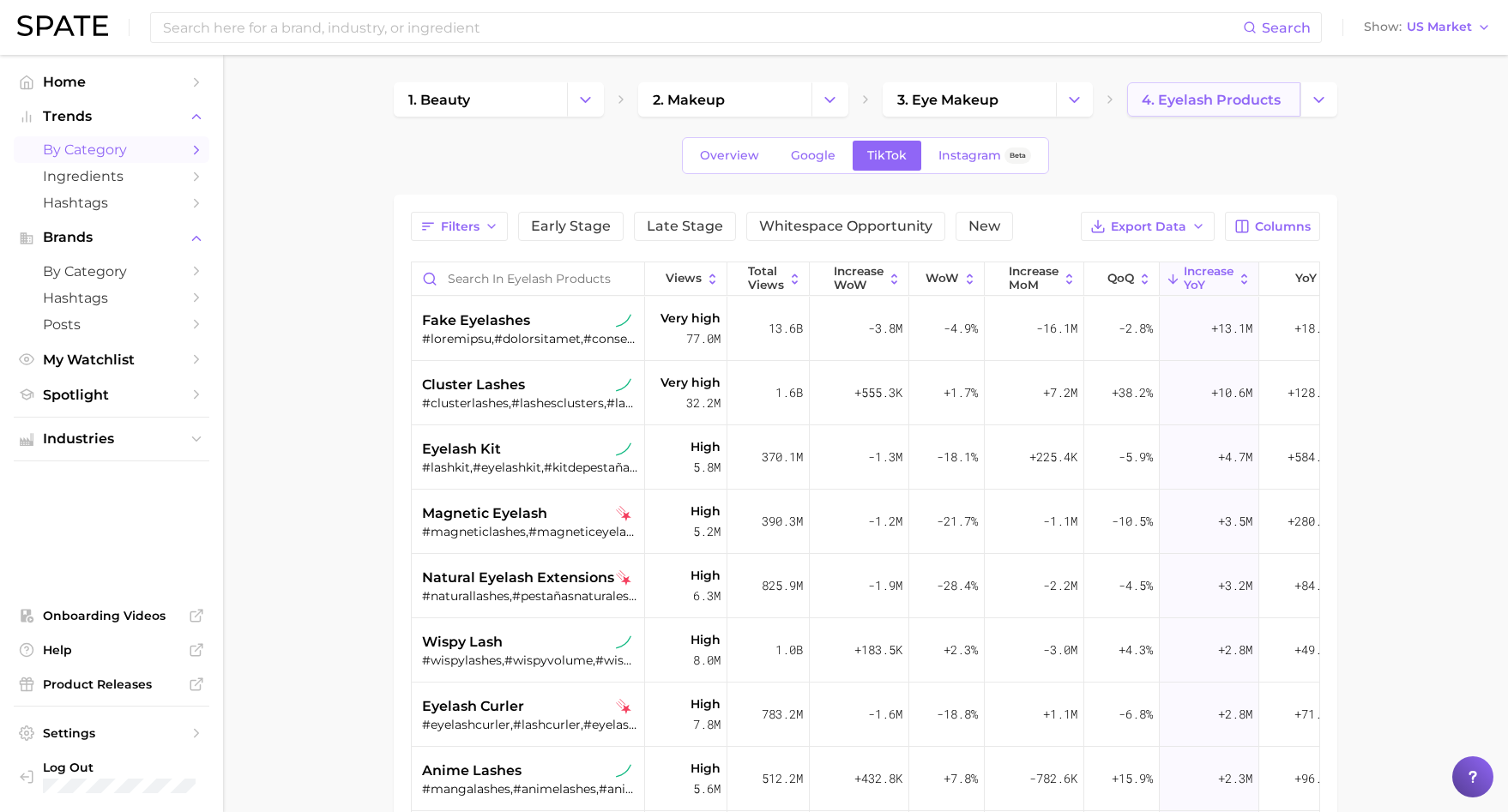
click at [1218, 92] on span "4. eyelash products" at bounding box center [1211, 100] width 139 height 16
click at [1330, 88] on button "Change Category" at bounding box center [1319, 99] width 37 height 35
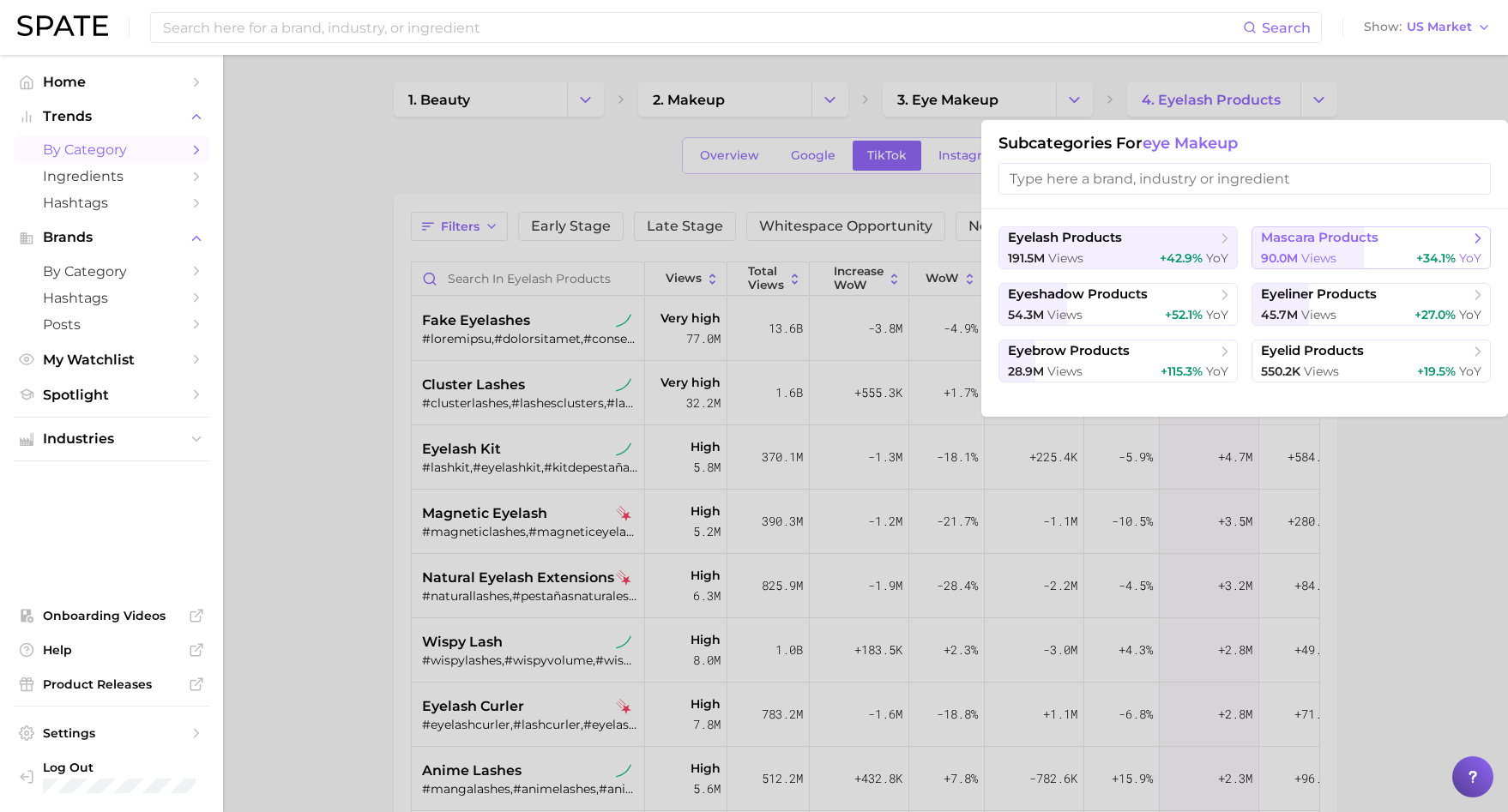
click at [1326, 235] on span "mascara products" at bounding box center [1320, 238] width 118 height 16
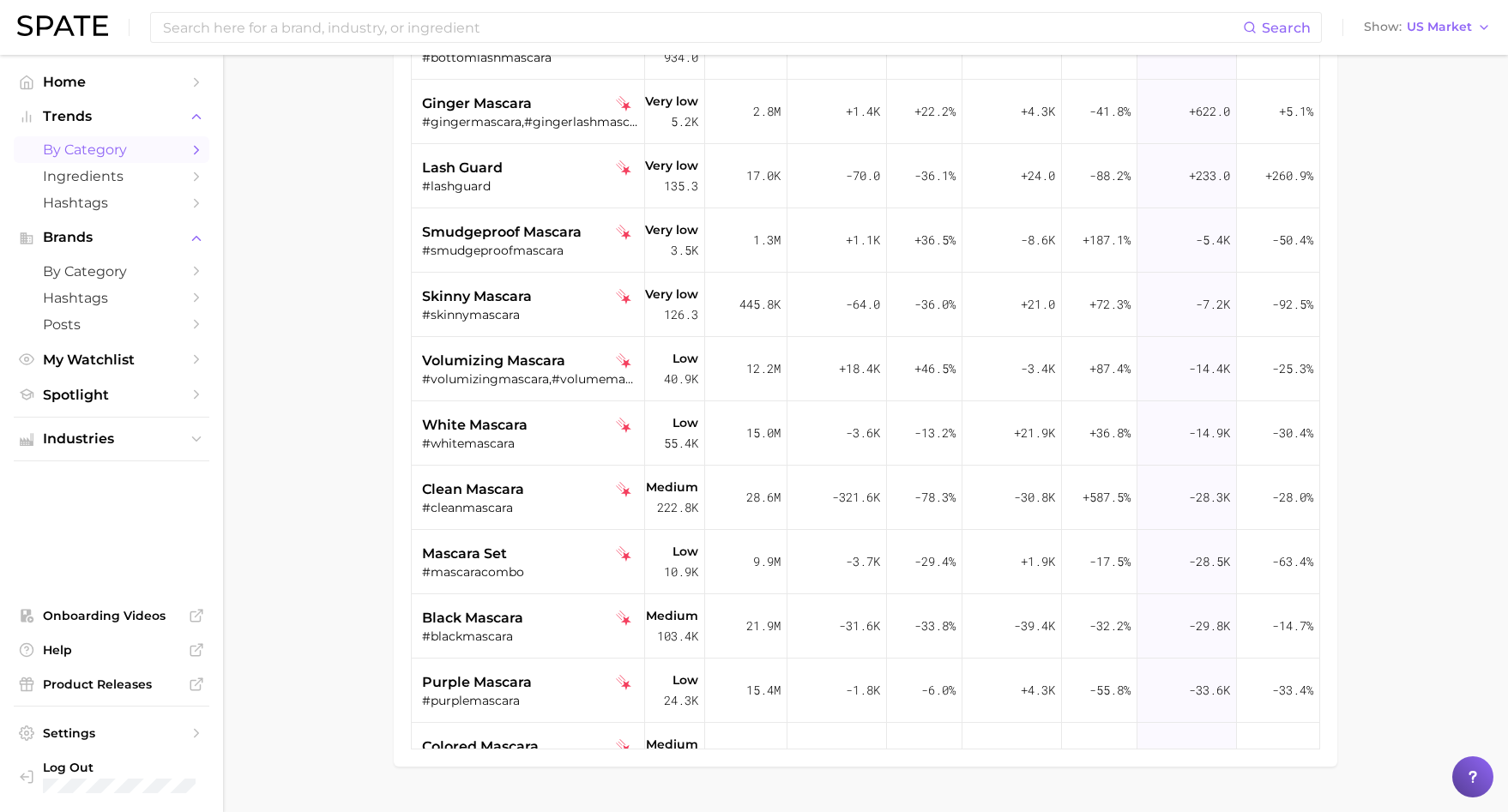
scroll to position [316, 0]
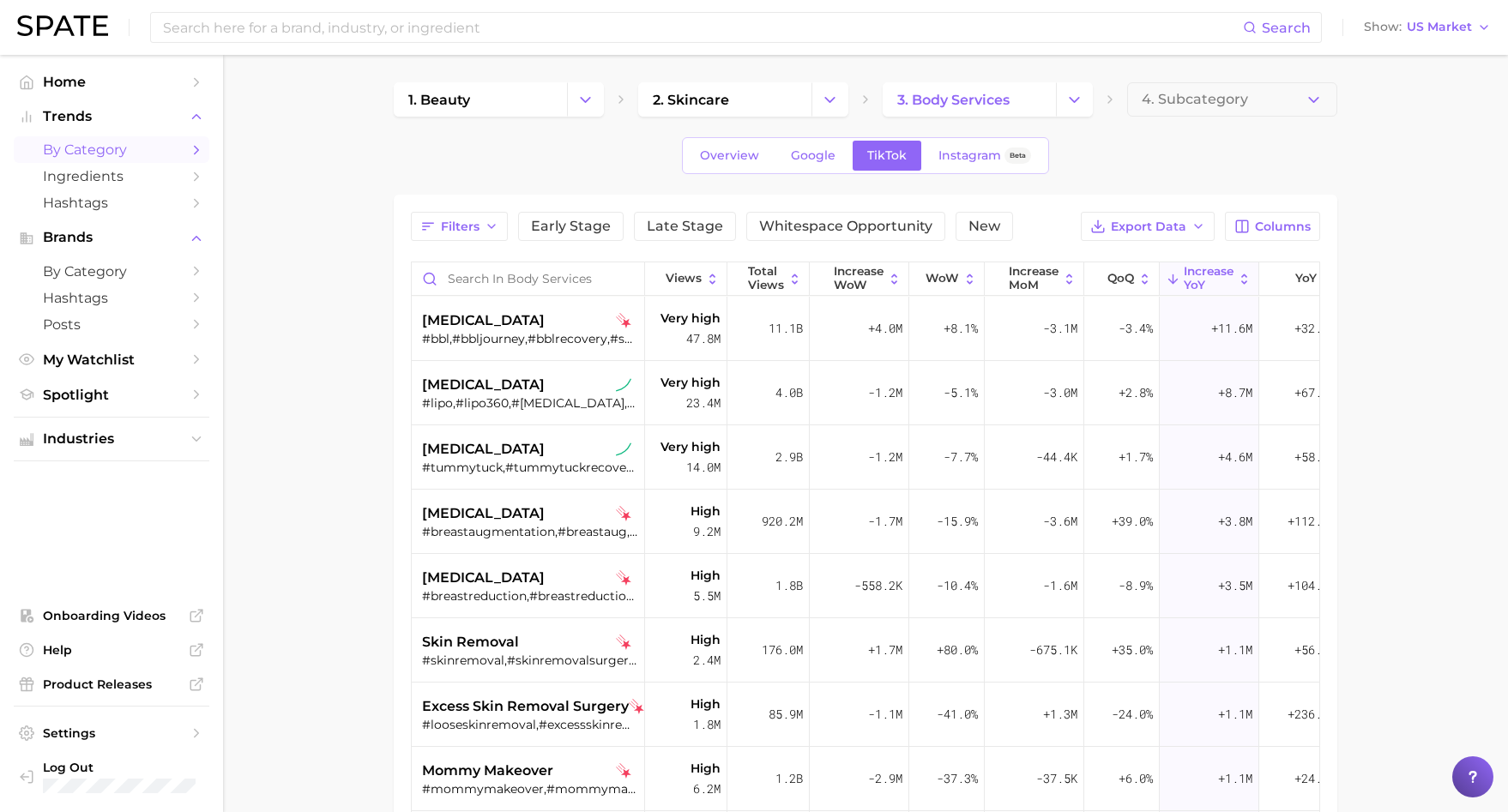
scroll to position [0, 22]
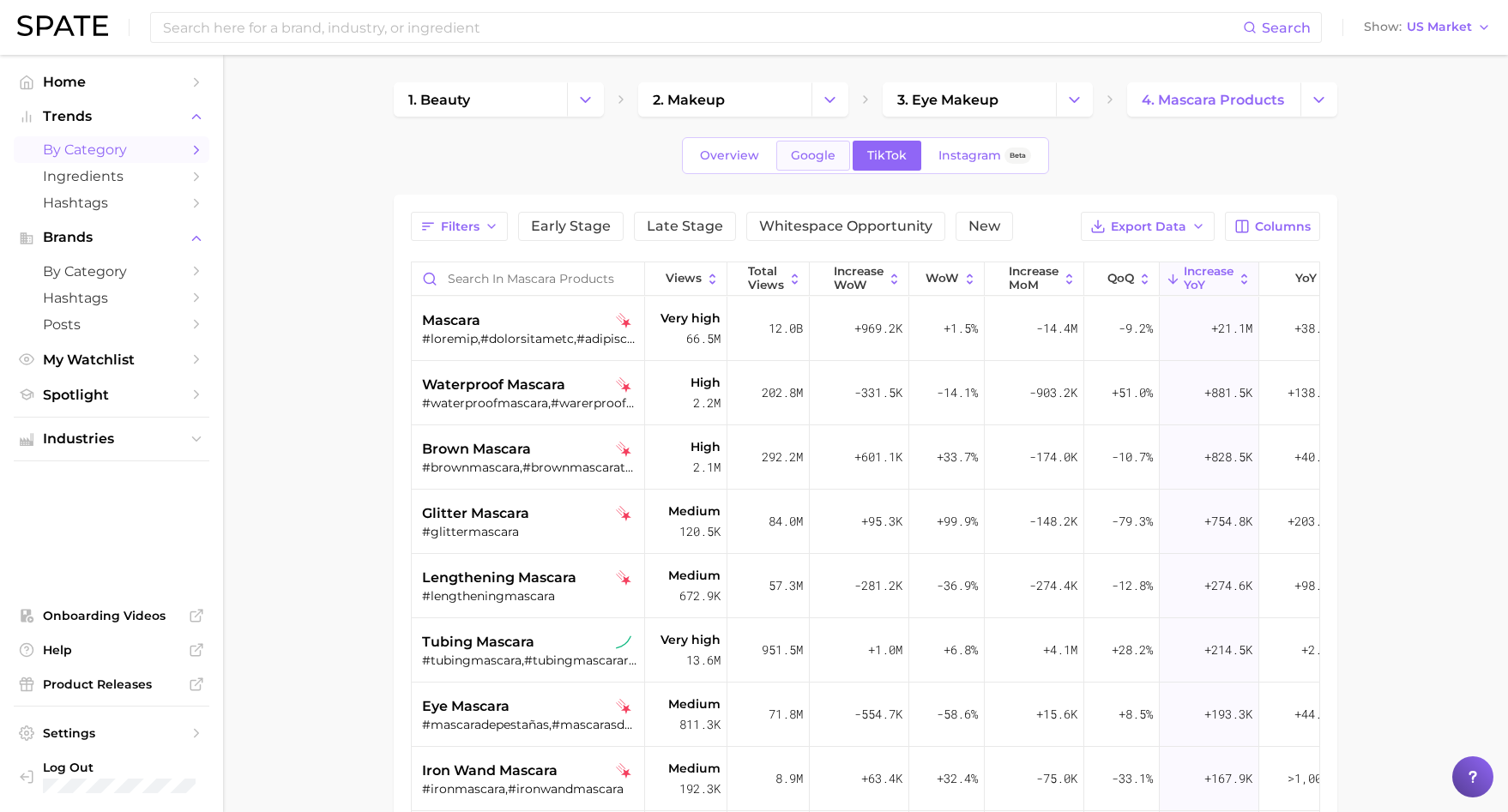
click at [808, 156] on span "Google" at bounding box center [813, 156] width 45 height 15
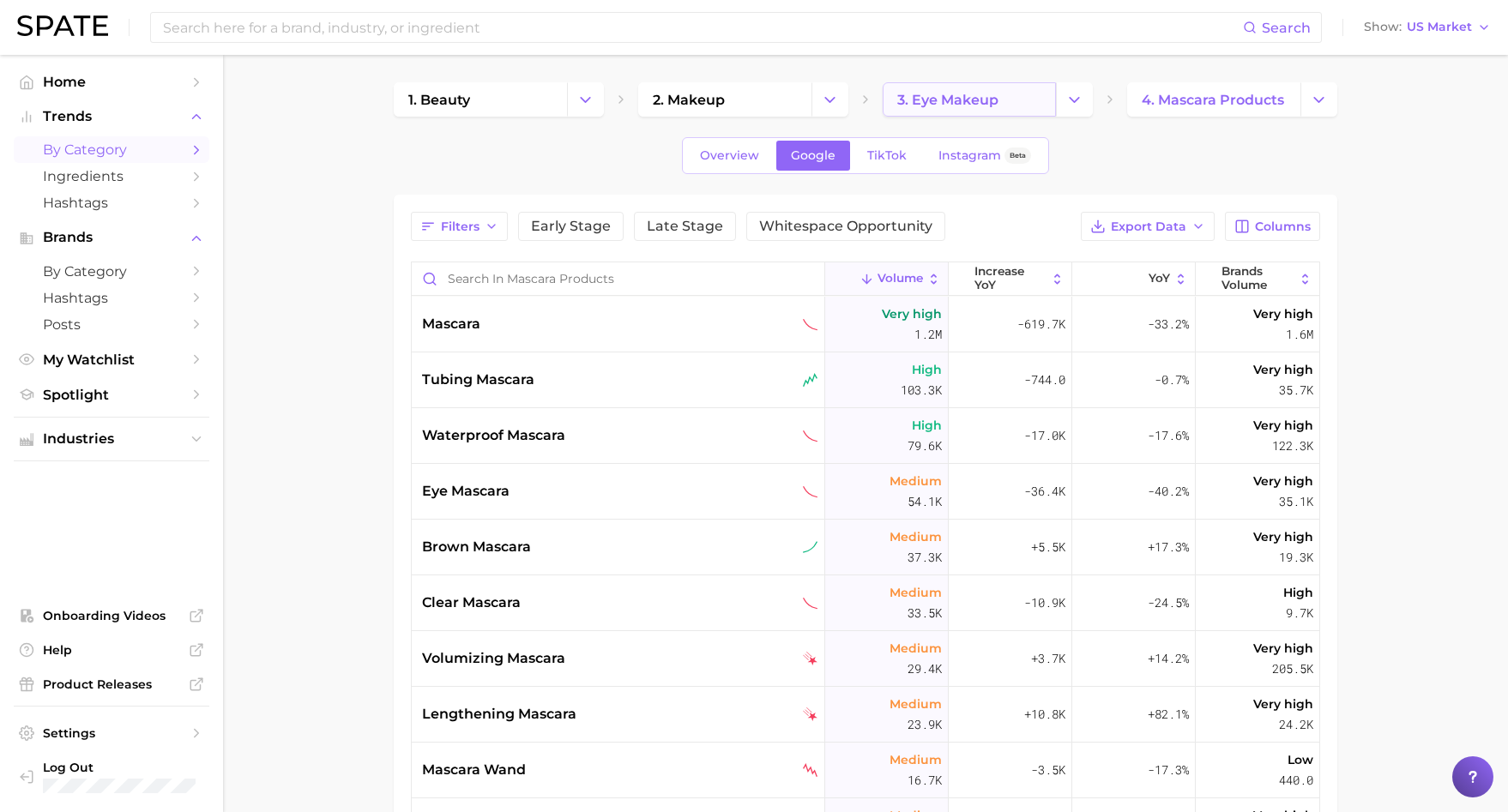
click at [1013, 85] on link "3. eye makeup" at bounding box center [969, 99] width 173 height 35
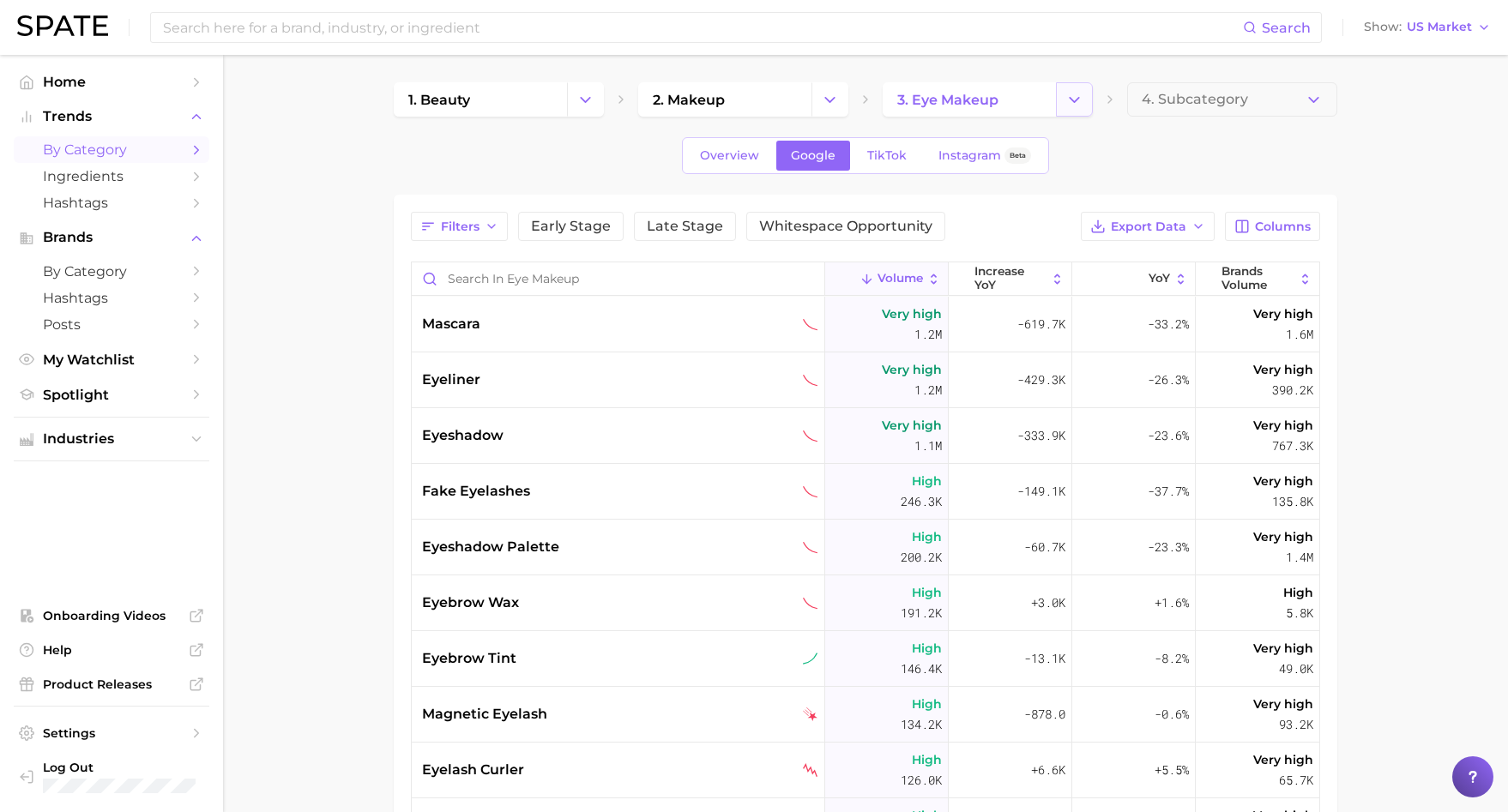
click at [1091, 102] on button "Change Category" at bounding box center [1074, 99] width 37 height 35
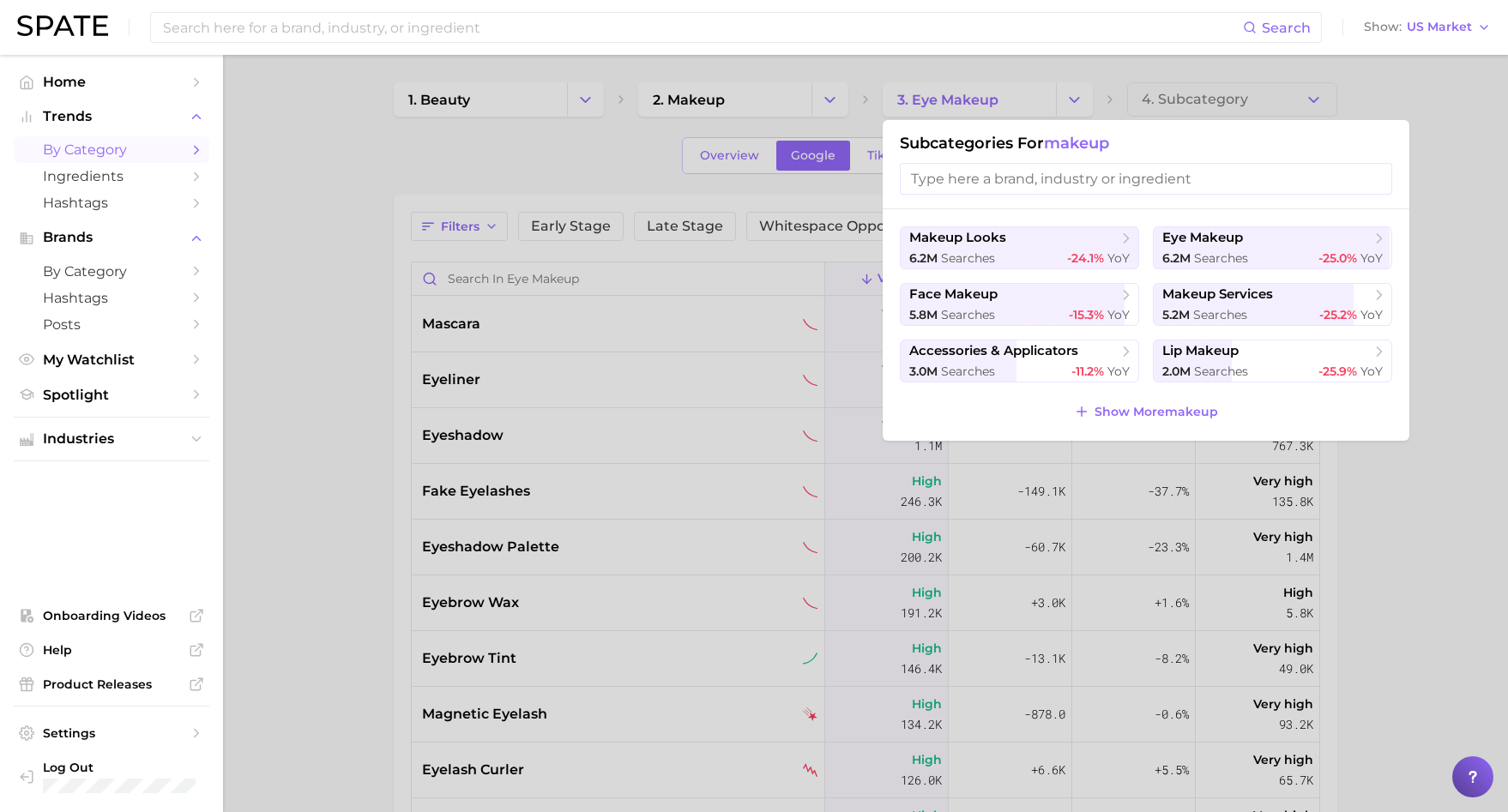
click at [1090, 102] on div at bounding box center [754, 406] width 1508 height 812
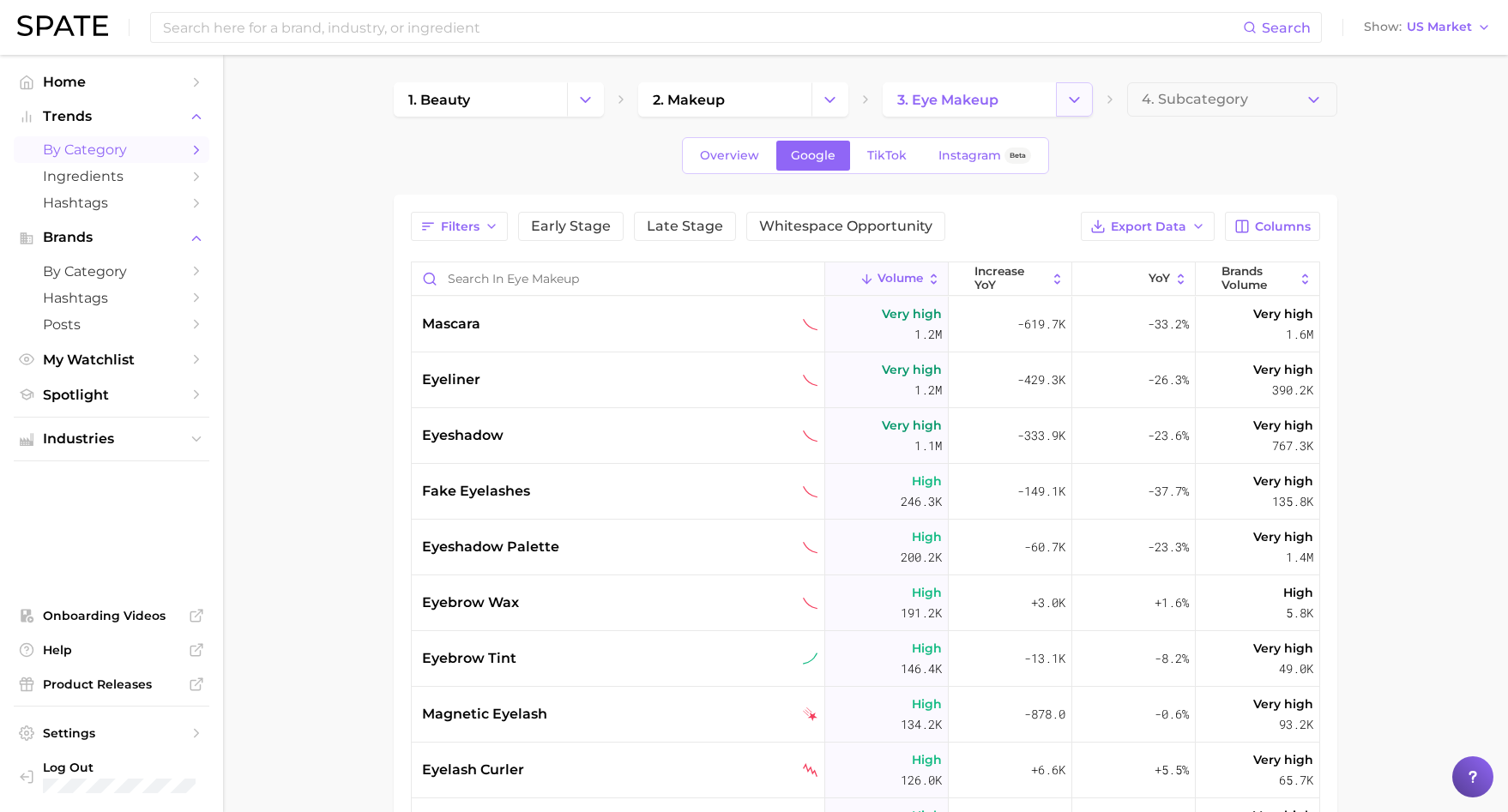
click at [1083, 104] on icon "Change Category" at bounding box center [1074, 100] width 18 height 18
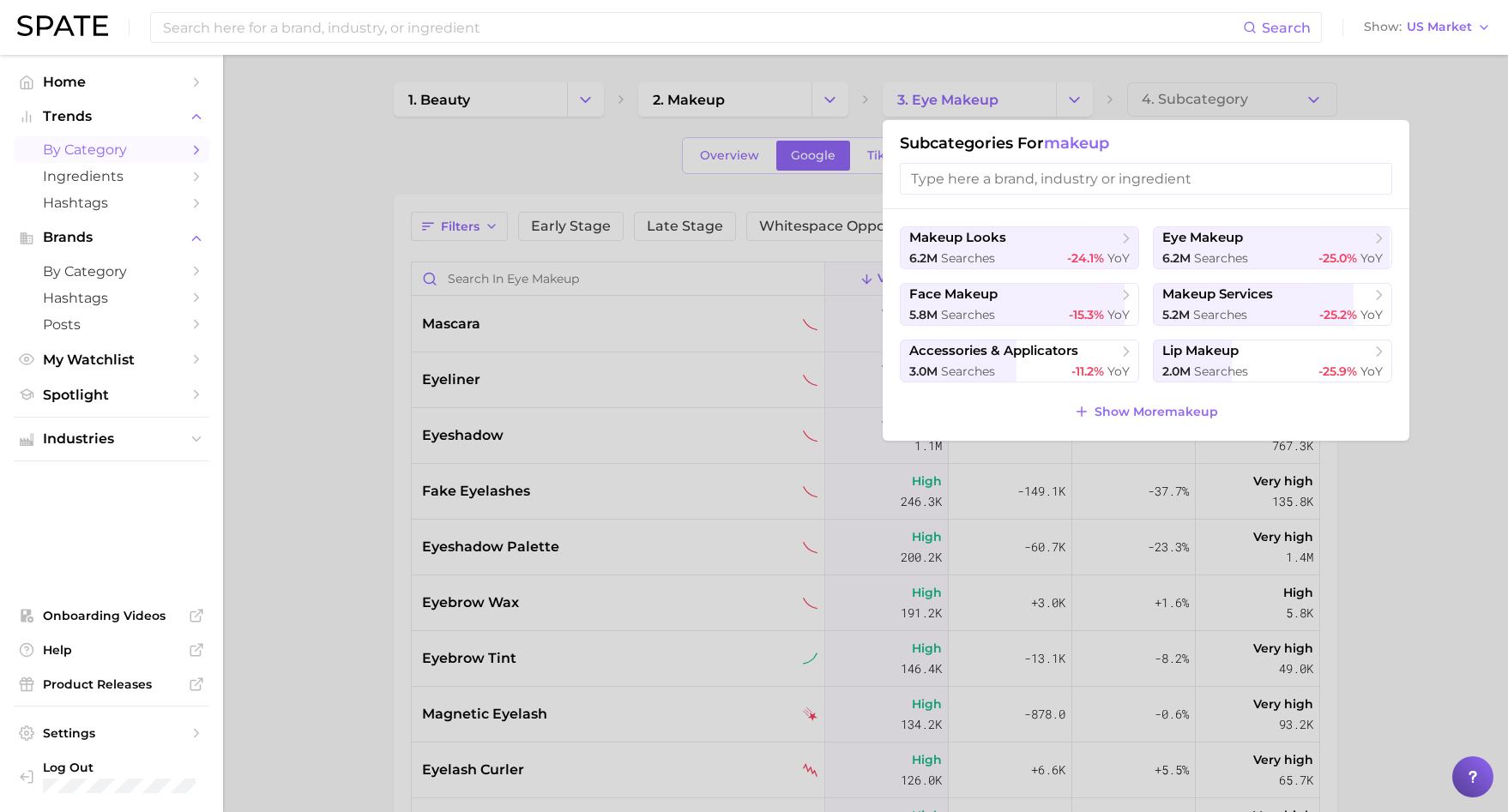
click at [820, 235] on div at bounding box center [754, 406] width 1508 height 812
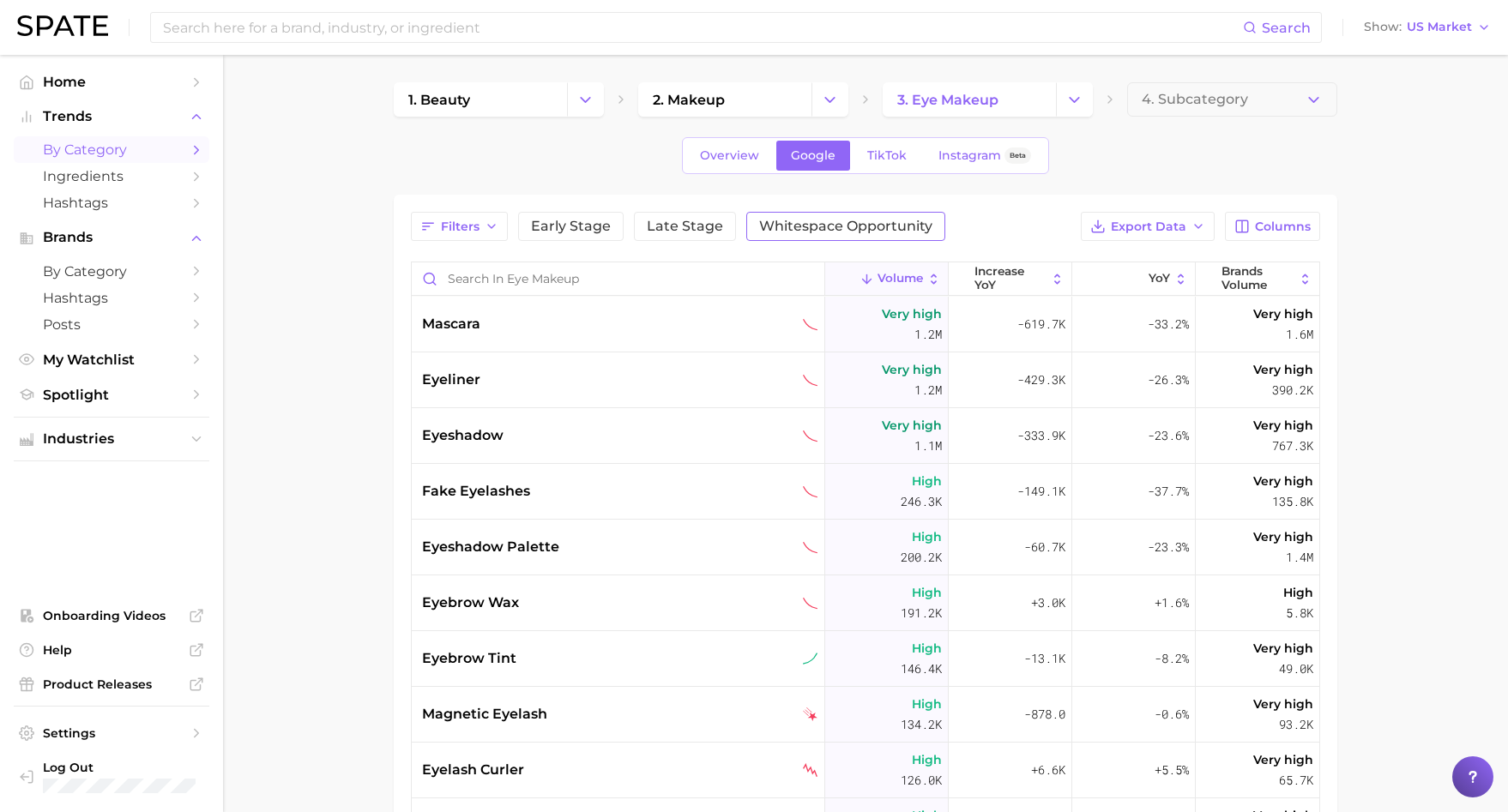
click at [808, 226] on span "Whitespace Opportunity" at bounding box center [846, 226] width 173 height 14
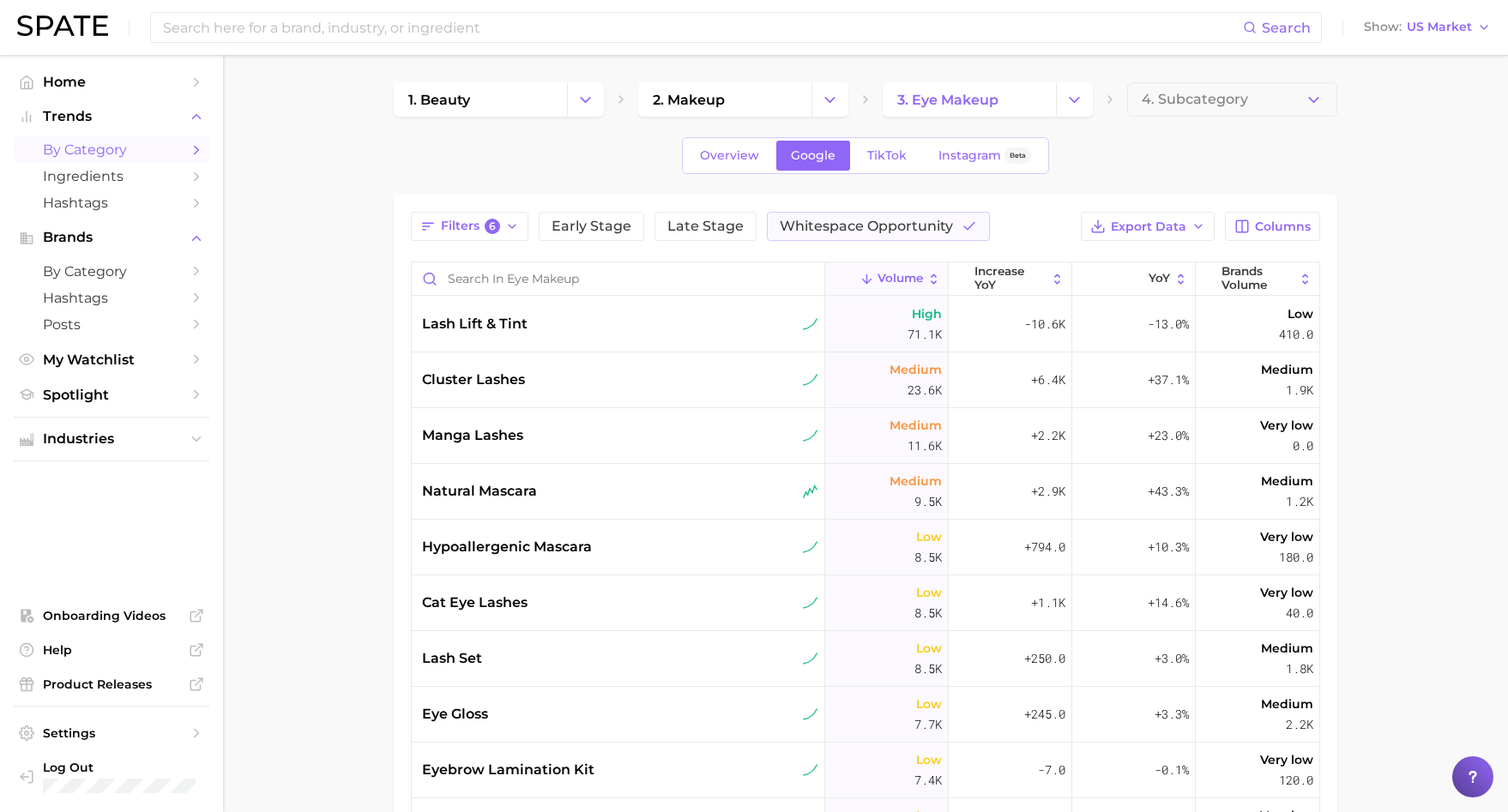
click at [927, 275] on icon at bounding box center [934, 279] width 15 height 15
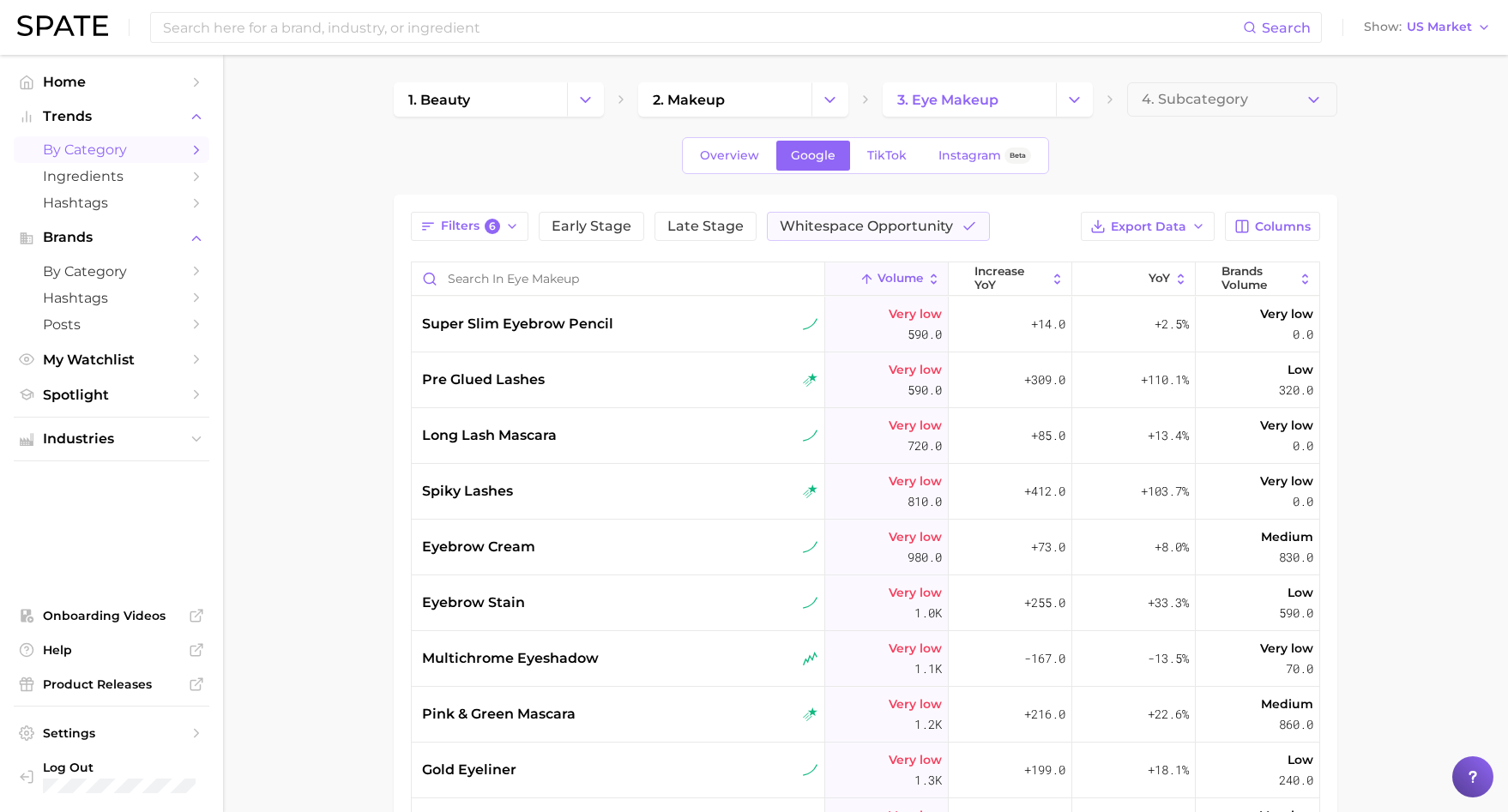
click at [927, 275] on icon at bounding box center [934, 279] width 15 height 15
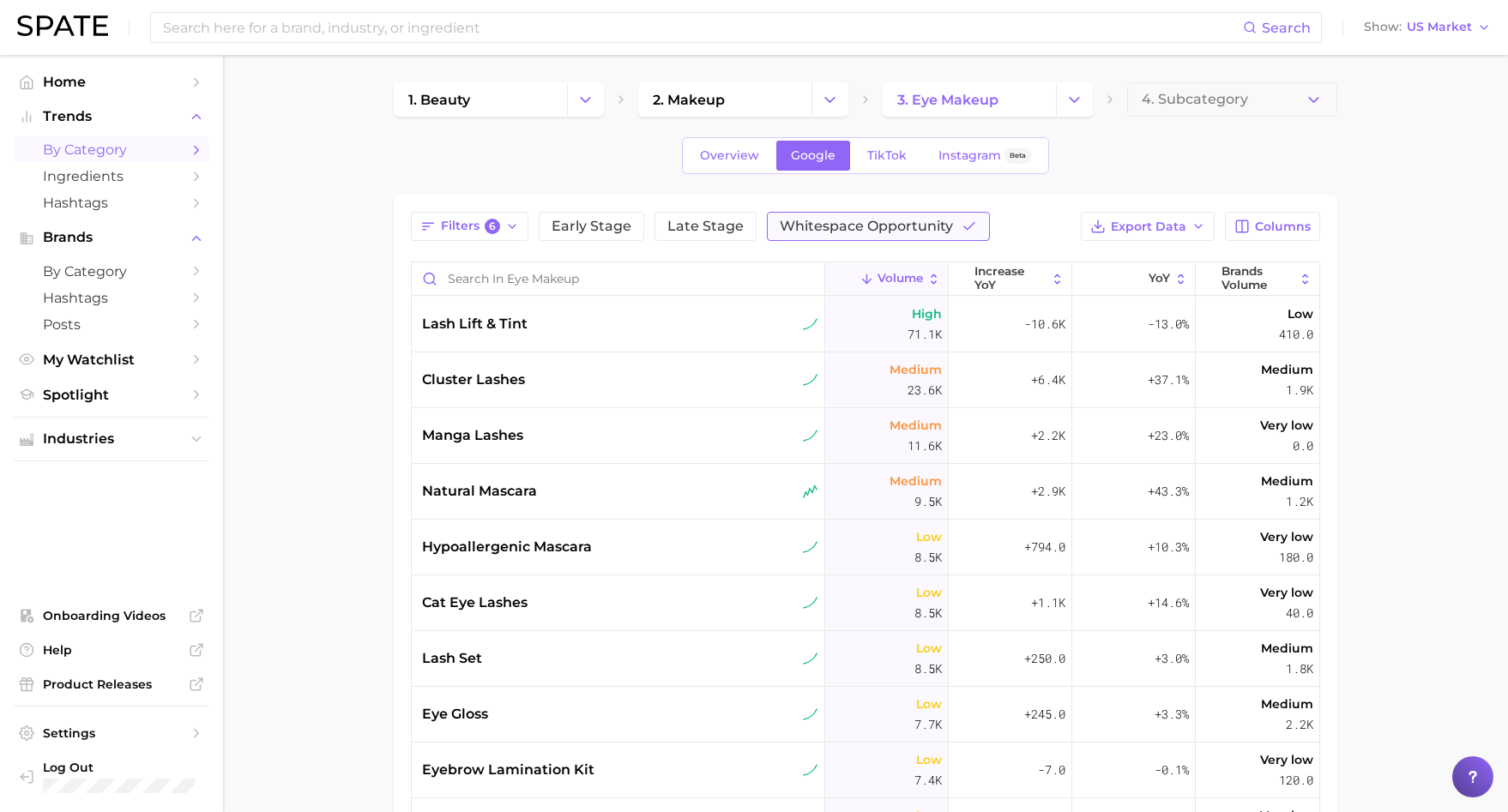
click at [962, 225] on icon "button" at bounding box center [969, 226] width 16 height 16
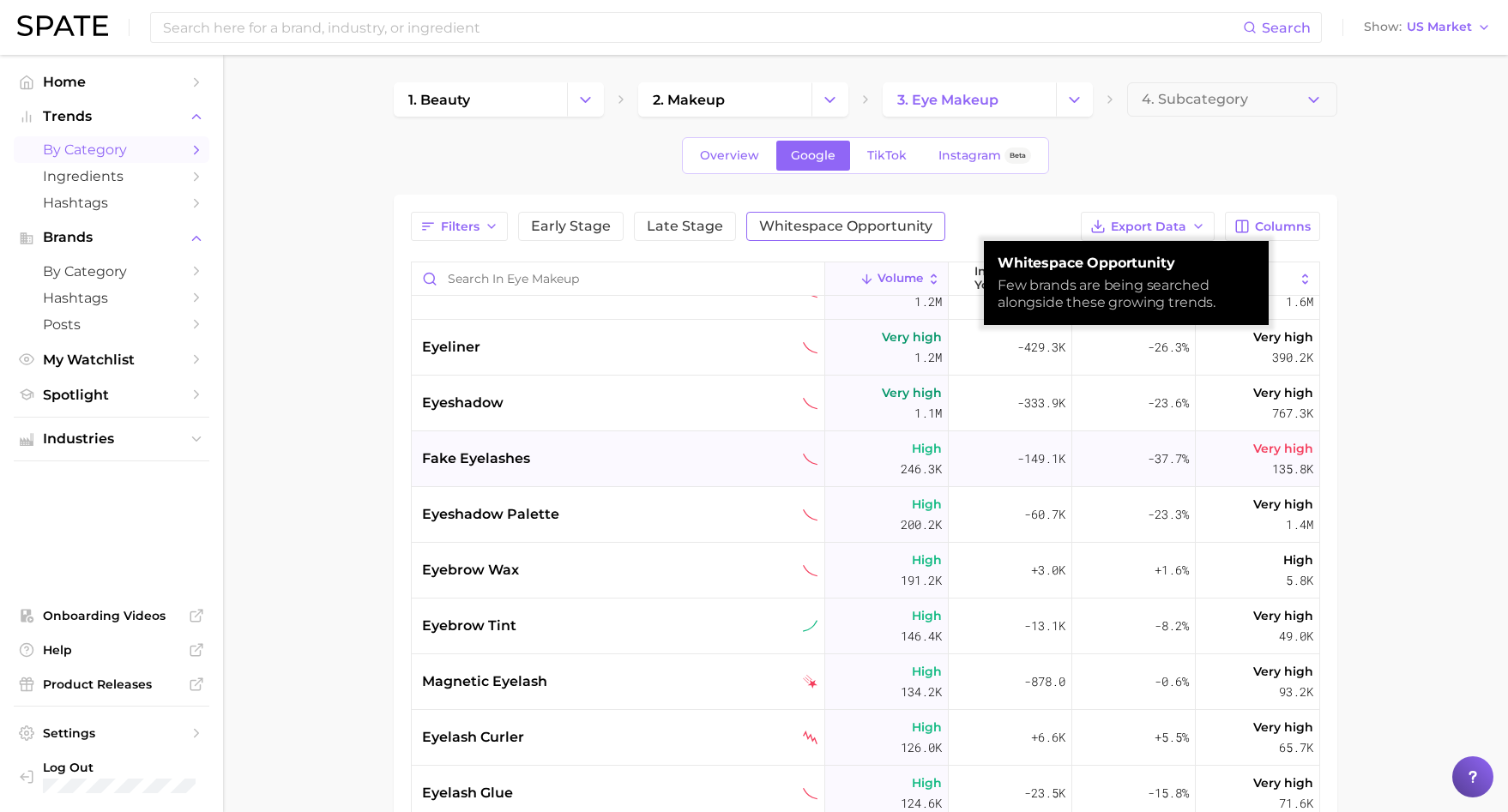
scroll to position [36, 0]
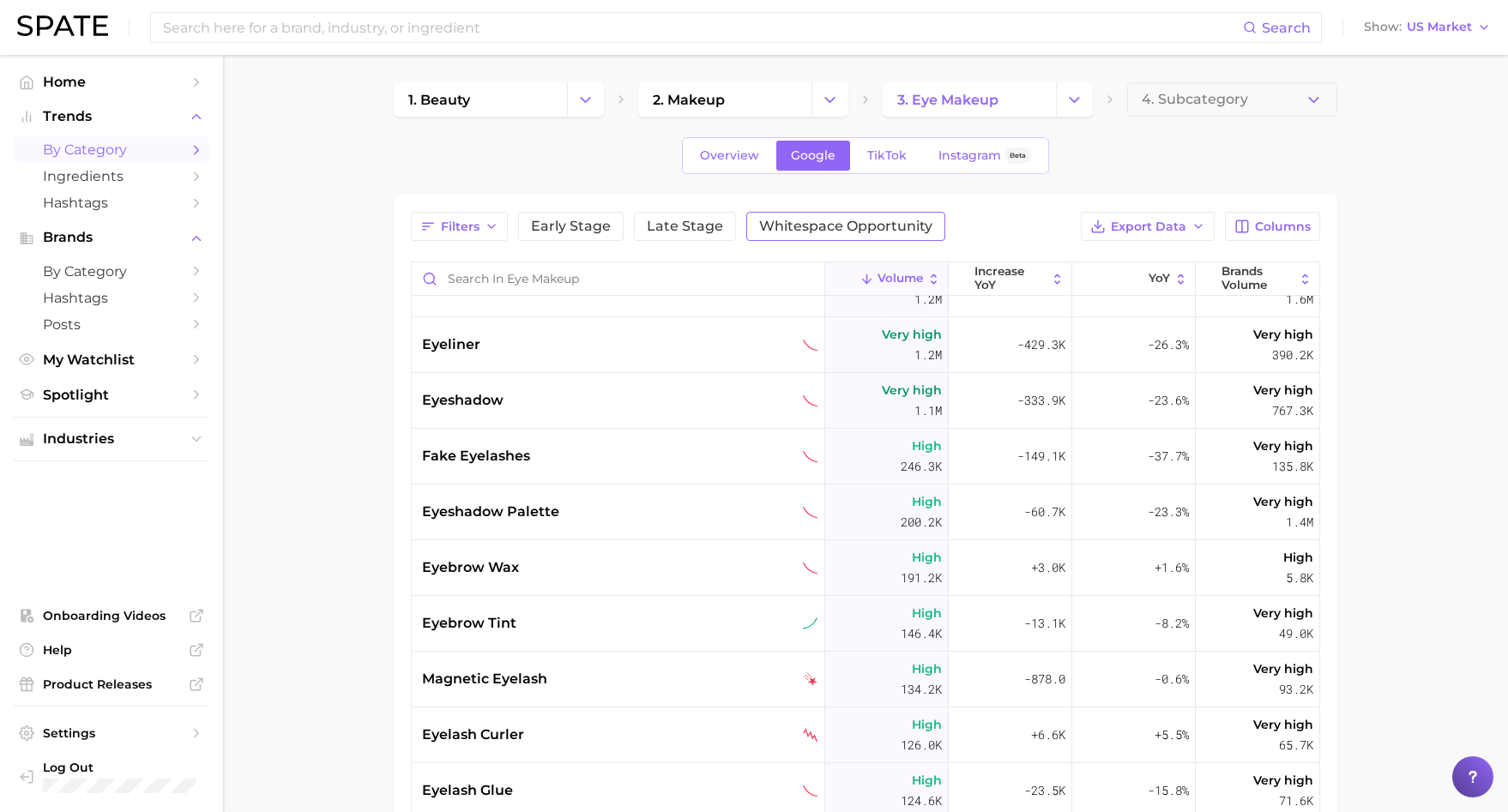
click at [1408, 285] on main "1. beauty 2. makeup 3. eye makeup 4. Subcategory Overview Google TikTok Instagr…" at bounding box center [865, 615] width 1285 height 1121
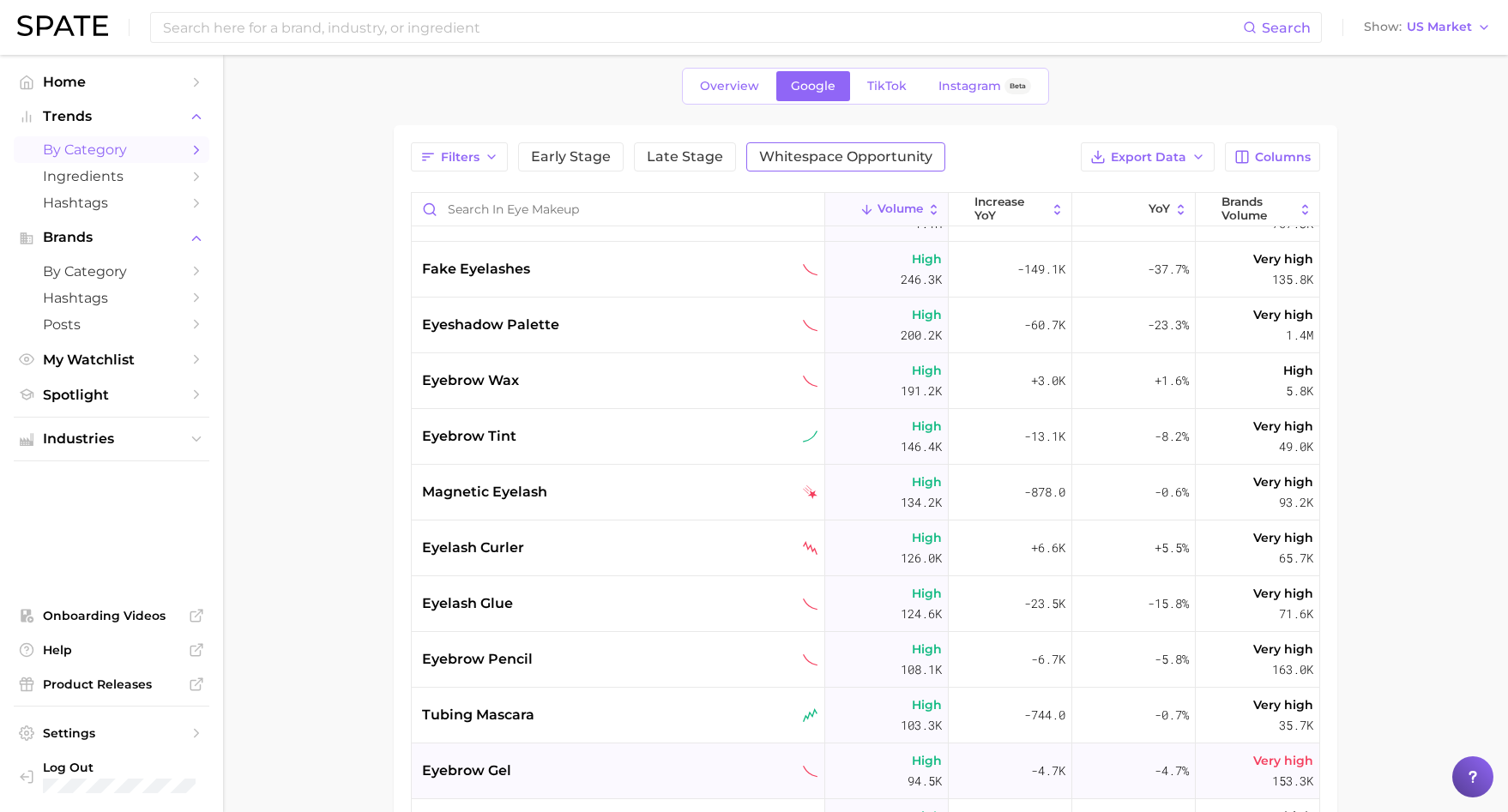
scroll to position [151, 0]
click at [459, 434] on span "eyebrow tint" at bounding box center [468, 437] width 94 height 21
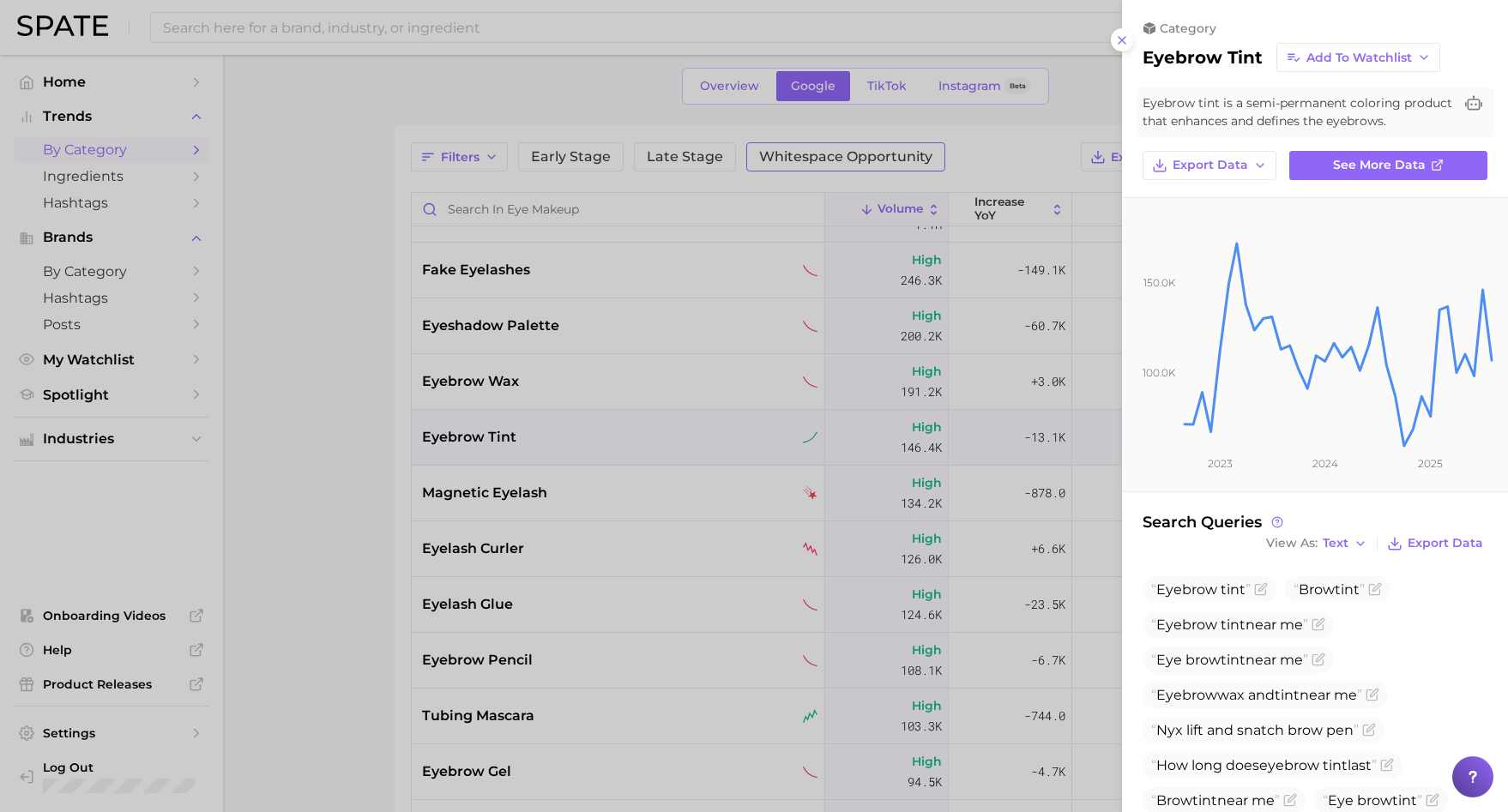
click at [459, 434] on div at bounding box center [754, 406] width 1508 height 812
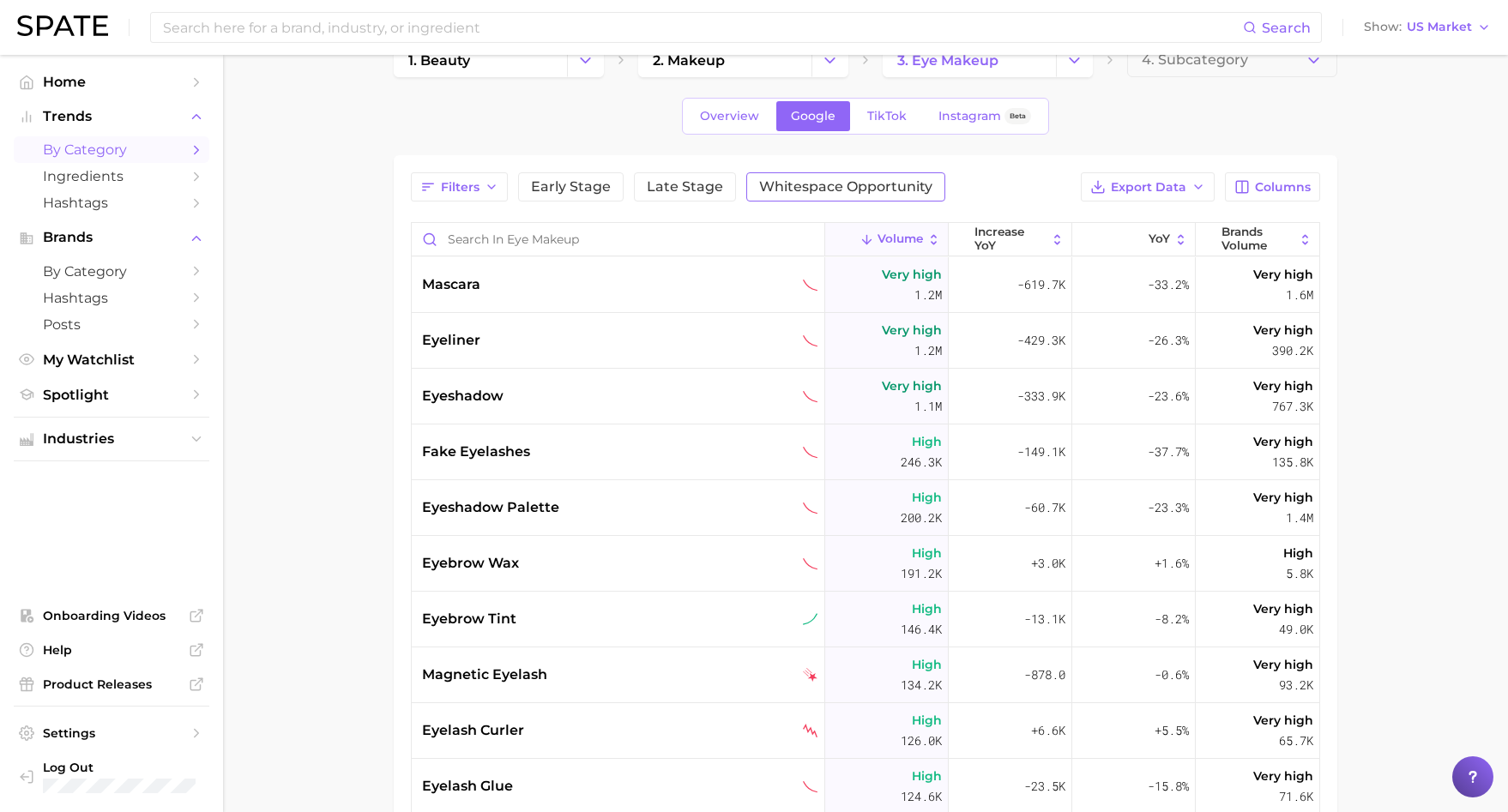
scroll to position [0, 0]
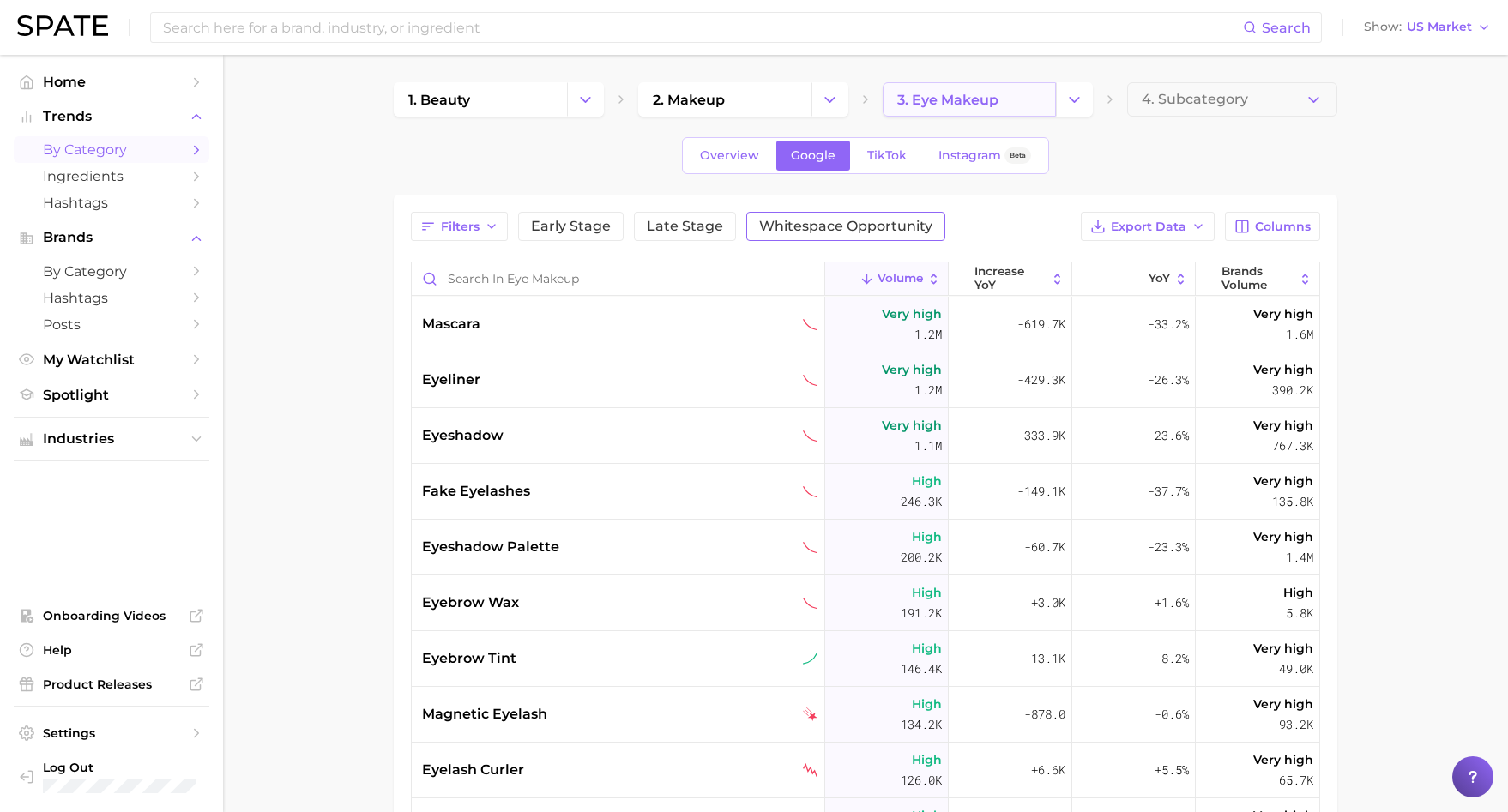
click at [959, 82] on main "1. beauty 2. makeup 3. eye makeup 4. Subcategory Overview Google TikTok Instagr…" at bounding box center [865, 615] width 1285 height 1121
click at [960, 89] on link "3. eye makeup" at bounding box center [969, 99] width 173 height 35
click at [864, 150] on link "TikTok" at bounding box center [886, 155] width 68 height 30
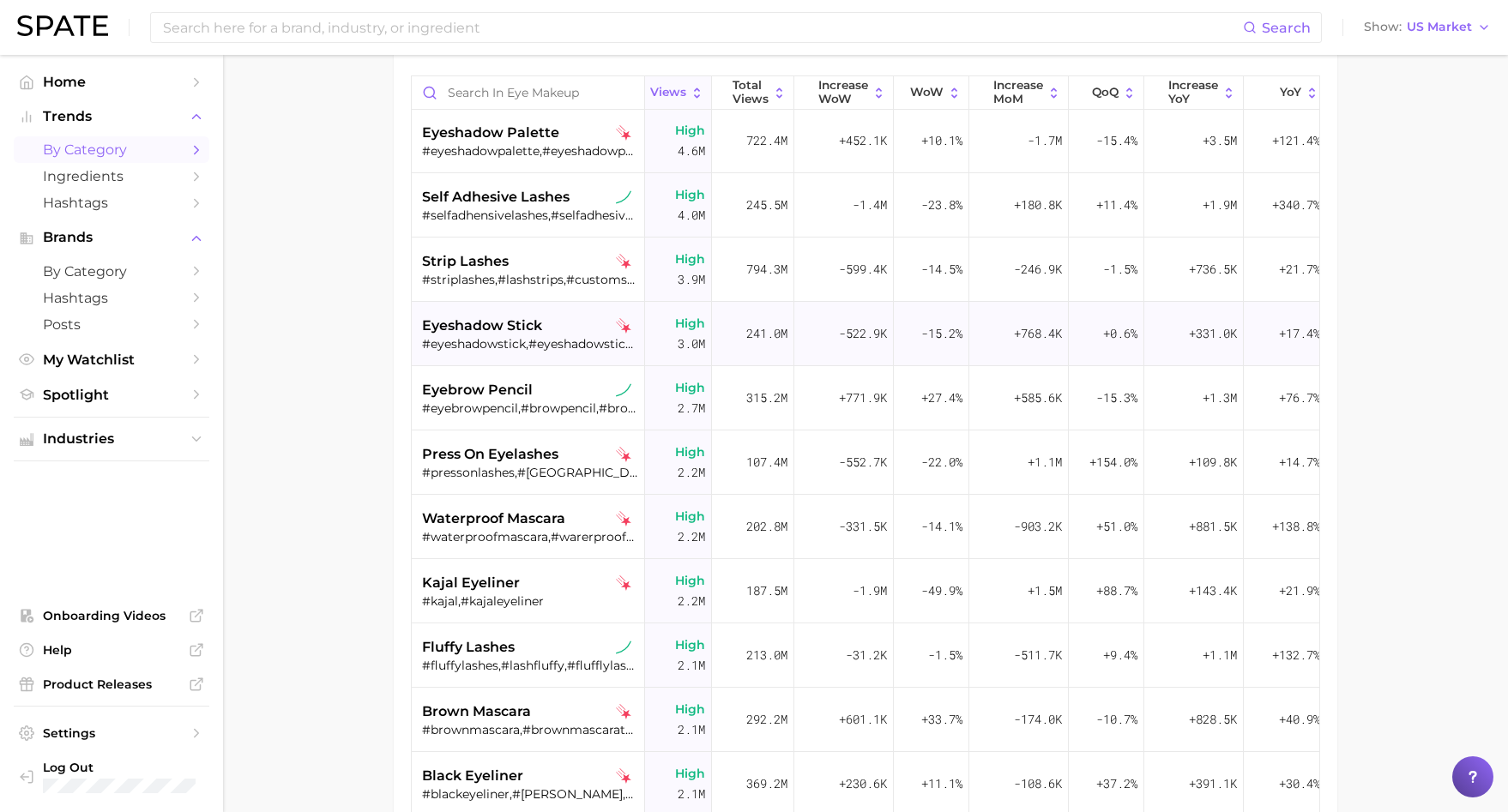
scroll to position [1034, 16]
click at [1442, 205] on main "1. beauty 2. makeup 3. eye makeup 4. Subcategory Overview Google TikTok Instagr…" at bounding box center [865, 429] width 1285 height 1121
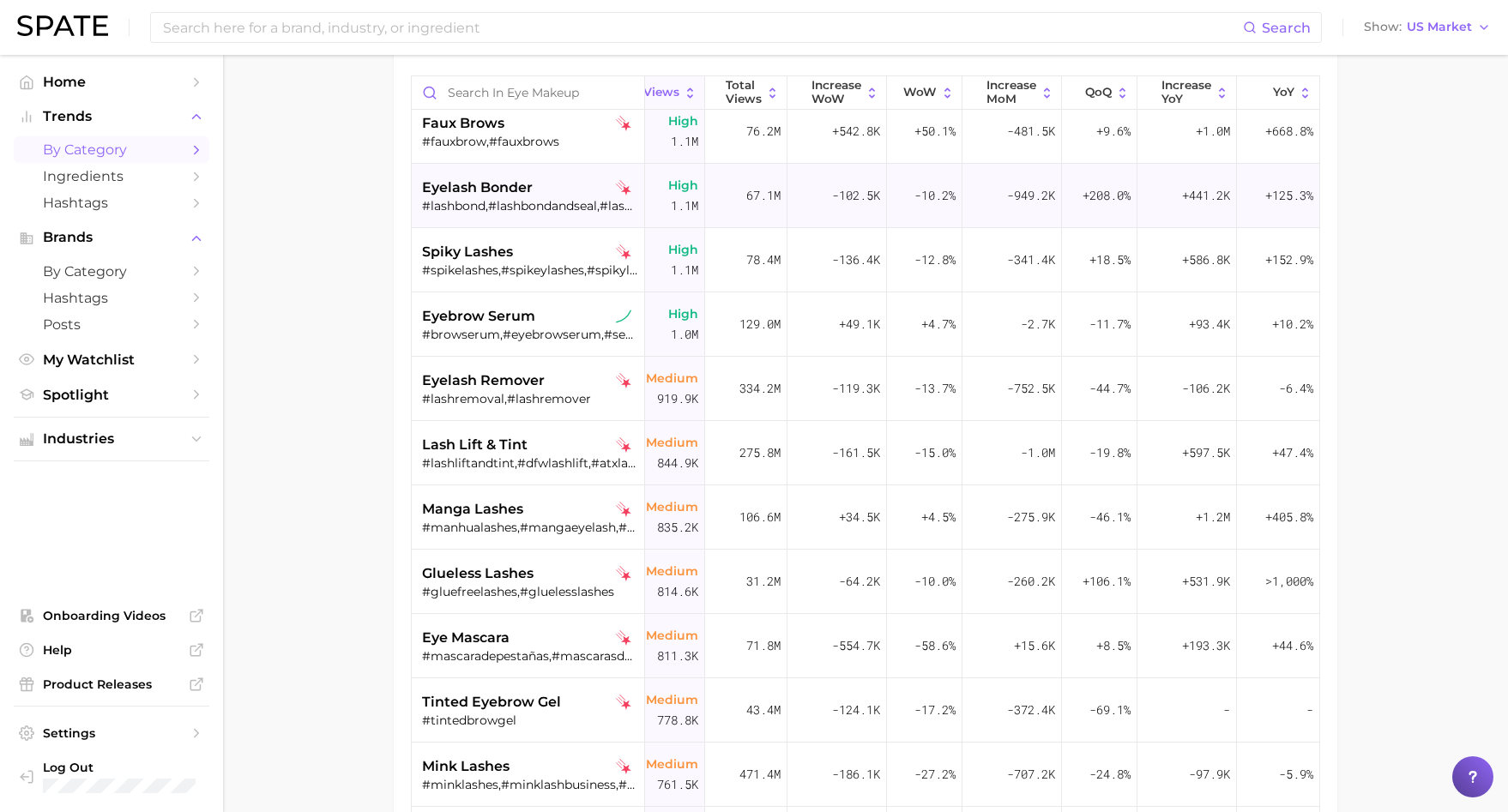
scroll to position [2392, 22]
click at [564, 141] on div "#fauxbrow,#fauxbrows" at bounding box center [529, 141] width 216 height 16
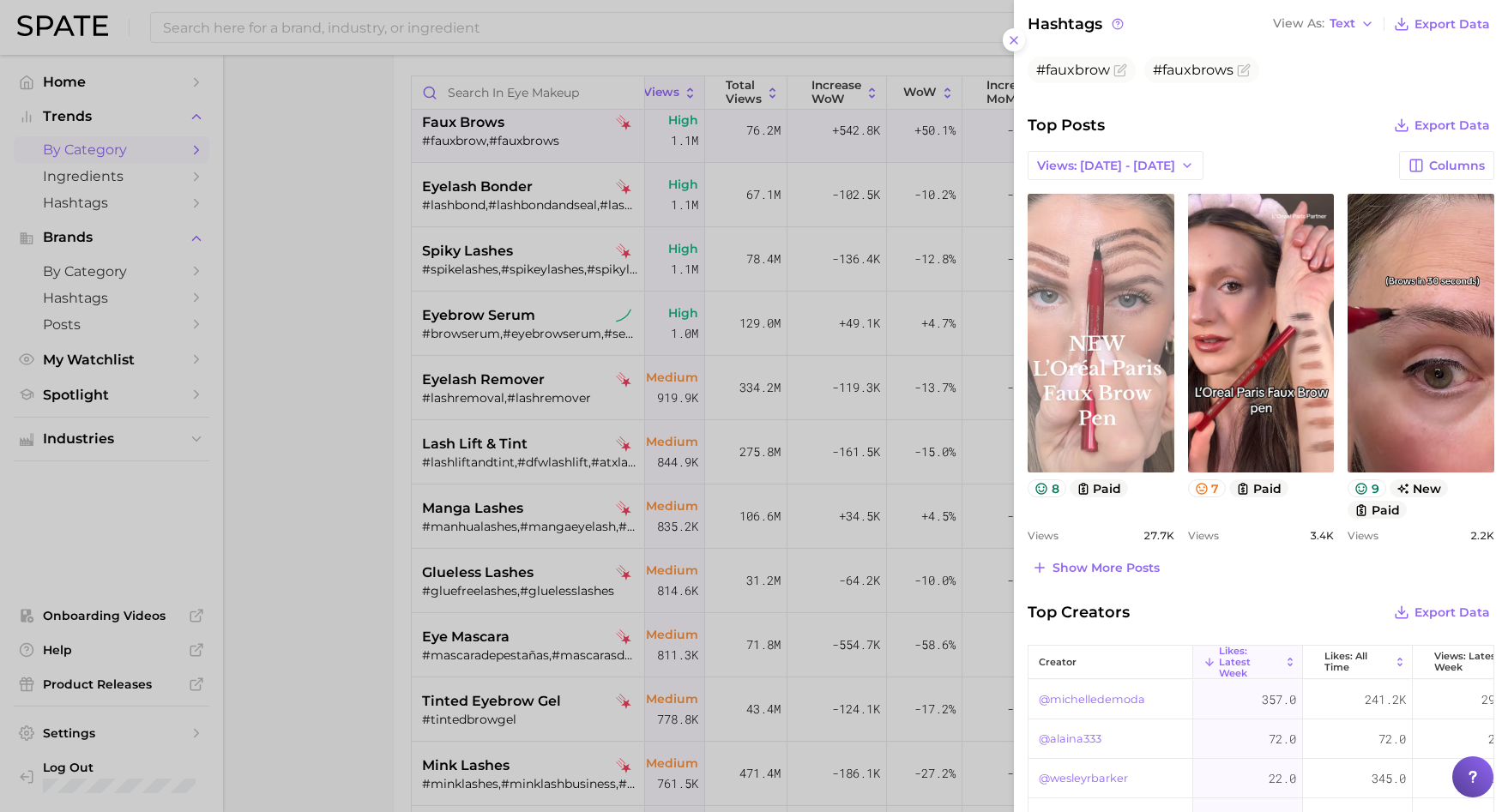
scroll to position [549, 0]
